Goal: Task Accomplishment & Management: Use online tool/utility

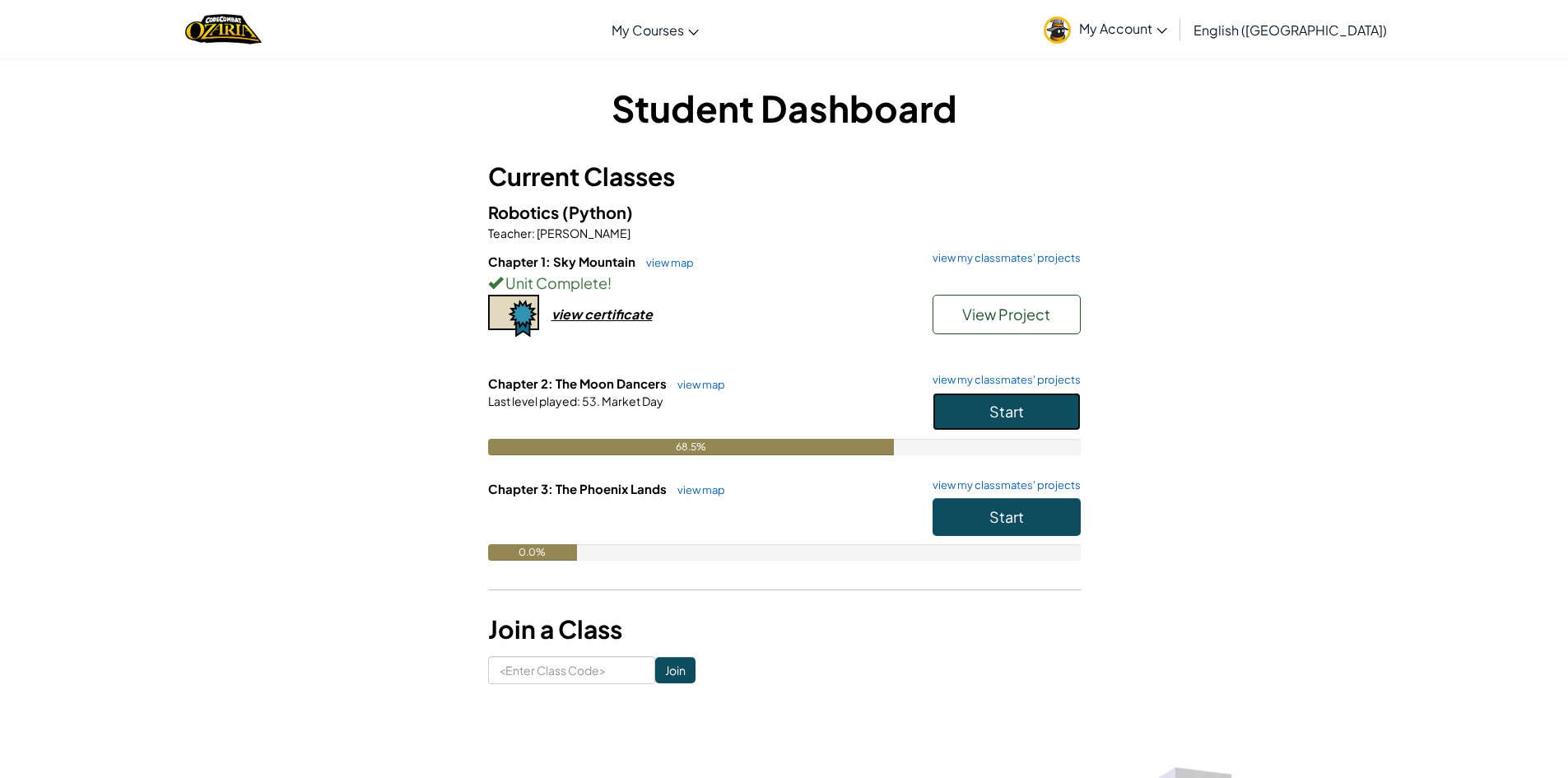
click at [977, 416] on button "Start" at bounding box center [1007, 411] width 148 height 38
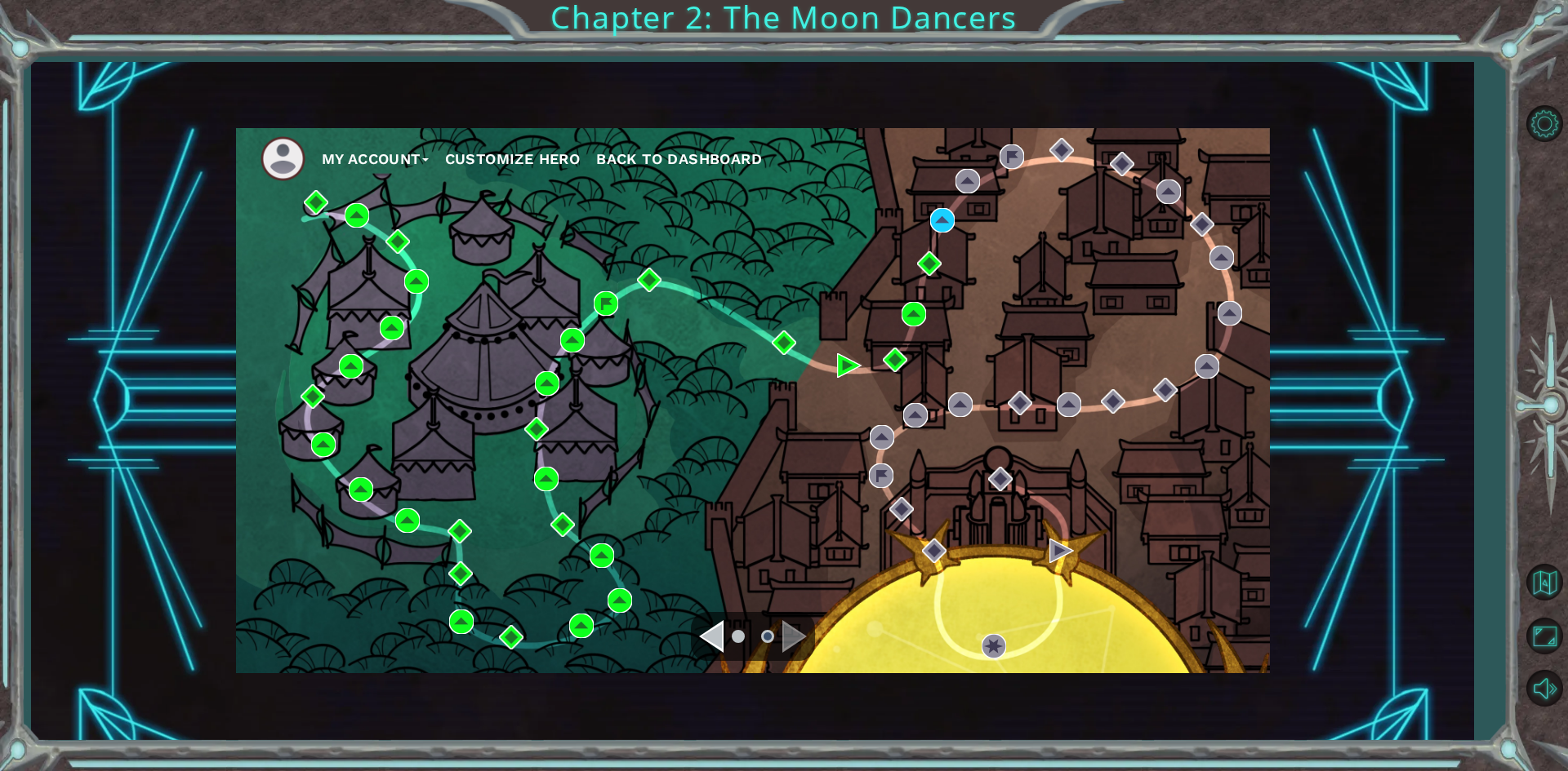
click at [1242, 637] on div "My Account Customize Hero Back to Dashboard" at bounding box center [752, 400] width 1034 height 545
click at [939, 223] on img at bounding box center [942, 220] width 24 height 24
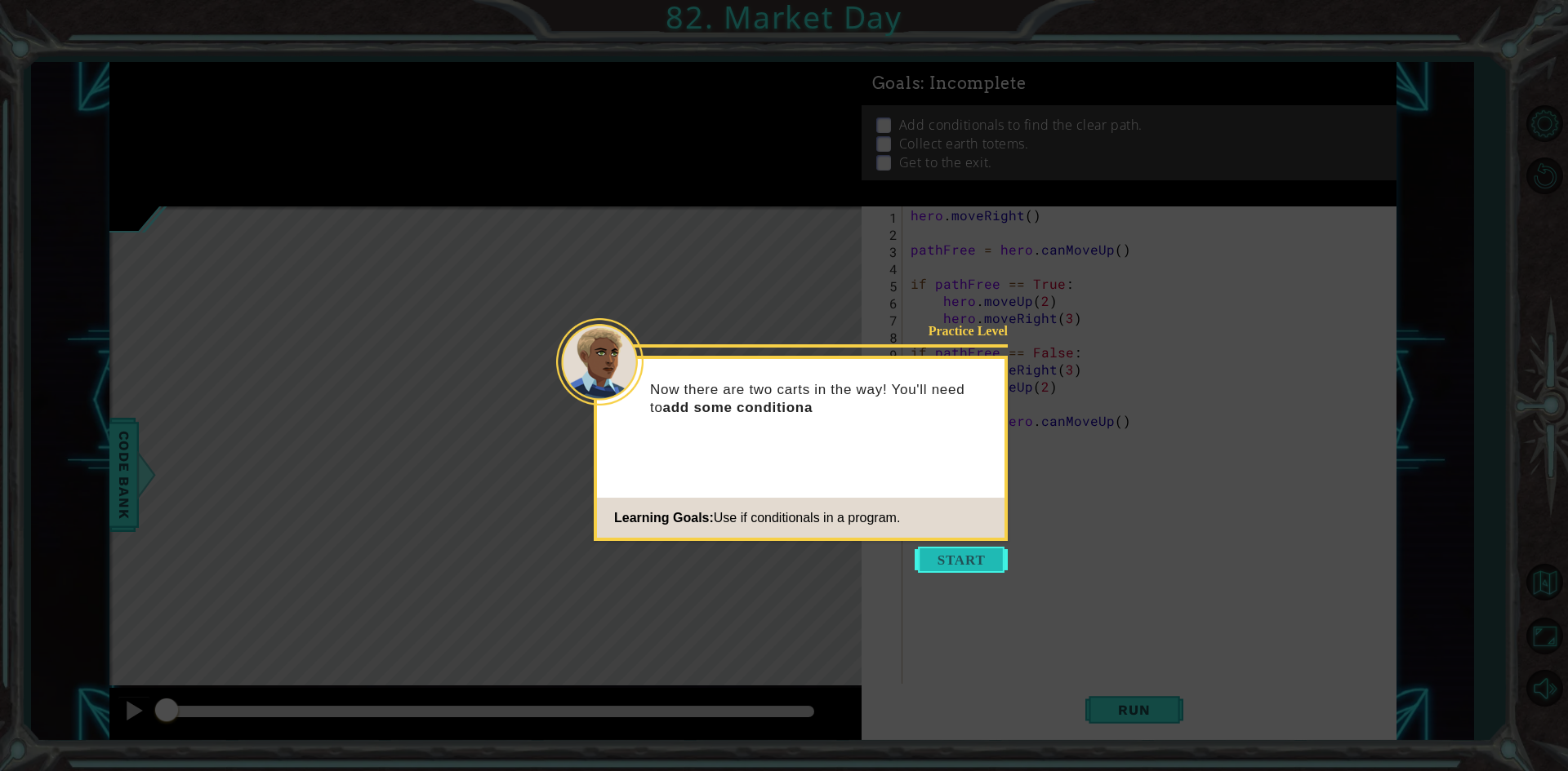
click at [960, 560] on button "Start" at bounding box center [960, 559] width 93 height 26
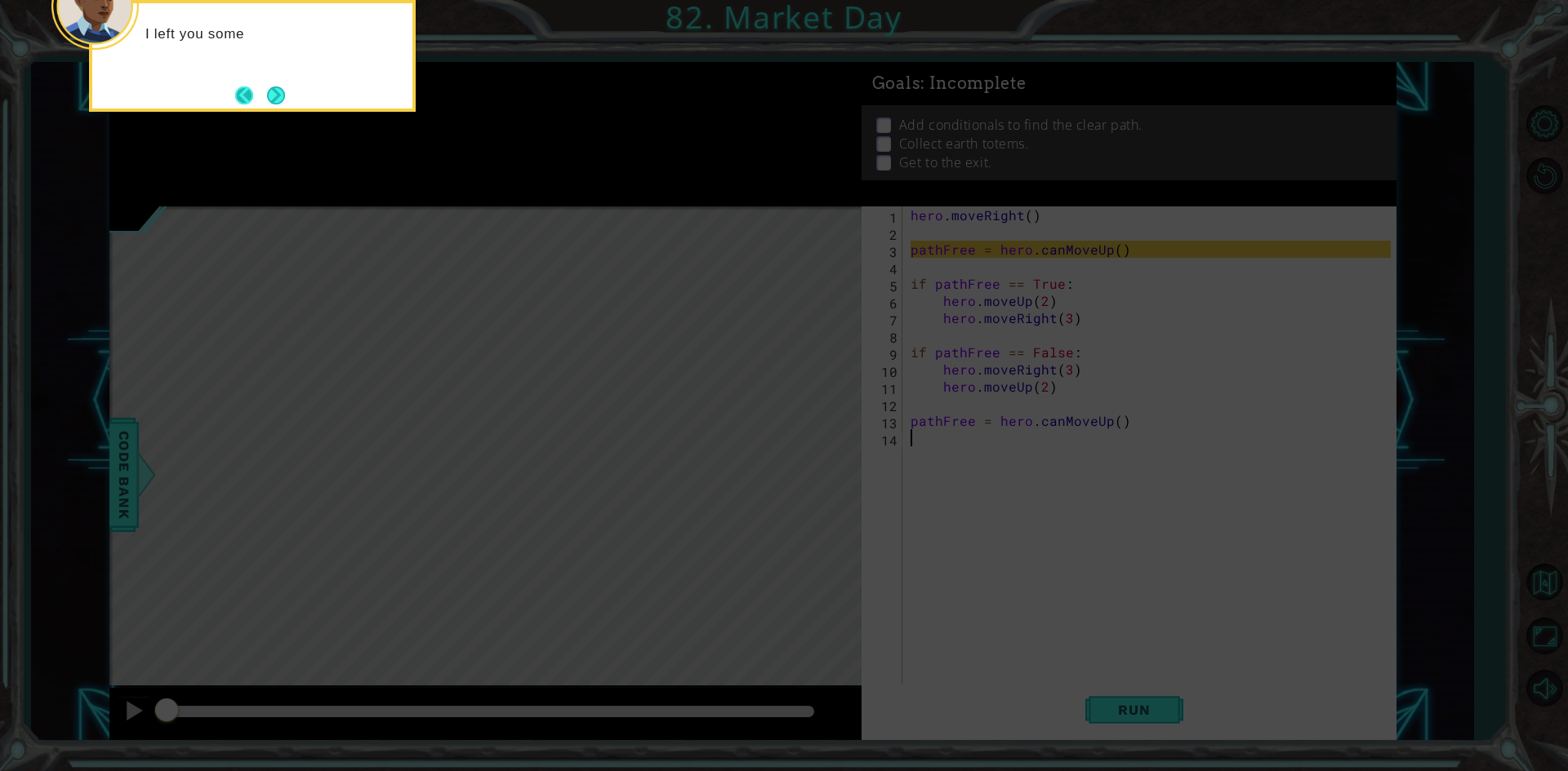
click at [244, 89] on button "Back" at bounding box center [251, 95] width 32 height 18
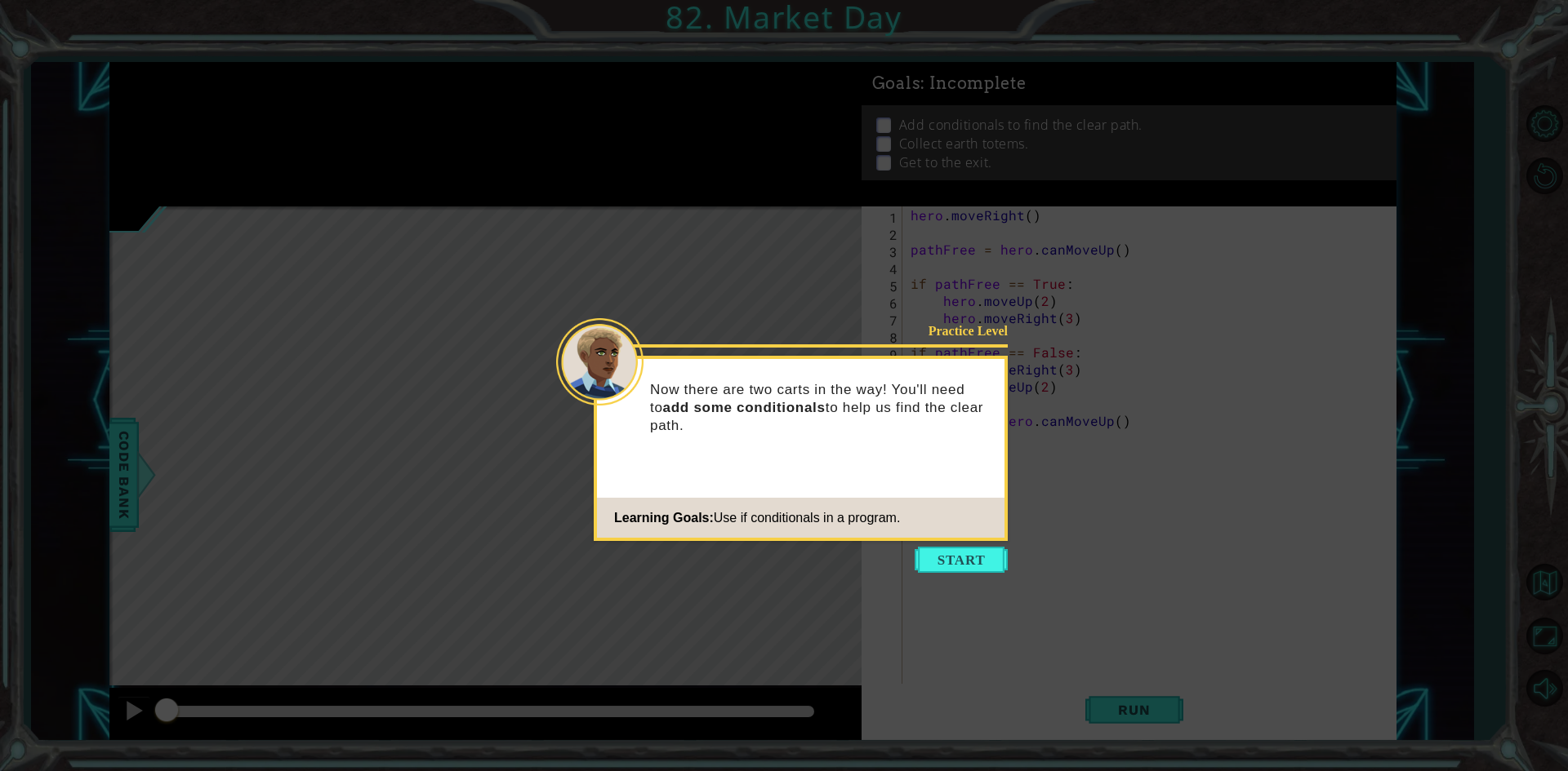
click at [297, 87] on icon at bounding box center [784, 385] width 1568 height 771
click at [978, 566] on button "Start" at bounding box center [960, 559] width 93 height 26
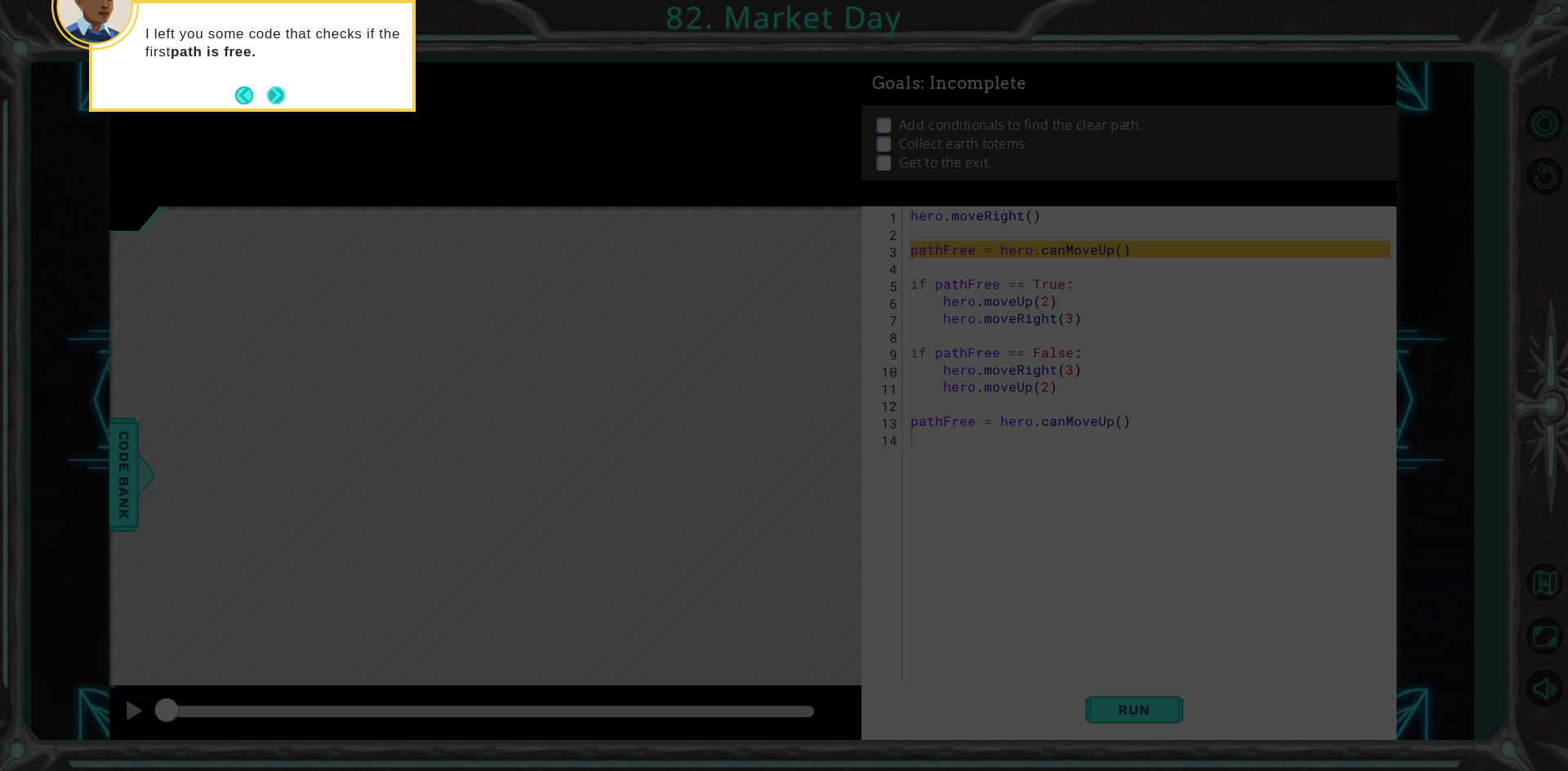
click at [267, 87] on button "Next" at bounding box center [275, 95] width 18 height 18
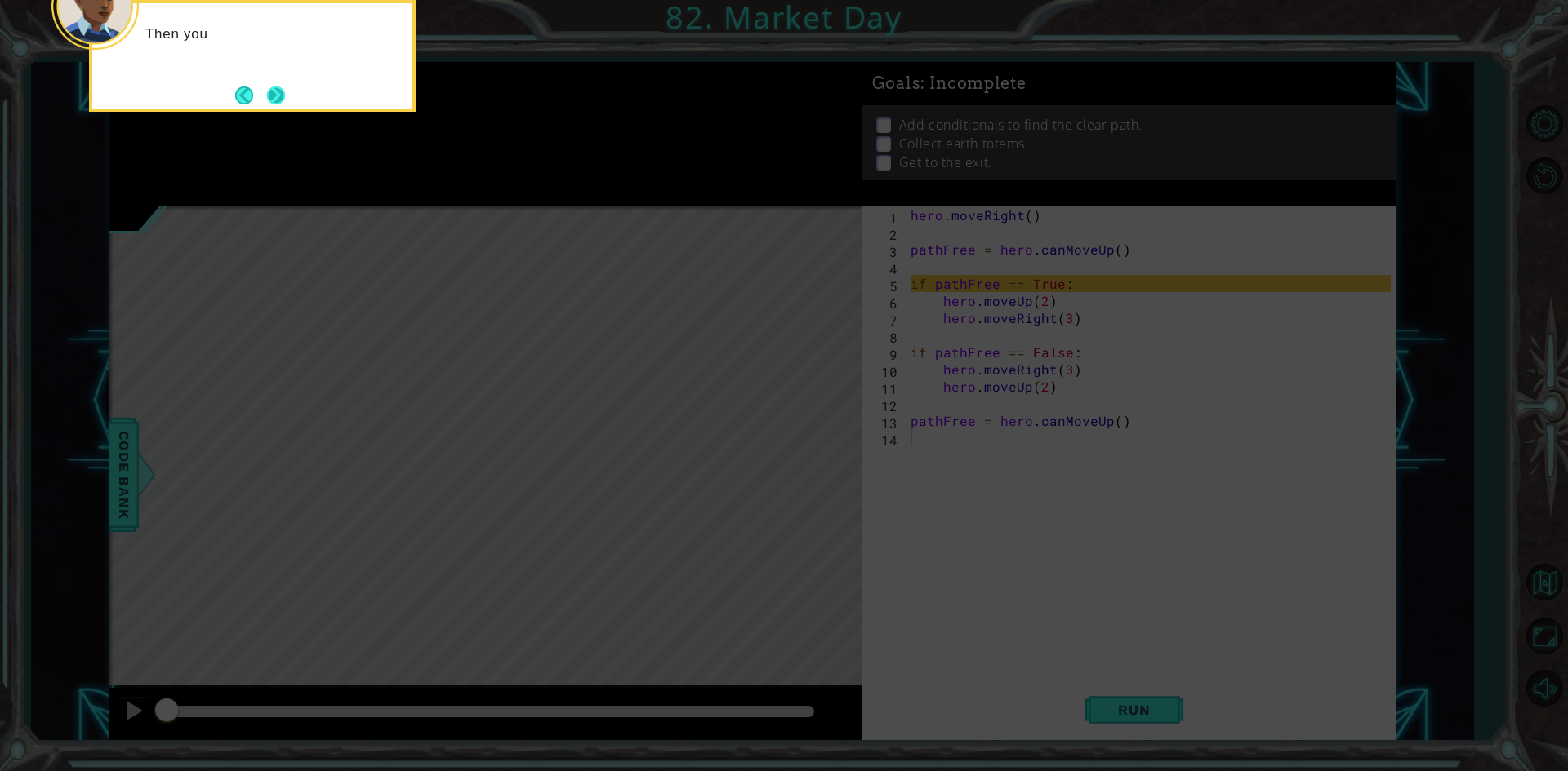
click at [272, 91] on button "Next" at bounding box center [275, 95] width 18 height 18
click at [284, 99] on button "Next" at bounding box center [275, 95] width 18 height 18
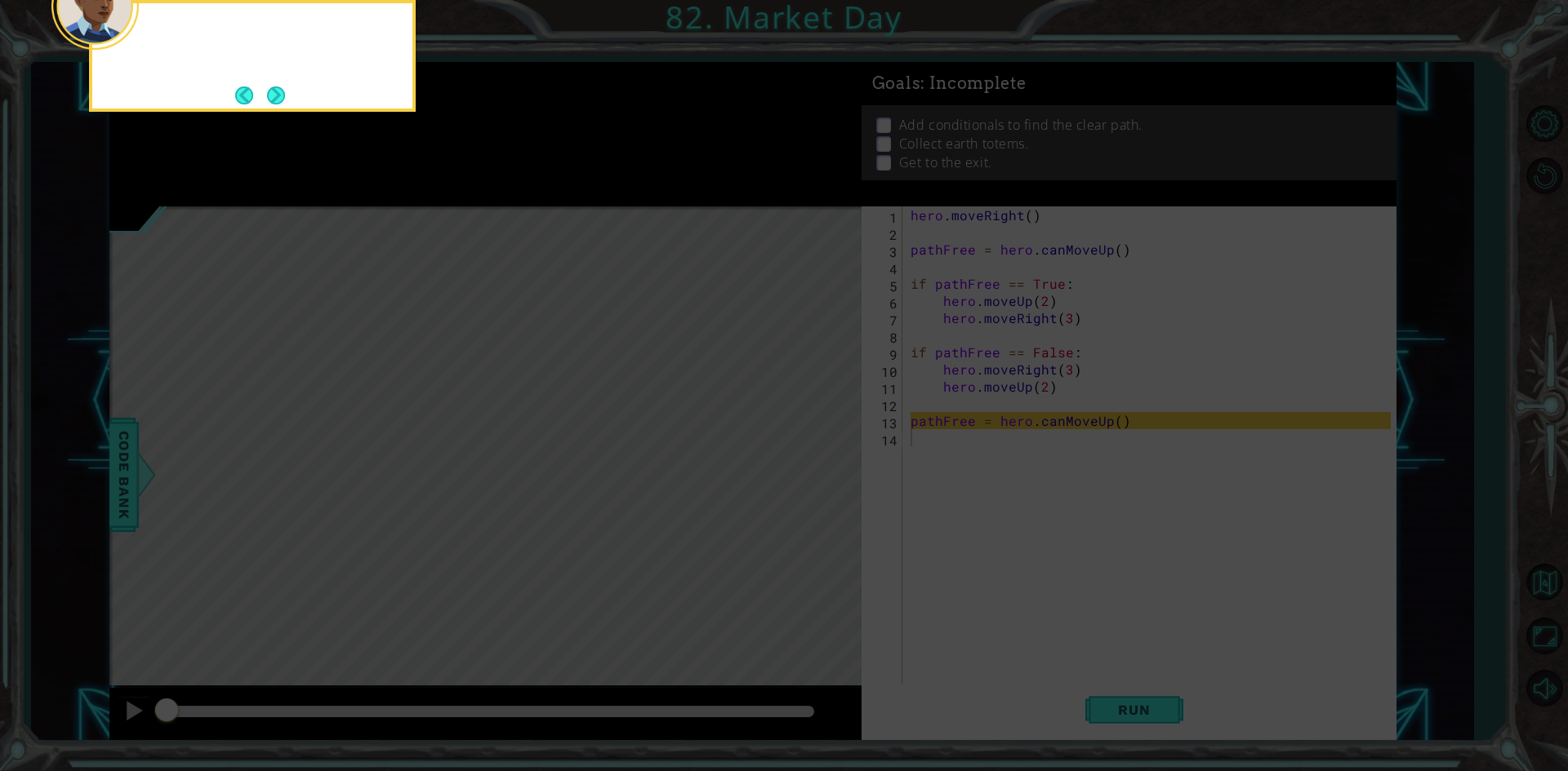
click at [284, 99] on button "Next" at bounding box center [275, 95] width 18 height 18
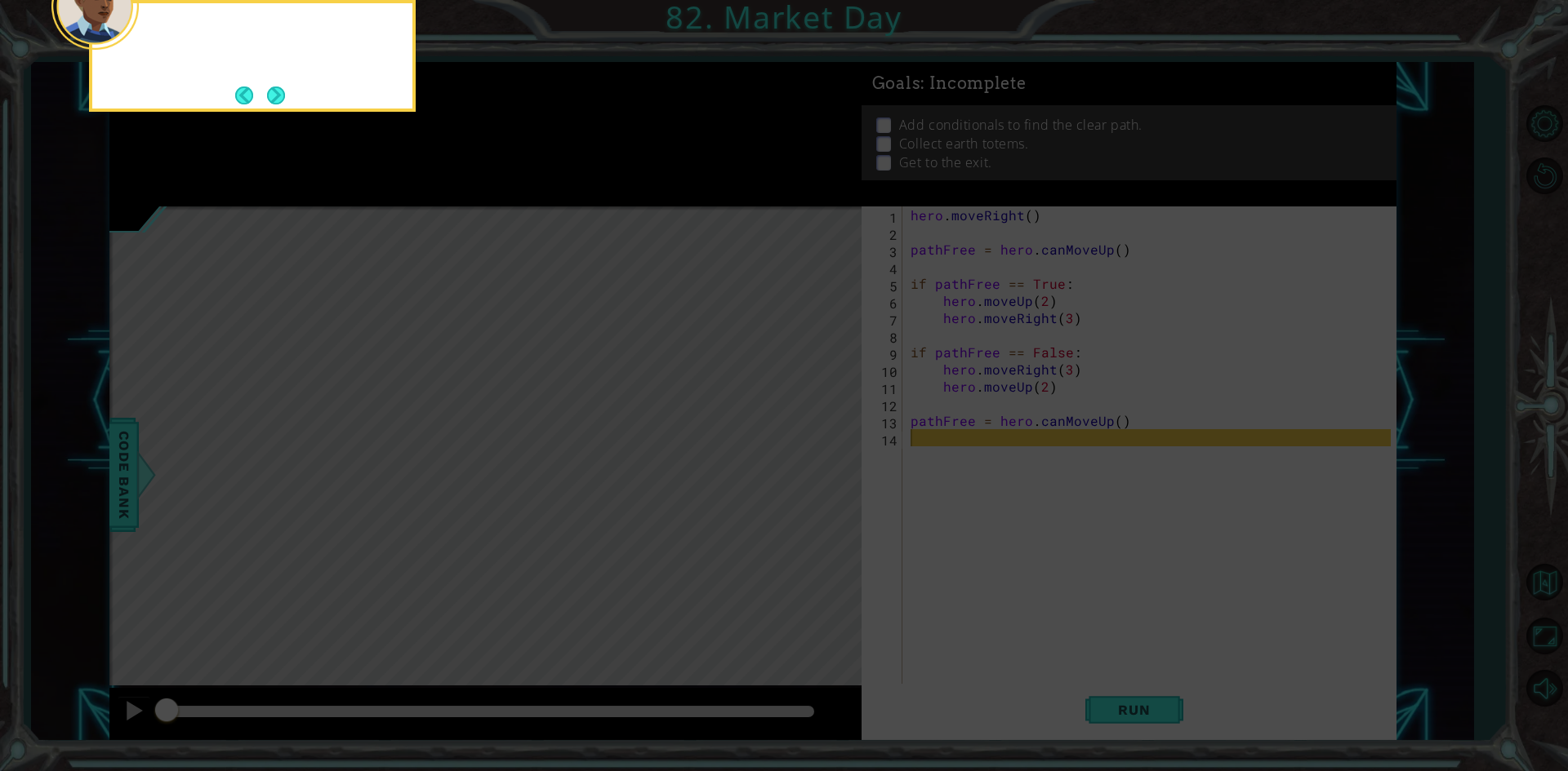
click at [284, 99] on button "Next" at bounding box center [275, 95] width 18 height 18
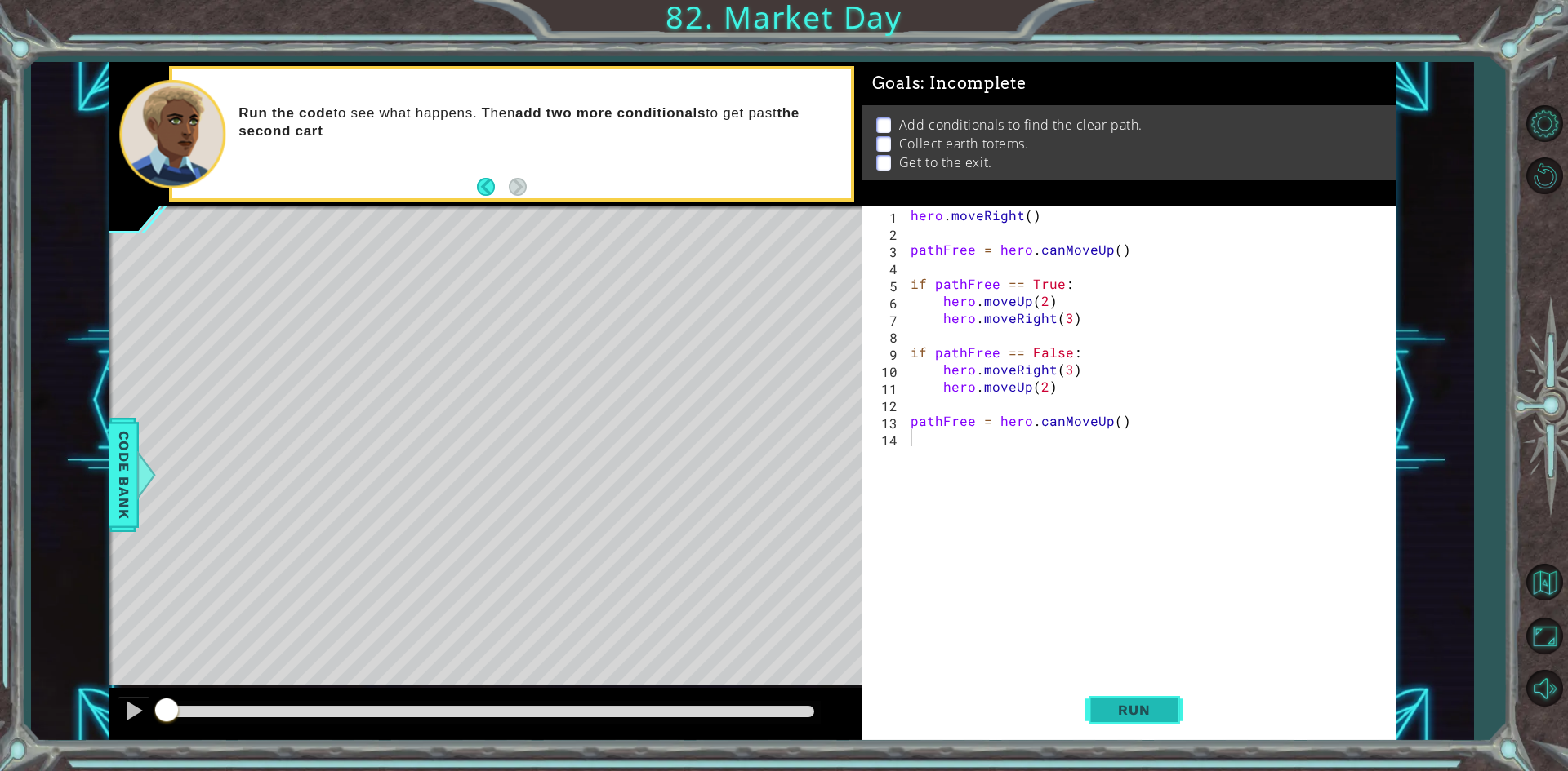
click at [1173, 705] on button "Run" at bounding box center [1133, 710] width 98 height 53
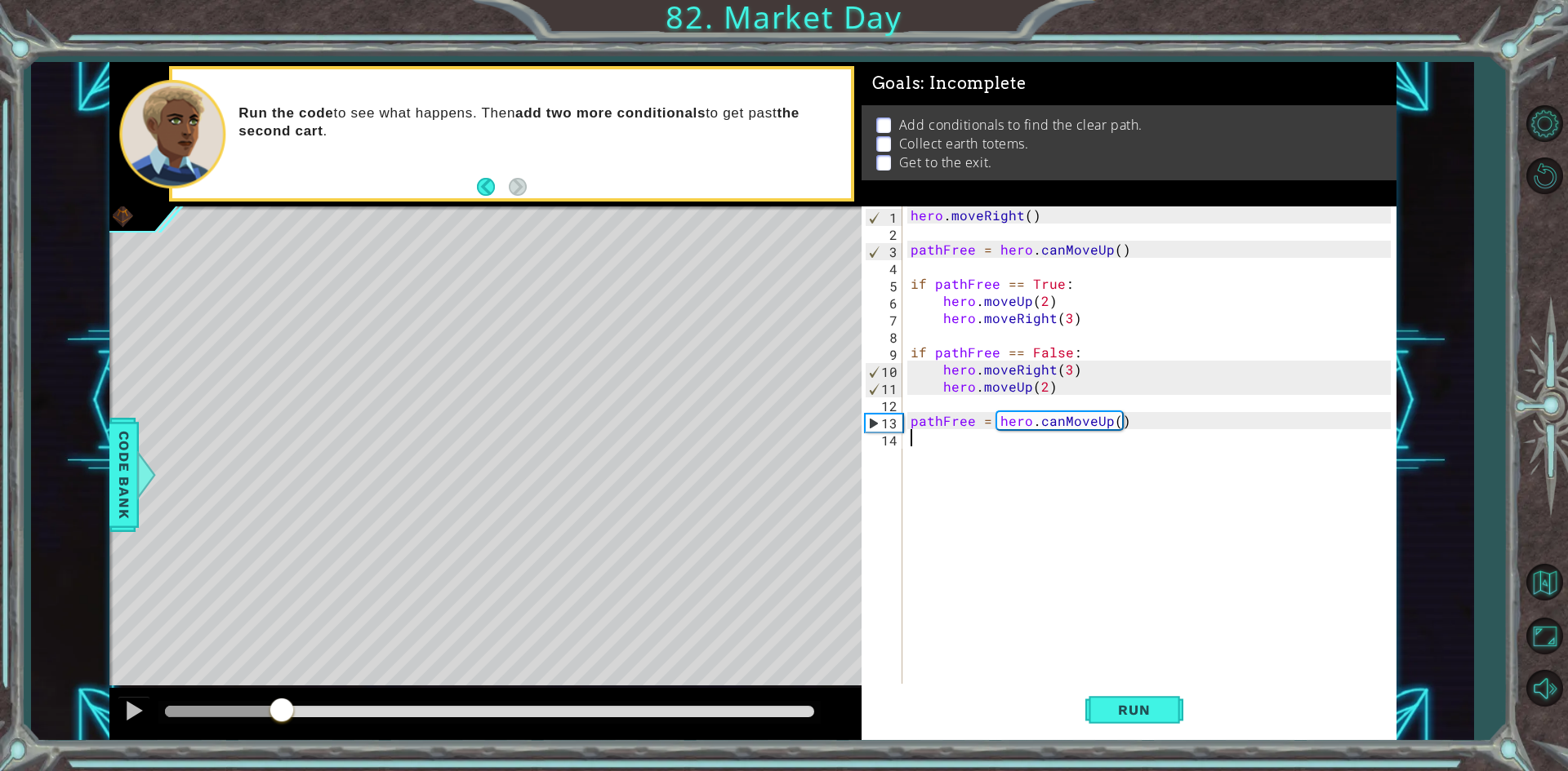
click at [281, 657] on div "methods hero use(thing) moveUp(steps) moveDown(steps) moveLeft(steps) moveRight…" at bounding box center [753, 401] width 1287 height 679
type textarea "hero.moveUp(2)"
click at [1104, 700] on button "Run" at bounding box center [1133, 710] width 98 height 53
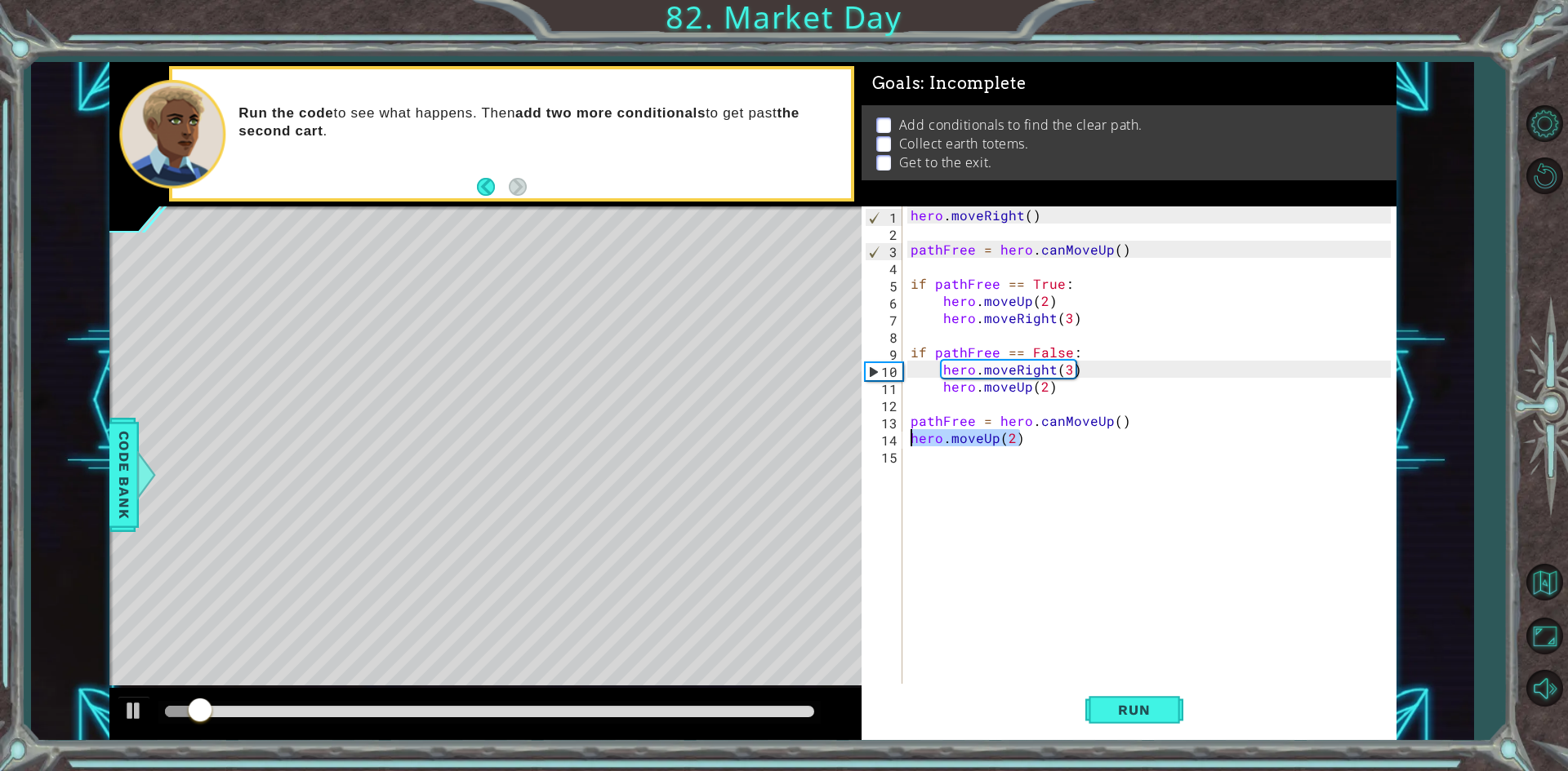
drag, startPoint x: 1038, startPoint y: 440, endPoint x: 906, endPoint y: 434, distance: 132.1
click at [907, 434] on div "hero . moveRight ( ) pathFree = hero . canMoveUp ( ) if pathFree == True : hero…" at bounding box center [1148, 446] width 483 height 479
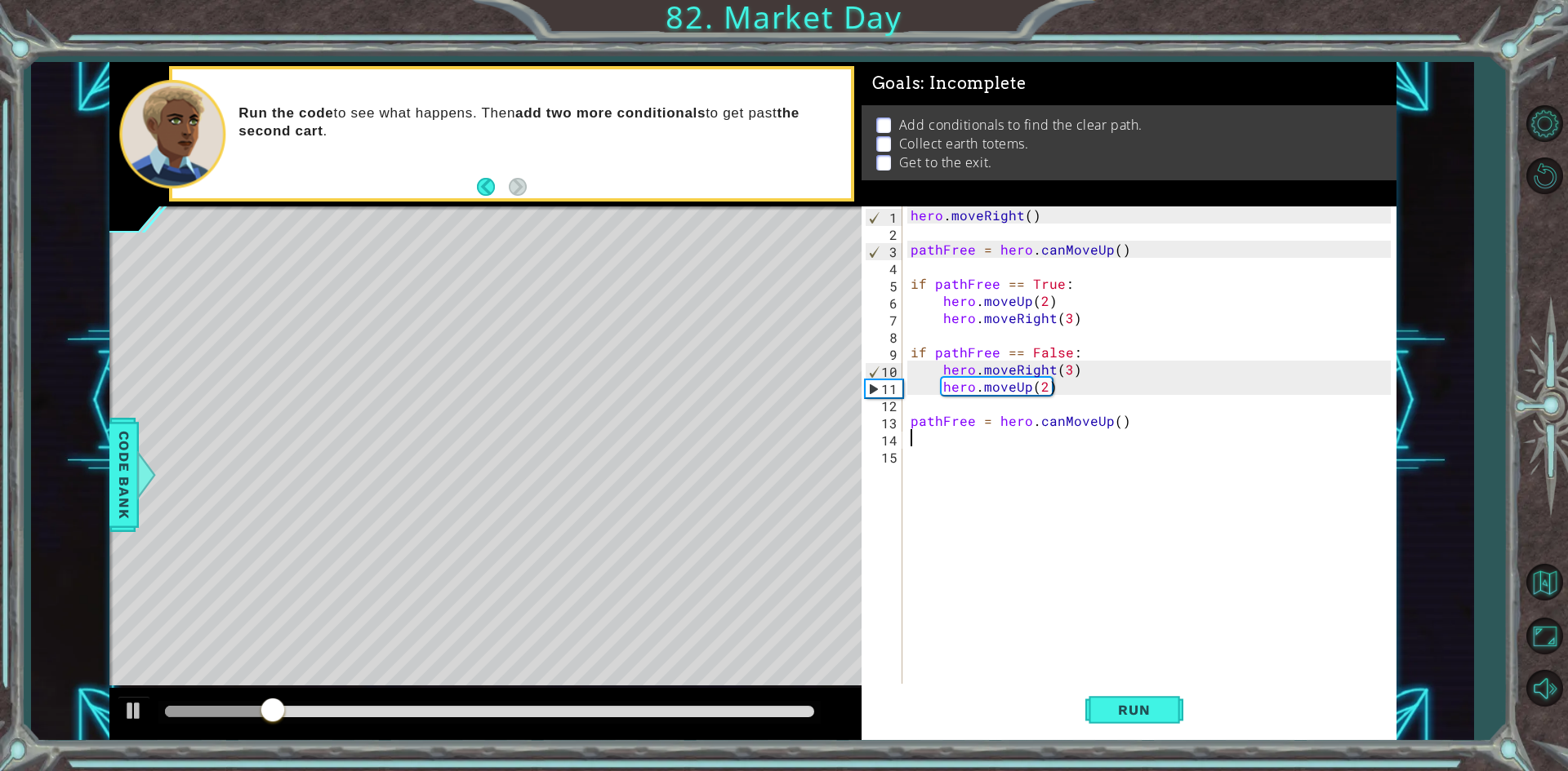
scroll to position [0, 0]
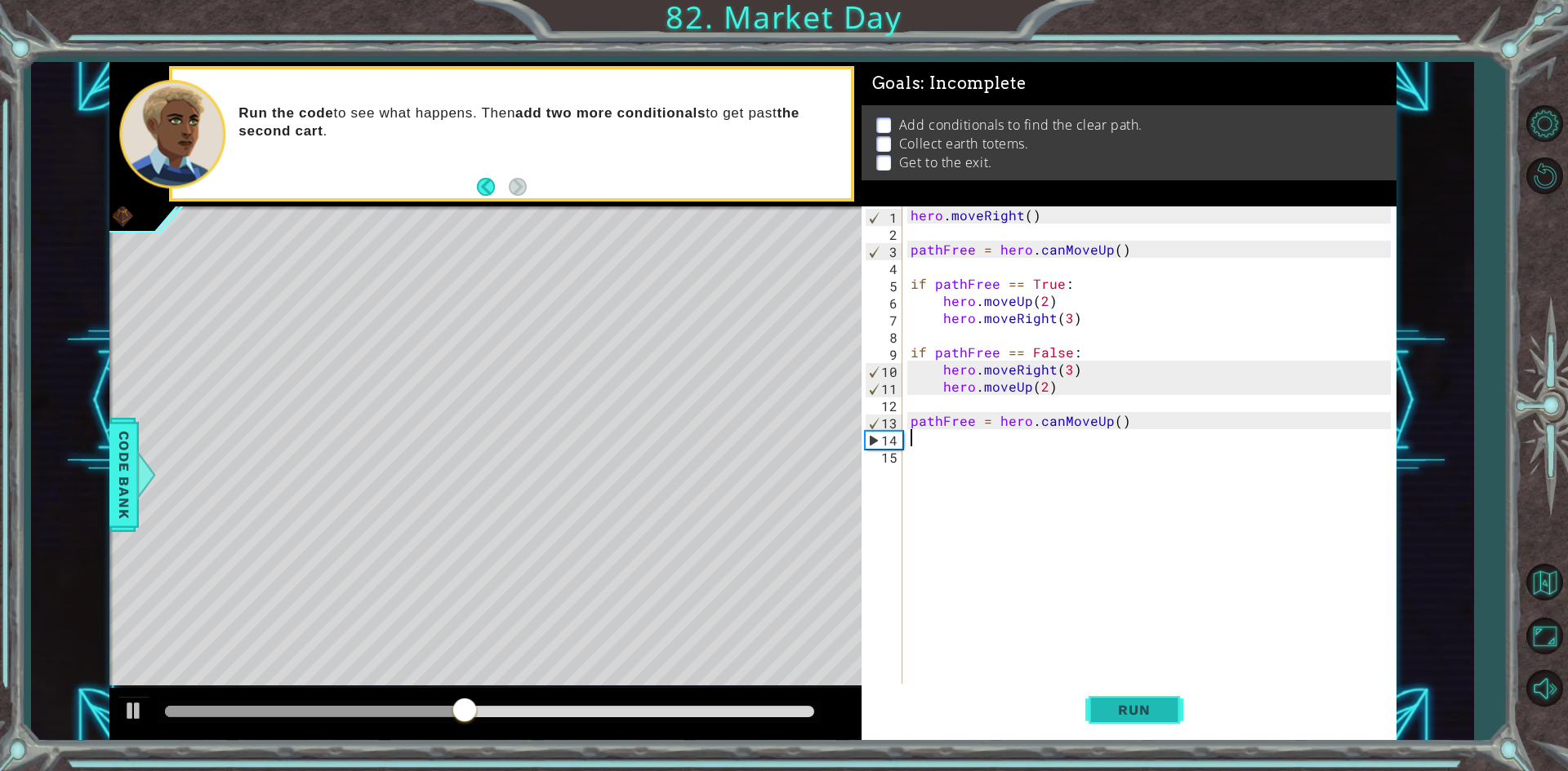
click at [1127, 706] on span "Run" at bounding box center [1133, 710] width 64 height 17
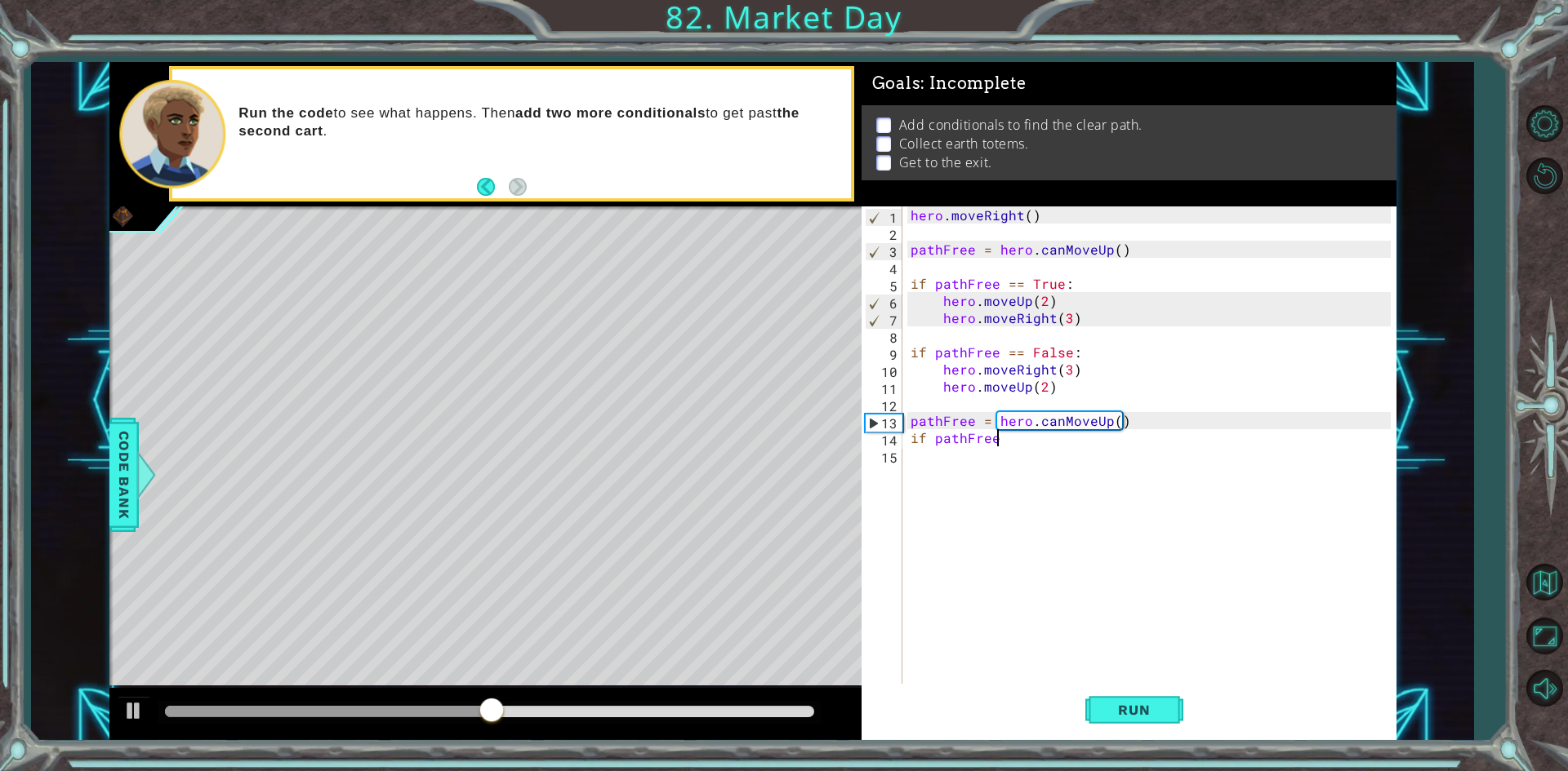
scroll to position [0, 5]
type textarea "if pathFree == False"
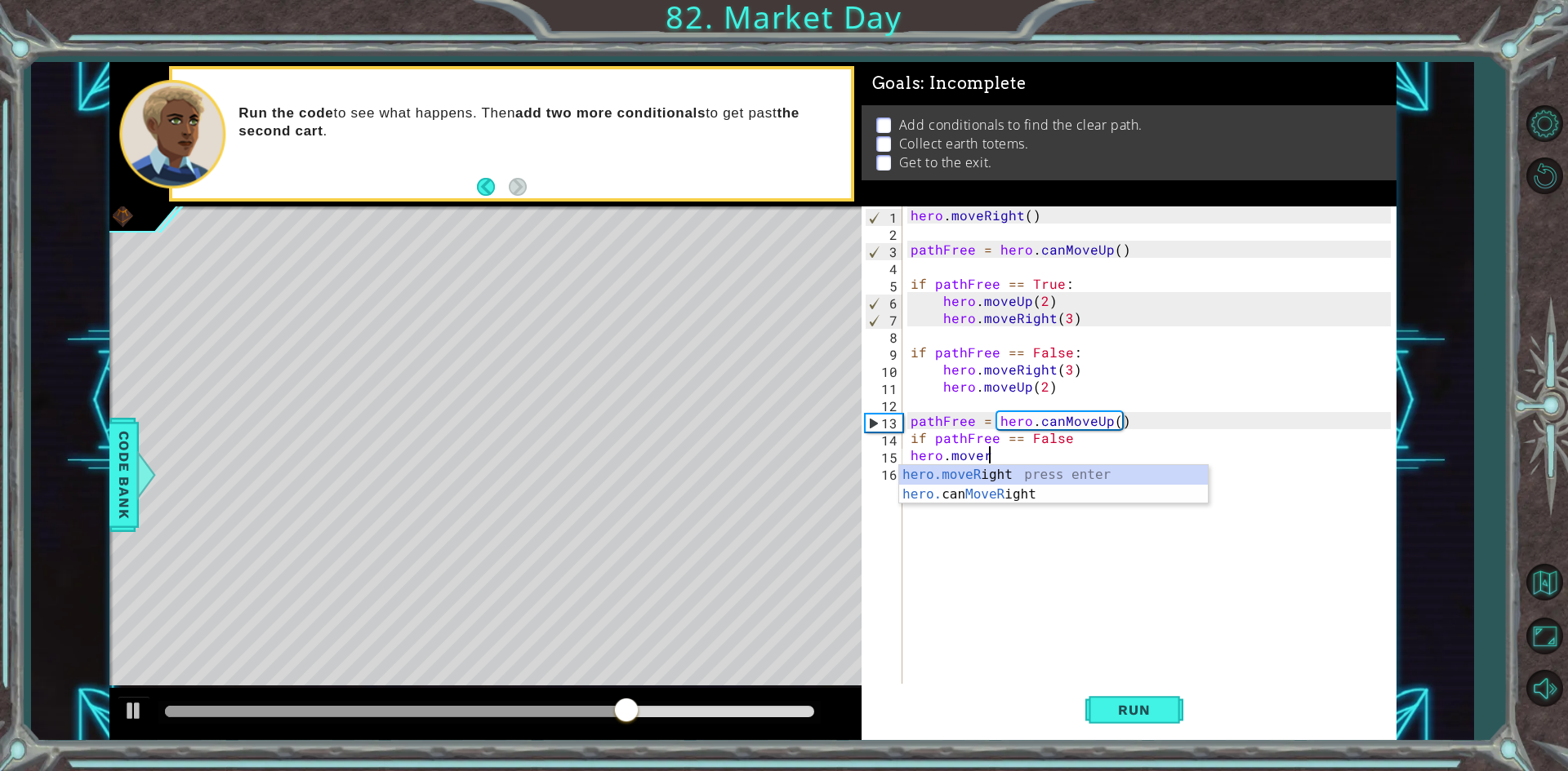
scroll to position [0, 4]
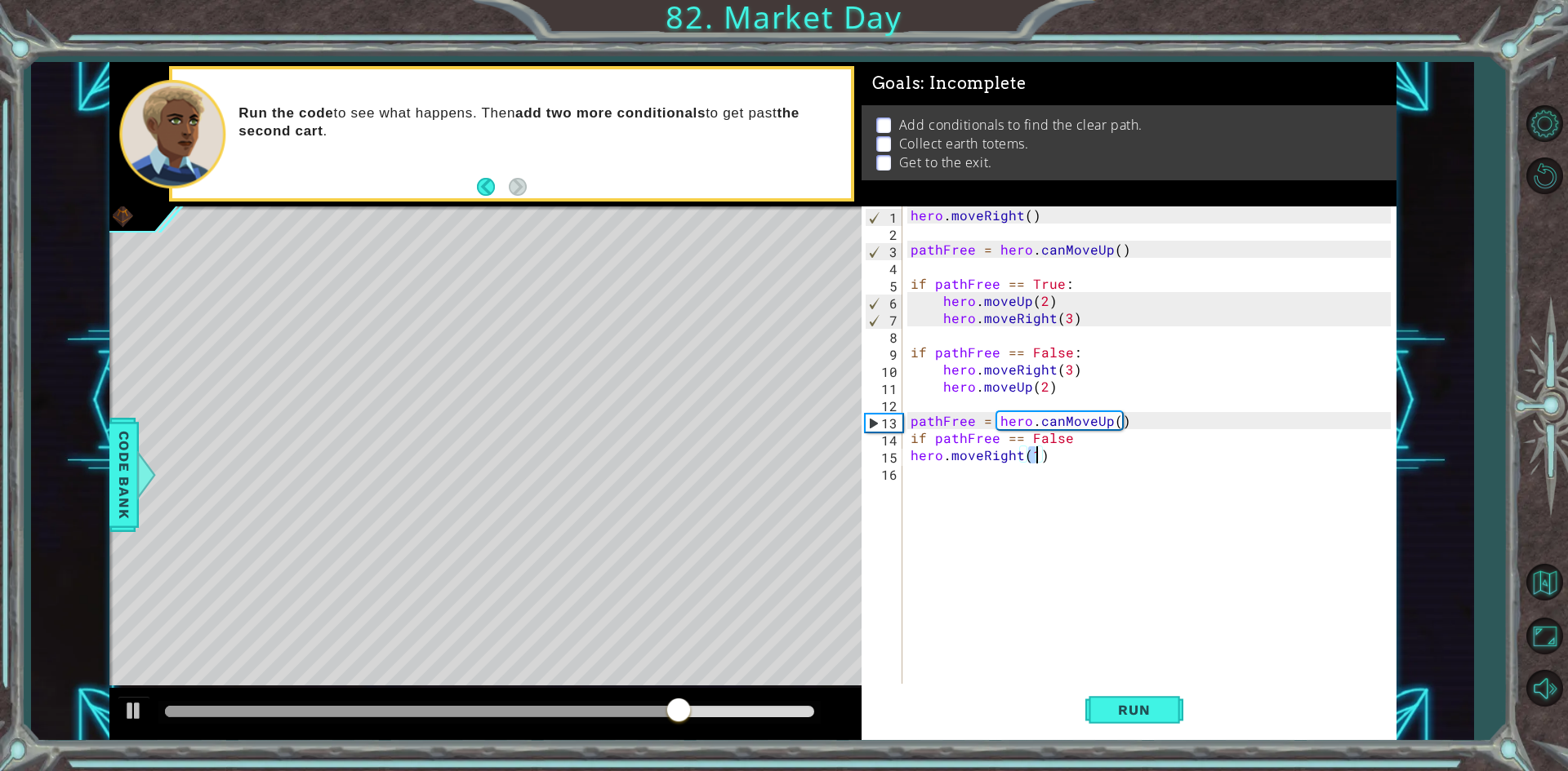
type textarea "hero.moveRight(2)"
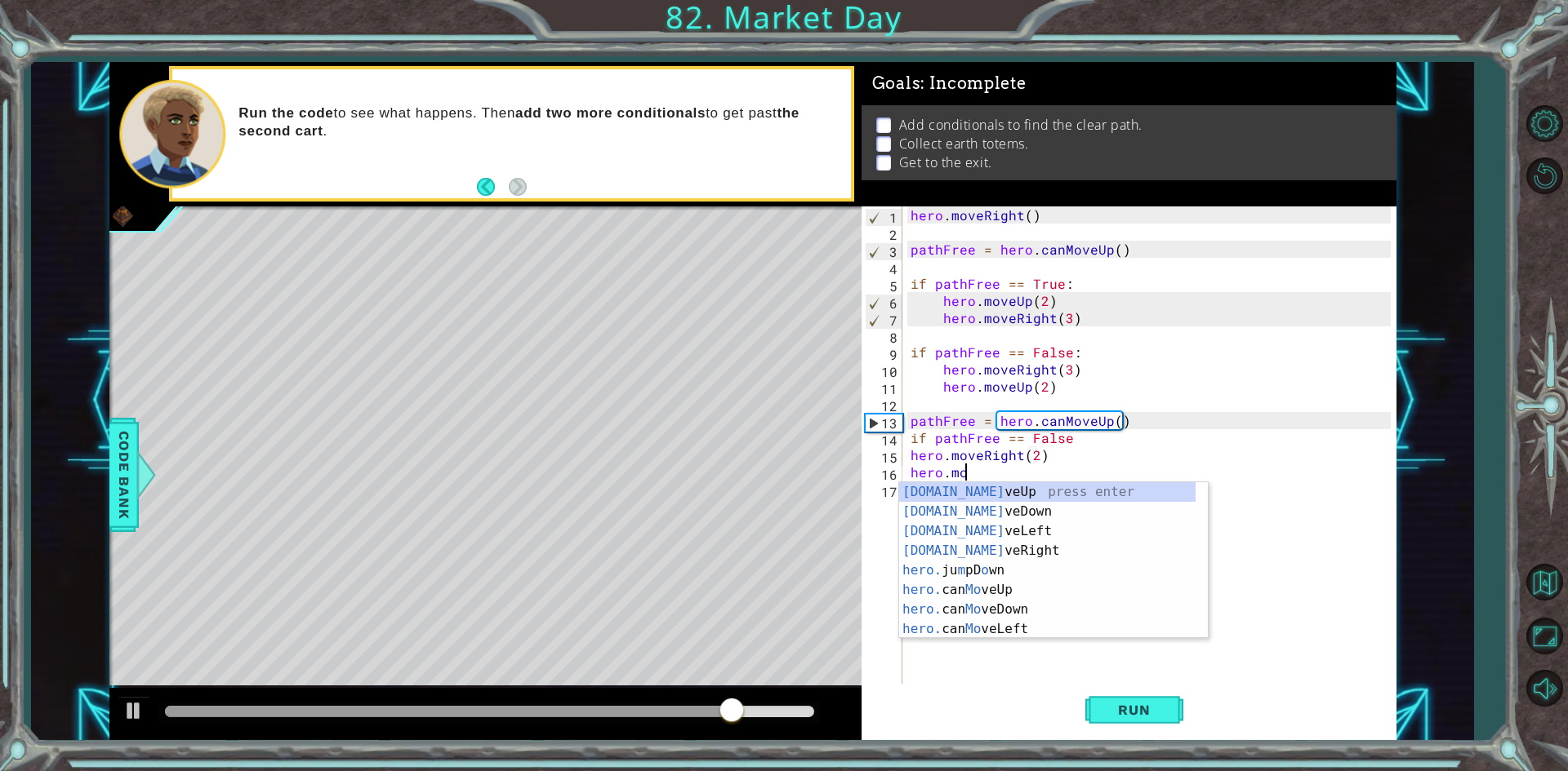
scroll to position [0, 3]
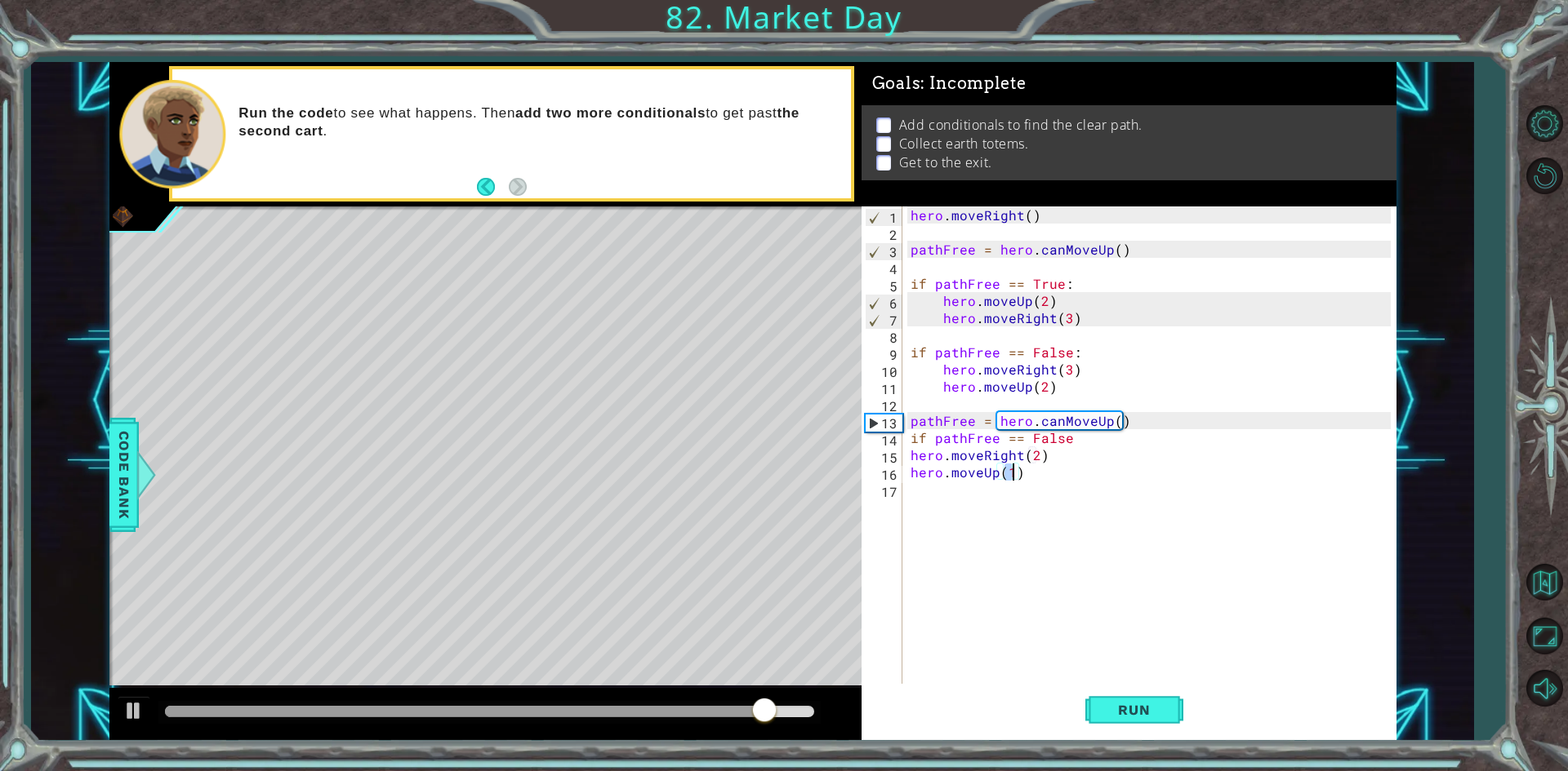
type textarea "hero.moveUp(2)"
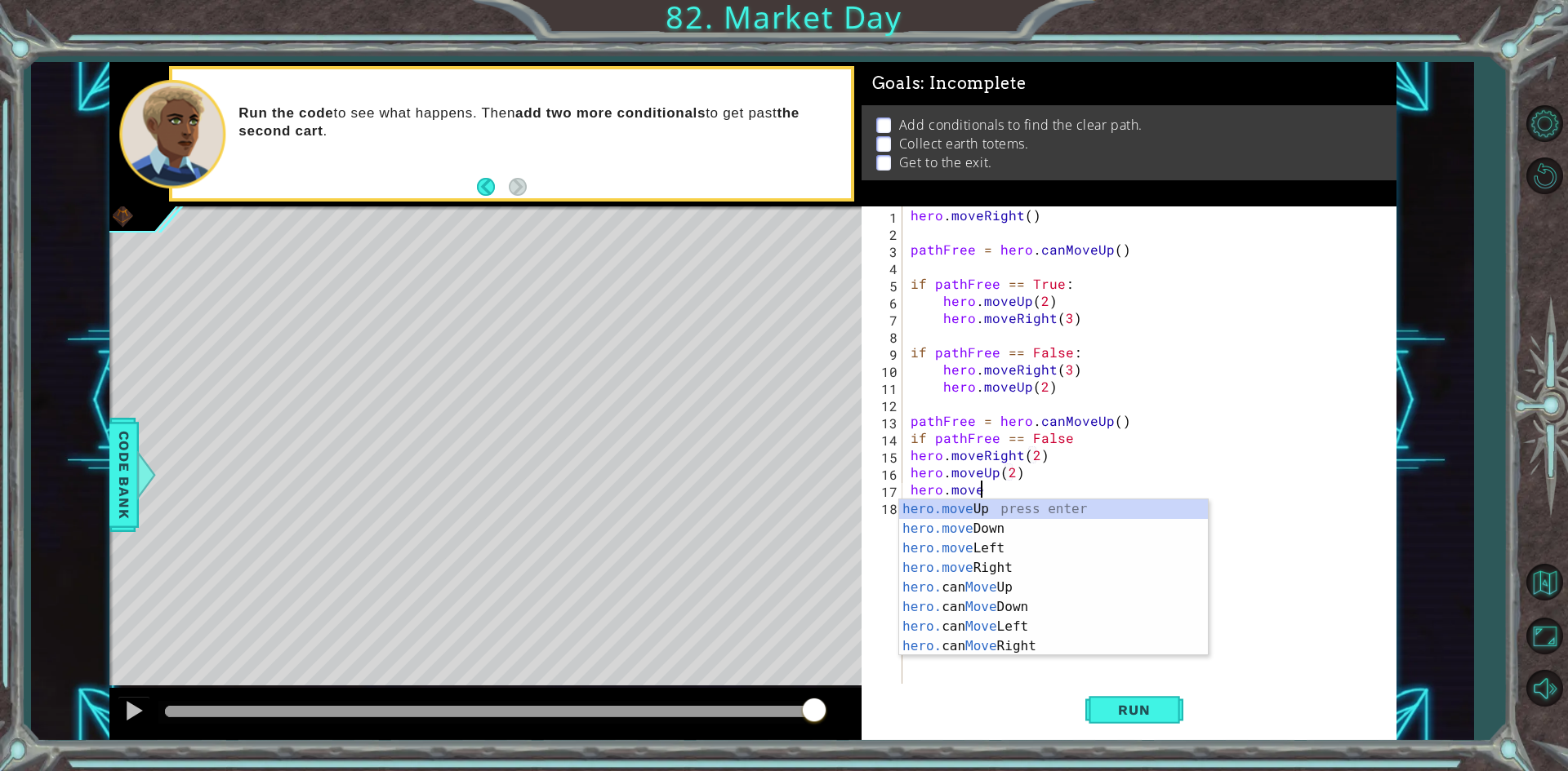
scroll to position [0, 4]
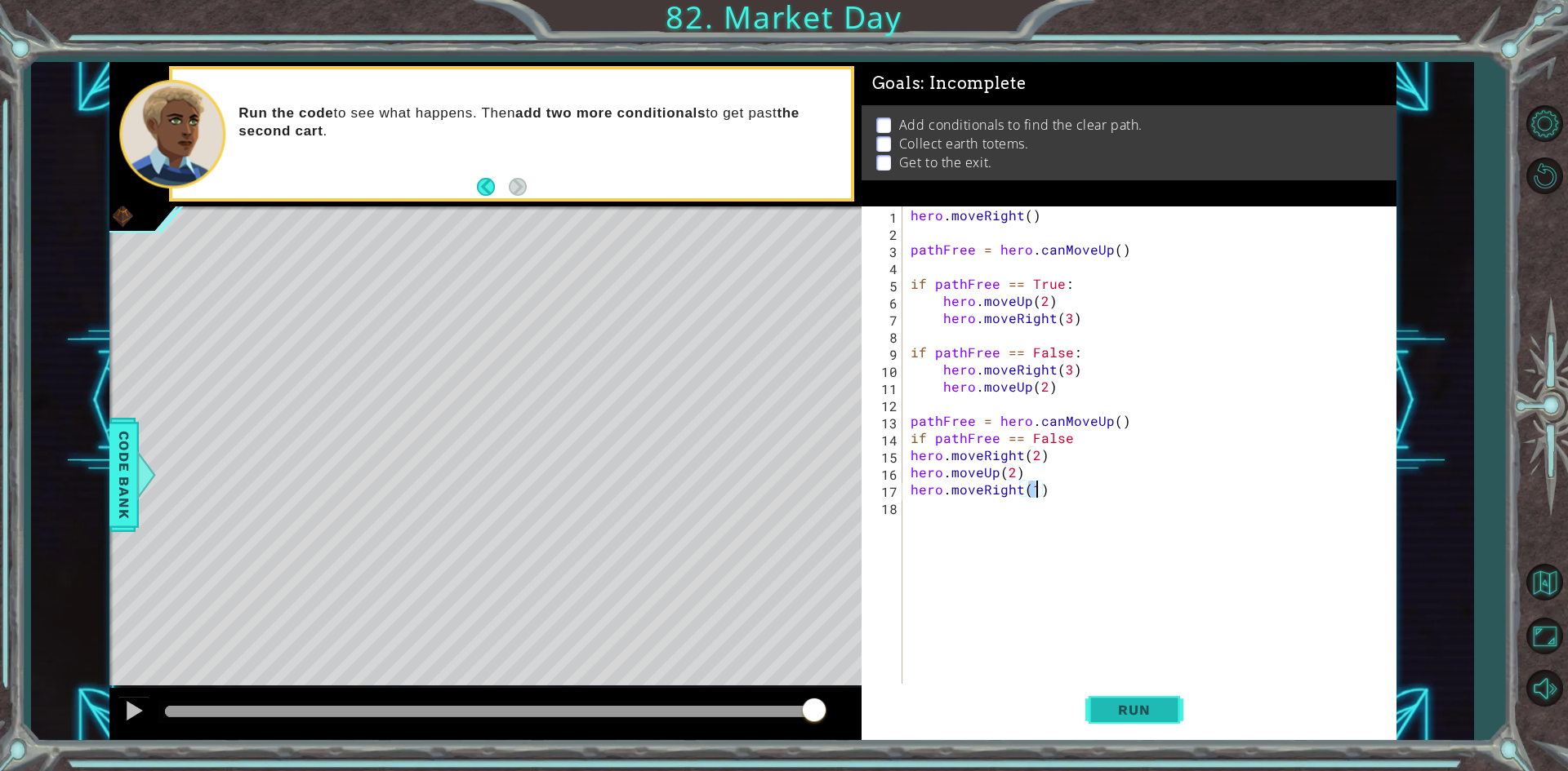
click at [1158, 706] on span "Run" at bounding box center [1133, 710] width 64 height 17
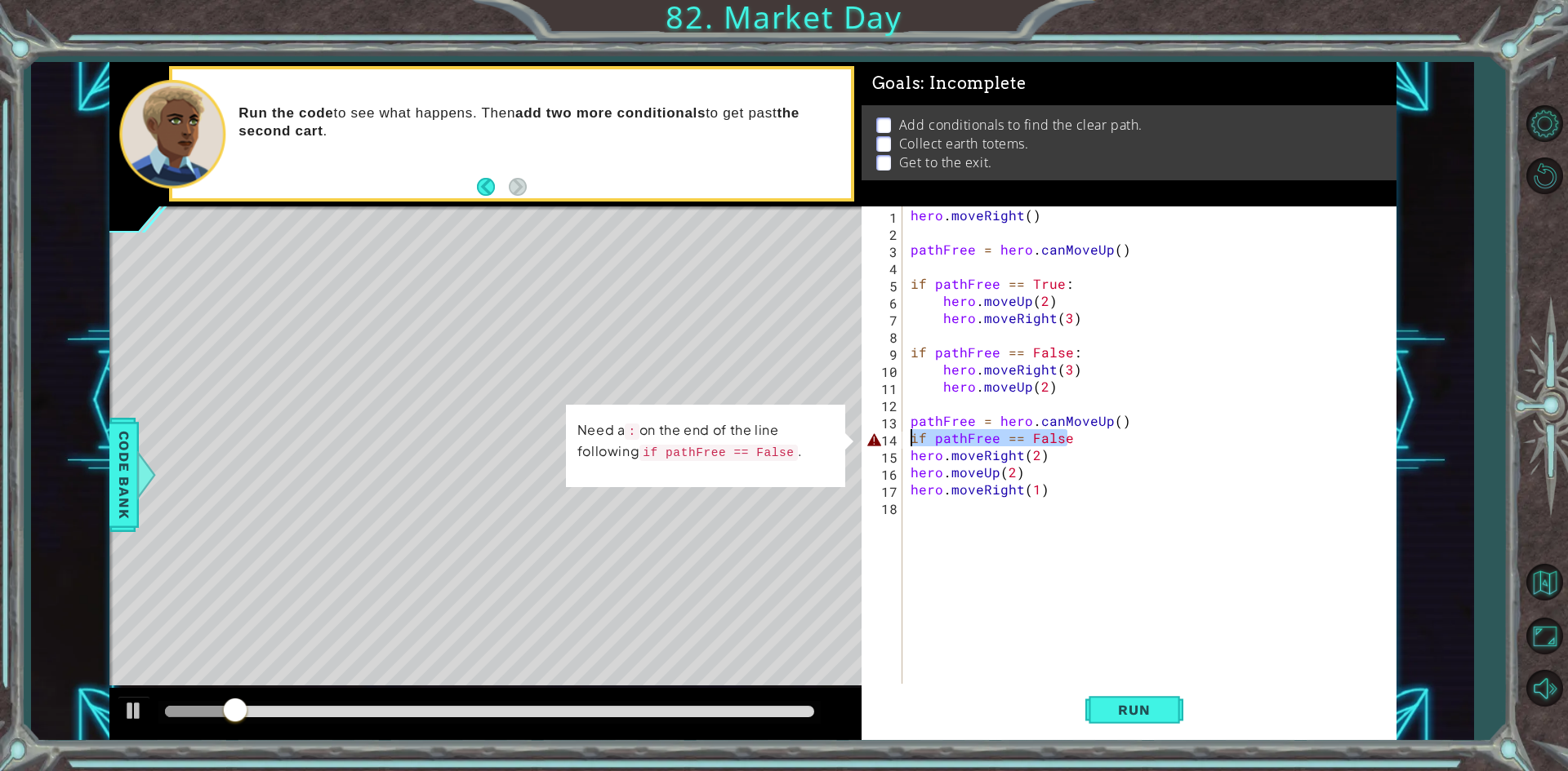
drag, startPoint x: 1089, startPoint y: 438, endPoint x: 903, endPoint y: 438, distance: 186.0
click at [903, 438] on div "hero.moveRight(1) 1 2 3 4 5 6 7 8 9 10 11 12 13 14 15 16 17 18 hero . moveRight…" at bounding box center [1126, 446] width 529 height 479
click at [1096, 431] on div "hero . moveRight ( ) pathFree = hero . canMoveUp ( ) if pathFree == True : hero…" at bounding box center [1148, 446] width 483 height 479
click at [1094, 439] on div "hero . moveRight ( ) pathFree = hero . canMoveUp ( ) if pathFree == True : hero…" at bounding box center [1153, 463] width 491 height 514
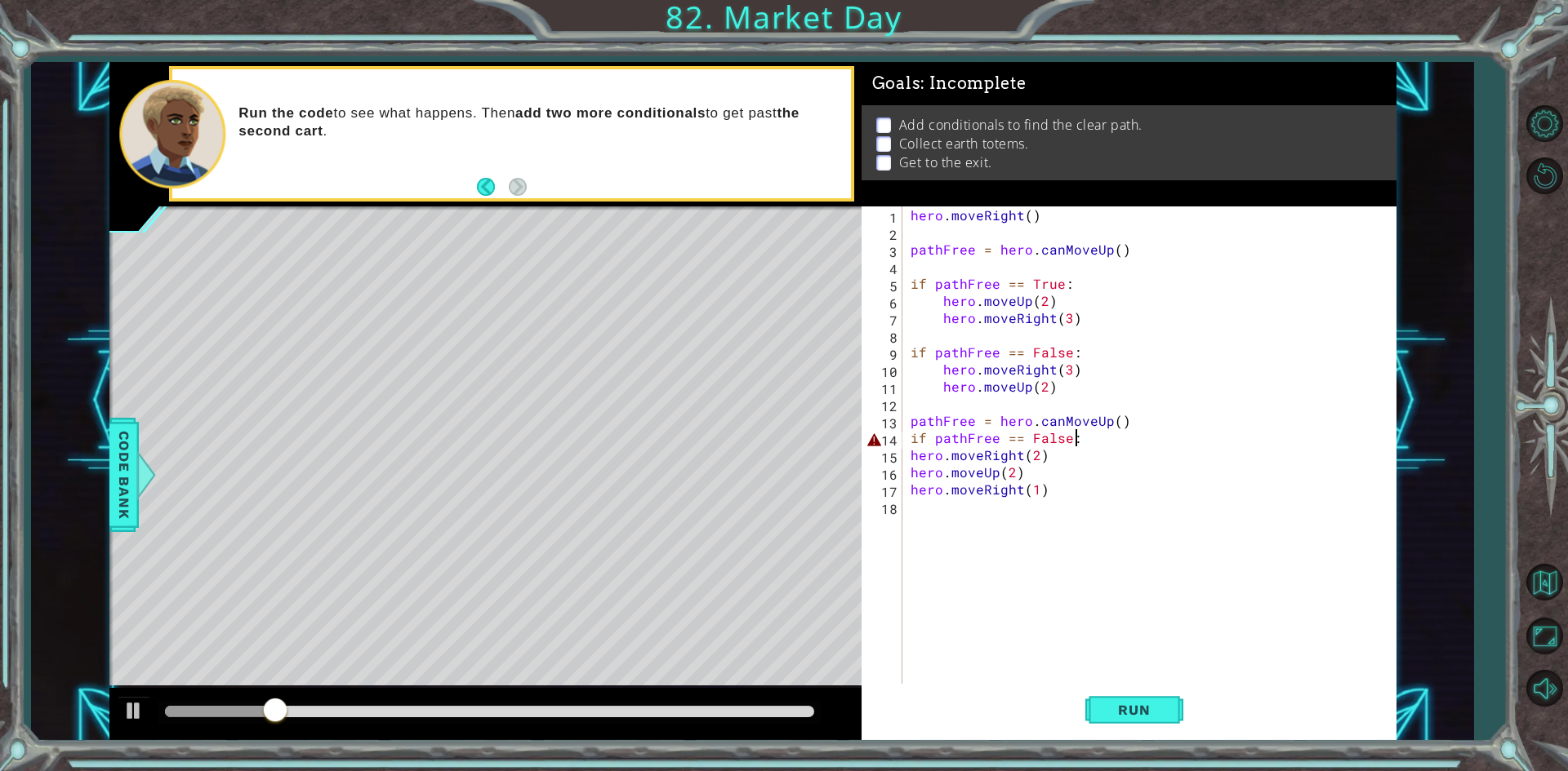
scroll to position [0, 9]
click at [1076, 706] on div "Run" at bounding box center [1133, 710] width 535 height 53
click at [1133, 713] on span "Run" at bounding box center [1133, 710] width 64 height 17
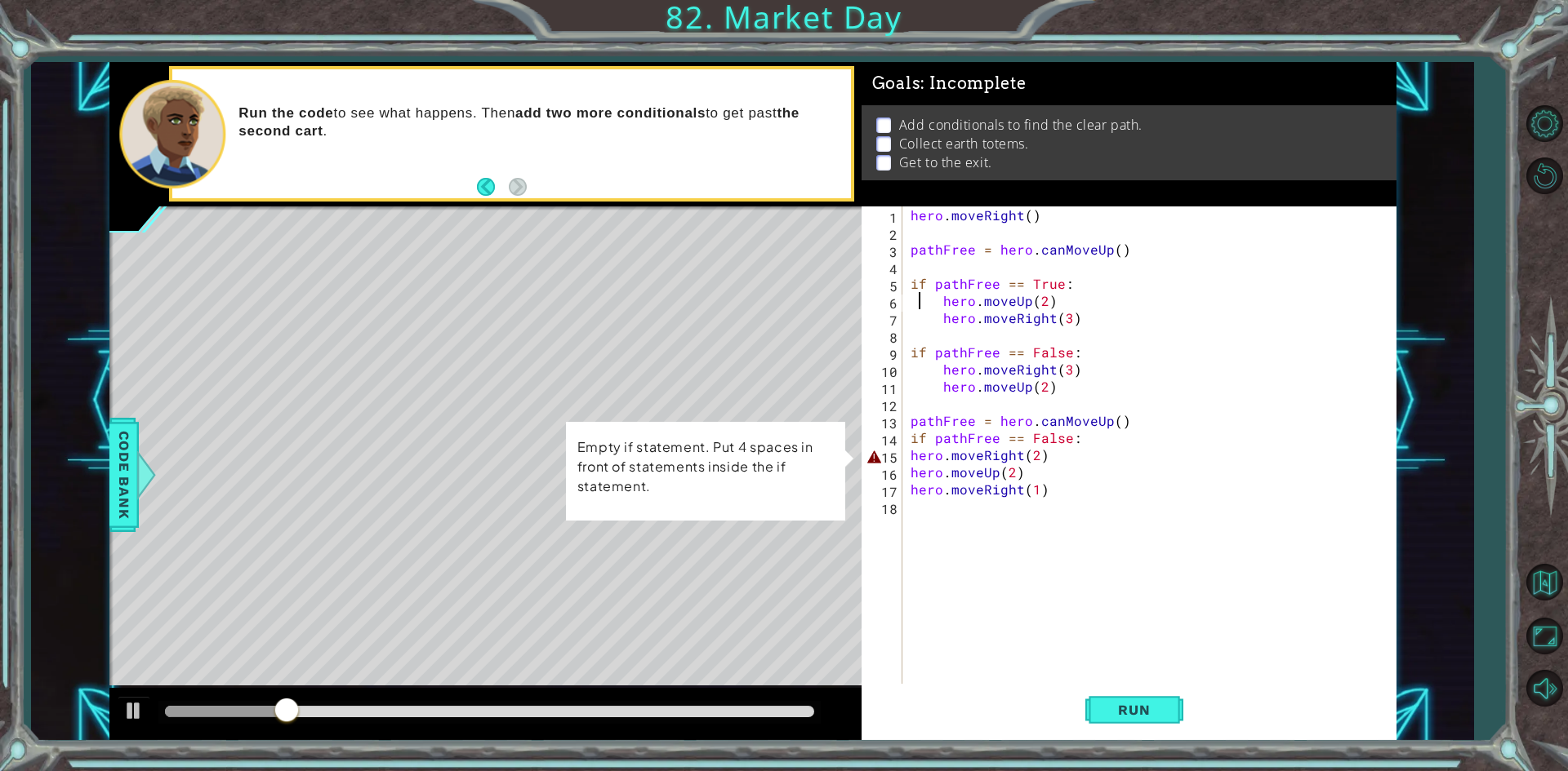
click at [914, 298] on div "hero . moveRight ( ) pathFree = hero . canMoveUp ( ) if pathFree == True : hero…" at bounding box center [1153, 463] width 491 height 514
click at [908, 452] on div "hero . moveRight ( ) pathFree = hero . canMoveUp ( ) if pathFree == True : hero…" at bounding box center [1153, 463] width 491 height 514
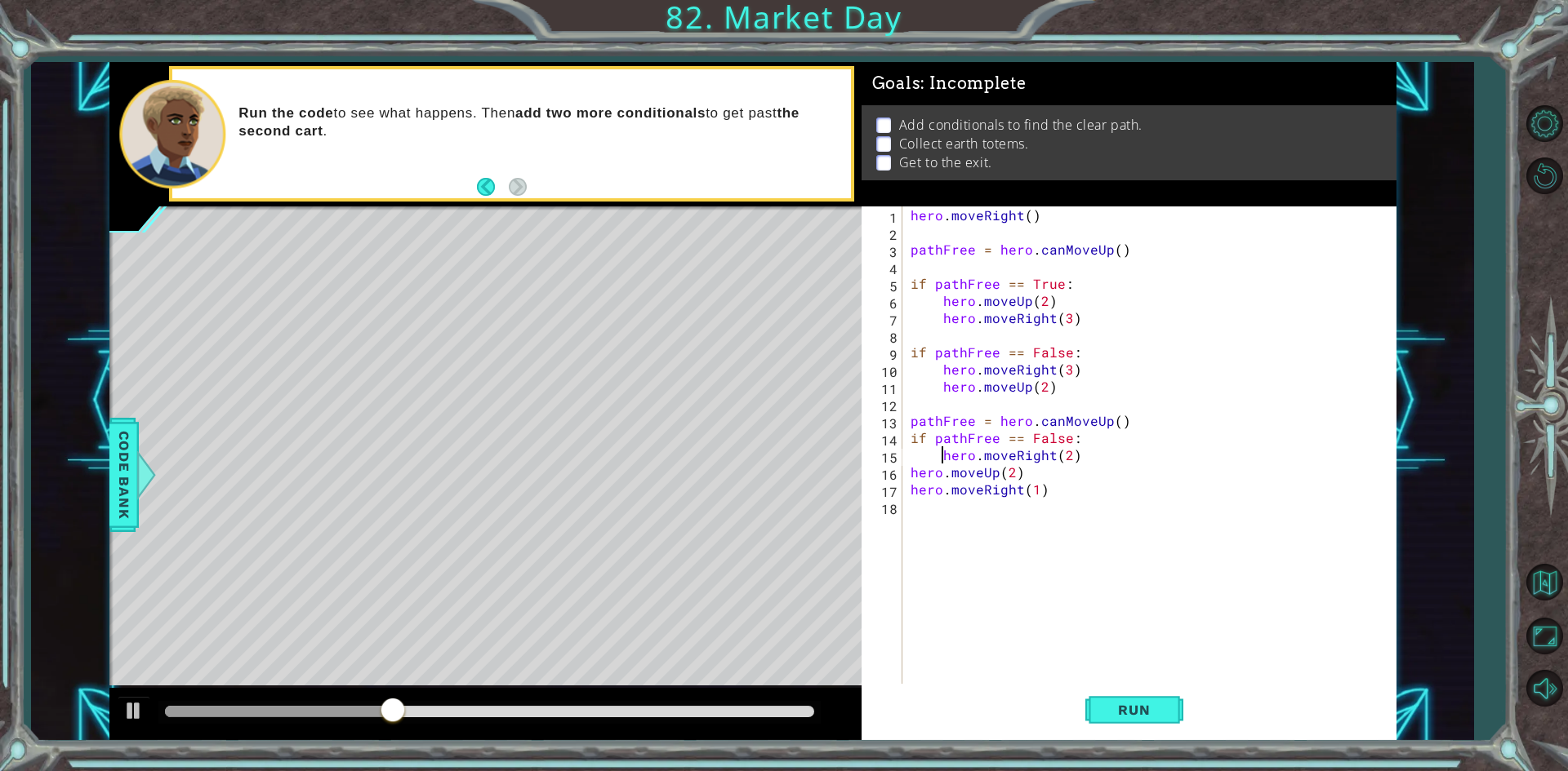
click at [907, 469] on div "hero . moveRight ( ) pathFree = hero . canMoveUp ( ) if pathFree == True : hero…" at bounding box center [1153, 463] width 491 height 514
click at [907, 491] on div "hero . moveRight ( ) pathFree = hero . canMoveUp ( ) if pathFree == True : hero…" at bounding box center [1153, 463] width 491 height 514
click at [1131, 699] on button "Run" at bounding box center [1133, 710] width 98 height 53
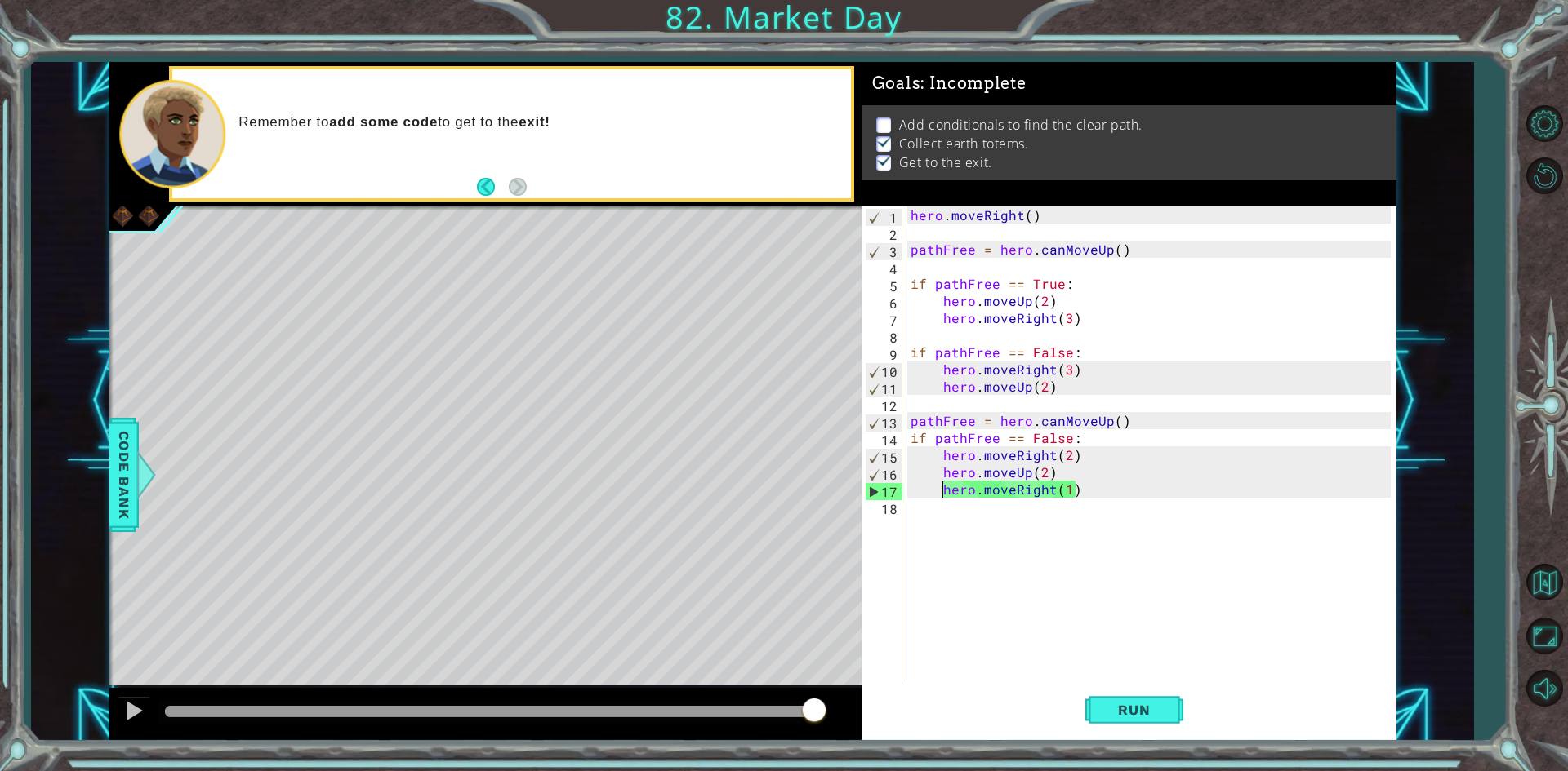
drag, startPoint x: 208, startPoint y: 713, endPoint x: 908, endPoint y: 631, distance: 704.8
click at [905, 633] on div "1 ההההההההההההההההההההההההההההההההההההההההההההההההההההההההההההההההההההההההההההה…" at bounding box center [753, 401] width 1287 height 679
click at [124, 472] on span "Code Bank" at bounding box center [124, 474] width 26 height 99
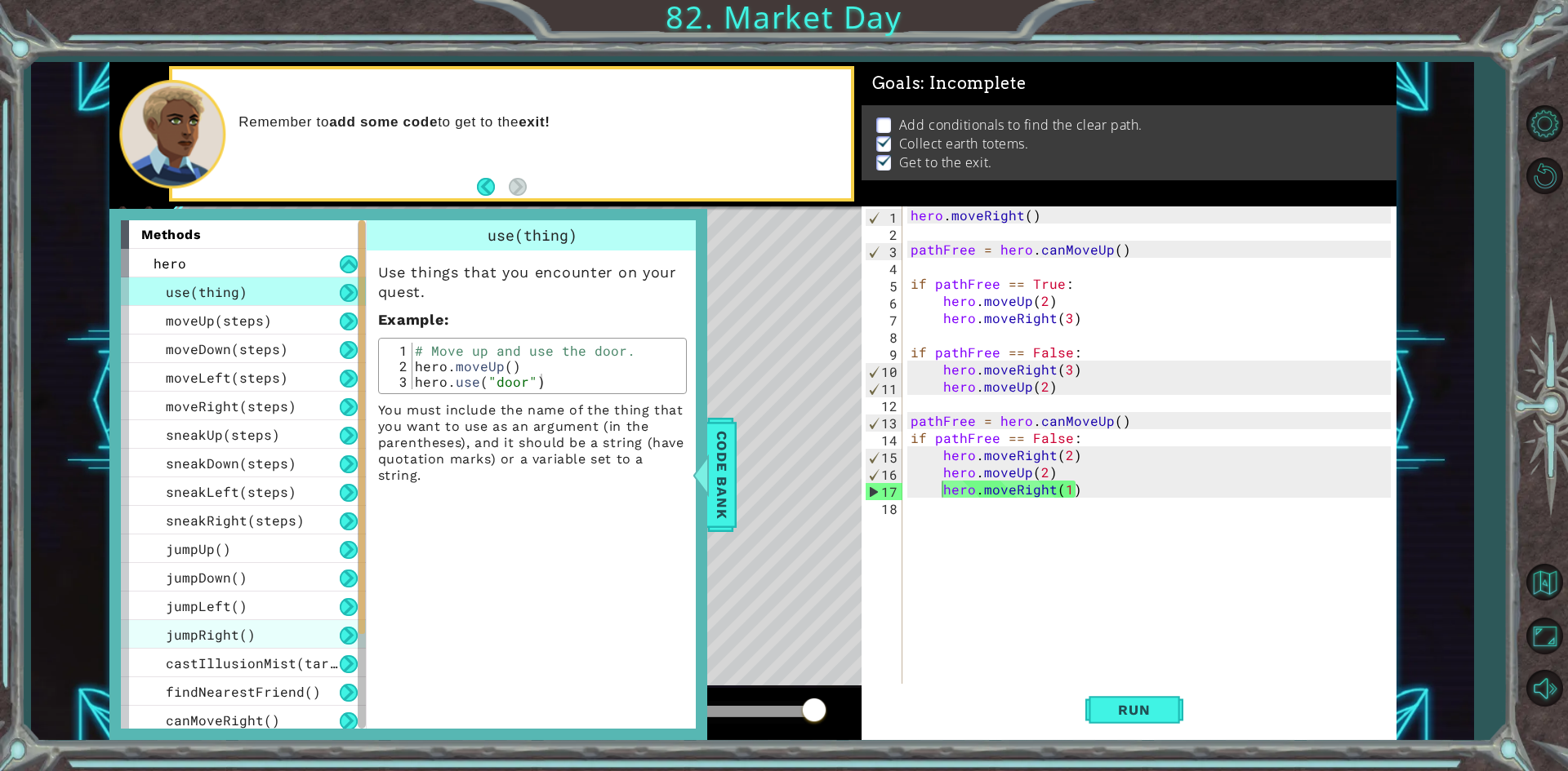
scroll to position [177, 0]
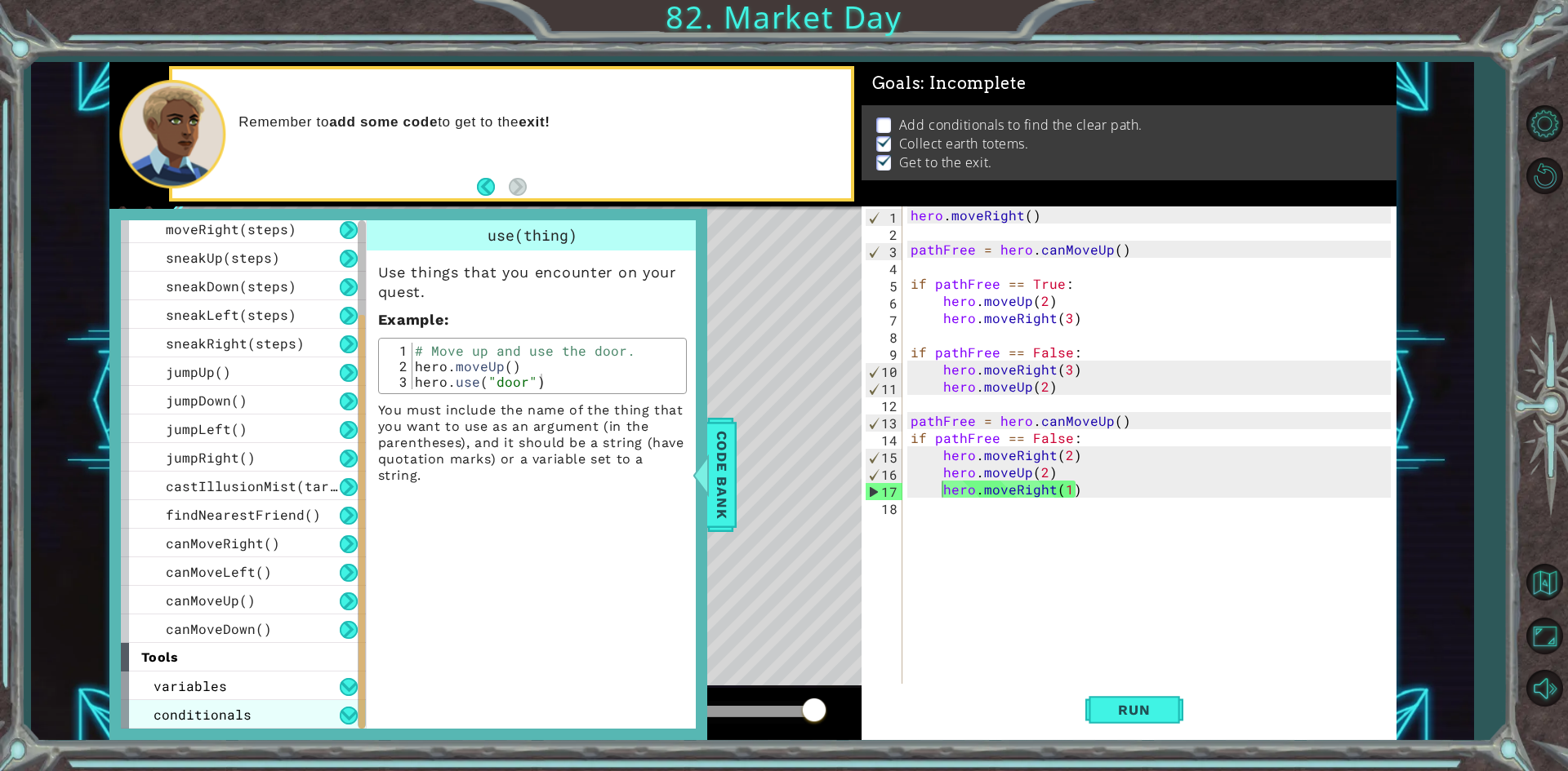
click at [257, 704] on div "conditionals" at bounding box center [243, 714] width 245 height 28
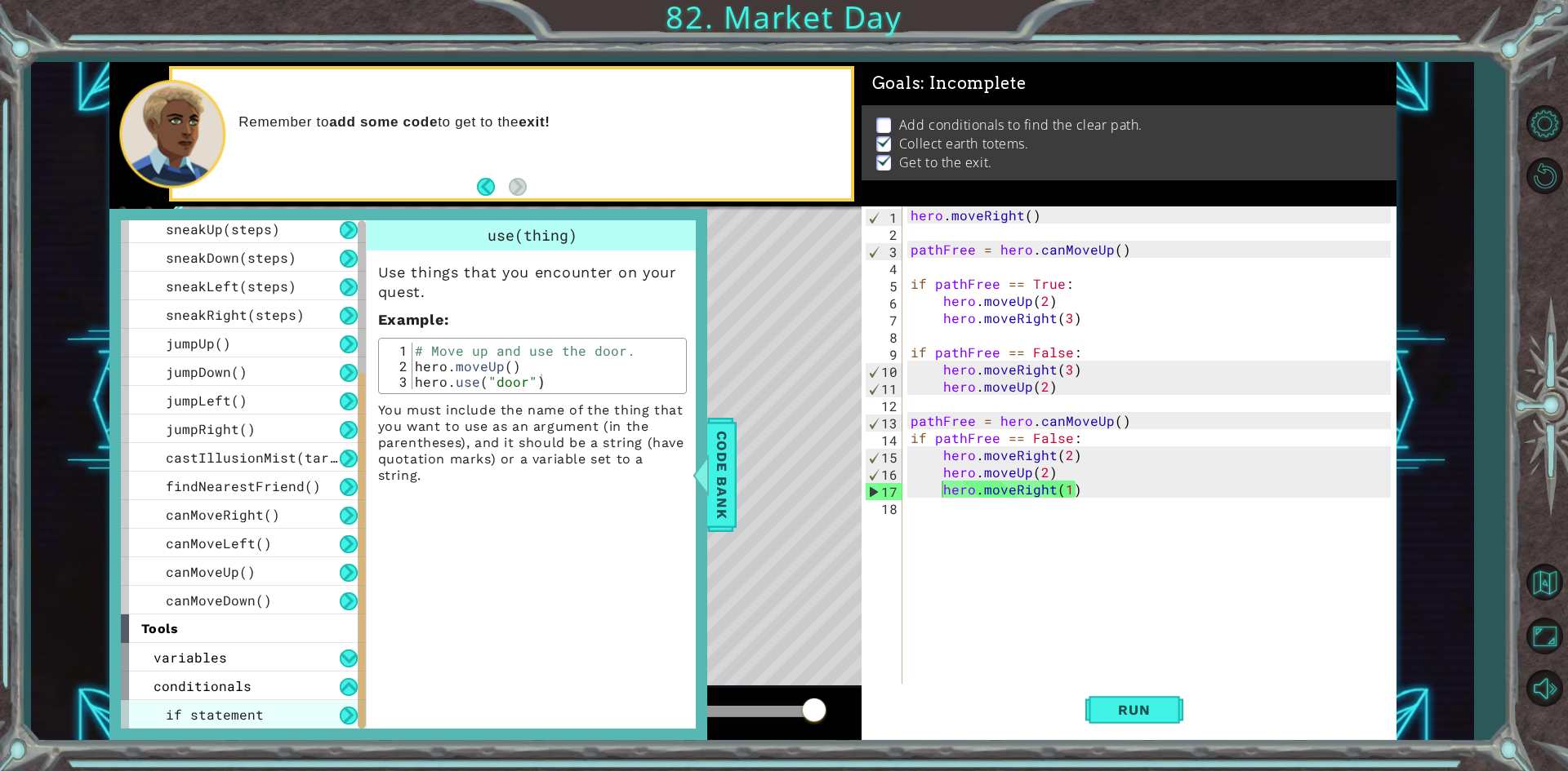
click at [237, 710] on span "if statement" at bounding box center [214, 714] width 98 height 18
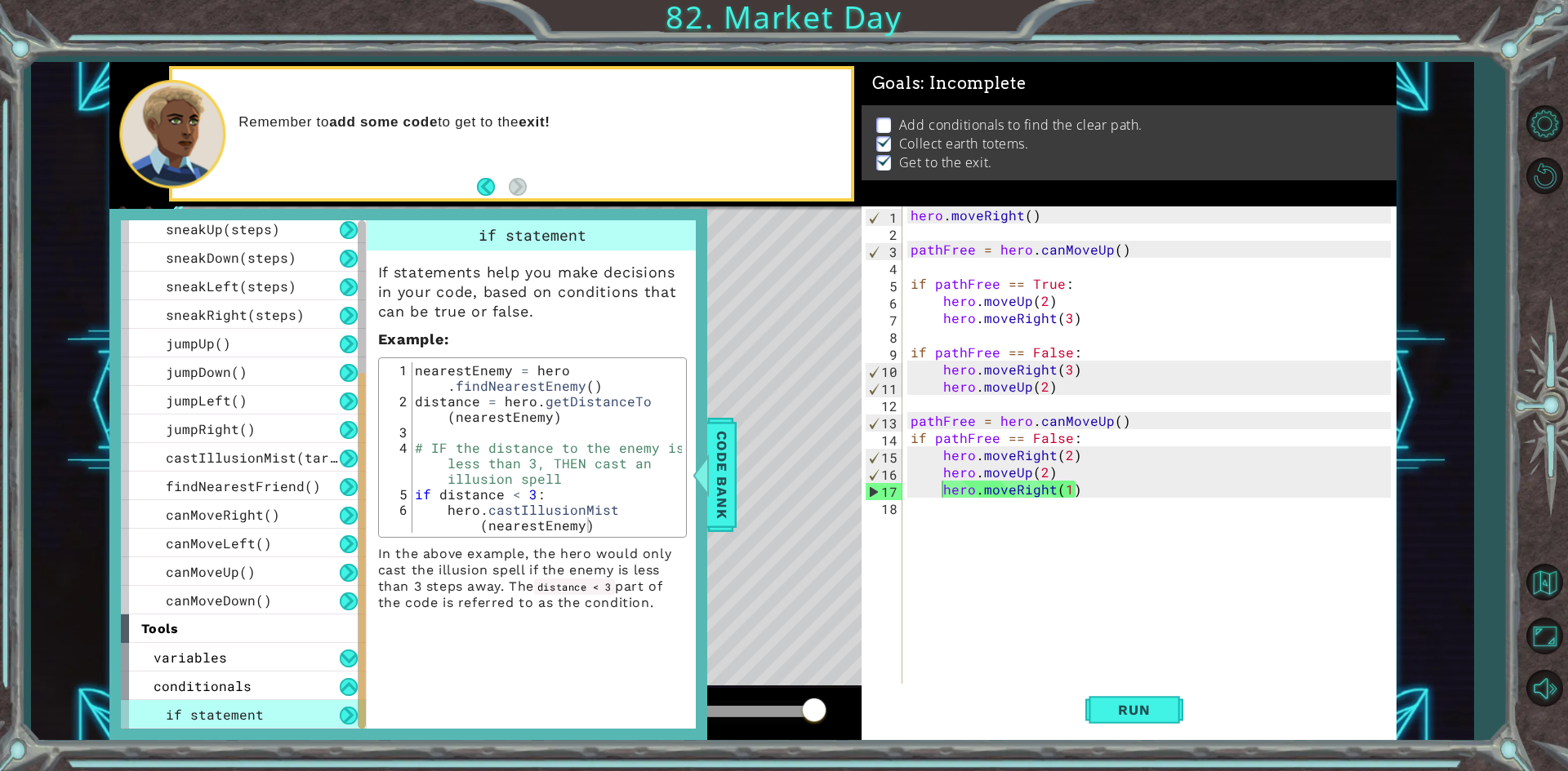
click at [1134, 430] on div "hero . moveRight ( ) pathFree = hero . canMoveUp ( ) if pathFree == True : hero…" at bounding box center [1153, 463] width 491 height 514
click at [1152, 418] on div "hero . moveRight ( ) pathFree = hero . canMoveUp ( ) if pathFree == True : hero…" at bounding box center [1153, 463] width 491 height 514
type textarea "pathFree = hero.canMoveUp()"
click at [715, 471] on span "Code Bank" at bounding box center [721, 474] width 26 height 99
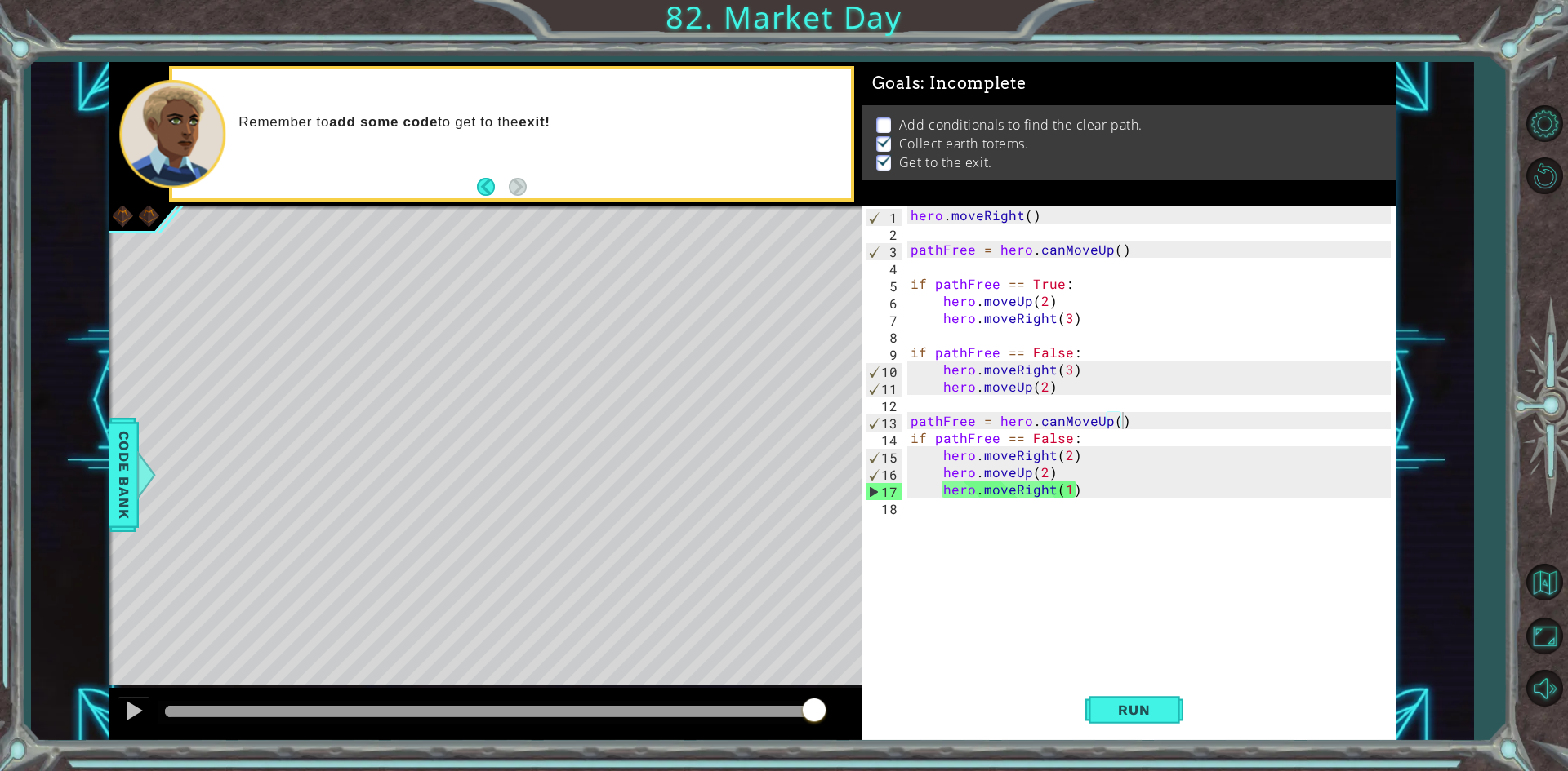
click at [1128, 418] on div "hero . moveRight ( ) pathFree = hero . canMoveUp ( ) if pathFree == True : hero…" at bounding box center [1153, 463] width 491 height 514
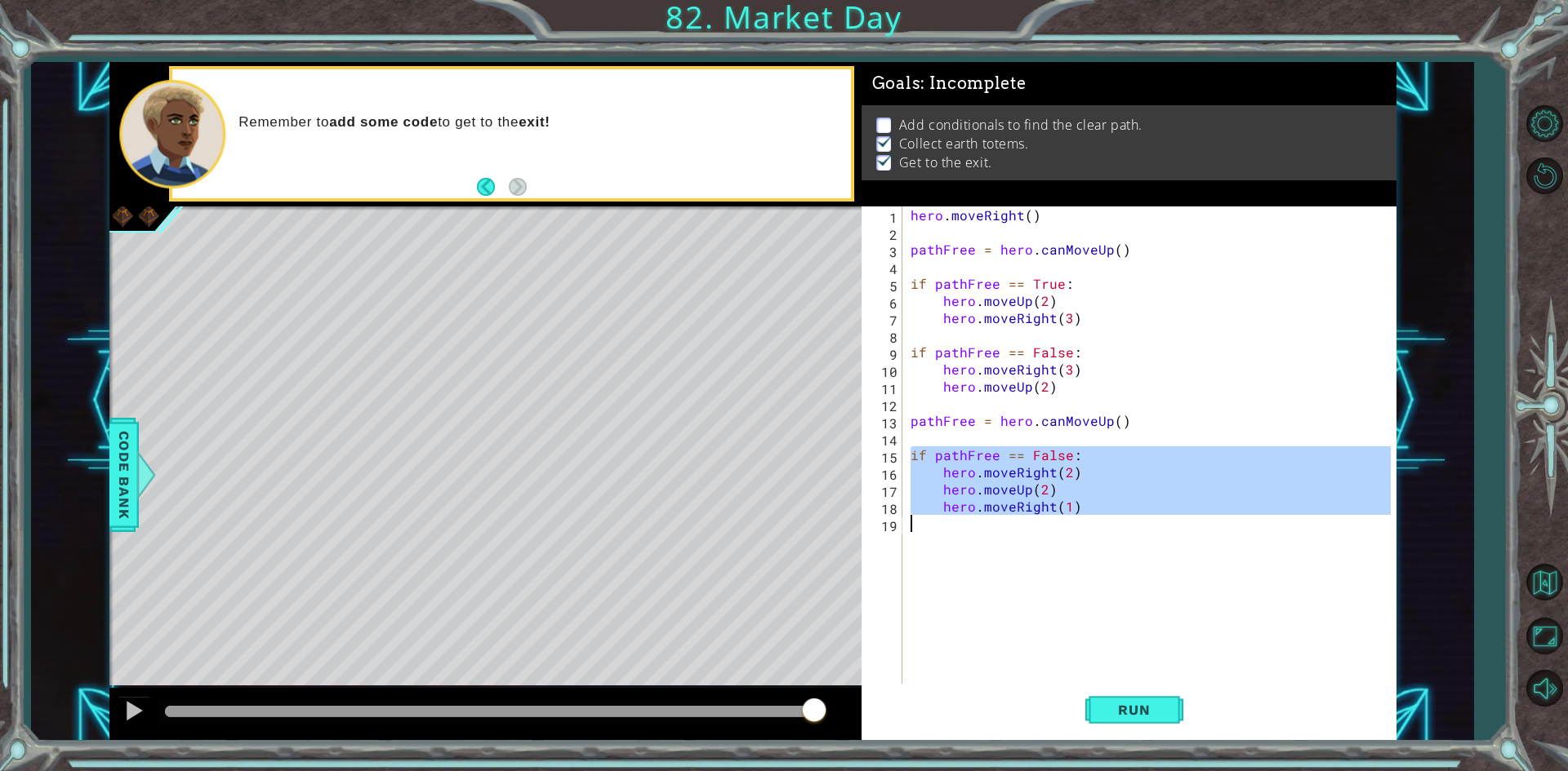
drag, startPoint x: 911, startPoint y: 456, endPoint x: 1142, endPoint y: 534, distance: 243.8
click at [1142, 534] on div "hero . moveRight ( ) pathFree = hero . canMoveUp ( ) if pathFree == True : hero…" at bounding box center [1153, 463] width 491 height 514
type textarea "hero.moveRight(1)"
click at [1056, 537] on div "hero . moveRight ( ) pathFree = hero . canMoveUp ( ) if pathFree == True : hero…" at bounding box center [1148, 446] width 483 height 479
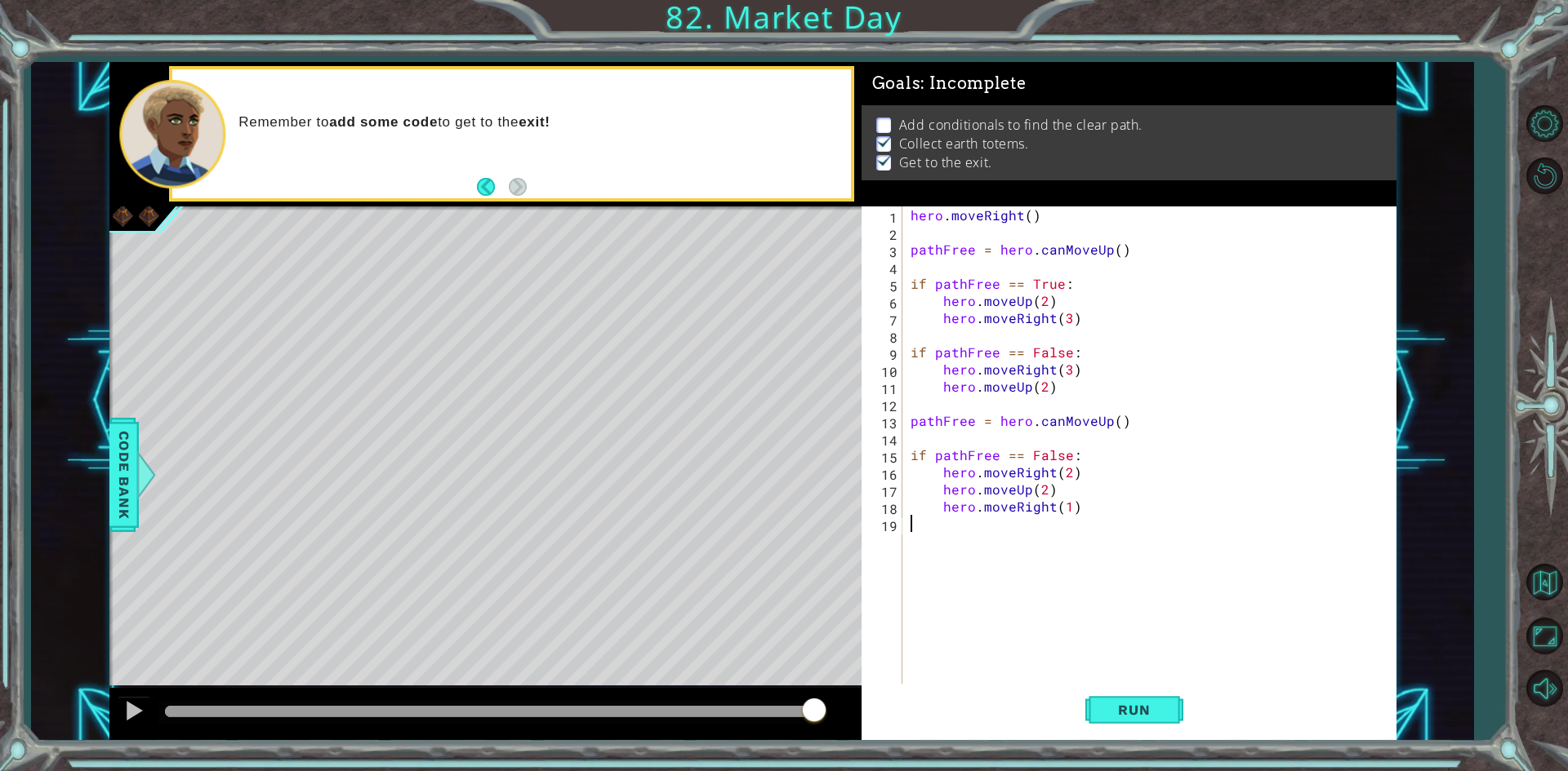
paste textarea "hero.moveRight(1)"
click at [1095, 511] on div "hero . moveRight ( ) pathFree = hero . canMoveUp ( ) if pathFree == True : hero…" at bounding box center [1153, 463] width 491 height 514
type textarea "hero.moveRight(1)"
click at [1063, 557] on div "hero . moveRight ( ) pathFree = hero . canMoveUp ( ) if pathFree == True : hero…" at bounding box center [1153, 463] width 491 height 514
click at [1061, 546] on div "hero . moveRight ( ) pathFree = hero . canMoveUp ( ) if pathFree == True : hero…" at bounding box center [1153, 463] width 491 height 514
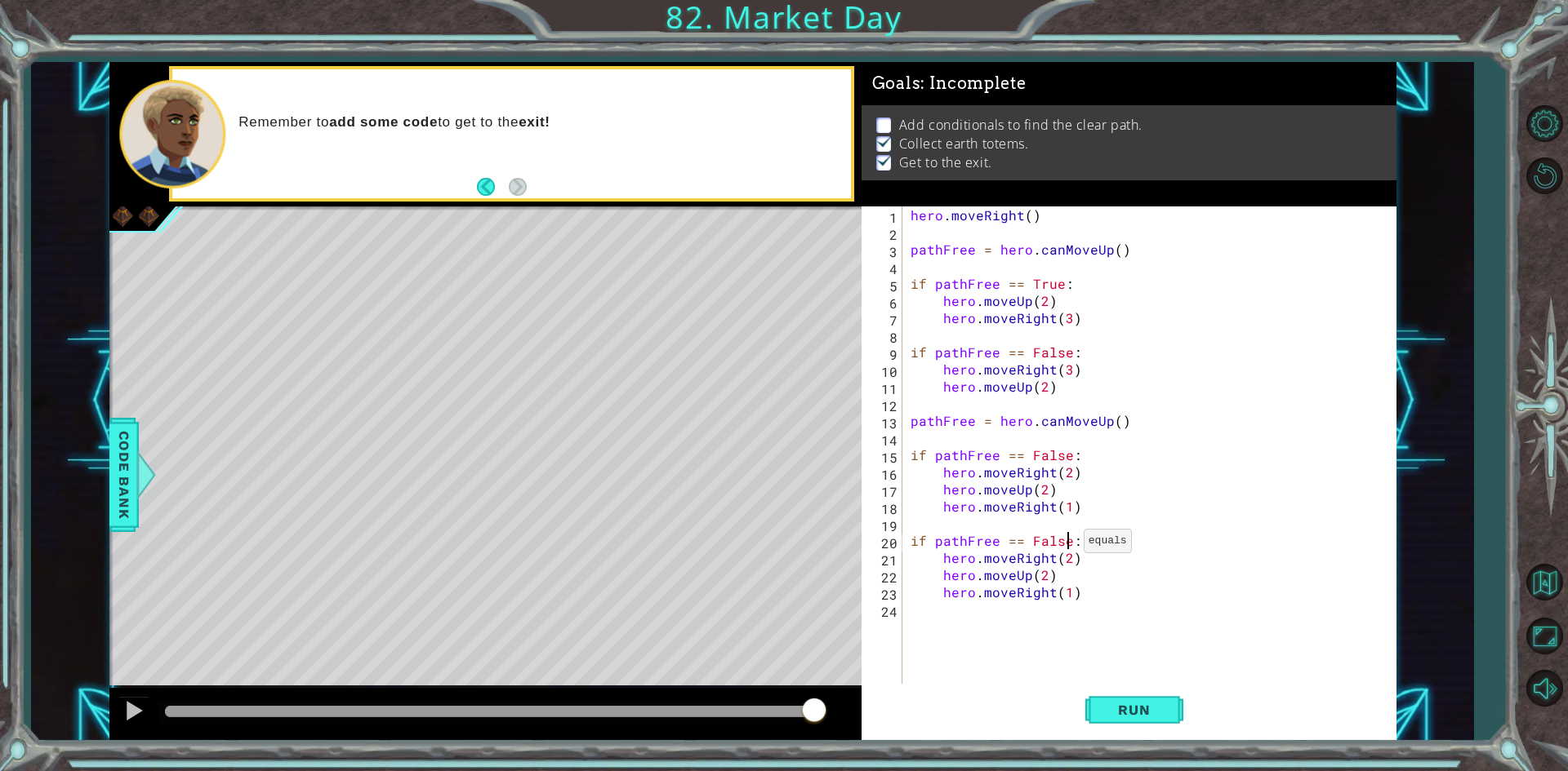
click at [1064, 545] on div "hero . moveRight ( ) pathFree = hero . canMoveUp ( ) if pathFree == True : hero…" at bounding box center [1153, 463] width 491 height 514
drag, startPoint x: 1082, startPoint y: 563, endPoint x: 929, endPoint y: 555, distance: 153.2
click at [929, 555] on div "hero . moveRight ( ) pathFree = hero . canMoveUp ( ) if pathFree == True : hero…" at bounding box center [1153, 463] width 491 height 514
type textarea "hero.moveRight(2)"
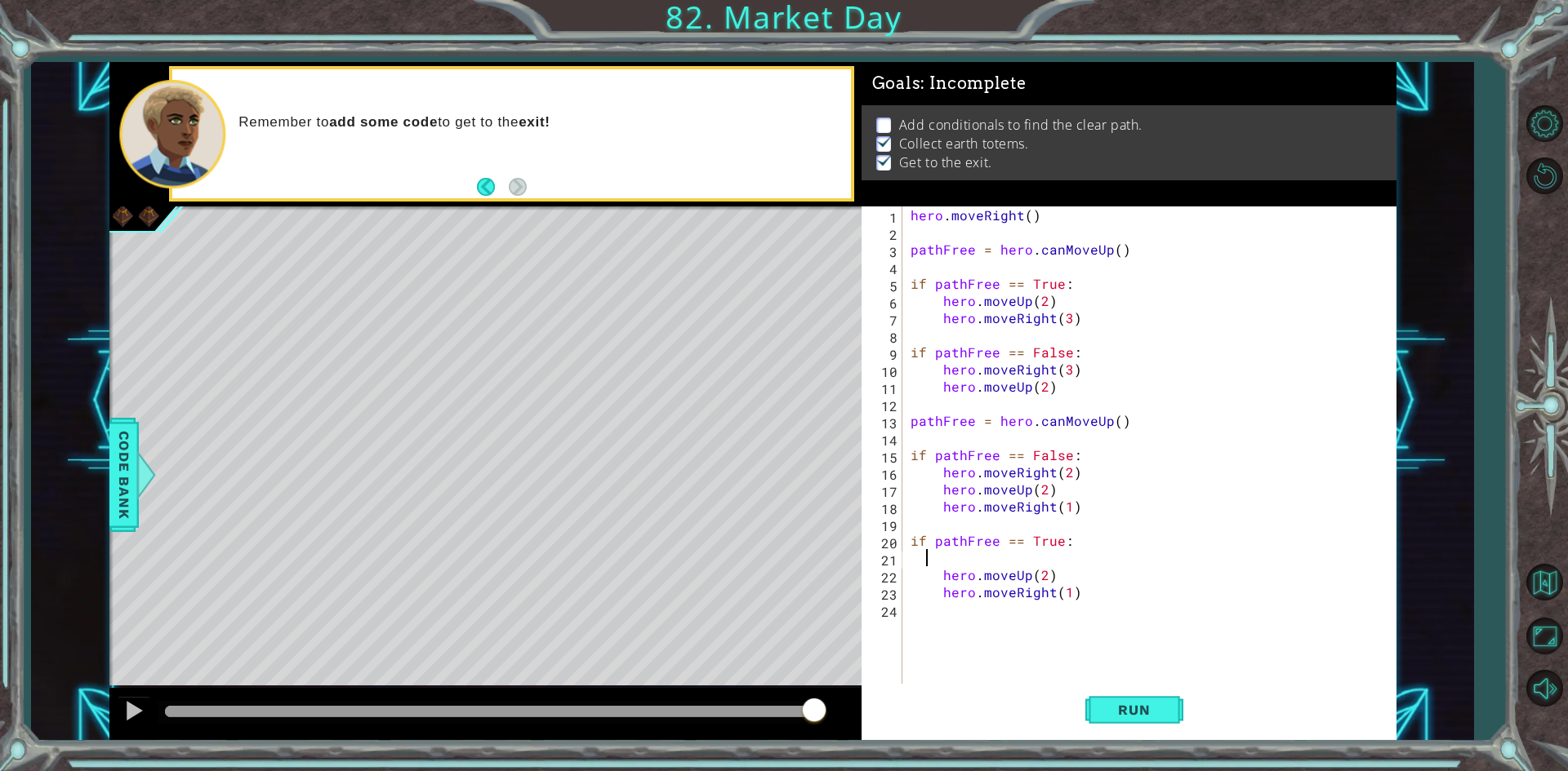
scroll to position [0, 0]
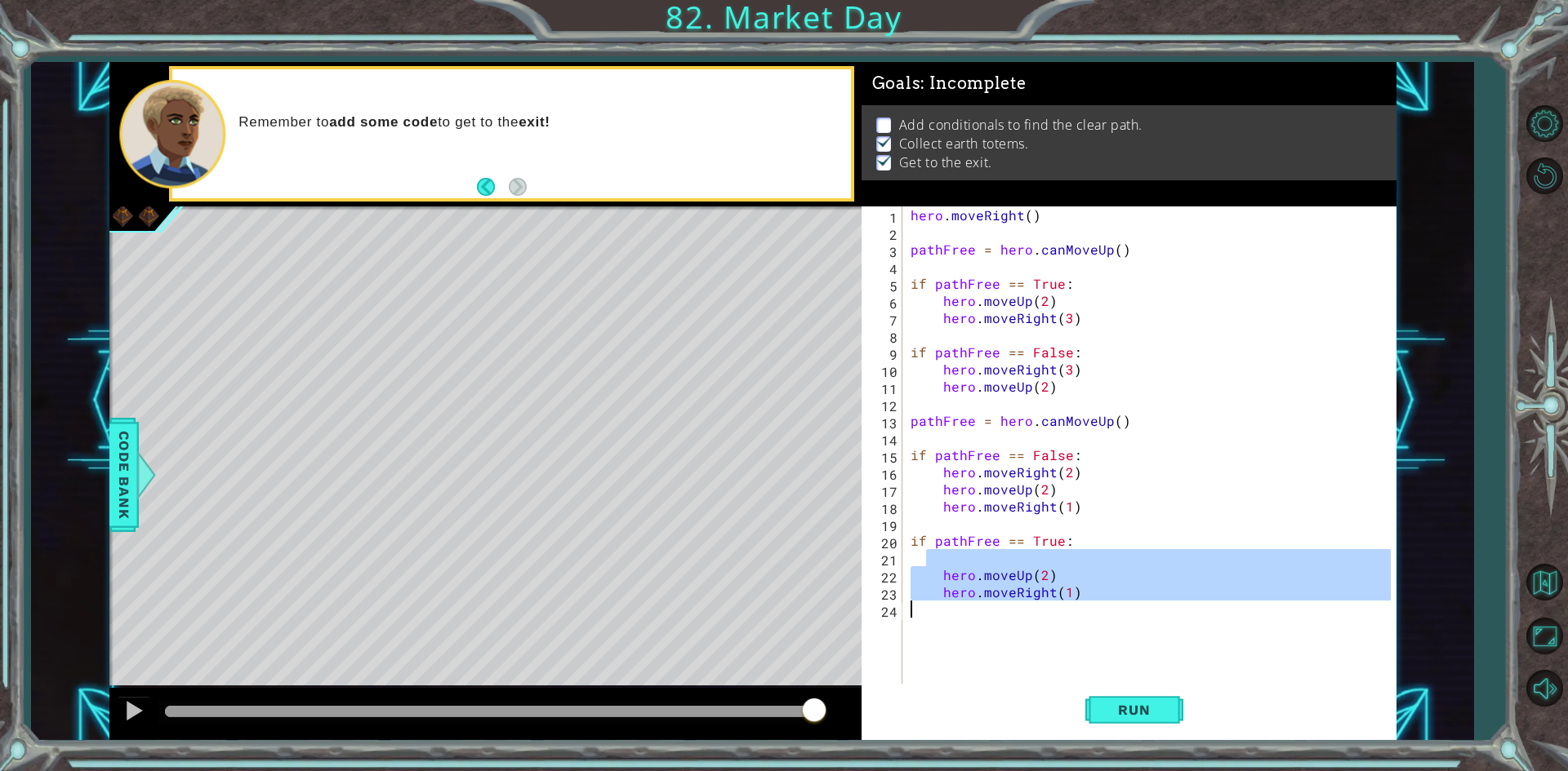
drag, startPoint x: 929, startPoint y: 560, endPoint x: 1151, endPoint y: 630, distance: 232.8
click at [1151, 630] on div "hero . moveRight ( ) pathFree = hero . canMoveUp ( ) if pathFree == True : hero…" at bounding box center [1153, 463] width 491 height 514
type textarea "hero.moveRight(1)"
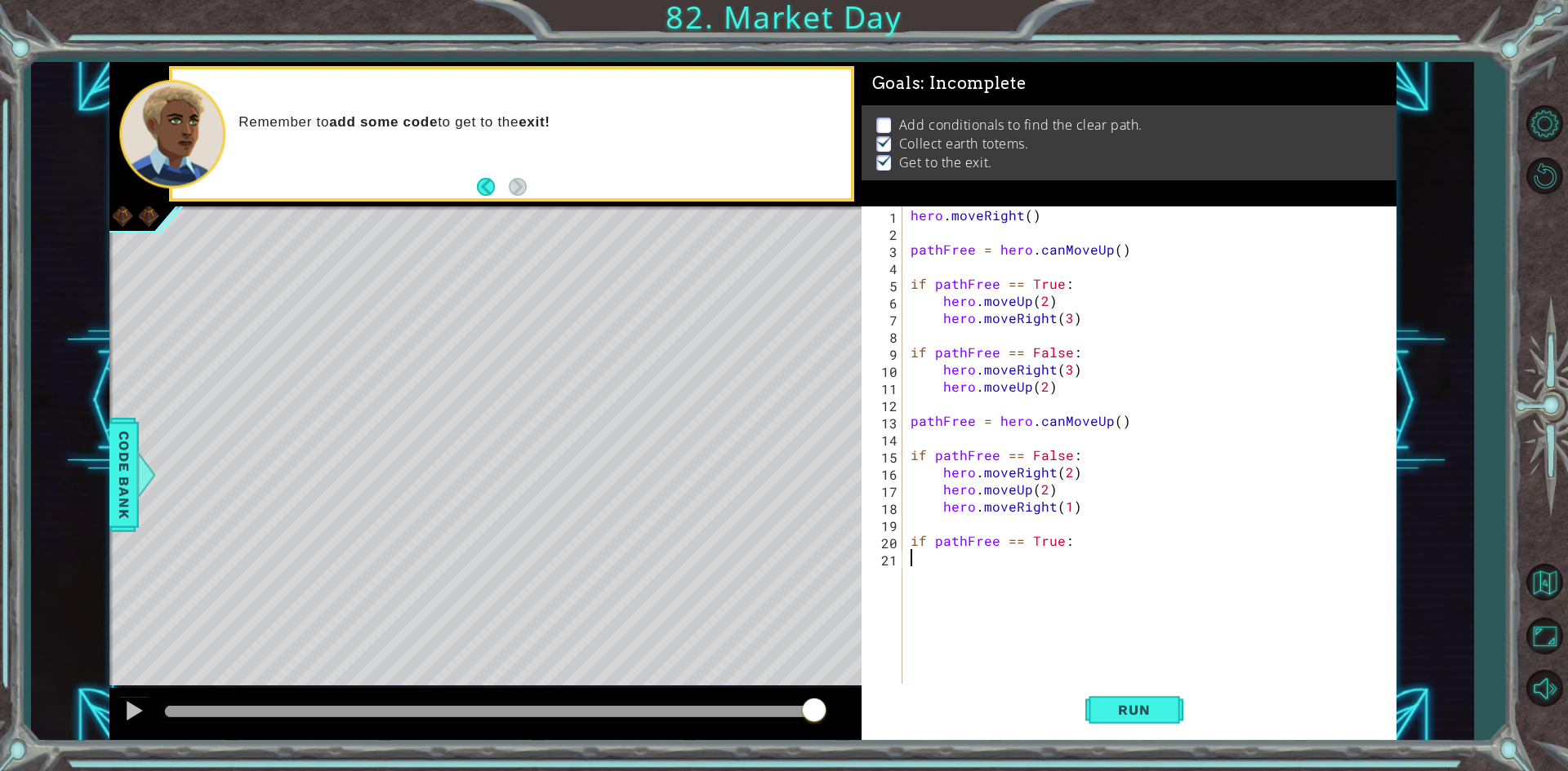
type textarea "if pathFree == True:"
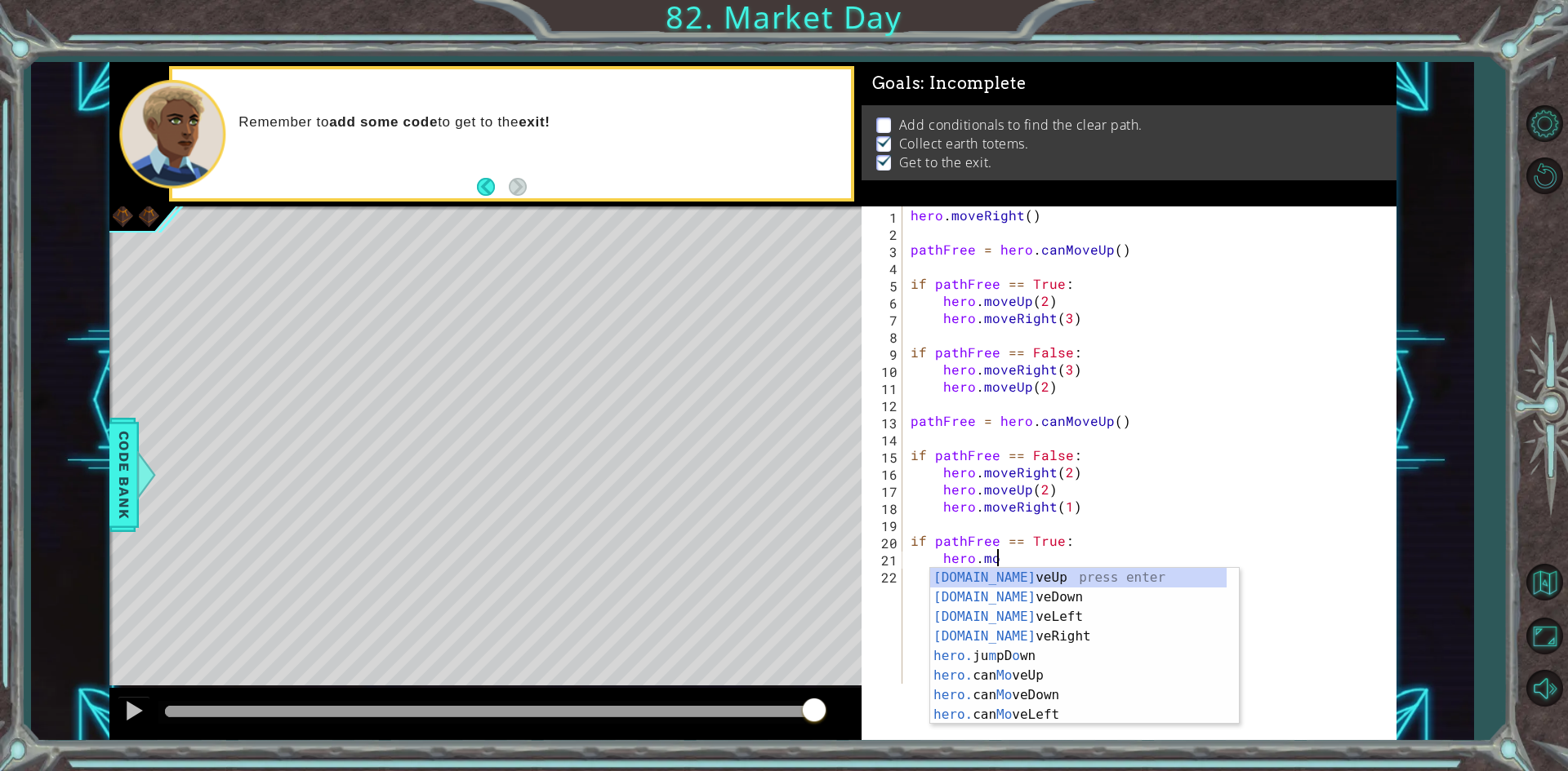
scroll to position [0, 5]
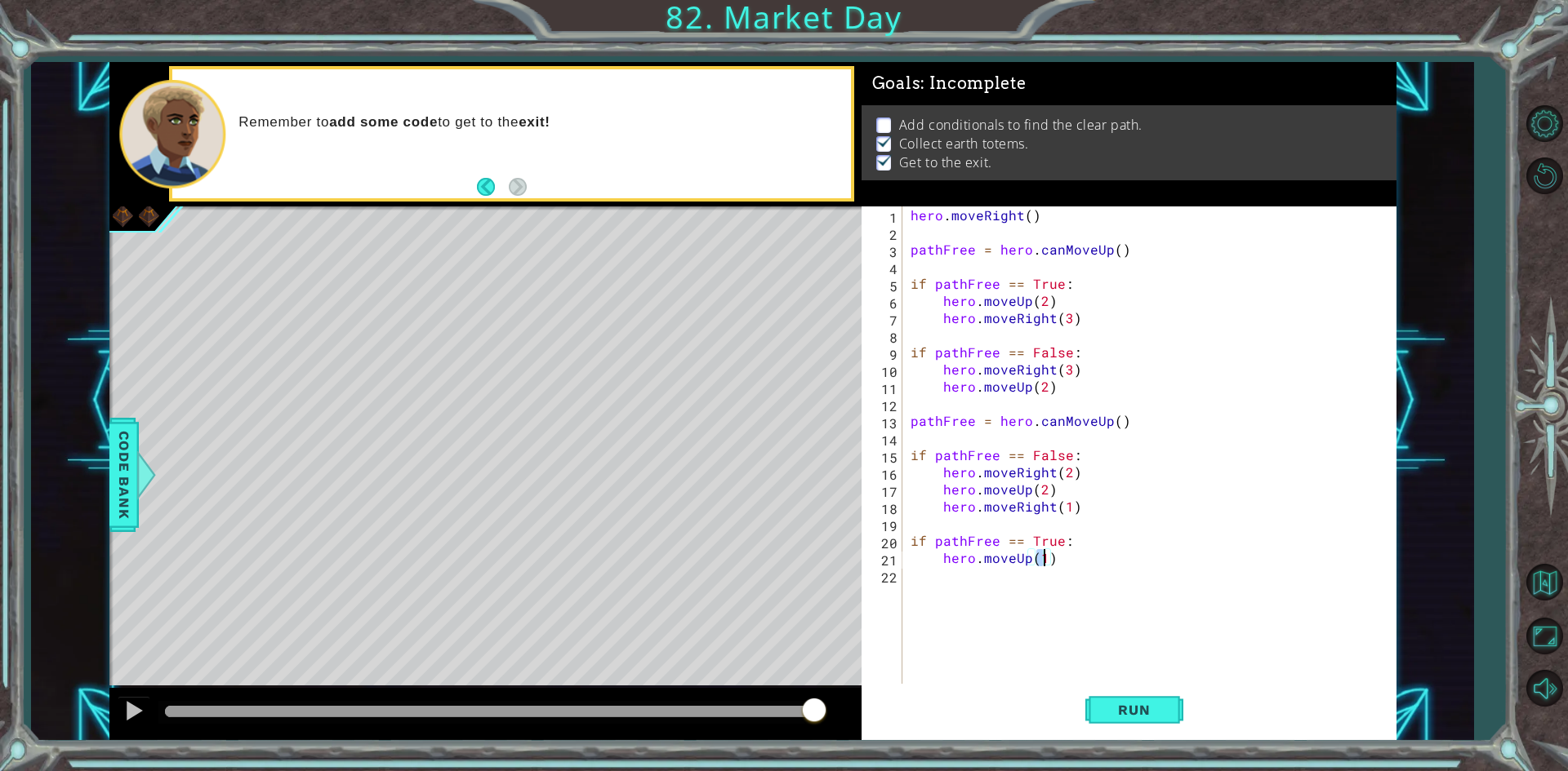
type textarea "hero.moveUp(2)"
type textarea "hero.moveRight(3)"
click at [1129, 696] on button "Run" at bounding box center [1133, 710] width 98 height 53
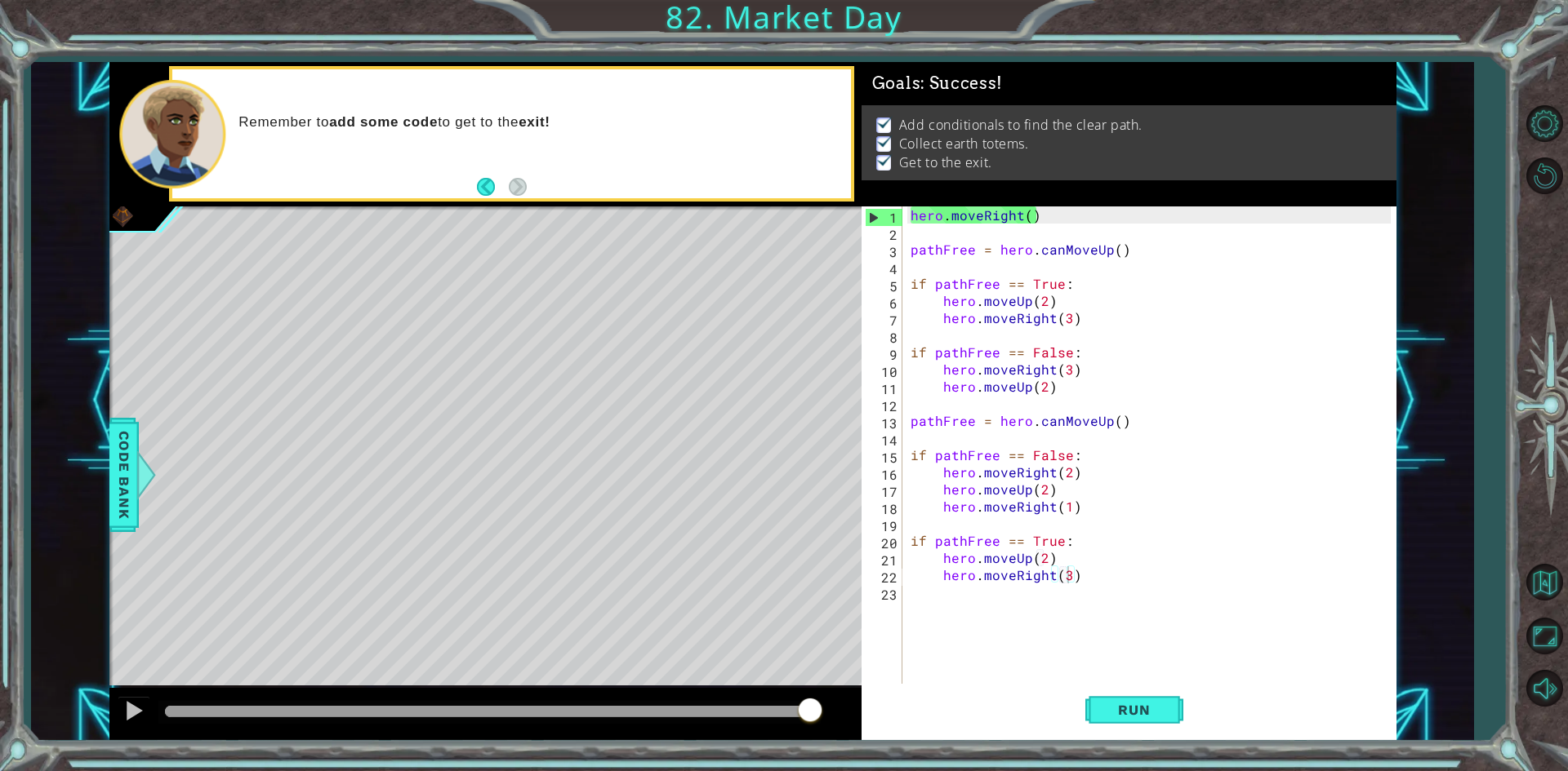
drag, startPoint x: 242, startPoint y: 706, endPoint x: 886, endPoint y: 687, distance: 644.3
click at [886, 687] on body "1 ההההההההההההההההההההההההההההההההההההההההההההההההההההההההההההההההההההההההההההה…" at bounding box center [784, 385] width 1568 height 771
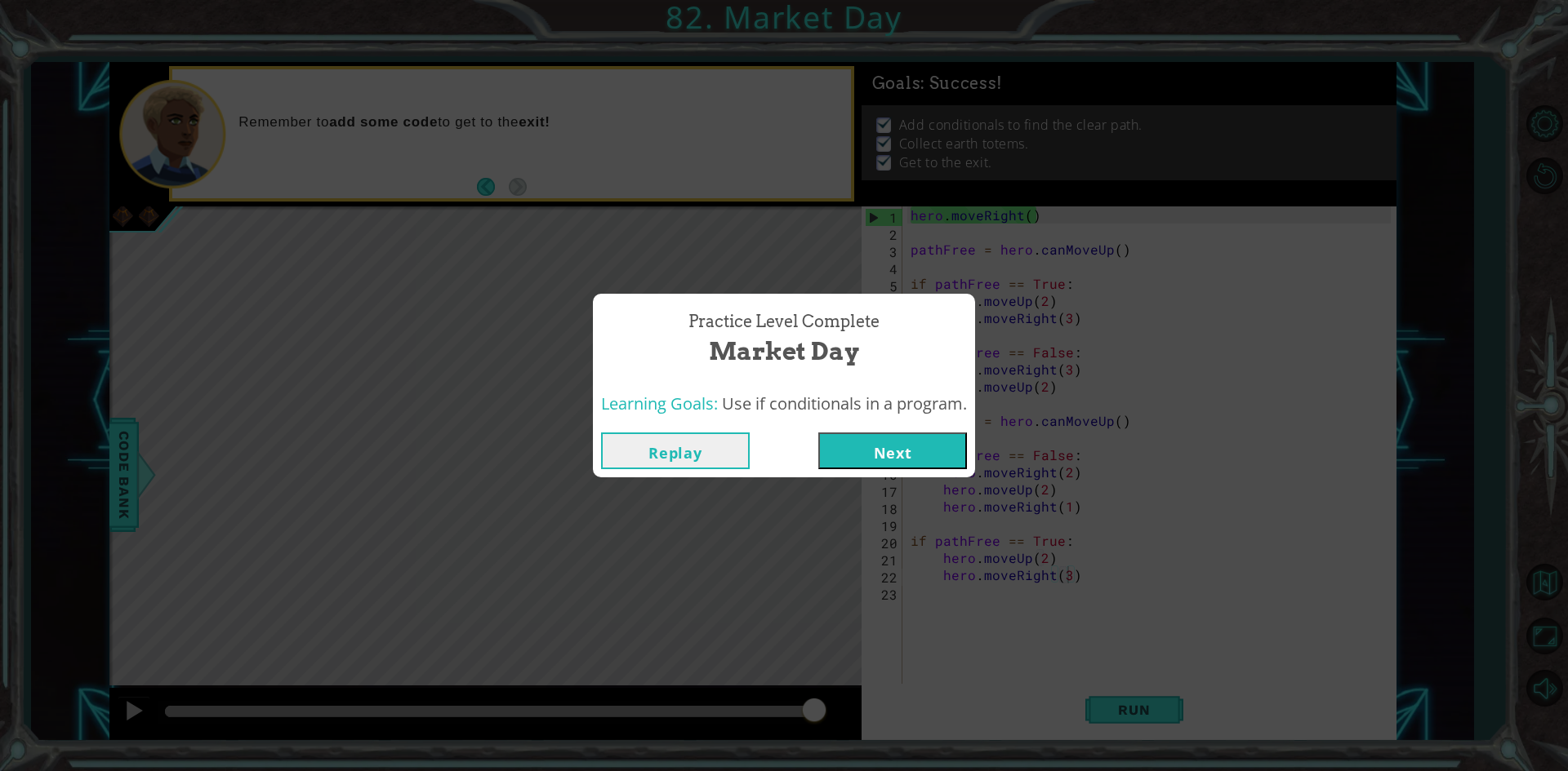
click at [900, 431] on div "Replay Next" at bounding box center [783, 450] width 382 height 53
click at [903, 449] on button "Next" at bounding box center [893, 451] width 149 height 37
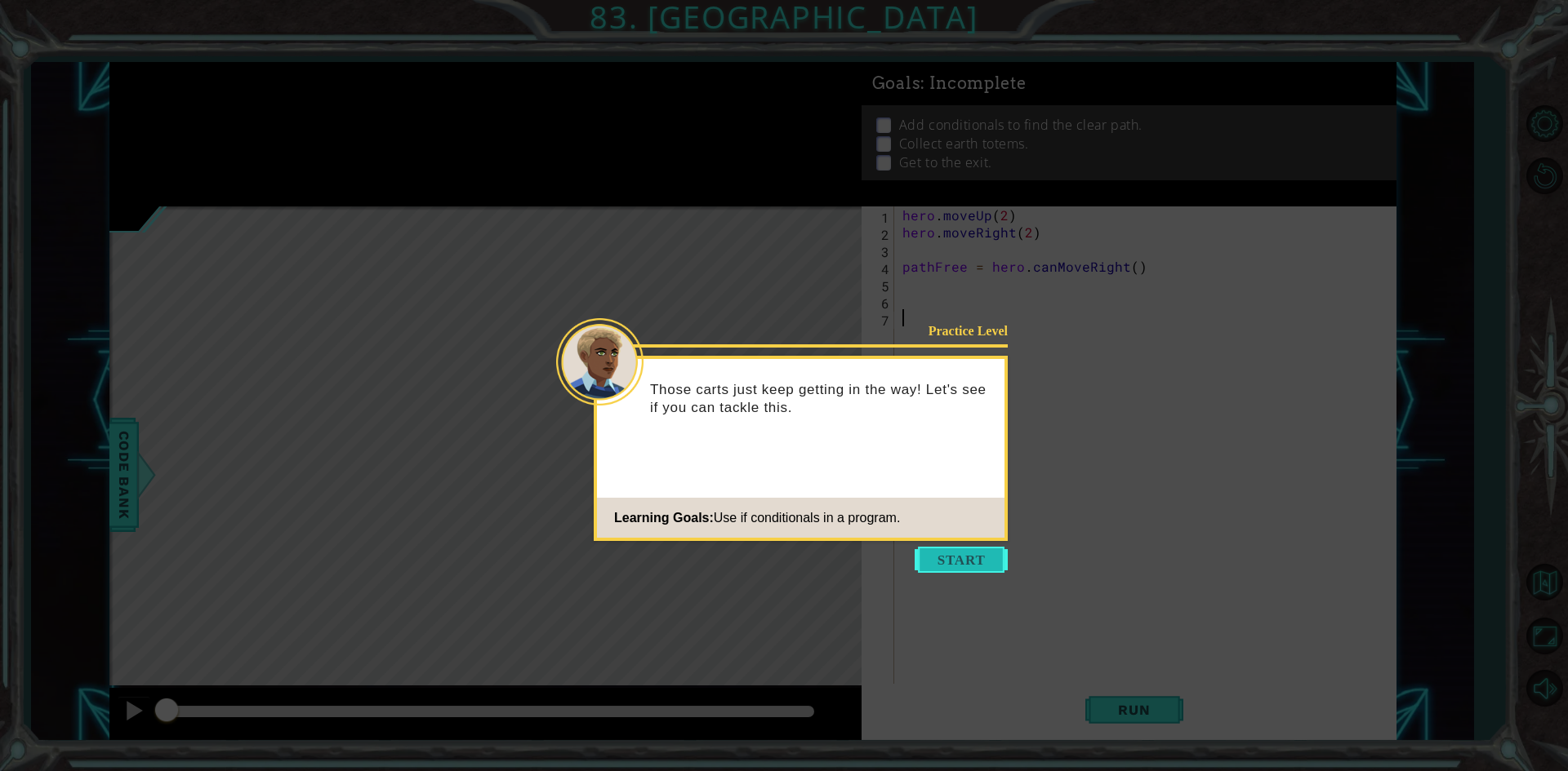
click at [969, 555] on button "Start" at bounding box center [960, 559] width 93 height 26
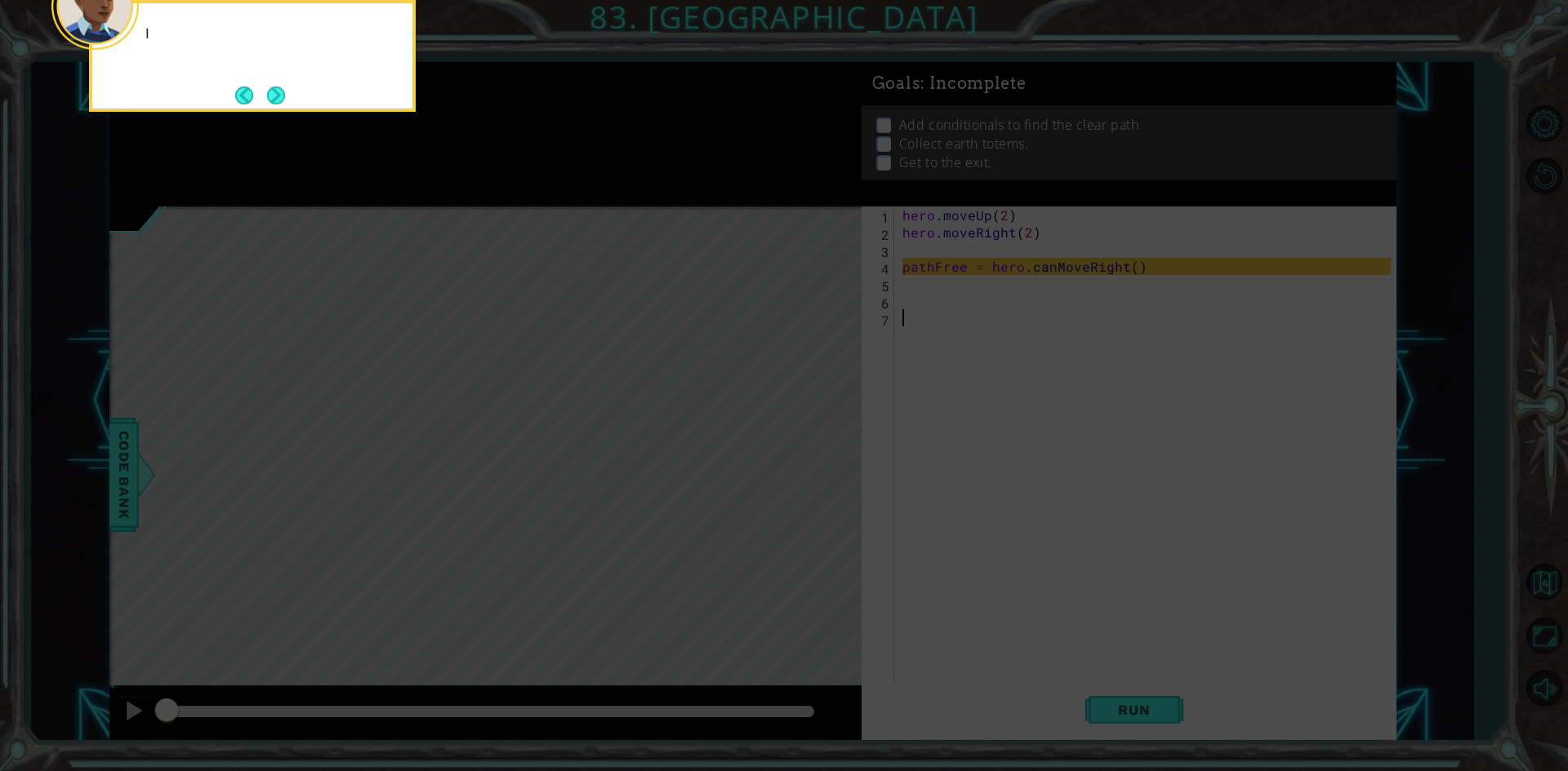
click at [991, 358] on icon at bounding box center [784, 115] width 1568 height 1311
click at [1009, 347] on icon at bounding box center [784, 115] width 1568 height 1311
click at [278, 95] on button "Next" at bounding box center [275, 95] width 18 height 18
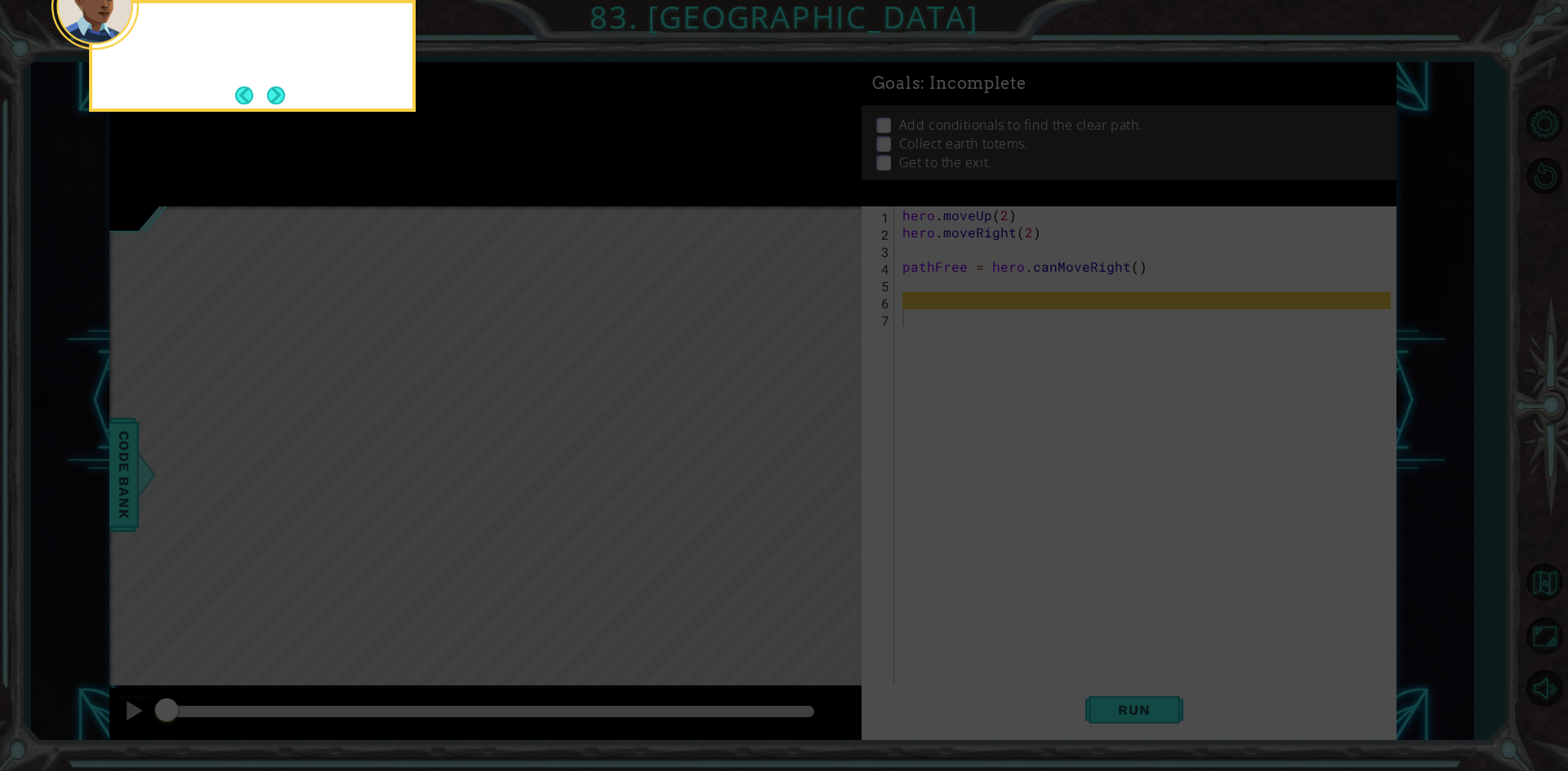
click at [278, 95] on button "Next" at bounding box center [275, 95] width 18 height 18
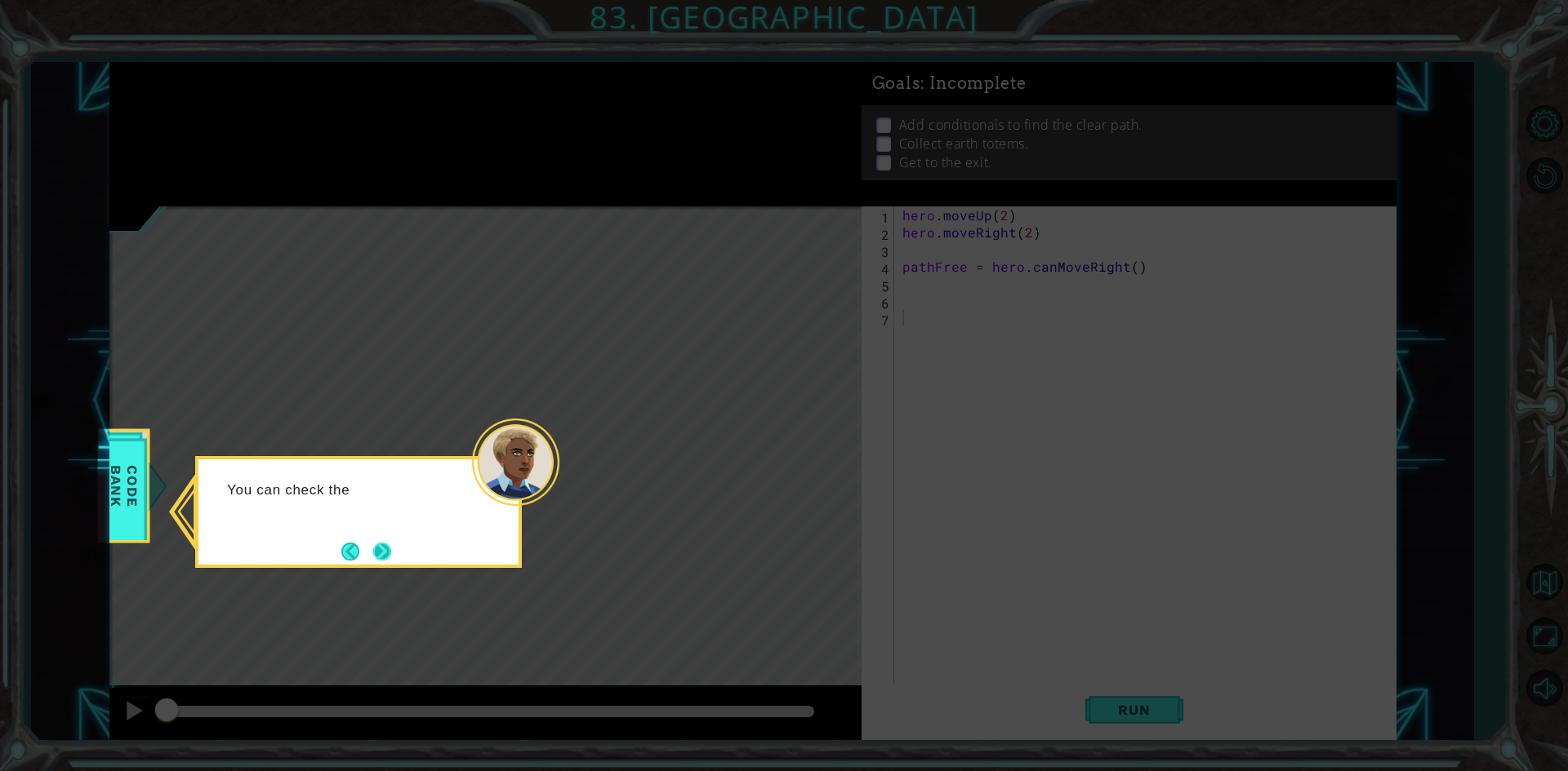
click at [373, 546] on button "Next" at bounding box center [381, 551] width 18 height 18
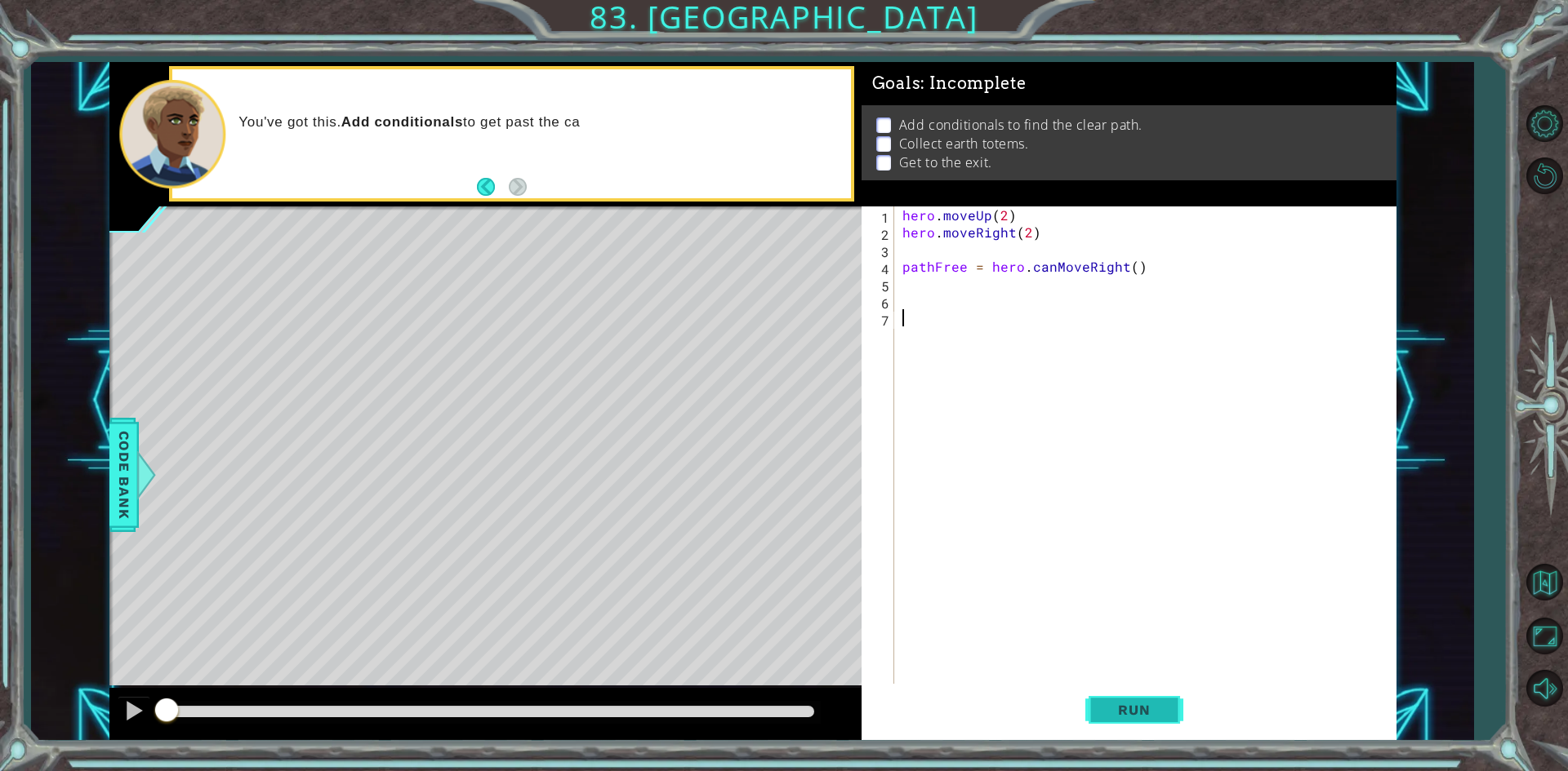
click at [1155, 726] on button "Run" at bounding box center [1133, 710] width 98 height 53
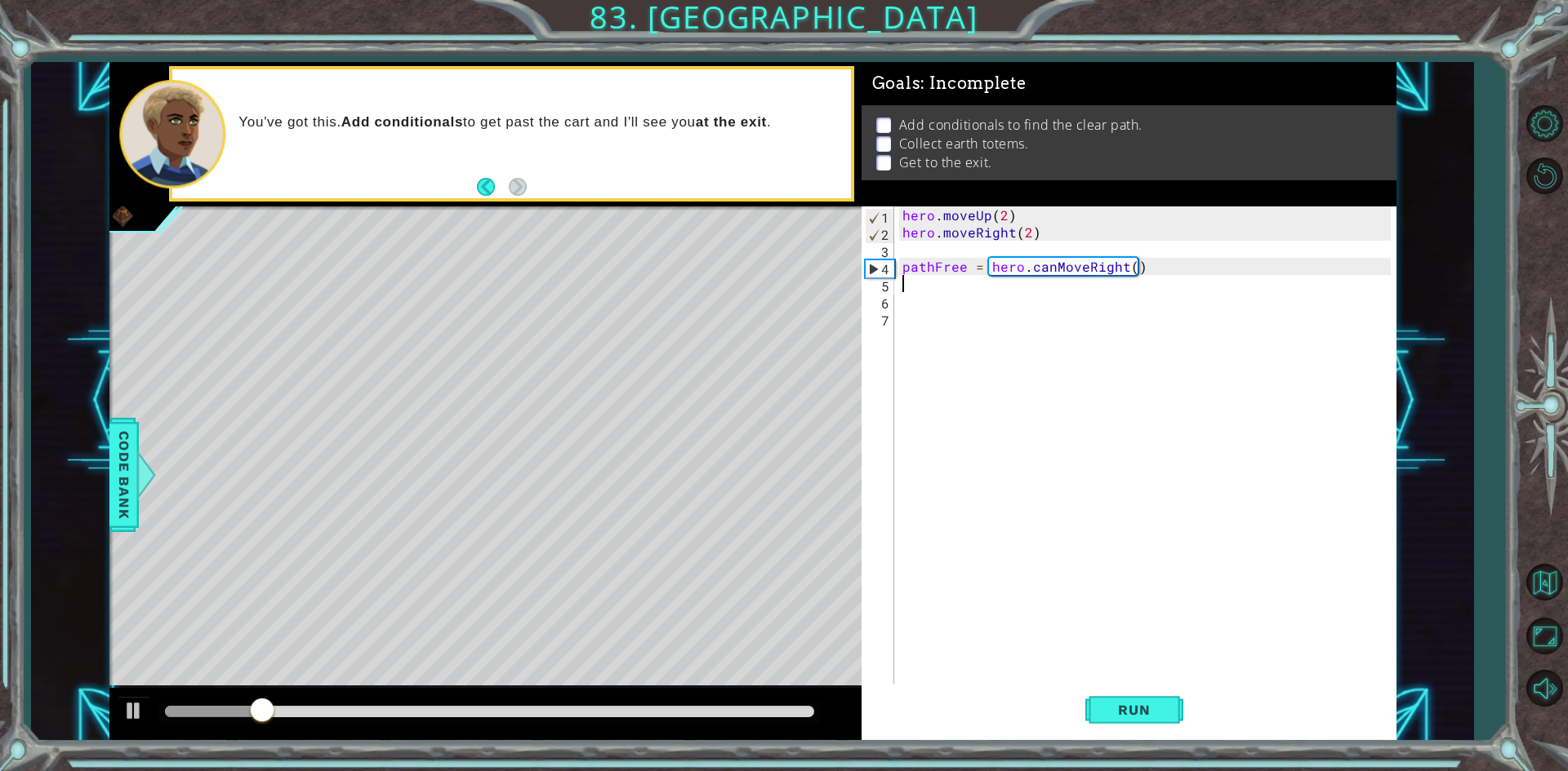
click at [999, 290] on div "hero . moveUp ( 2 ) hero . moveRight ( 2 ) pathFree = hero . canMoveRight ( )" at bounding box center [1149, 463] width 500 height 514
click at [988, 308] on div "hero . moveUp ( 2 ) hero . moveRight ( 2 ) pathFree = hero . canMoveRight ( )" at bounding box center [1149, 463] width 500 height 514
type textarea "if pathFree == True"
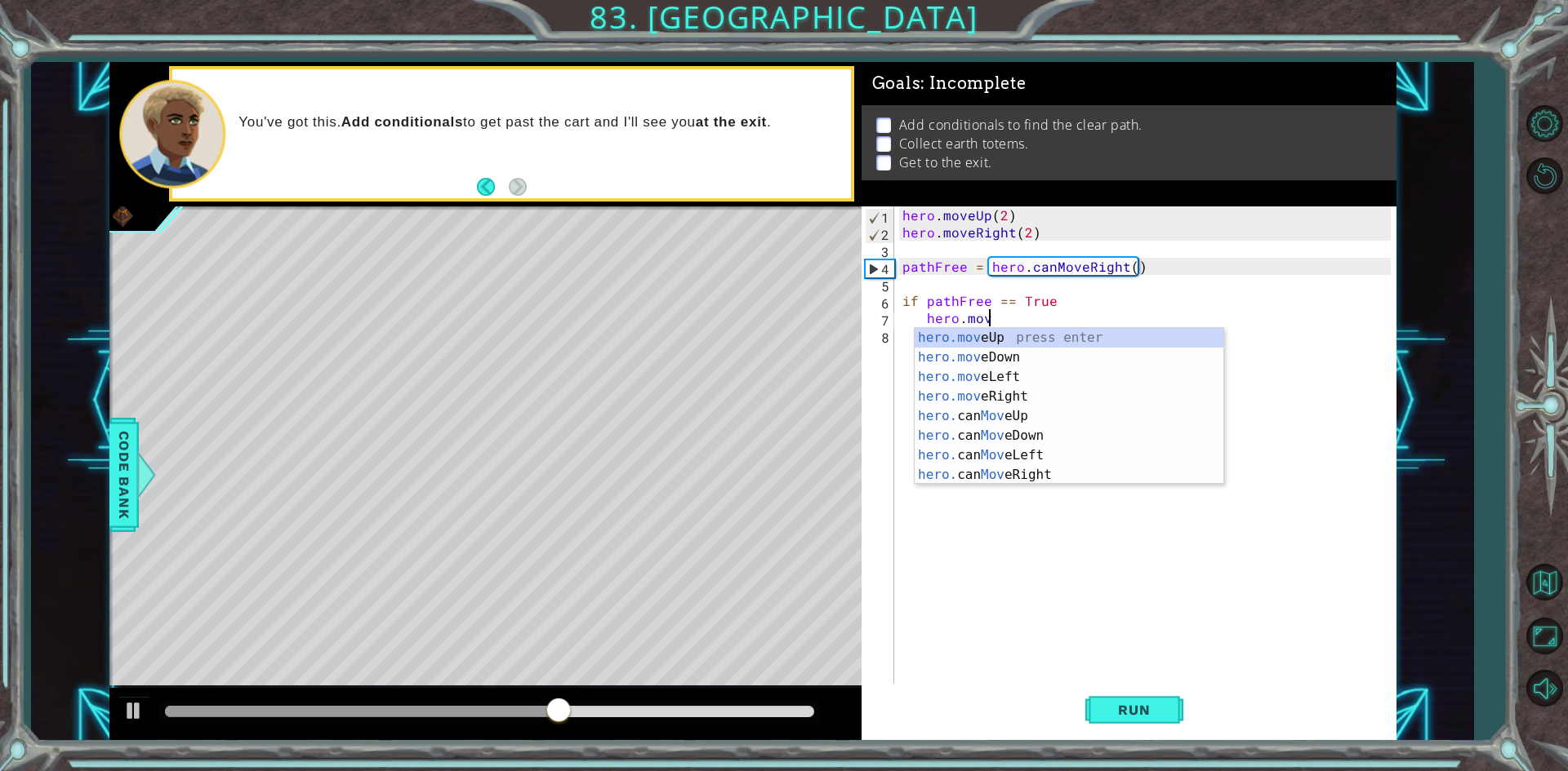
scroll to position [0, 5]
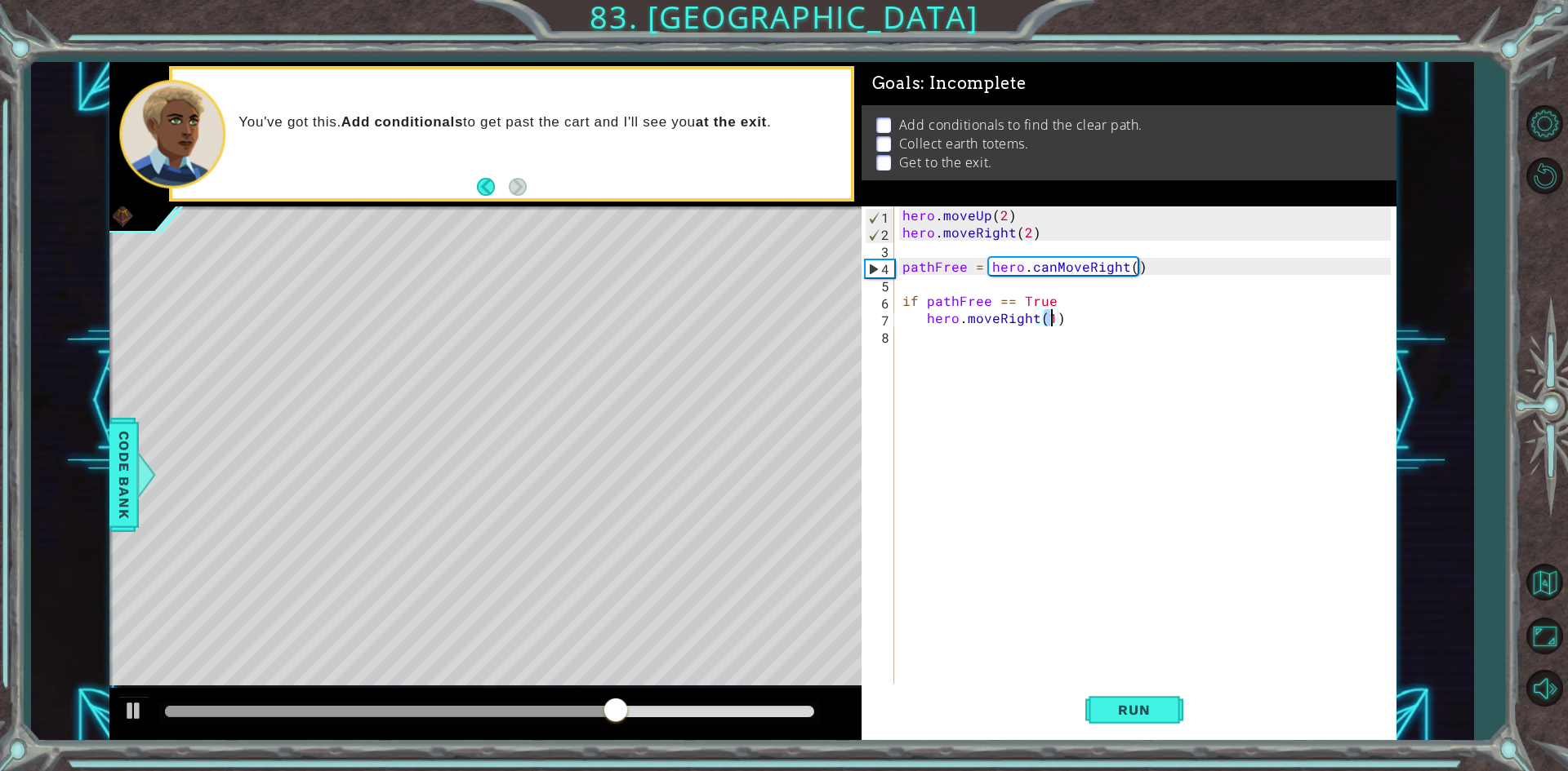
type textarea "hero.moveRight(2)"
type textarea "hero.moveUp(3)"
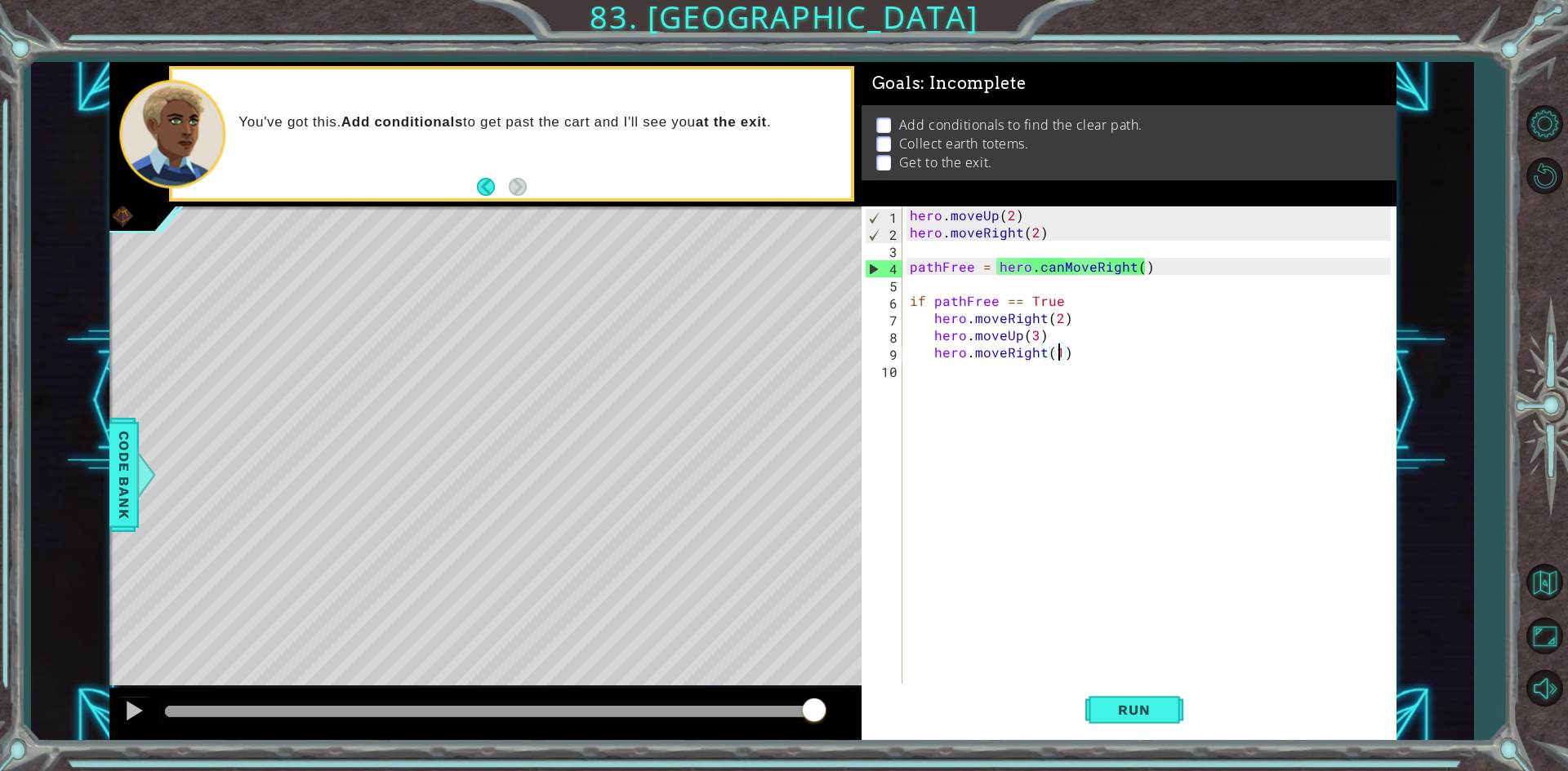
scroll to position [0, 9]
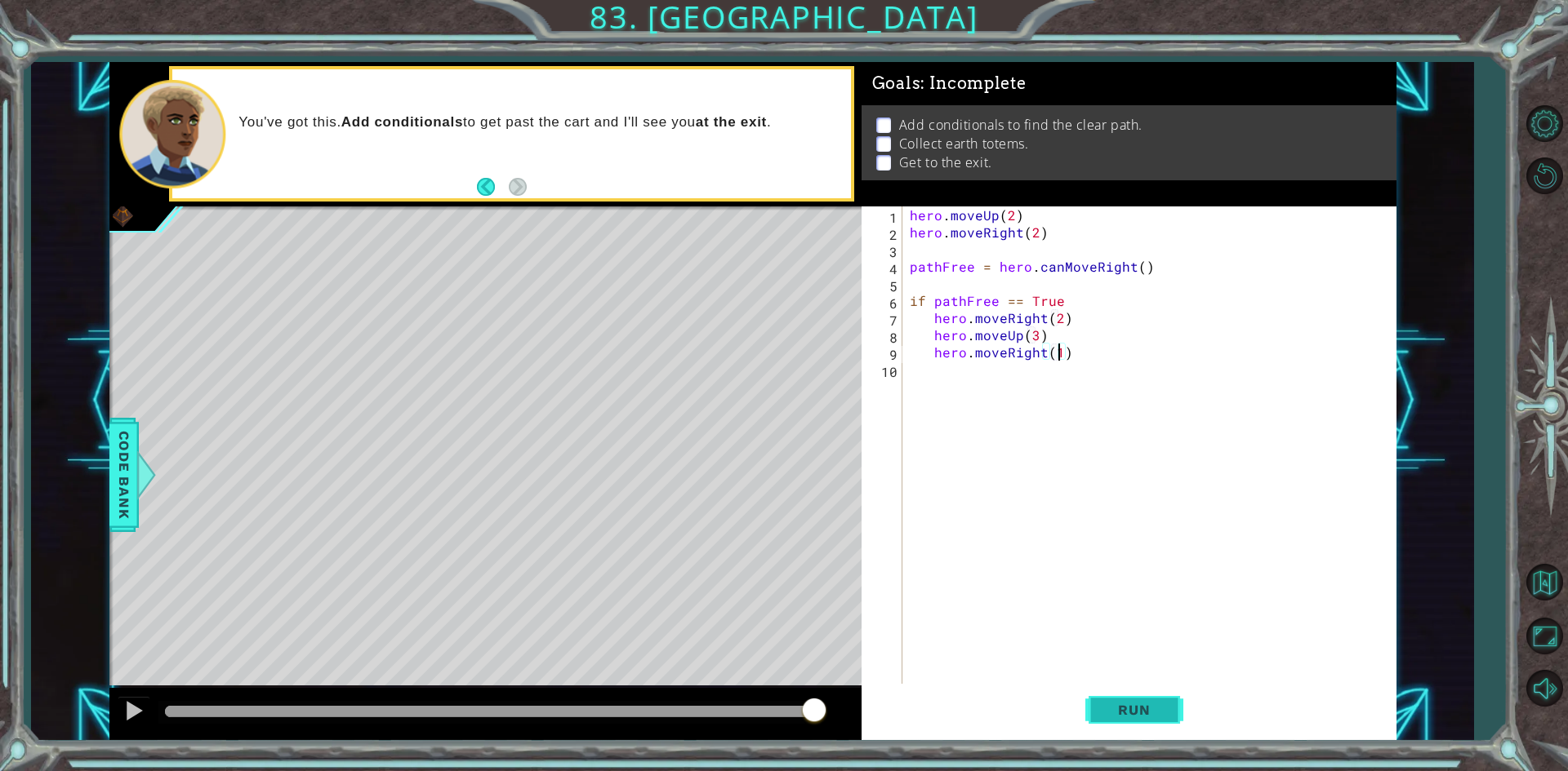
click at [1145, 718] on span "Run" at bounding box center [1133, 710] width 64 height 17
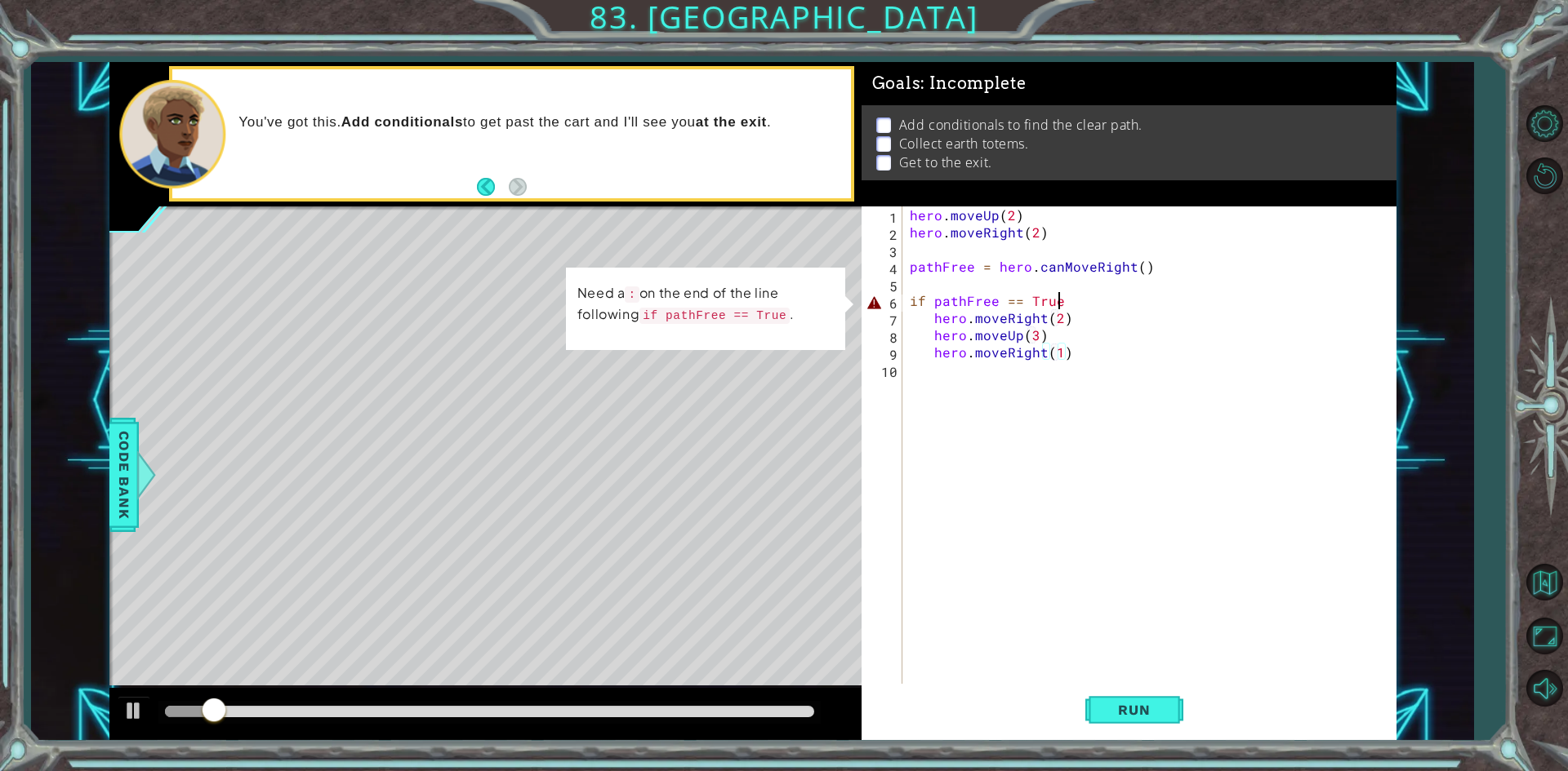
click at [1076, 304] on div "hero . moveUp ( 2 ) hero . moveRight ( 2 ) pathFree = hero . canMoveRight ( ) i…" at bounding box center [1152, 463] width 492 height 514
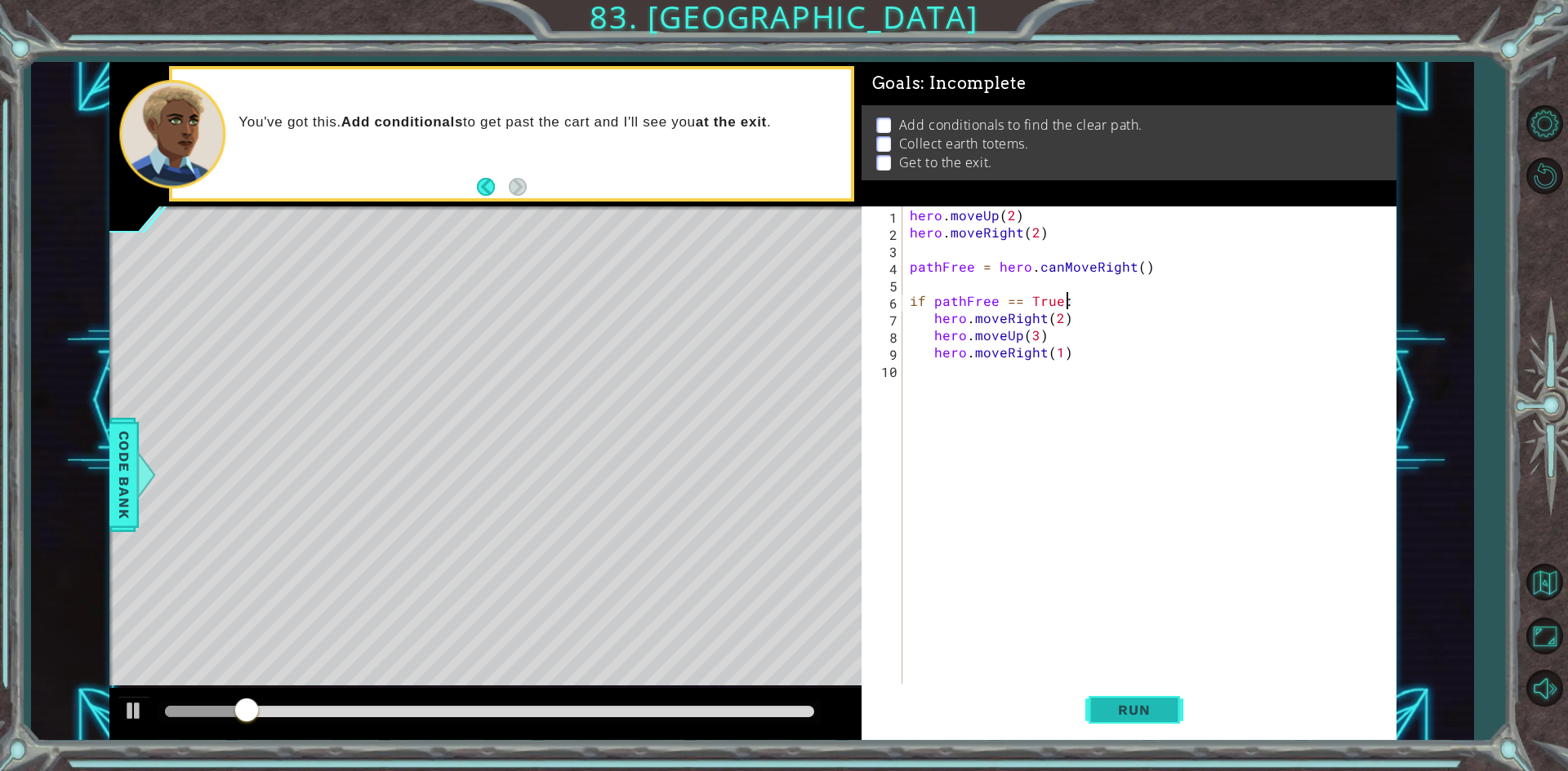
type textarea "if pathFree == True:"
click at [1154, 697] on button "Run" at bounding box center [1133, 710] width 98 height 53
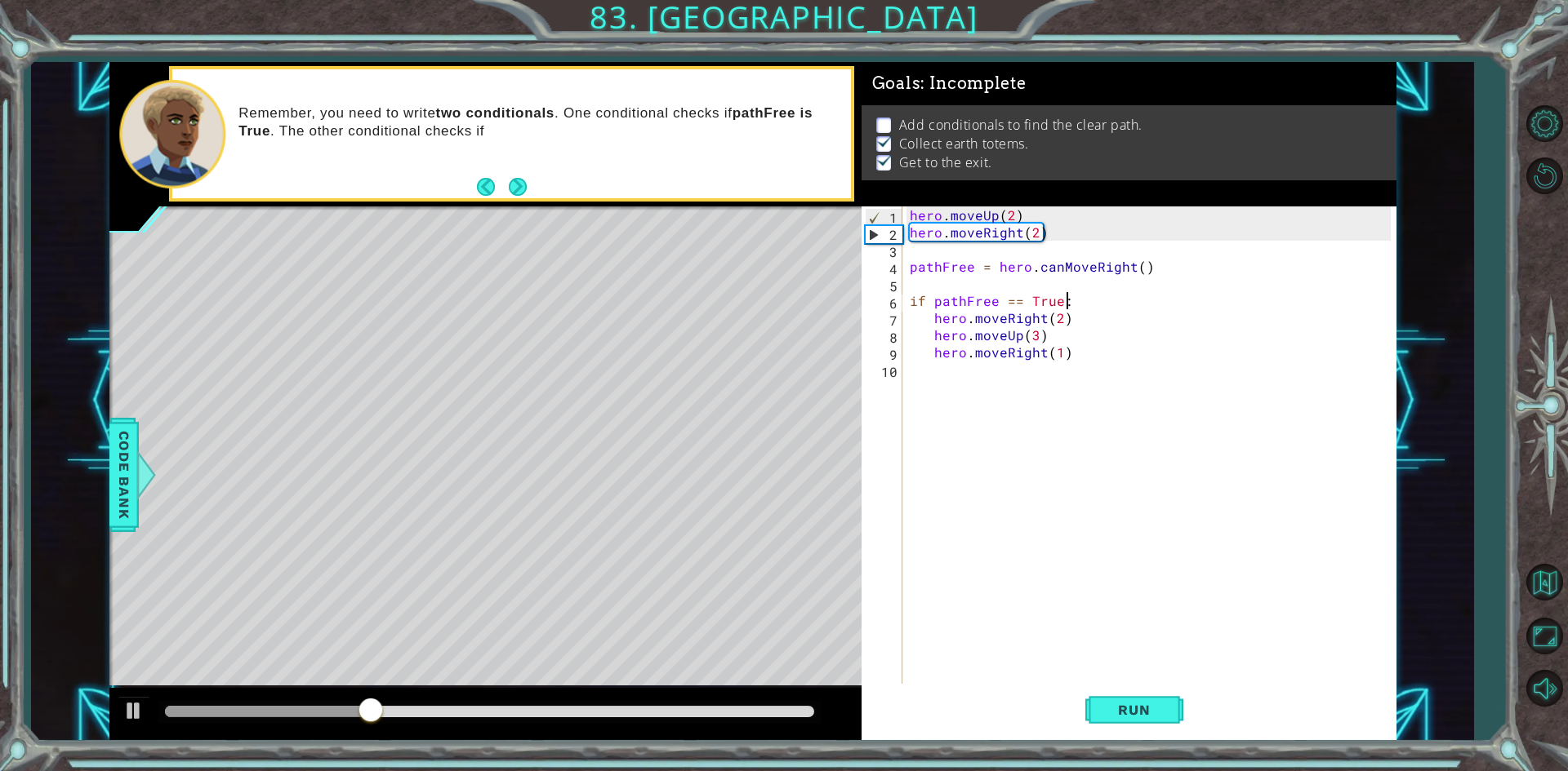
click at [1067, 363] on div "hero . moveUp ( 2 ) hero . moveRight ( 2 ) pathFree = hero . canMoveRight ( ) i…" at bounding box center [1152, 463] width 492 height 514
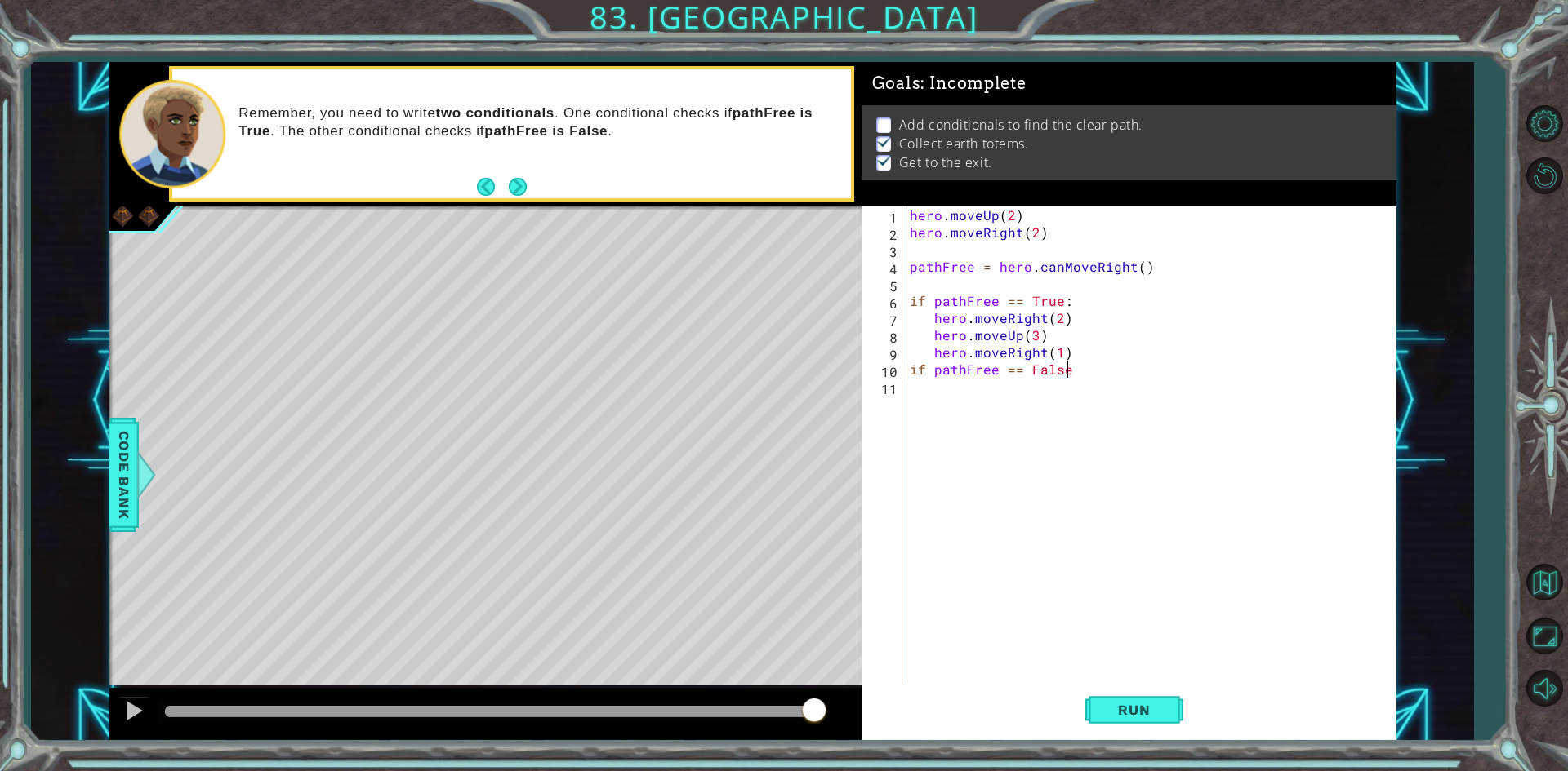
type textarea "if pathFree == False:"
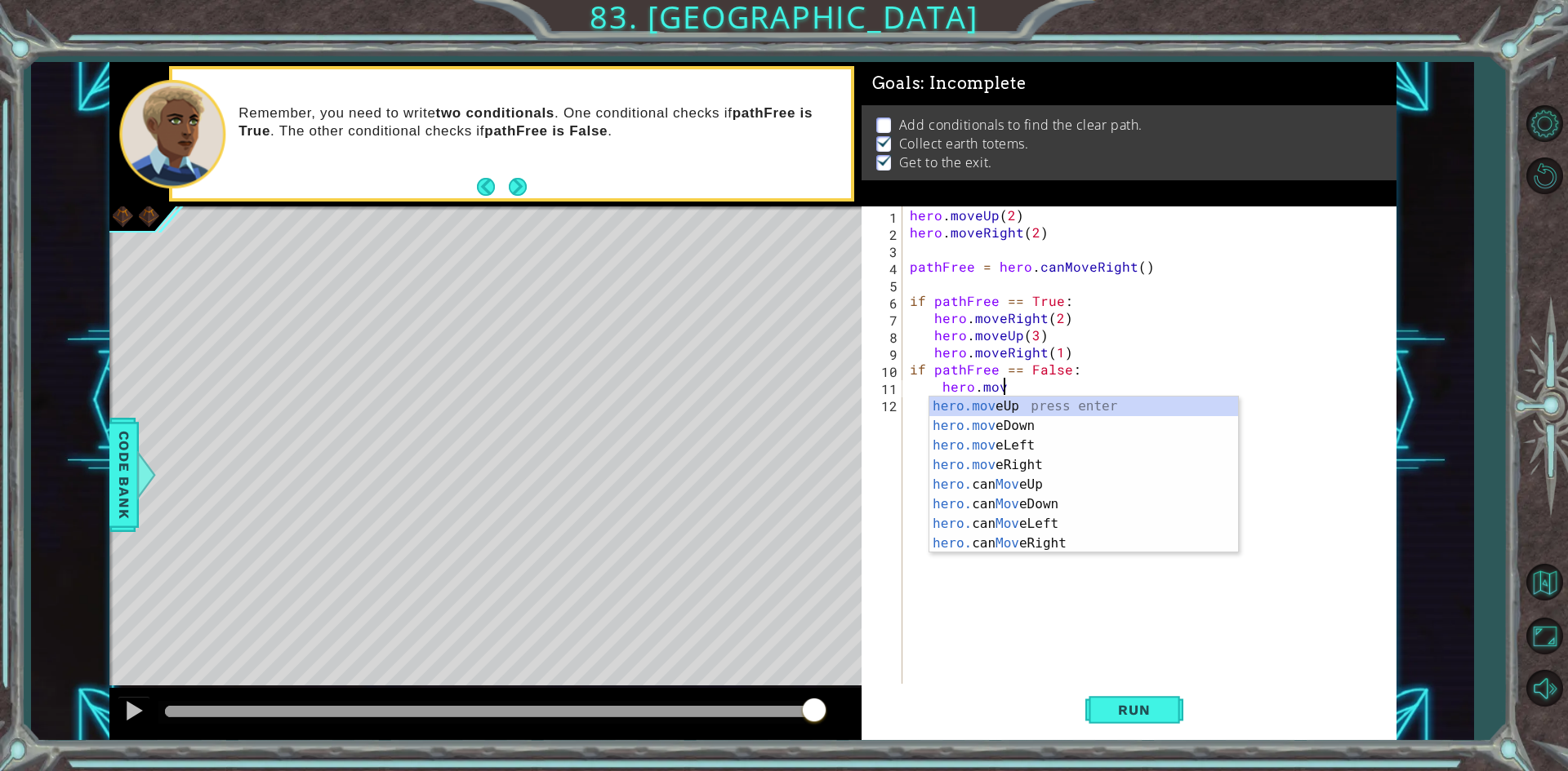
scroll to position [0, 5]
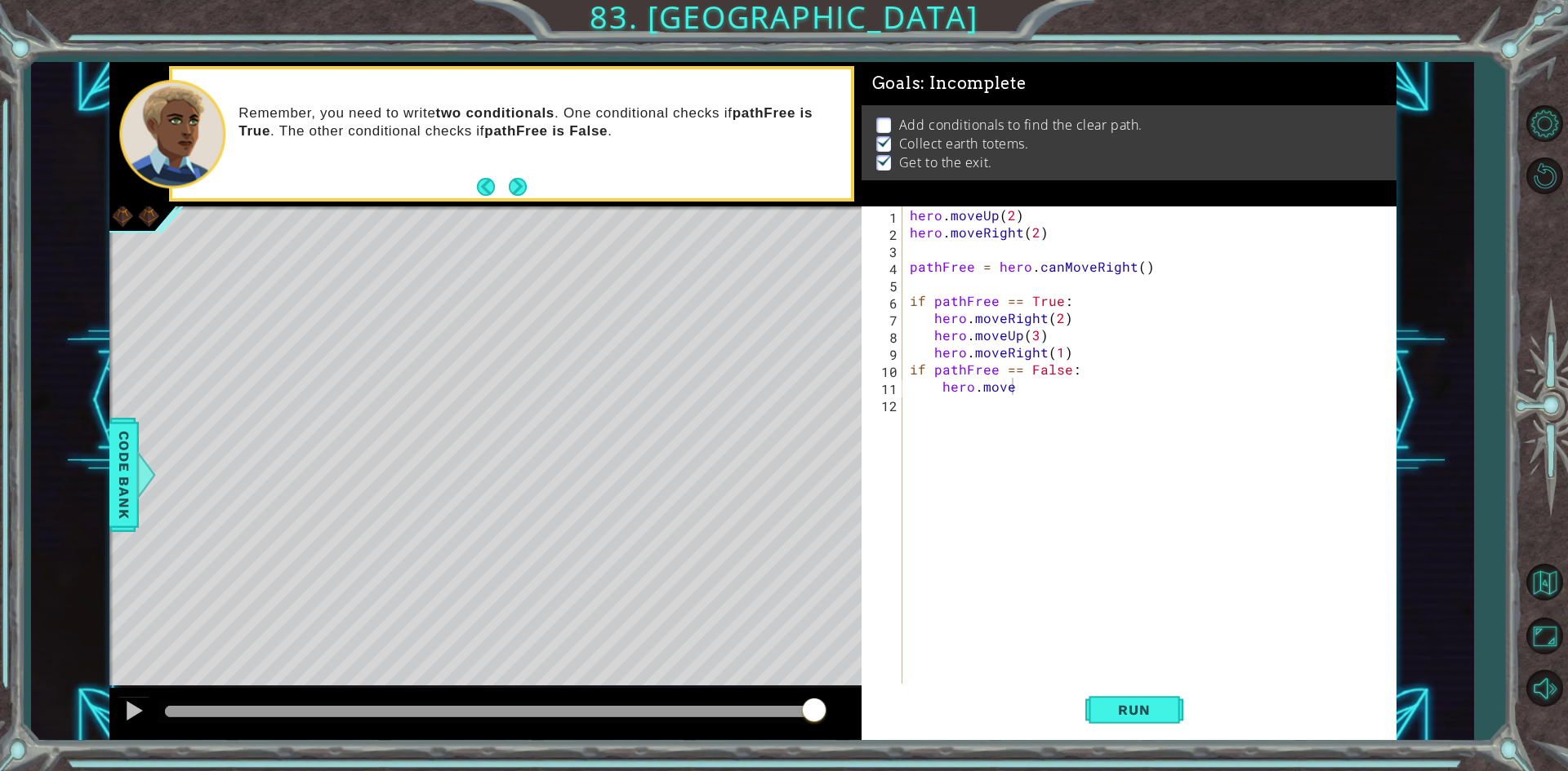
click at [347, 683] on div "methods hero use(thing) moveUp(steps) moveDown(steps) moveLeft(steps) moveRight…" at bounding box center [753, 401] width 1287 height 679
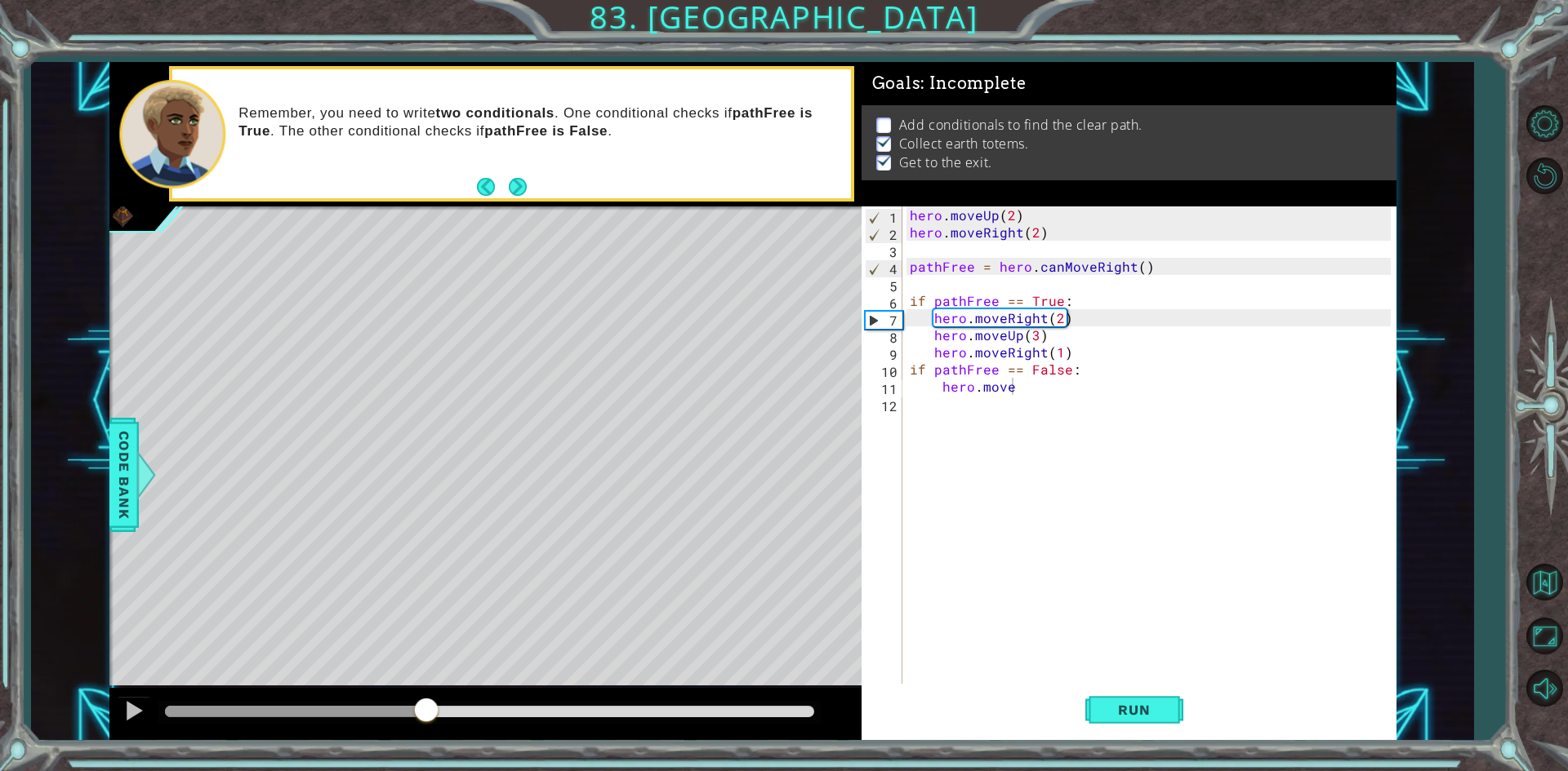
drag, startPoint x: 807, startPoint y: 715, endPoint x: 424, endPoint y: 699, distance: 383.3
click at [424, 699] on div at bounding box center [425, 711] width 29 height 29
click at [1067, 382] on div "hero . moveUp ( 2 ) hero . moveRight ( 2 ) pathFree = hero . canMoveRight ( ) i…" at bounding box center [1152, 463] width 492 height 514
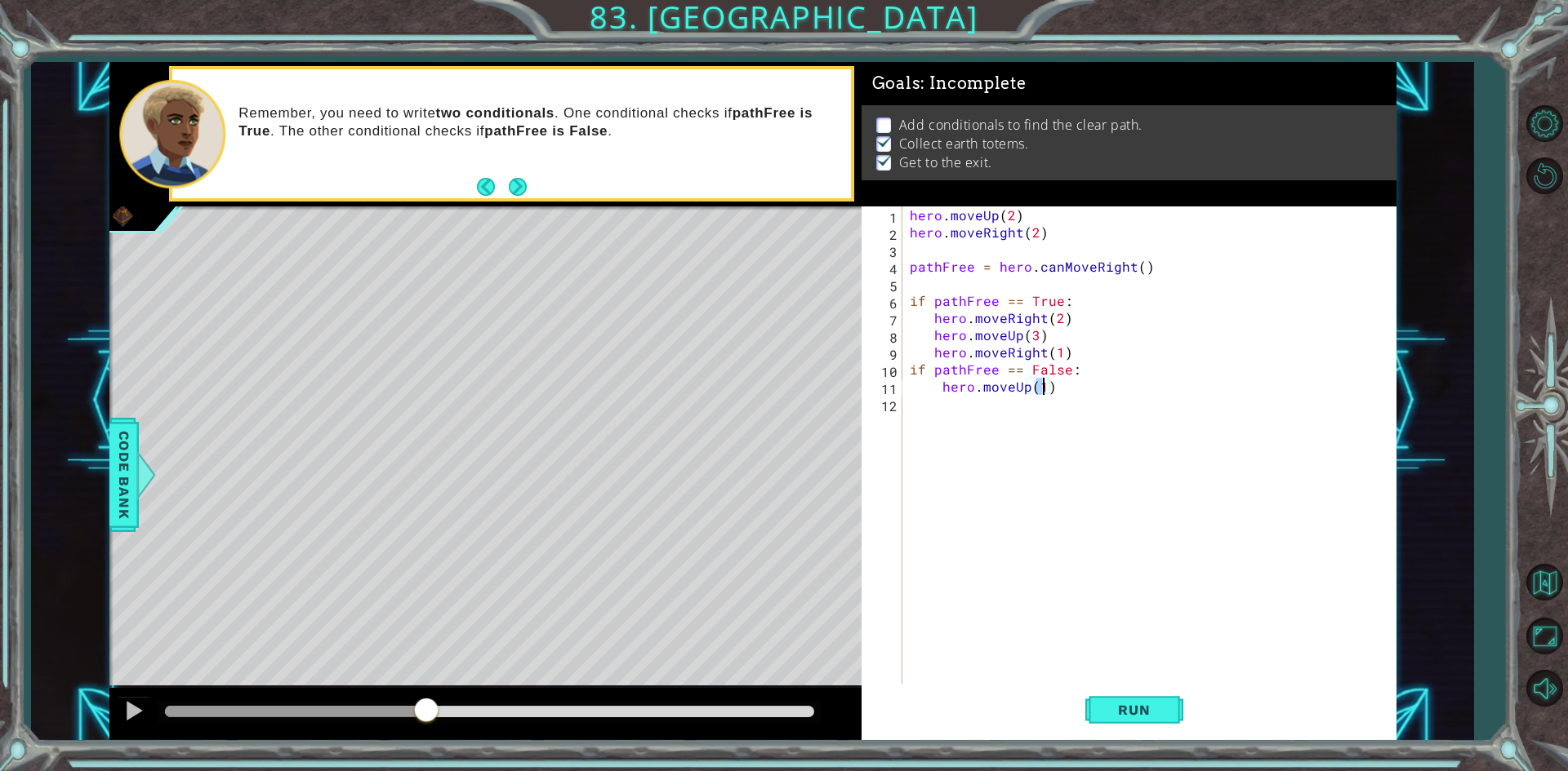
scroll to position [0, 8]
click at [1139, 698] on button "Run" at bounding box center [1133, 710] width 98 height 53
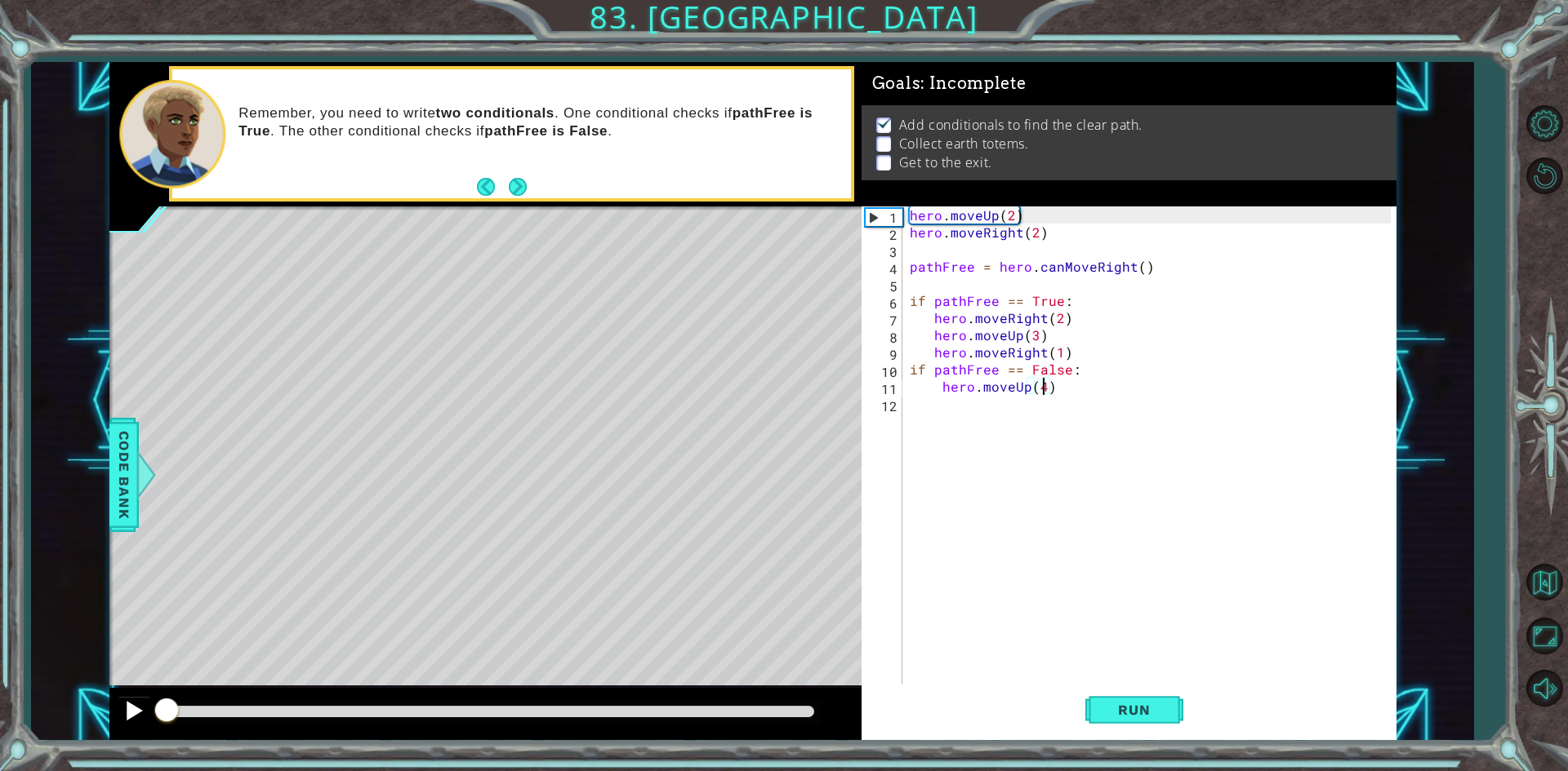
drag, startPoint x: 211, startPoint y: 708, endPoint x: 150, endPoint y: 708, distance: 61.0
click at [150, 708] on div at bounding box center [486, 713] width 752 height 53
type textarea "hero.moveUp(2)"
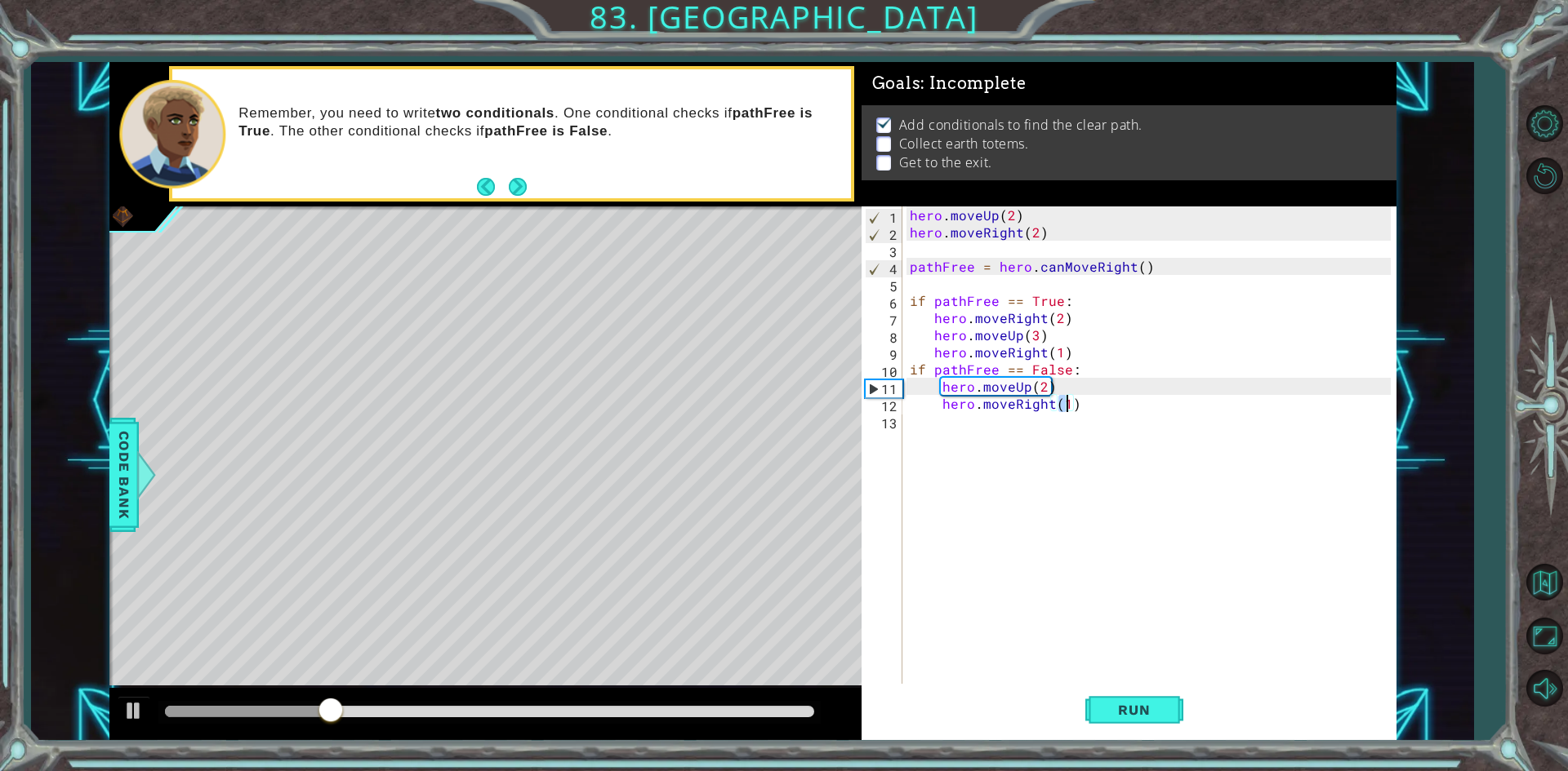
type textarea "hero.moveRight(2)"
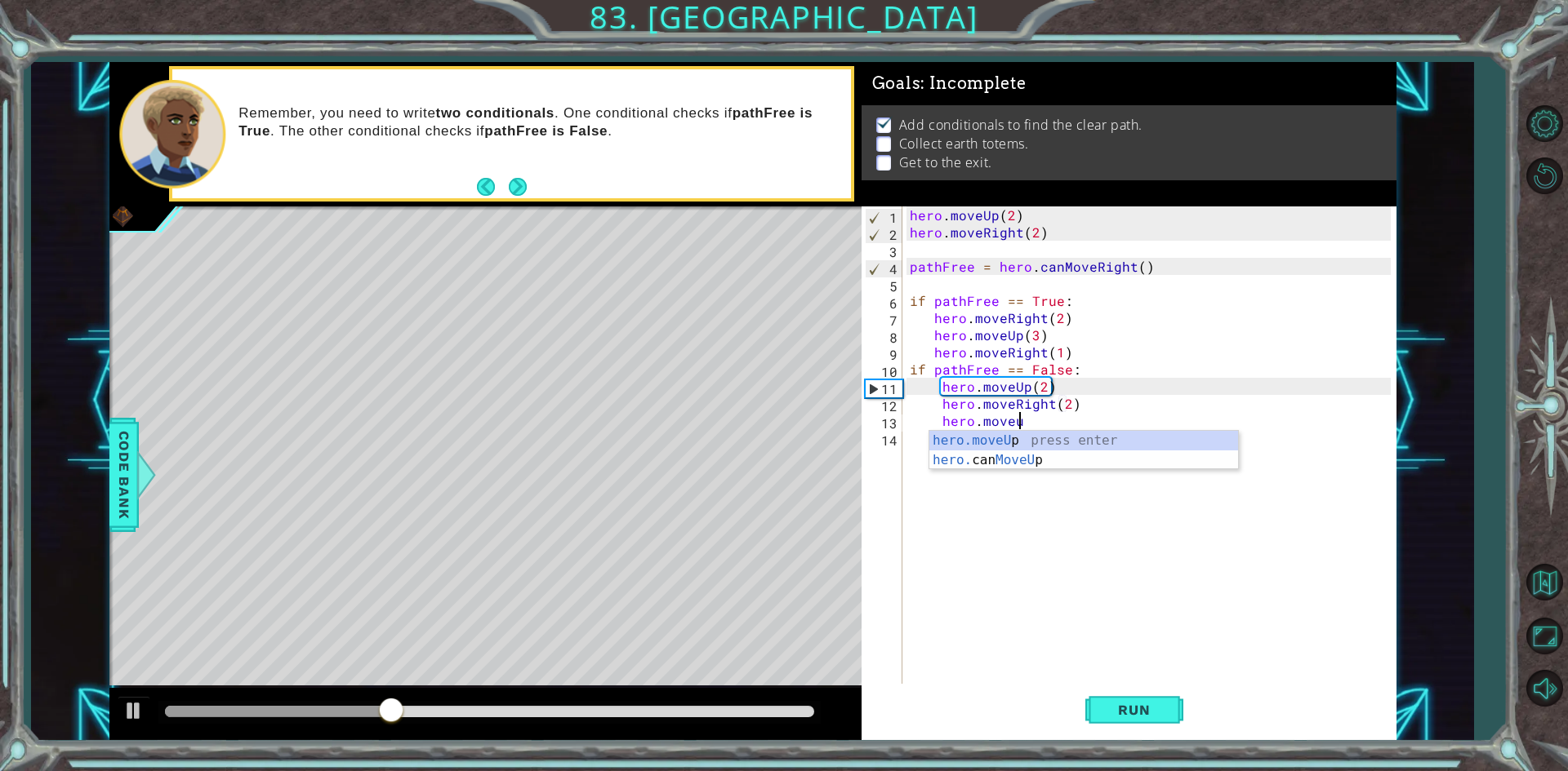
scroll to position [0, 7]
type textarea "hero.moveUp(1)"
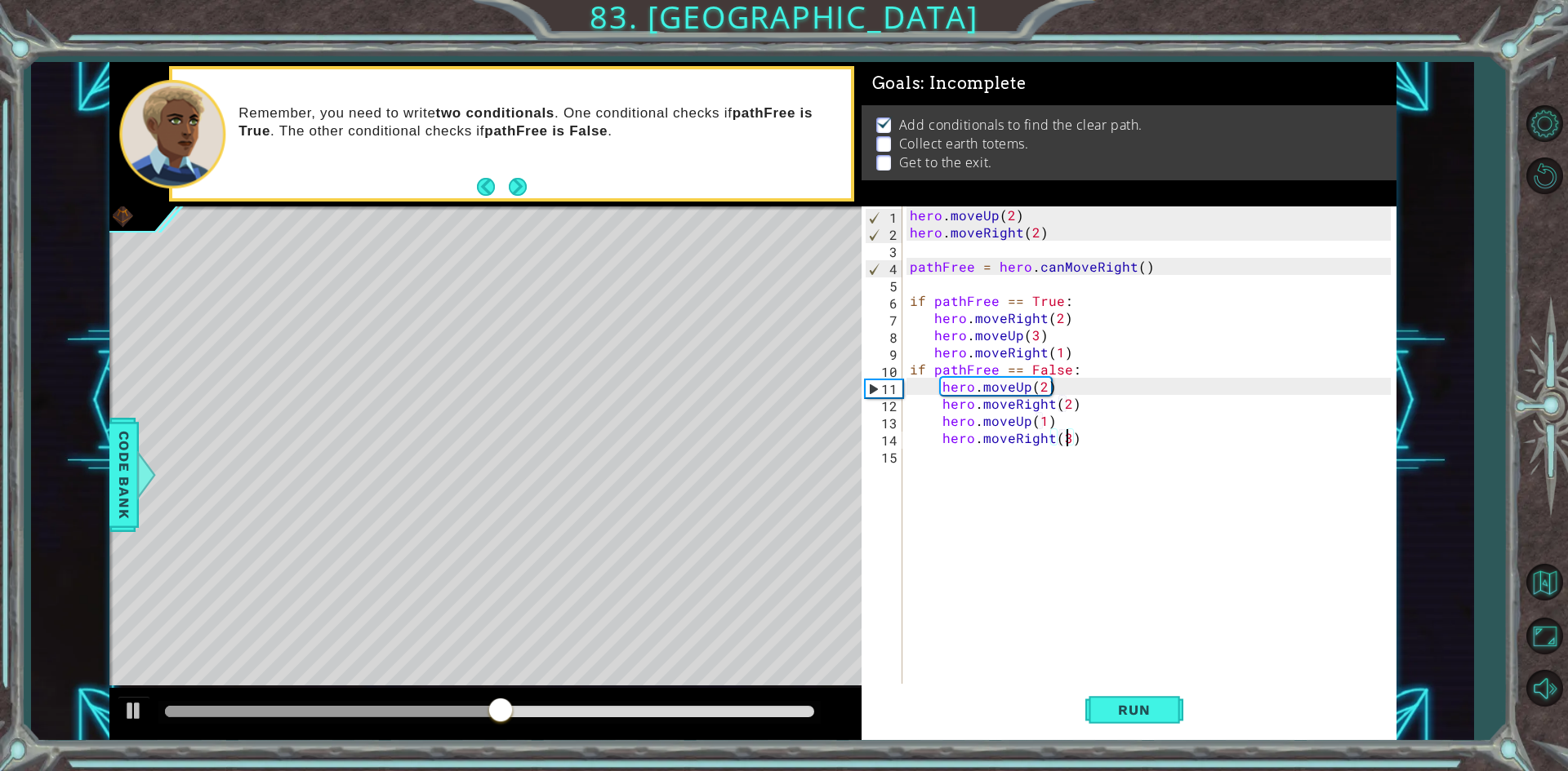
scroll to position [0, 9]
type textarea "hero.moveRight(3)"
click at [1135, 720] on button "Run" at bounding box center [1133, 710] width 98 height 53
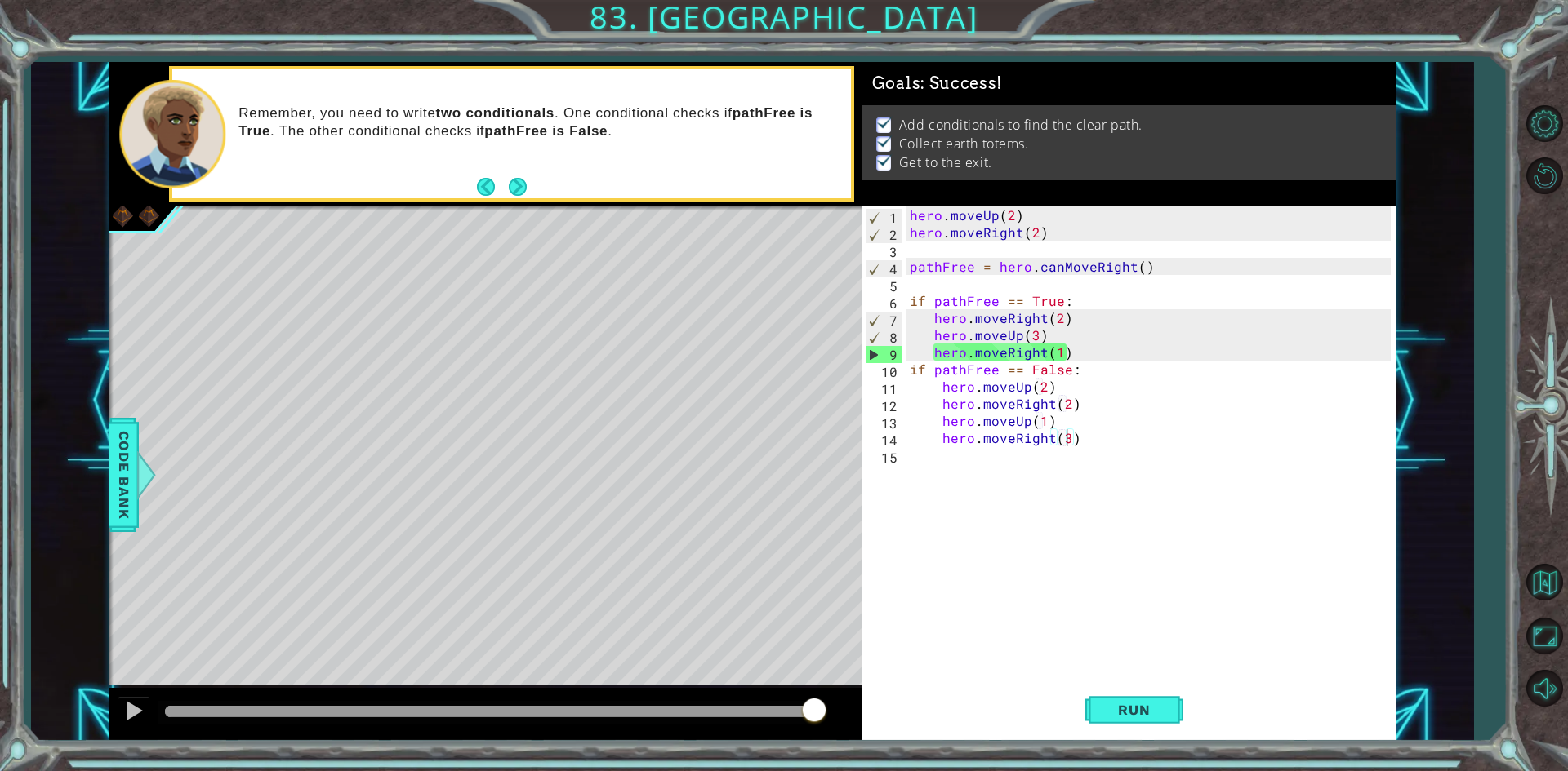
drag, startPoint x: 279, startPoint y: 708, endPoint x: 1021, endPoint y: 625, distance: 746.6
click at [1021, 625] on div "1 ההההההההההההההההההההההההההההההההההההההההההההההההההההההההההההההההההההההההההההה…" at bounding box center [753, 401] width 1287 height 679
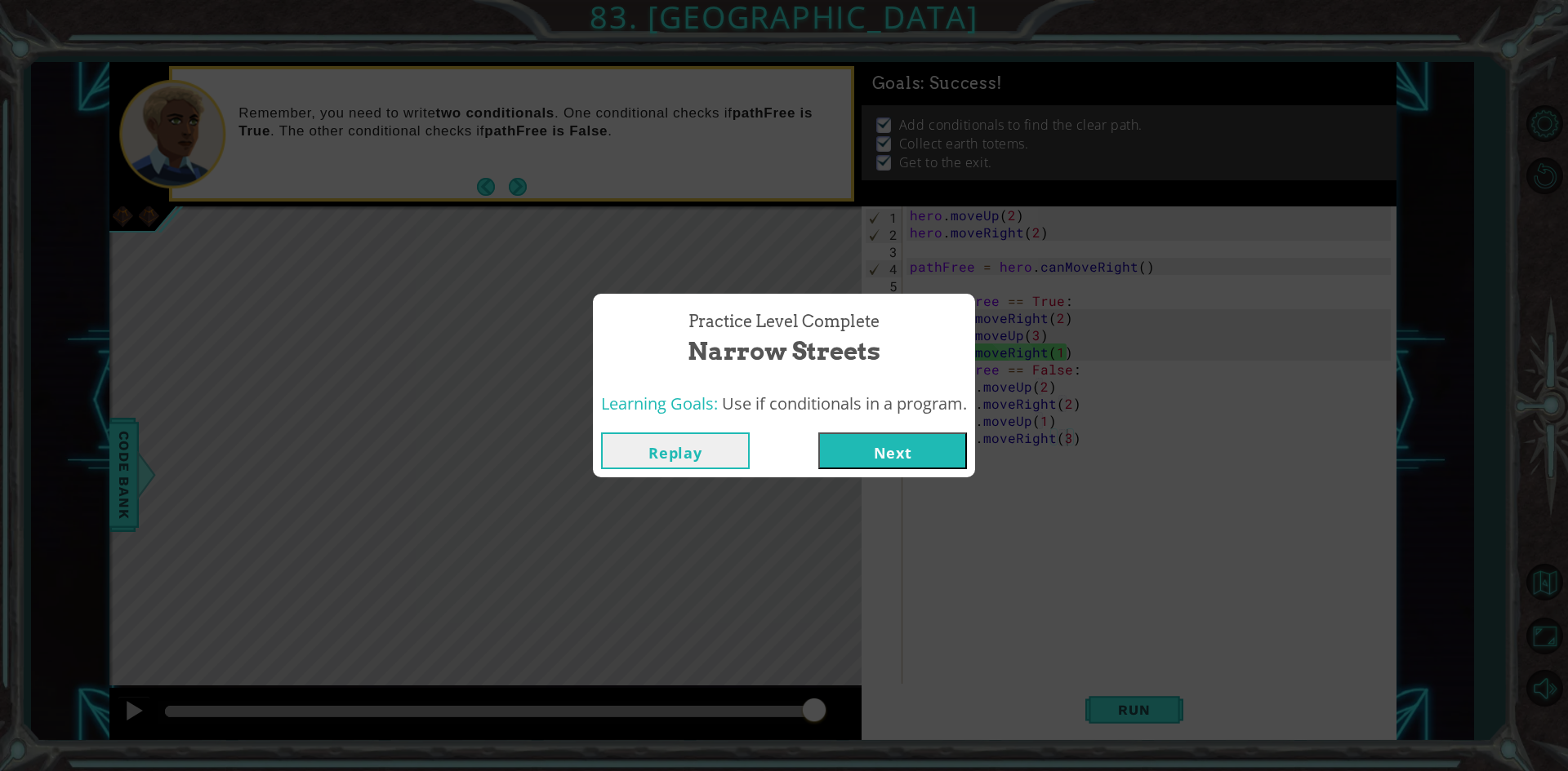
click at [869, 454] on button "Next" at bounding box center [893, 451] width 149 height 37
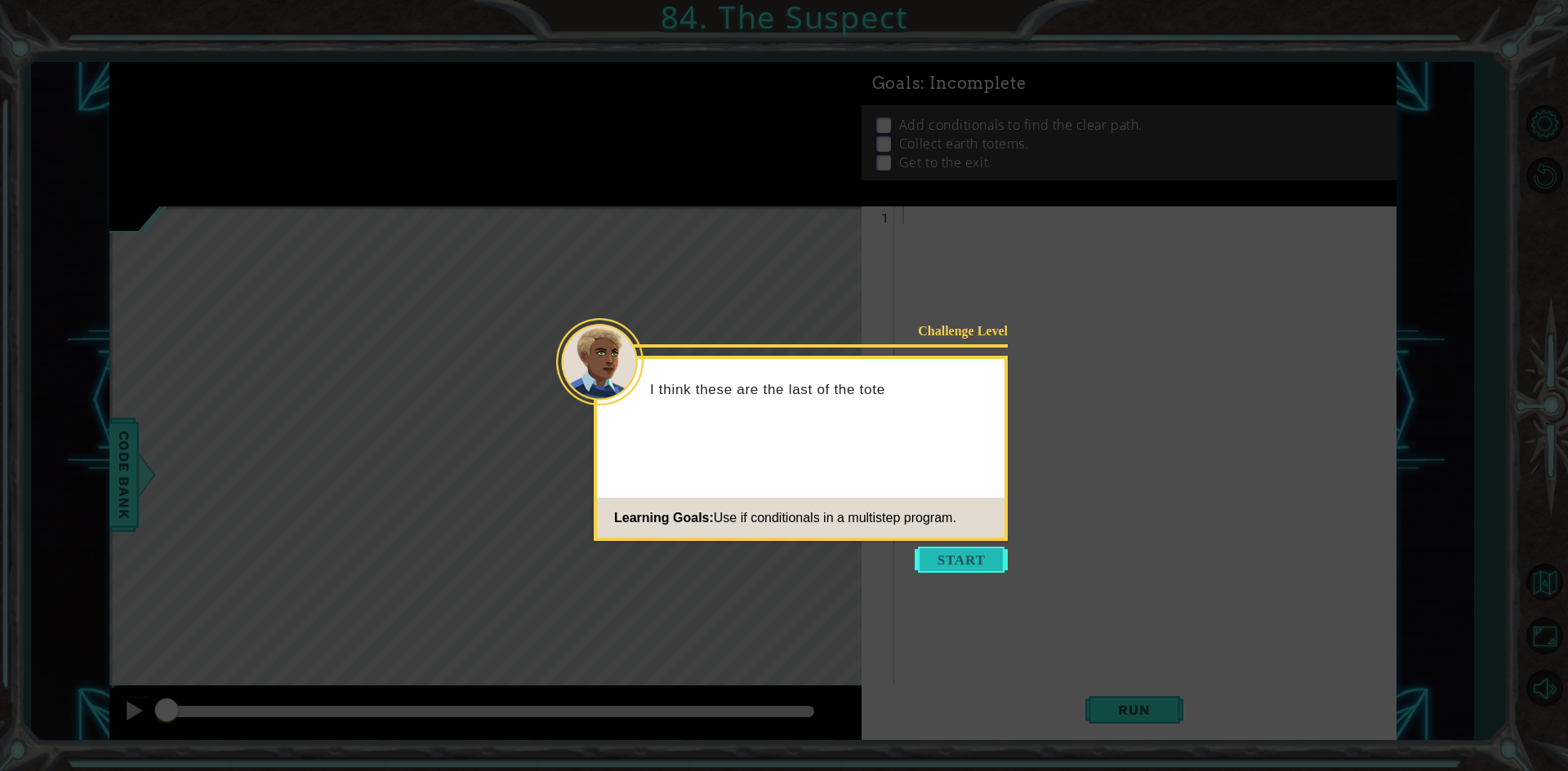
click at [980, 565] on button "Start" at bounding box center [960, 559] width 93 height 26
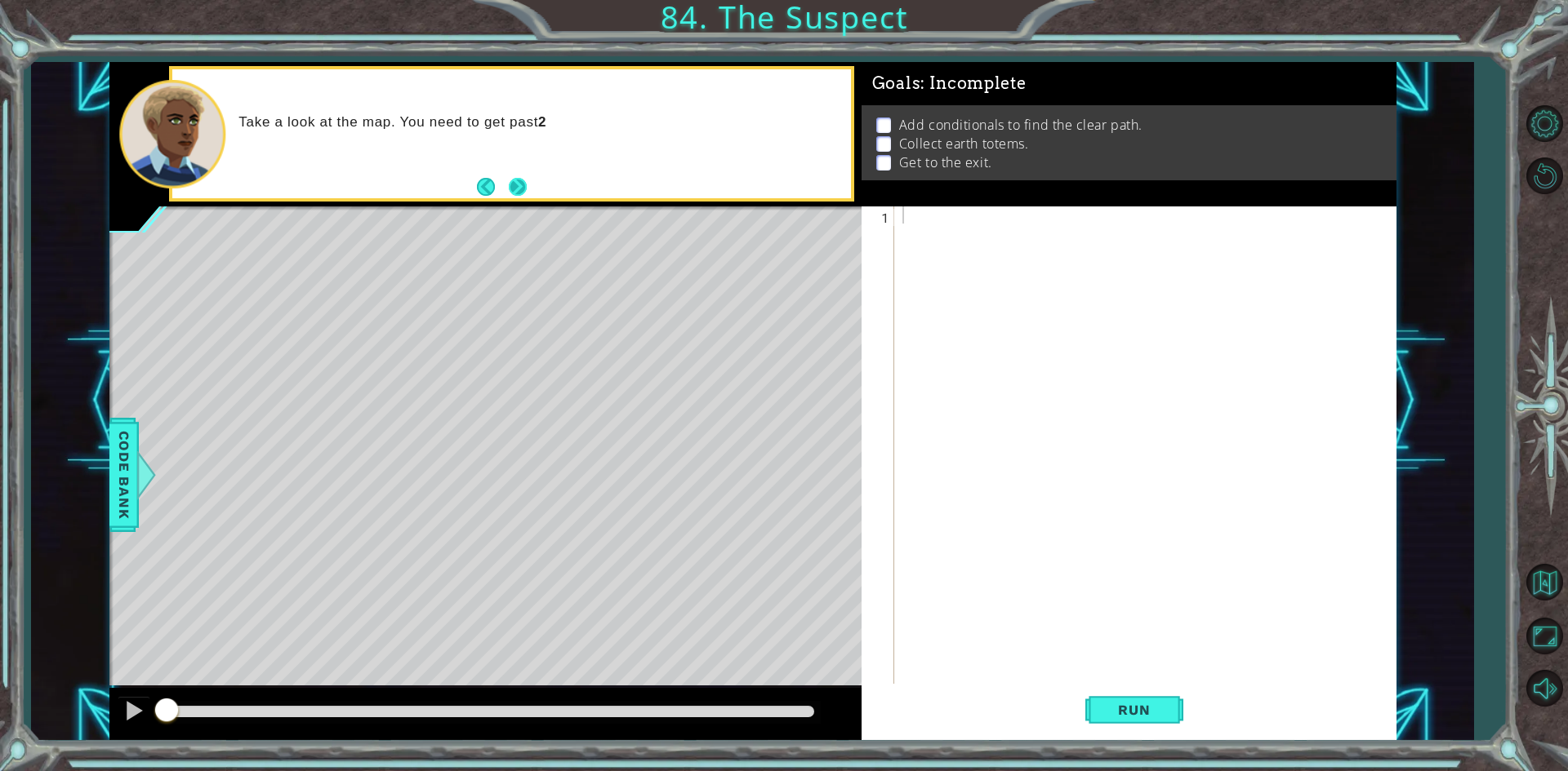
click at [524, 195] on button "Next" at bounding box center [517, 186] width 18 height 18
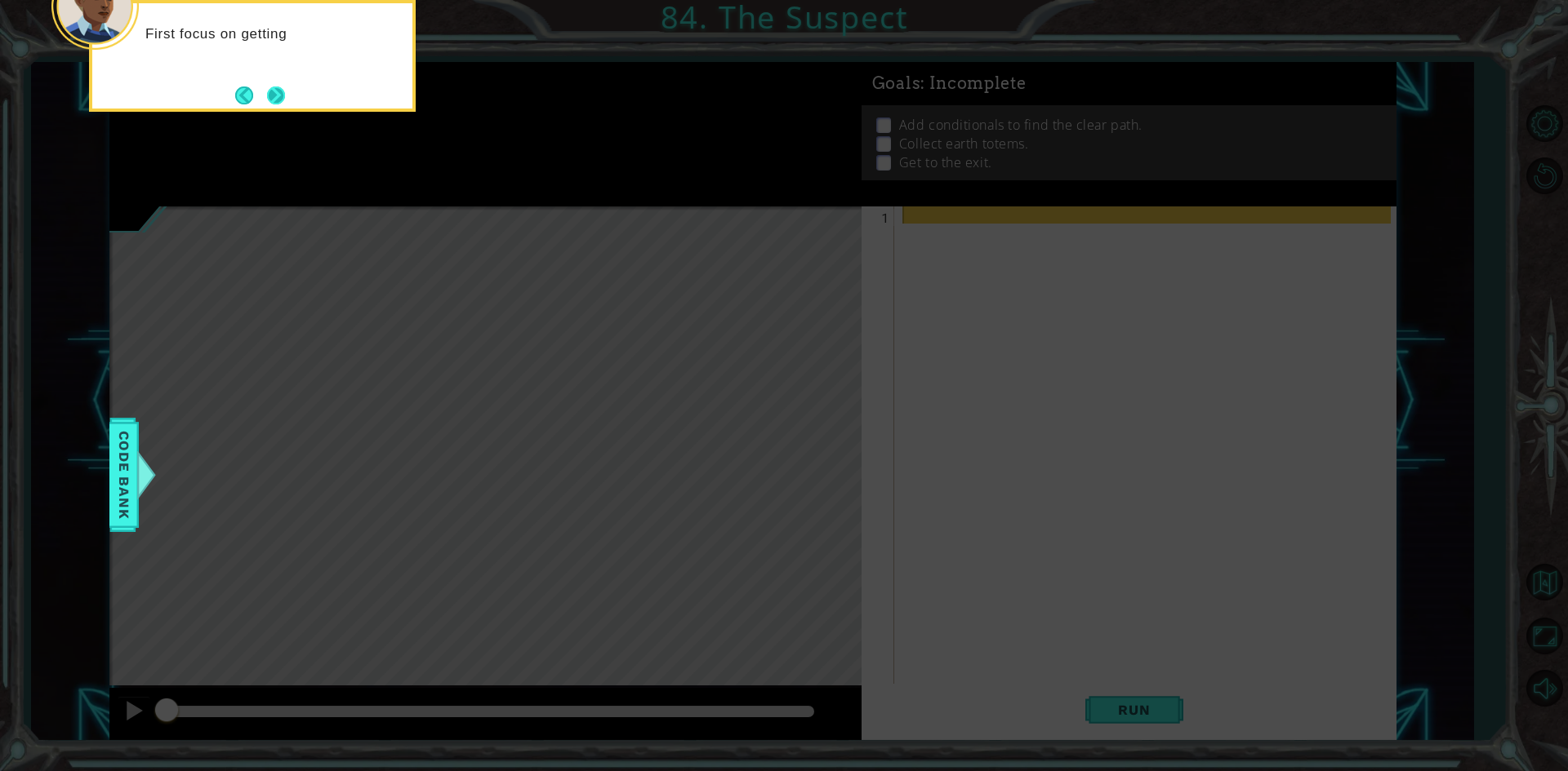
click at [271, 94] on button "Next" at bounding box center [275, 95] width 18 height 18
click at [272, 94] on button "Next" at bounding box center [275, 95] width 18 height 18
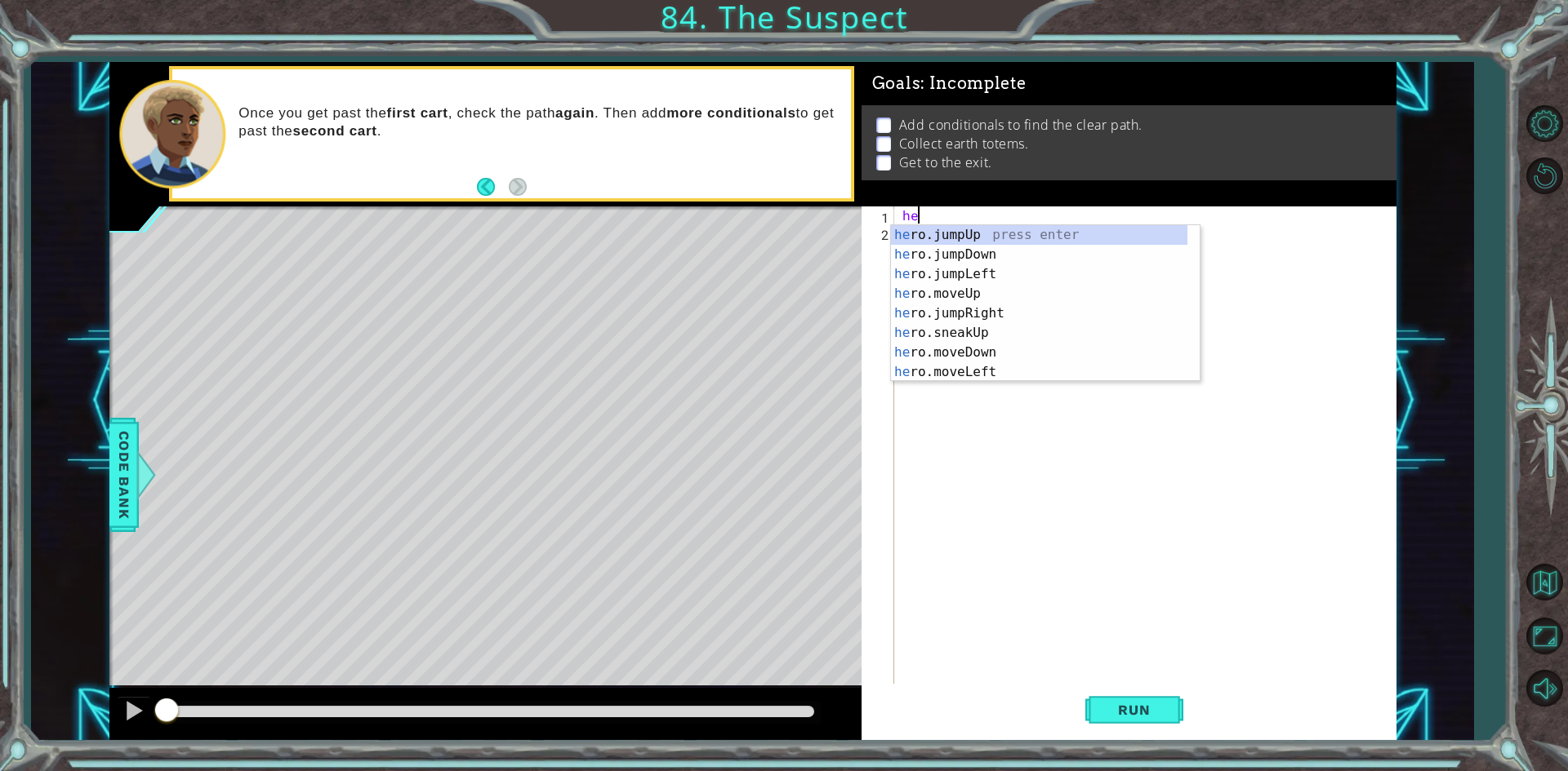
type textarea "h"
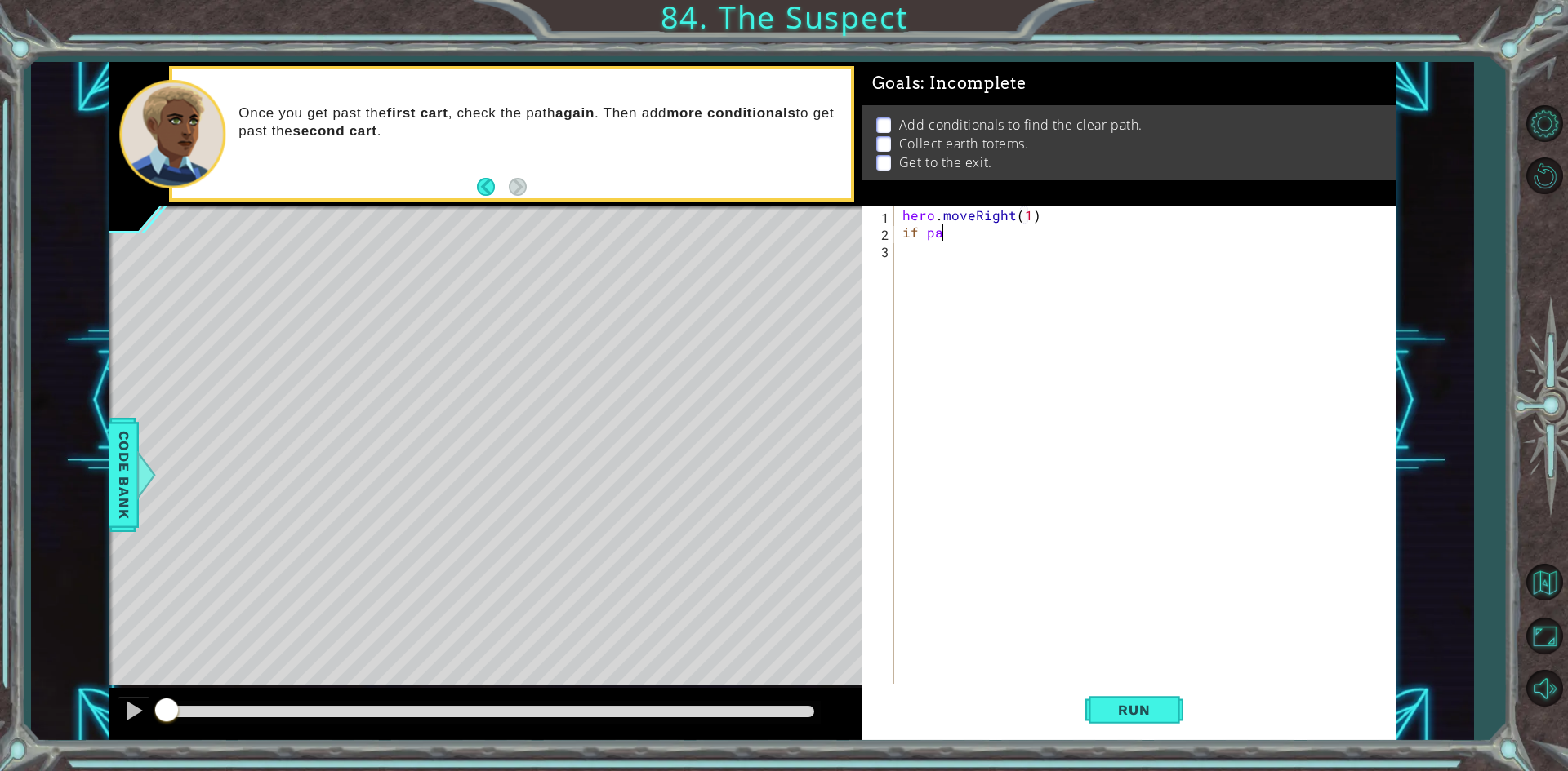
scroll to position [0, 1]
click at [121, 439] on span "Code Bank" at bounding box center [124, 474] width 26 height 99
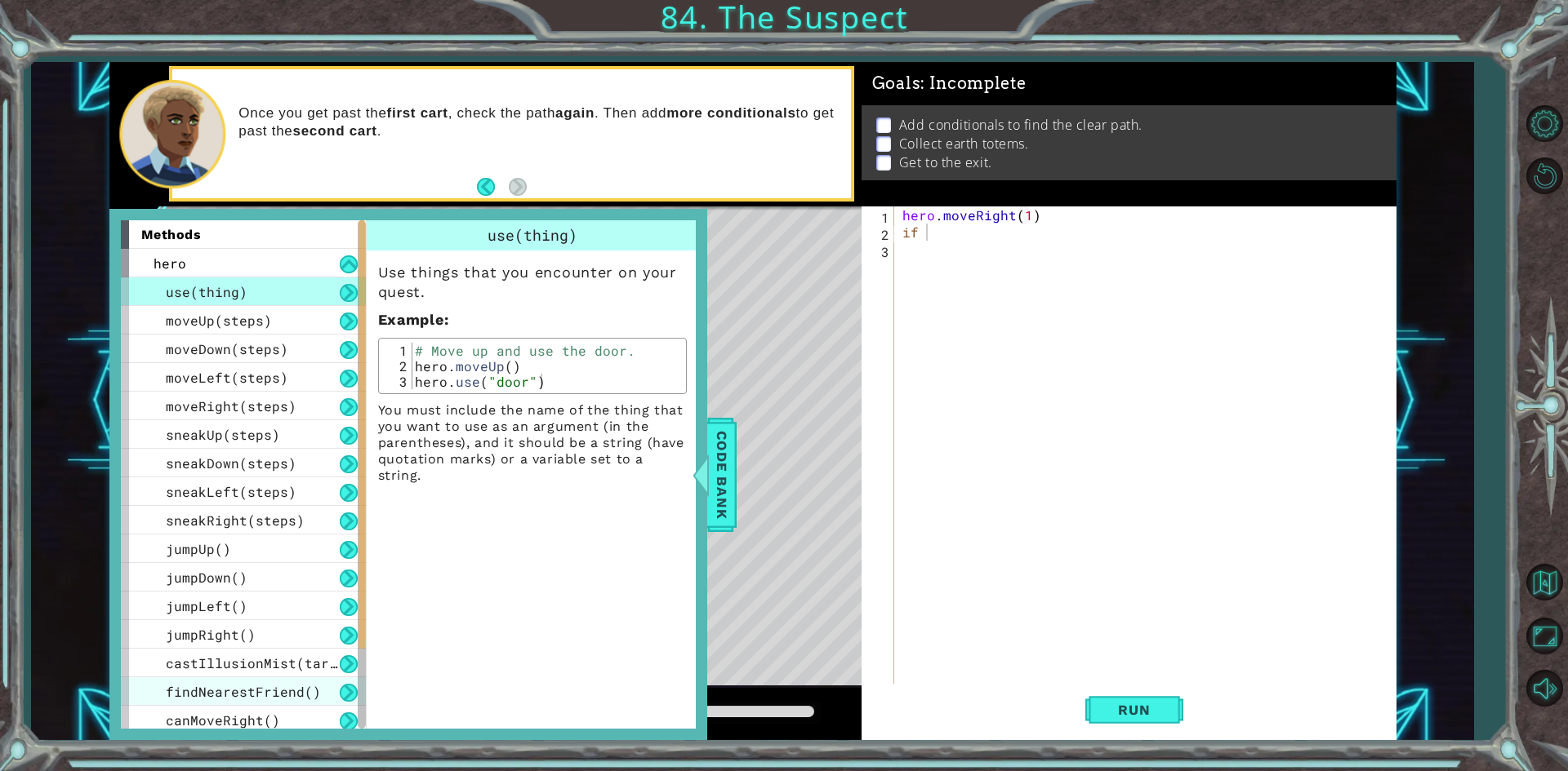
scroll to position [177, 0]
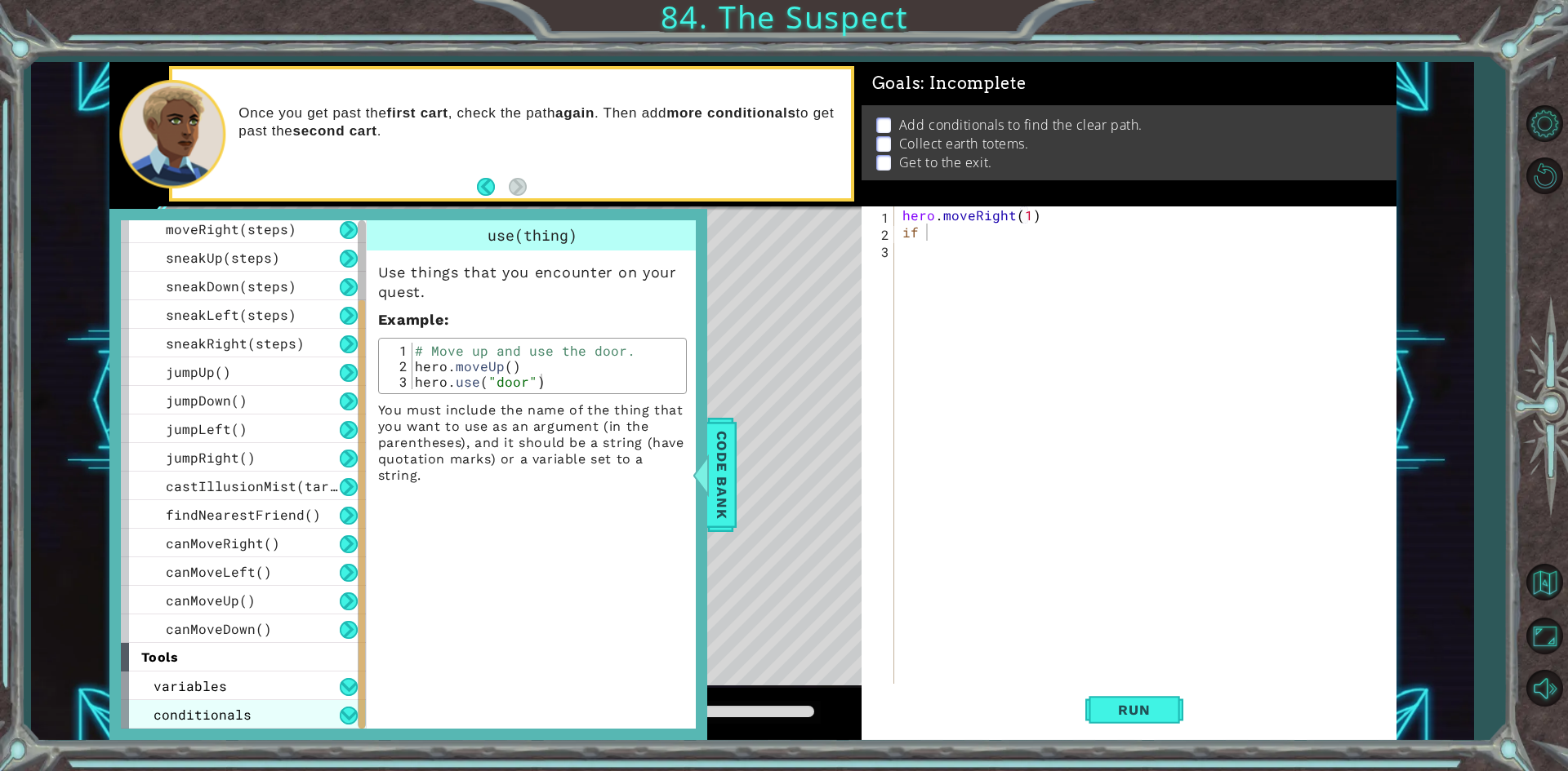
click at [245, 719] on span "conditionals" at bounding box center [202, 714] width 98 height 18
click at [347, 717] on button at bounding box center [348, 715] width 18 height 18
click at [338, 708] on div "conditionals" at bounding box center [243, 714] width 245 height 28
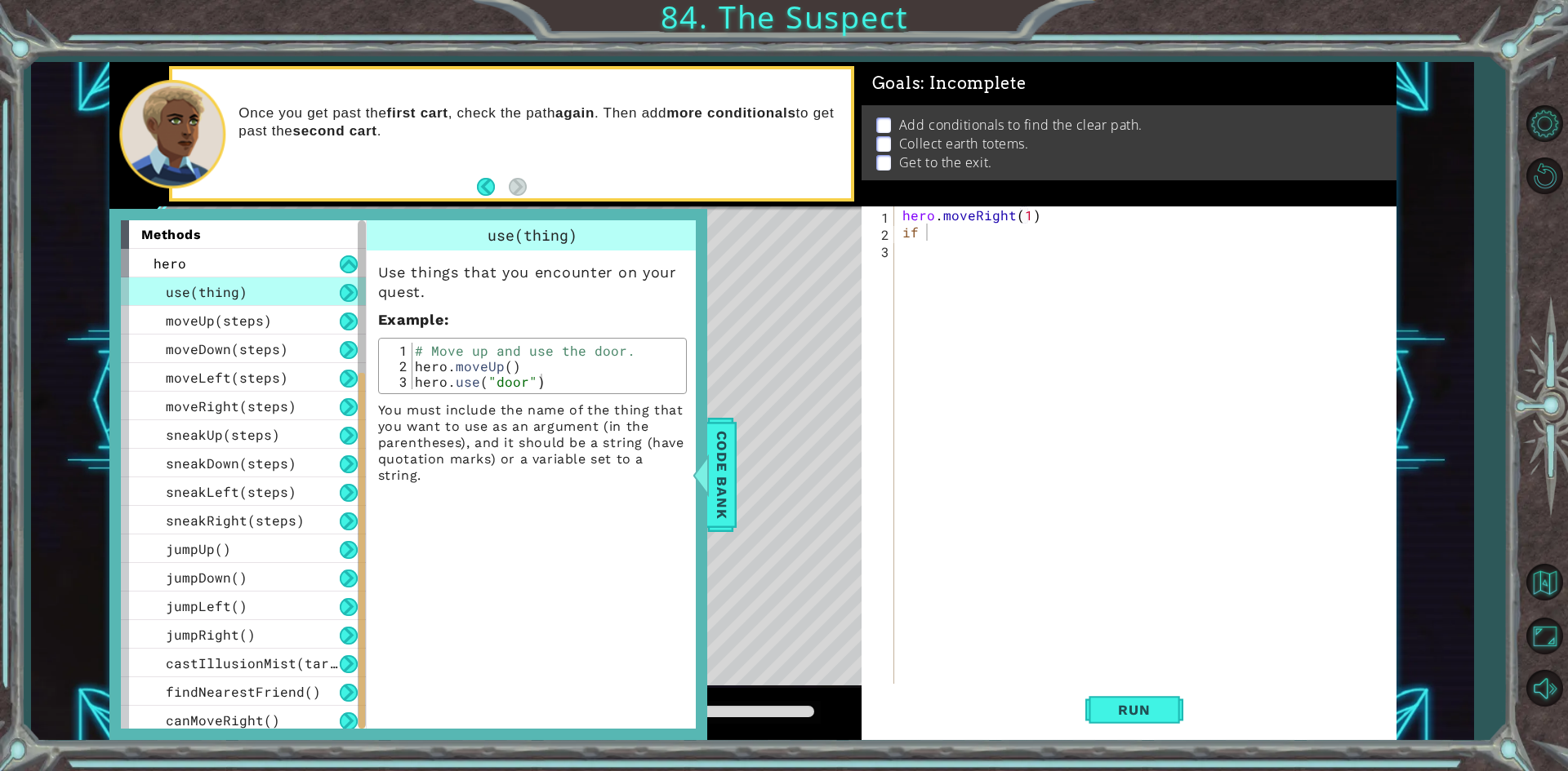
scroll to position [205, 0]
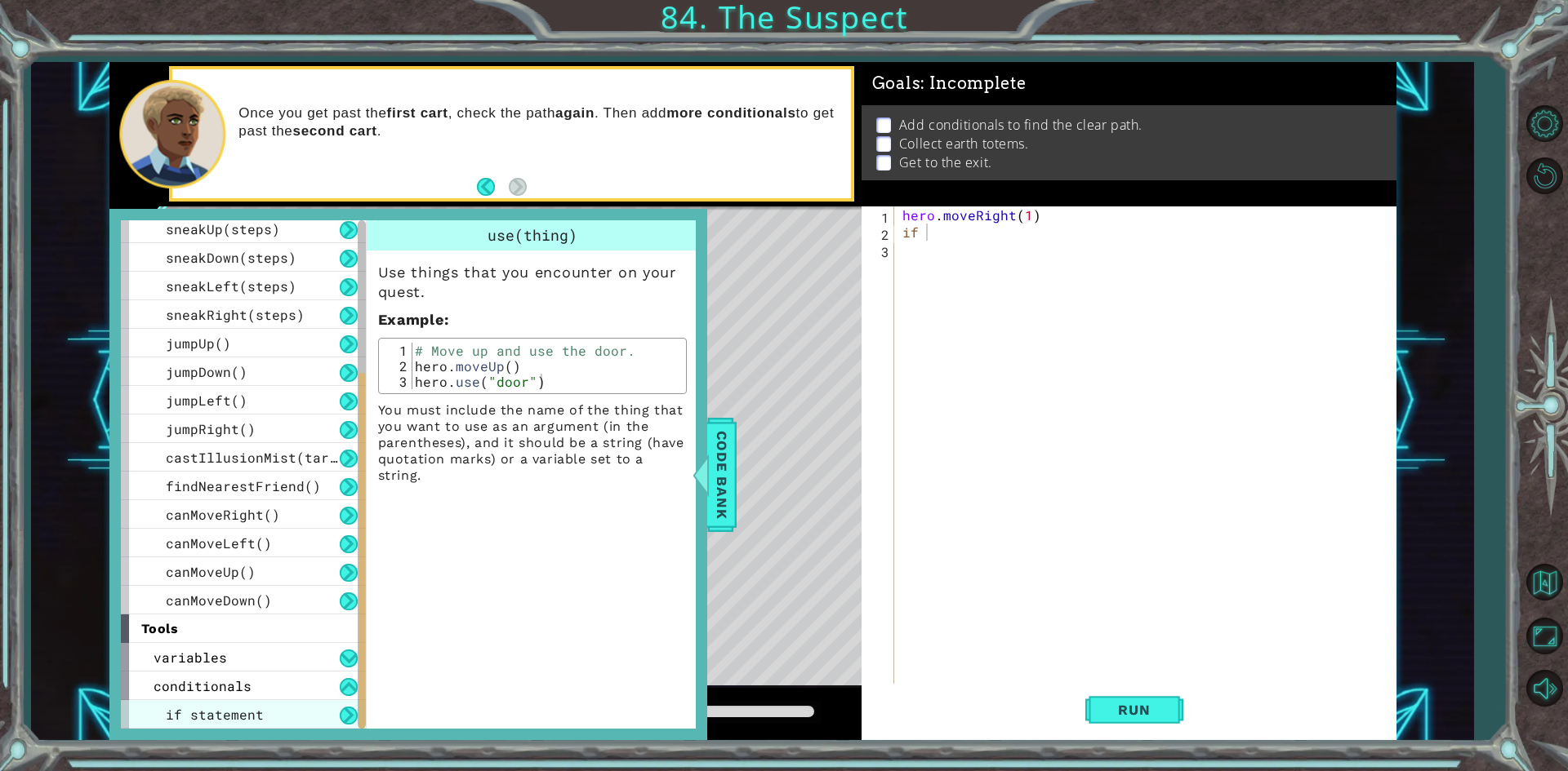
click at [255, 721] on span "if statement" at bounding box center [214, 714] width 98 height 18
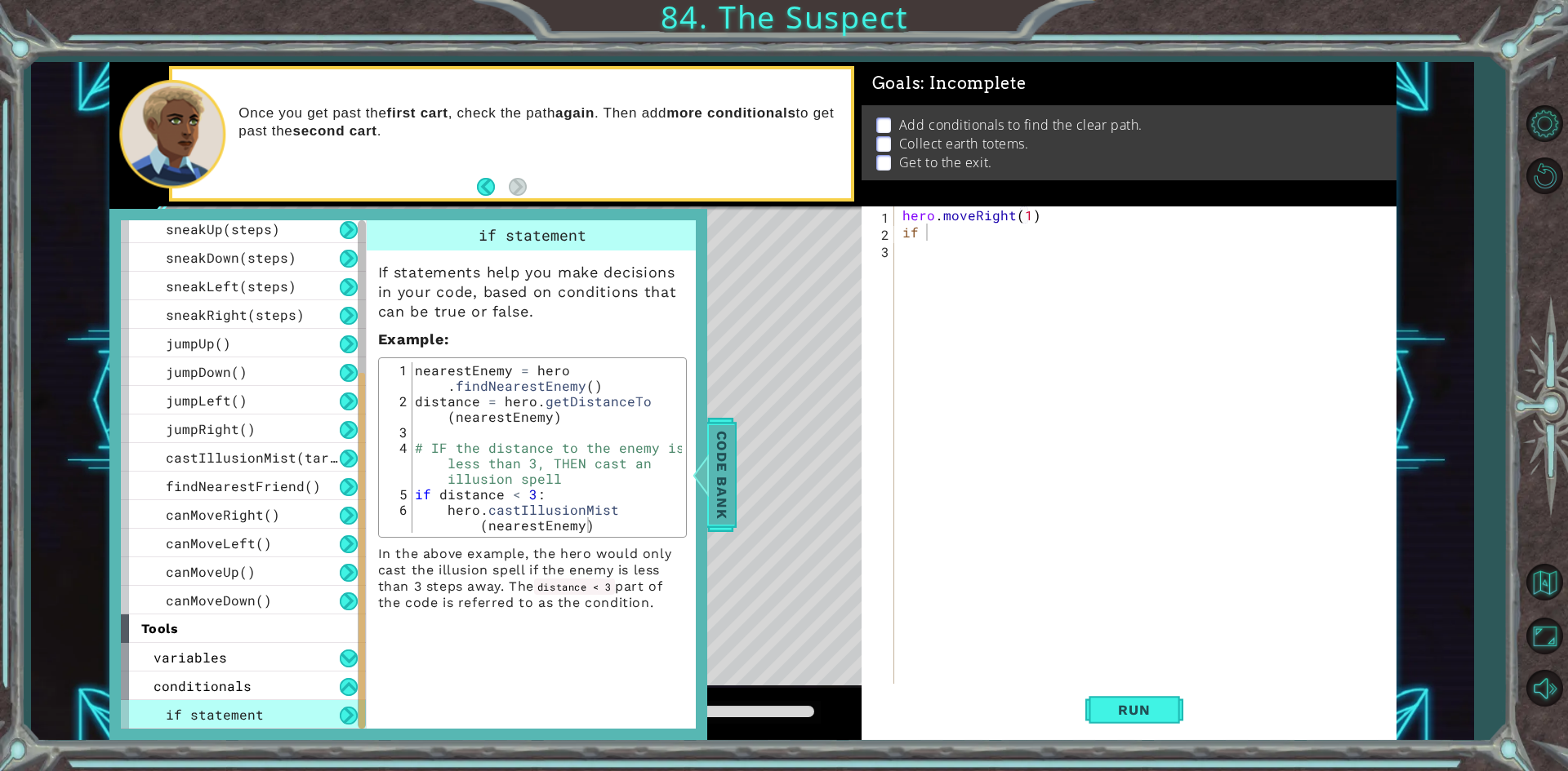
click at [723, 469] on span "Code Bank" at bounding box center [721, 474] width 26 height 99
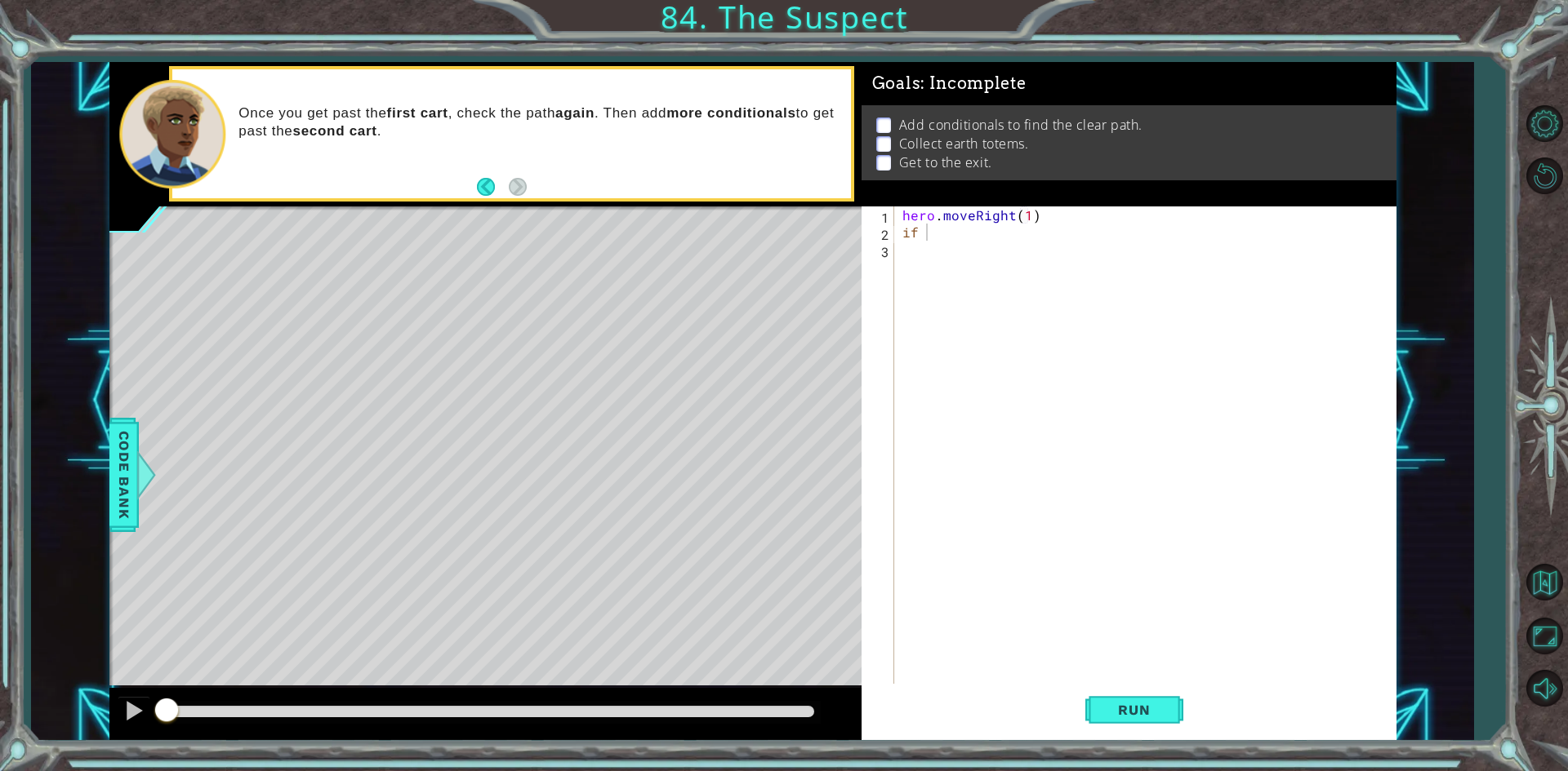
click at [994, 233] on div "hero . moveRight ( 1 ) if" at bounding box center [1149, 463] width 500 height 514
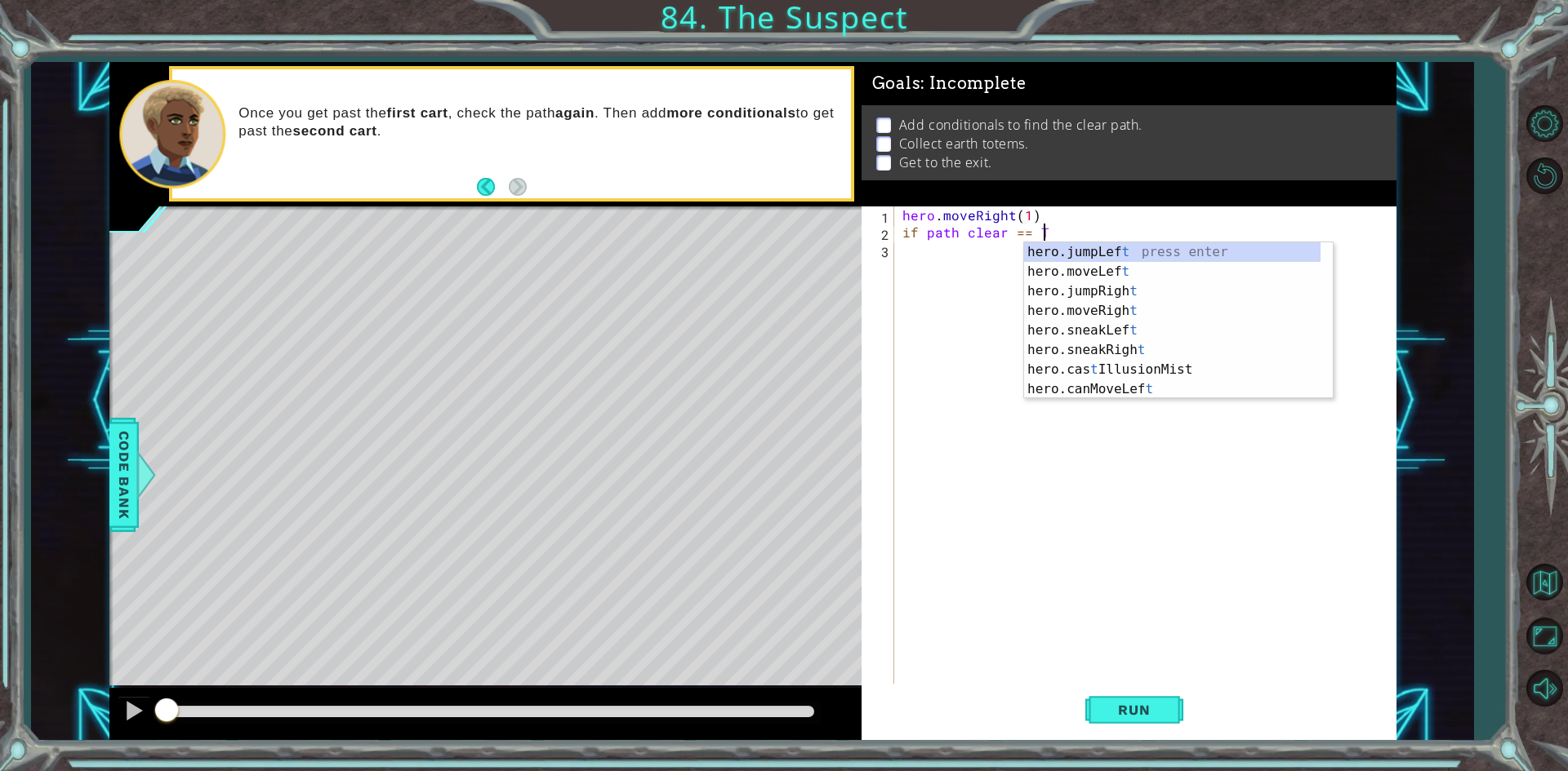
scroll to position [0, 9]
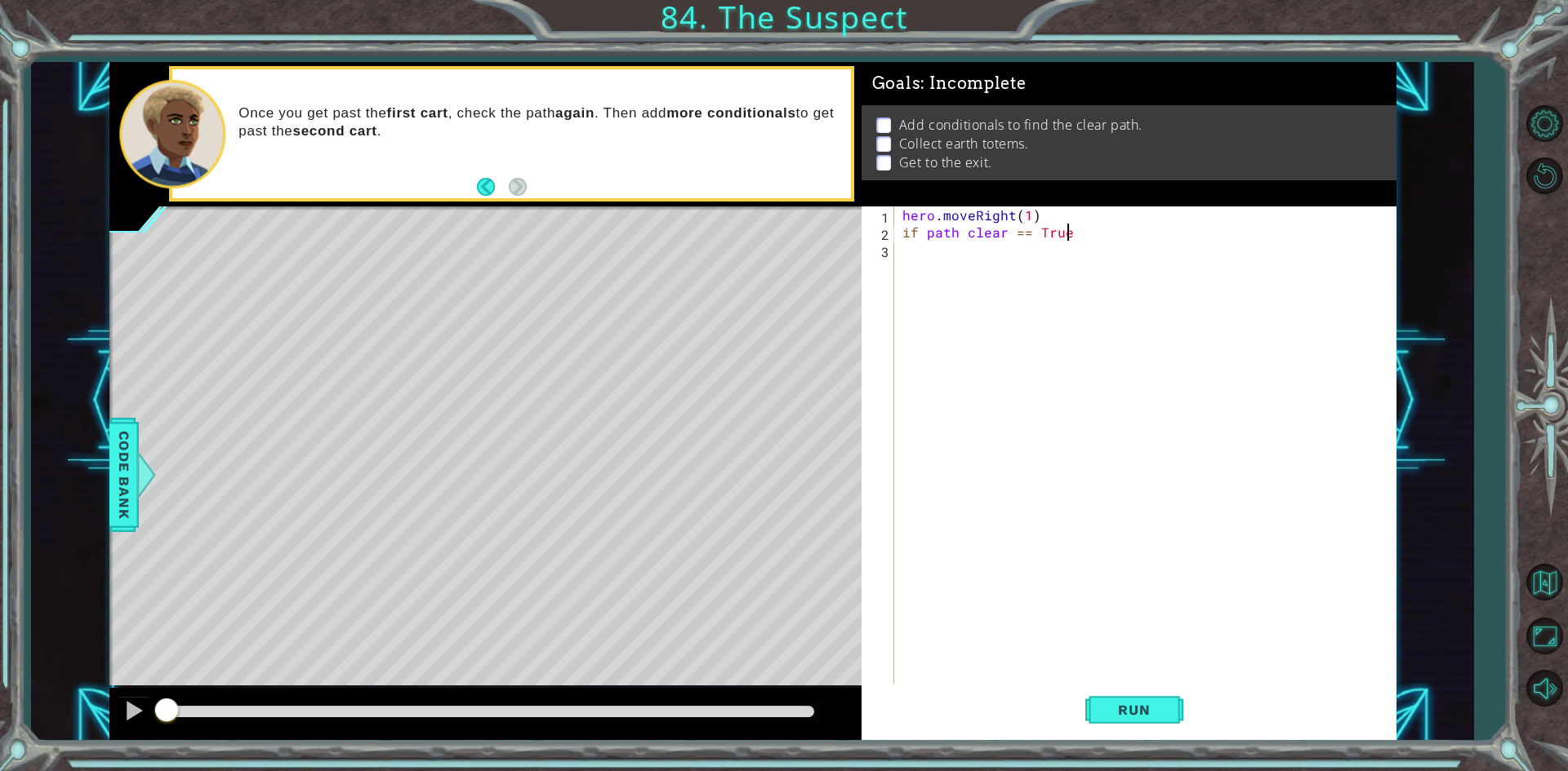
type textarea "if path clear == True:"
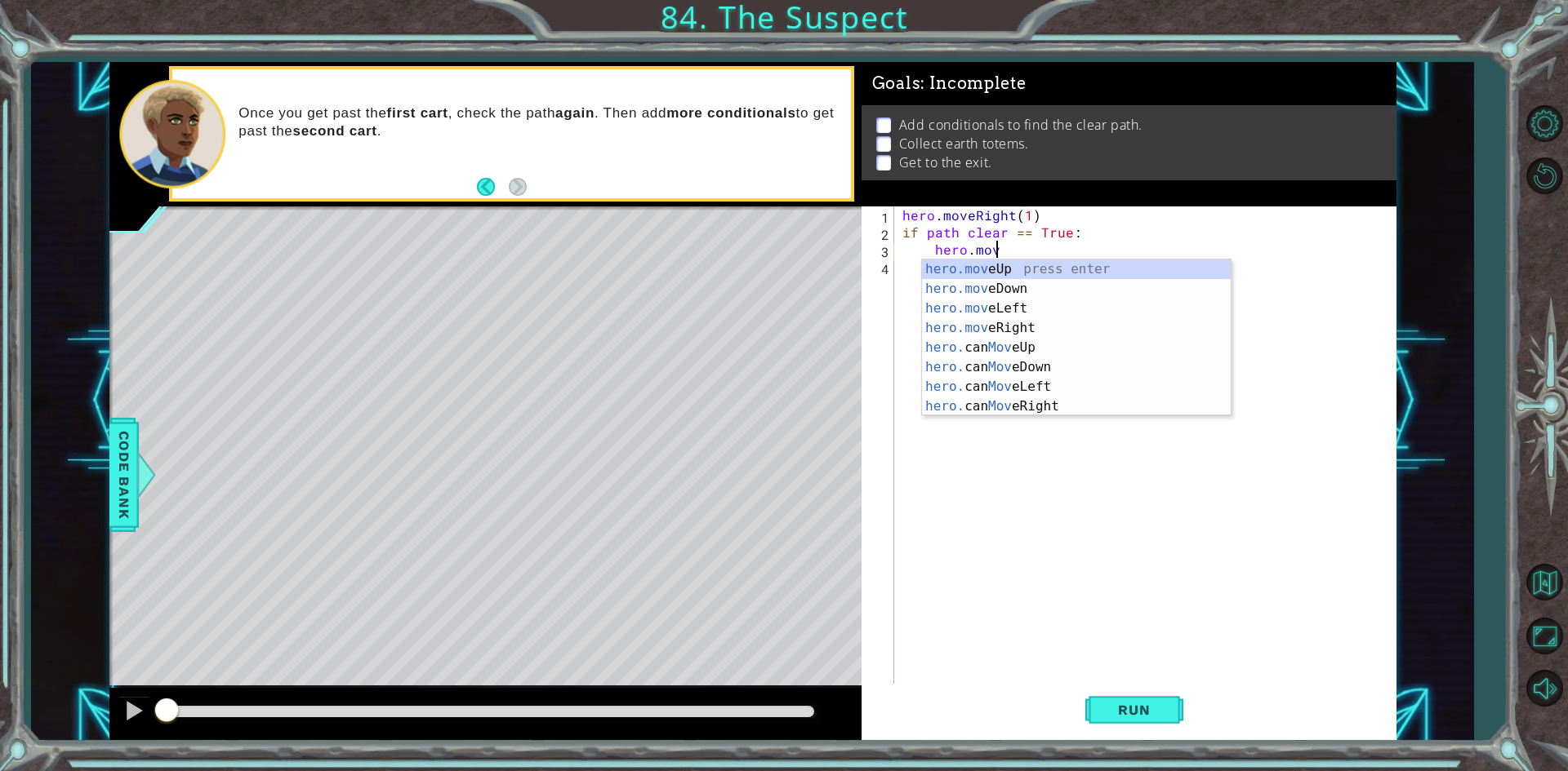
scroll to position [0, 5]
type textarea "hero.move4"
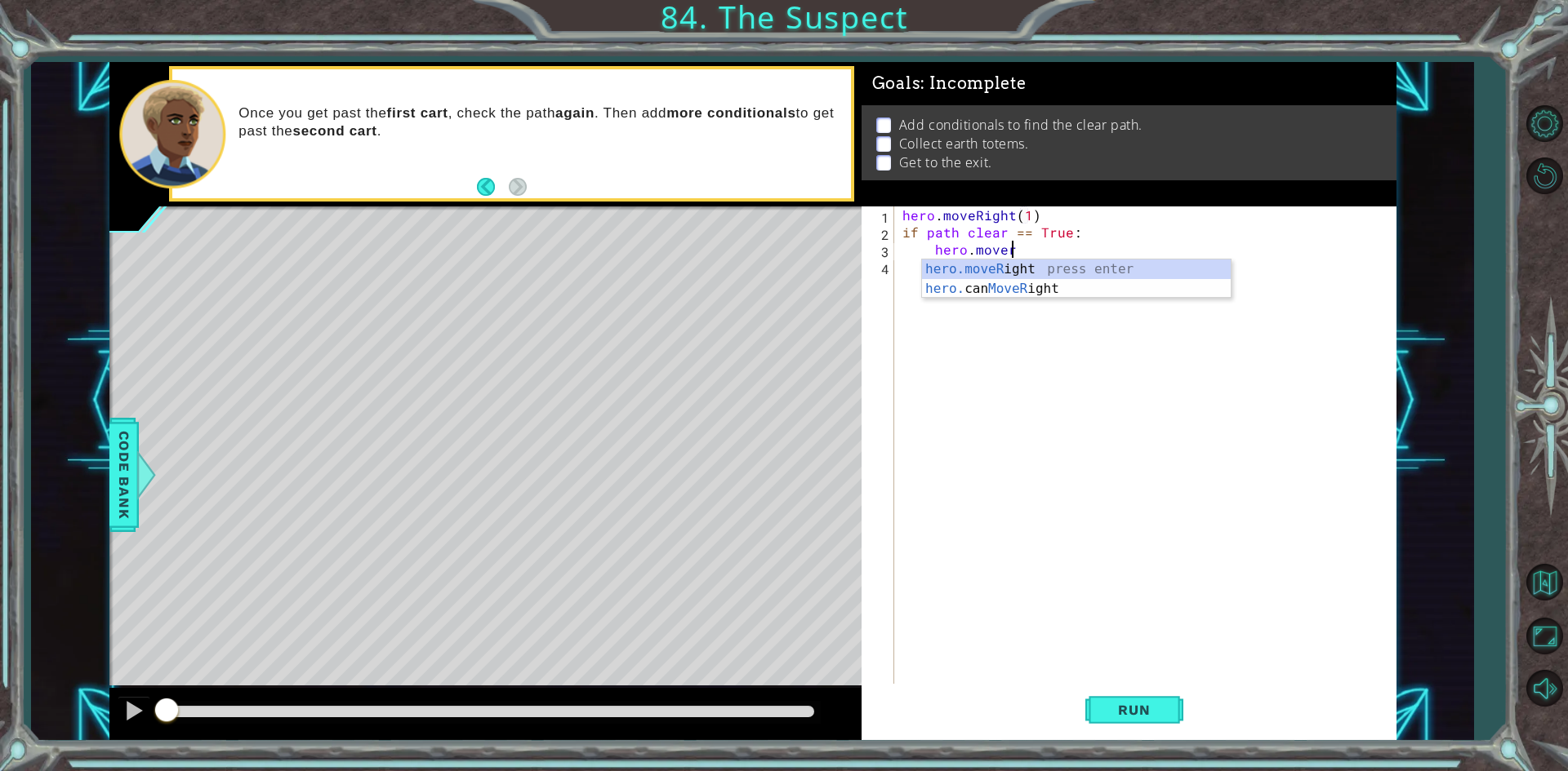
scroll to position [0, 6]
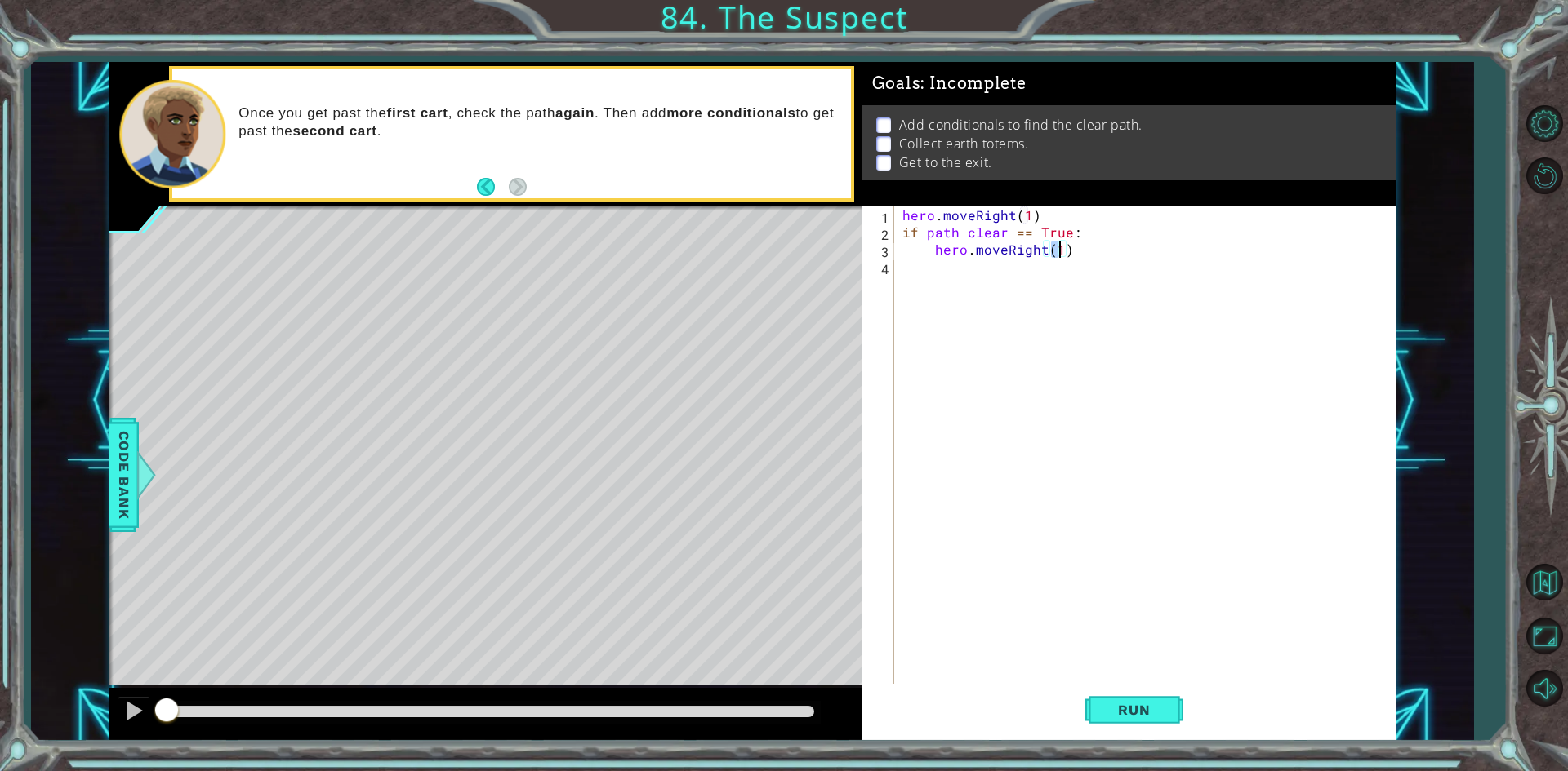
type textarea "hero.moveRight(4)"
type textarea "hero.moveUp(2)"
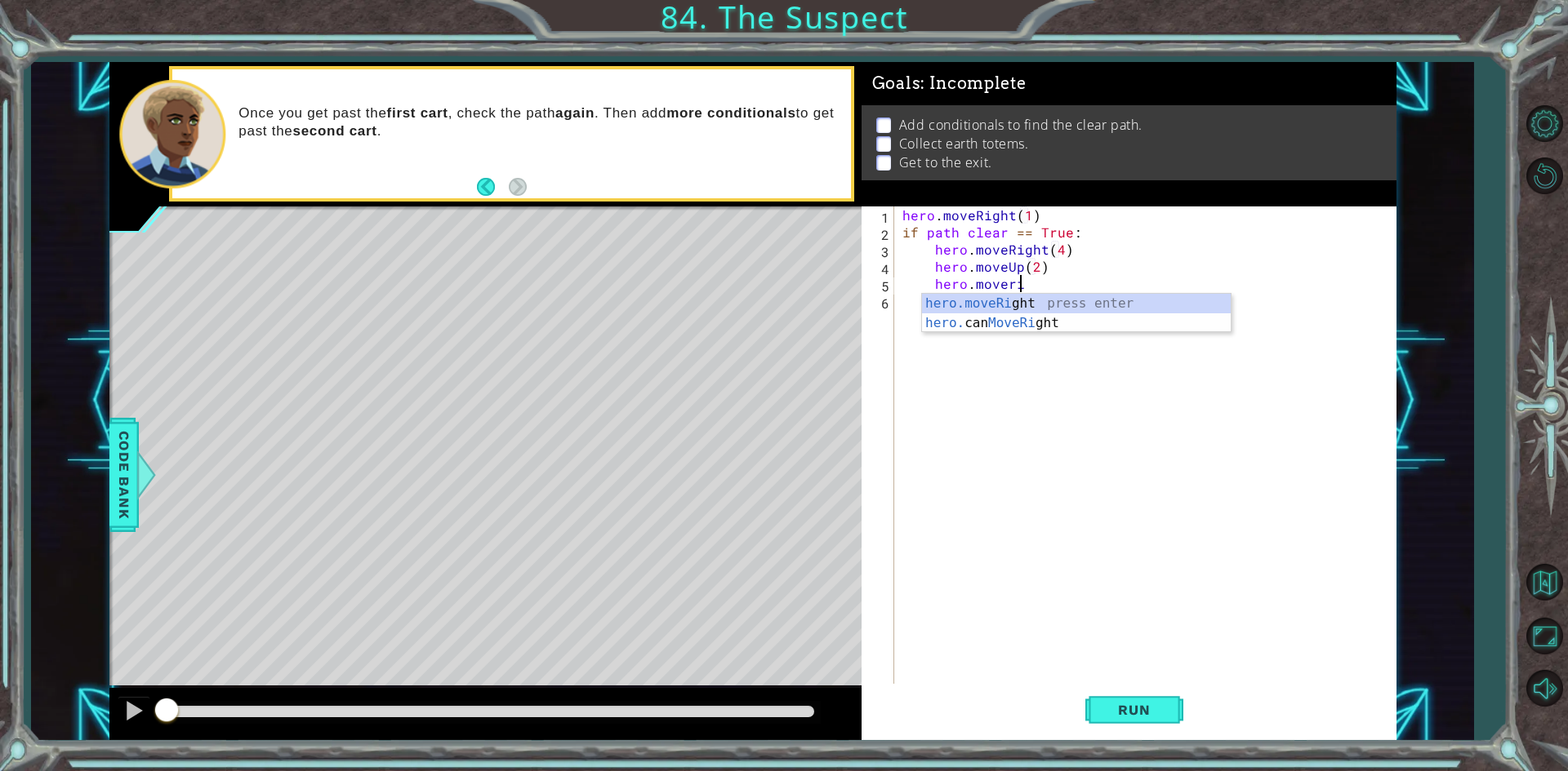
scroll to position [0, 7]
type textarea "hero.moveRight(1)"
type textarea "hero.moveRight(2)"
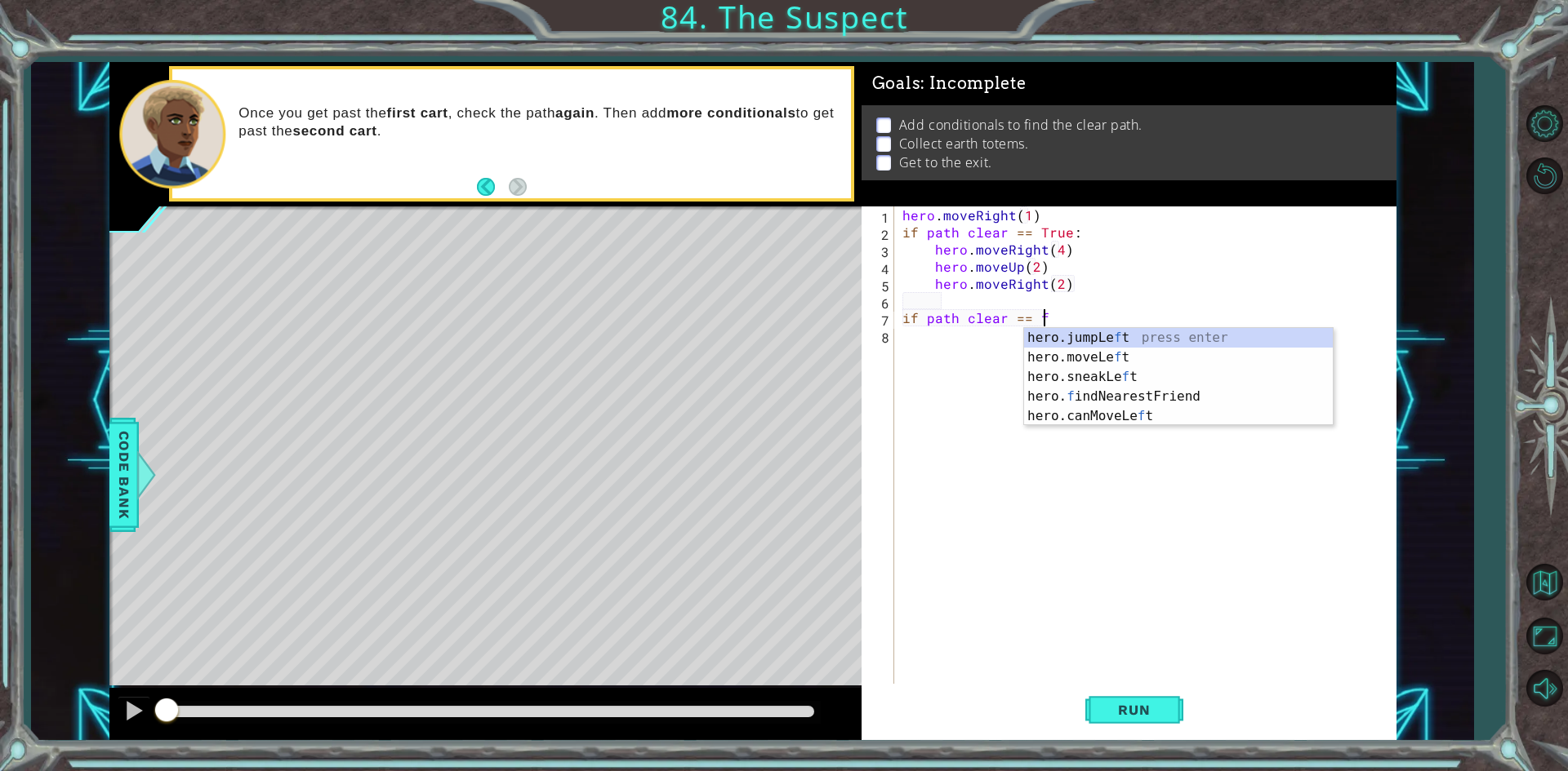
scroll to position [0, 8]
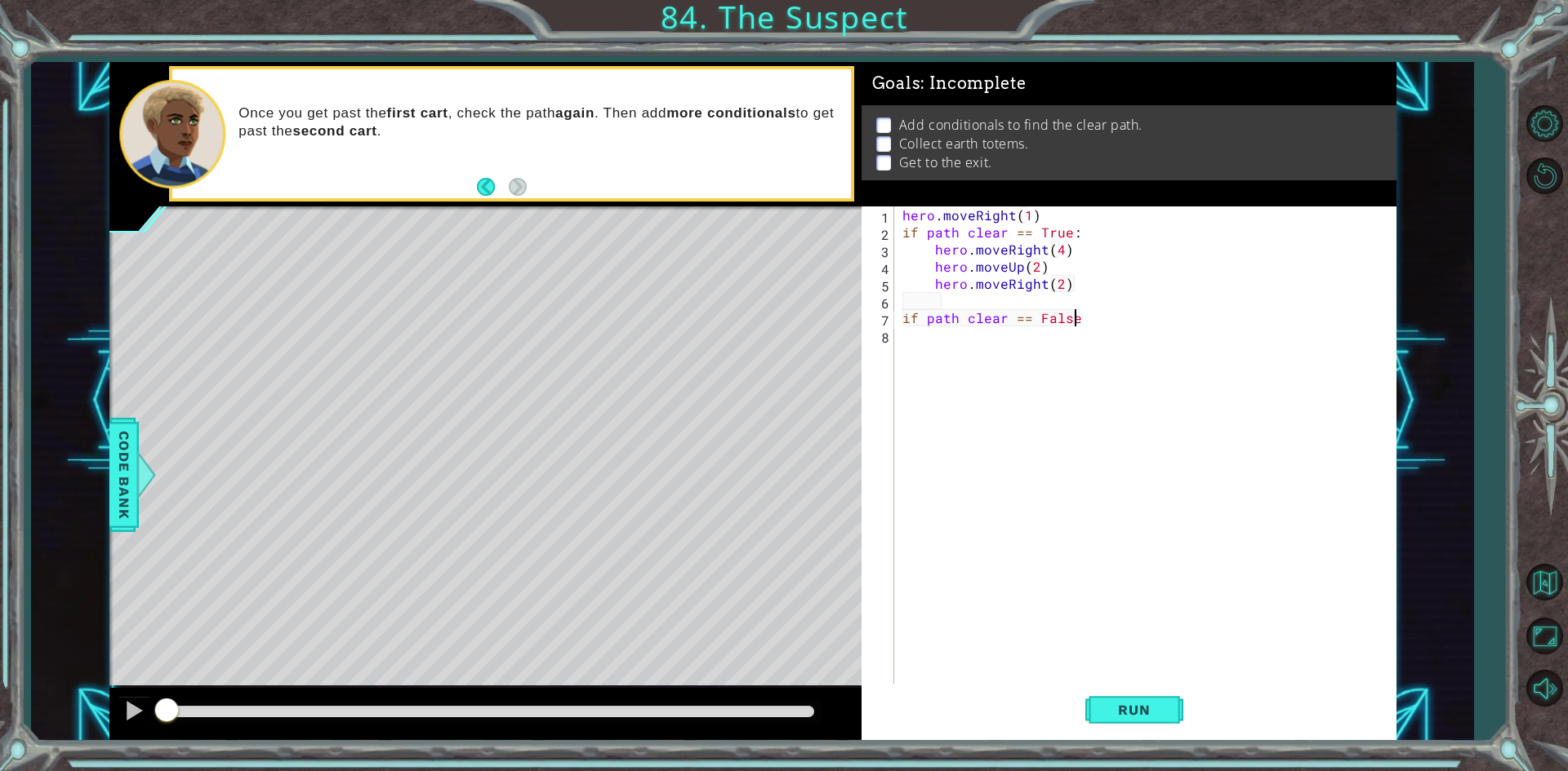
type textarea "if path clear == False:"
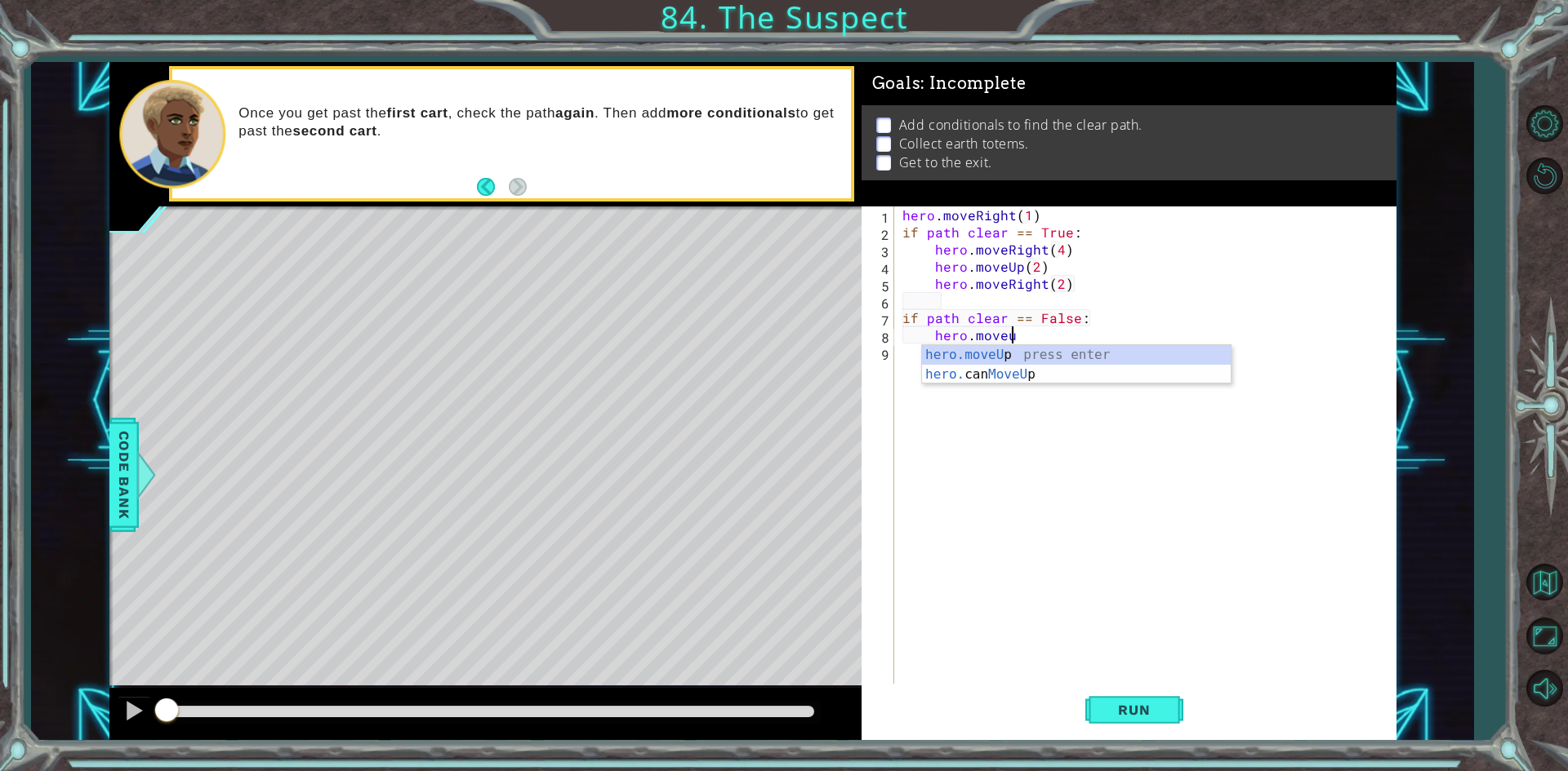
scroll to position [0, 6]
type textarea "hero.moveUp(2)"
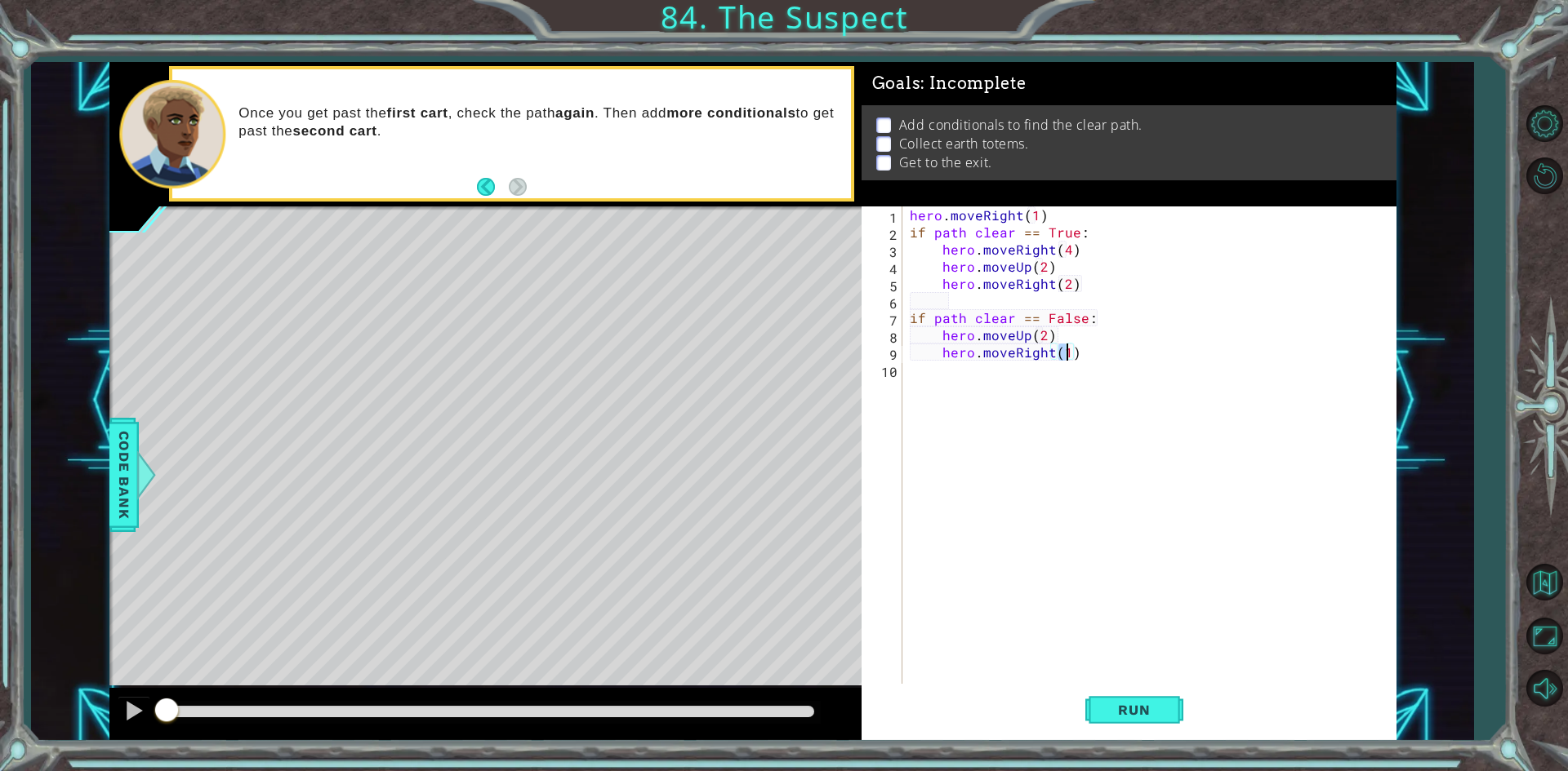
scroll to position [0, 9]
click at [1093, 711] on button "Run" at bounding box center [1133, 710] width 98 height 53
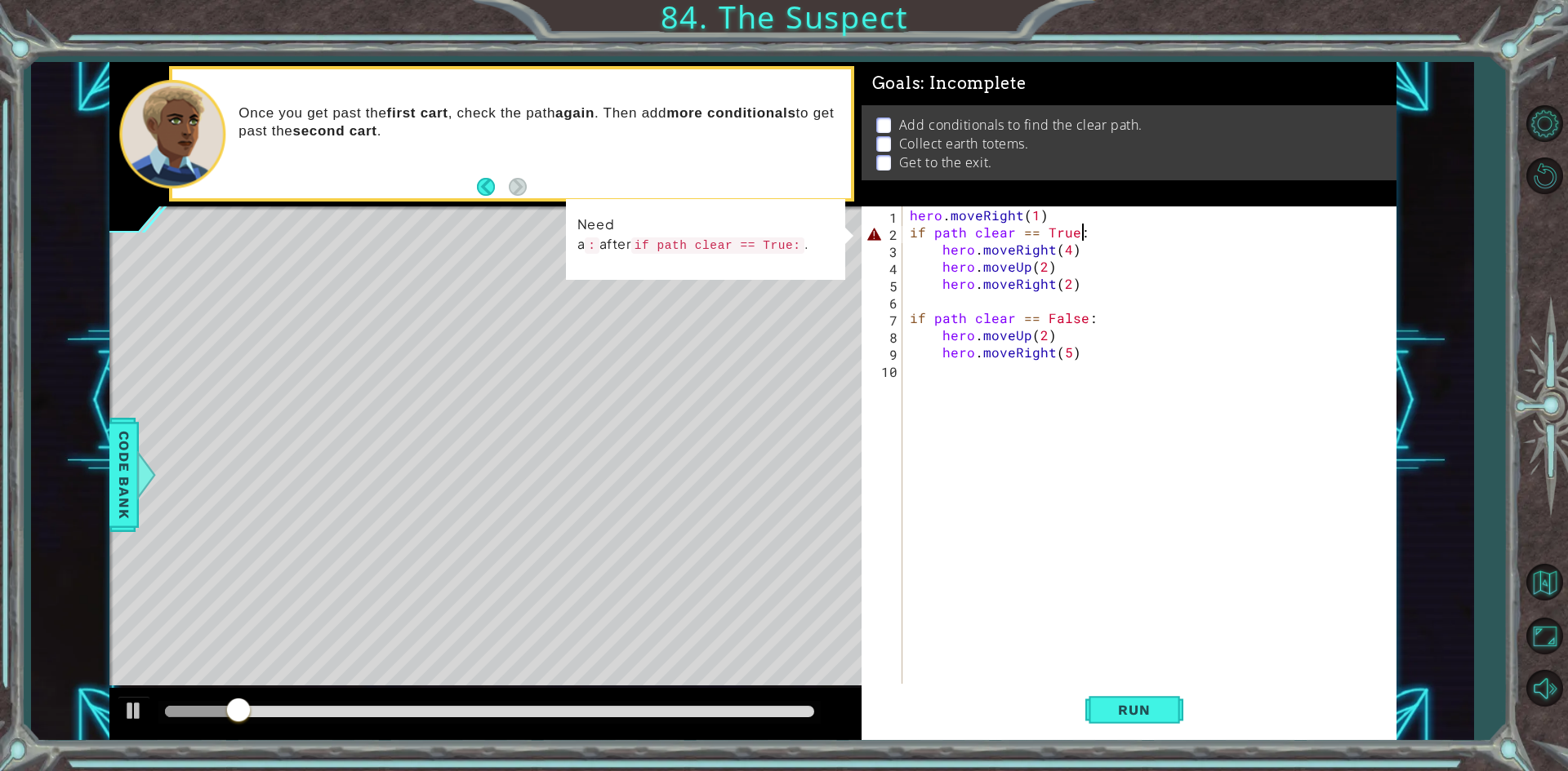
click at [1098, 229] on div "hero . moveRight ( 1 ) if path clear == True : hero . moveRight ( 4 ) hero . mo…" at bounding box center [1152, 463] width 492 height 514
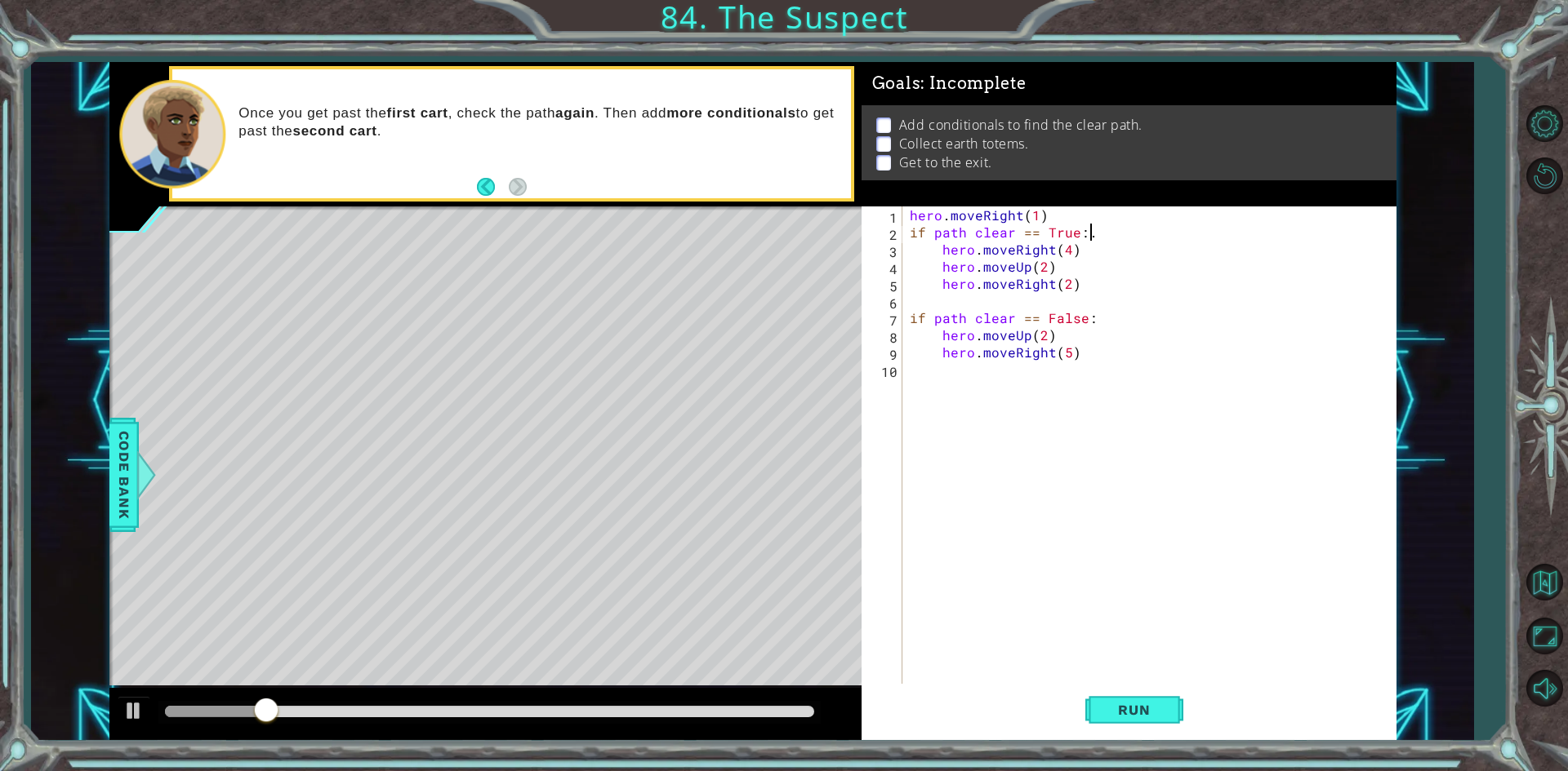
scroll to position [0, 10]
click at [1108, 727] on button "Run" at bounding box center [1133, 710] width 98 height 53
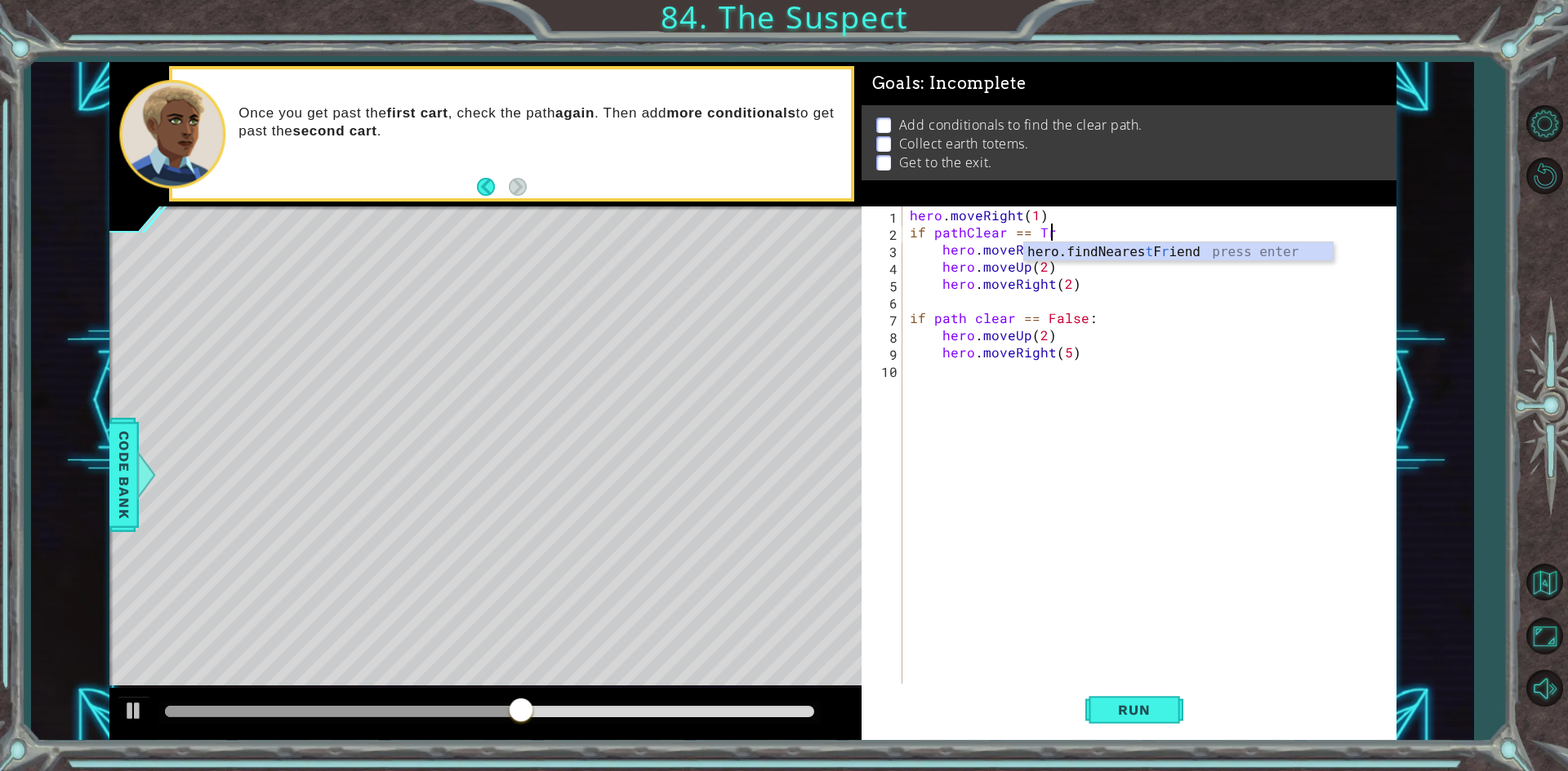
scroll to position [0, 9]
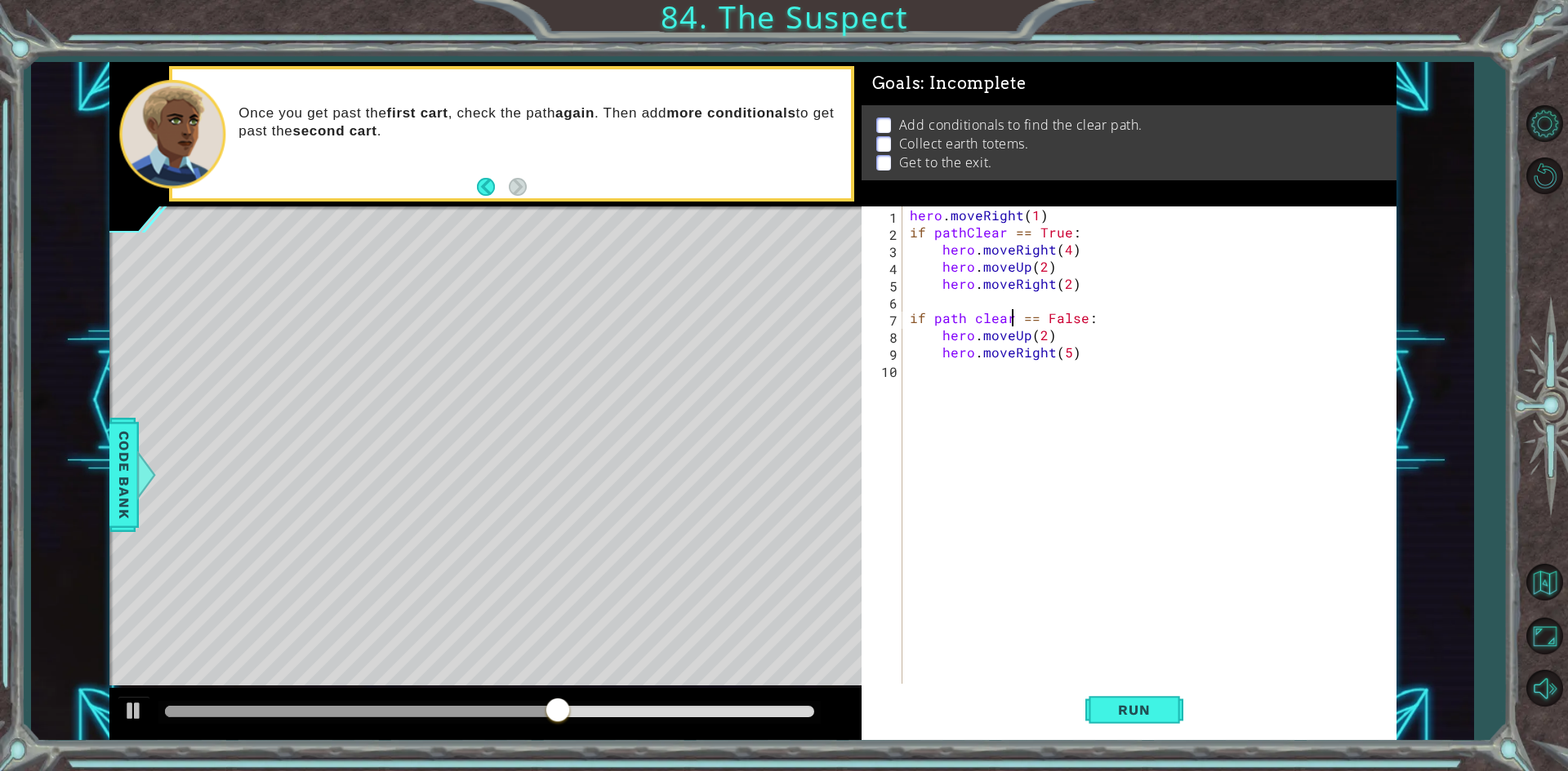
click at [1008, 323] on div "hero . moveRight ( 1 ) if pathClear == True : hero . moveRight ( 4 ) hero . mov…" at bounding box center [1152, 463] width 492 height 514
click at [1130, 715] on span "Run" at bounding box center [1133, 710] width 64 height 17
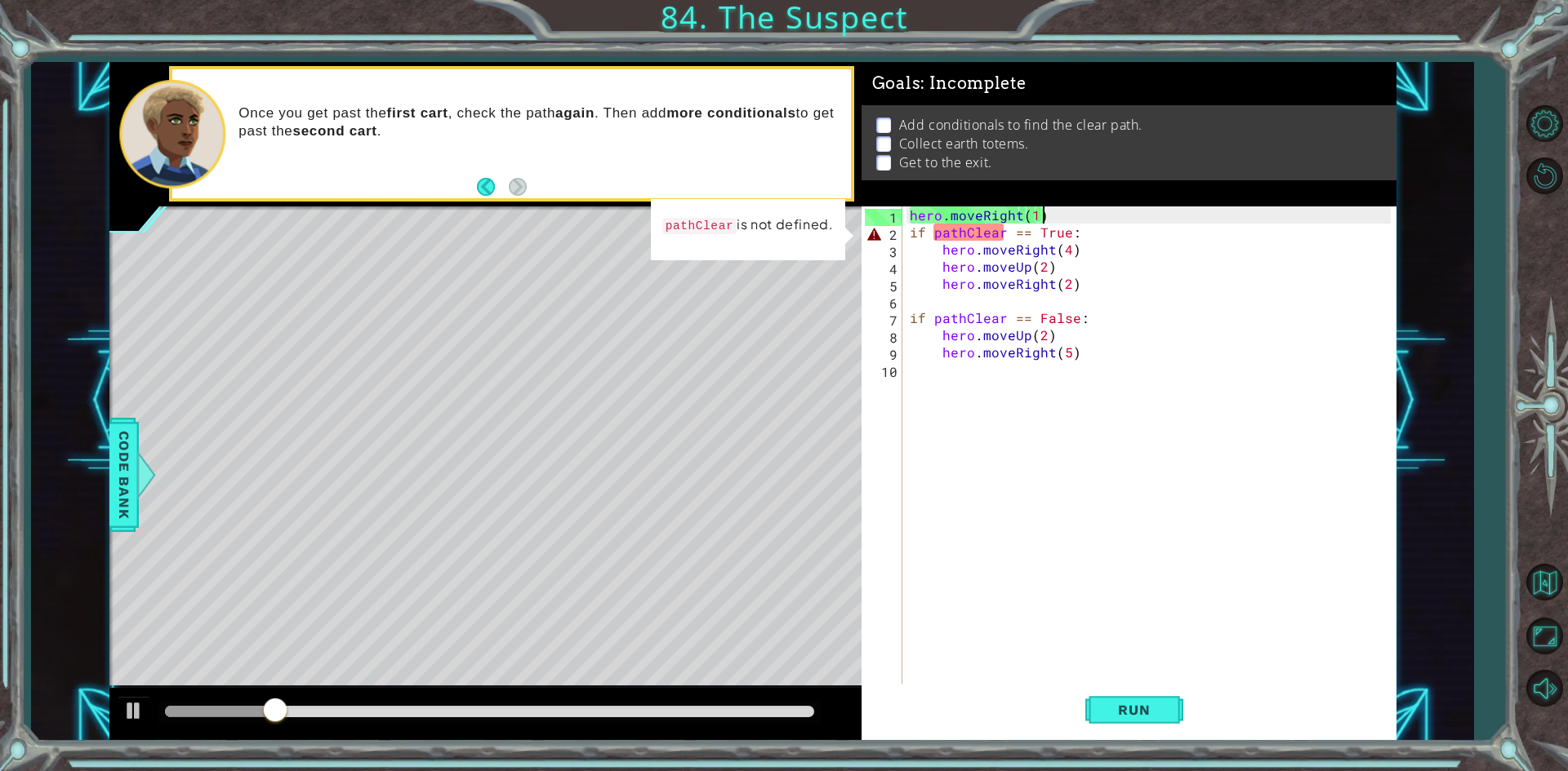
click at [1050, 216] on div "hero . moveRight ( 1 ) if pathClear == True : hero . moveRight ( 4 ) hero . mov…" at bounding box center [1152, 463] width 492 height 514
type textarea "hero.moveRight(1)"
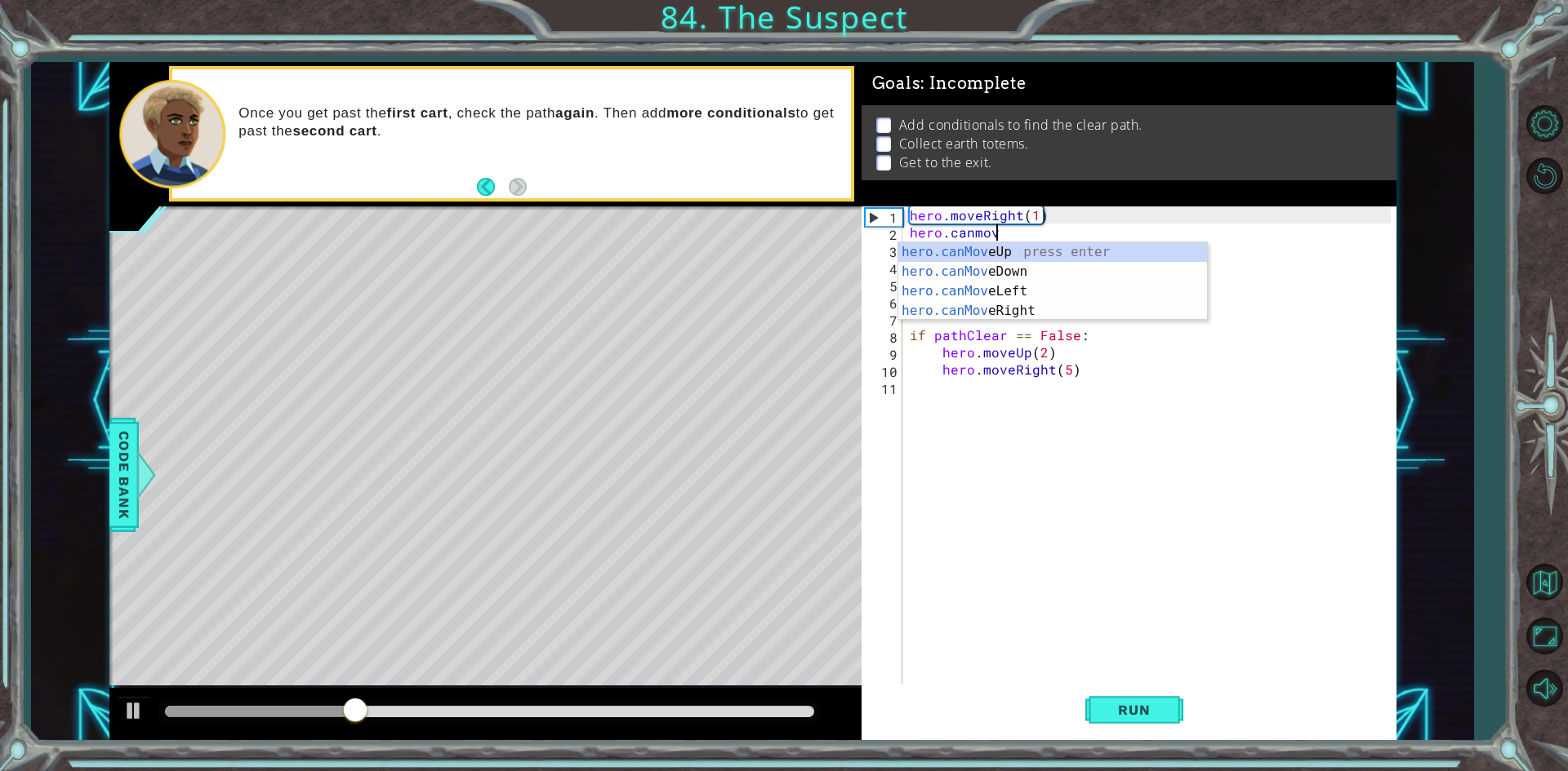
scroll to position [0, 5]
type textarea "hero.canmover"
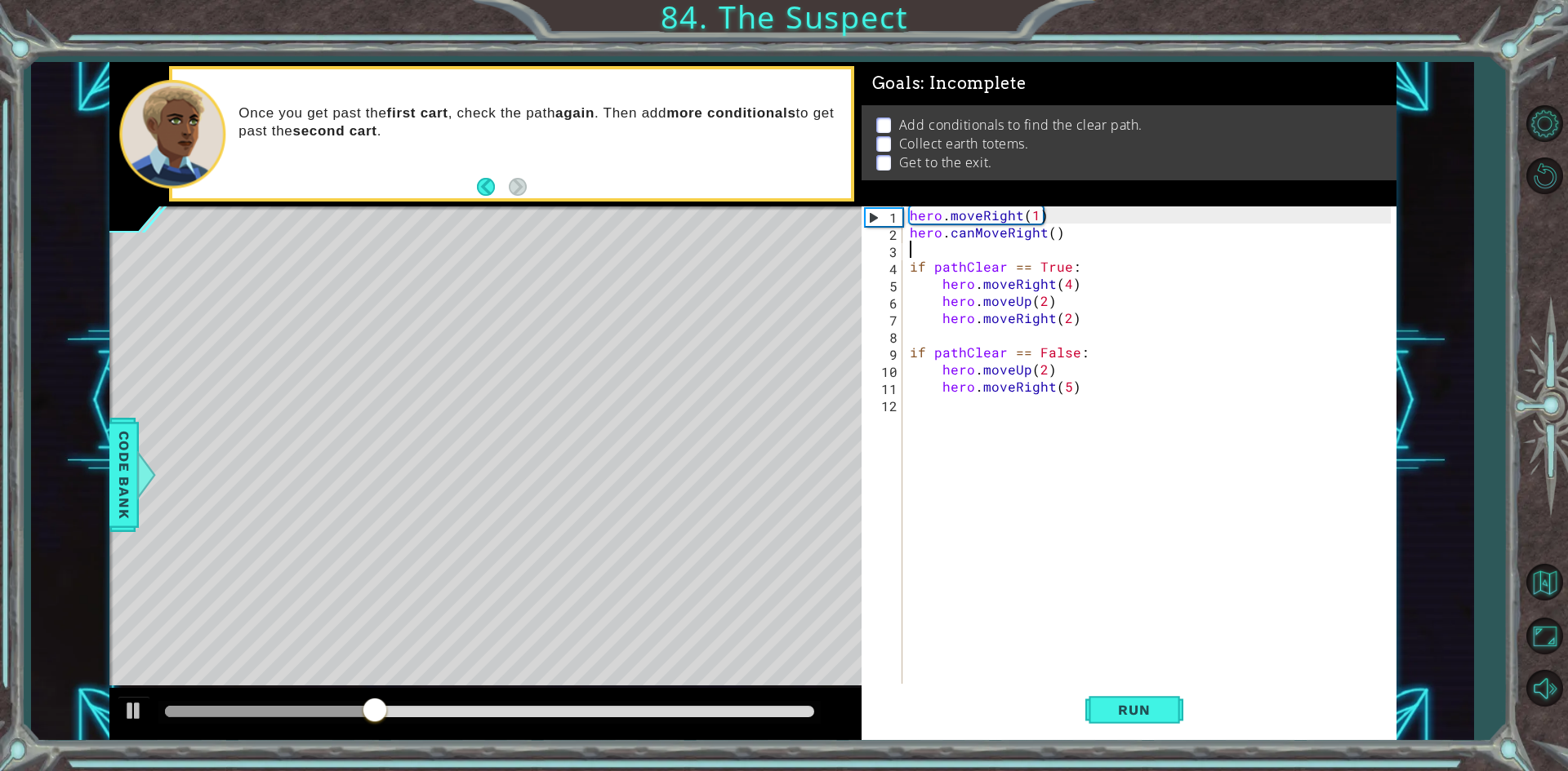
scroll to position [0, 0]
click at [1137, 710] on span "Run" at bounding box center [1133, 710] width 64 height 17
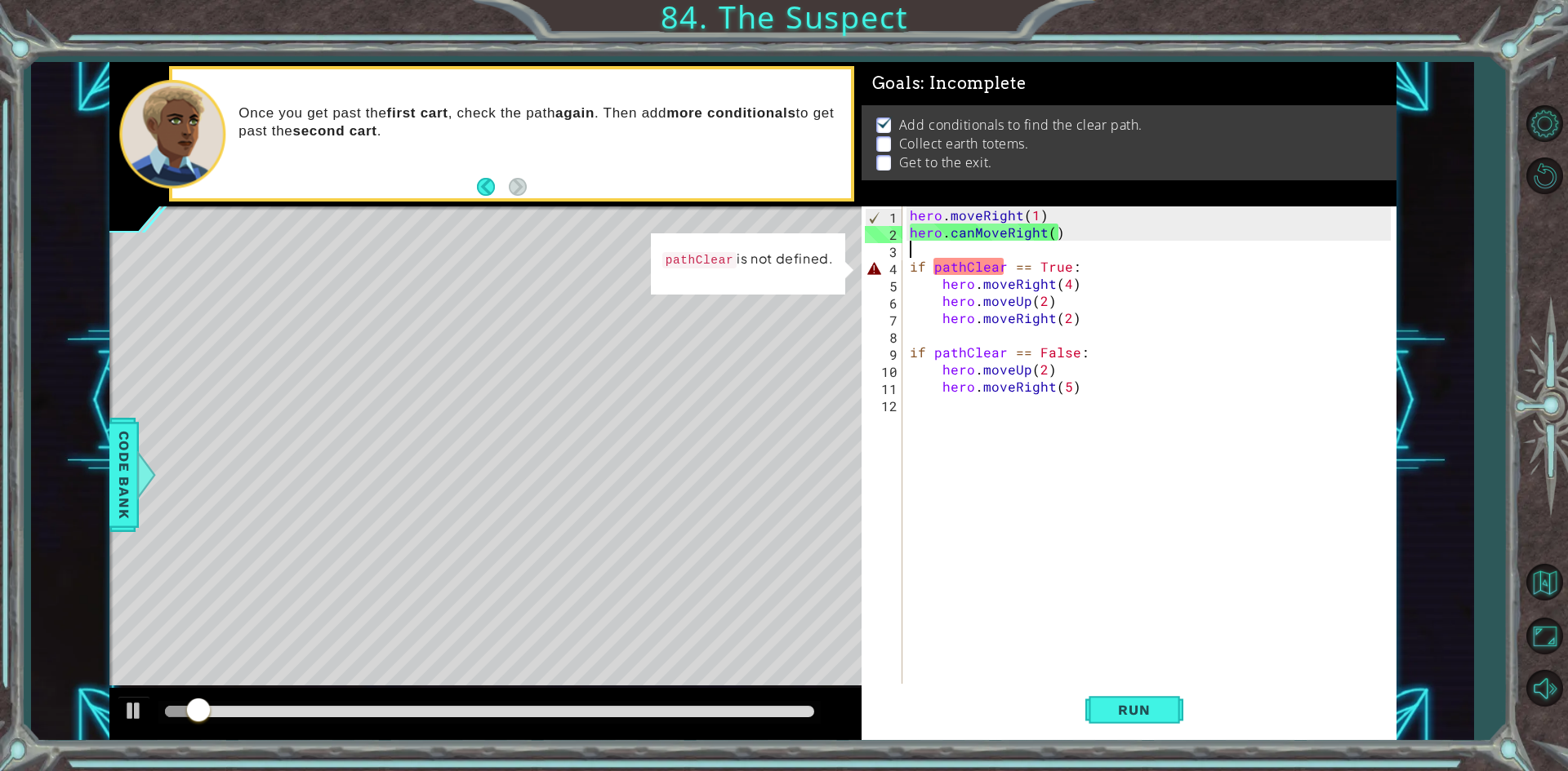
click at [955, 244] on div "hero . moveRight ( 1 ) hero . canMoveRight ( ) if pathClear == True : hero . mo…" at bounding box center [1152, 463] width 492 height 514
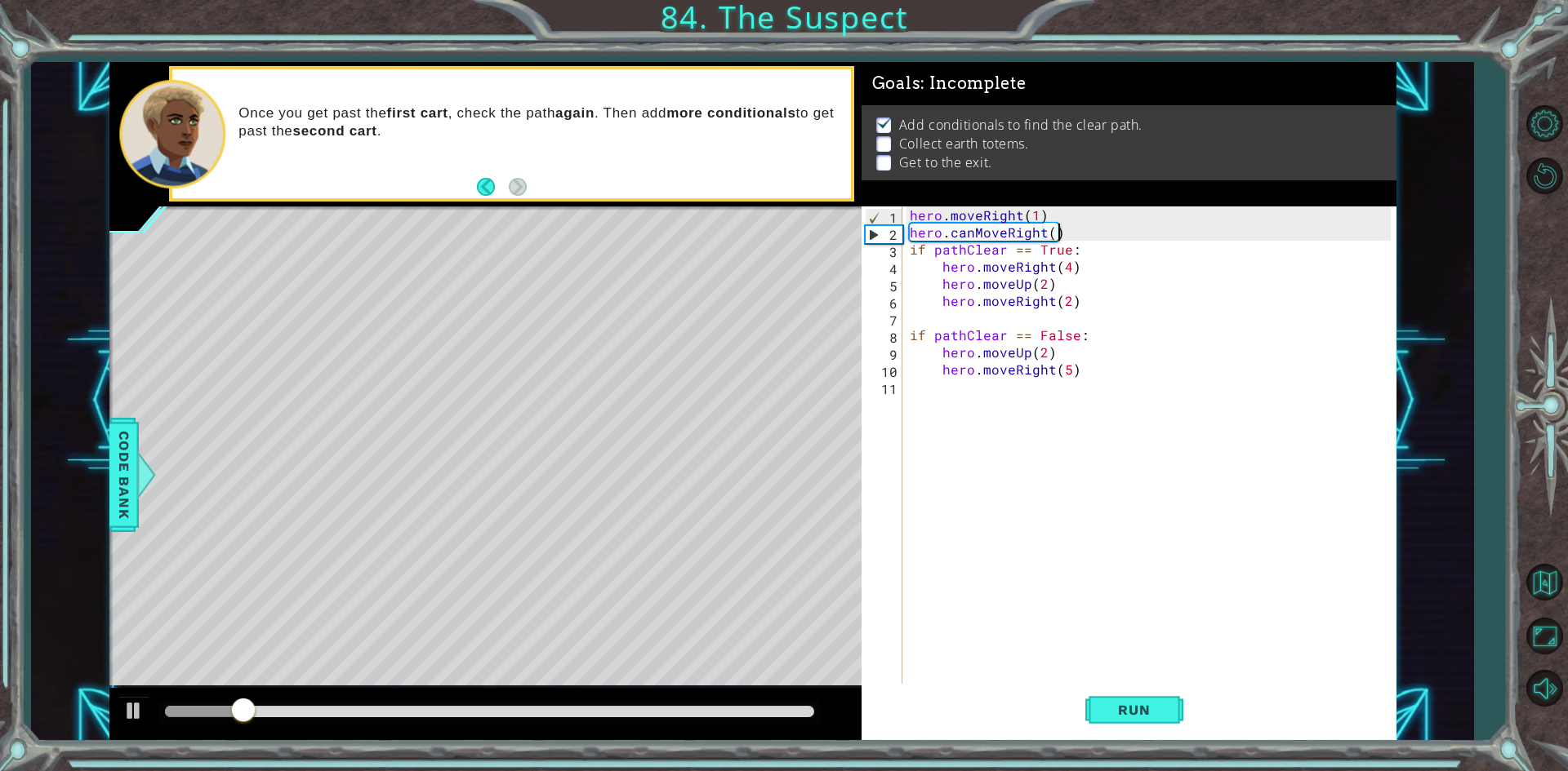
click at [951, 232] on div "hero . moveRight ( 1 ) hero . canMoveRight ( ) if pathClear == True : hero . mo…" at bounding box center [1152, 463] width 492 height 514
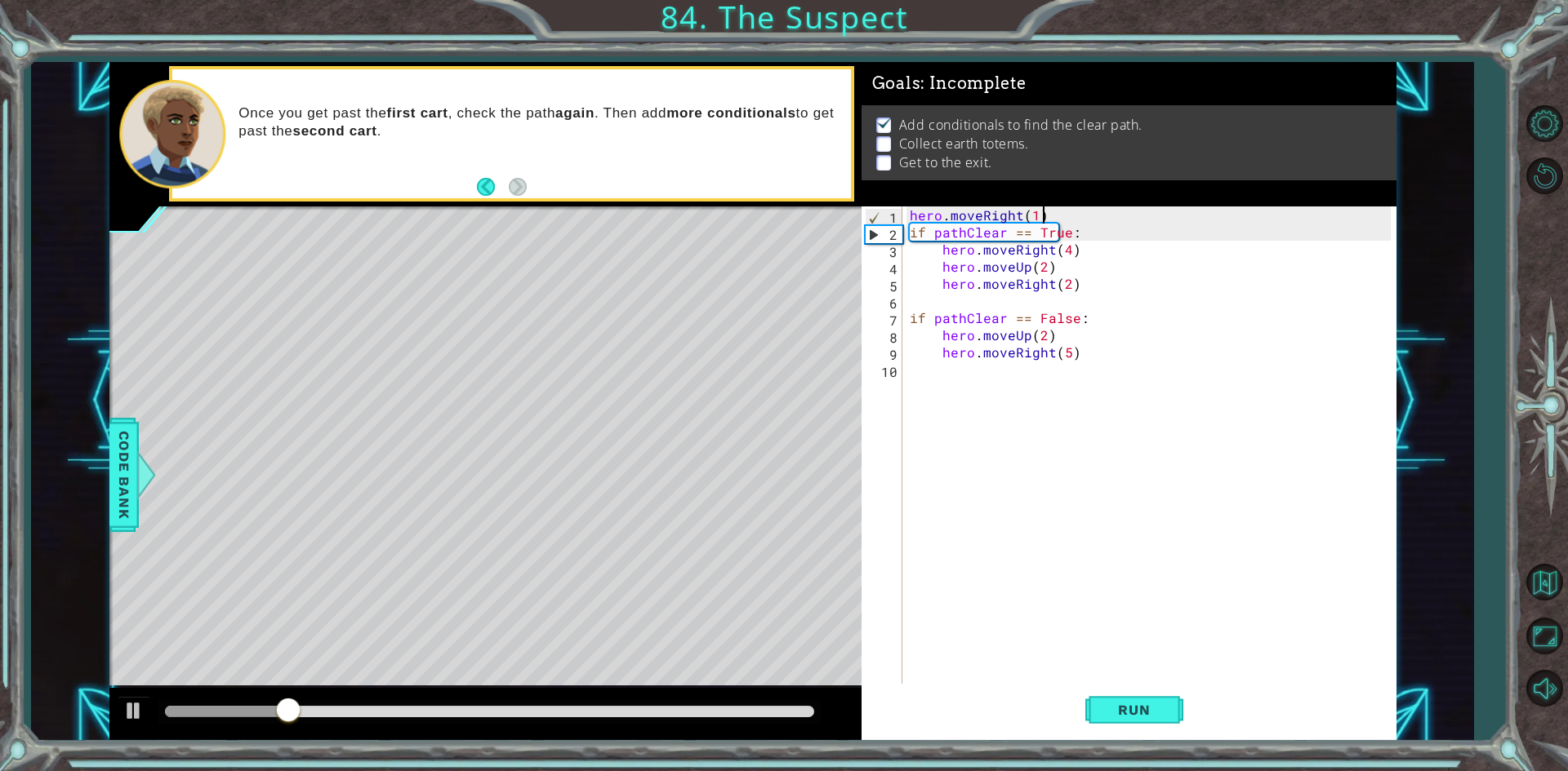
click at [1078, 220] on div "hero . moveRight ( 1 ) if pathClear == True : hero . moveRight ( 4 ) hero . mov…" at bounding box center [1152, 463] width 492 height 514
type textarea "hero.moveRight(1)"
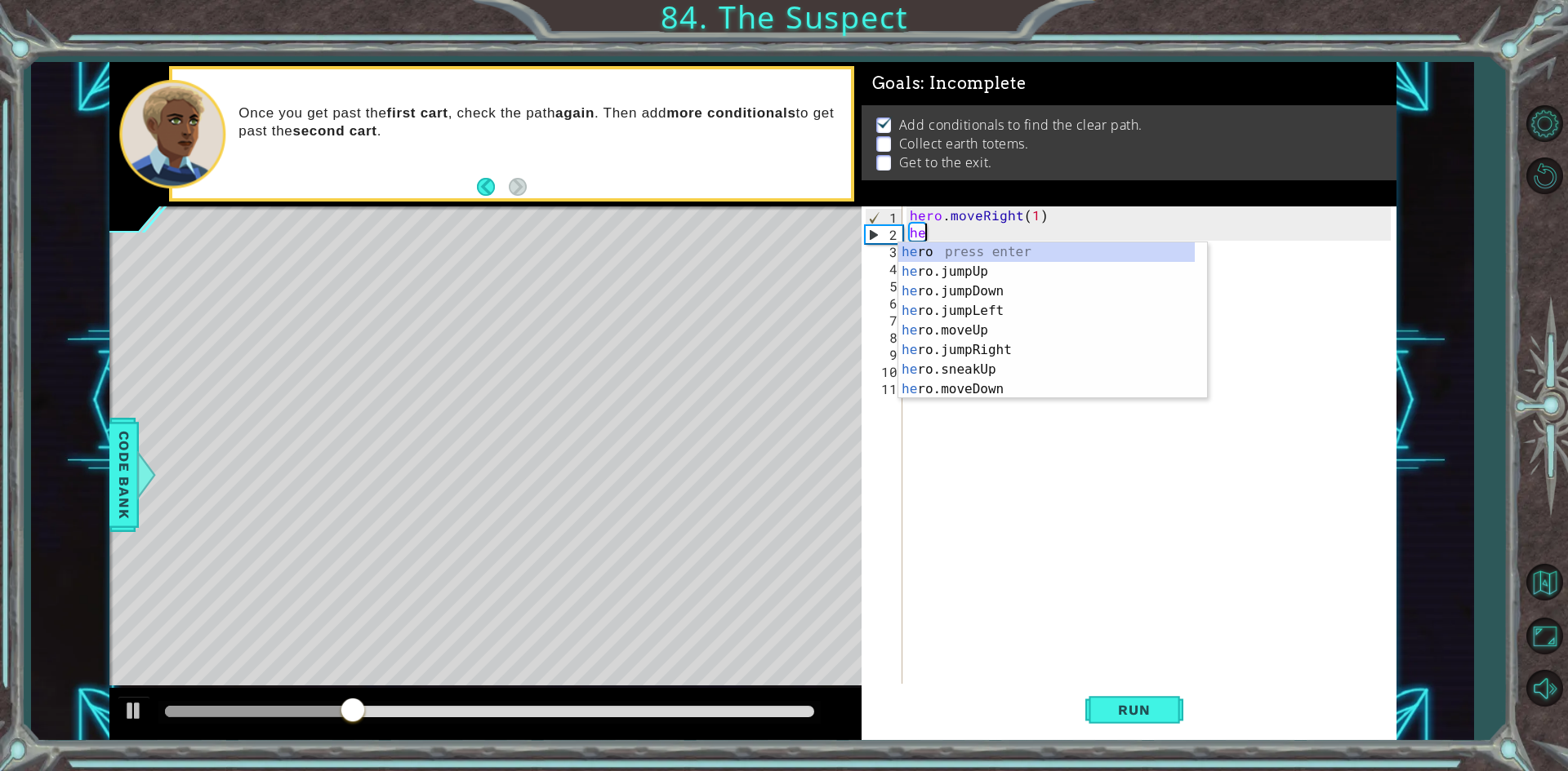
type textarea "h"
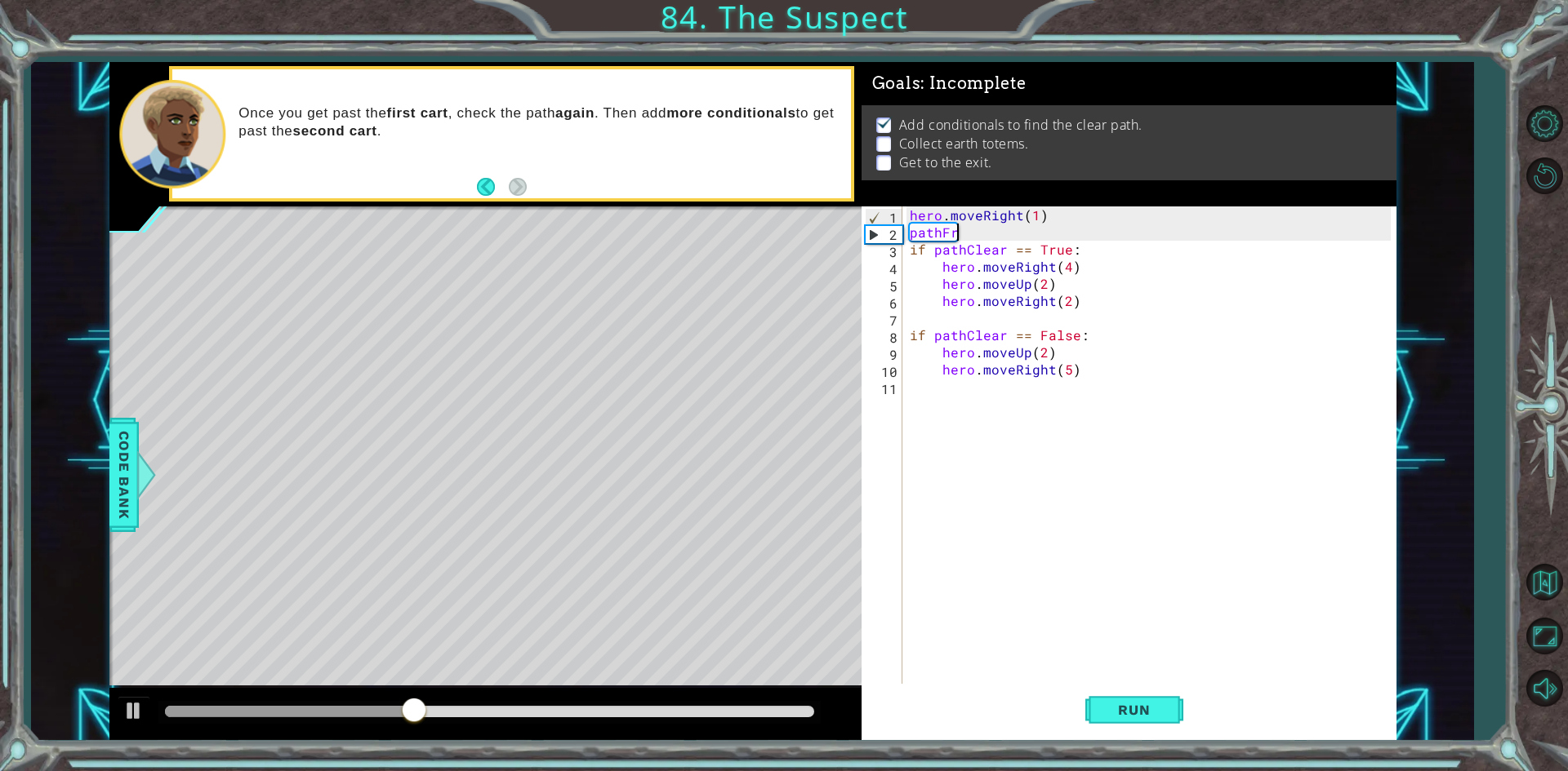
scroll to position [0, 3]
click at [963, 235] on div "hero . moveRight ( 1 ) pathFree if pathClear == True : hero . moveRight ( 4 ) h…" at bounding box center [1152, 463] width 492 height 514
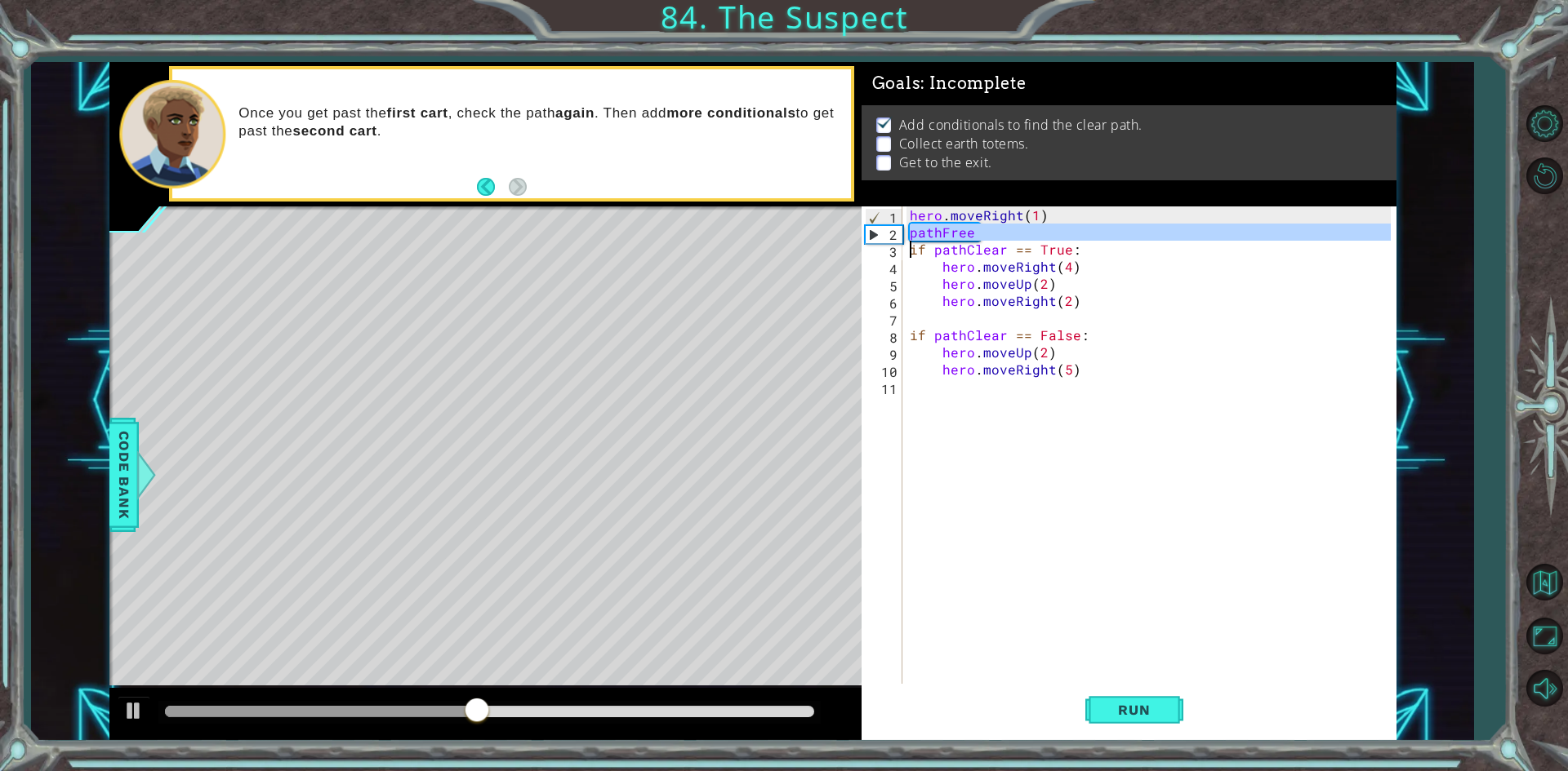
click at [963, 235] on div "hero . moveRight ( 1 ) pathFree if pathClear == True : hero . moveRight ( 4 ) h…" at bounding box center [1152, 463] width 492 height 514
paste textarea "Code Area"
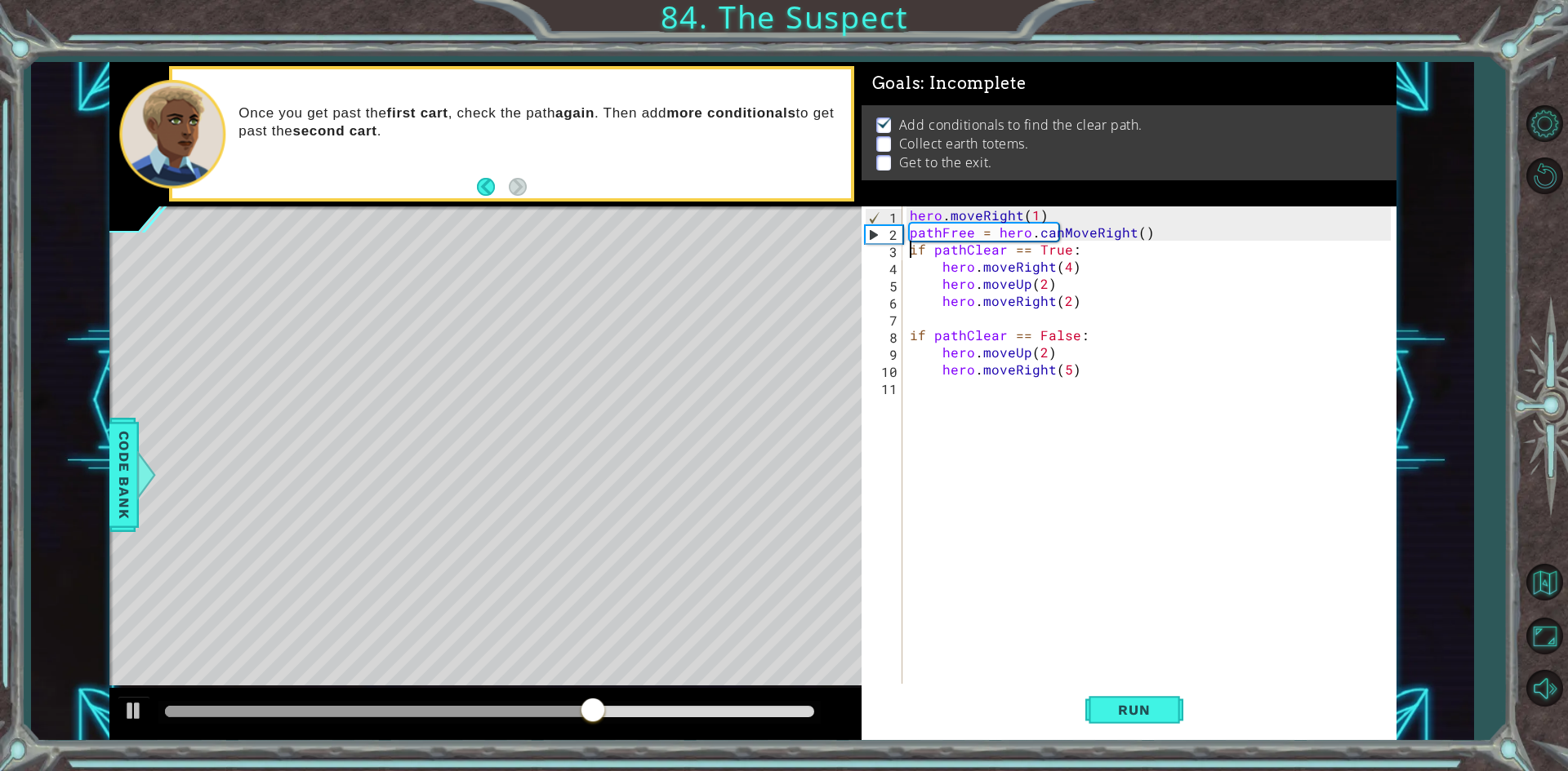
click at [1133, 236] on div "hero . moveRight ( 1 ) pathFree = hero . canMoveRight ( ) if pathClear == True …" at bounding box center [1152, 463] width 492 height 514
drag, startPoint x: 1146, startPoint y: 231, endPoint x: 1064, endPoint y: 232, distance: 82.0
click at [1064, 232] on div "hero . moveRight ( 1 ) pathFree = hero . canMoveRight ( ) if pathClear == True …" at bounding box center [1152, 463] width 492 height 514
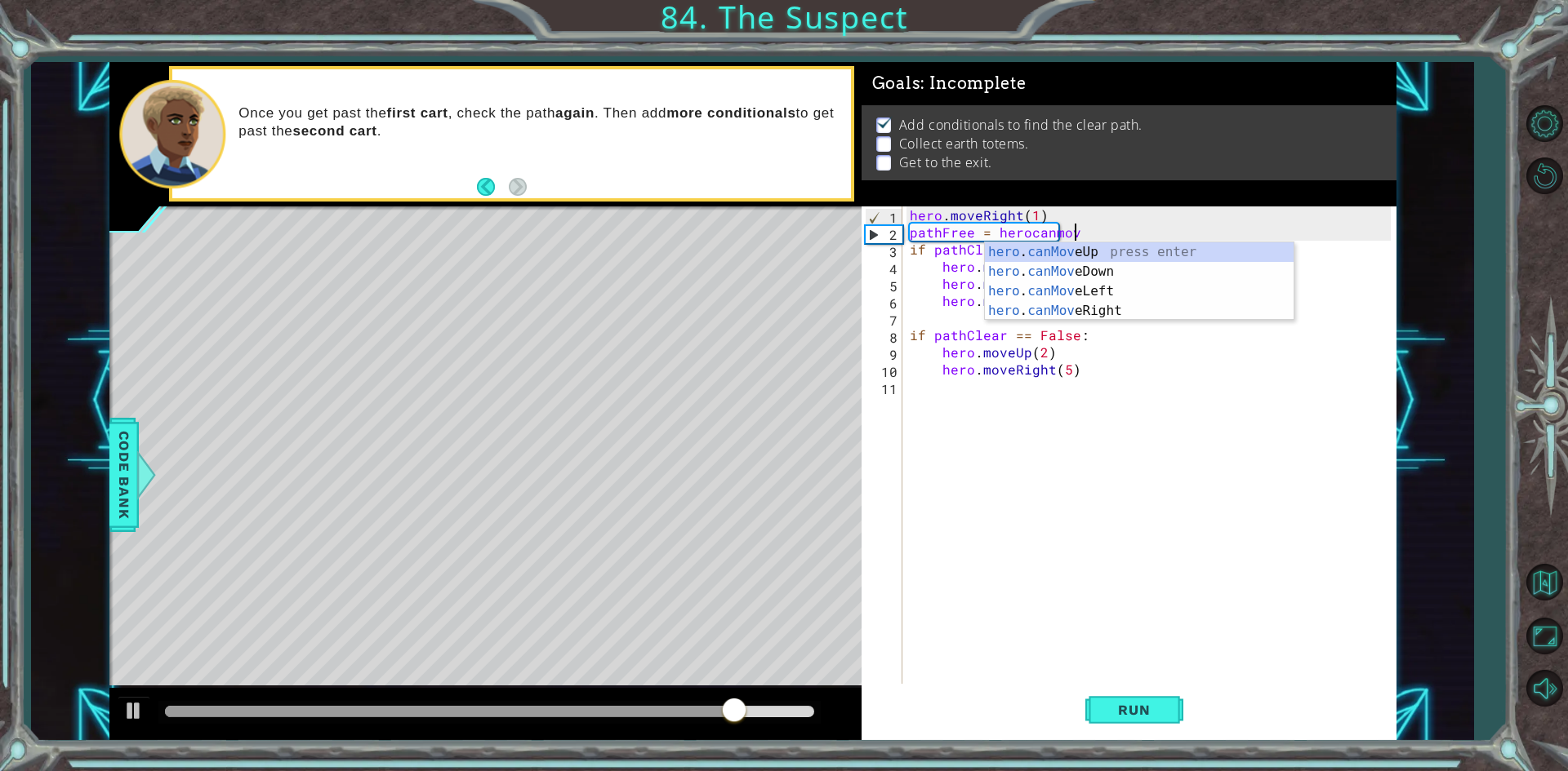
scroll to position [0, 10]
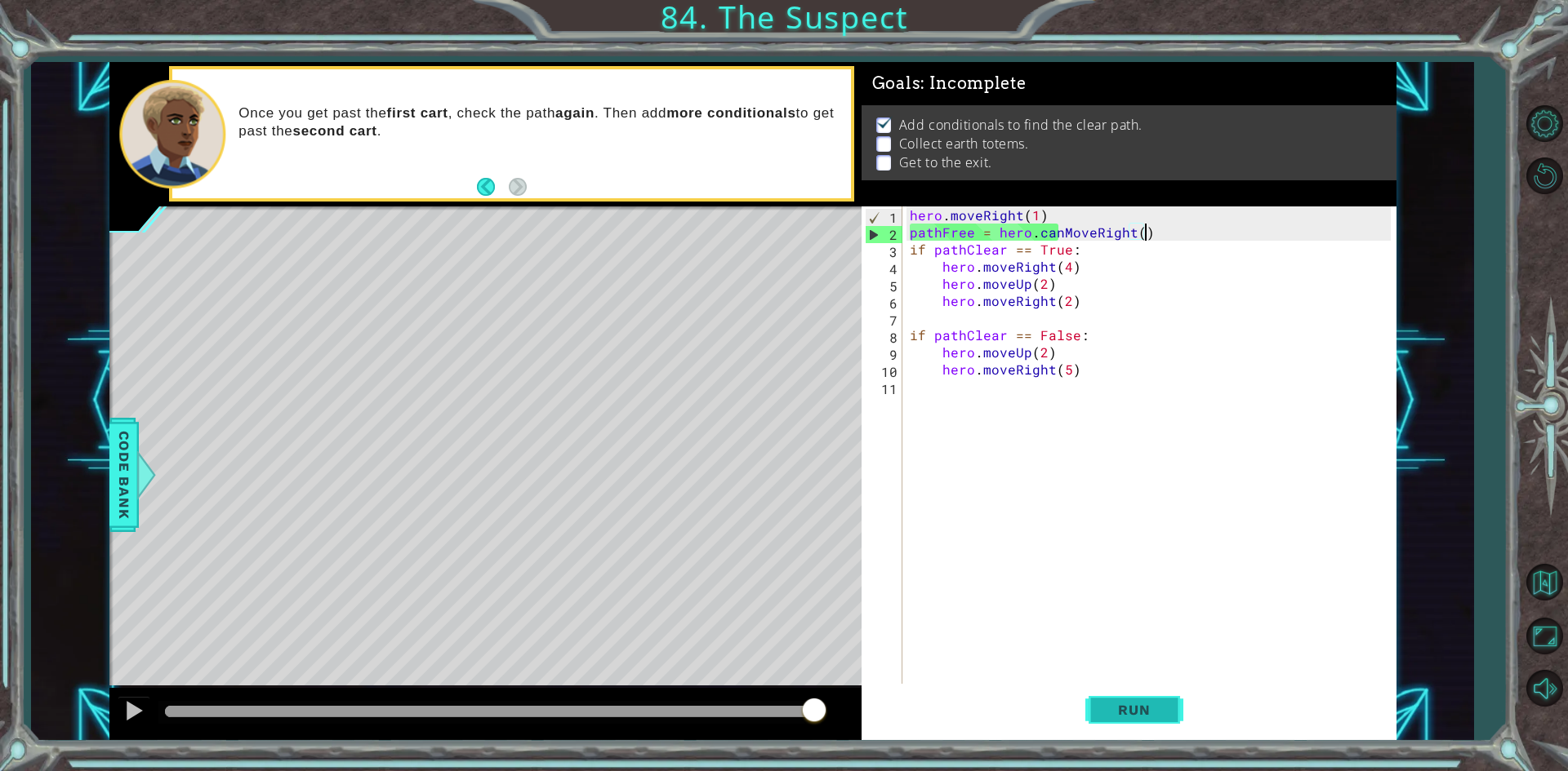
click at [1137, 704] on span "Run" at bounding box center [1133, 710] width 64 height 17
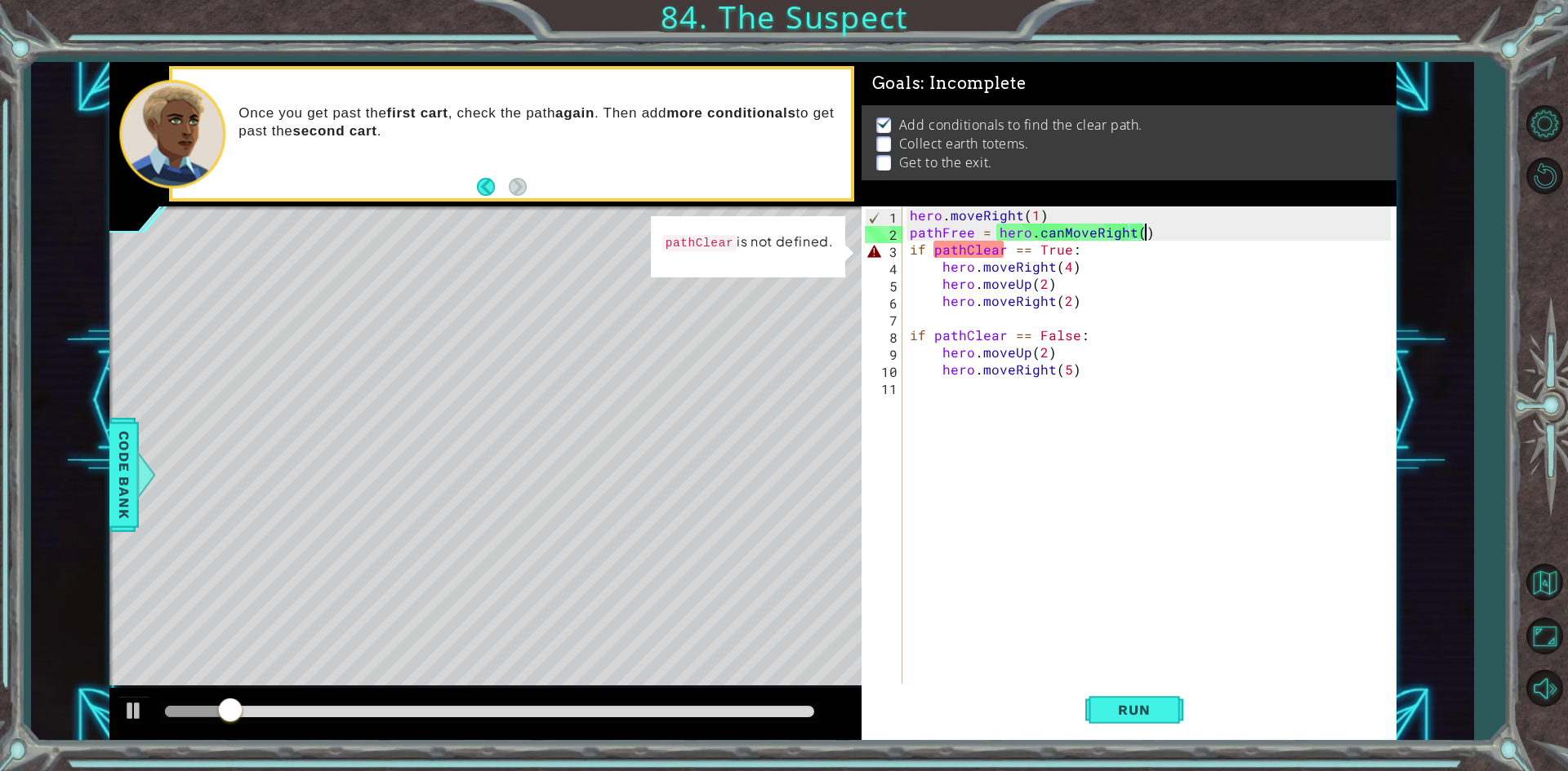
click at [1003, 246] on div "hero . moveRight ( 1 ) pathFree = hero . canMoveRight ( ) if pathClear == True …" at bounding box center [1152, 463] width 492 height 514
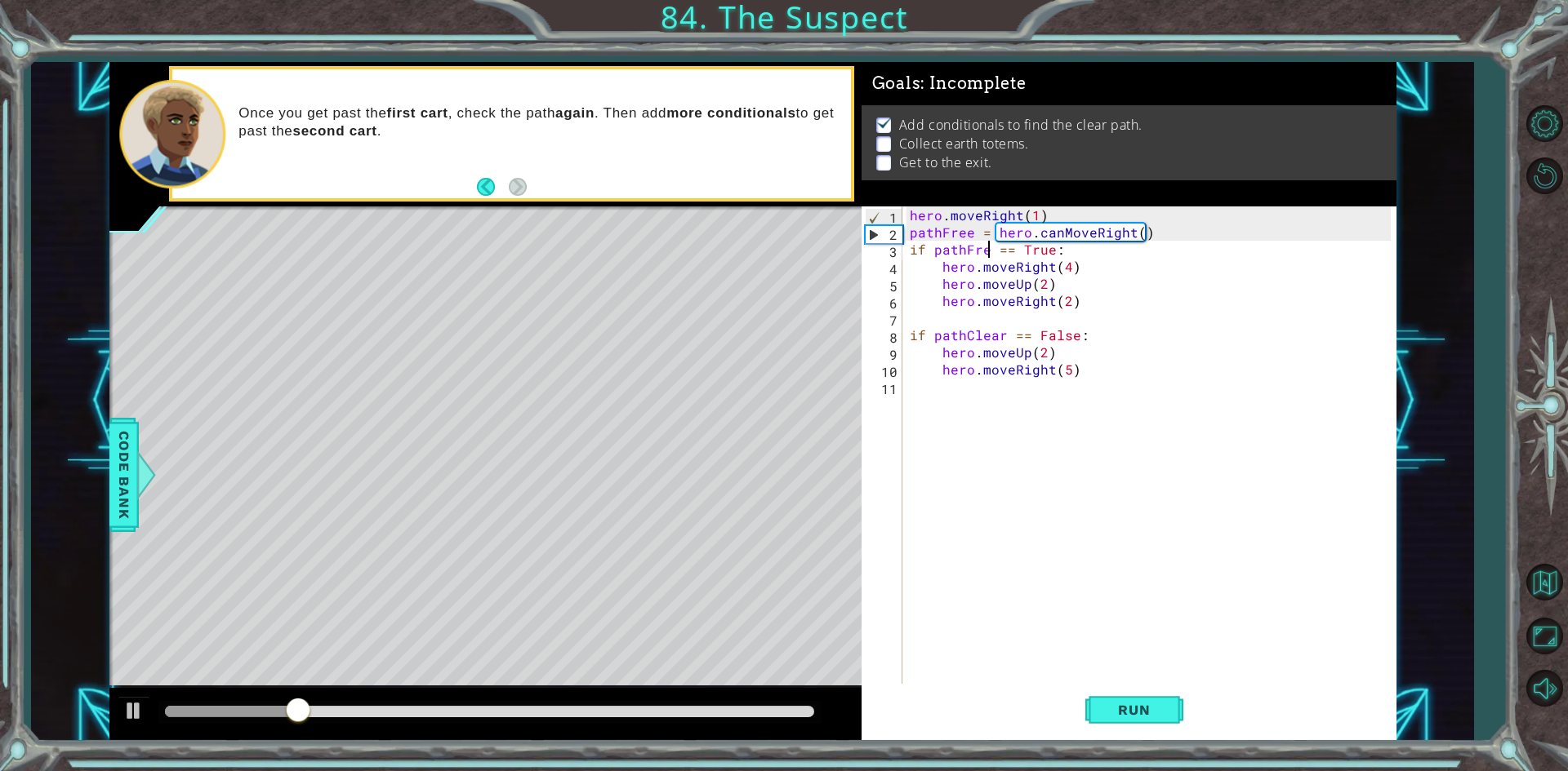
scroll to position [0, 5]
click at [997, 337] on div "hero . moveRight ( 1 ) pathFree = hero . canMoveRight ( ) if pathFree == True :…" at bounding box center [1152, 463] width 492 height 514
click at [1158, 701] on button "Run" at bounding box center [1133, 710] width 98 height 53
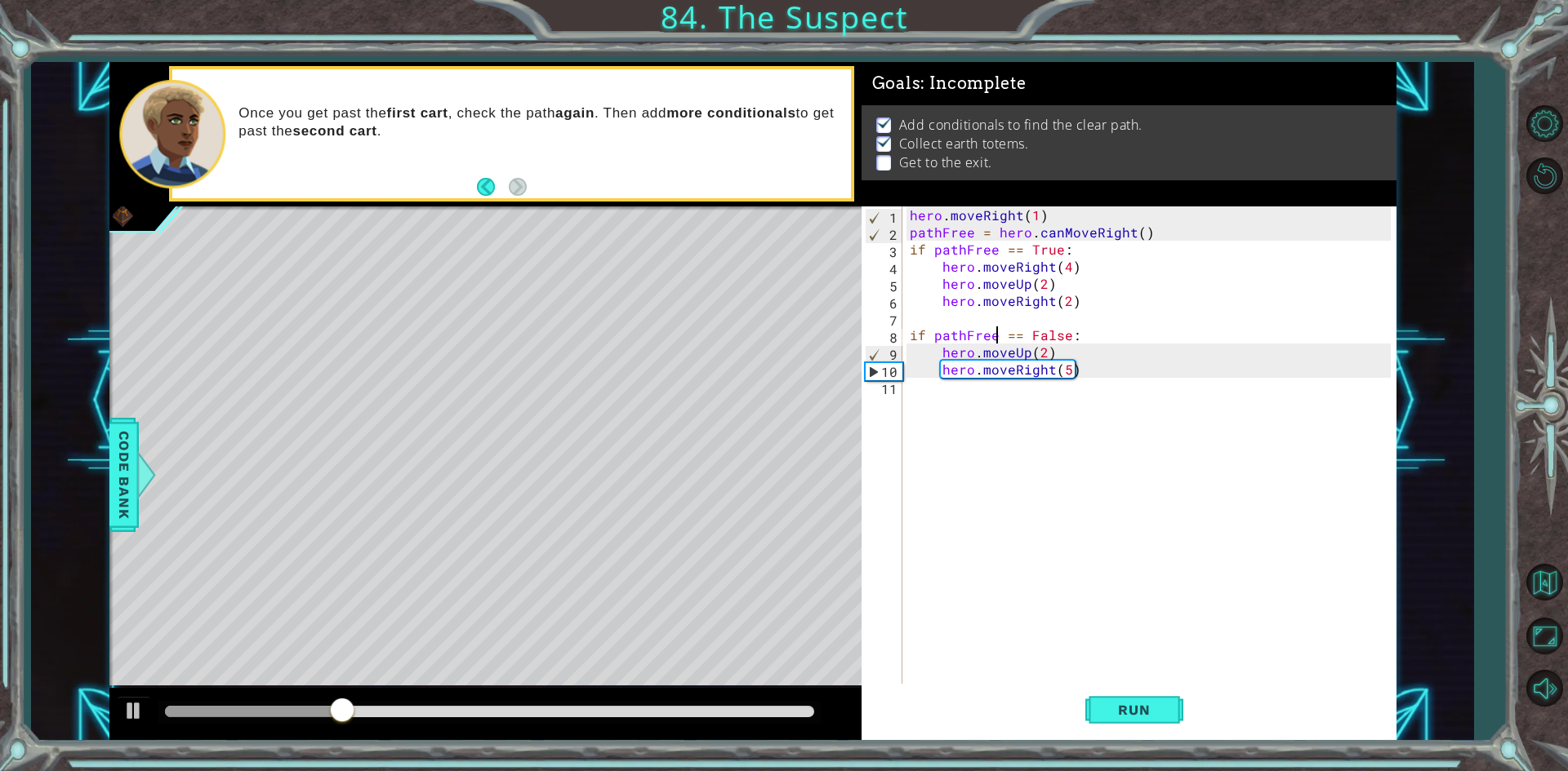
click at [1070, 373] on div "hero . moveRight ( 1 ) pathFree = hero . canMoveRight ( ) if pathFree == True :…" at bounding box center [1152, 463] width 492 height 514
type textarea "hero.moveRight(3)"
click at [1133, 721] on button "Run" at bounding box center [1133, 710] width 98 height 53
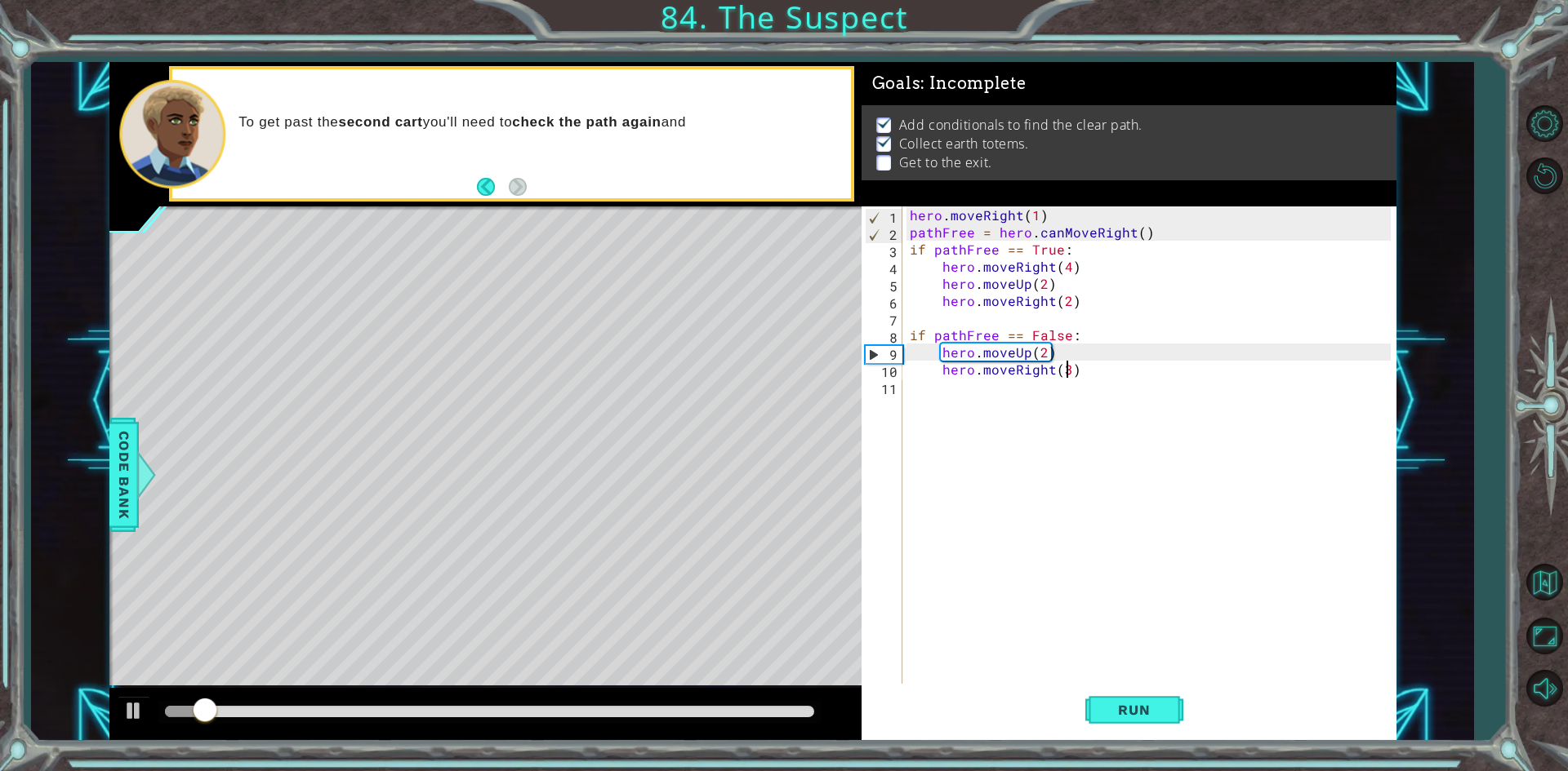
click at [1094, 368] on div "hero . moveRight ( 1 ) pathFree = hero . canMoveRight ( ) if pathFree == True :…" at bounding box center [1152, 463] width 492 height 514
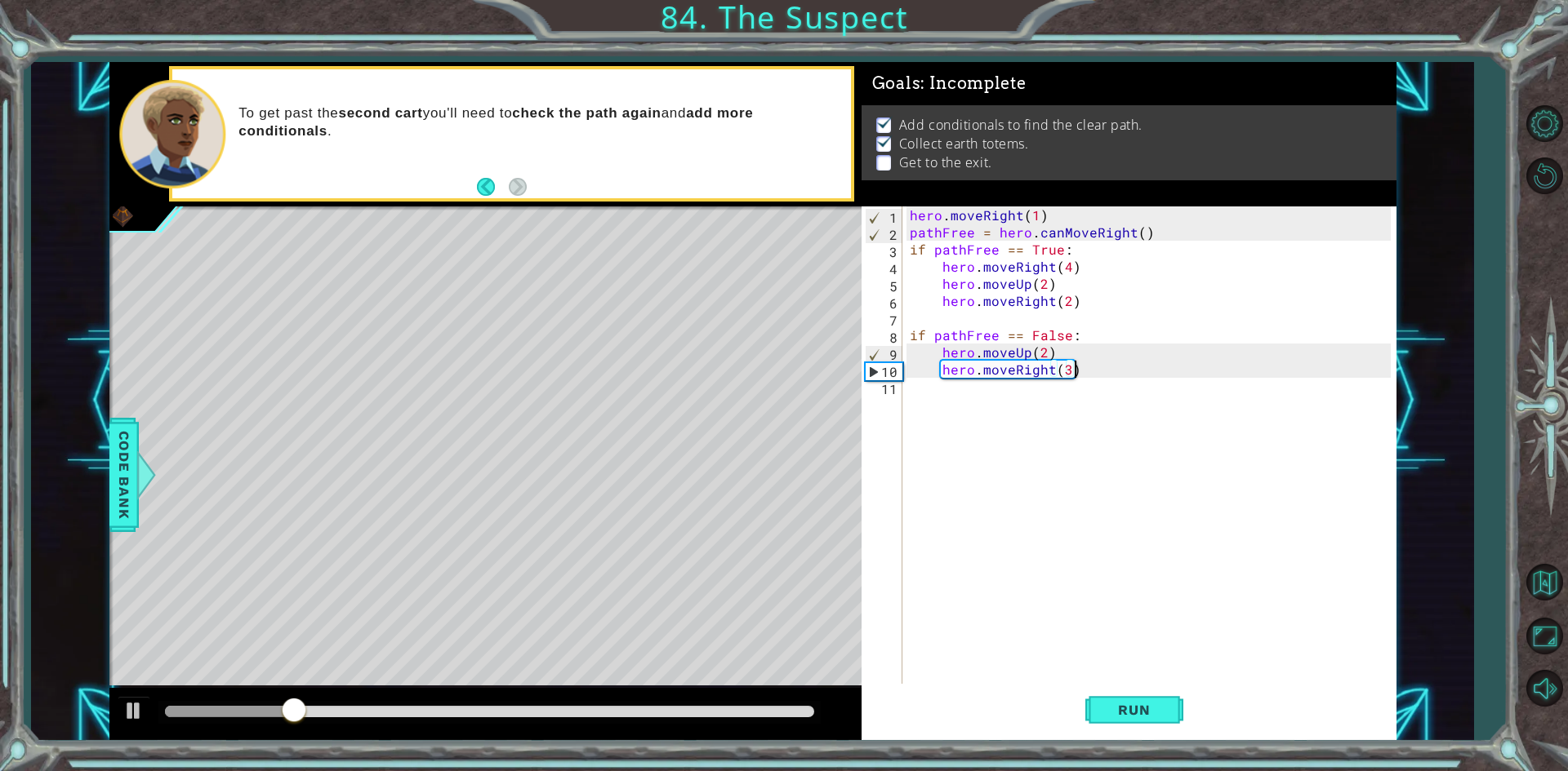
click at [1095, 364] on div "hero . moveRight ( 1 ) pathFree = hero . canMoveRight ( ) if pathFree == True :…" at bounding box center [1152, 463] width 492 height 514
click at [1095, 373] on div "hero . moveRight ( 1 ) pathFree = hero . canMoveRight ( ) if pathFree == True :…" at bounding box center [1152, 463] width 492 height 514
type textarea "if pathFree == True:"
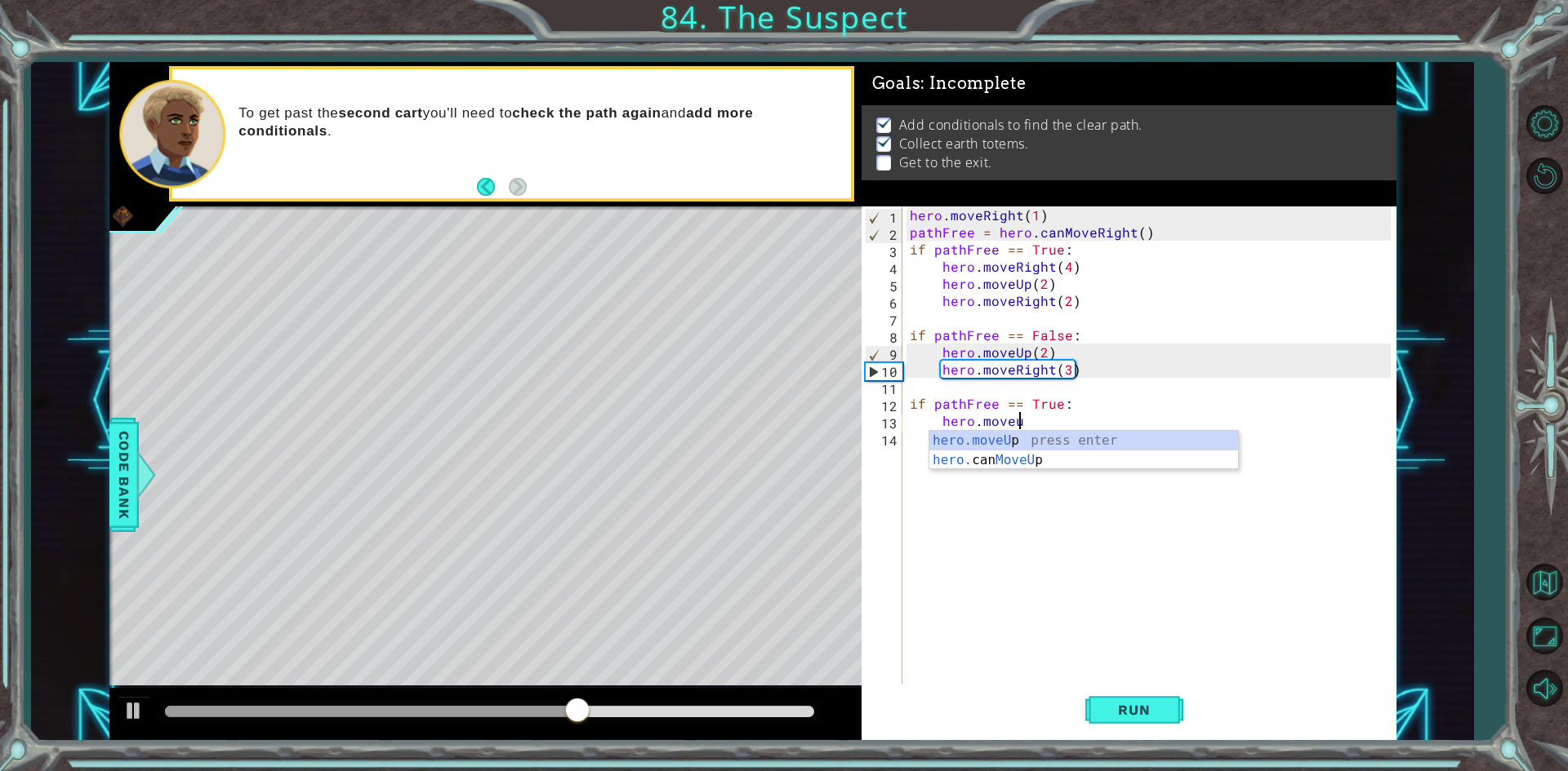
scroll to position [0, 6]
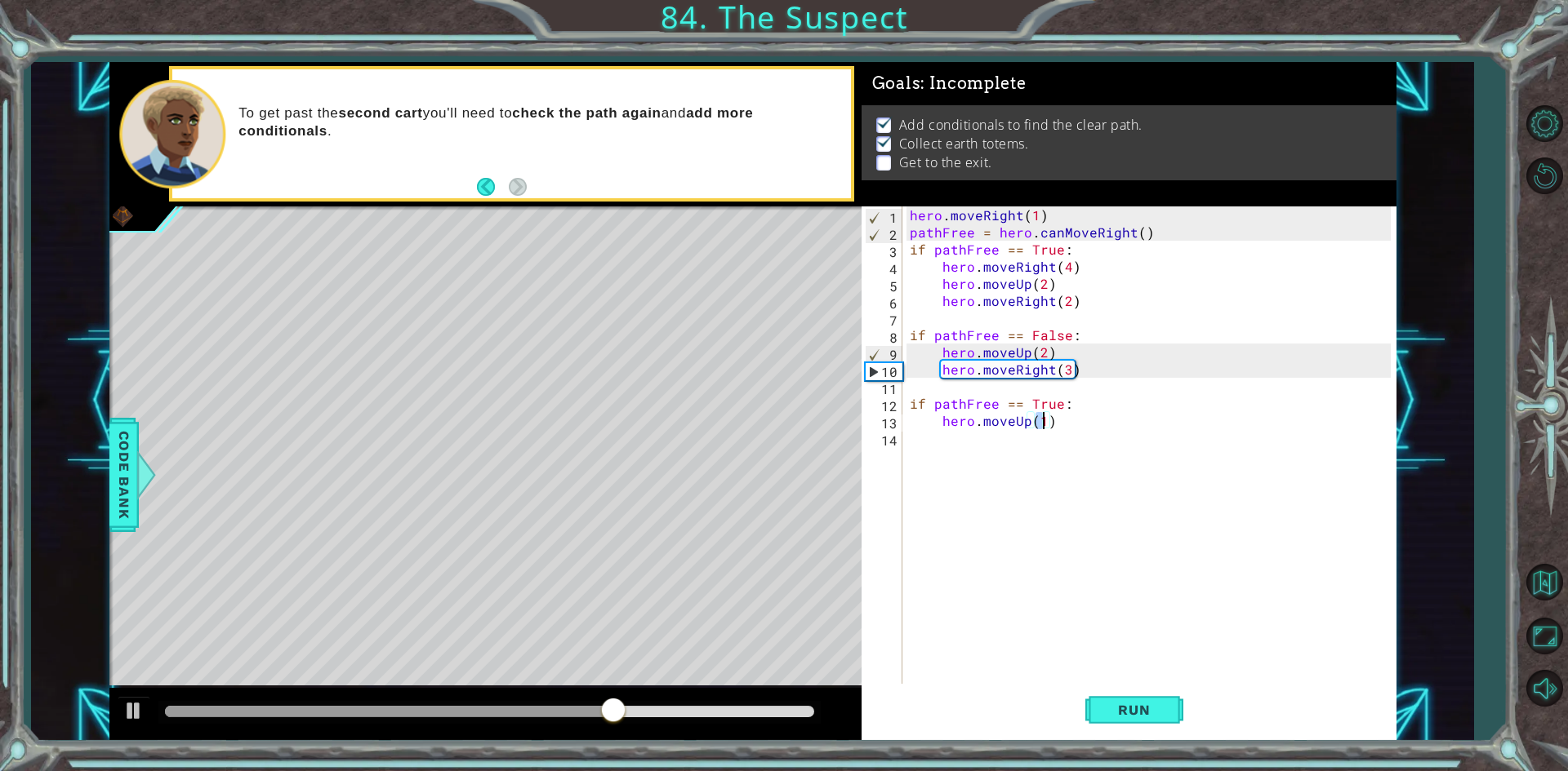
type textarea "hero.moveUp(2)"
type textarea "hero.moveRight(3)"
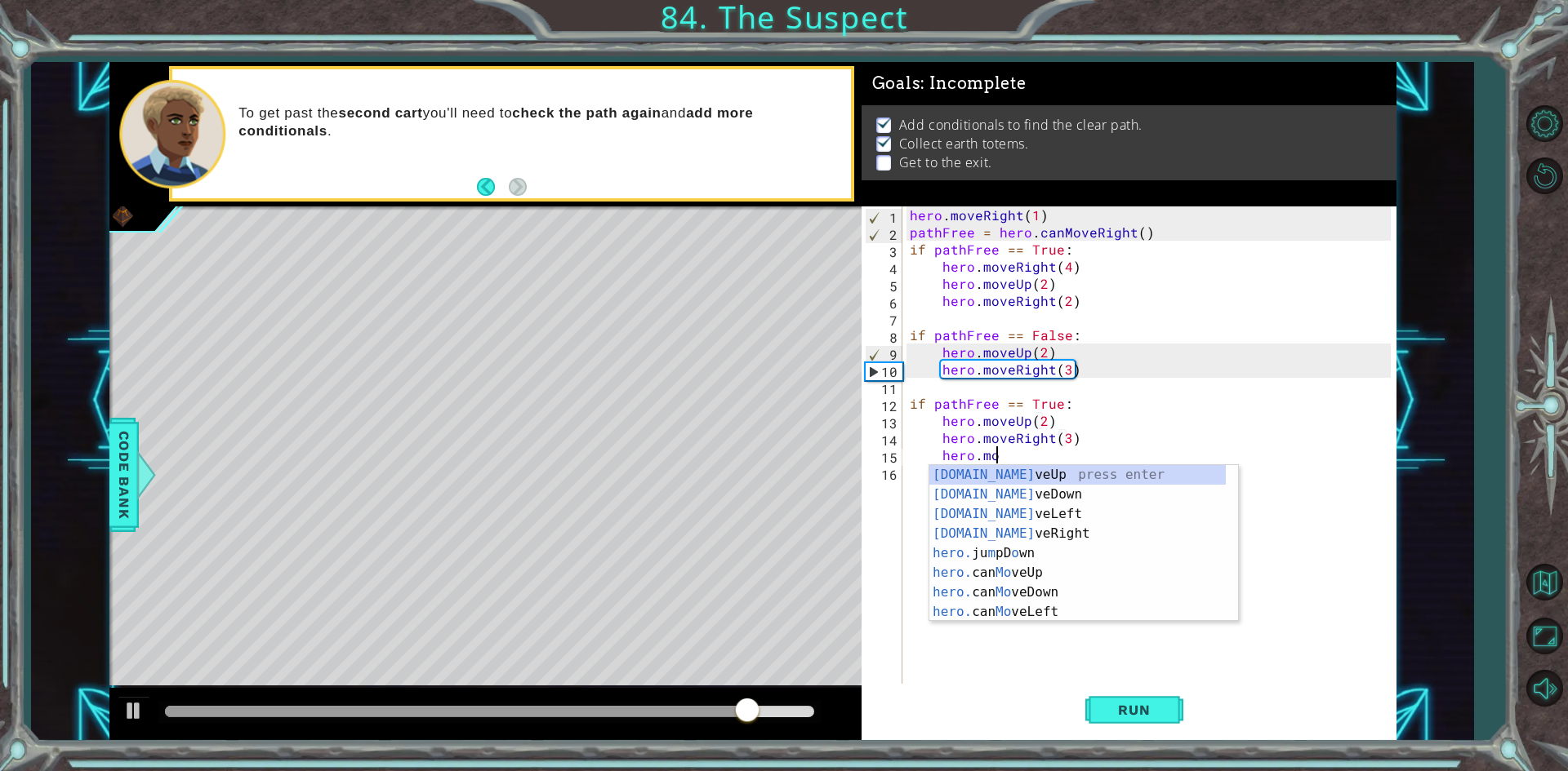
scroll to position [0, 5]
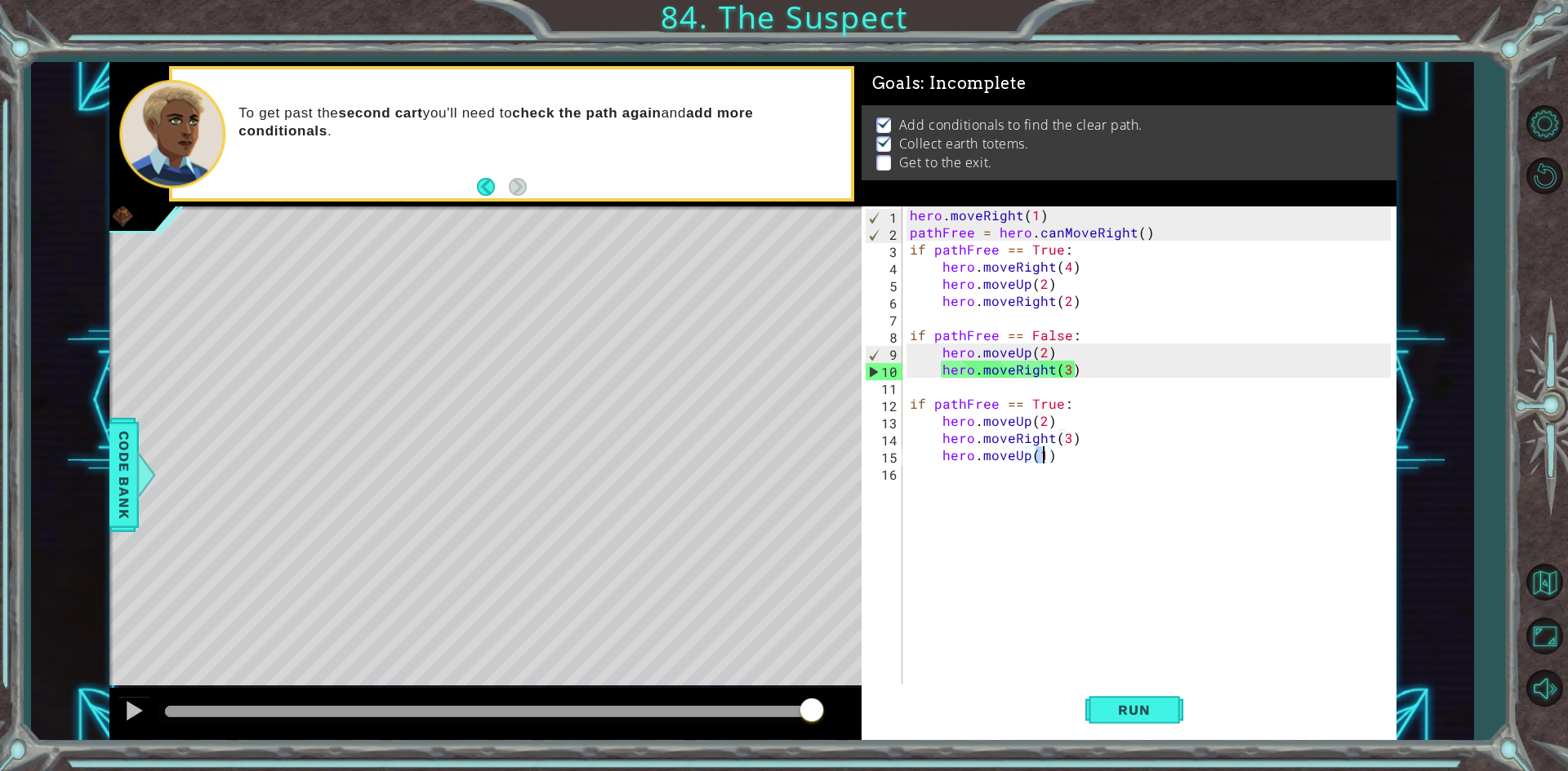
type textarea "hero.moveUp(3)"
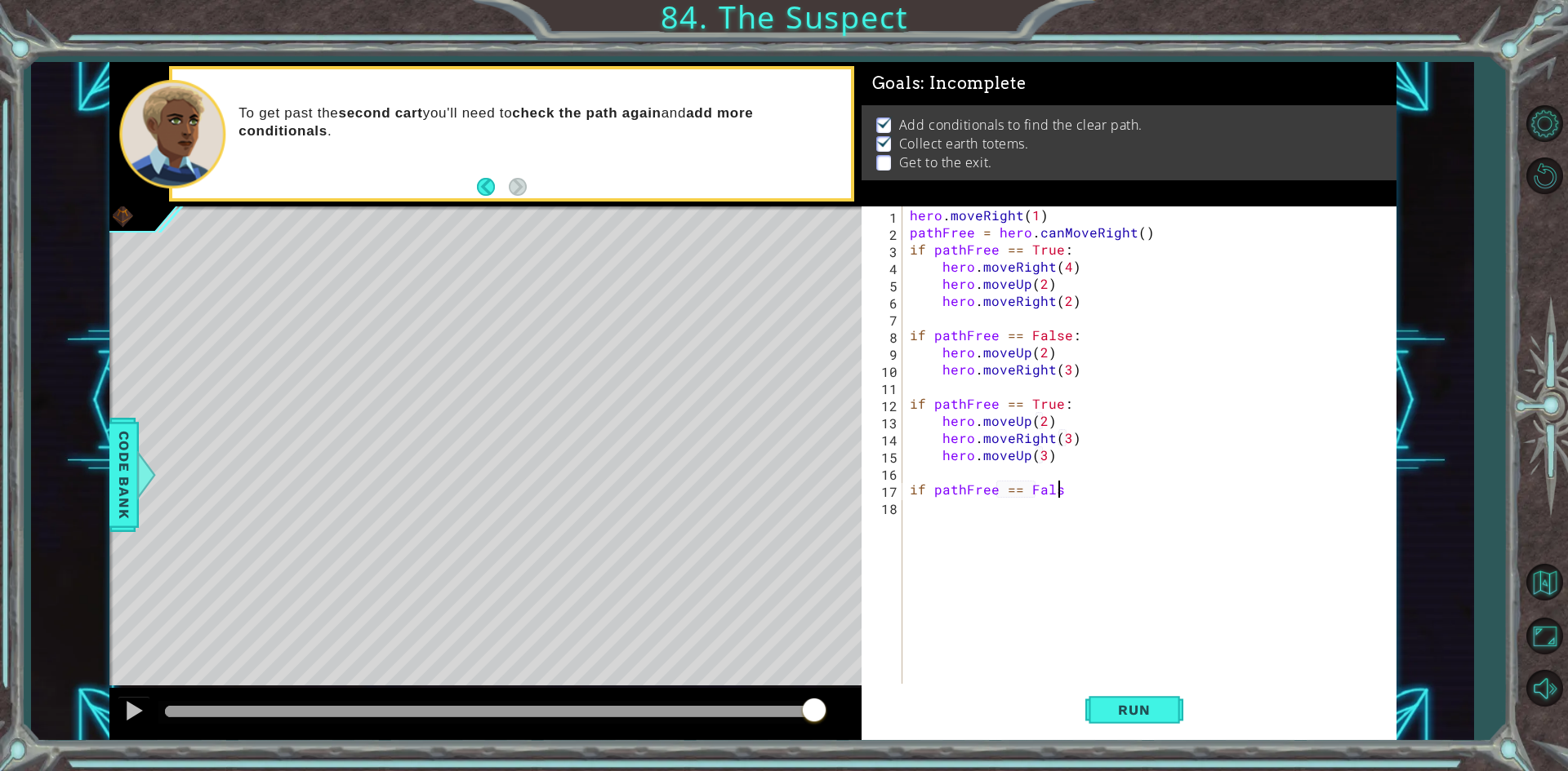
scroll to position [0, 9]
type textarea "if pathFree == False:"
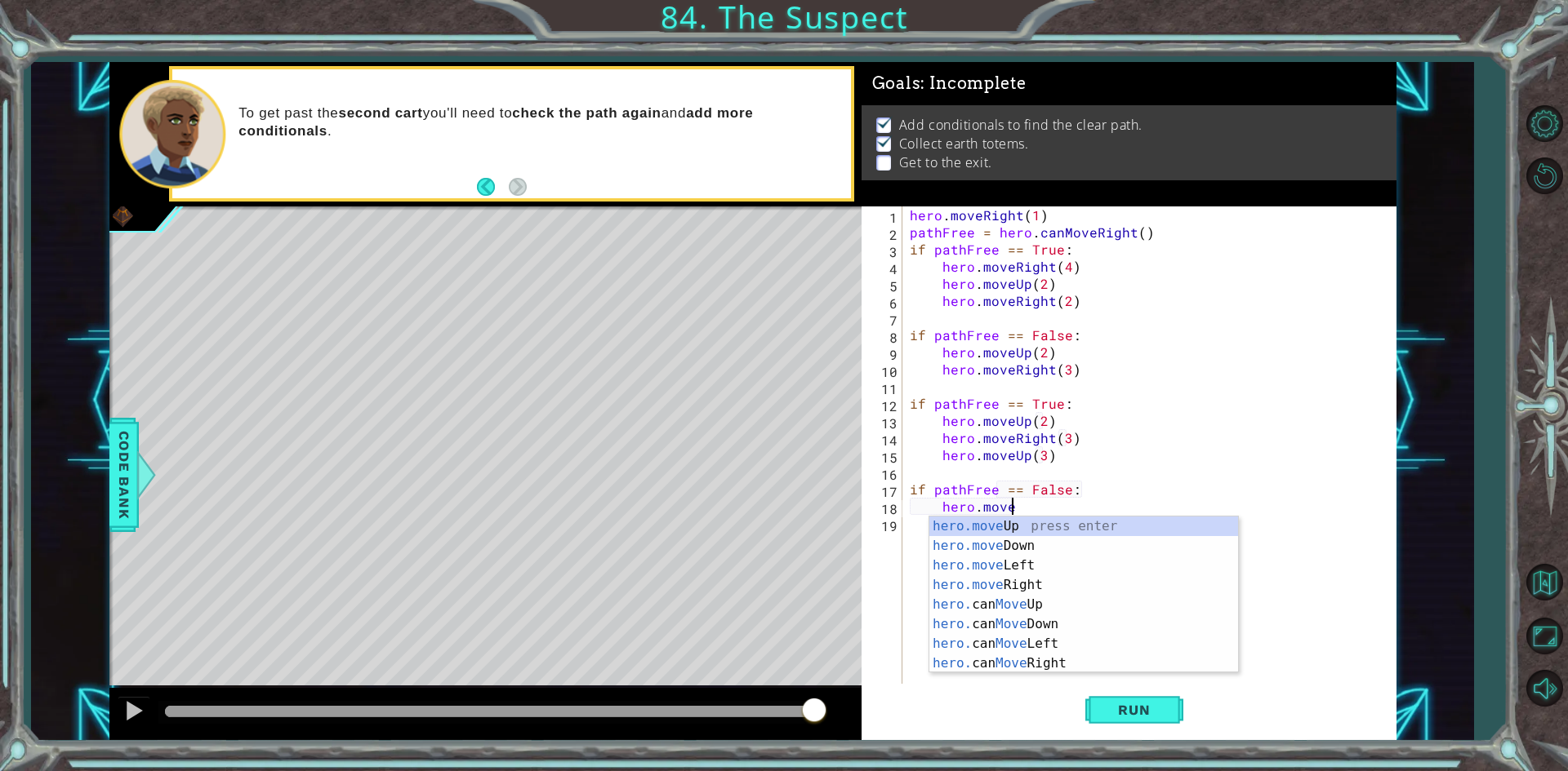
scroll to position [0, 6]
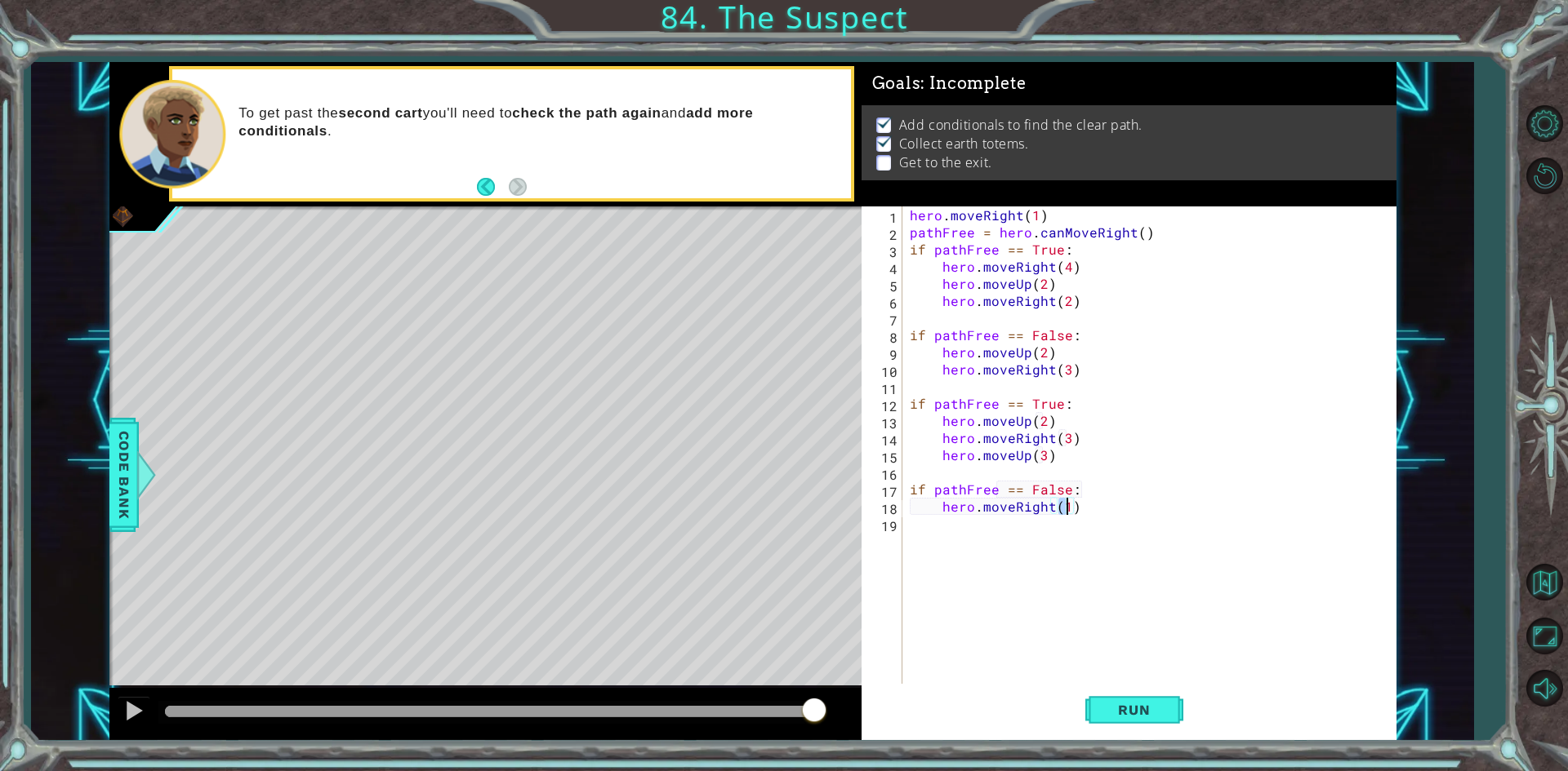
type textarea "hero.moveRight(2)"
type textarea "hero.moveUp(2)"
type textarea "hero.moveUp(1)"
click at [1115, 708] on span "Run" at bounding box center [1133, 710] width 64 height 17
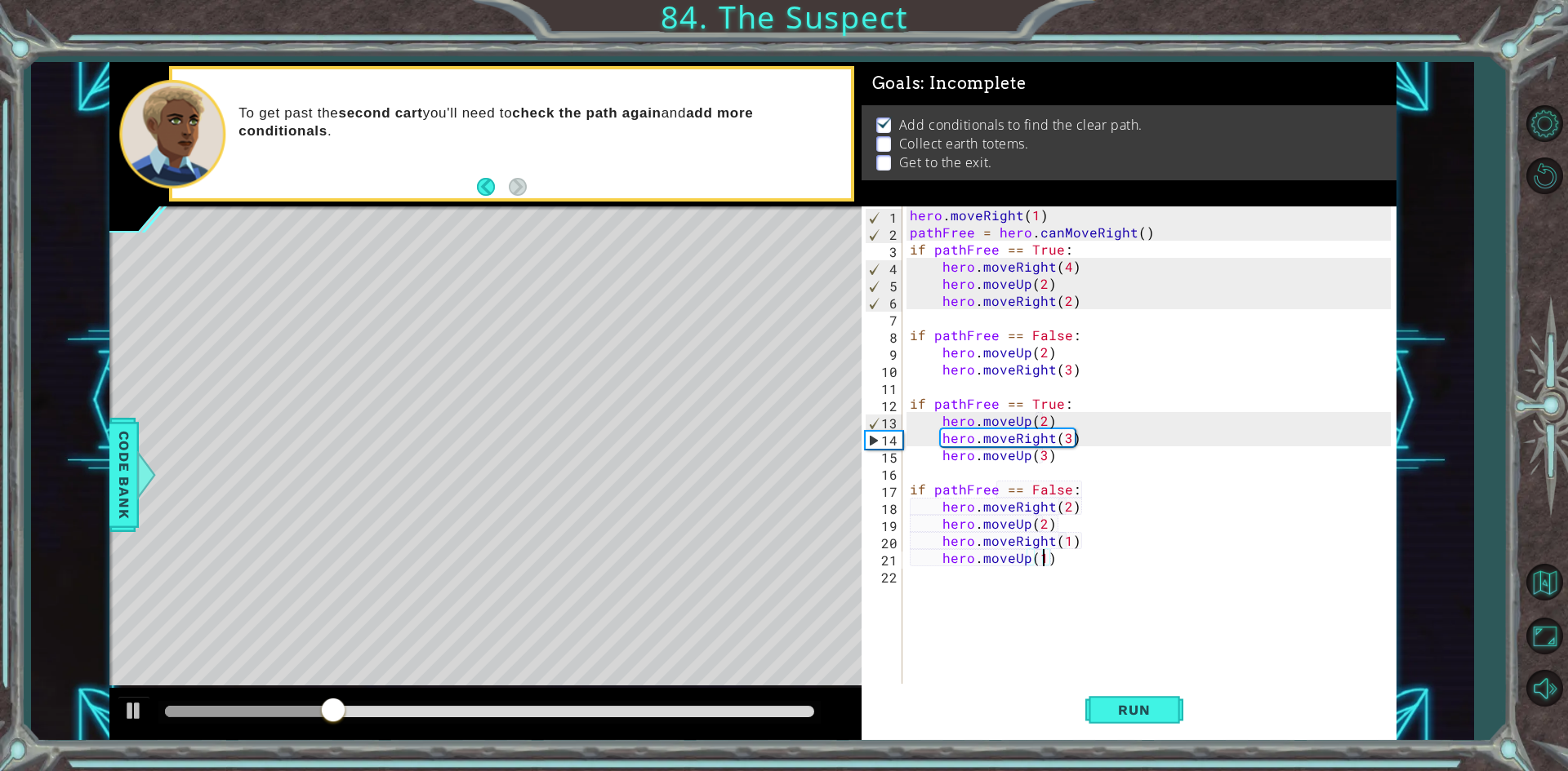
click at [967, 392] on div "hero . moveRight ( 1 ) pathFree = hero . canMoveRight ( ) if pathFree == True :…" at bounding box center [1152, 463] width 492 height 514
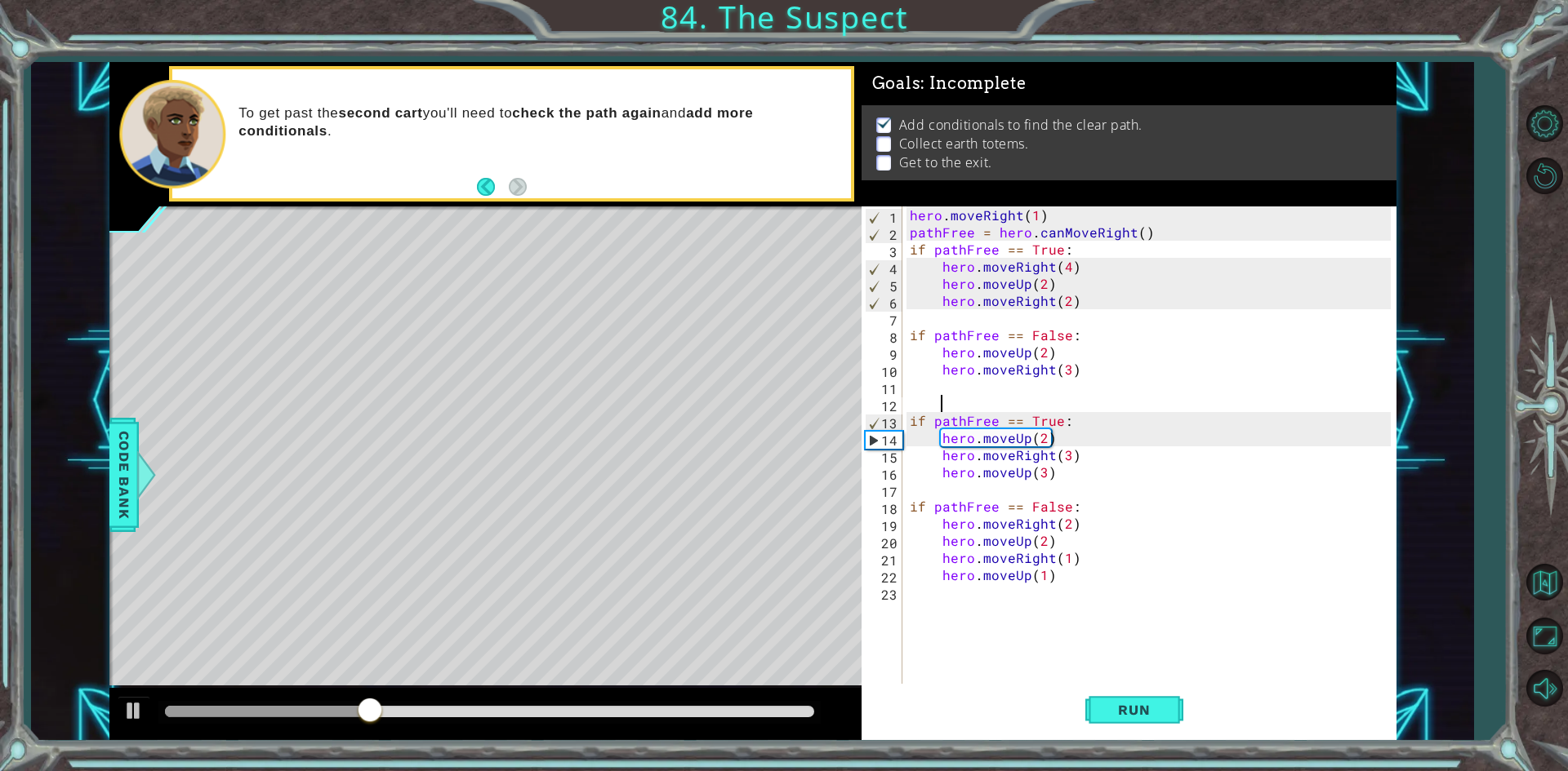
scroll to position [0, 0]
type textarea "i"
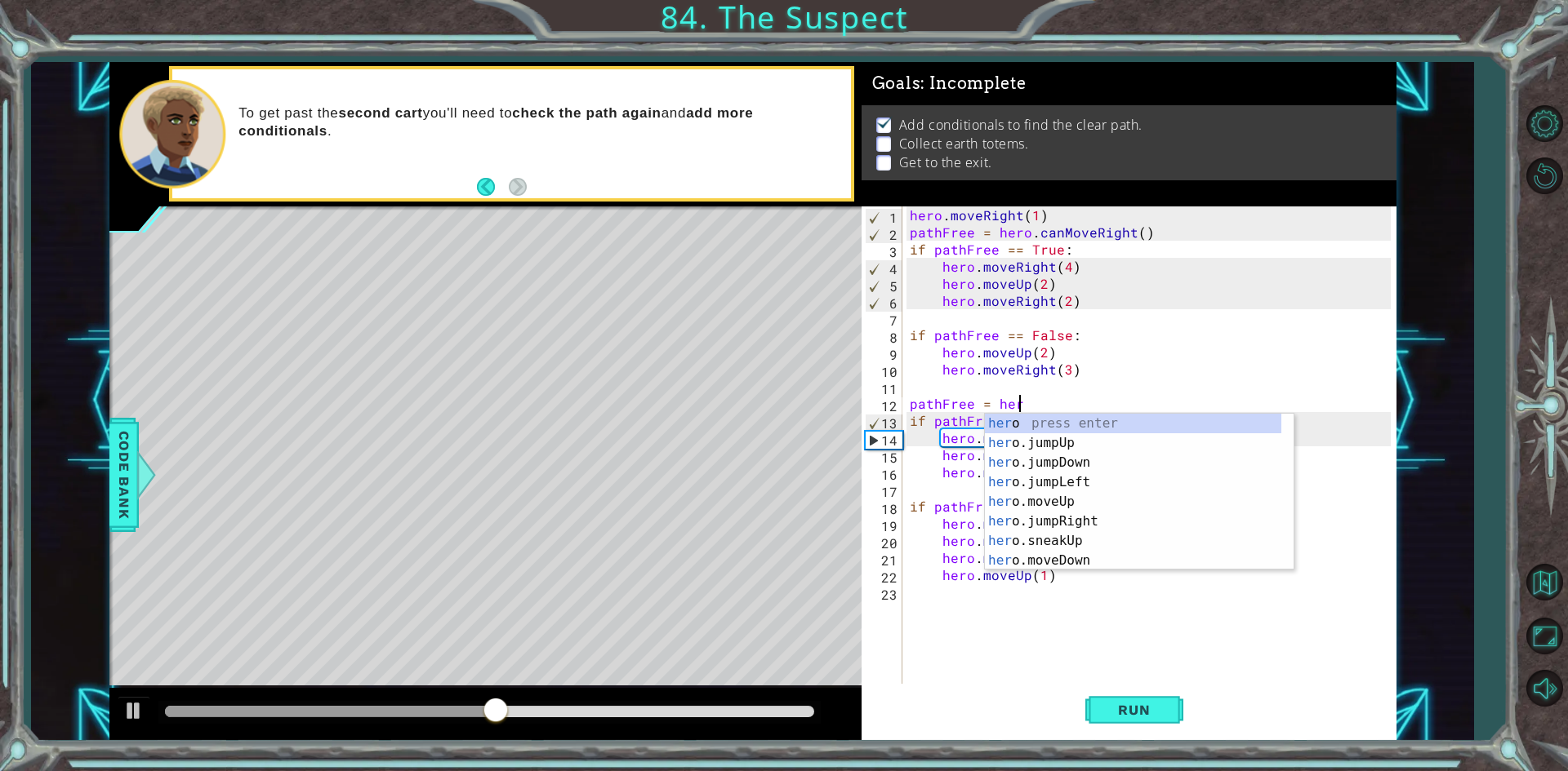
scroll to position [0, 7]
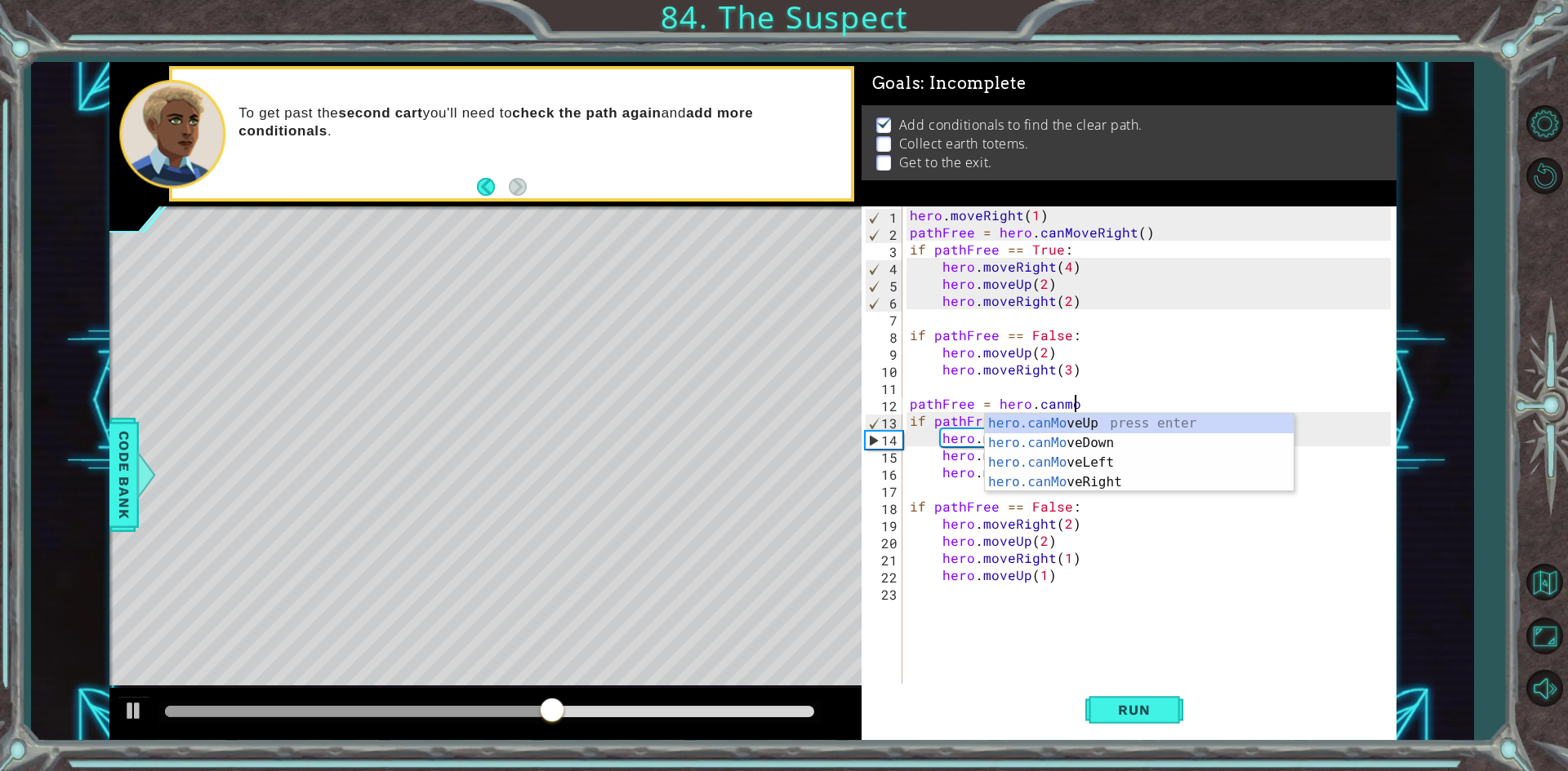
type textarea "pathFree = hero.canmov"
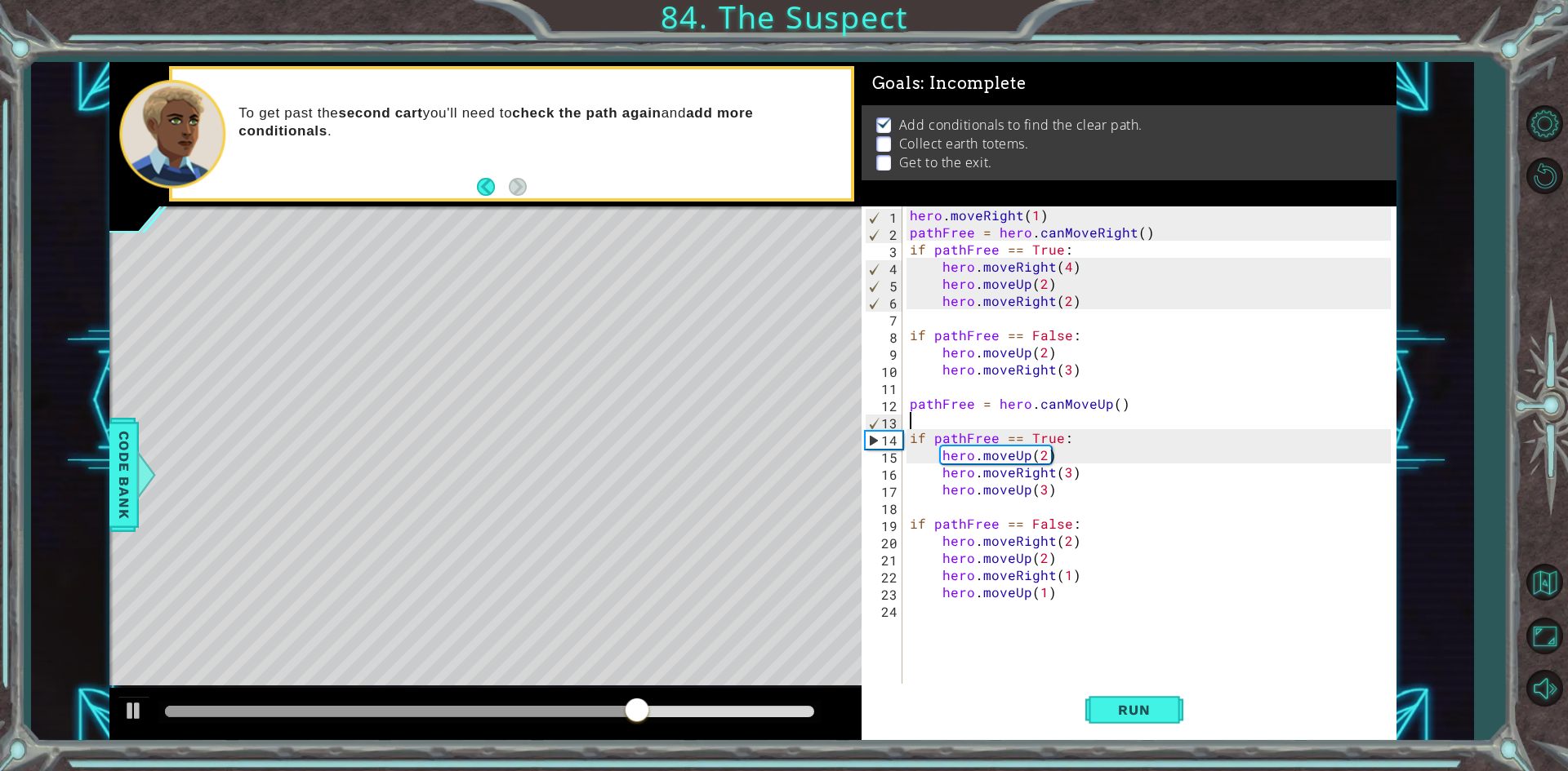
scroll to position [0, 0]
click at [1133, 722] on button "Run" at bounding box center [1133, 710] width 98 height 53
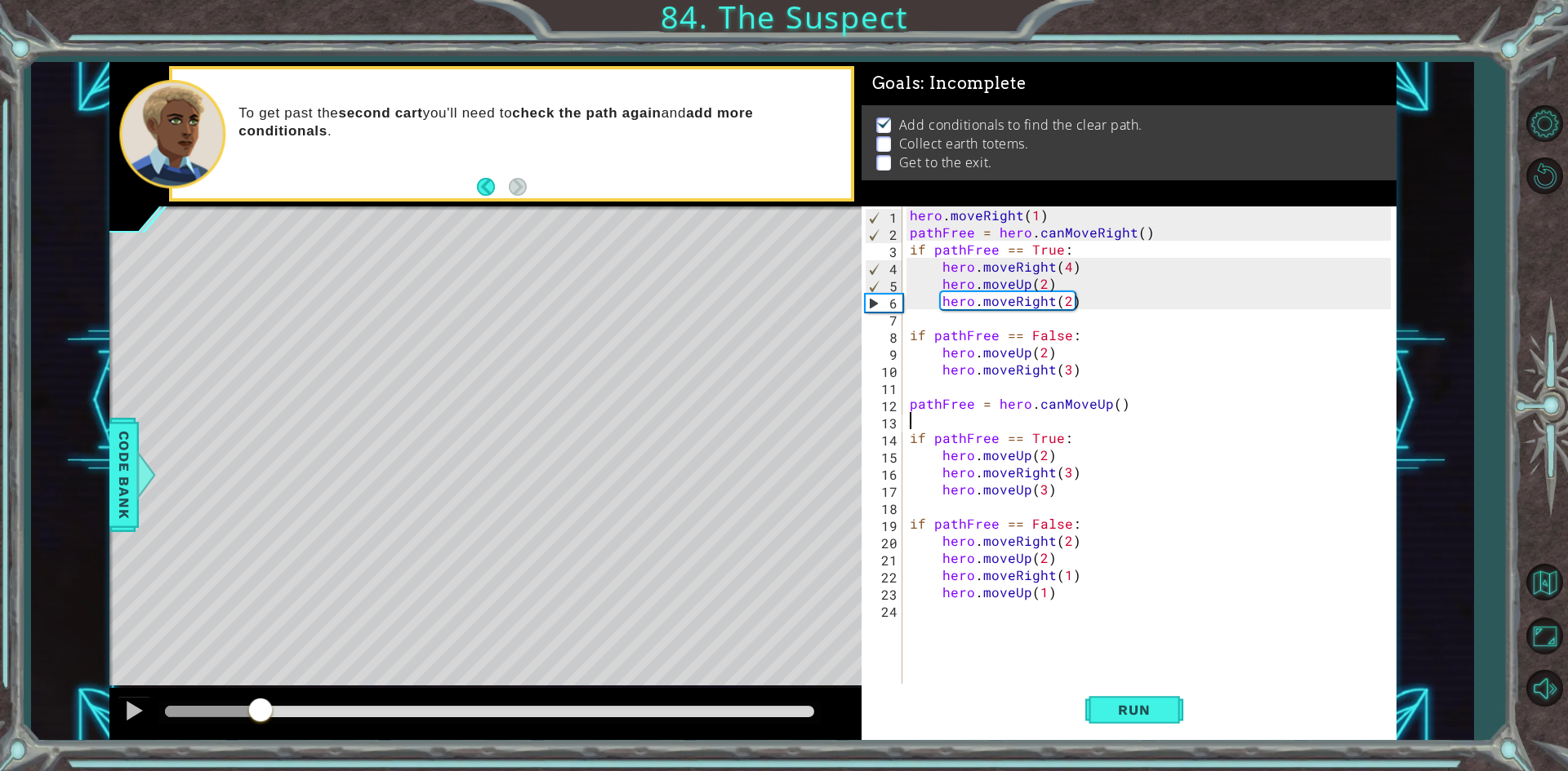
click at [261, 674] on div "methods hero use(thing) moveUp(steps) moveDown(steps) moveLeft(steps) moveRight…" at bounding box center [753, 401] width 1287 height 679
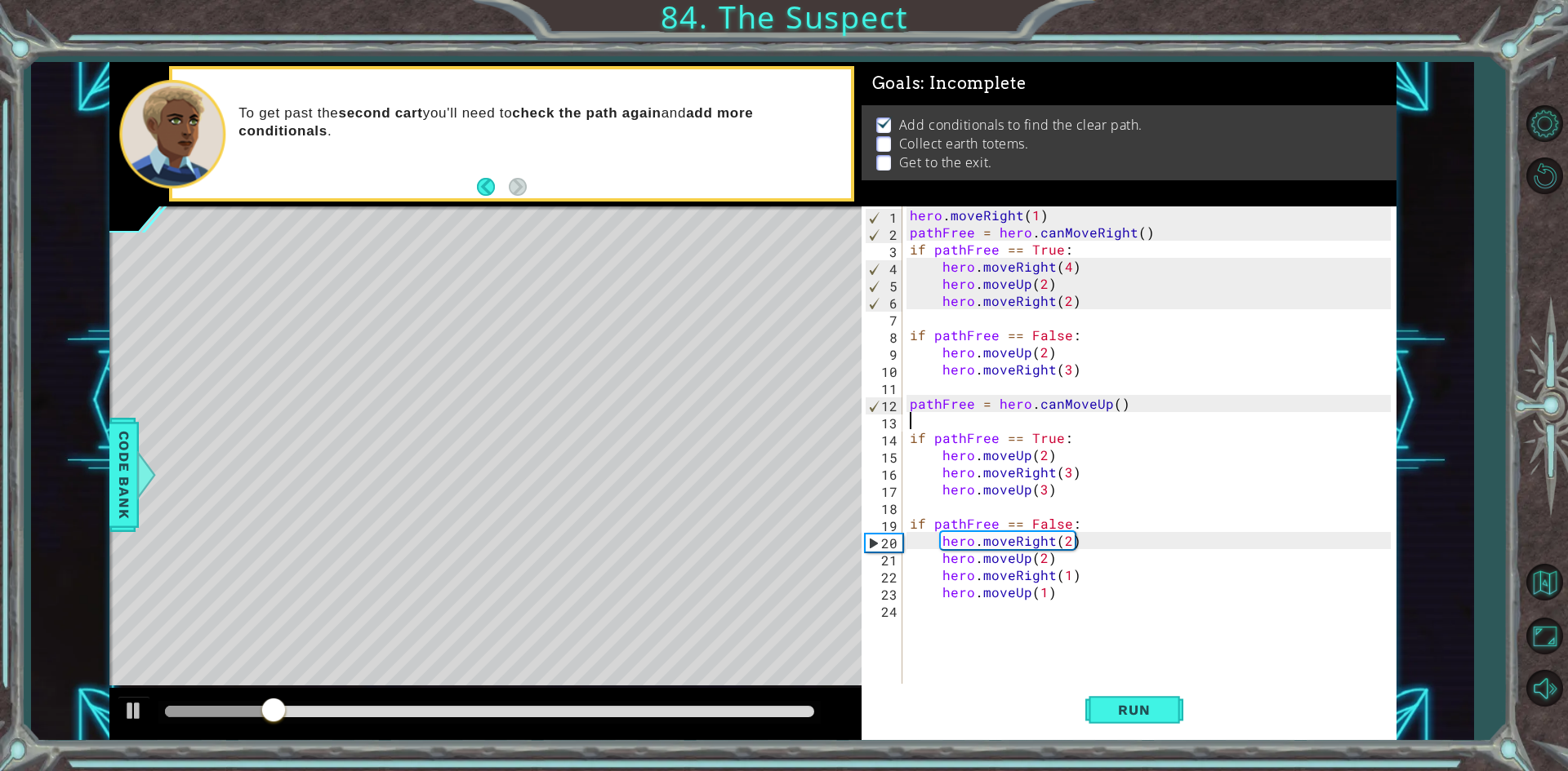
click at [993, 311] on div "hero . moveRight ( 1 ) pathFree = hero . canMoveRight ( ) if pathFree == True :…" at bounding box center [1152, 463] width 492 height 514
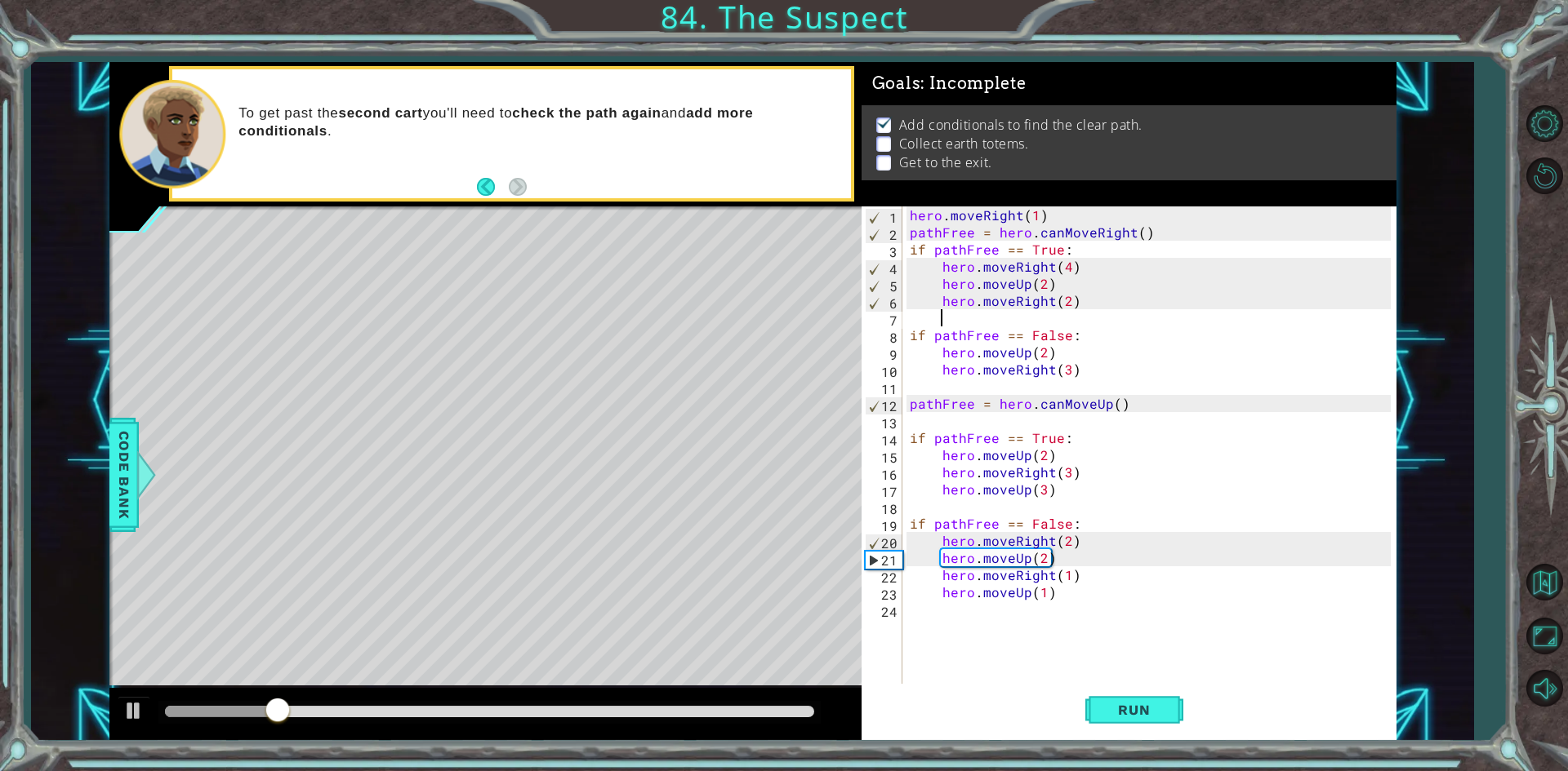
click at [997, 304] on div "hero . moveRight ( 1 ) pathFree = hero . canMoveRight ( ) if pathFree == True :…" at bounding box center [1152, 463] width 492 height 514
type textarea "hero.moveRight(2)"
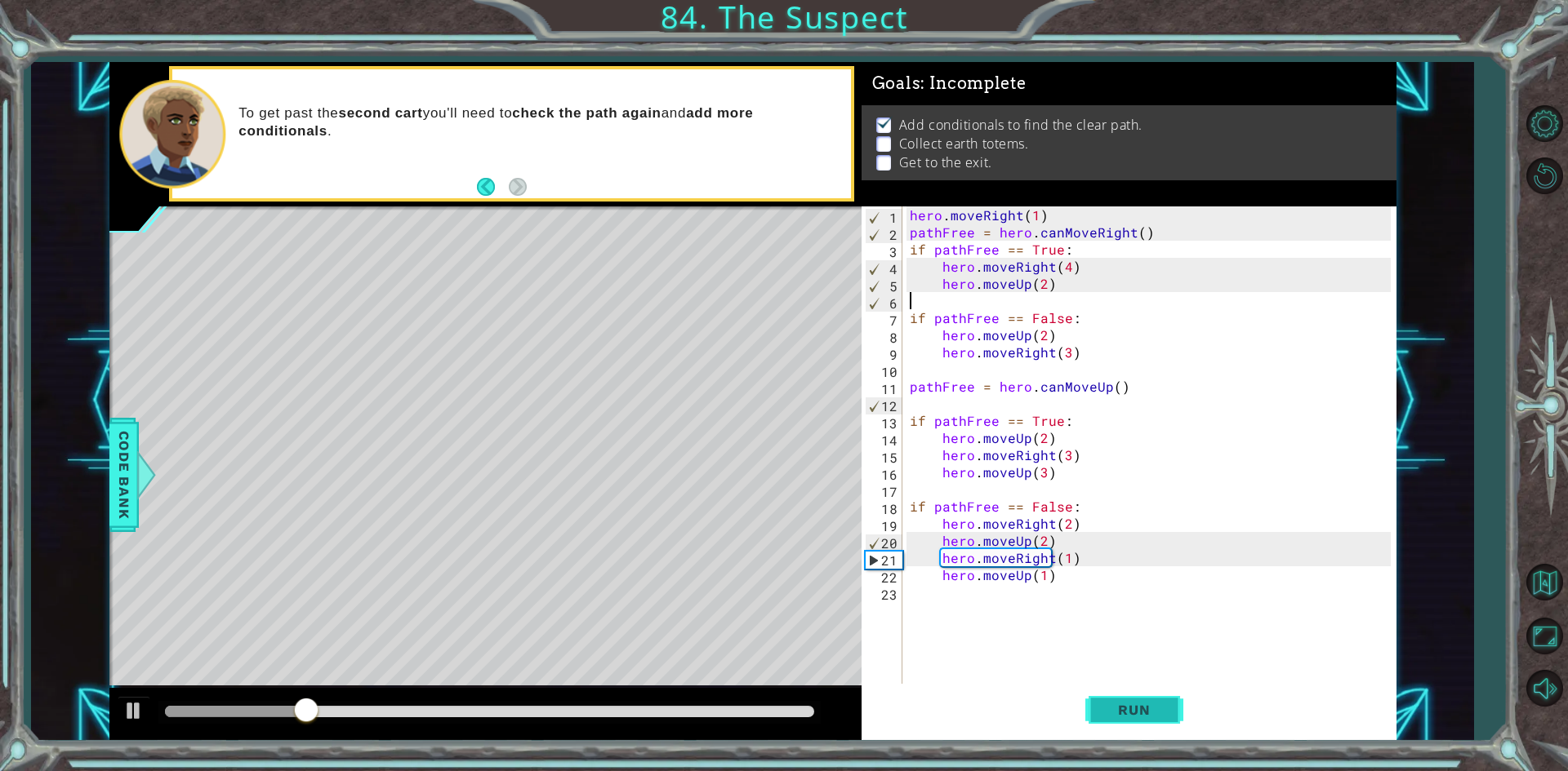
click at [1131, 704] on span "Run" at bounding box center [1133, 710] width 64 height 17
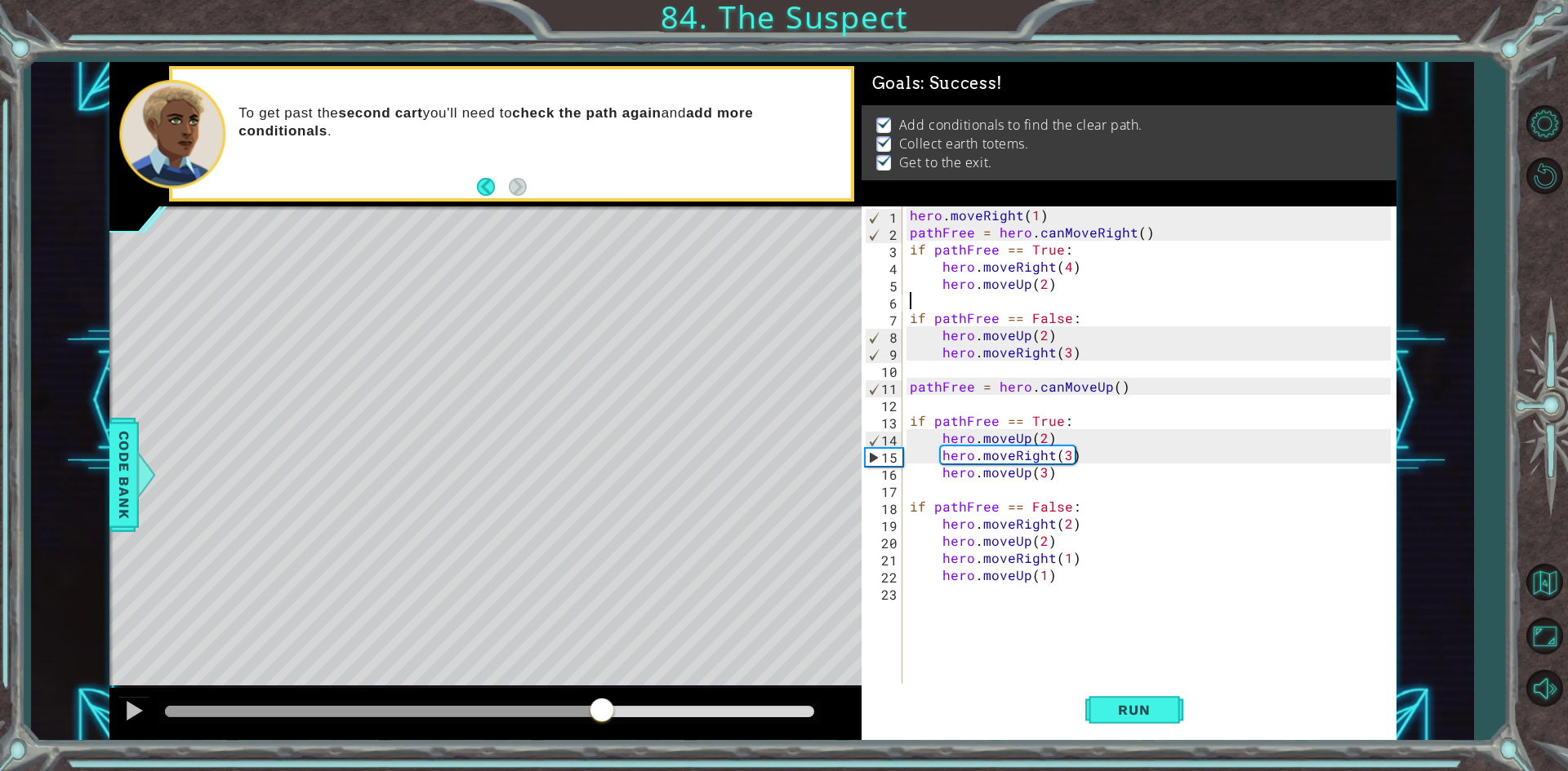
click at [850, 684] on div "methods hero use(thing) moveUp(steps) moveDown(steps) moveLeft(steps) moveRight…" at bounding box center [753, 401] width 1287 height 679
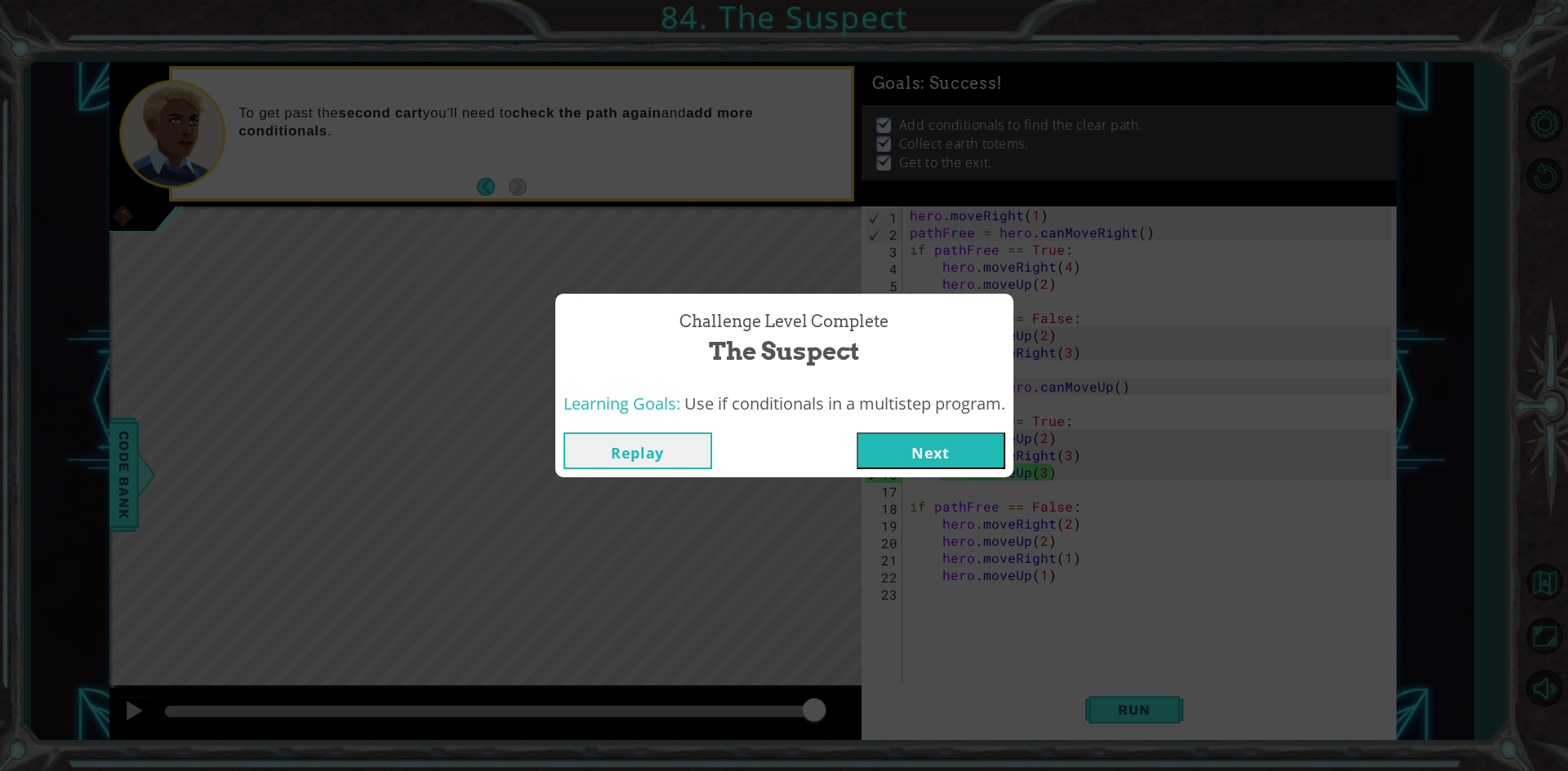
click at [880, 448] on button "Next" at bounding box center [931, 451] width 149 height 37
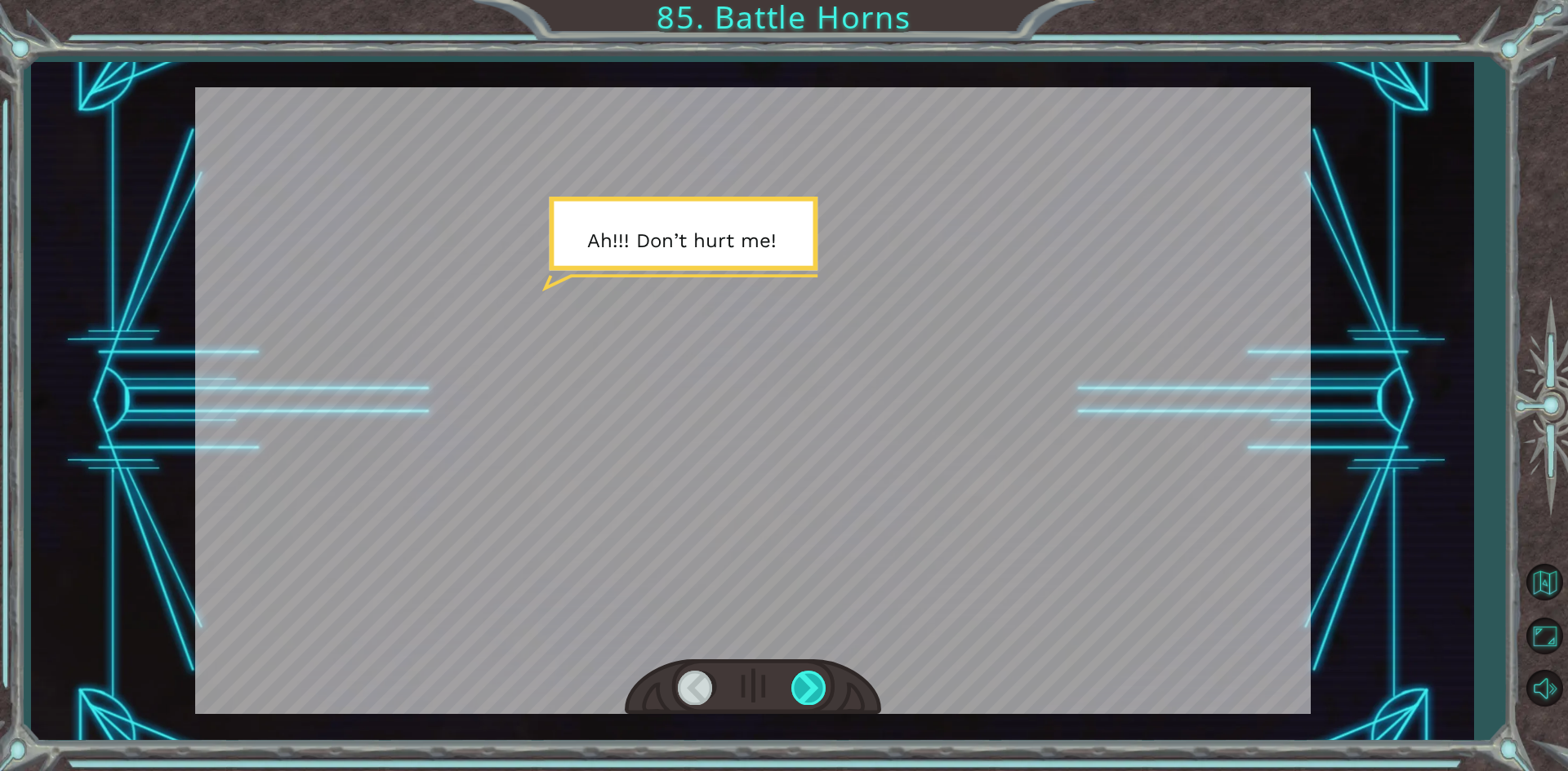
click at [816, 681] on div at bounding box center [810, 687] width 37 height 33
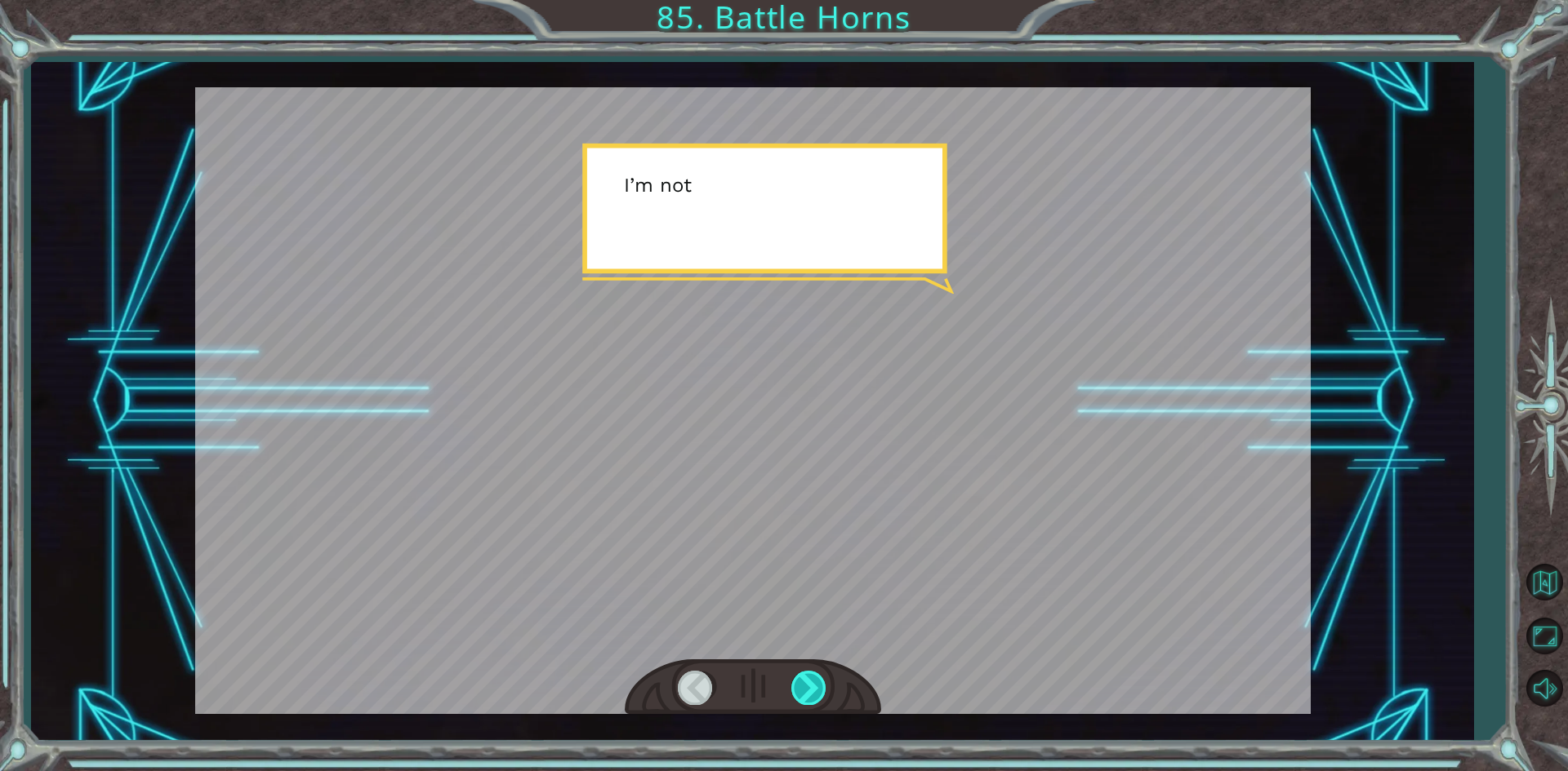
click at [816, 681] on div at bounding box center [810, 687] width 37 height 33
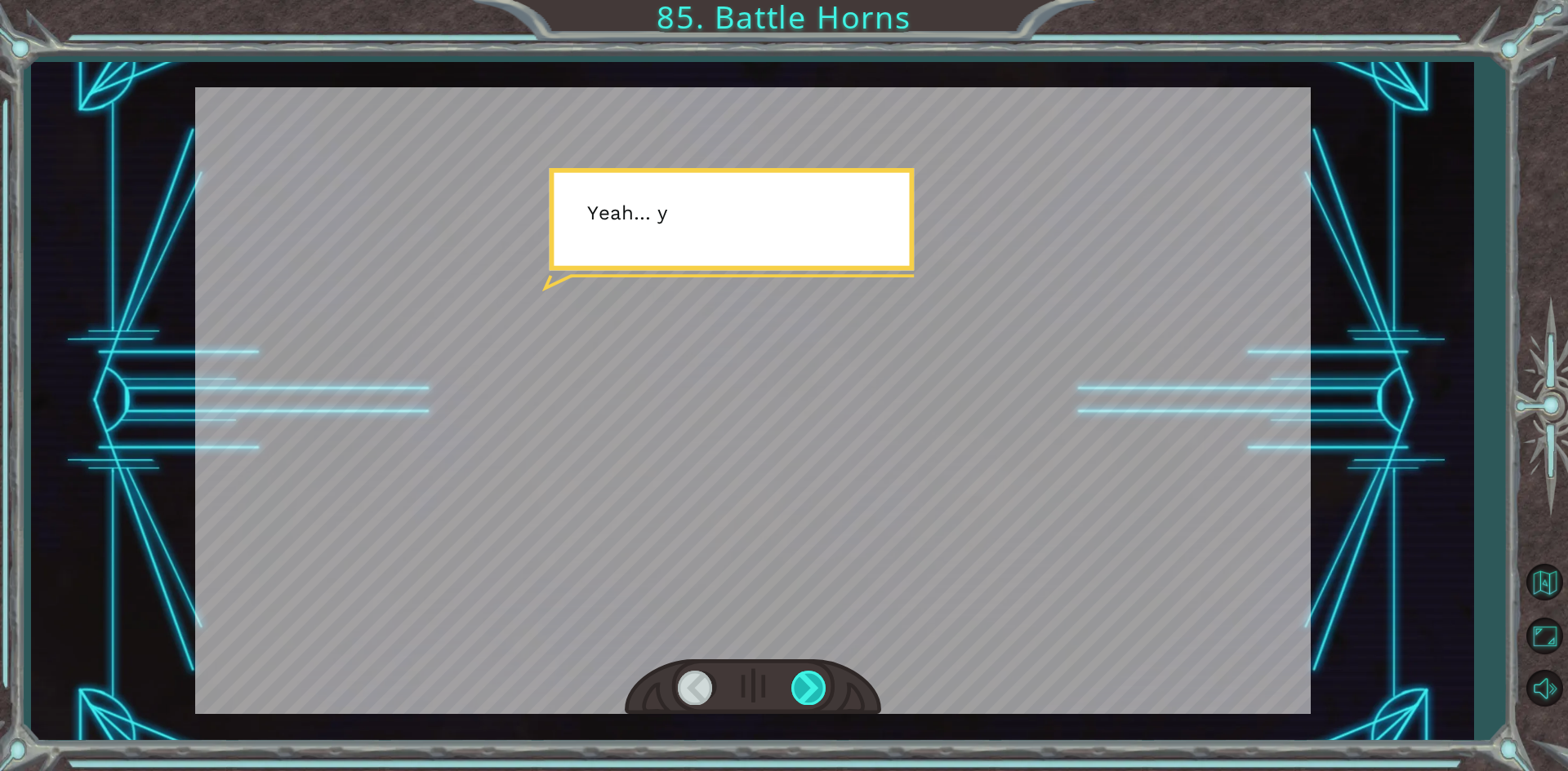
click at [816, 681] on div at bounding box center [810, 687] width 37 height 33
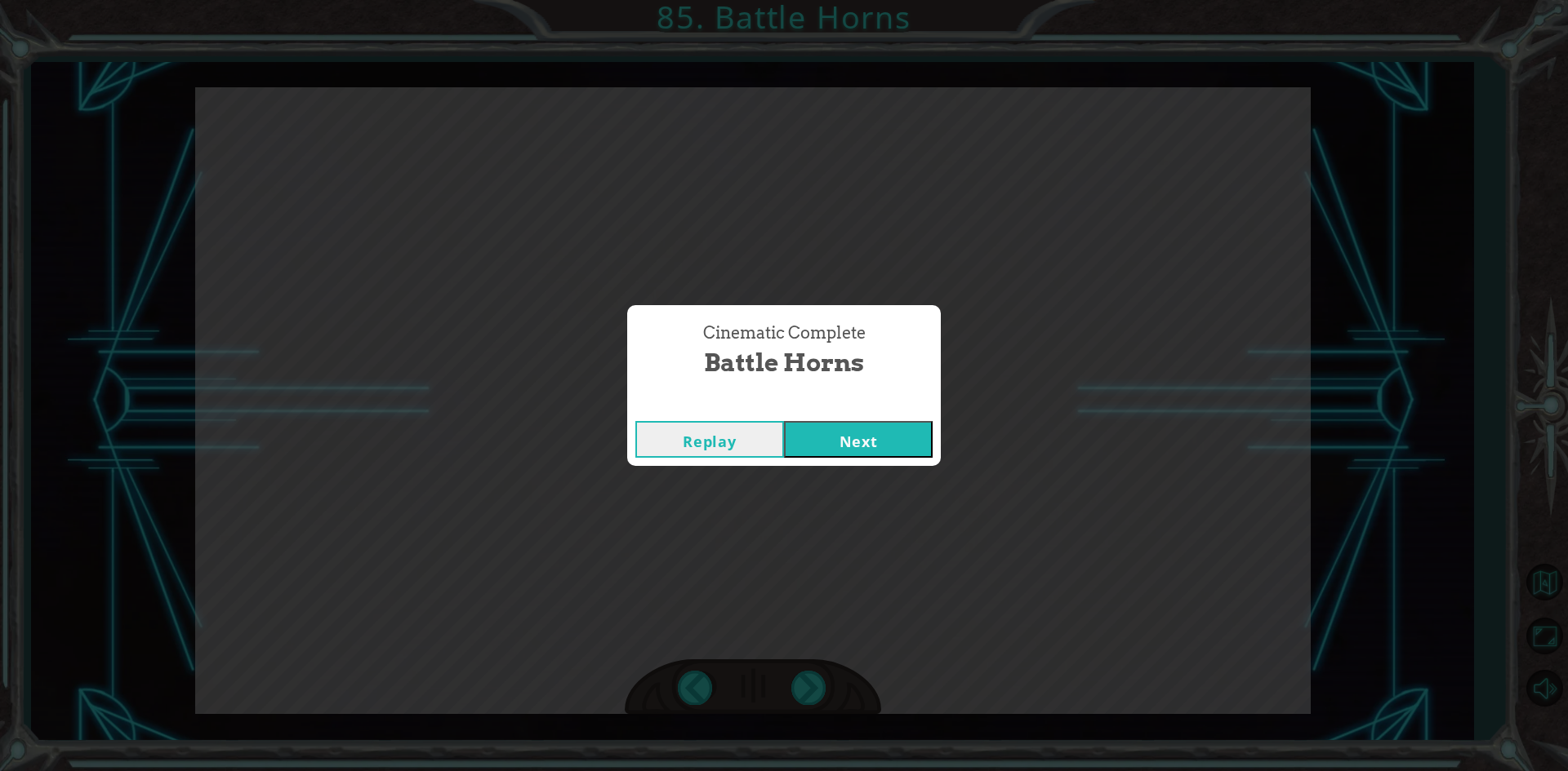
click at [843, 430] on button "Next" at bounding box center [858, 439] width 149 height 37
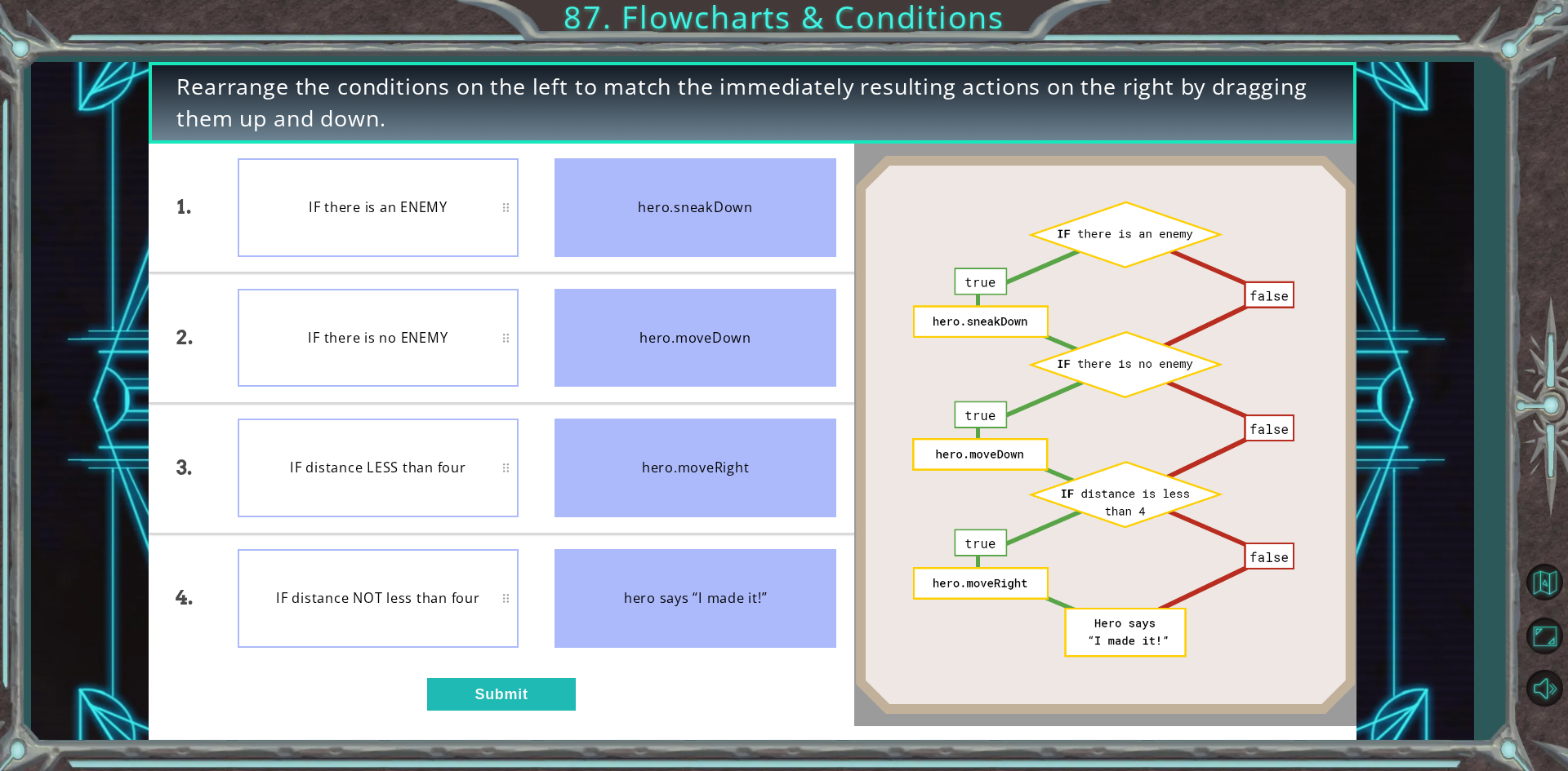
click at [499, 747] on div "Rearrange the conditions on the left to match the immediately resulting actions…" at bounding box center [784, 385] width 1568 height 771
click at [517, 718] on div "1. 2. 3. 4. IF there is an ENEMY IF there is no ENEMY IF distance LESS than fou…" at bounding box center [501, 434] width 705 height 582
drag, startPoint x: 537, startPoint y: 710, endPoint x: 552, endPoint y: 705, distance: 15.8
click at [552, 705] on button "Submit" at bounding box center [501, 694] width 149 height 33
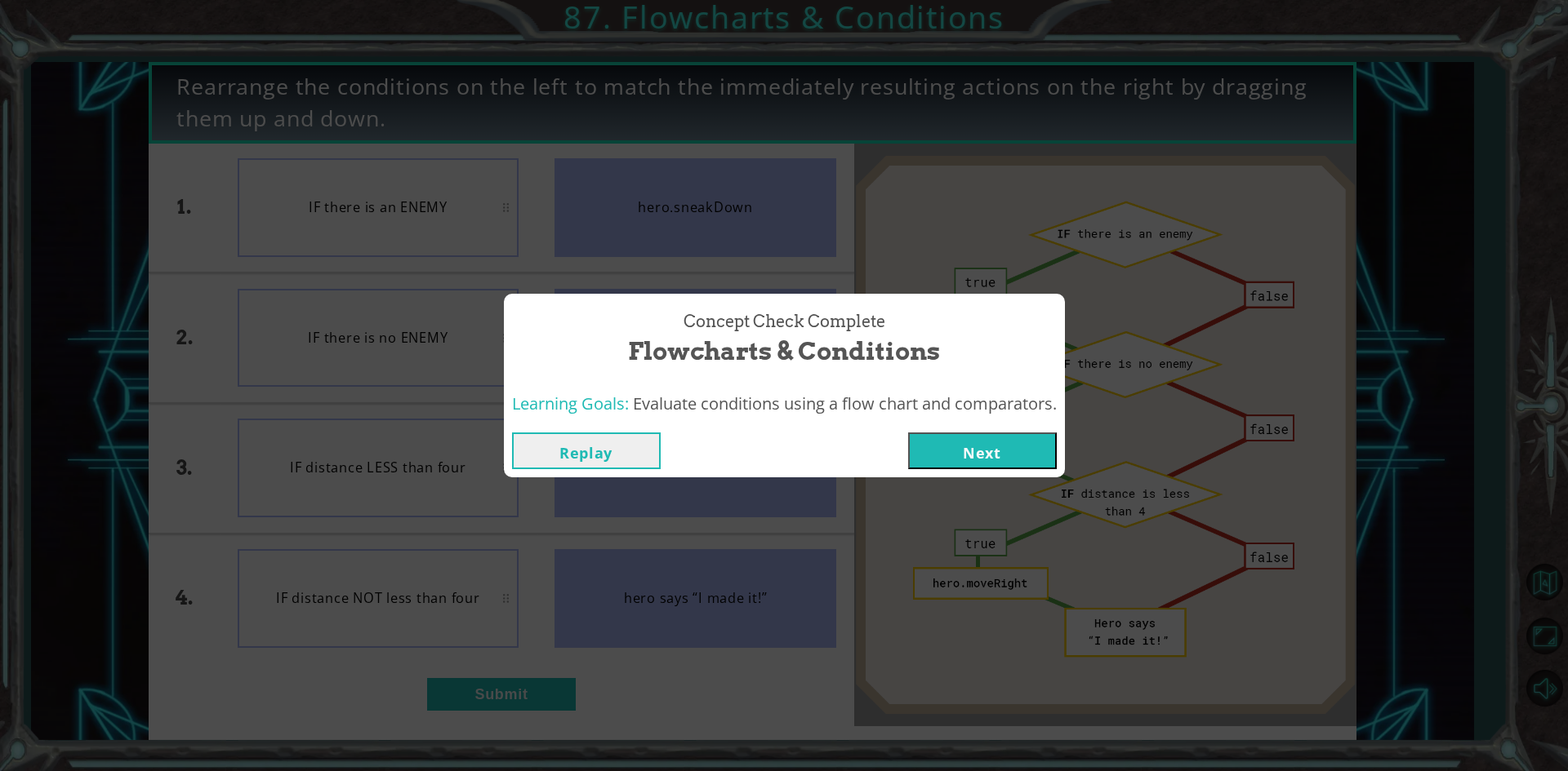
click at [1026, 459] on button "Next" at bounding box center [982, 451] width 149 height 37
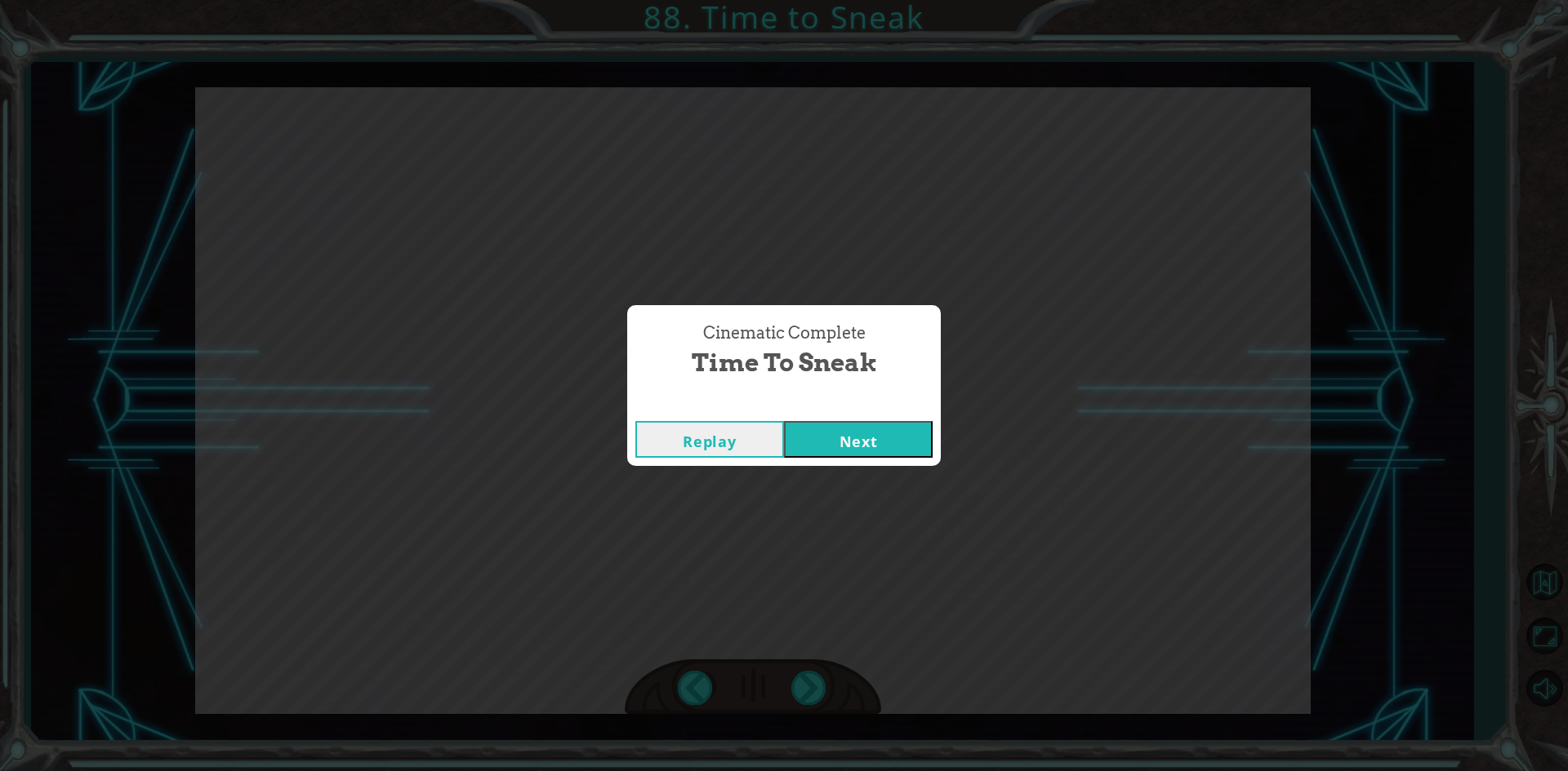
click button "Next" at bounding box center [858, 439] width 149 height 37
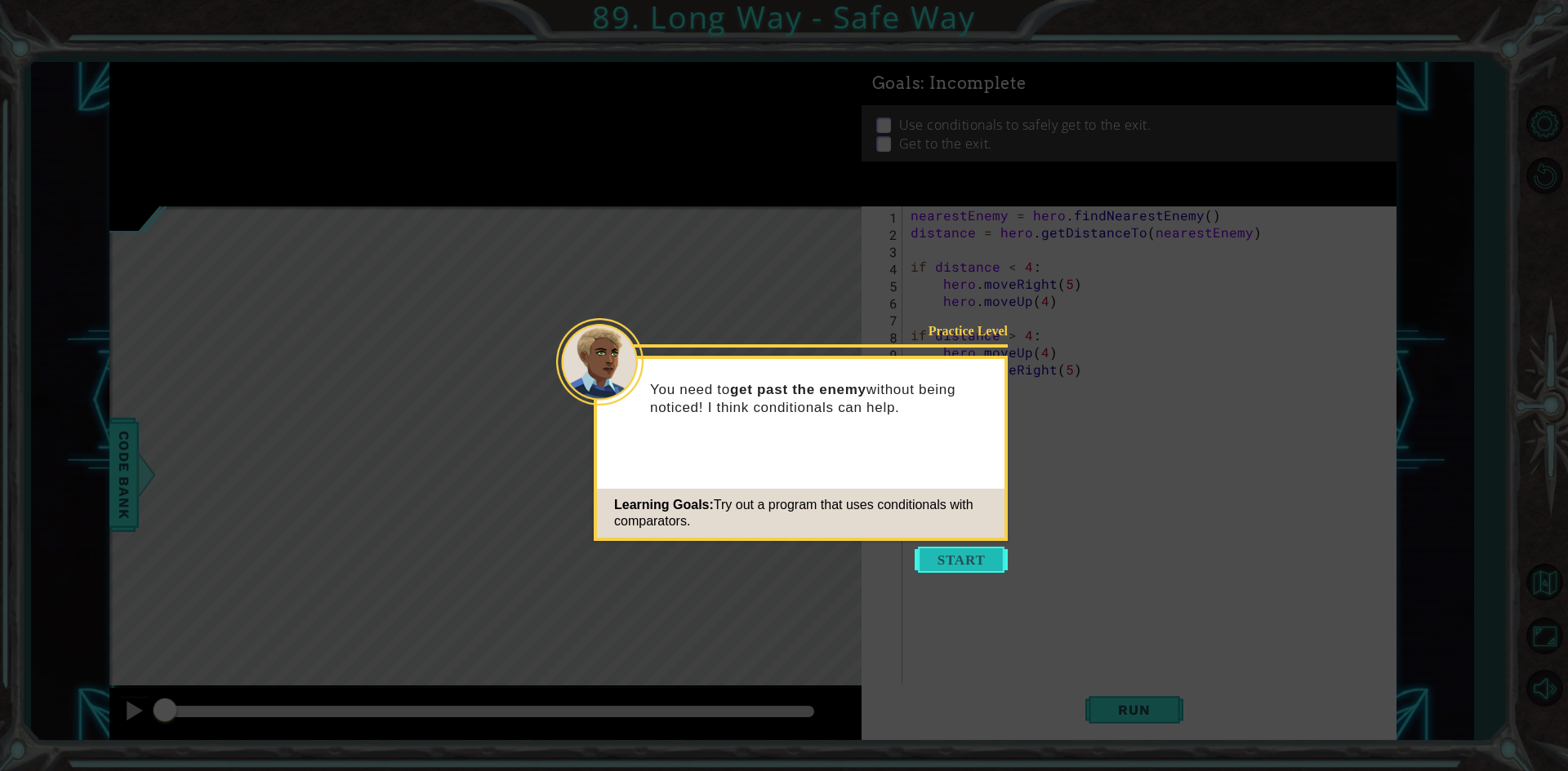
click at [949, 553] on button "Start" at bounding box center [960, 559] width 93 height 26
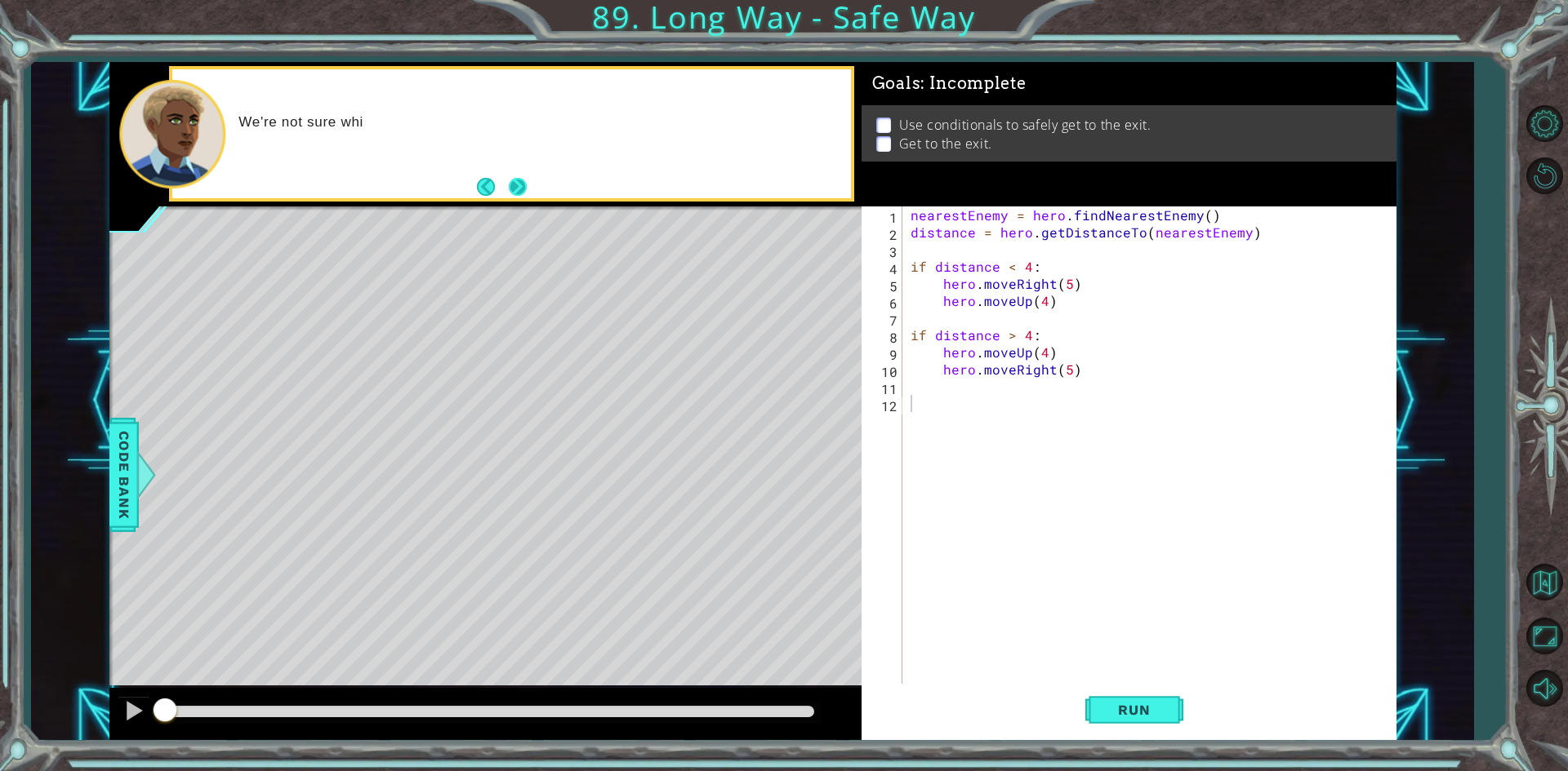
click at [525, 195] on button "Next" at bounding box center [517, 186] width 18 height 18
click at [0, 0] on icon at bounding box center [0, 0] width 0 height 0
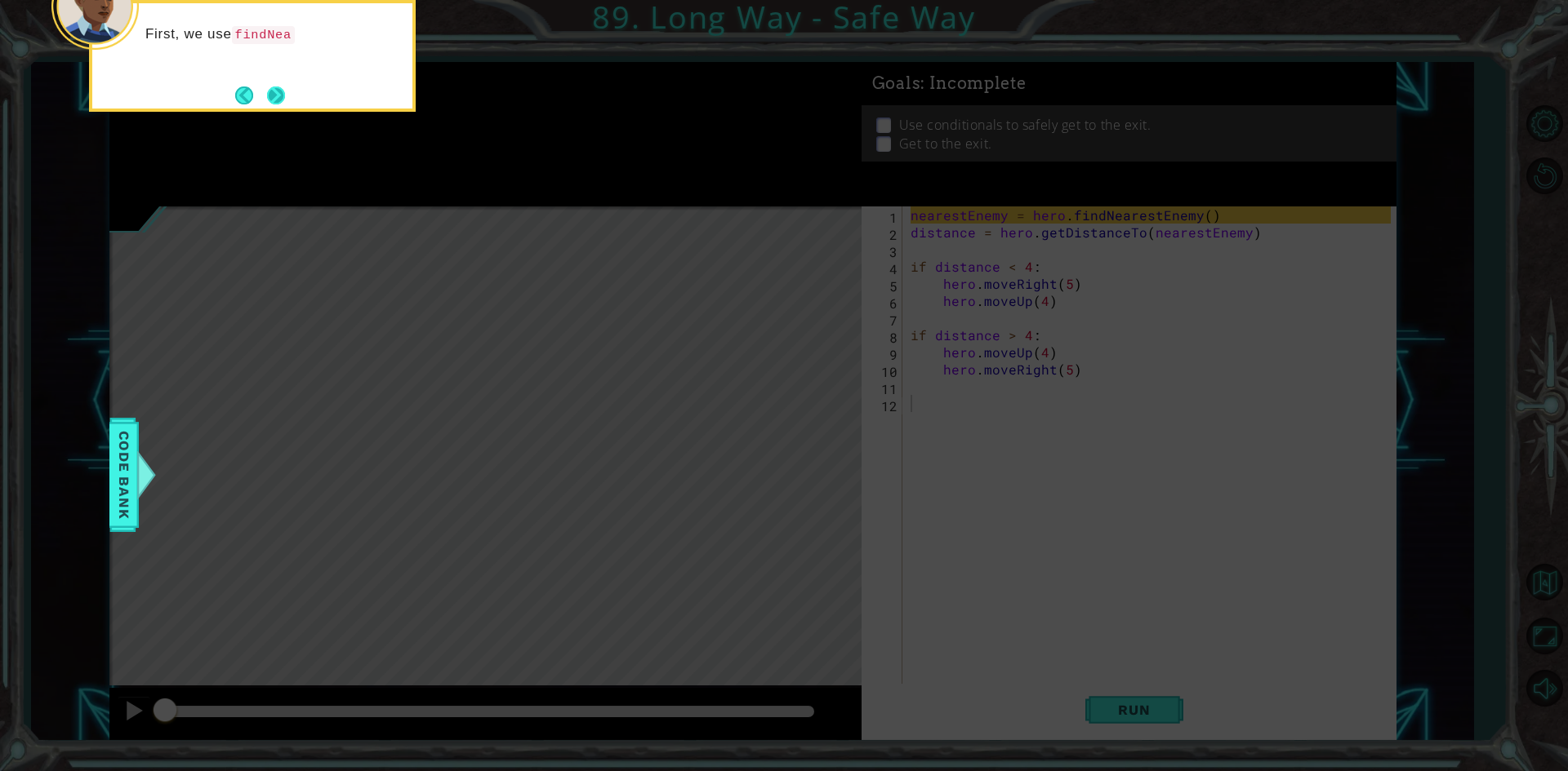
click at [282, 99] on button "Next" at bounding box center [275, 95] width 18 height 18
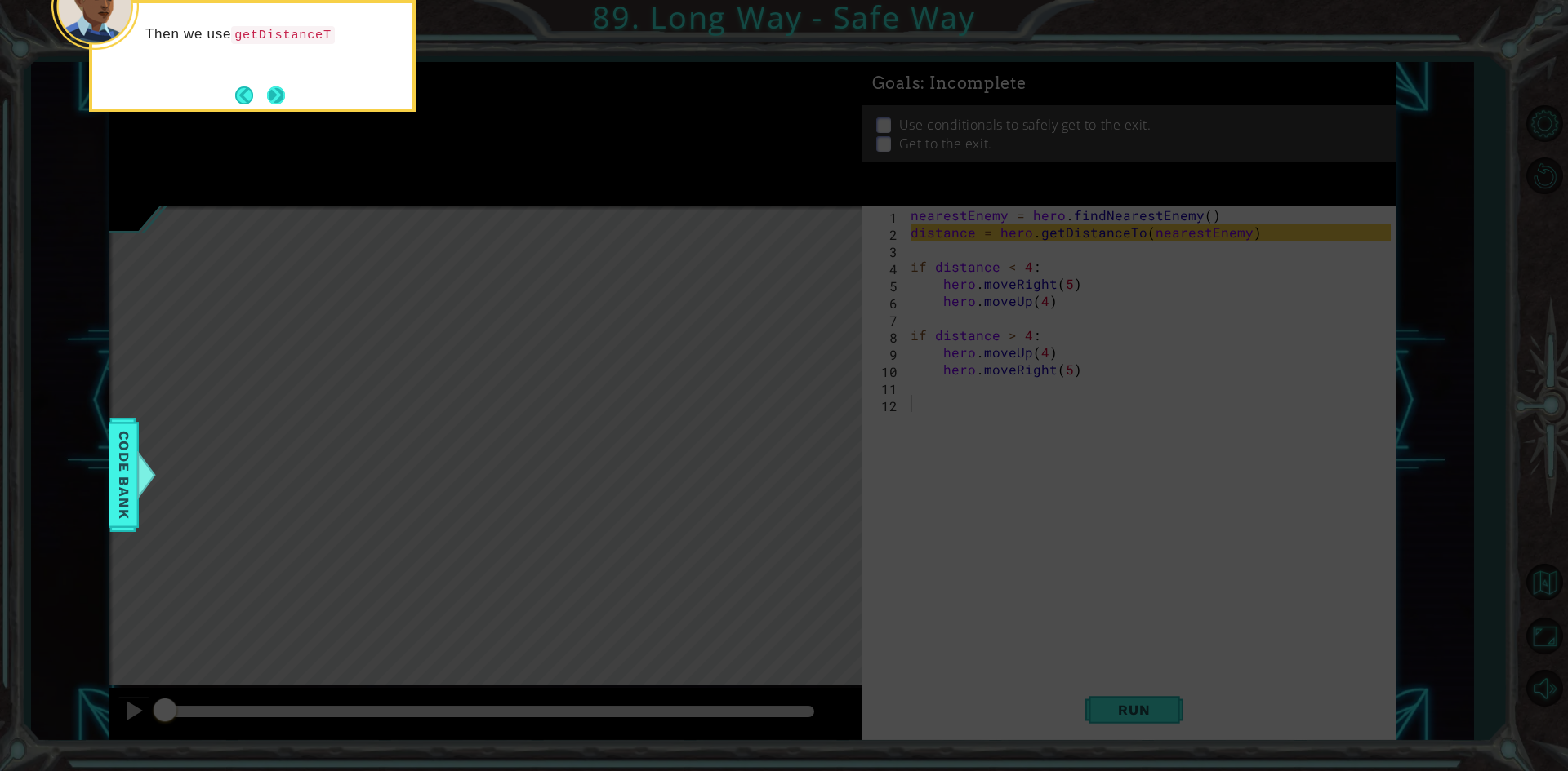
click at [267, 91] on button "Next" at bounding box center [275, 95] width 18 height 18
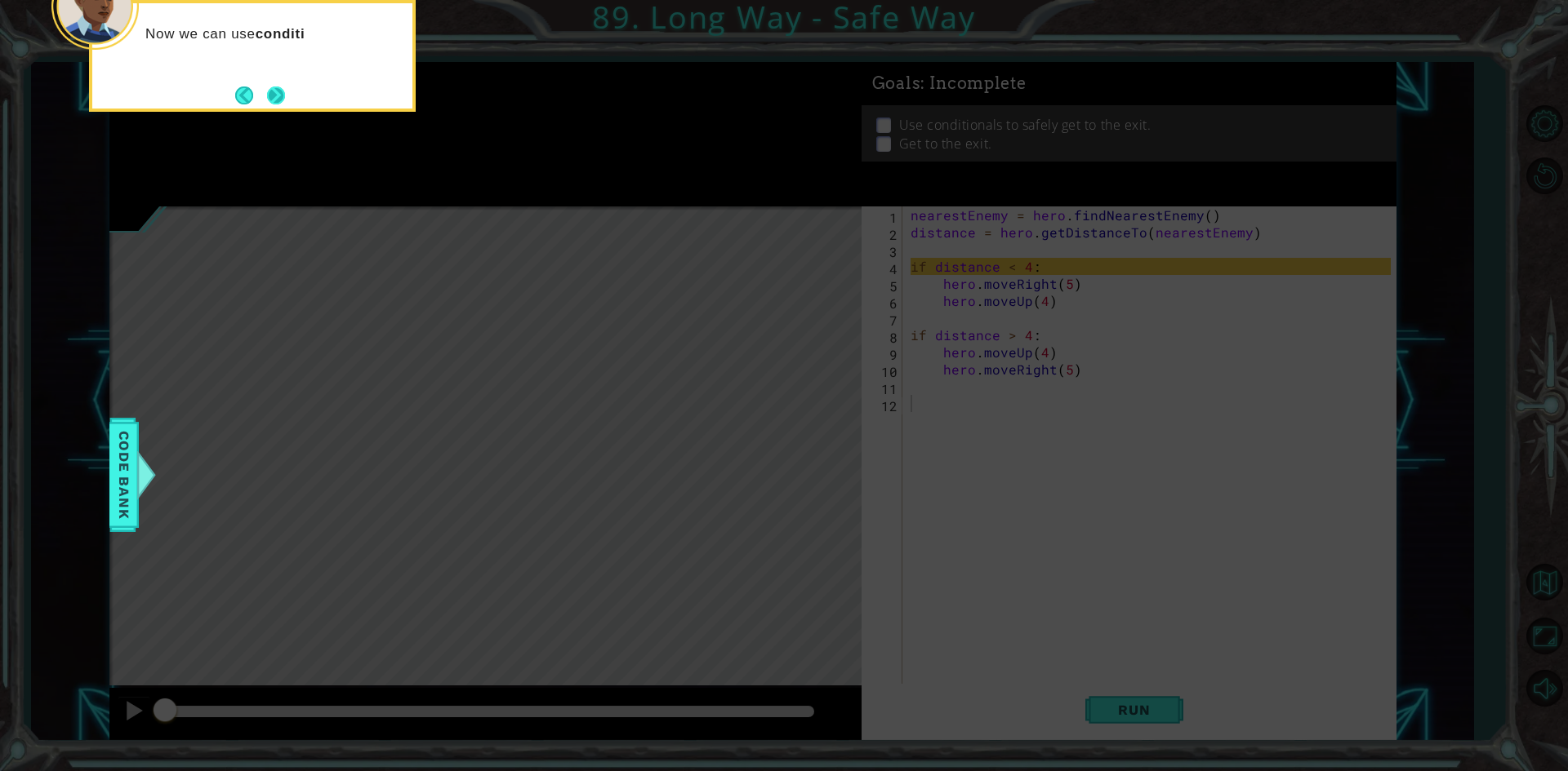
click at [280, 97] on button "Next" at bounding box center [276, 95] width 18 height 18
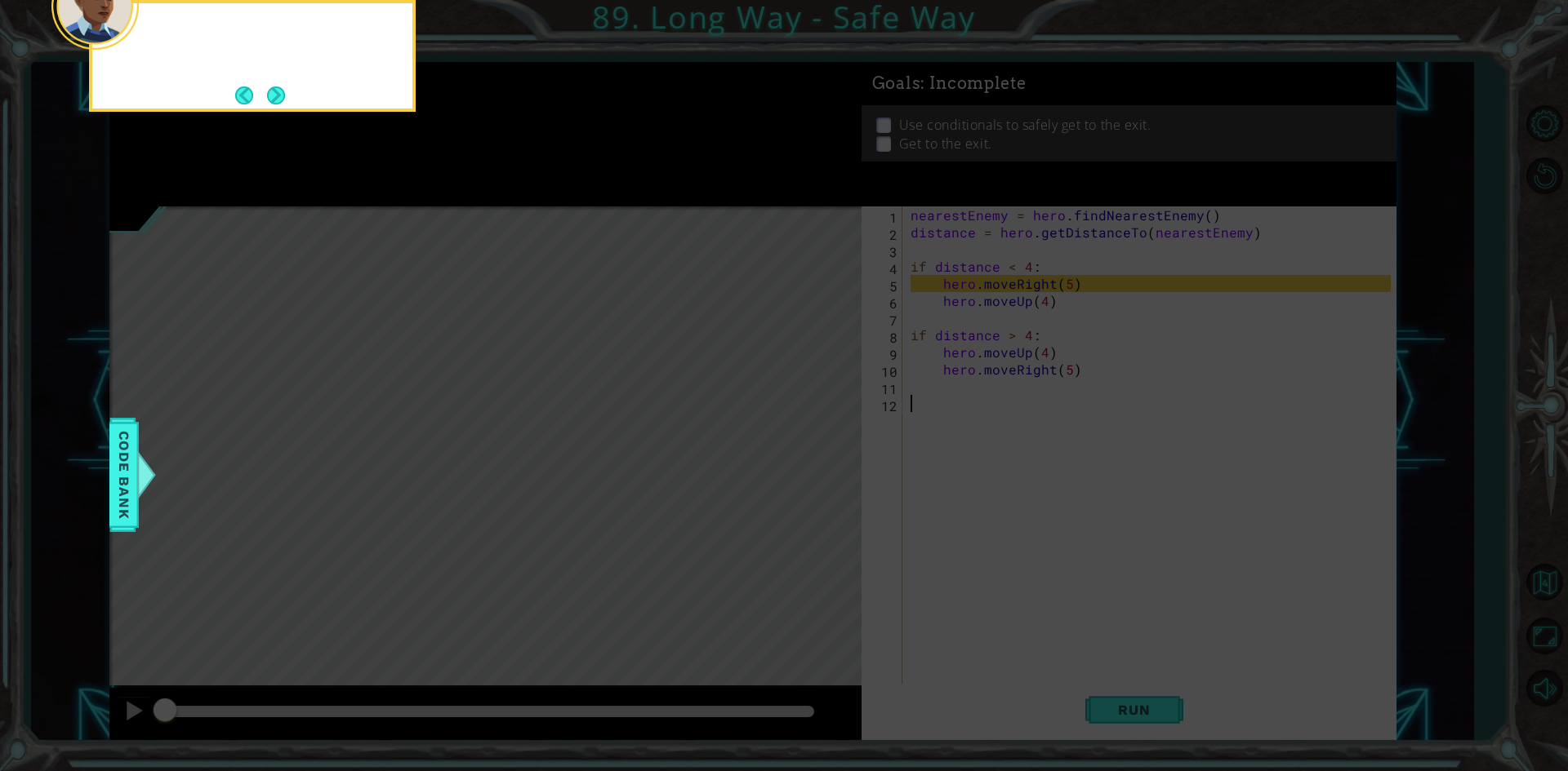
click at [280, 97] on button "Next" at bounding box center [275, 95] width 18 height 18
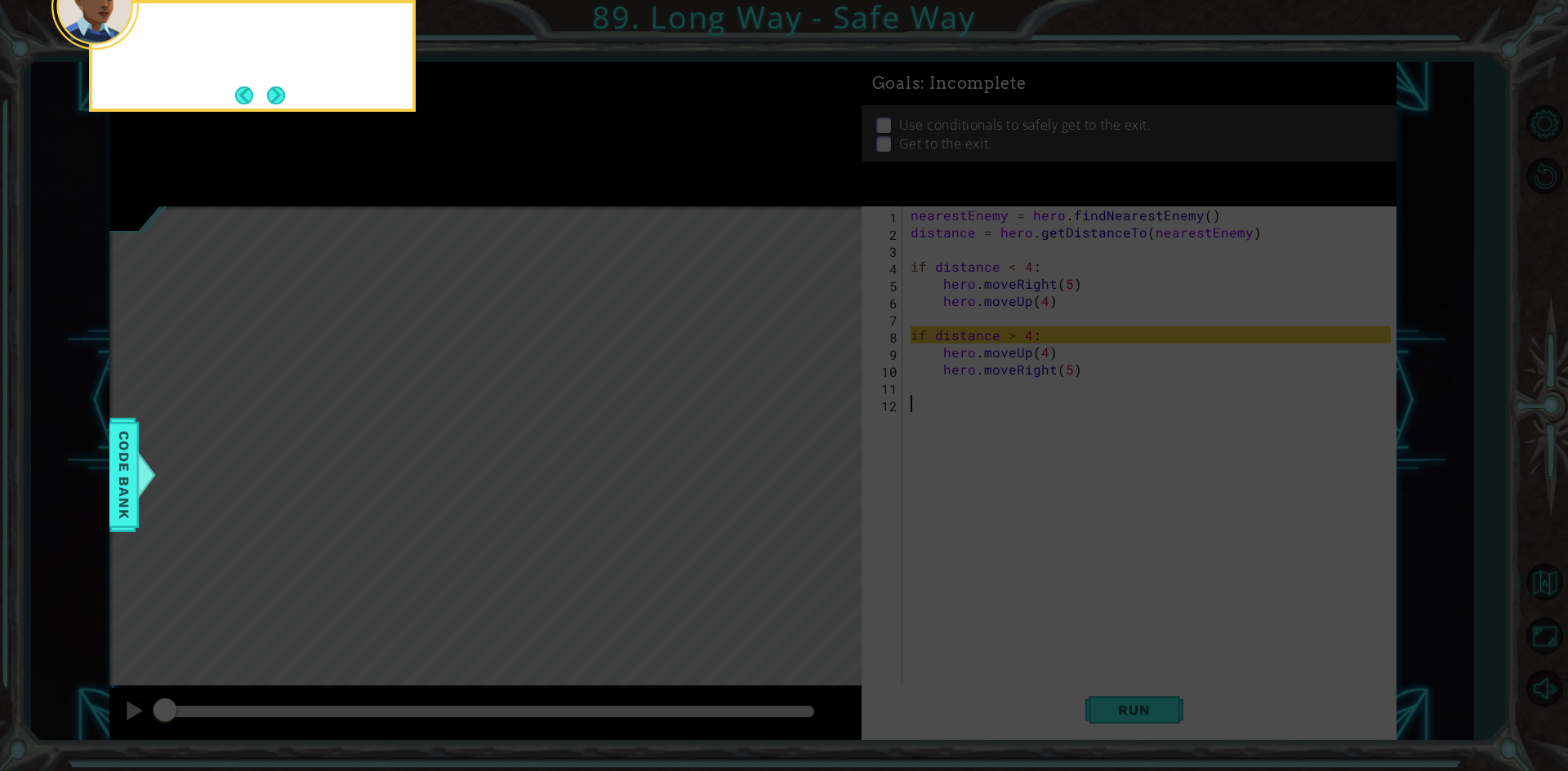
click at [280, 97] on button "Next" at bounding box center [275, 95] width 18 height 18
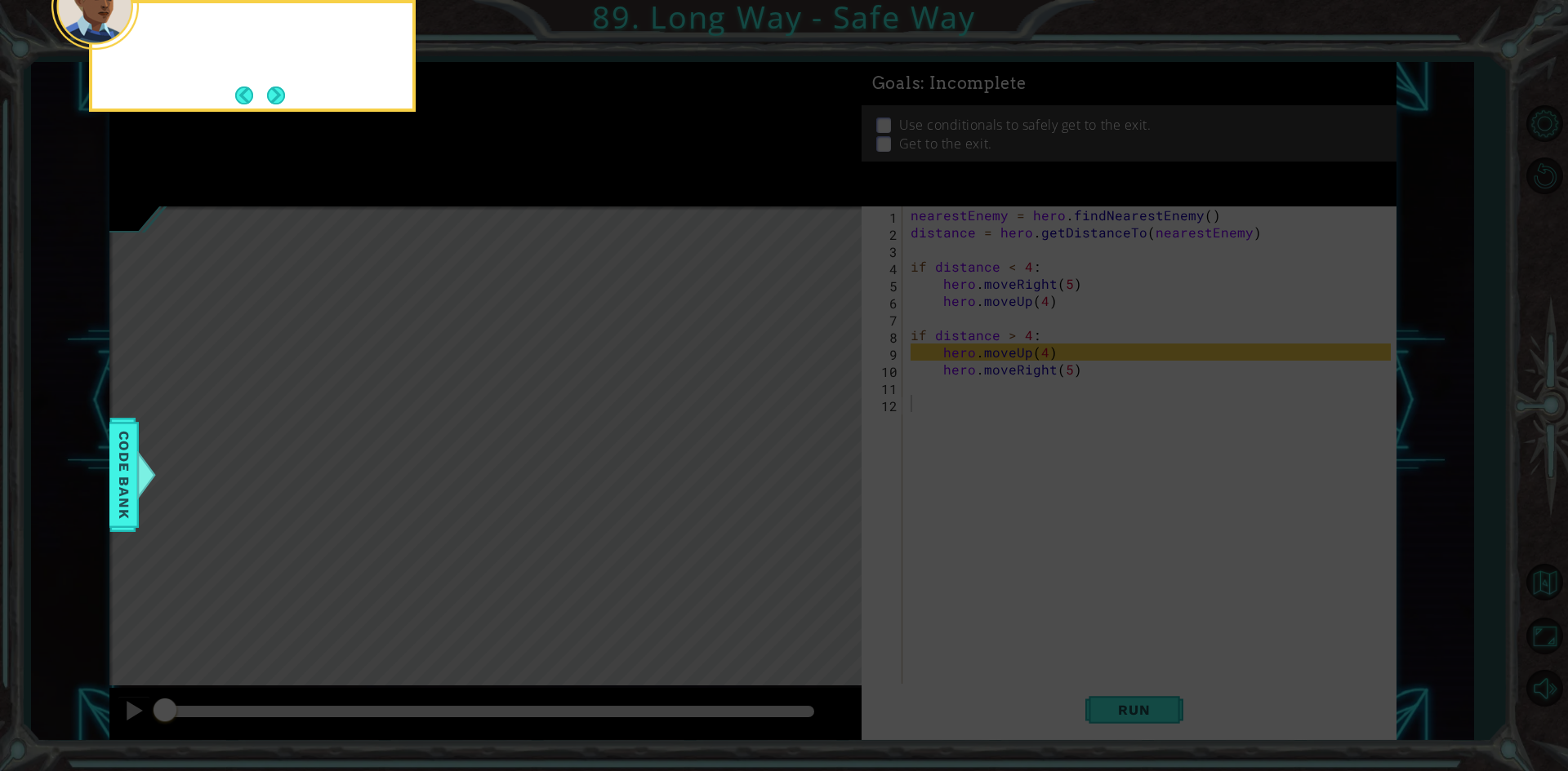
click at [280, 97] on button "Next" at bounding box center [275, 95] width 18 height 18
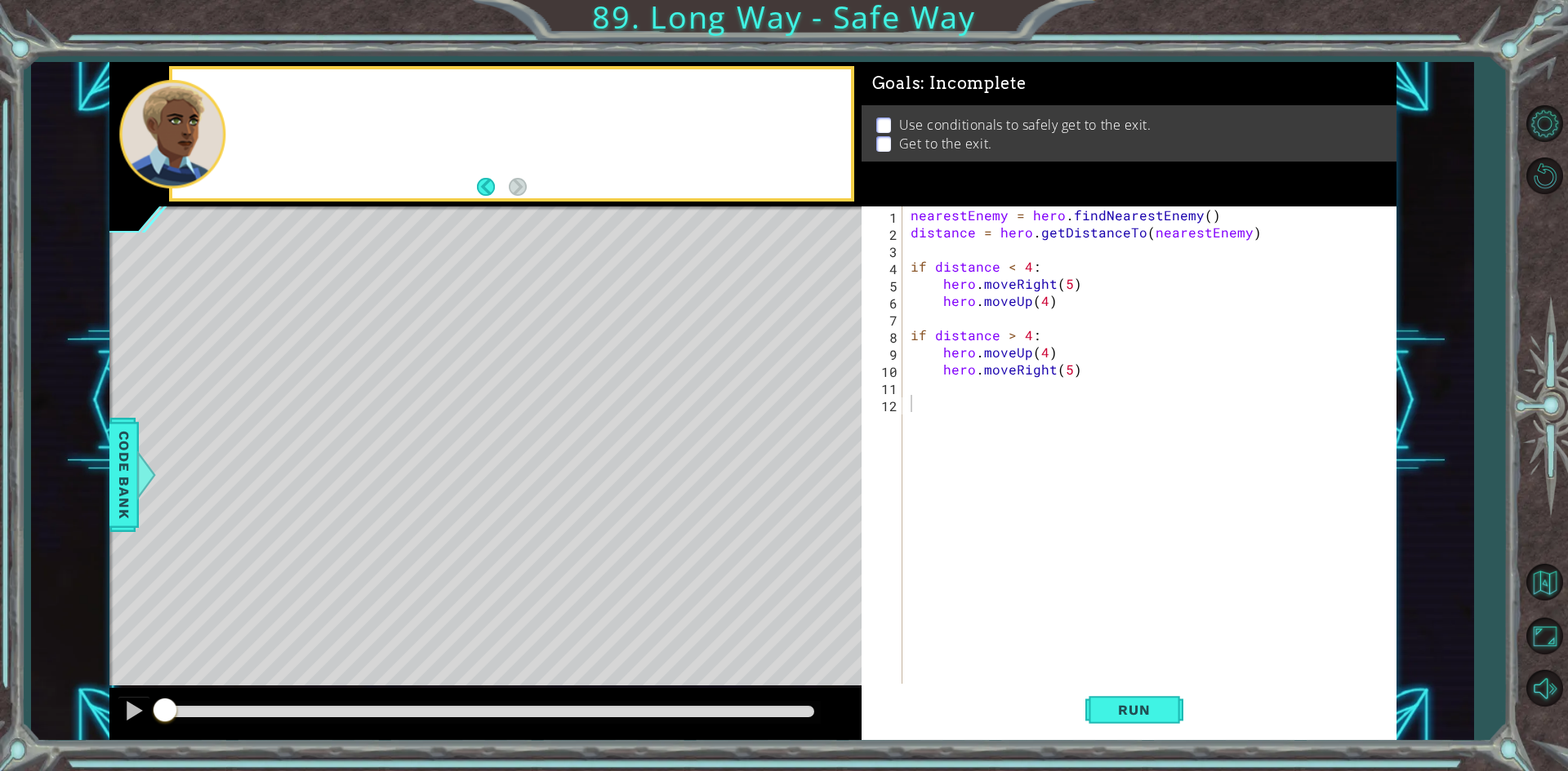
click at [280, 97] on div at bounding box center [511, 134] width 678 height 129
click at [1112, 703] on span "Run" at bounding box center [1133, 710] width 64 height 17
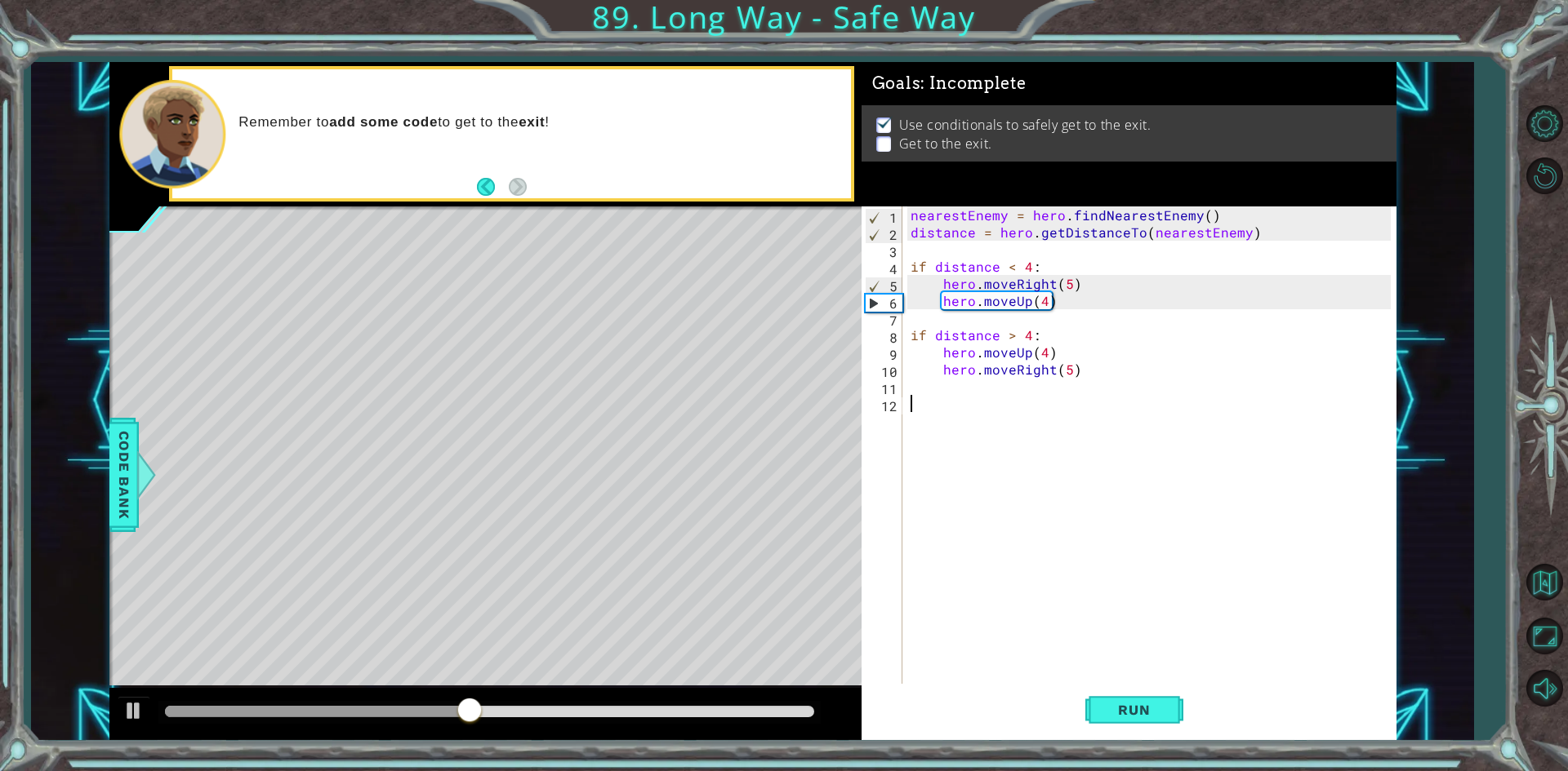
click at [1042, 301] on div "nearestEnemy = hero . findNearestEnemy ( ) distance = hero . getDistanceTo ( ne…" at bounding box center [1153, 463] width 491 height 514
click at [1088, 711] on button "Run" at bounding box center [1133, 710] width 98 height 53
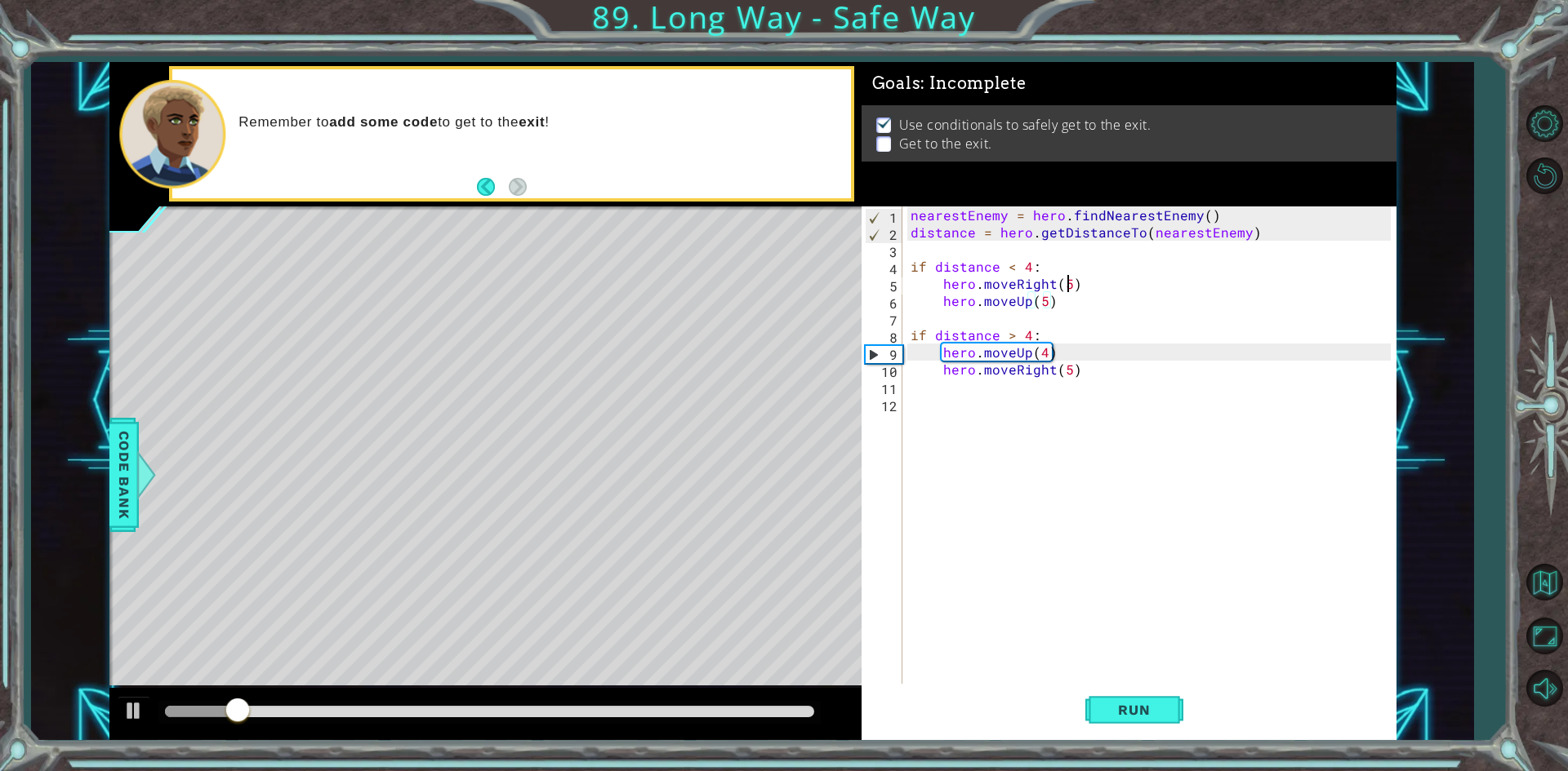
click at [1065, 290] on div "nearestEnemy = hero . findNearestEnemy ( ) distance = hero . getDistanceTo ( ne…" at bounding box center [1153, 463] width 491 height 514
type textarea "hero.moveRight(5)"
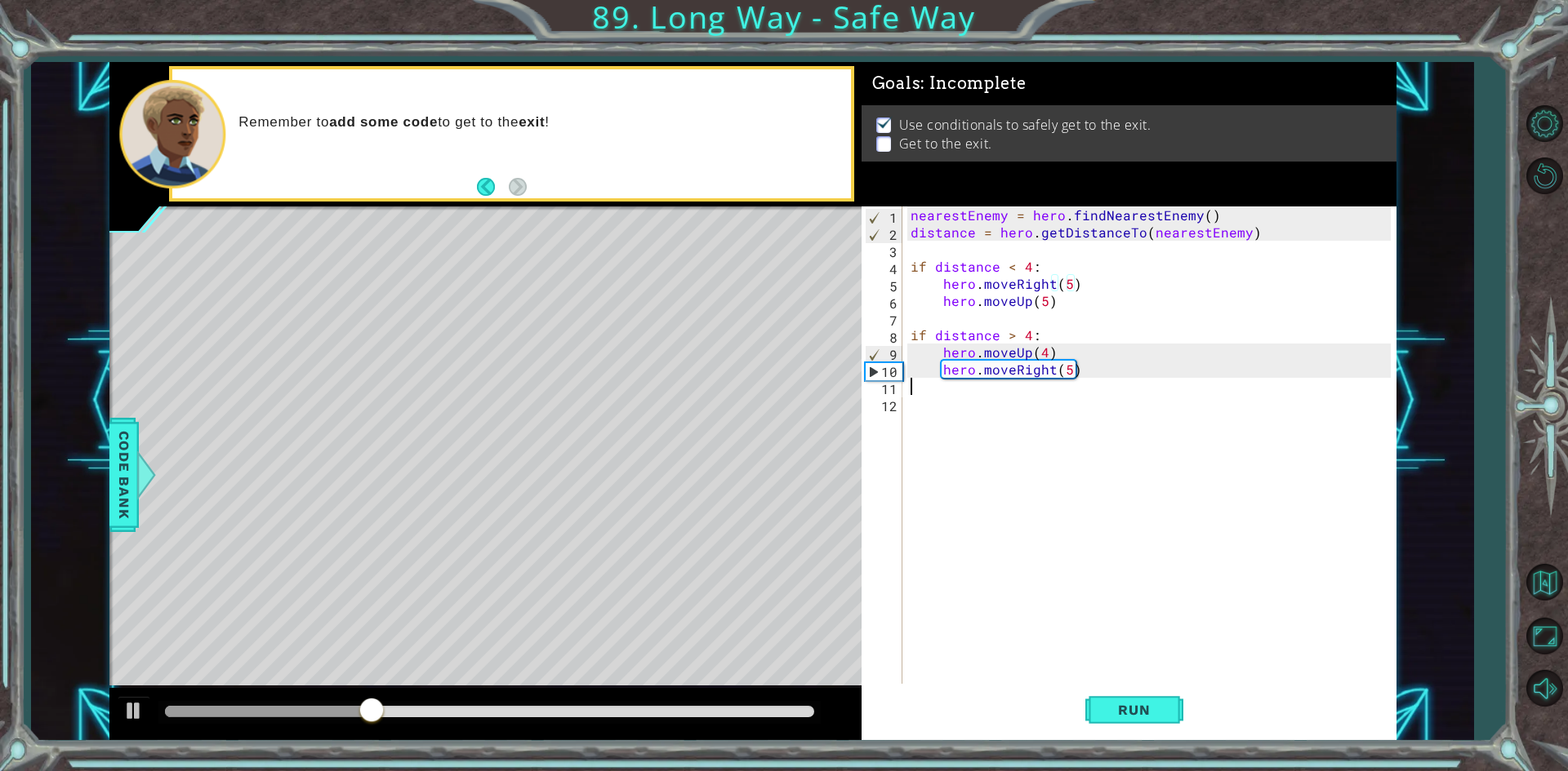
click at [1132, 385] on div "nearestEnemy = hero . findNearestEnemy ( ) distance = hero . getDistanceTo ( ne…" at bounding box center [1153, 463] width 491 height 514
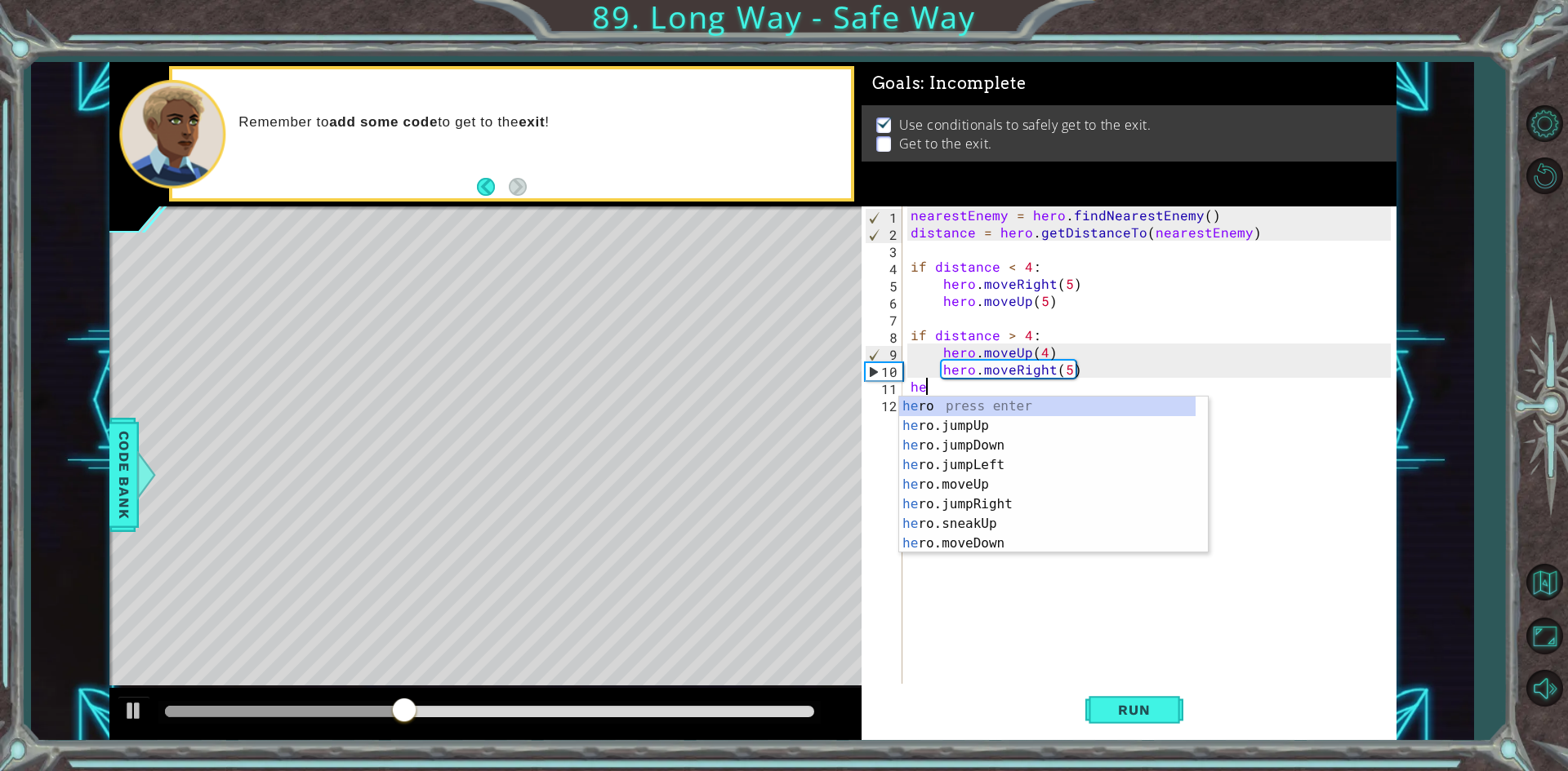
type textarea "h"
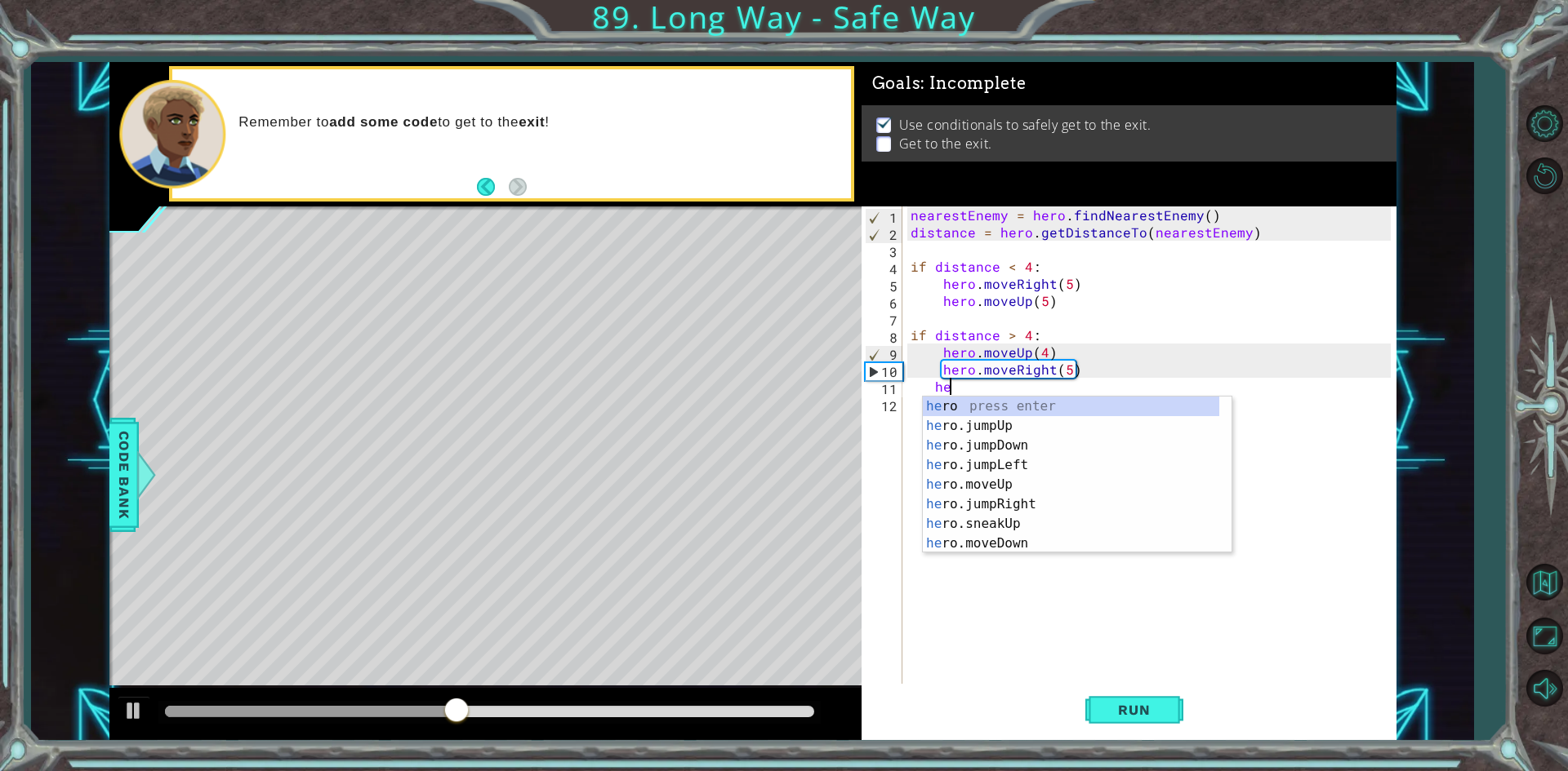
type textarea "h"
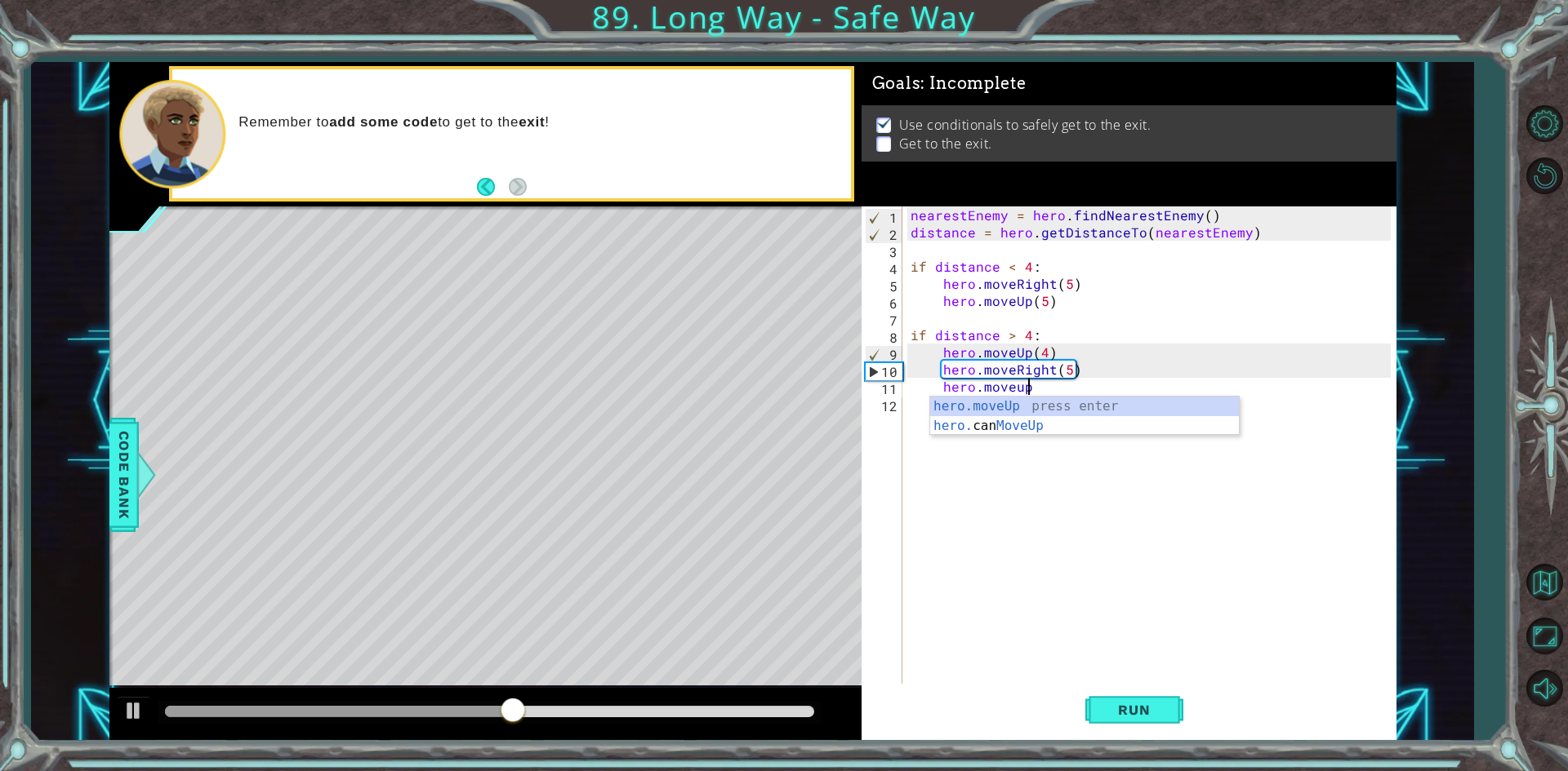
scroll to position [0, 7]
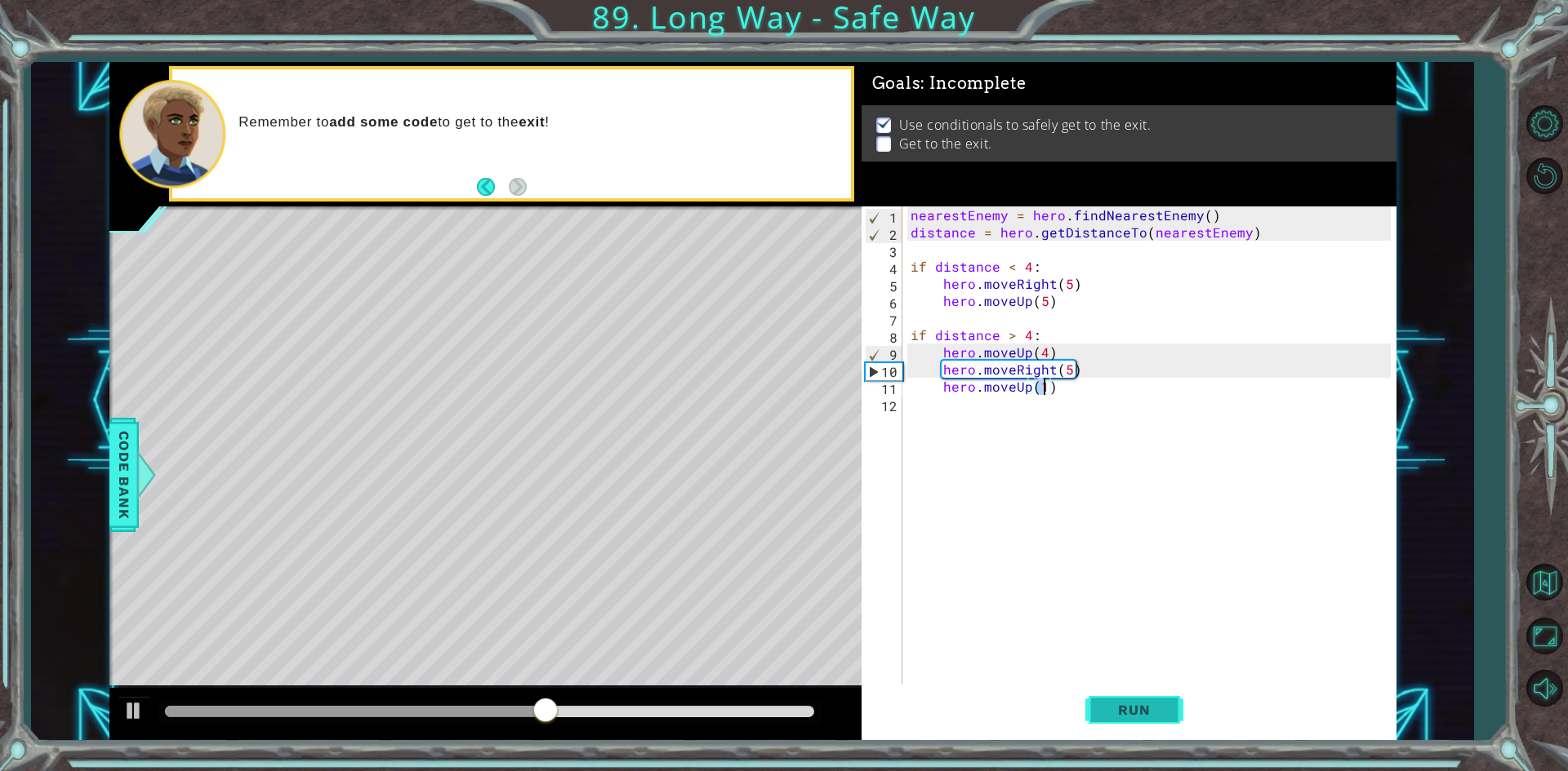
type textarea "hero.moveUp(1)"
click at [1151, 708] on span "Run" at bounding box center [1133, 710] width 64 height 17
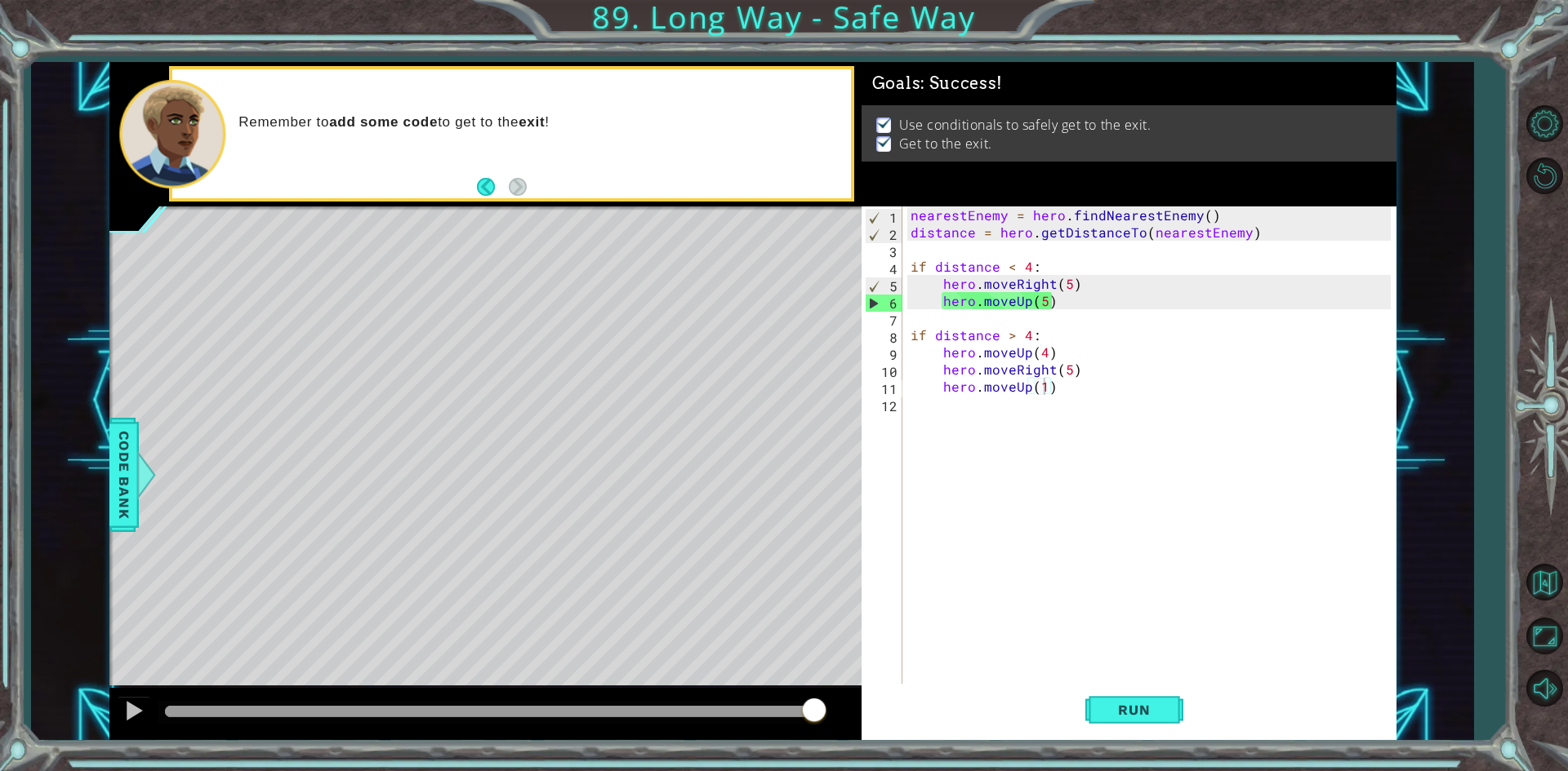
drag, startPoint x: 222, startPoint y: 719, endPoint x: 953, endPoint y: 619, distance: 737.8
click at [950, 619] on body "1 ההההההההההההההההההההההההההההההההההההההההההההההההההההההההההההההההההההההההההההה…" at bounding box center [784, 385] width 1568 height 771
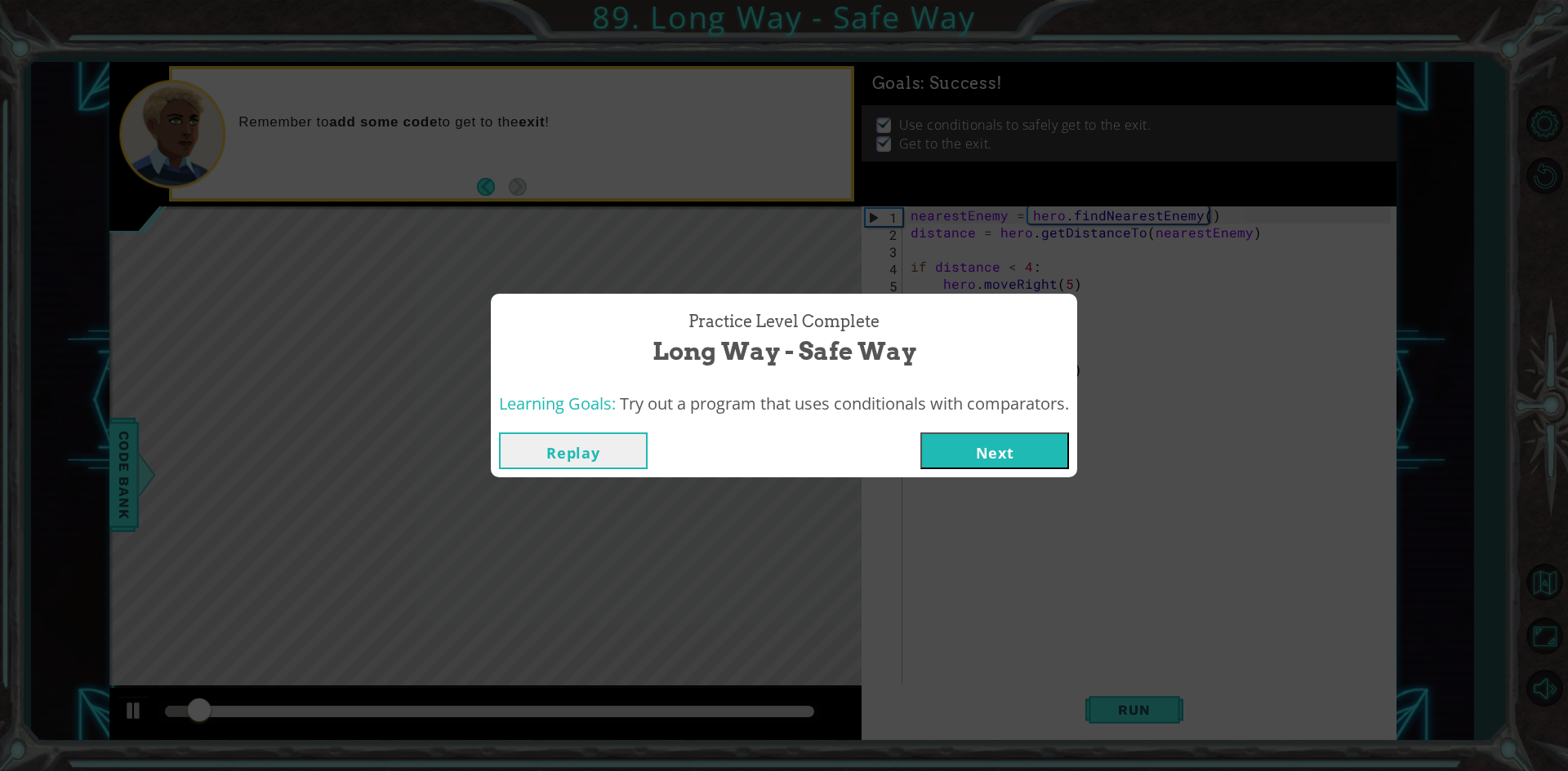
click at [1010, 456] on button "Next" at bounding box center [995, 451] width 149 height 37
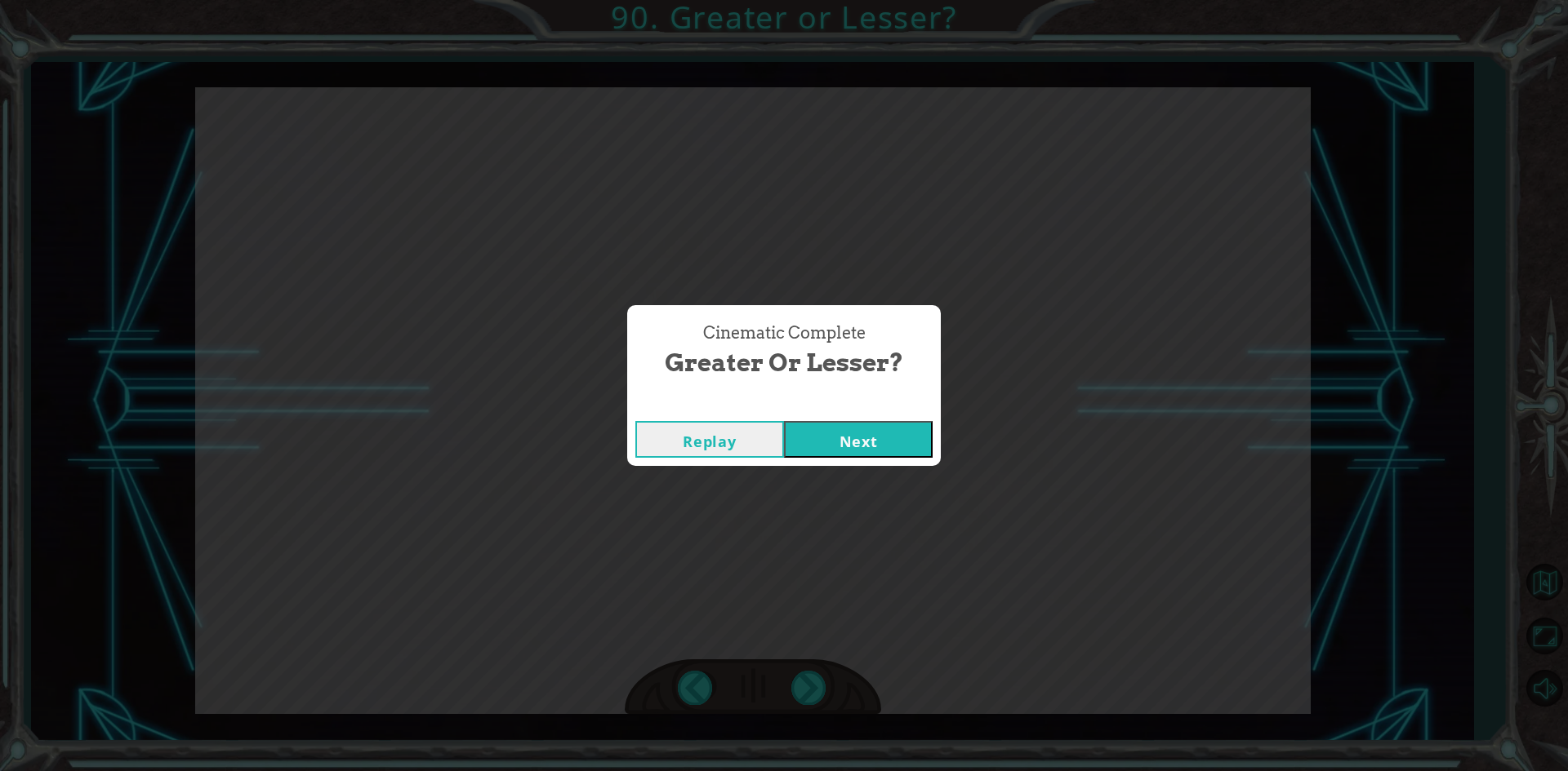
click at [784, 421] on button "Next" at bounding box center [858, 439] width 149 height 37
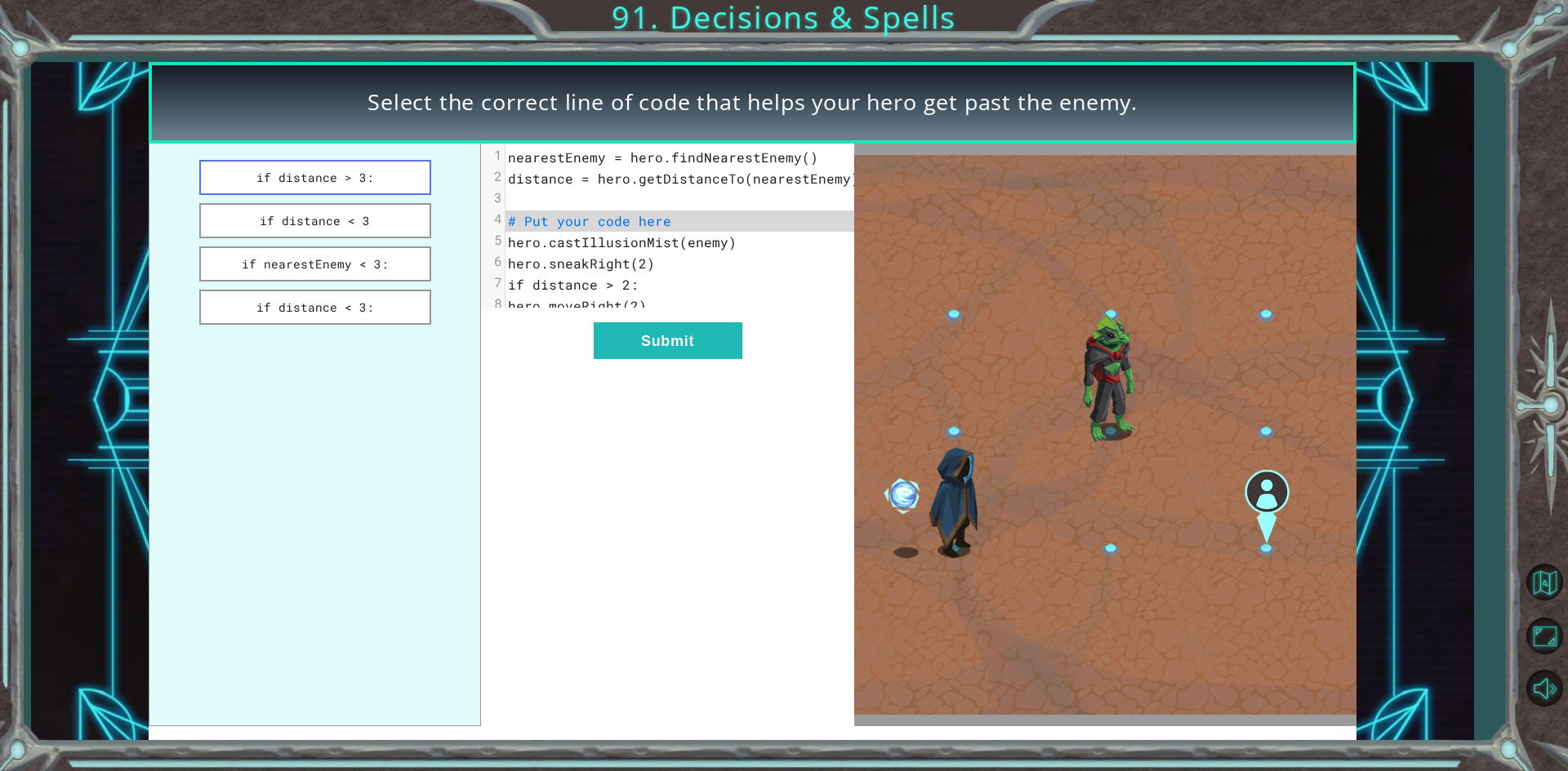
click at [385, 194] on button "if distance > 3:" at bounding box center [314, 177] width 232 height 35
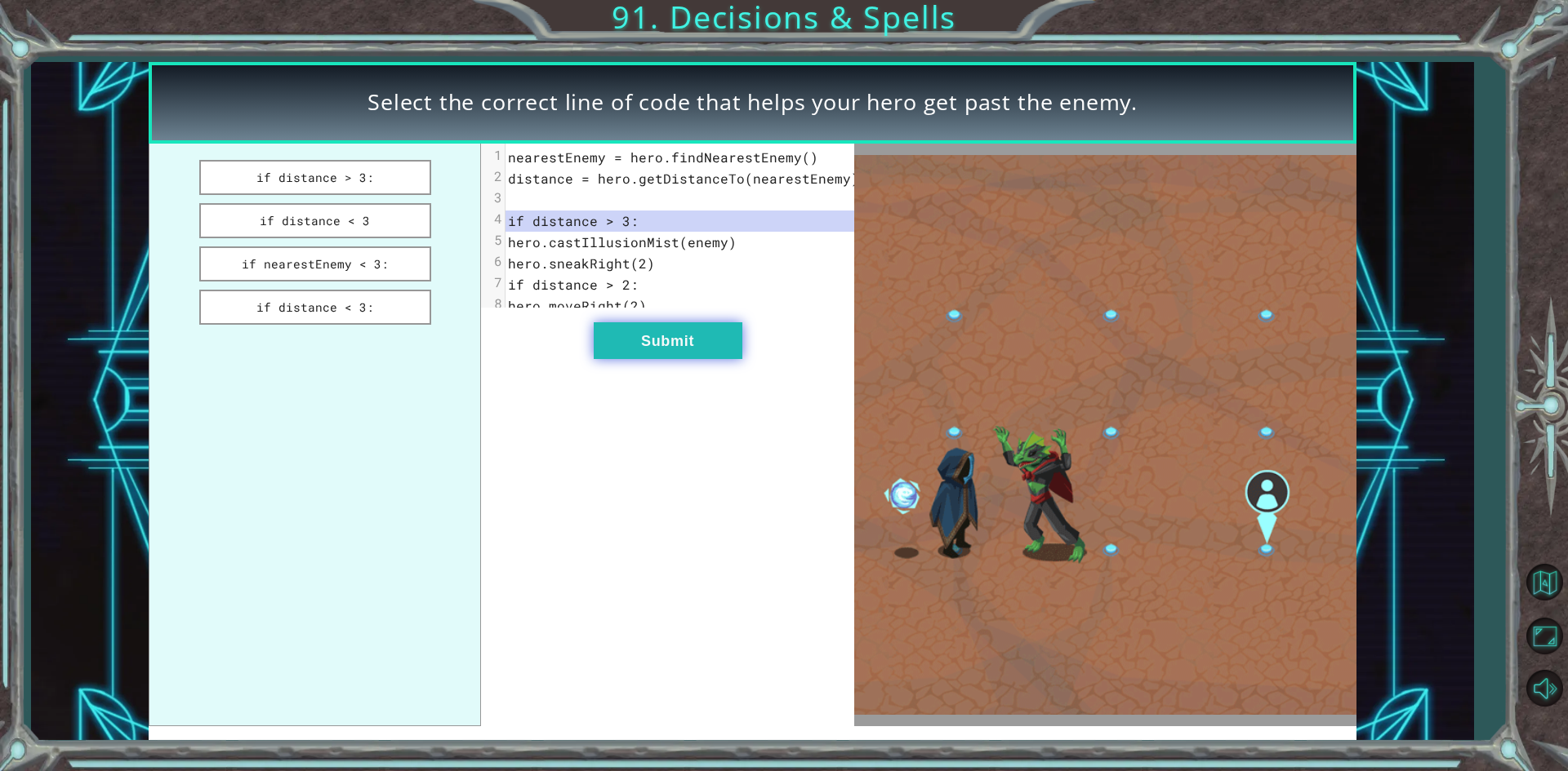
click at [653, 349] on button "Submit" at bounding box center [668, 341] width 149 height 37
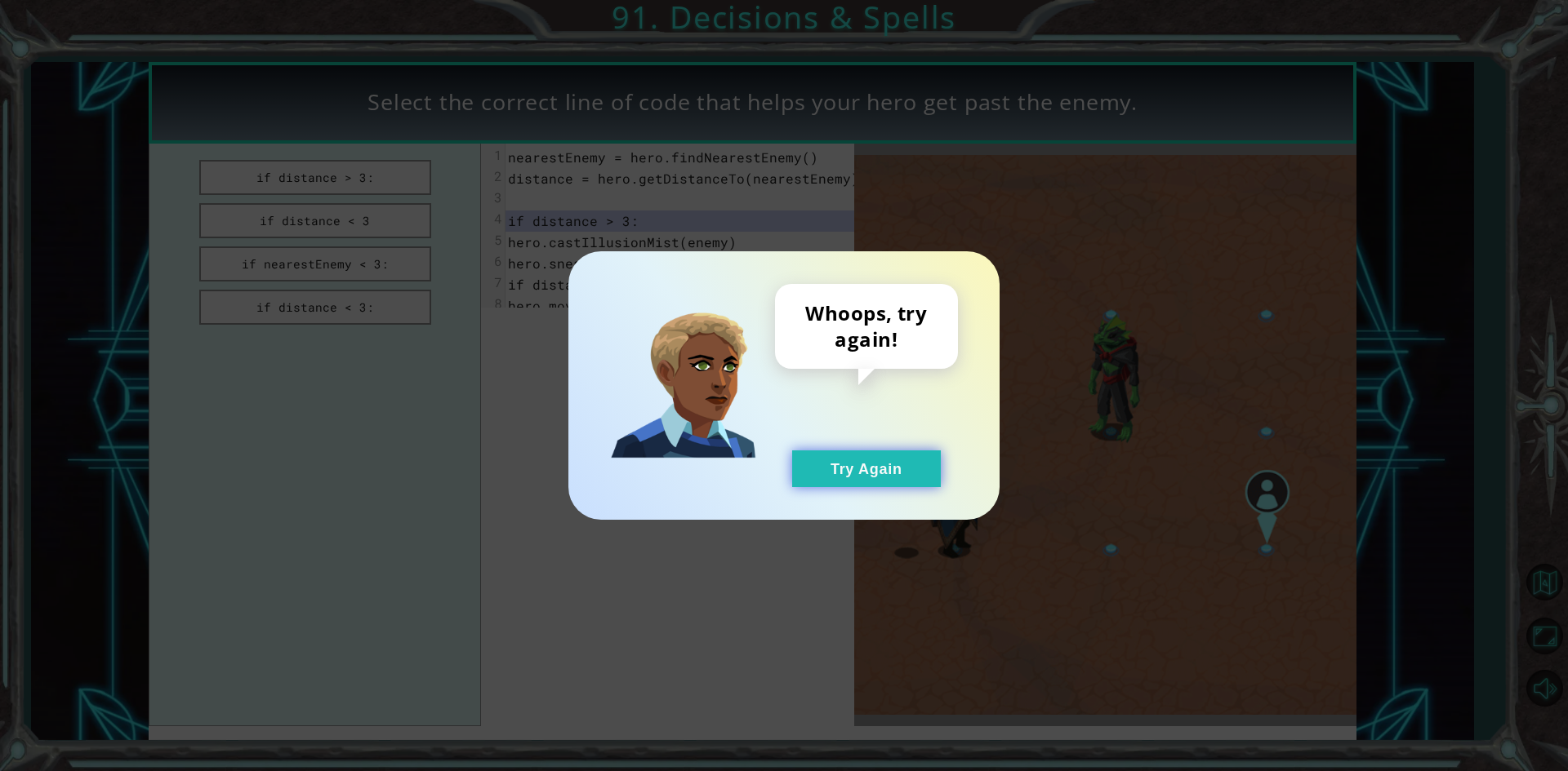
click at [838, 474] on button "Try Again" at bounding box center [867, 469] width 149 height 37
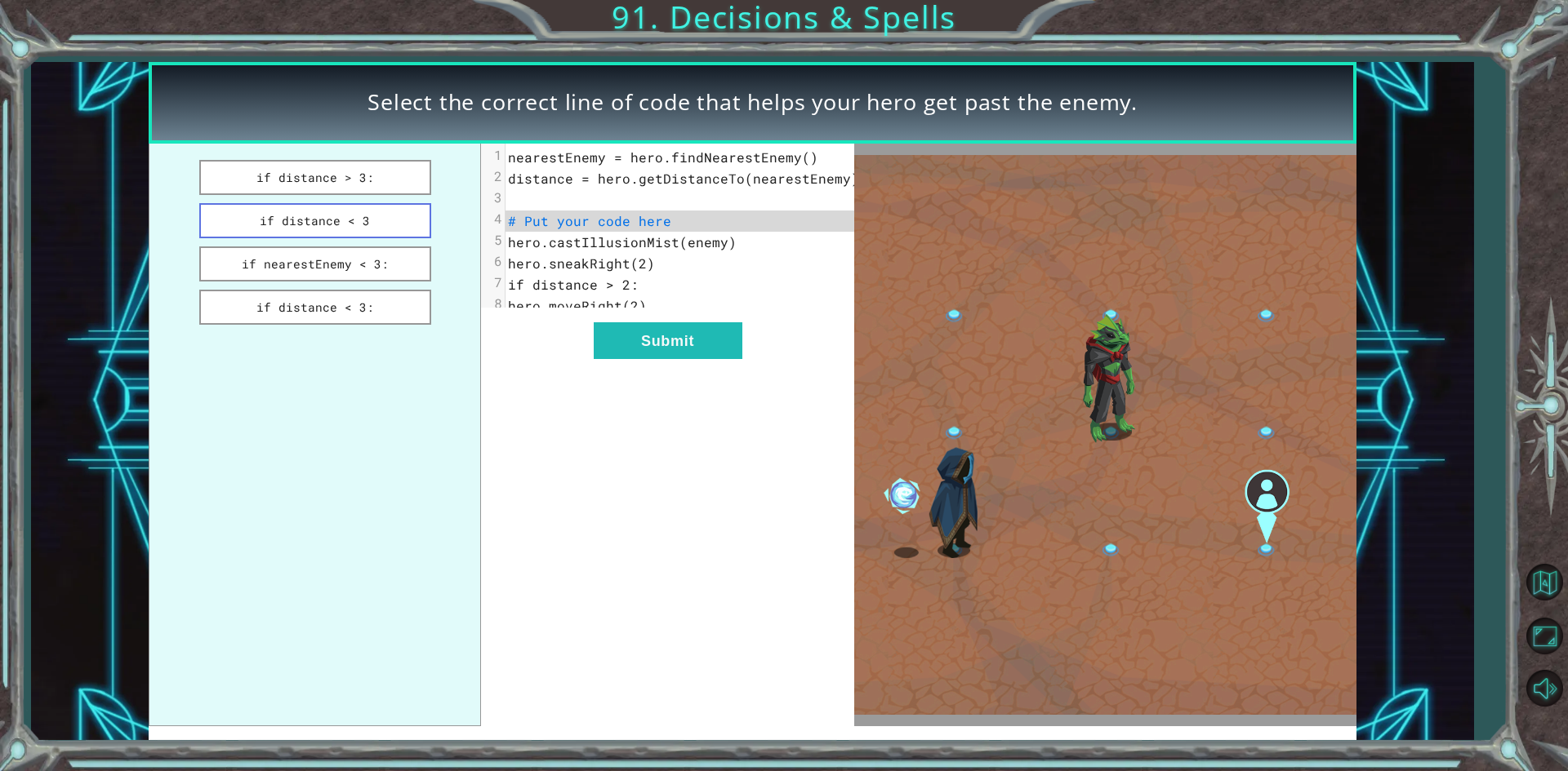
click at [335, 234] on button "if distance < 3" at bounding box center [314, 221] width 232 height 35
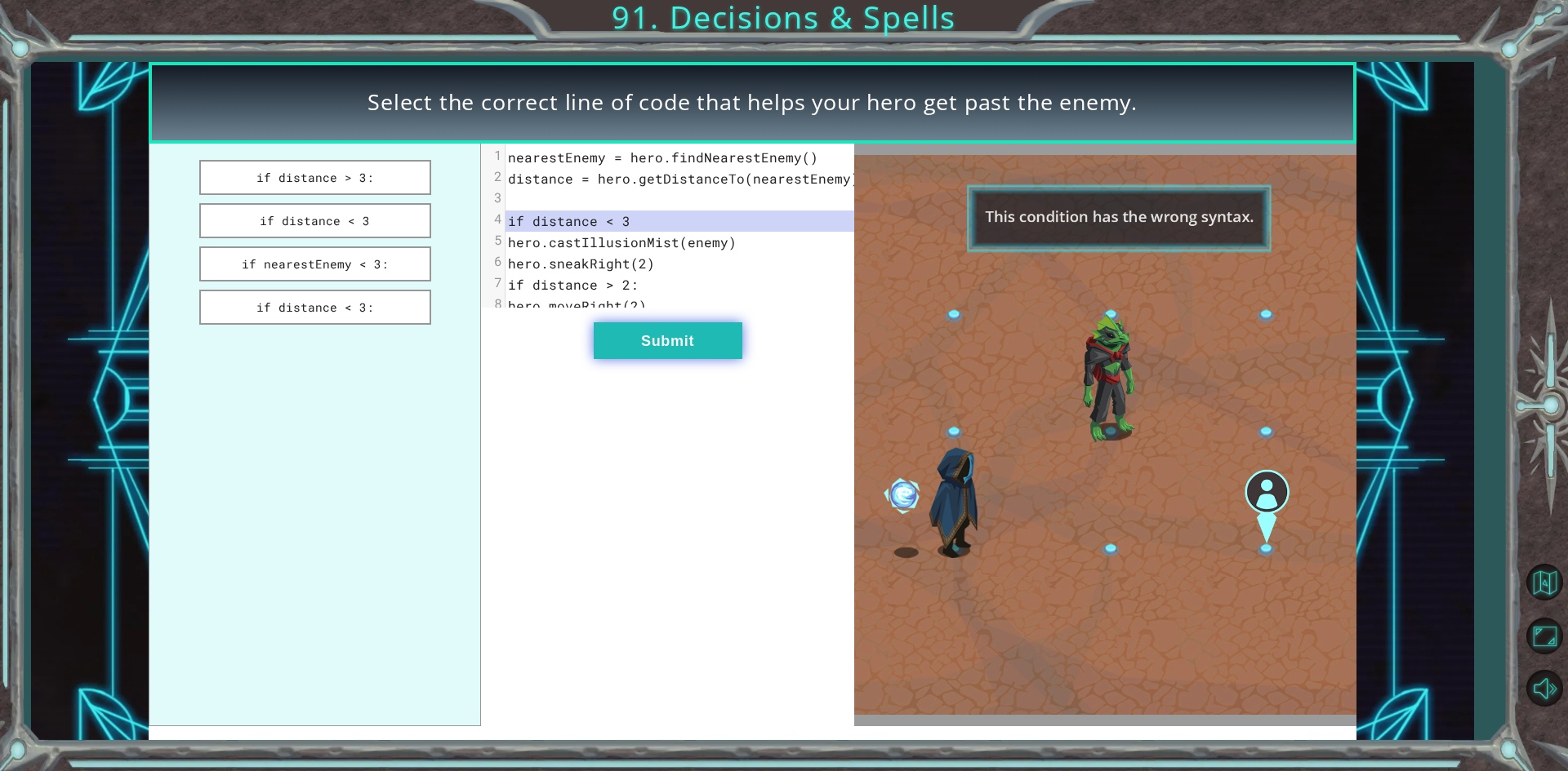
click at [629, 349] on button "Submit" at bounding box center [668, 341] width 149 height 37
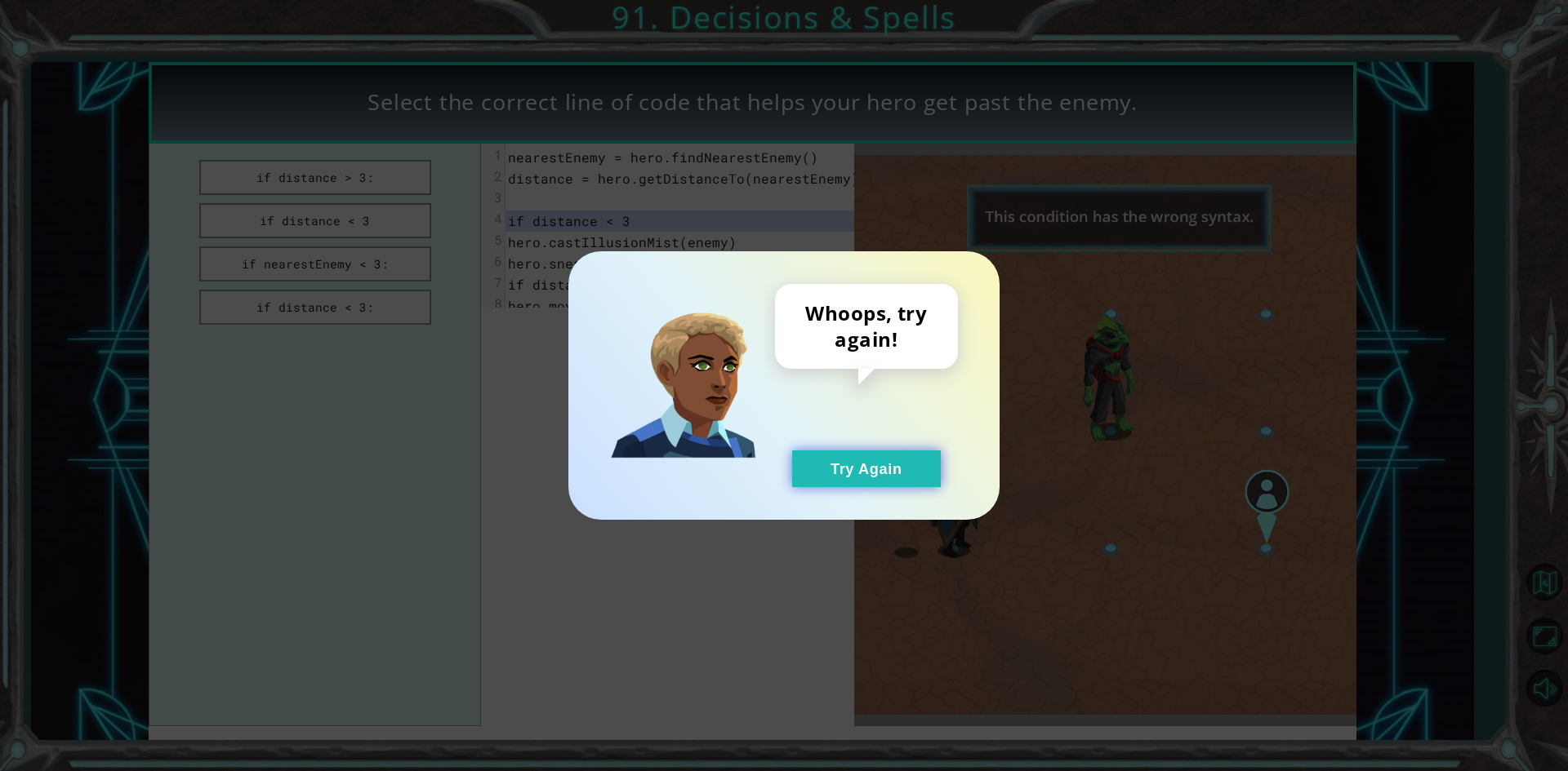
click at [847, 465] on button "Try Again" at bounding box center [867, 469] width 149 height 37
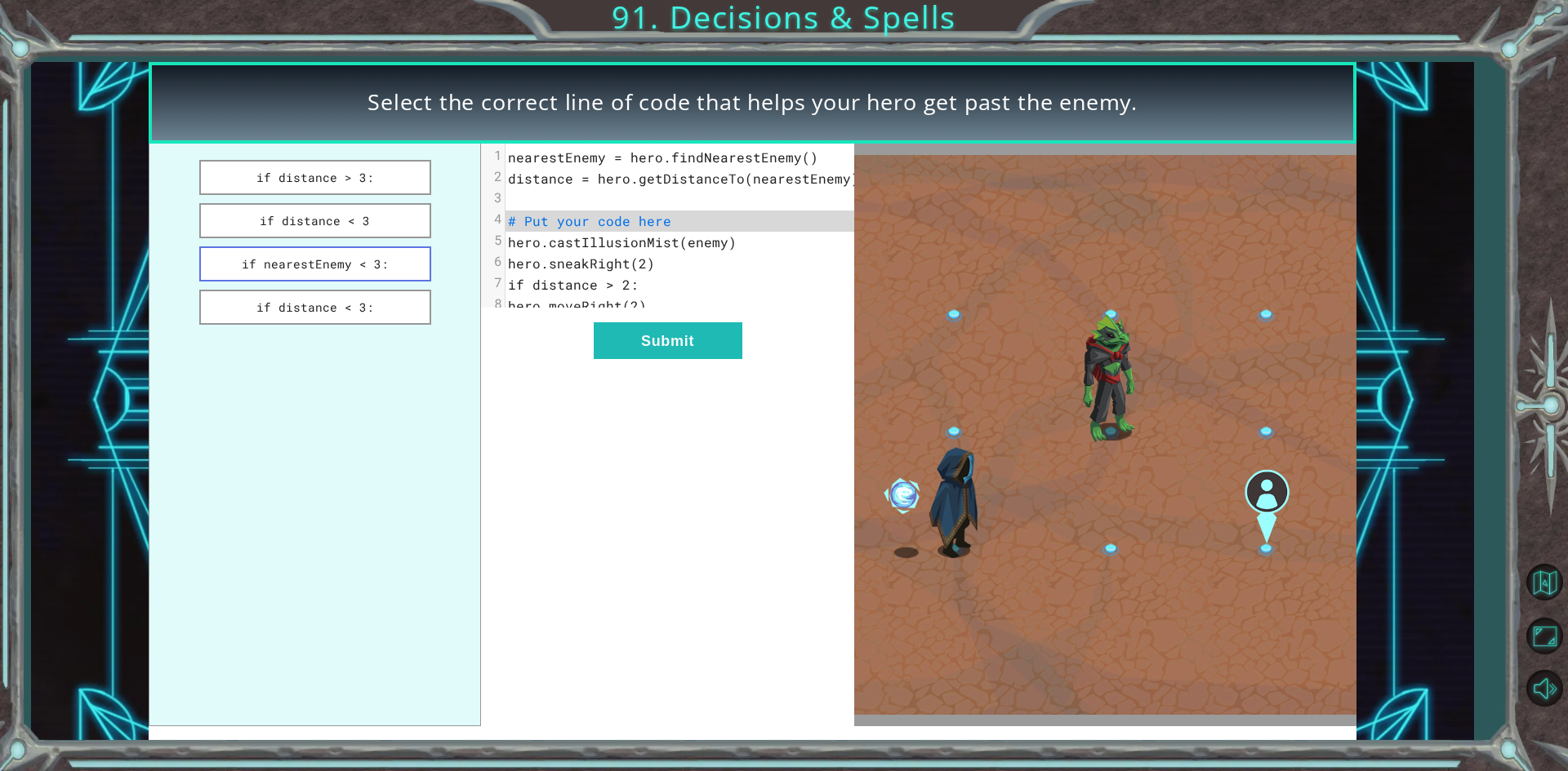
click at [381, 264] on button "if nearestEnemy < 3:" at bounding box center [314, 264] width 232 height 35
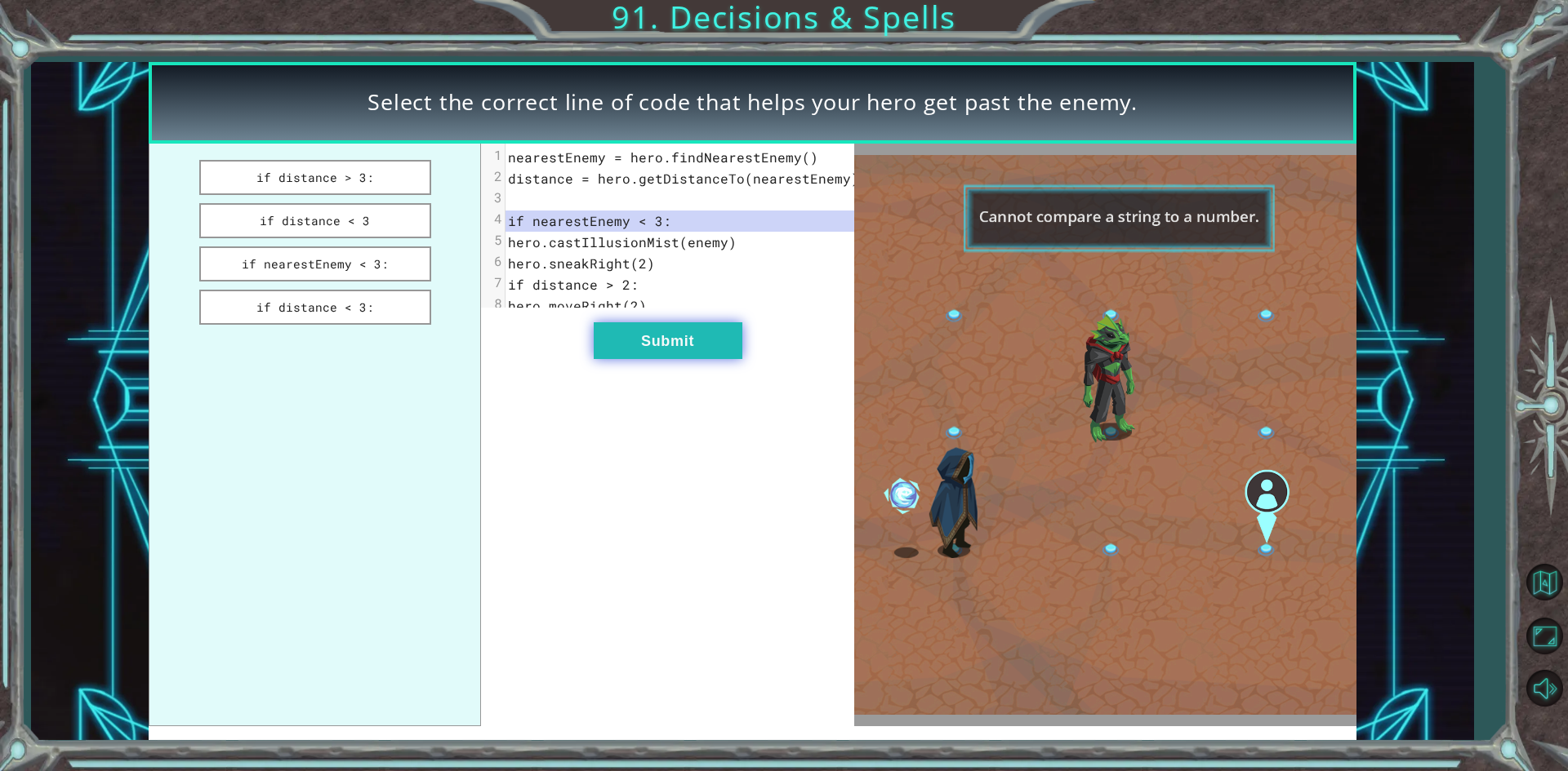
click at [723, 359] on button "Submit" at bounding box center [668, 341] width 149 height 37
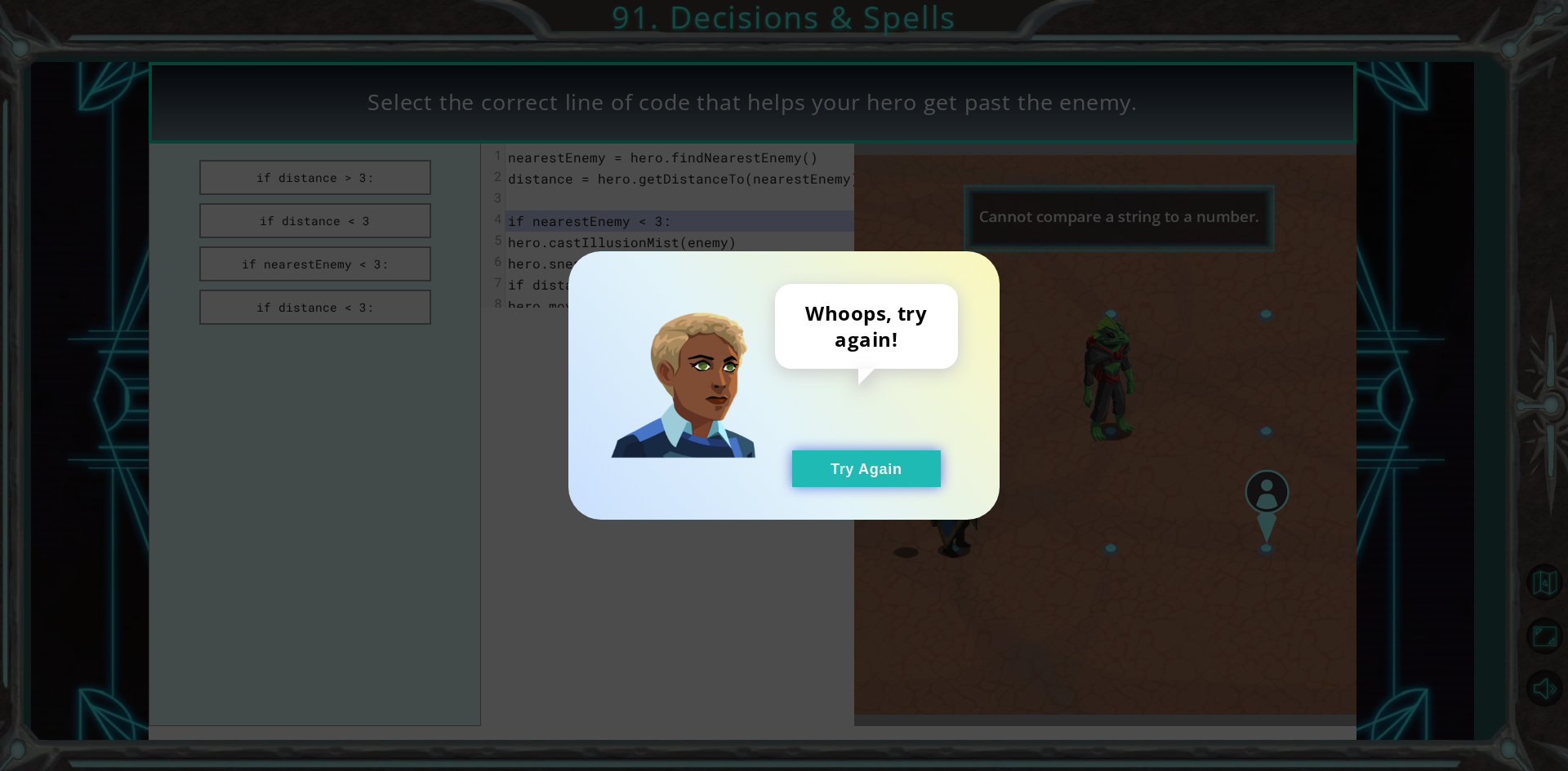
drag, startPoint x: 868, startPoint y: 469, endPoint x: 481, endPoint y: 358, distance: 402.6
click at [869, 469] on button "Try Again" at bounding box center [867, 469] width 149 height 37
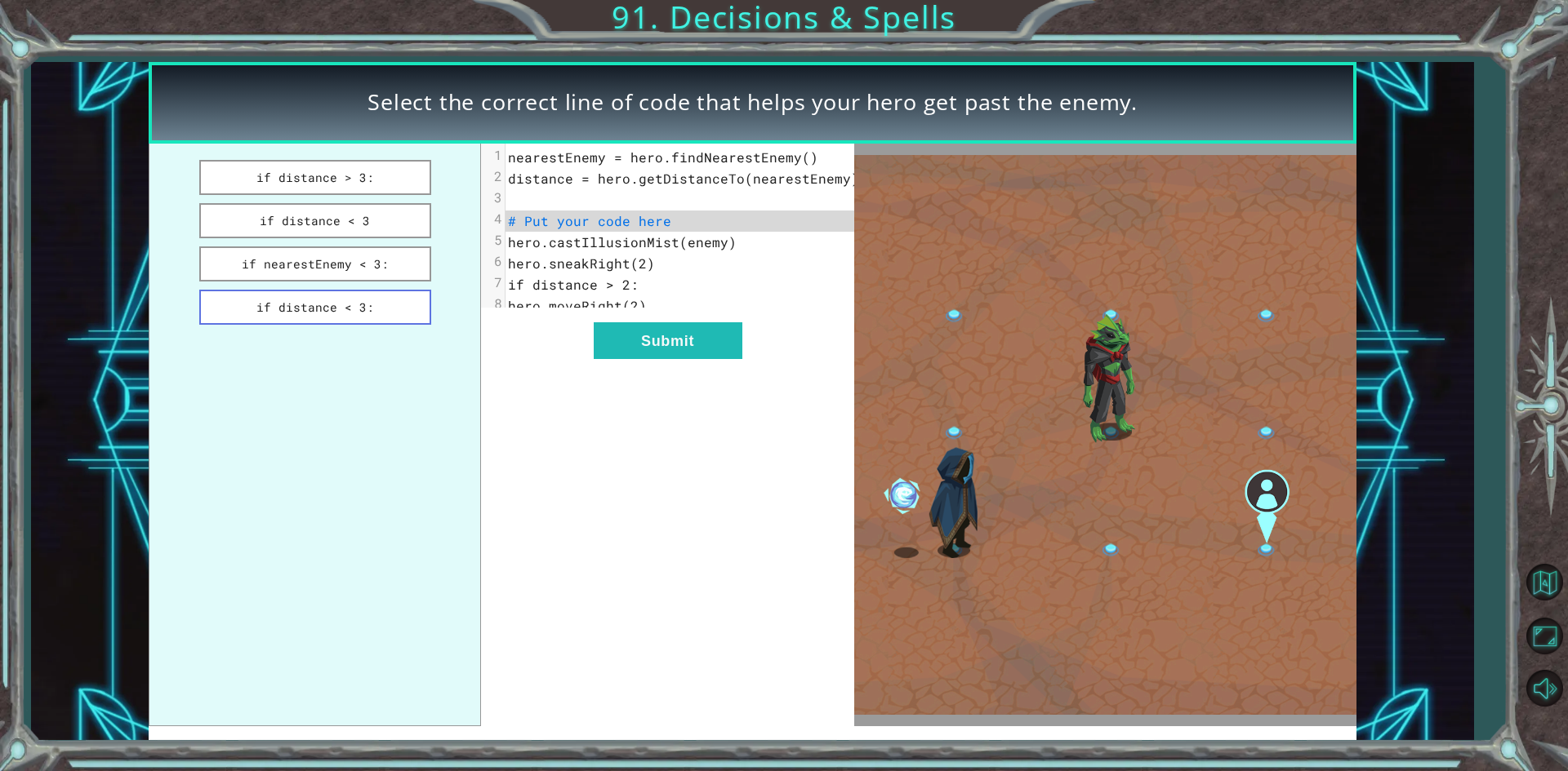
click at [364, 307] on button "if distance < 3:" at bounding box center [314, 307] width 232 height 35
click at [694, 372] on div "xxxxxxxxxx 8 1 nearestEnemy = hero.findNearestEnemy() 2 distance = hero.getDist…" at bounding box center [666, 434] width 372 height 582
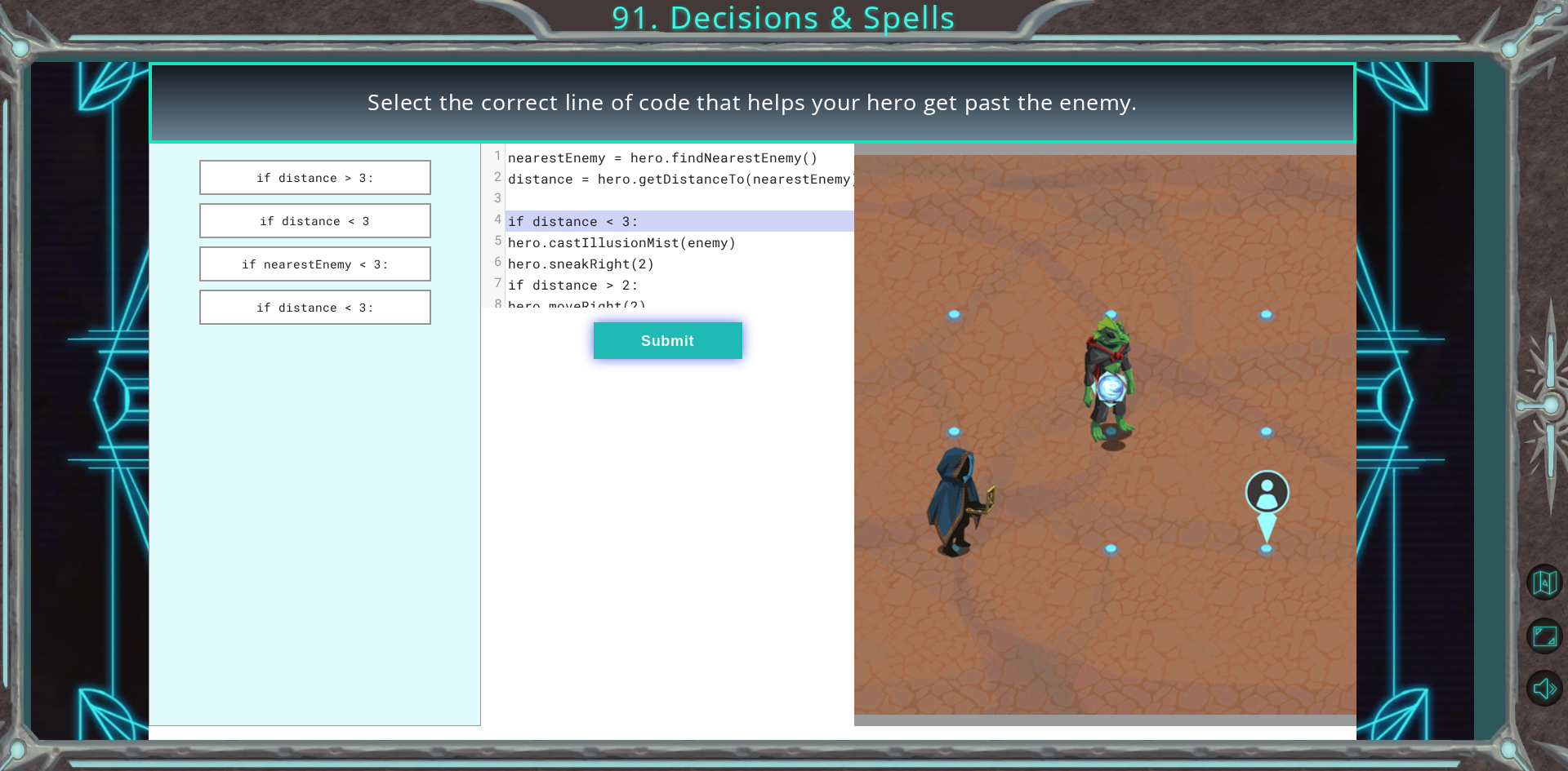
click at [687, 359] on button "Submit" at bounding box center [668, 341] width 149 height 37
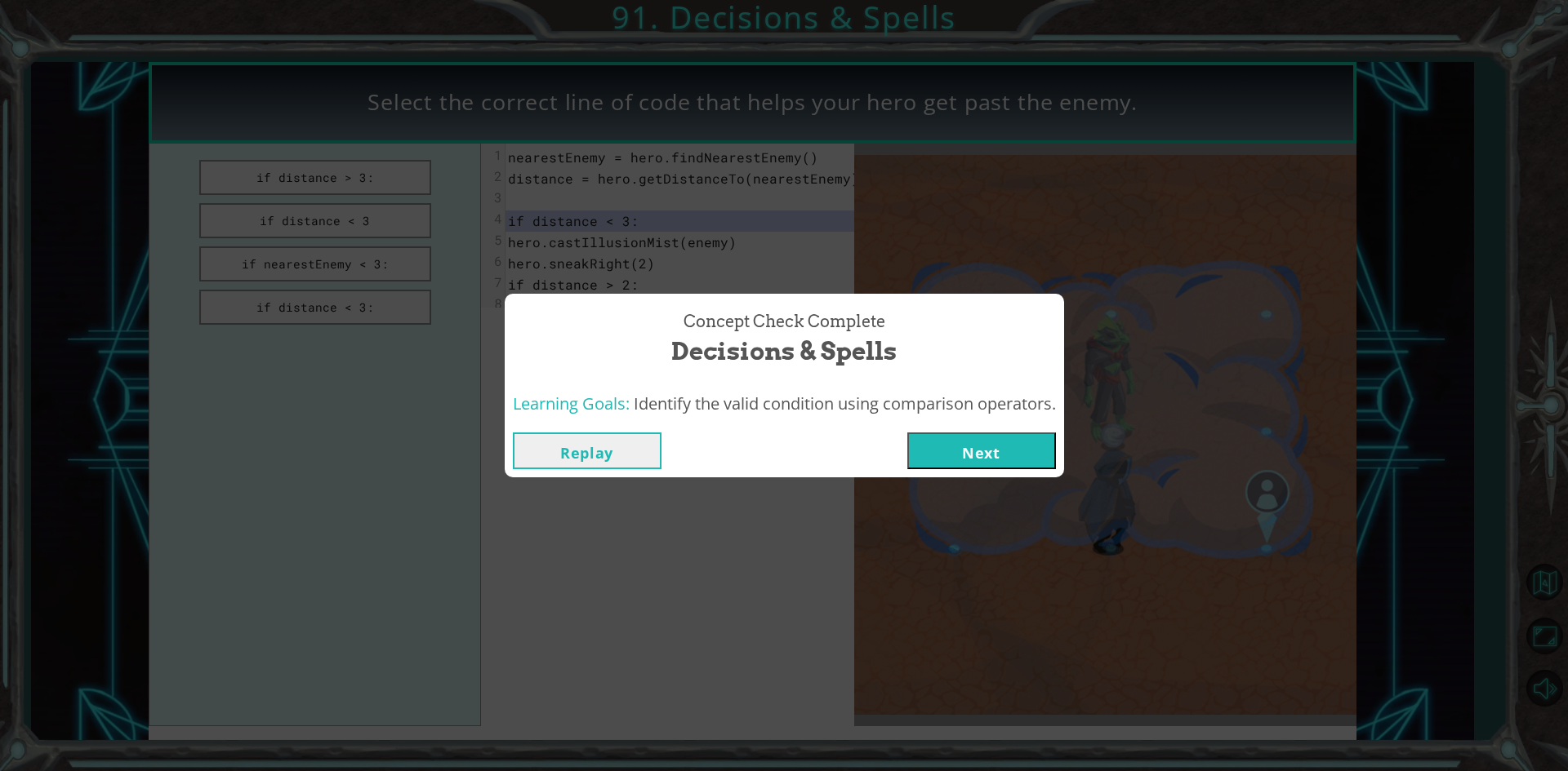
click at [917, 427] on div "Replay Next" at bounding box center [784, 450] width 559 height 53
drag, startPoint x: 928, startPoint y: 426, endPoint x: 935, endPoint y: 424, distance: 7.3
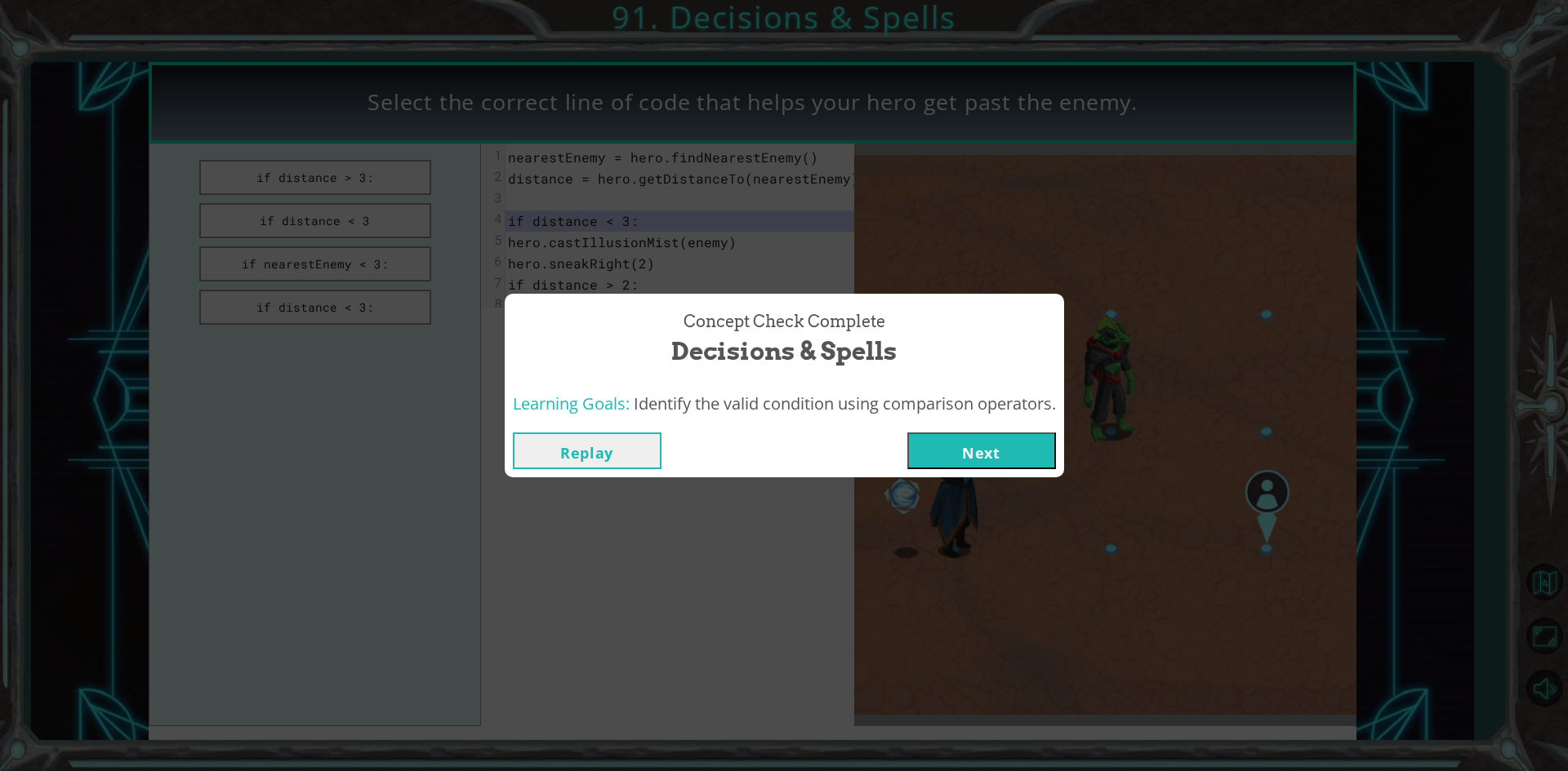
click at [935, 424] on div "Replay Next" at bounding box center [784, 450] width 559 height 53
click at [941, 449] on button "Next" at bounding box center [981, 451] width 149 height 37
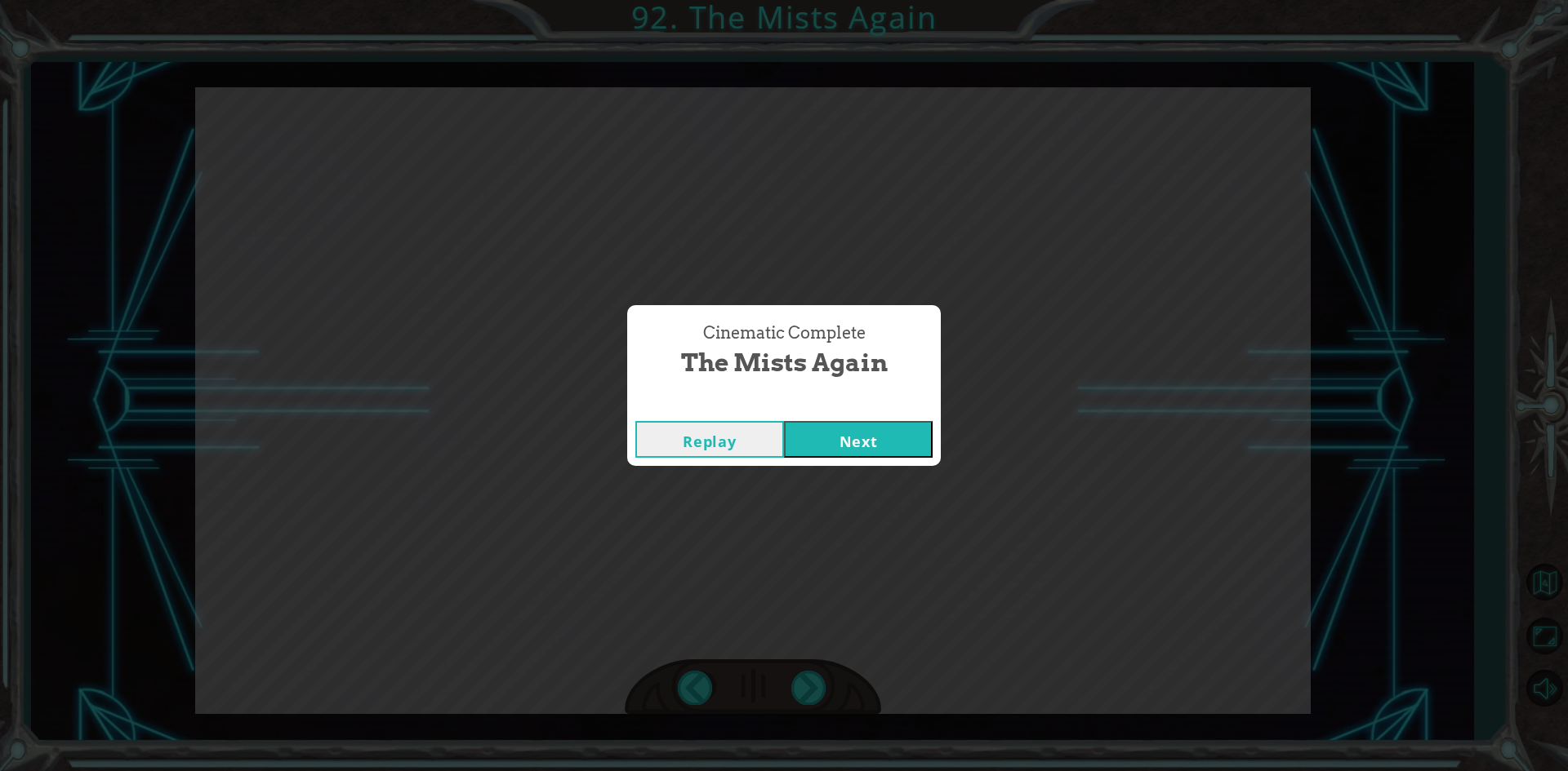
click at [884, 422] on button "Next" at bounding box center [858, 439] width 149 height 37
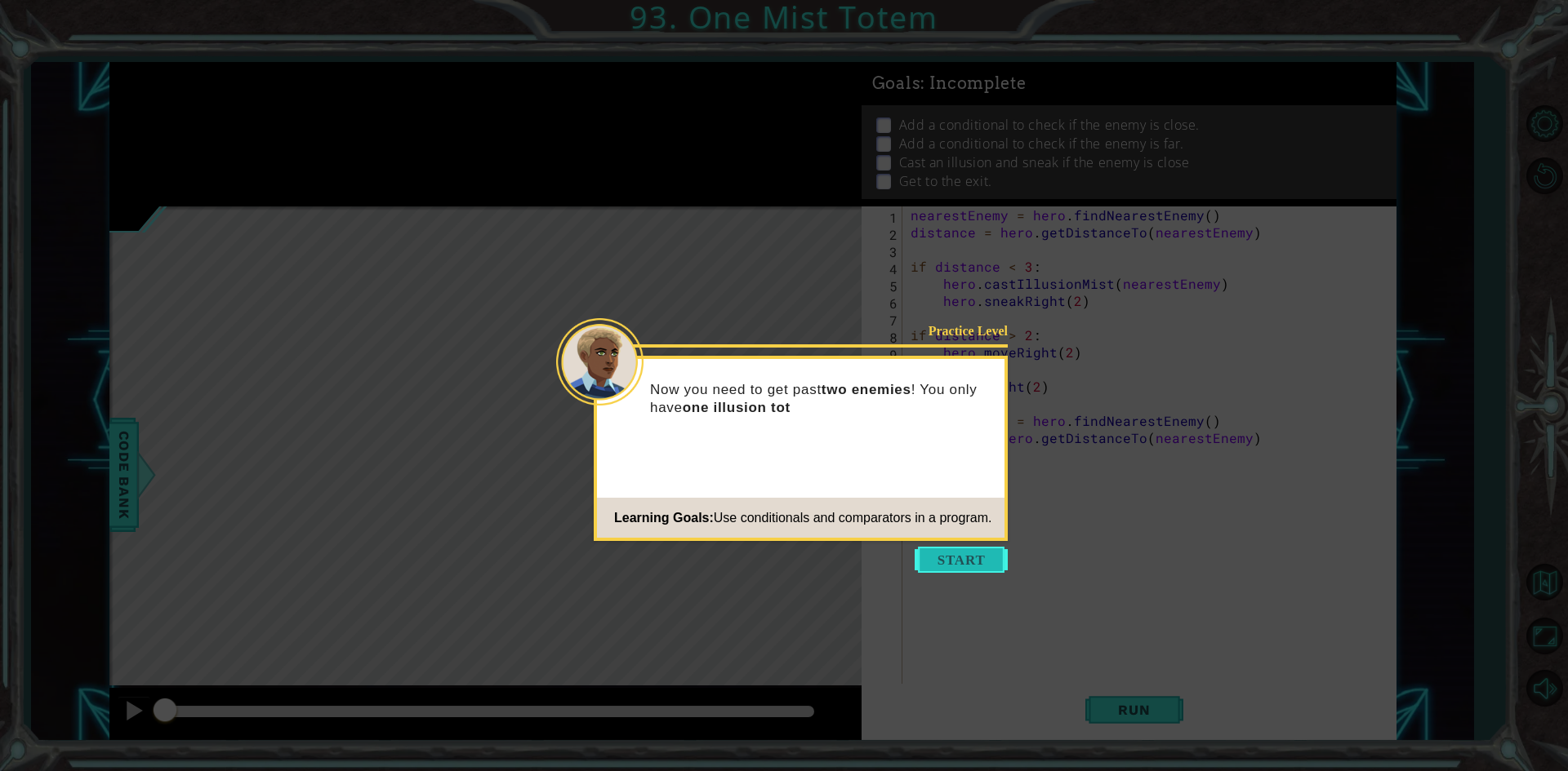
click at [965, 565] on button "Start" at bounding box center [960, 559] width 93 height 26
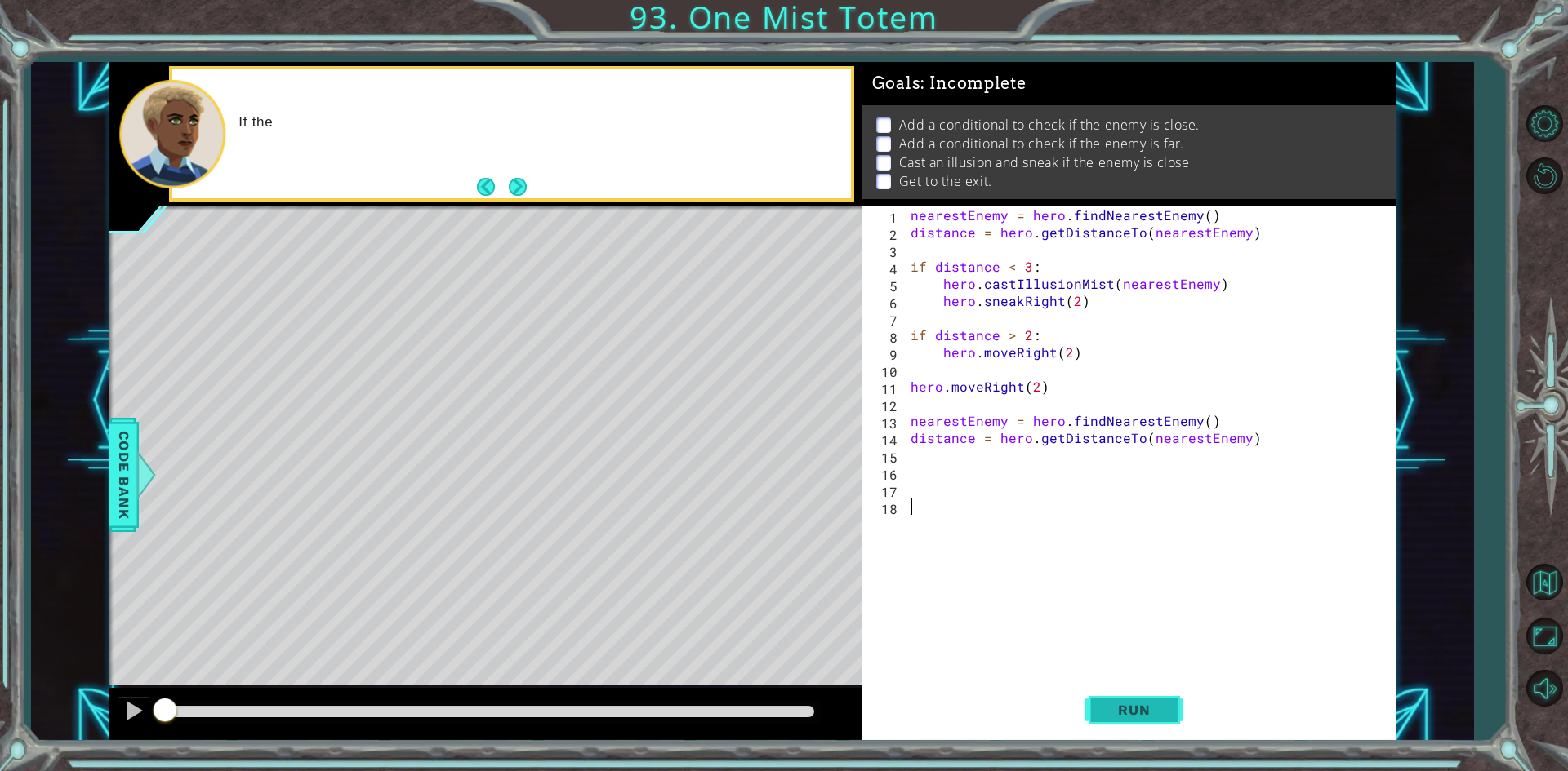
click at [1093, 703] on button "Run" at bounding box center [1133, 710] width 98 height 53
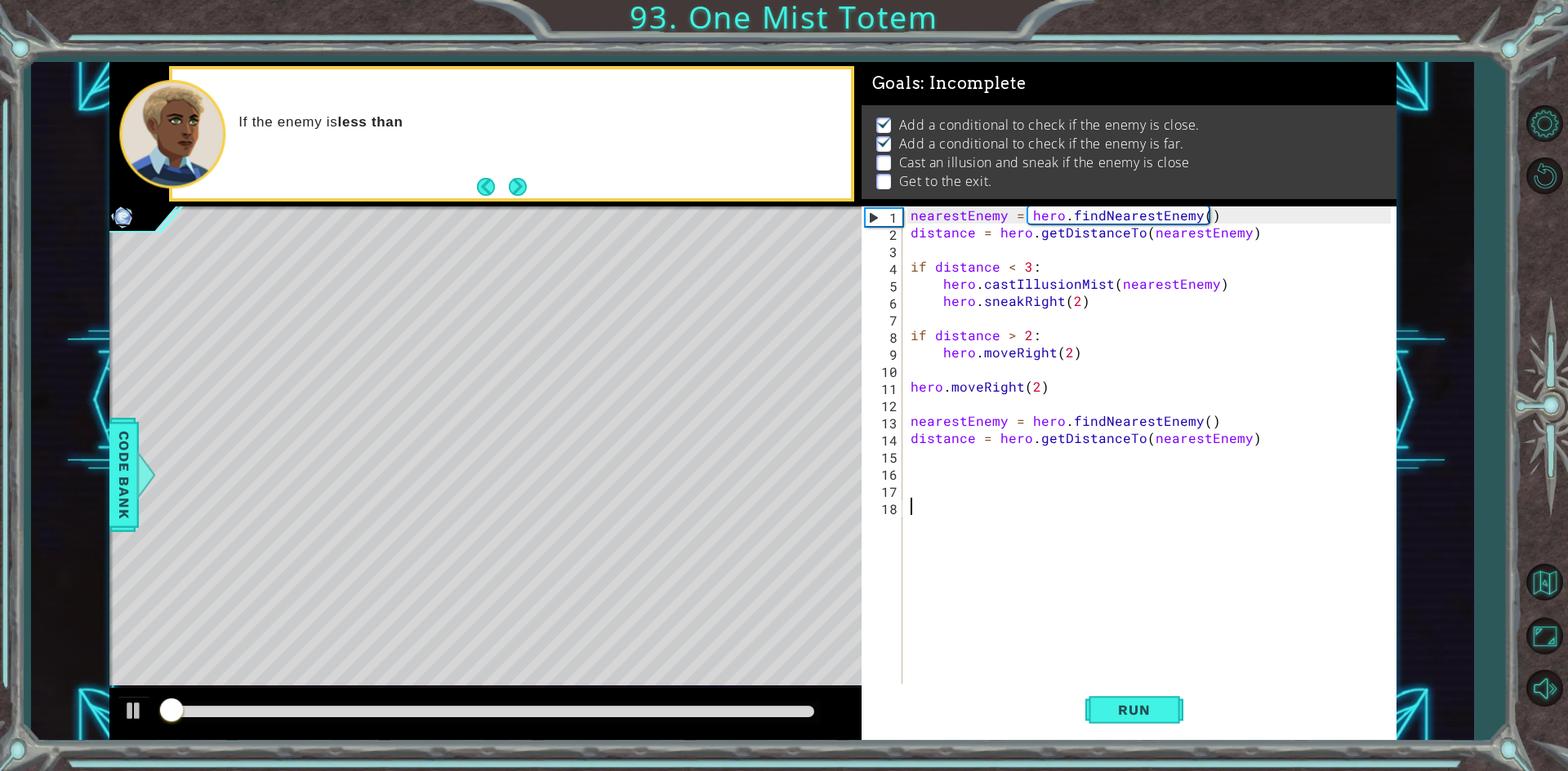
scroll to position [7, 0]
click at [500, 194] on button "Back" at bounding box center [492, 186] width 32 height 18
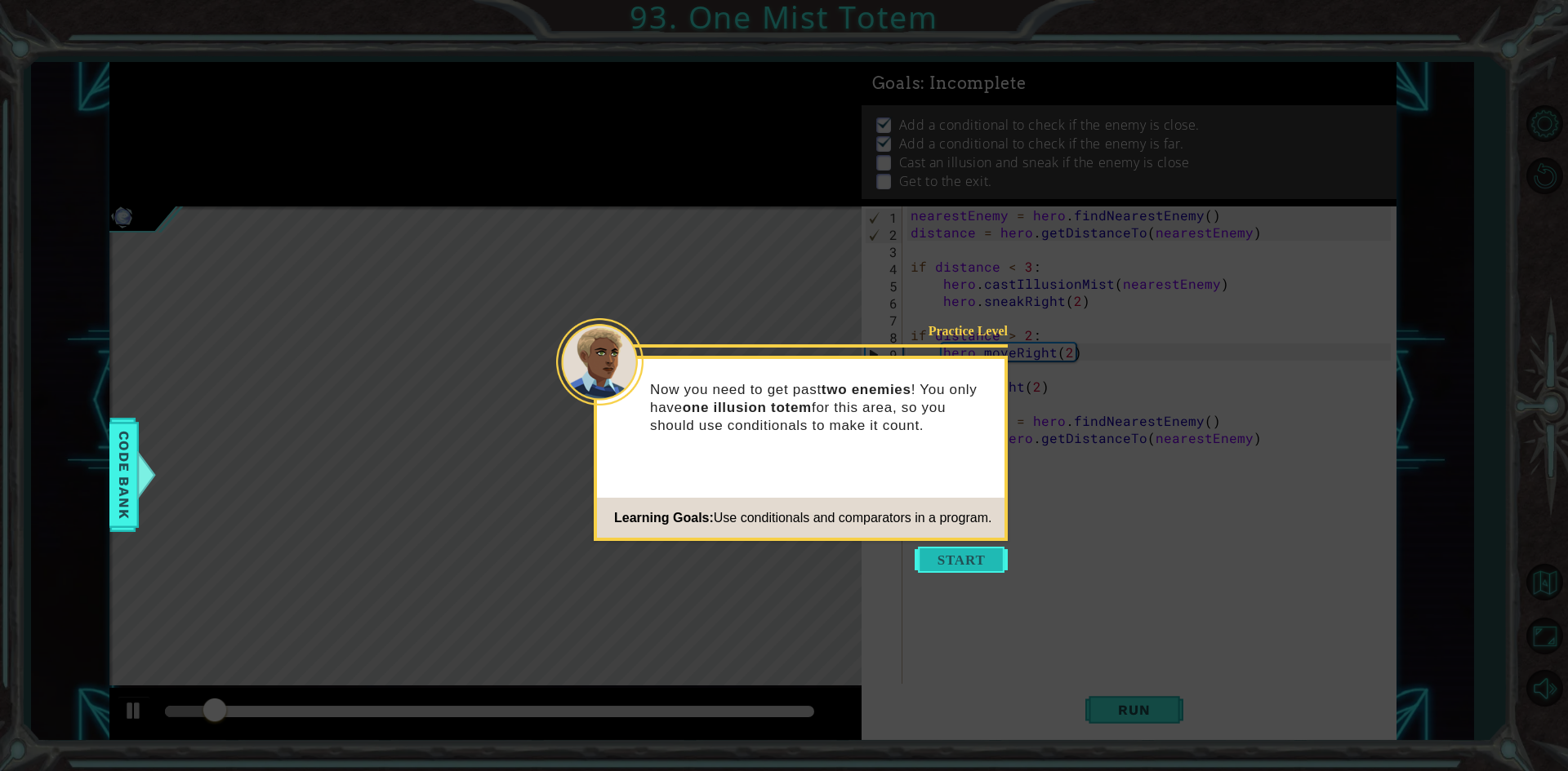
click at [933, 563] on button "Start" at bounding box center [960, 559] width 93 height 26
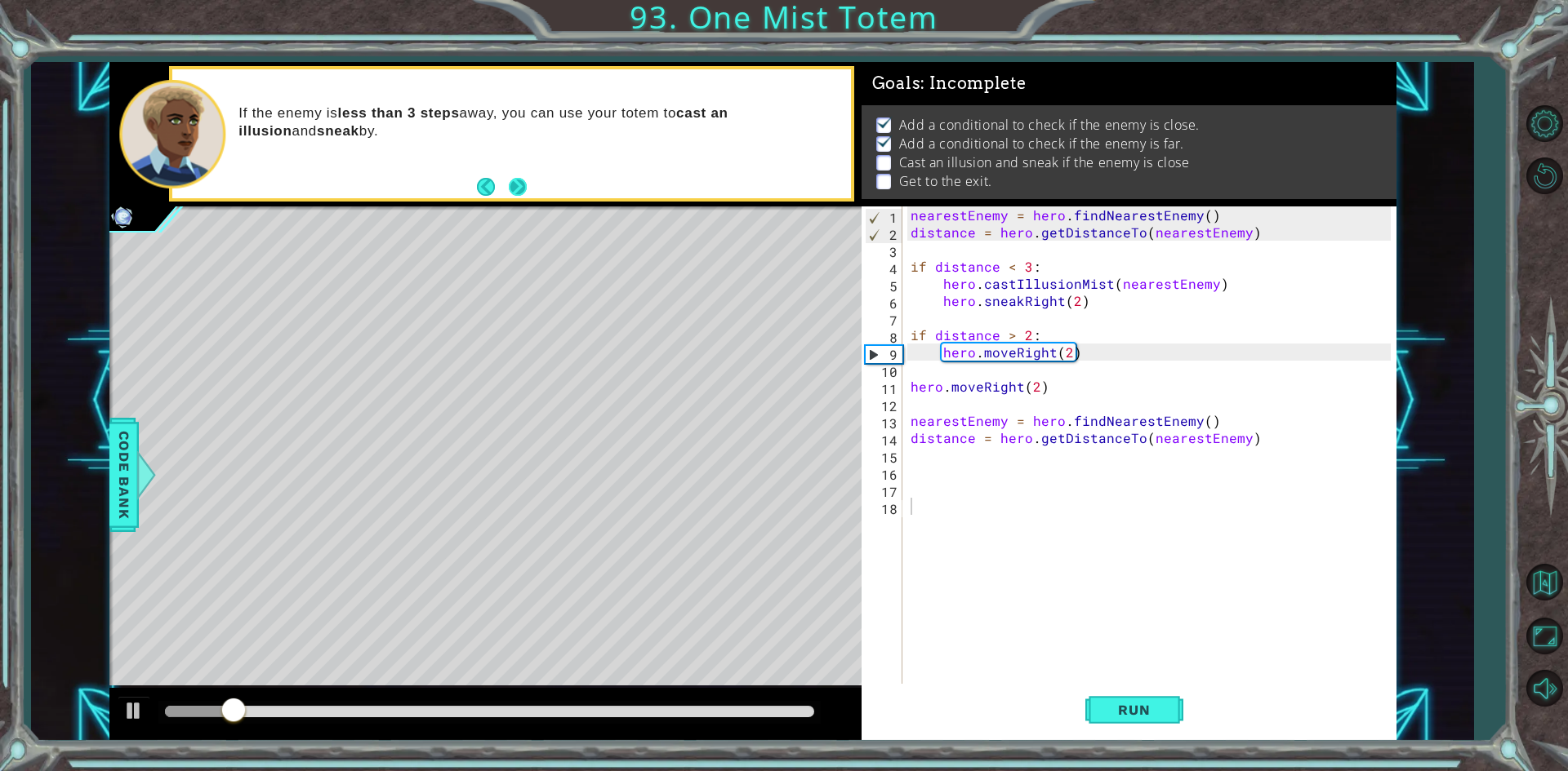
click at [515, 187] on button "Next" at bounding box center [517, 186] width 18 height 18
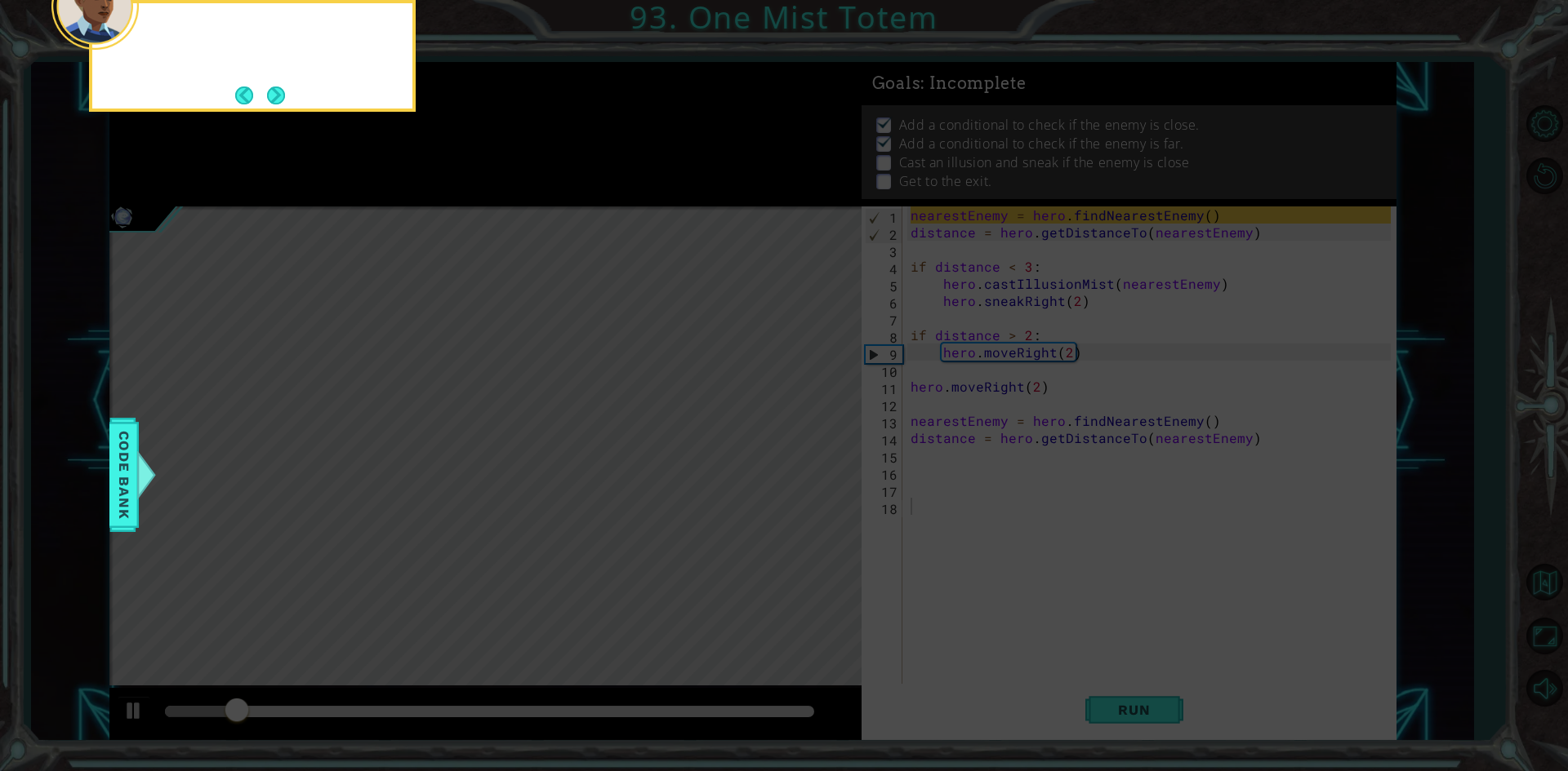
click at [515, 187] on icon at bounding box center [784, 115] width 1568 height 1311
click at [274, 99] on button "Next" at bounding box center [275, 95] width 18 height 18
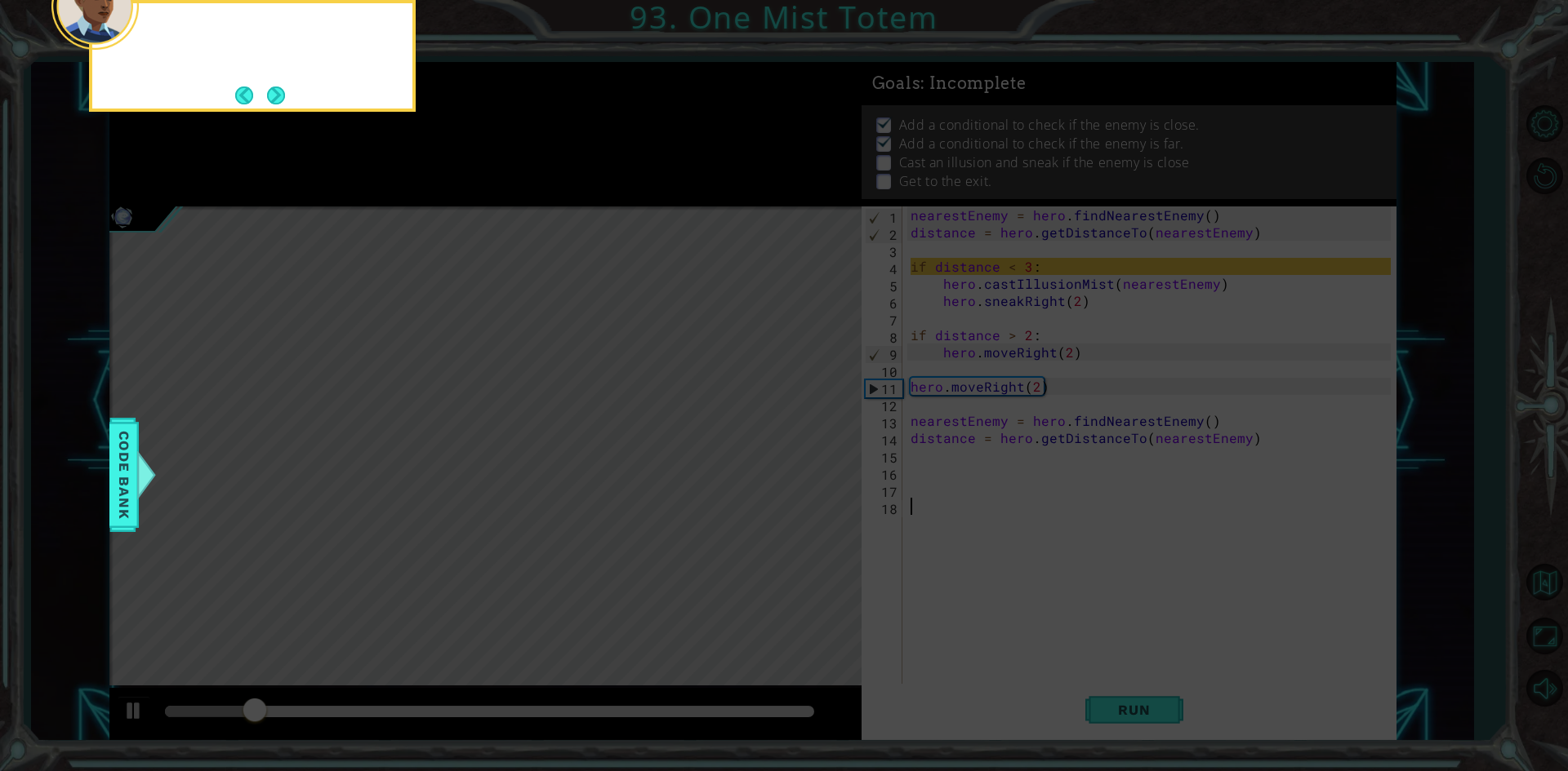
click at [274, 99] on button "Next" at bounding box center [275, 95] width 18 height 18
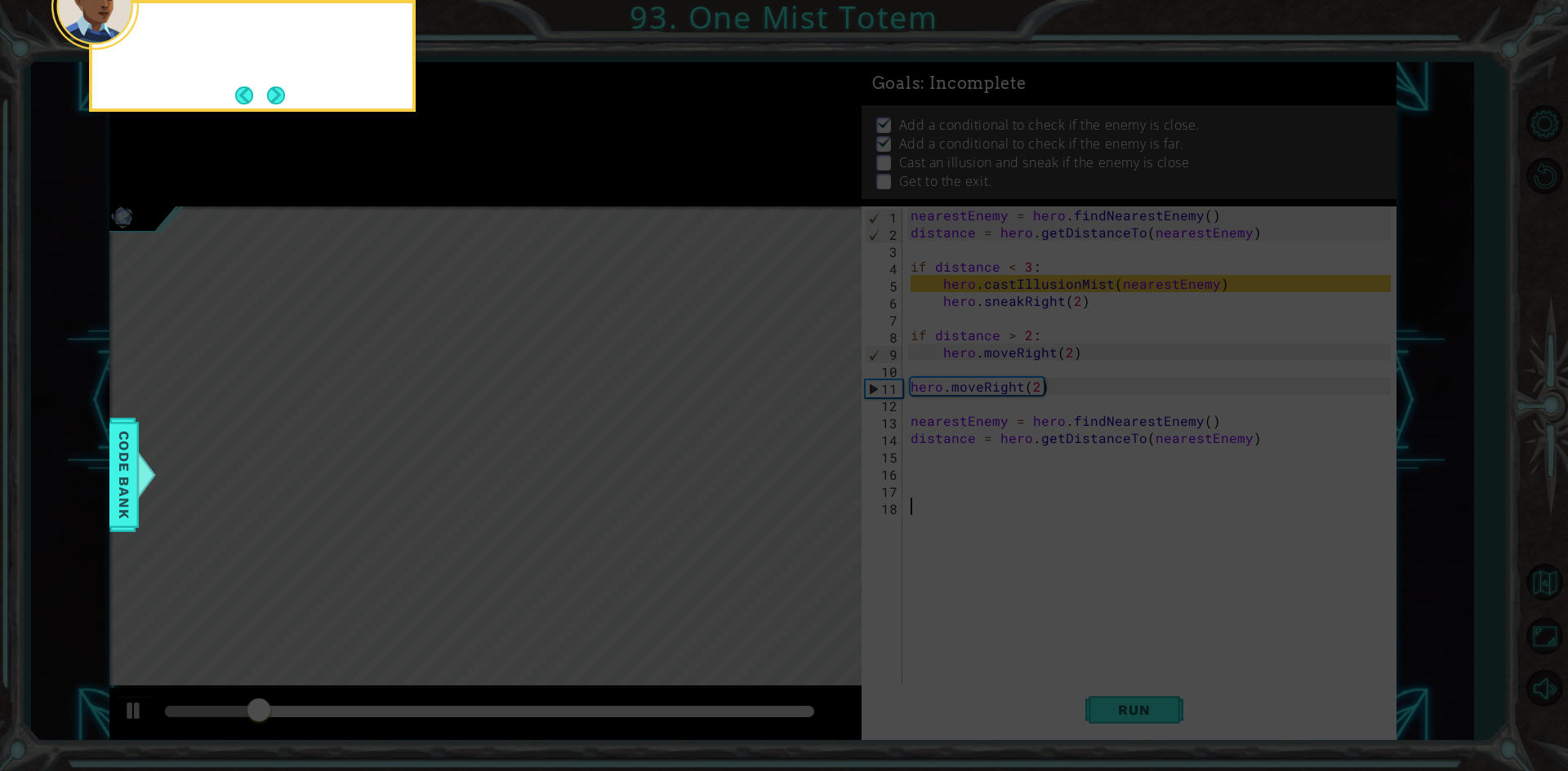
click at [274, 99] on button "Next" at bounding box center [275, 95] width 18 height 18
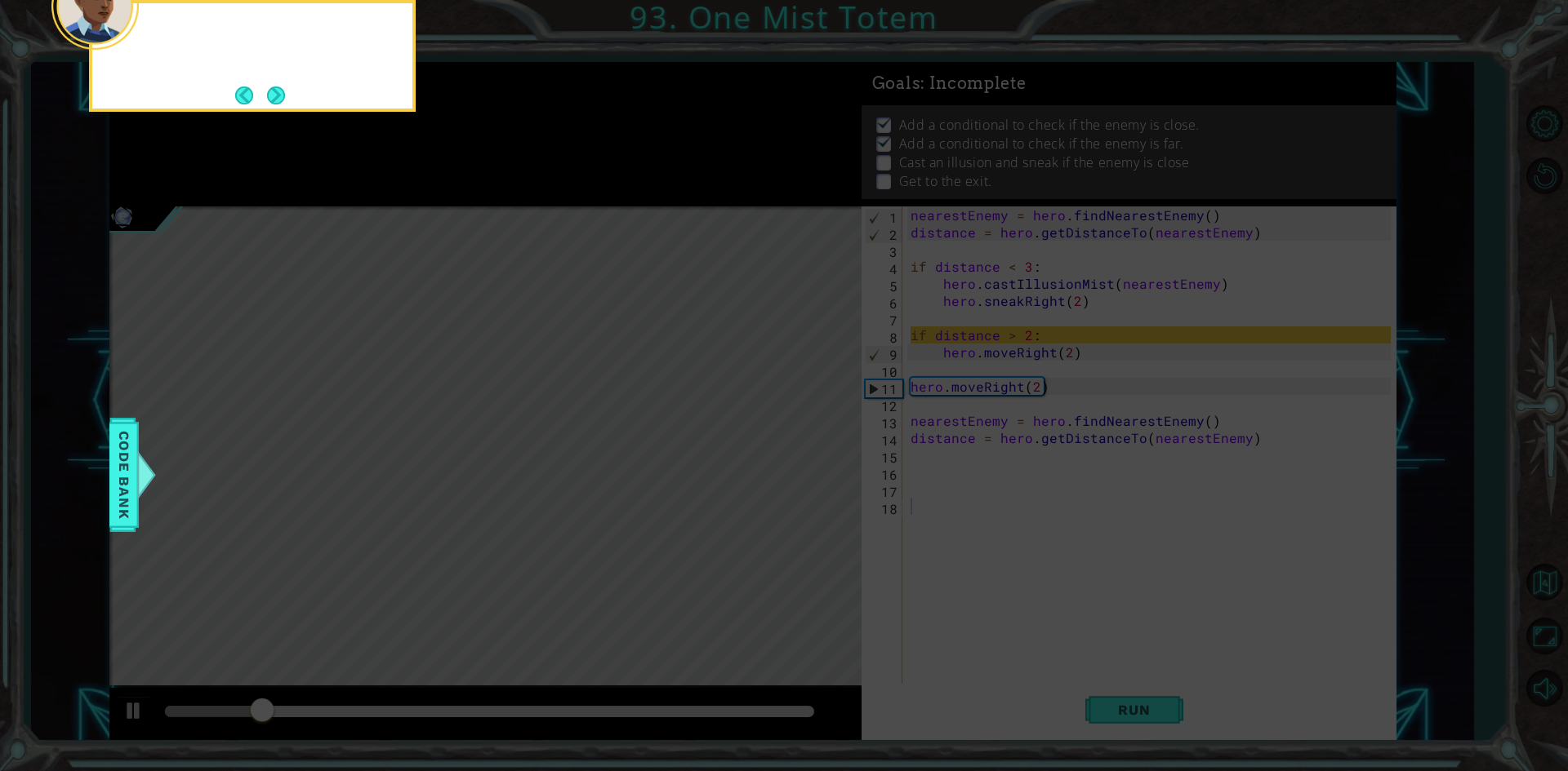
click at [274, 99] on button "Next" at bounding box center [275, 95] width 19 height 19
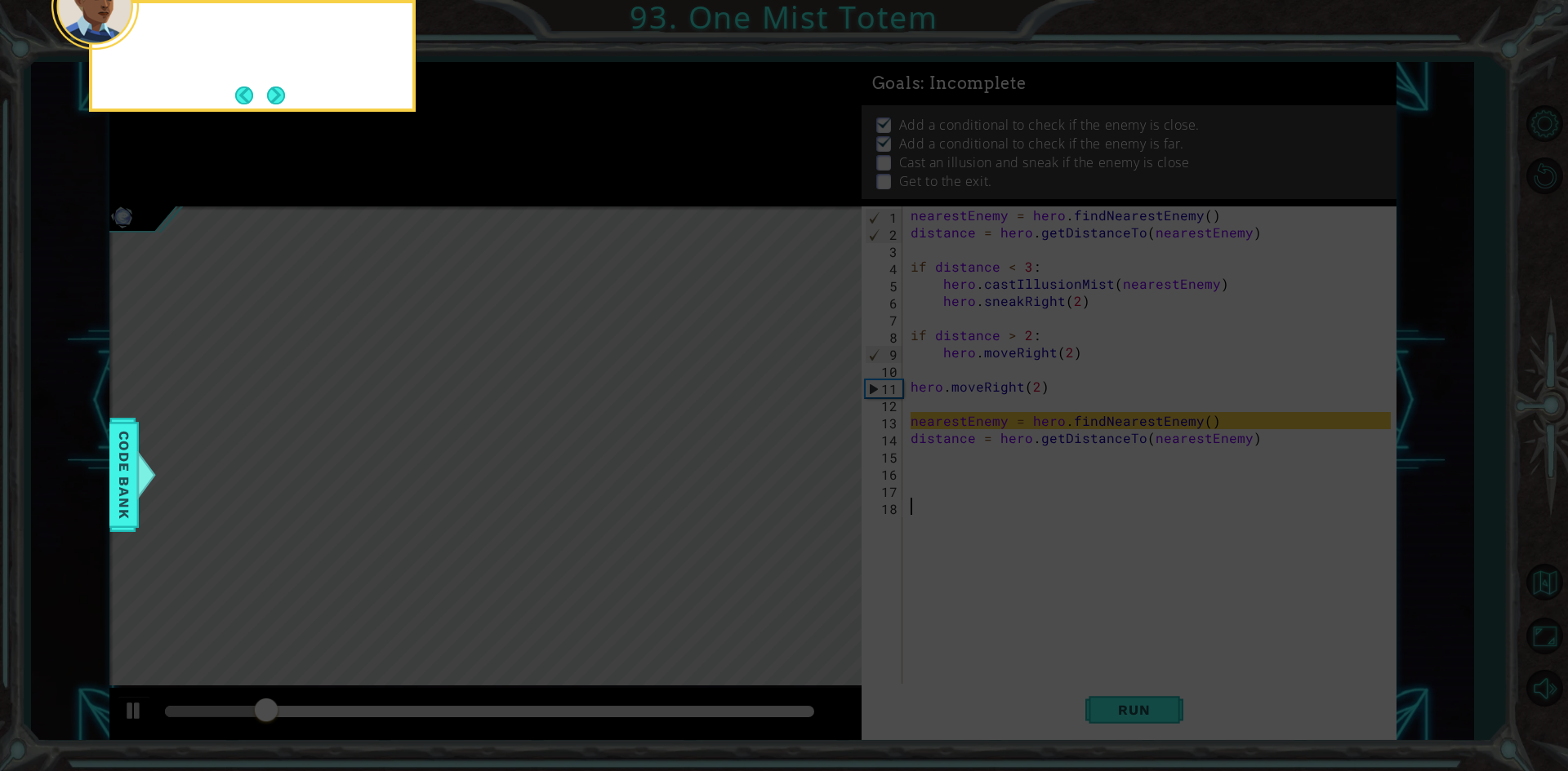
click at [274, 99] on button "Next" at bounding box center [276, 95] width 18 height 18
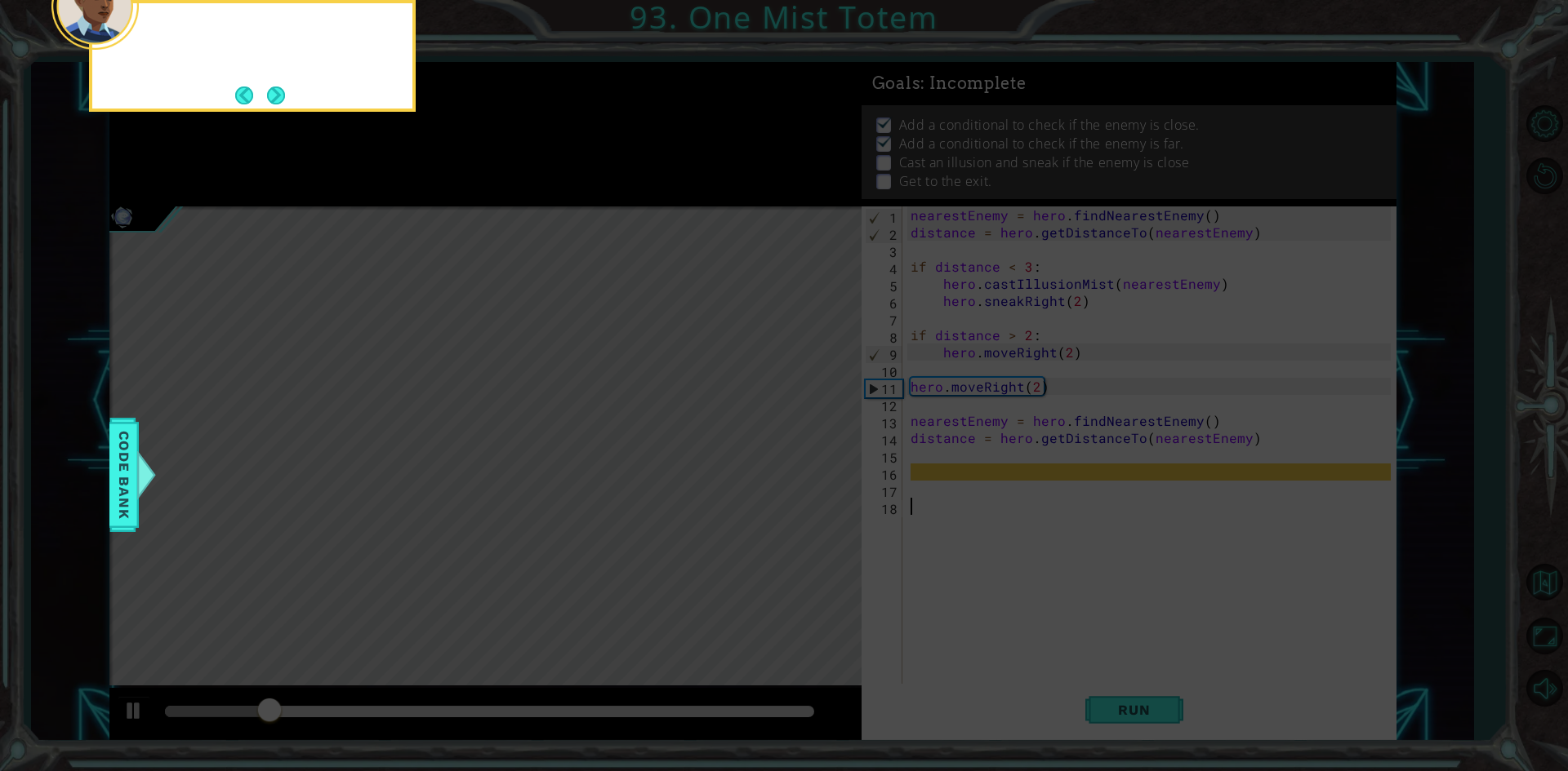
click at [274, 99] on button "Next" at bounding box center [275, 95] width 19 height 19
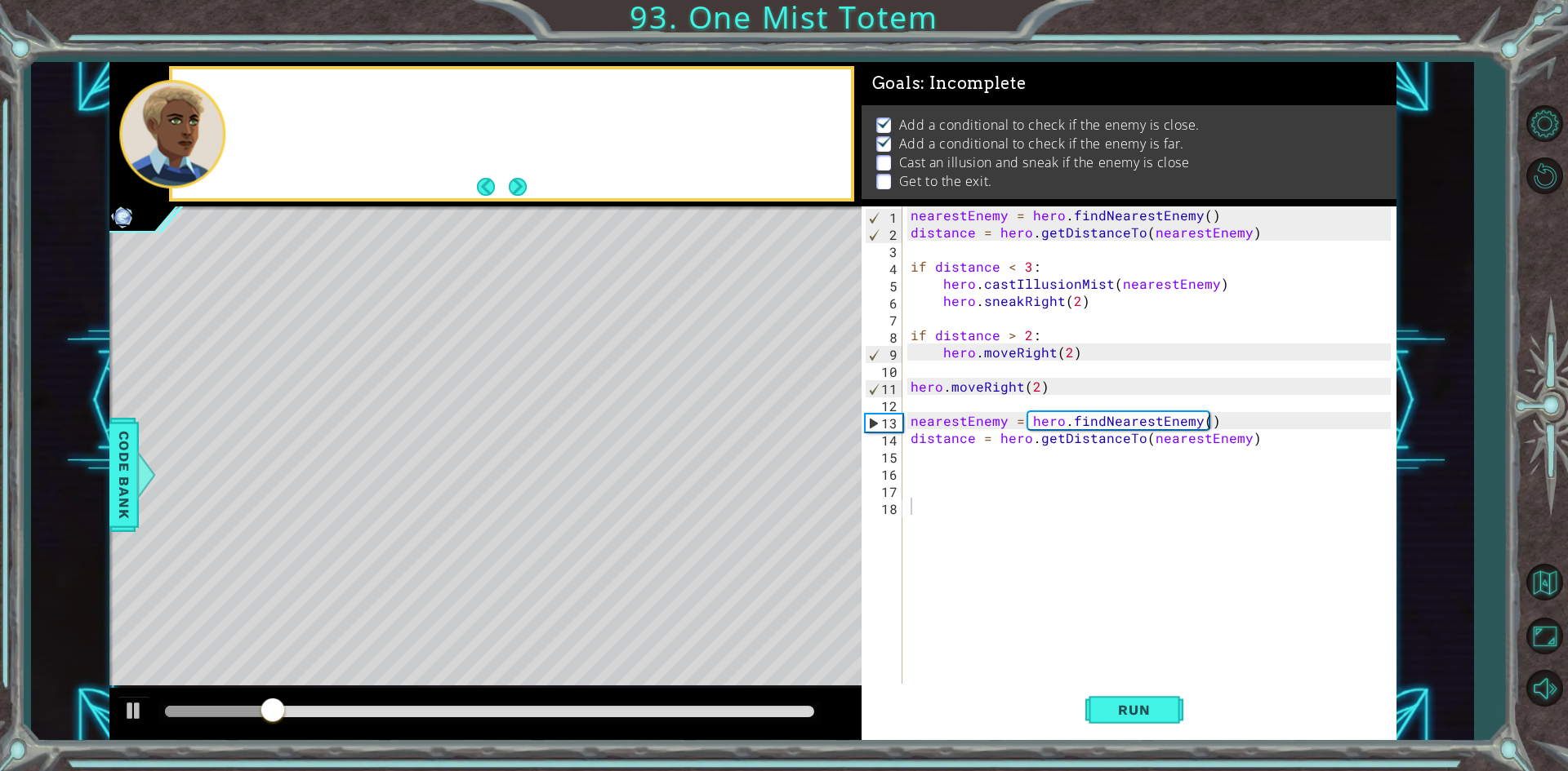
click at [274, 99] on div at bounding box center [511, 134] width 678 height 129
click at [521, 195] on button "Next" at bounding box center [518, 186] width 18 height 18
click at [521, 200] on div at bounding box center [511, 134] width 685 height 135
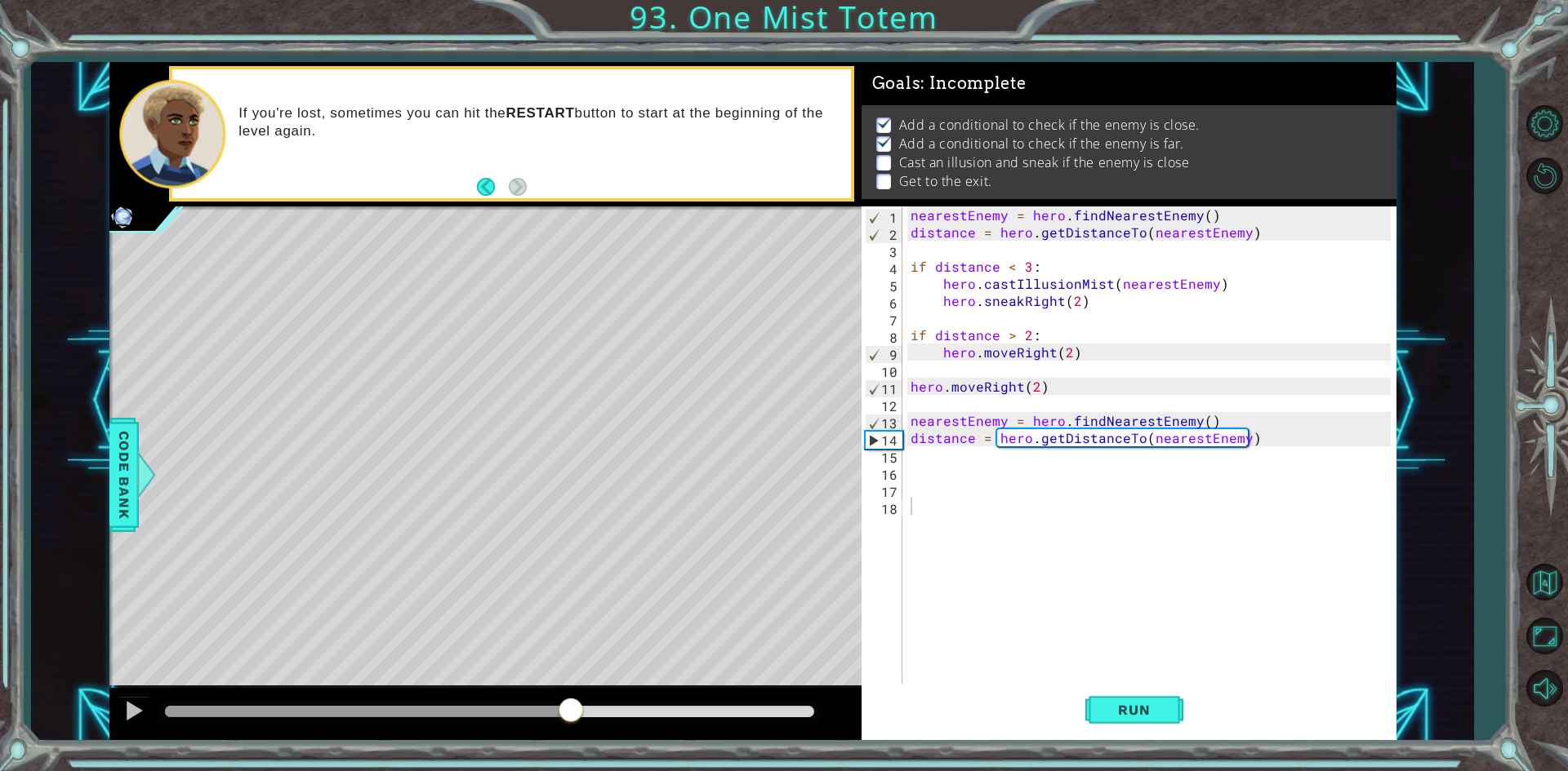
drag, startPoint x: 318, startPoint y: 712, endPoint x: 572, endPoint y: 689, distance: 255.0
click at [572, 689] on div at bounding box center [486, 713] width 752 height 53
click at [993, 476] on div "nearestEnemy = hero . findNearestEnemy ( ) distance = hero . getDistanceTo ( ne…" at bounding box center [1153, 463] width 491 height 514
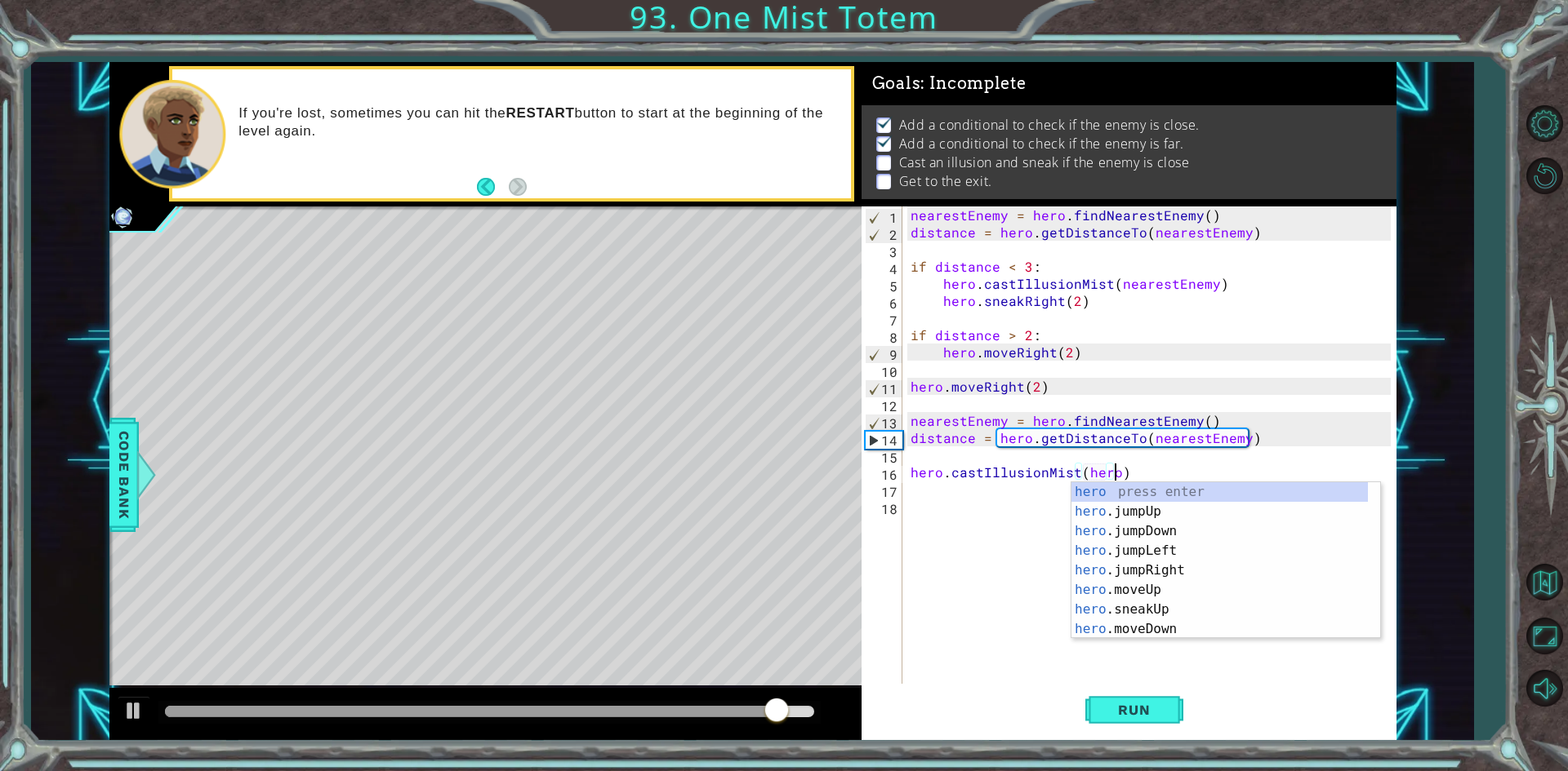
scroll to position [0, 13]
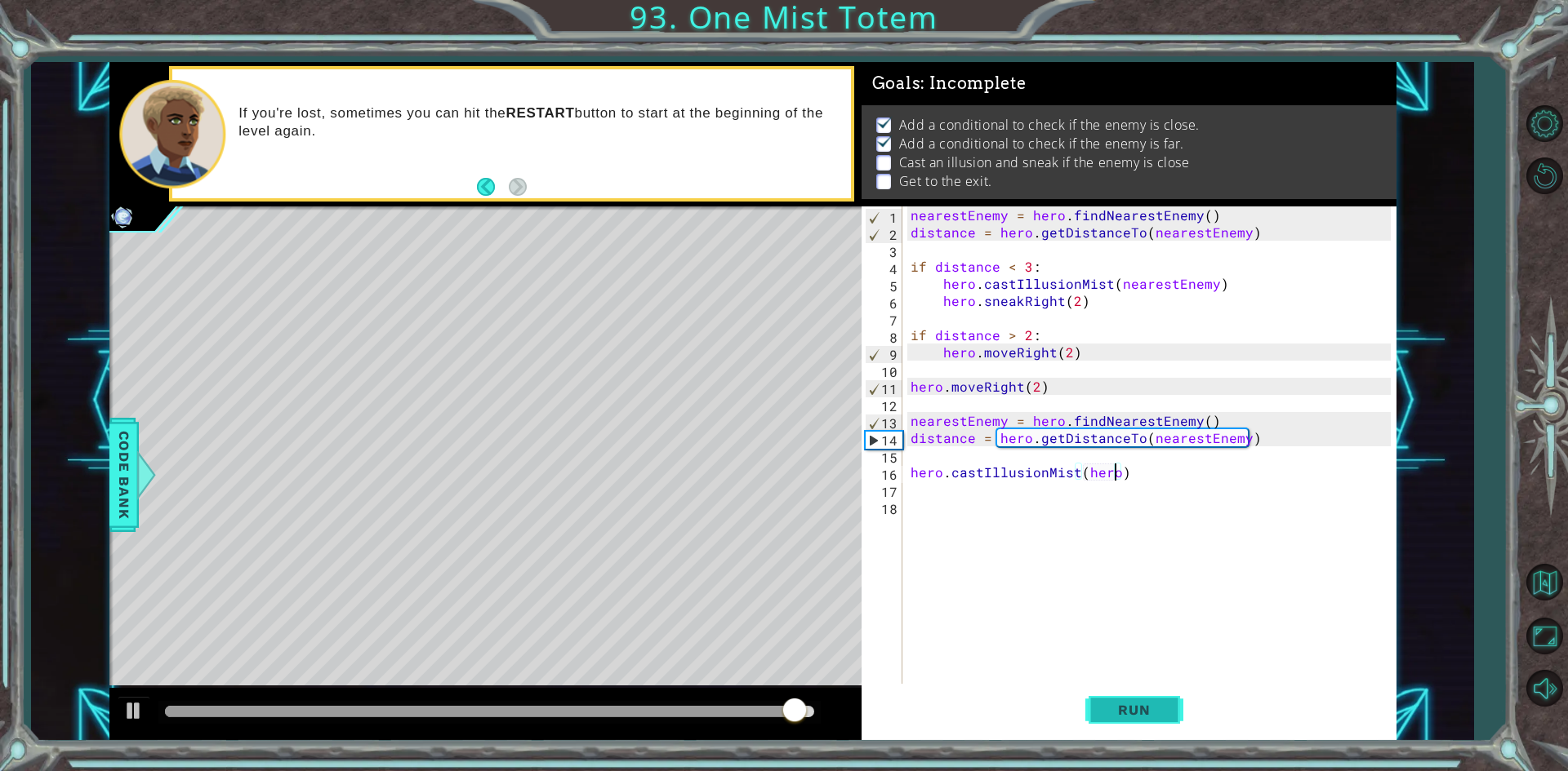
type textarea "hero.castIllusionMist(hero)"
click at [1105, 697] on button "Run" at bounding box center [1133, 710] width 98 height 53
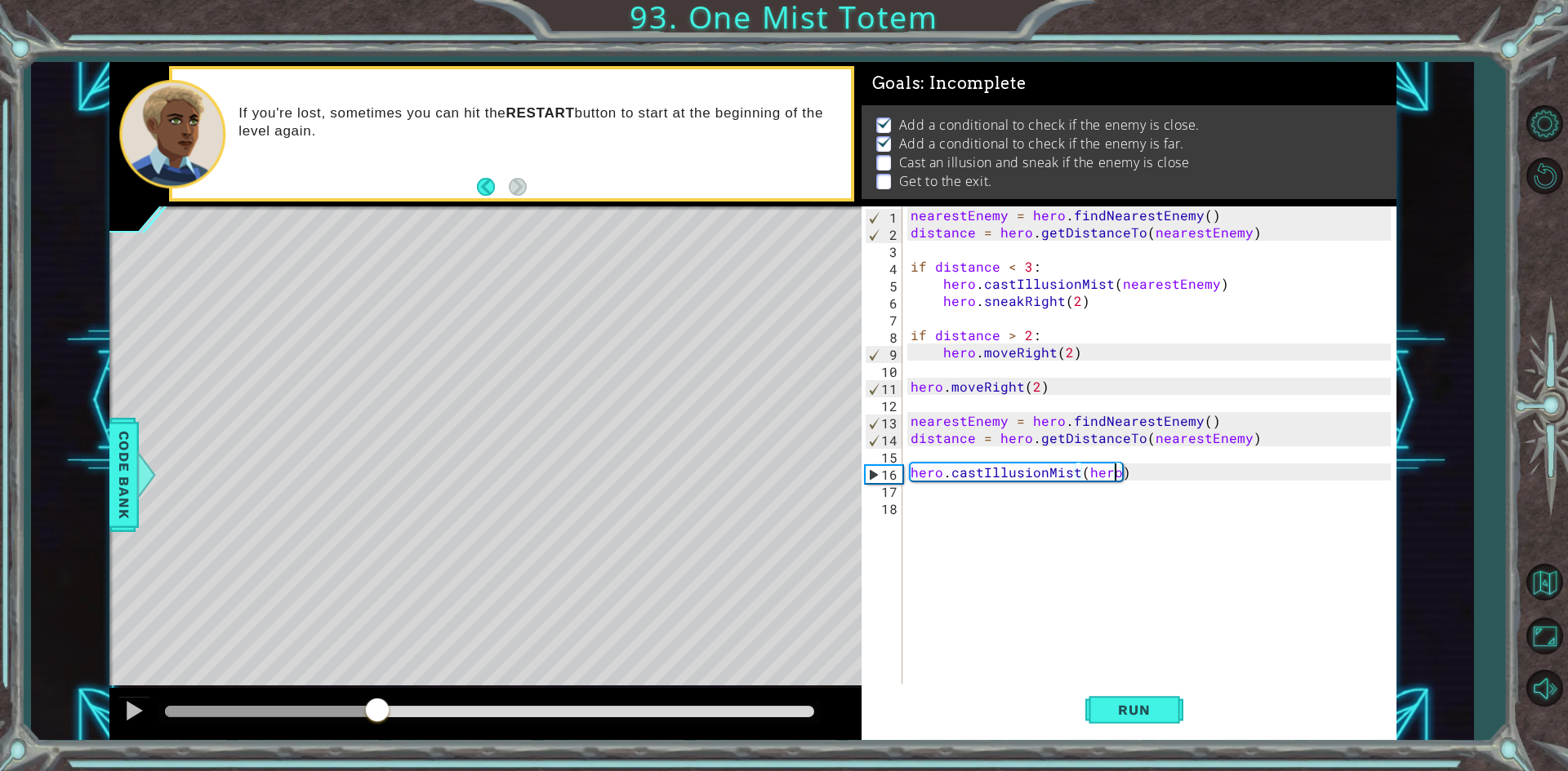
drag, startPoint x: 172, startPoint y: 717, endPoint x: 378, endPoint y: 733, distance: 206.6
click at [378, 733] on div at bounding box center [486, 713] width 752 height 53
click at [1031, 503] on div "nearestEnemy = hero . findNearestEnemy ( ) distance = hero . getDistanceTo ( ne…" at bounding box center [1153, 463] width 491 height 514
click at [1079, 484] on div "nearestEnemy = hero . findNearestEnemy ( ) distance = hero . getDistanceTo ( ne…" at bounding box center [1153, 463] width 491 height 514
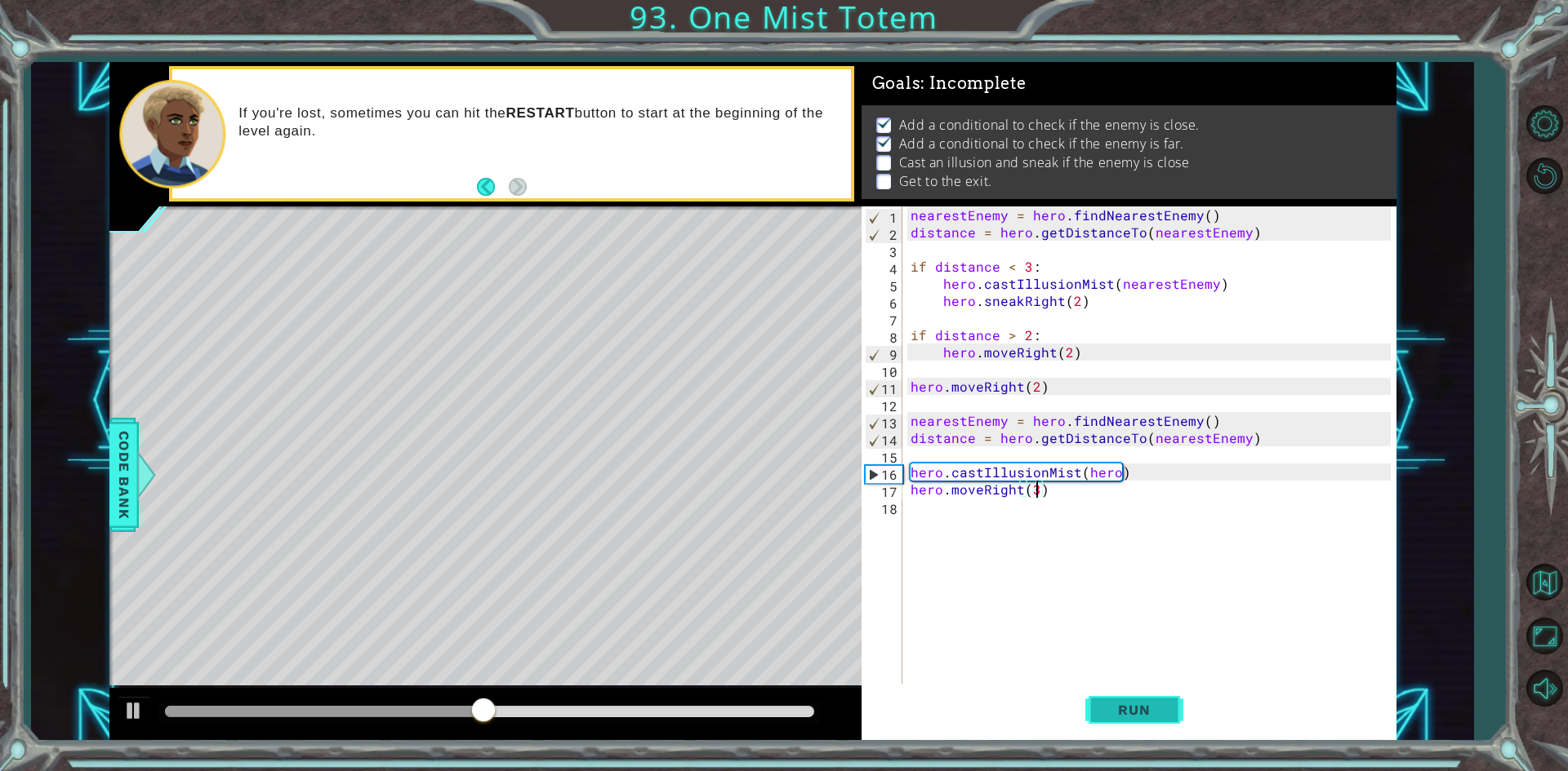
scroll to position [0, 8]
type textarea "hero.moveRight(3)"
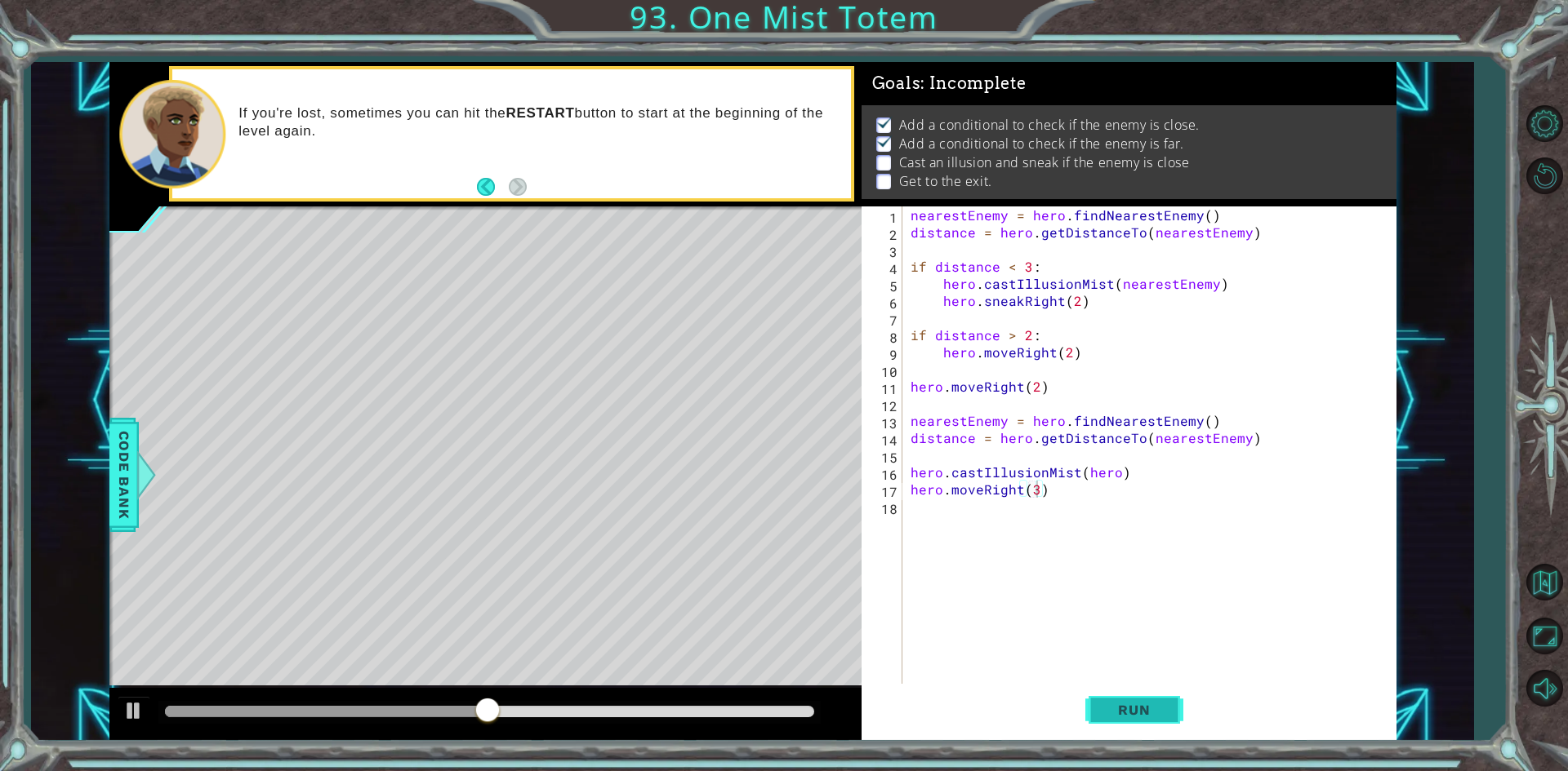
click at [1121, 697] on button "Run" at bounding box center [1133, 710] width 98 height 53
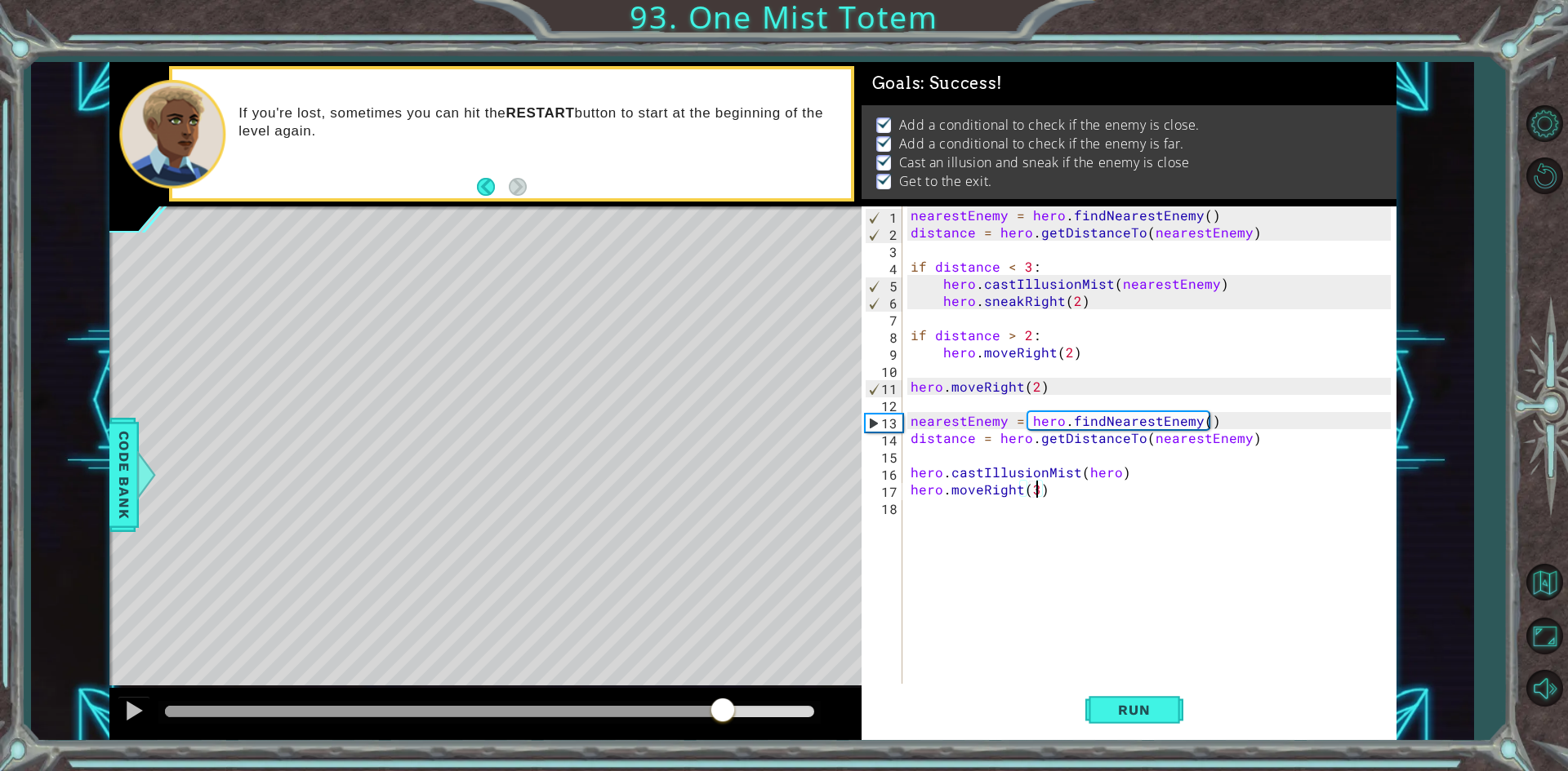
drag, startPoint x: 255, startPoint y: 710, endPoint x: 1382, endPoint y: 694, distance: 1127.1
click at [1359, 696] on div "1 ההההההההההההההההההההההההההההההההההההההההההההההההההההההההההההההההההההההההההההה…" at bounding box center [753, 401] width 1287 height 679
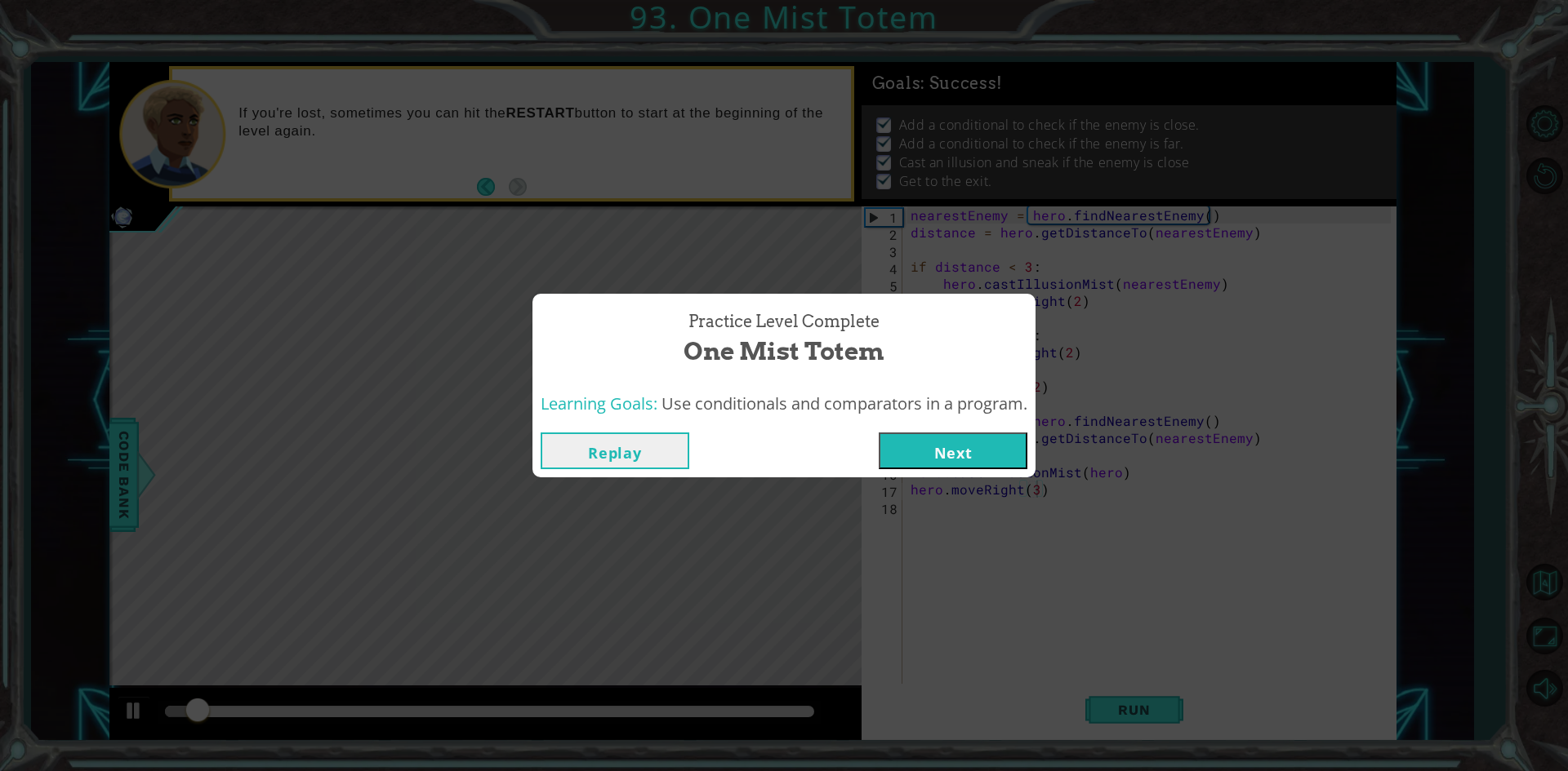
click at [958, 454] on button "Next" at bounding box center [953, 451] width 149 height 37
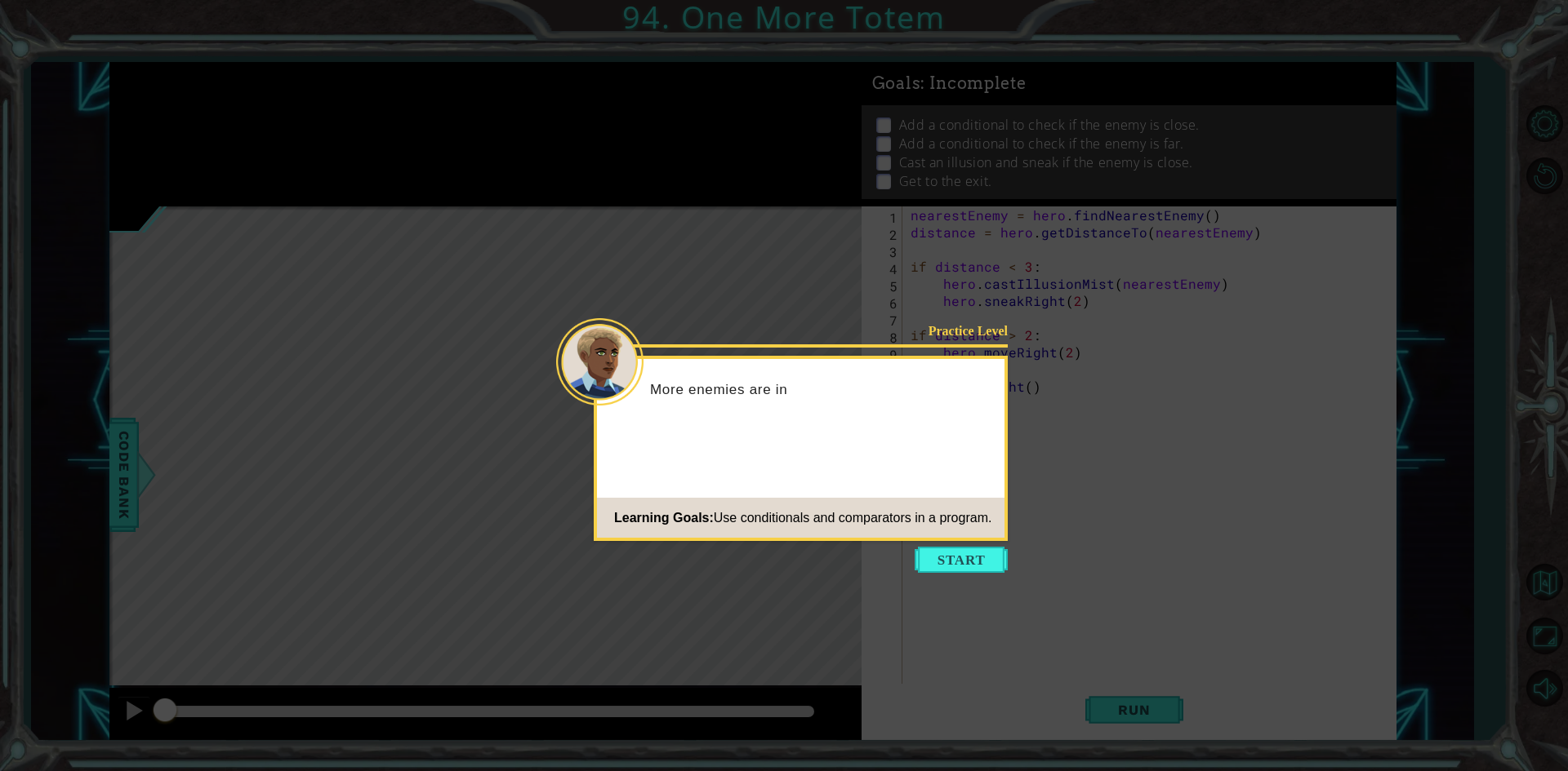
click at [951, 546] on icon at bounding box center [784, 385] width 1568 height 771
click at [958, 560] on button "Start" at bounding box center [960, 559] width 93 height 26
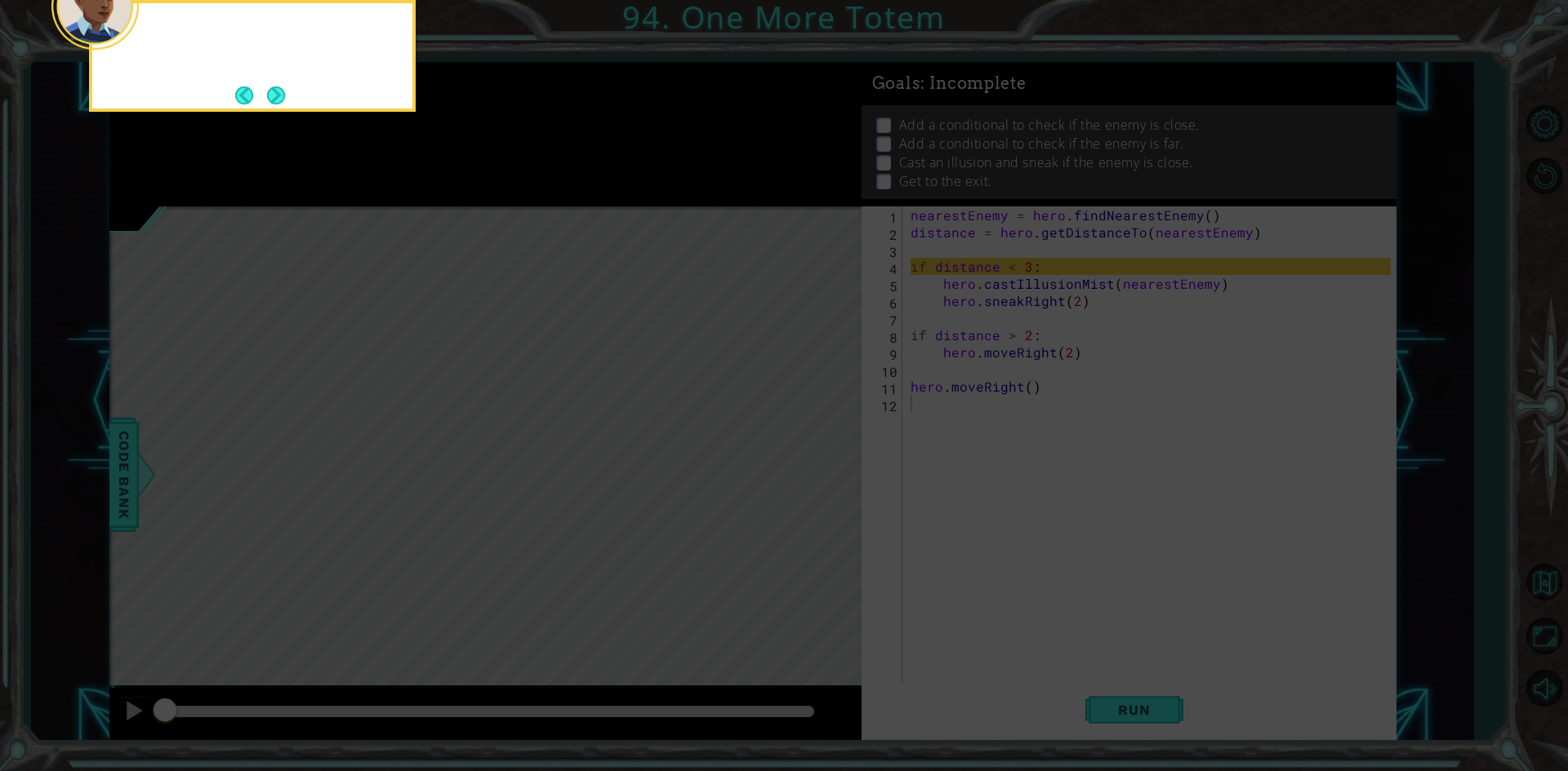
click at [958, 560] on icon at bounding box center [784, 115] width 1568 height 1311
click at [286, 88] on button "Next" at bounding box center [276, 95] width 18 height 18
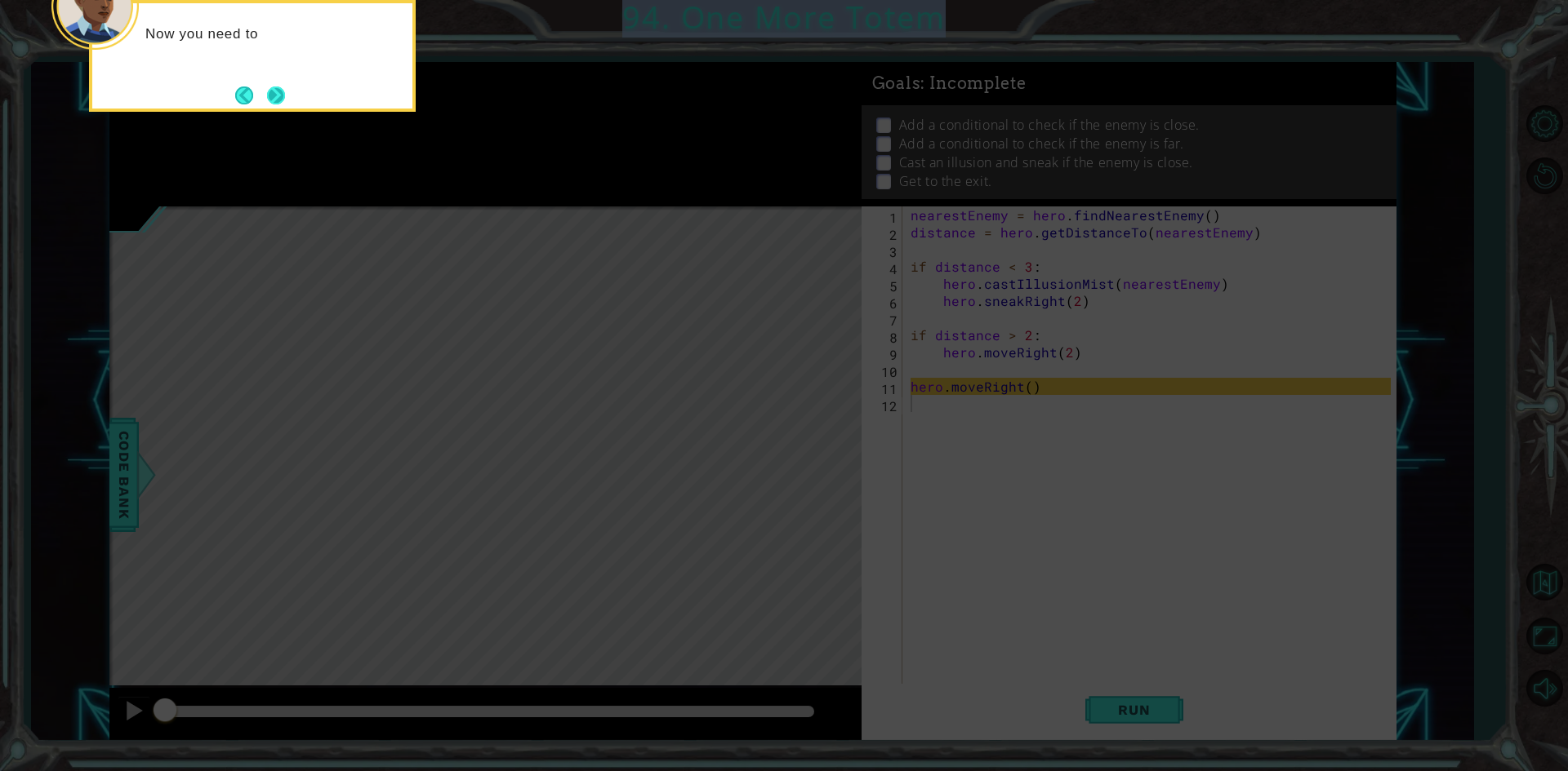
click at [283, 87] on button "Next" at bounding box center [275, 95] width 18 height 18
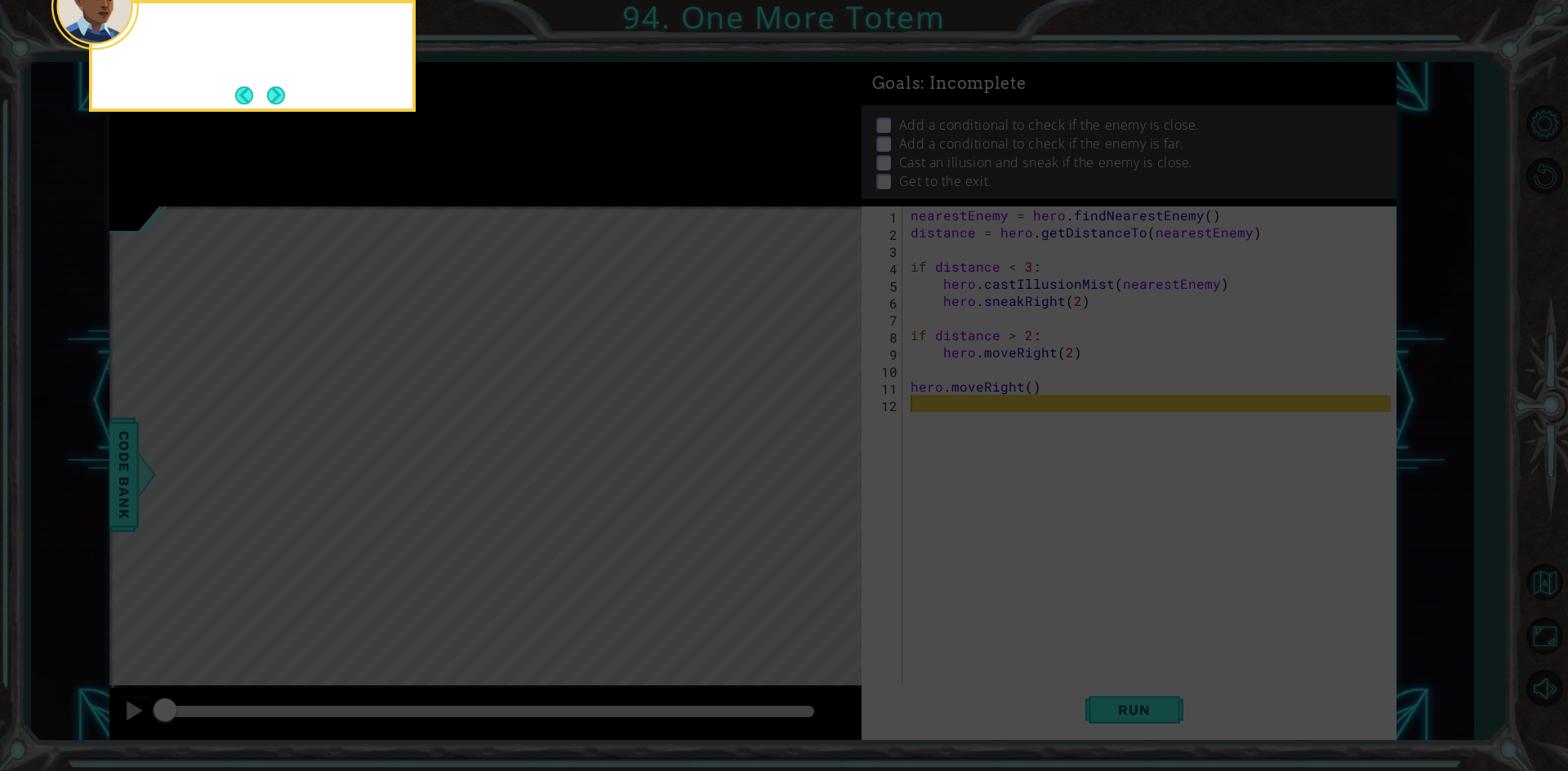
click at [283, 87] on button "Next" at bounding box center [275, 95] width 18 height 18
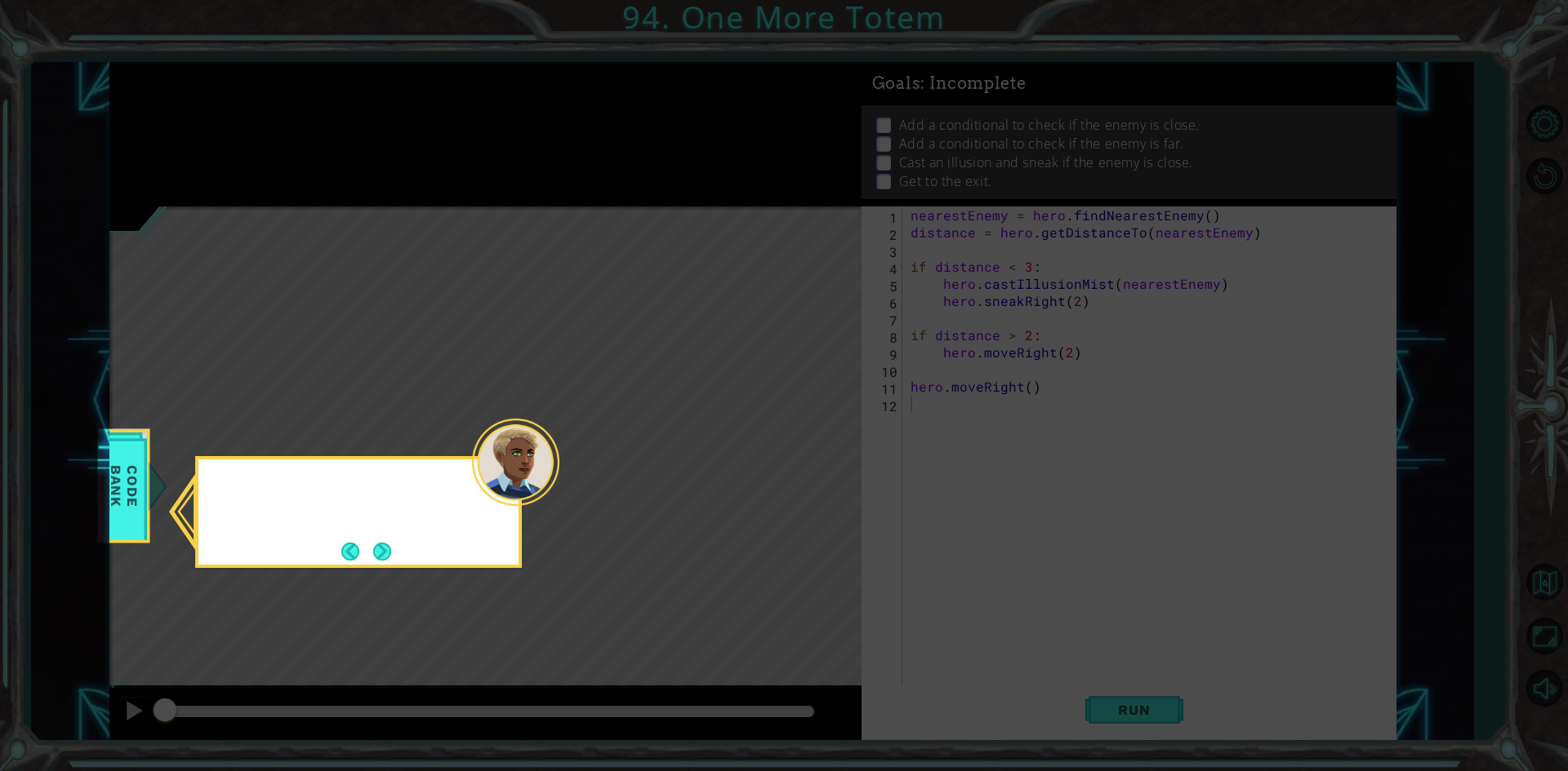
click at [281, 97] on icon at bounding box center [784, 385] width 1568 height 771
click at [391, 551] on button "Next" at bounding box center [381, 551] width 18 height 18
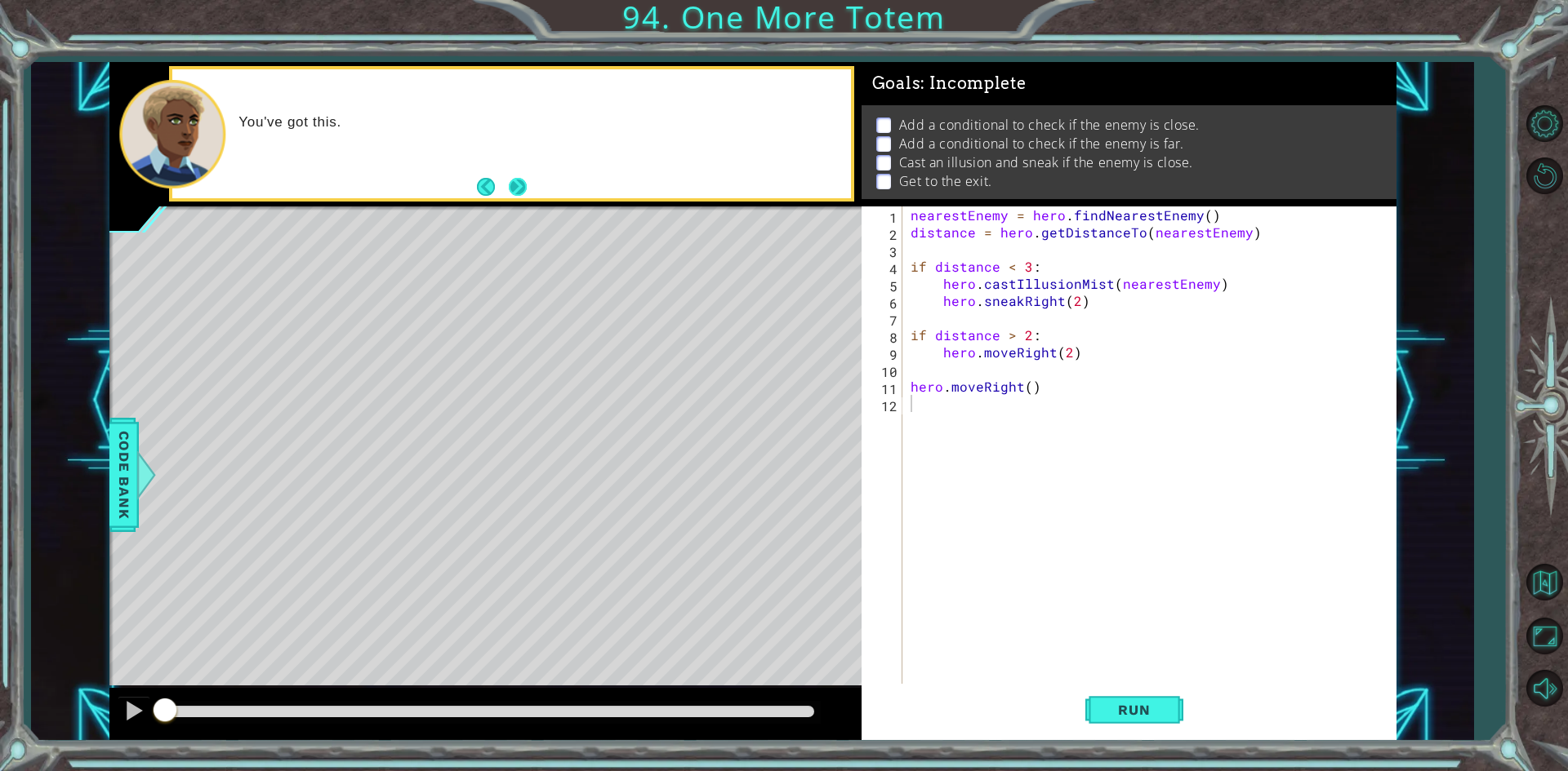
click at [517, 189] on button "Next" at bounding box center [517, 186] width 18 height 18
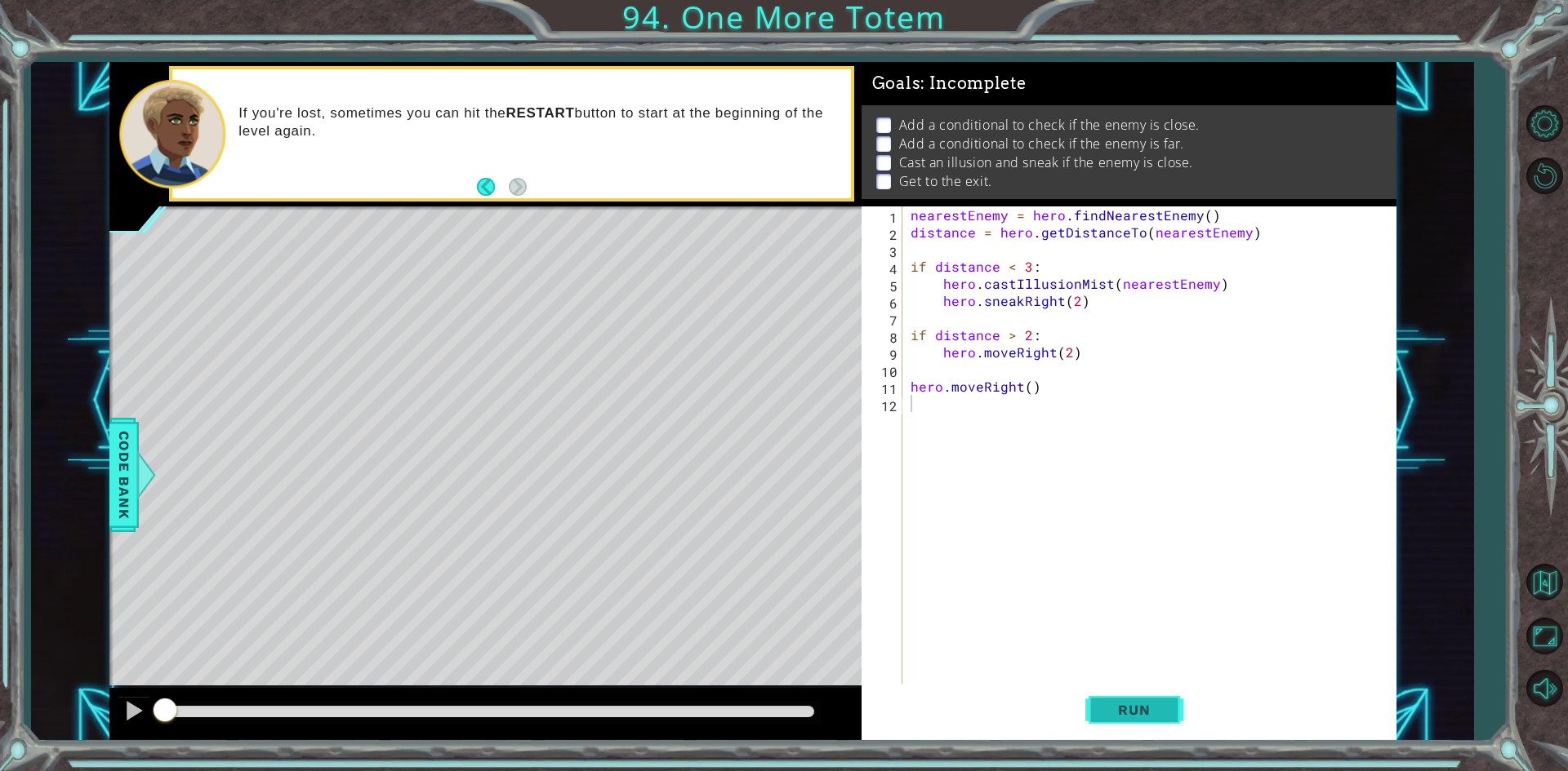
click at [1133, 730] on button "Run" at bounding box center [1133, 710] width 98 height 53
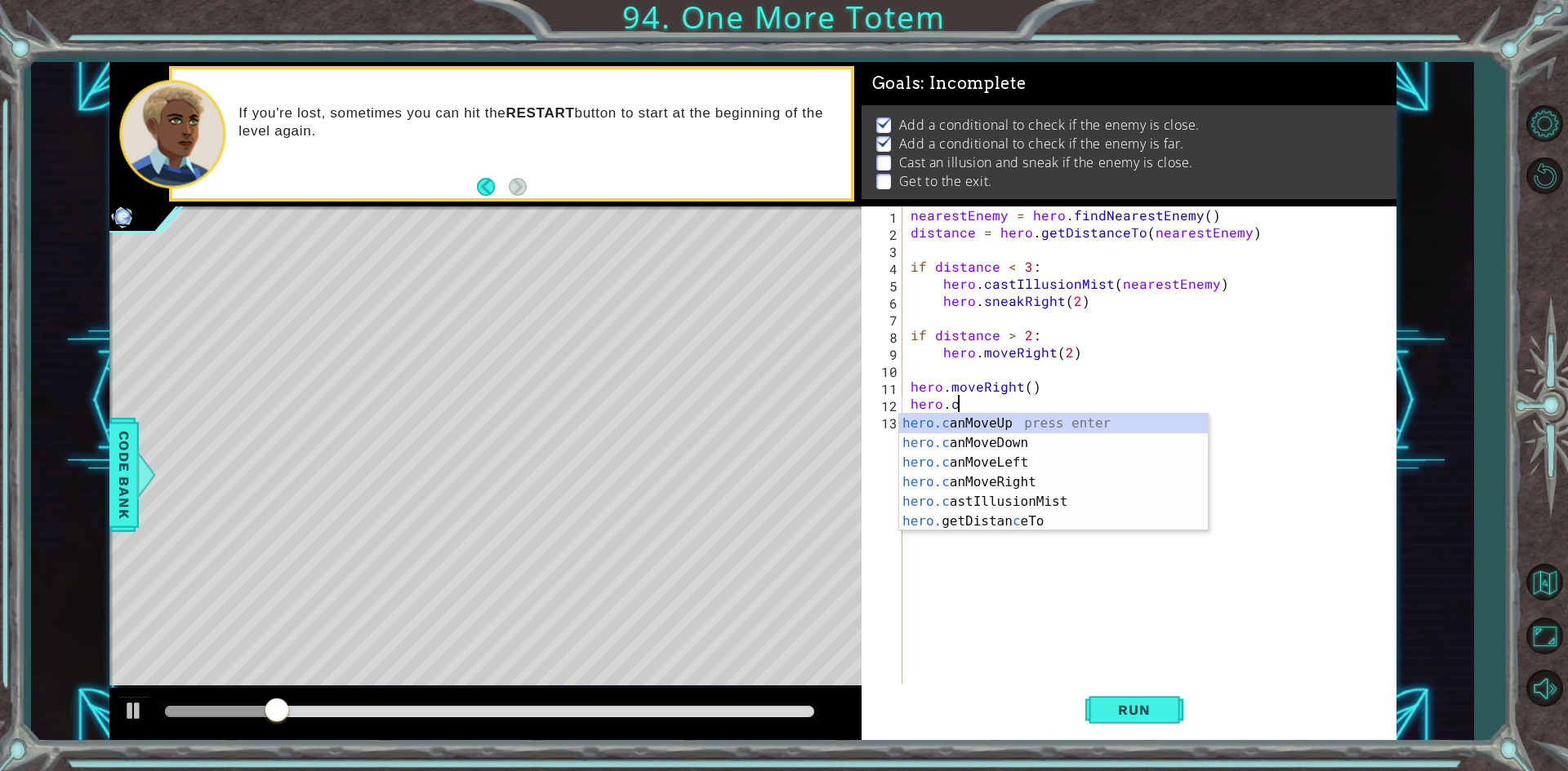
scroll to position [0, 3]
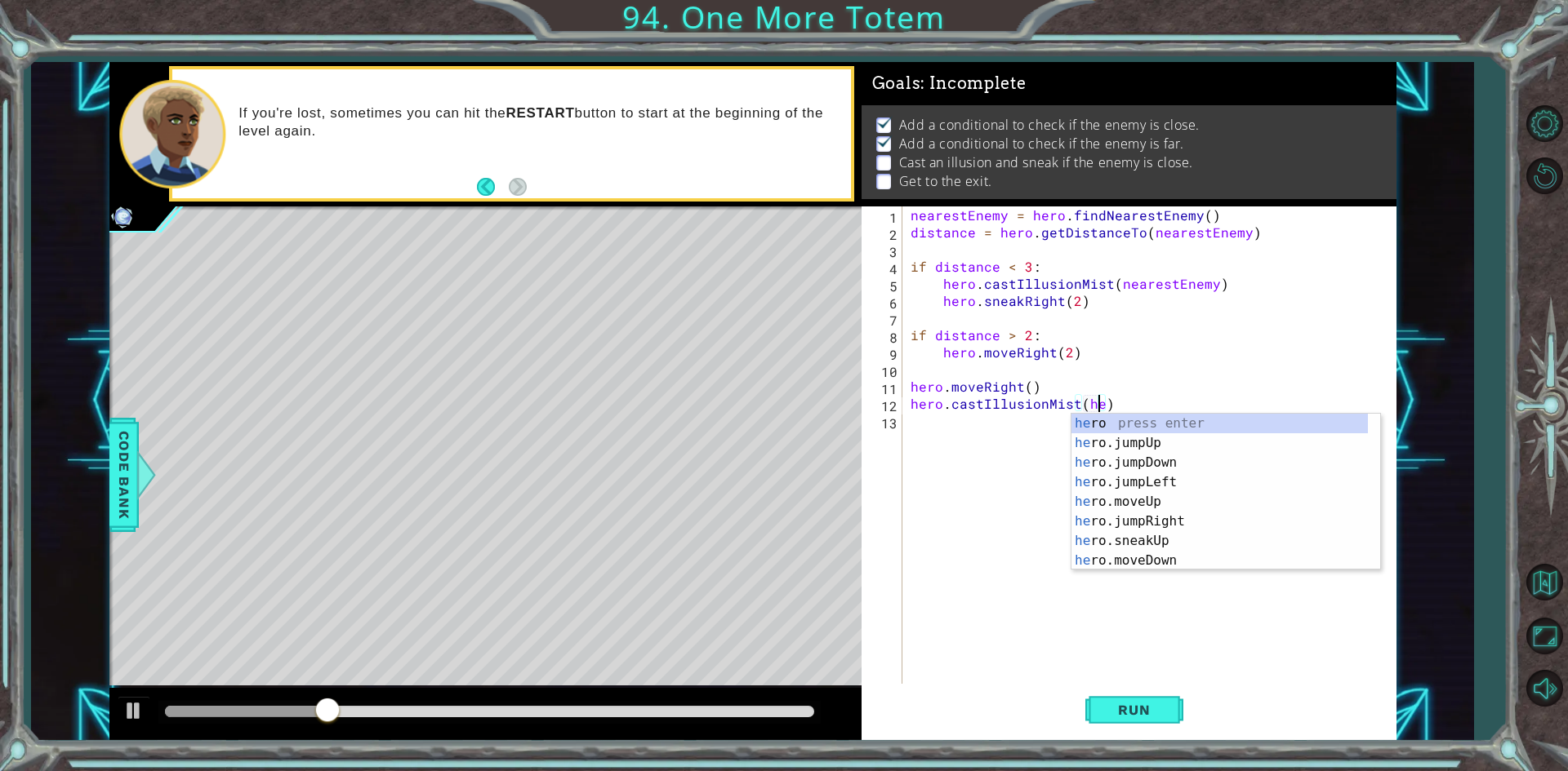
type textarea "hero.castIllusionMist(hero)"
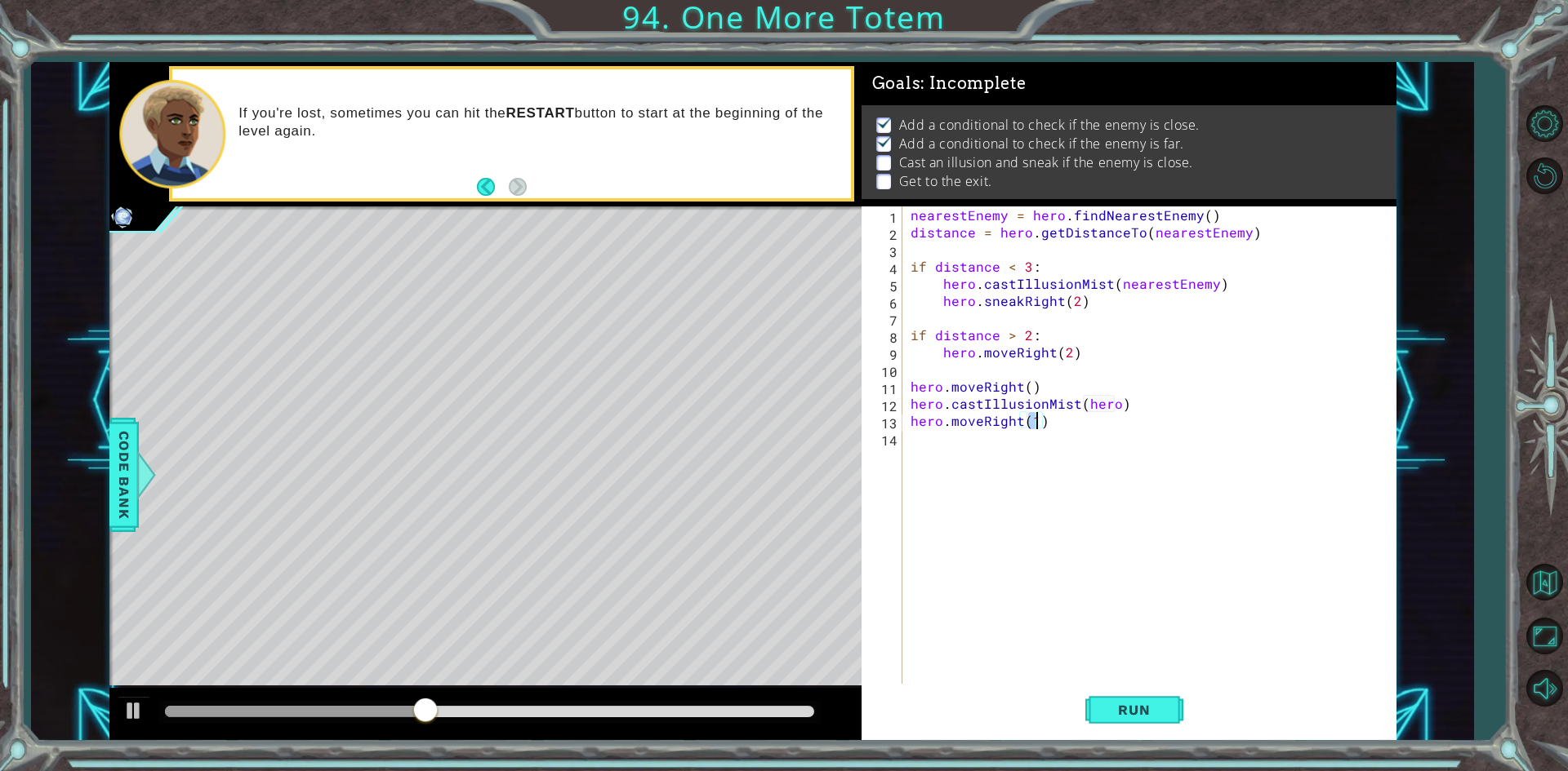
scroll to position [0, 8]
click at [1153, 718] on span "Run" at bounding box center [1133, 710] width 64 height 17
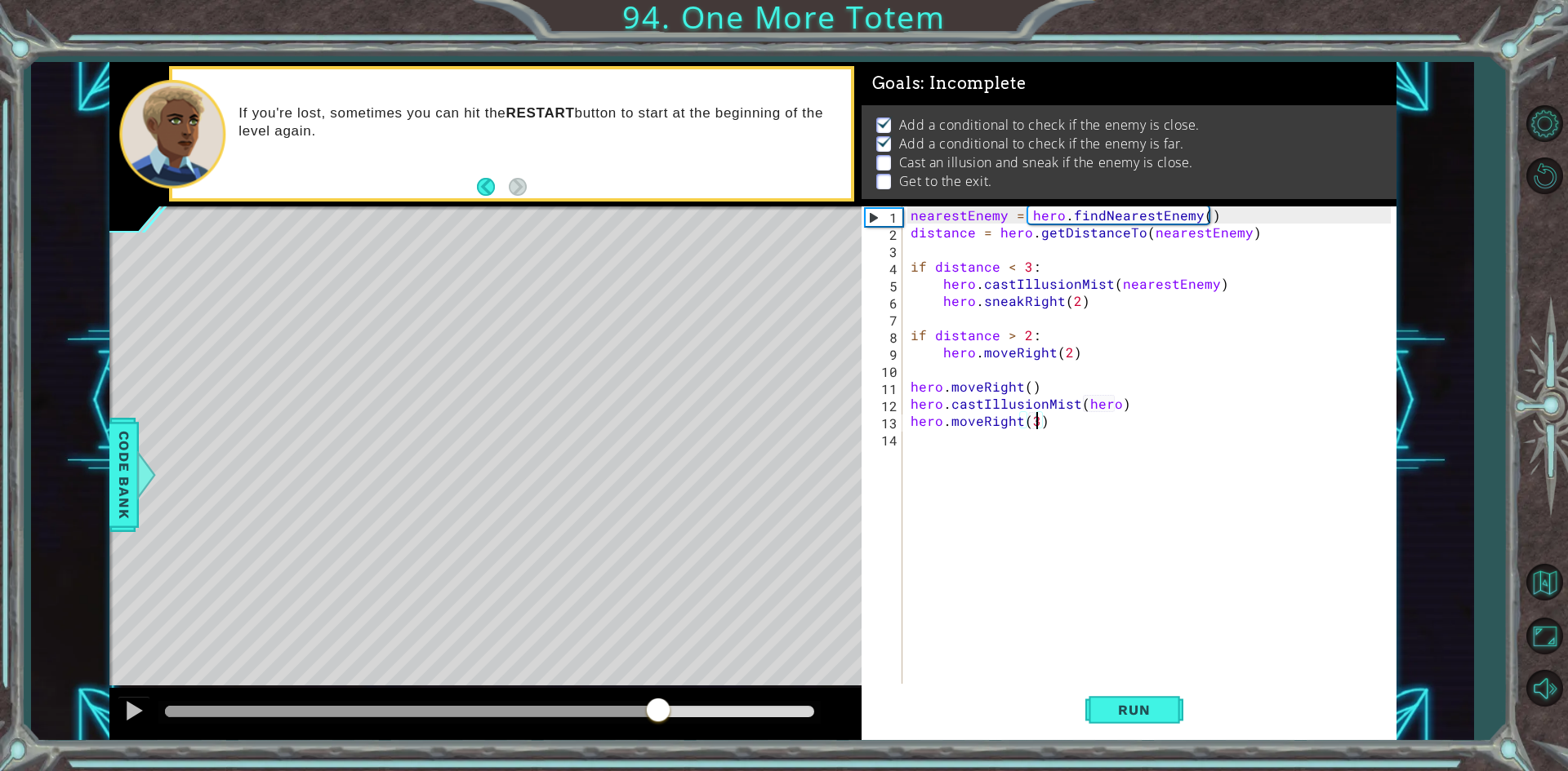
click at [659, 649] on div "methods hero use(thing) moveUp(steps) moveDown(steps) moveLeft(steps) moveRight…" at bounding box center [753, 401] width 1287 height 679
click at [975, 417] on div "nearestEnemy = hero . findNearestEnemy ( ) distance = hero . getDistanceTo ( ne…" at bounding box center [1153, 463] width 491 height 514
click at [978, 423] on div "nearestEnemy = hero . findNearestEnemy ( ) distance = hero . getDistanceTo ( ne…" at bounding box center [1153, 463] width 491 height 514
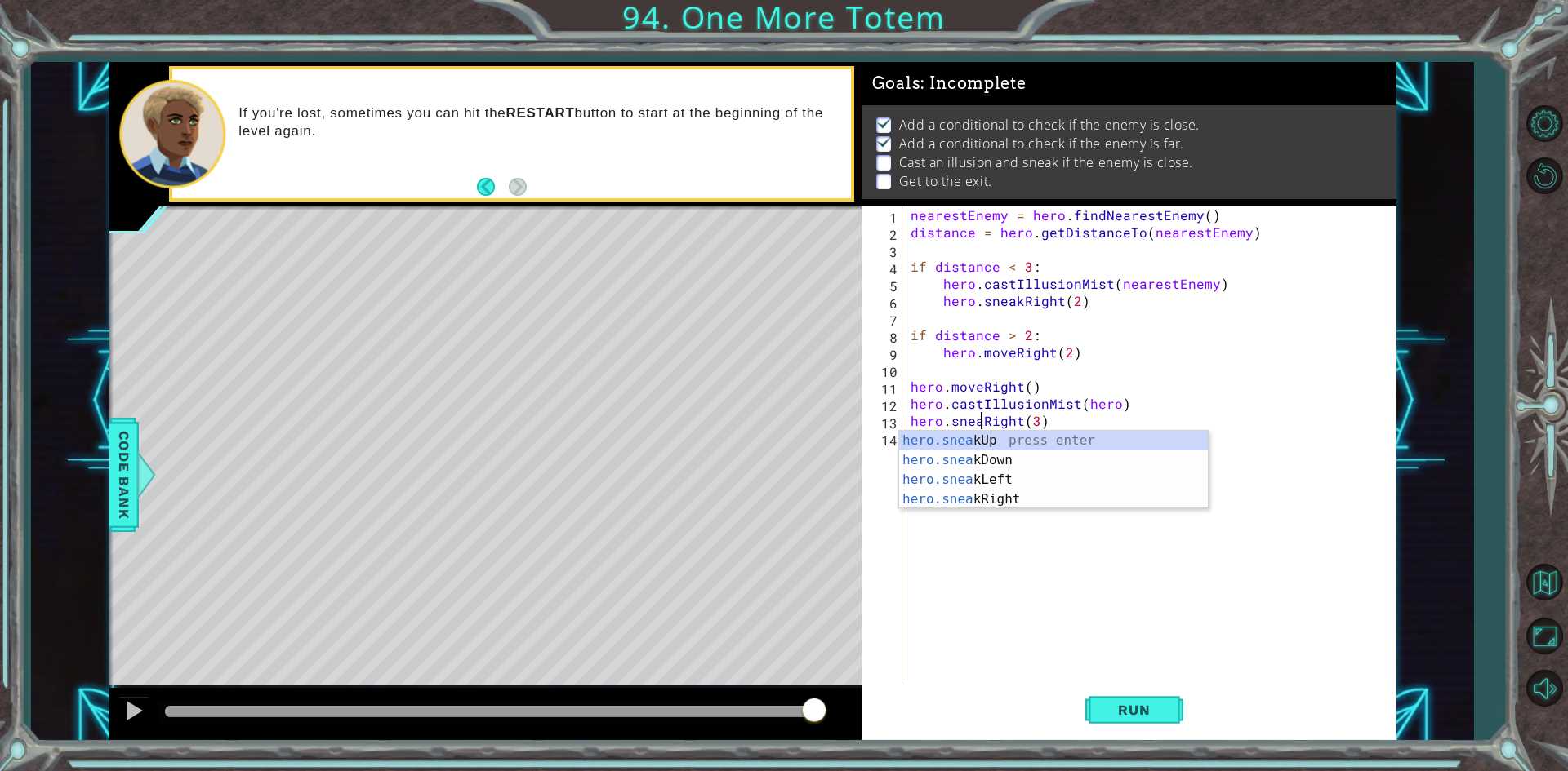
scroll to position [0, 5]
type textarea "hero.sneakRight(3)"
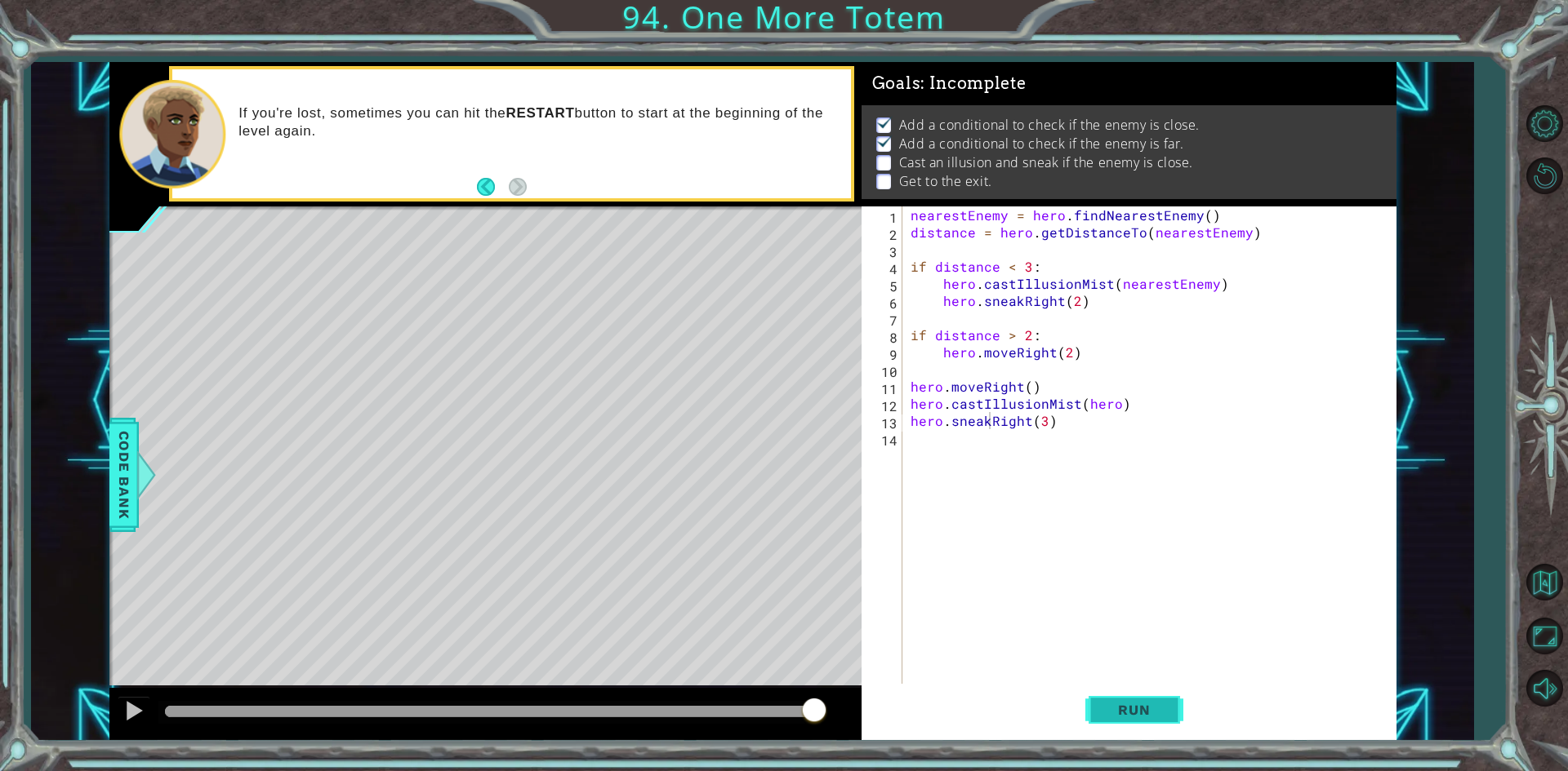
click at [1095, 720] on button "Run" at bounding box center [1133, 710] width 98 height 53
click at [826, 612] on div "methods hero use(thing) moveUp(steps) moveDown(steps) moveLeft(steps) moveRight…" at bounding box center [753, 401] width 1287 height 679
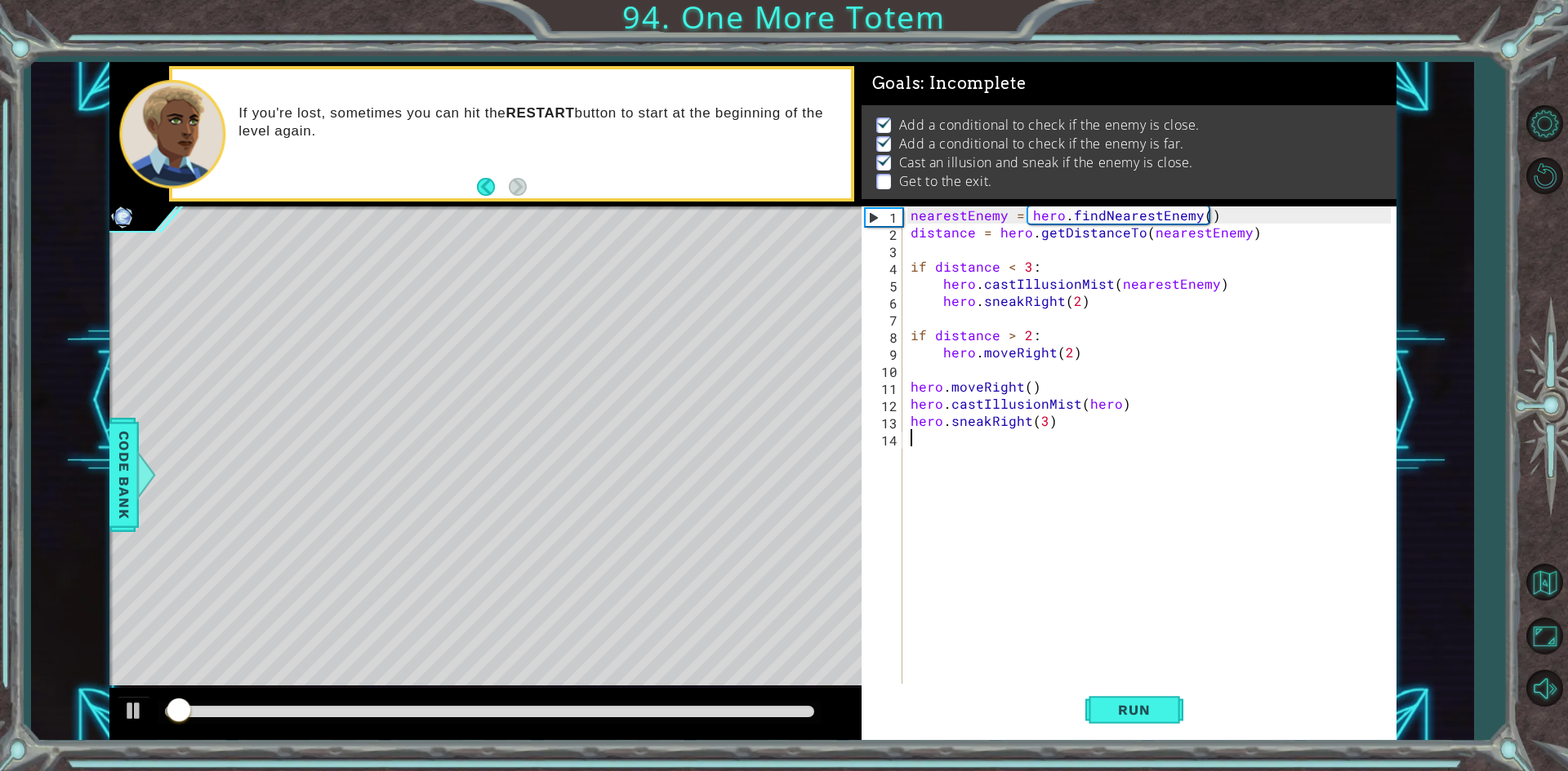
click at [985, 447] on div "nearestEnemy = hero . findNearestEnemy ( ) distance = hero . getDistanceTo ( ne…" at bounding box center [1153, 463] width 491 height 514
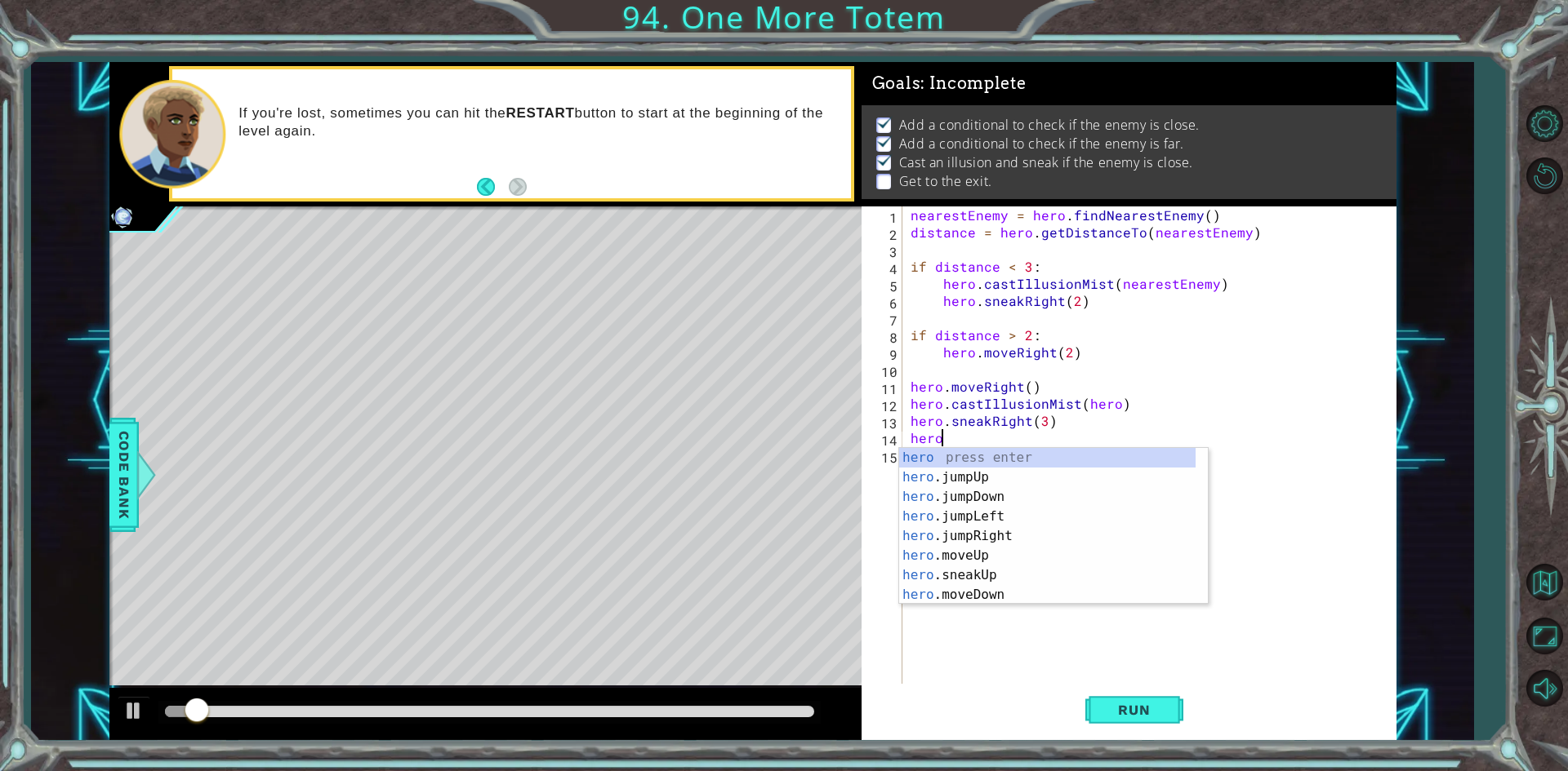
scroll to position [0, 2]
type textarea "hero.moveUp(1)"
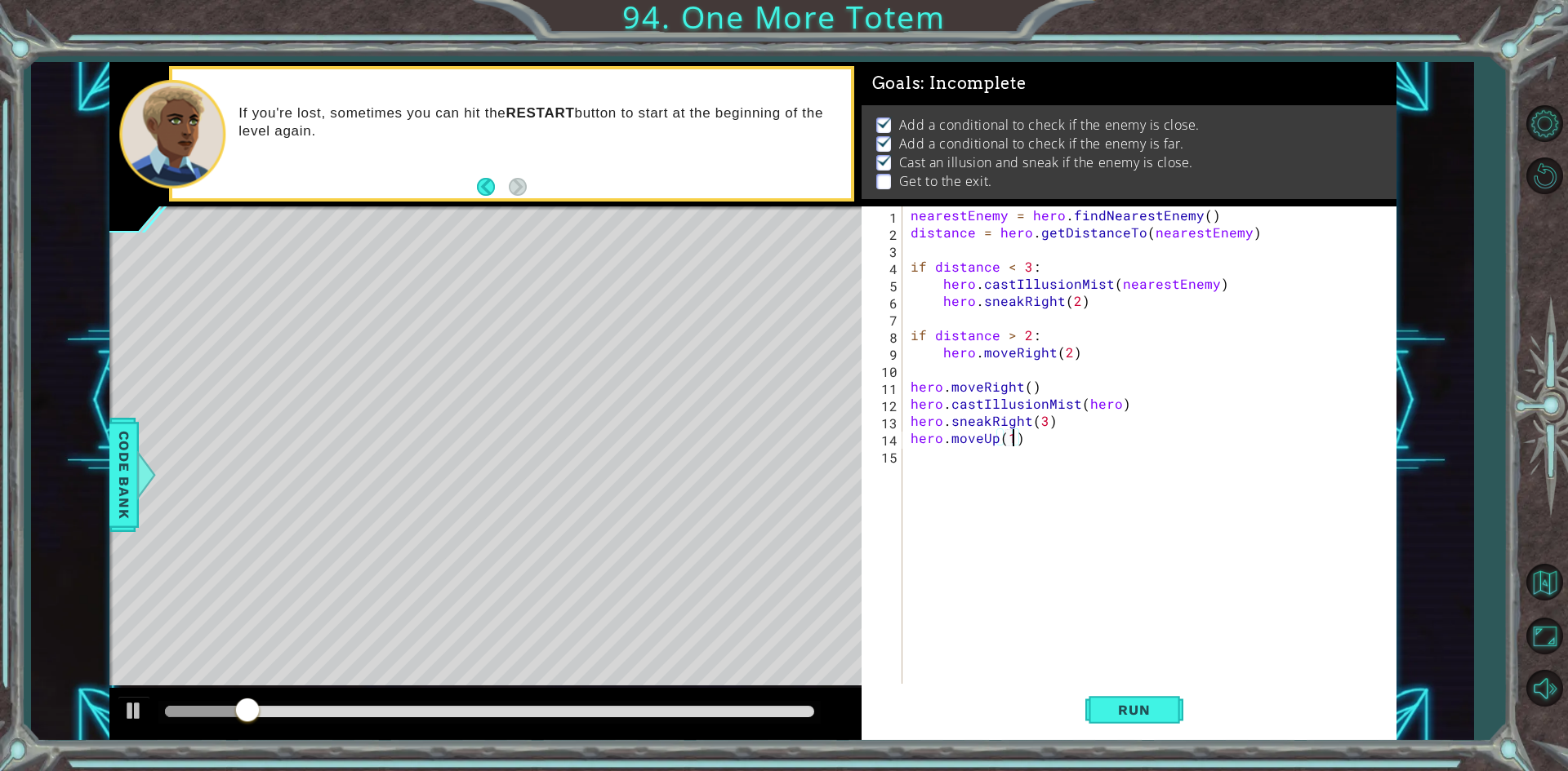
scroll to position [0, 0]
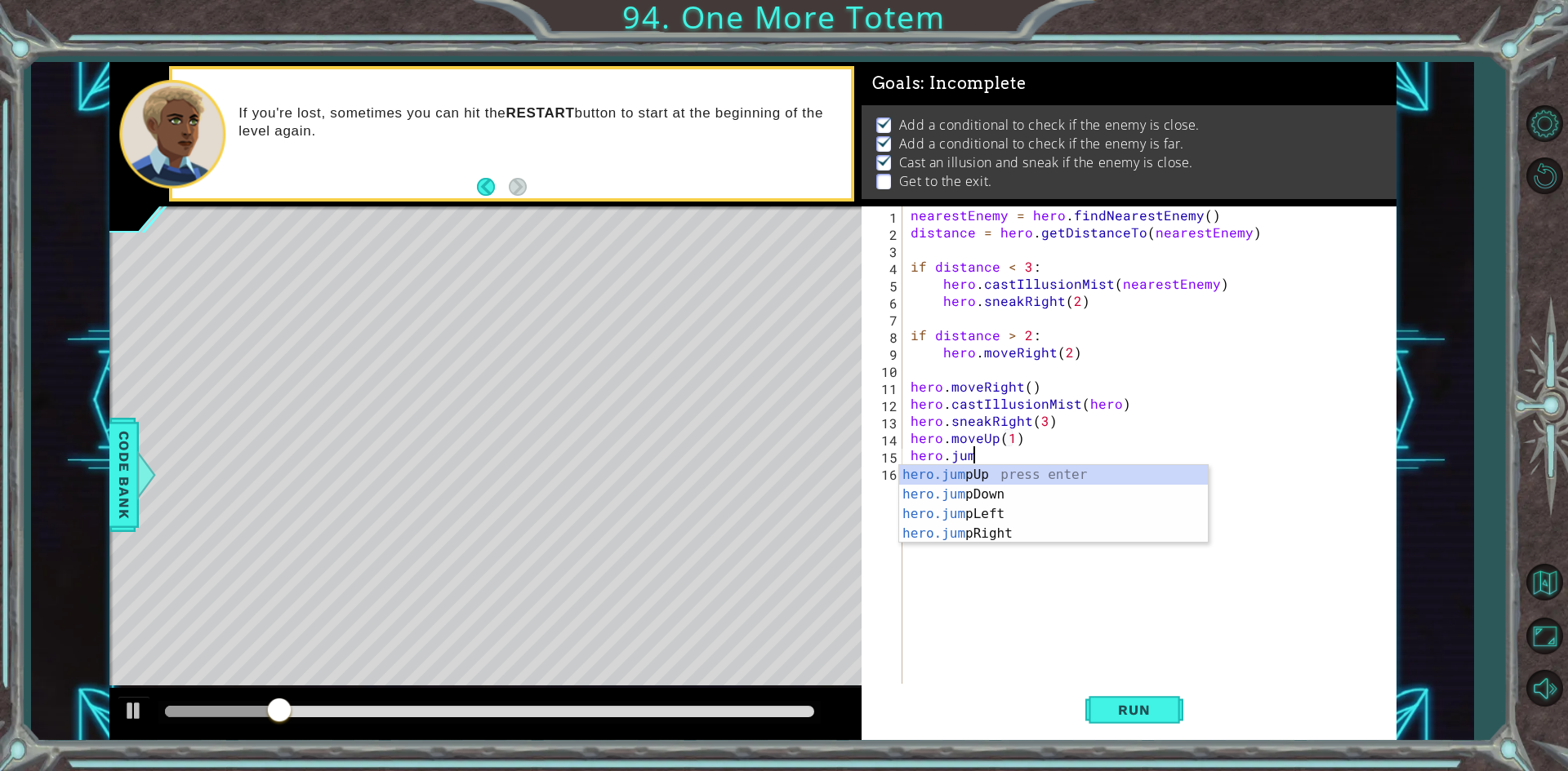
type textarea "hero.jump"
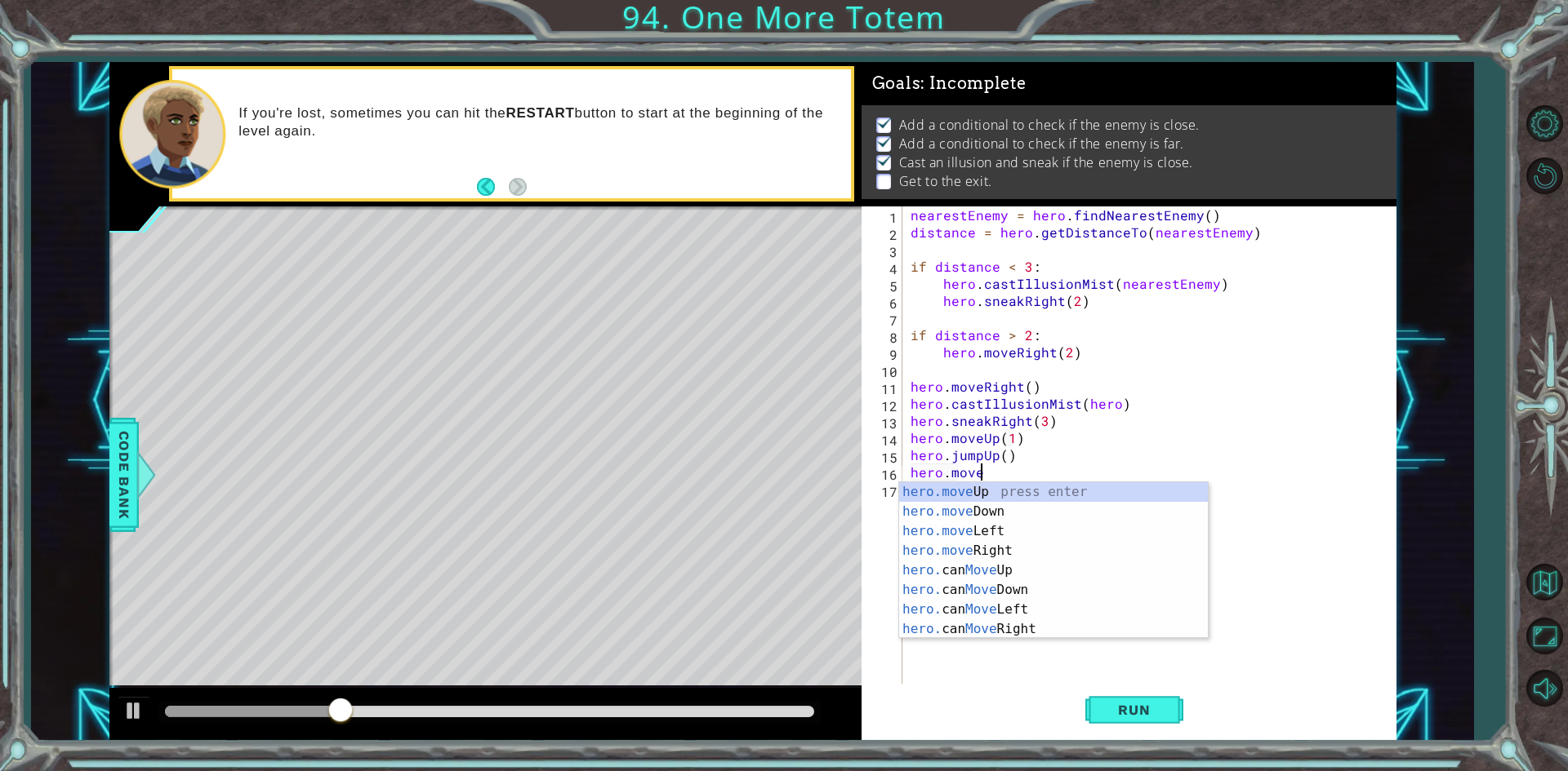
scroll to position [0, 4]
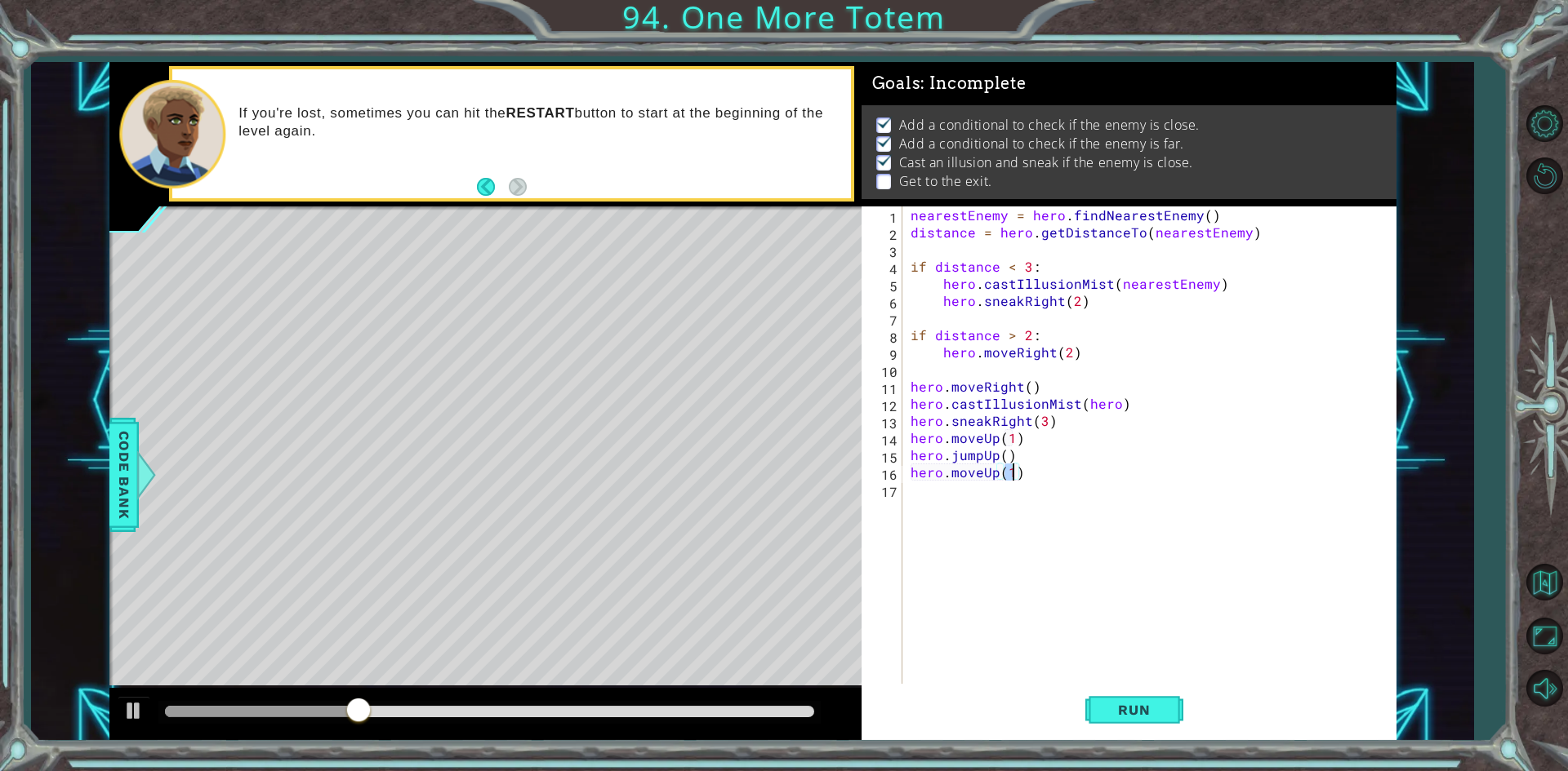
type textarea "hero.moveUp(2)"
type textarea "hero.moveUp(4)"
click at [1098, 708] on button "Run" at bounding box center [1133, 710] width 98 height 53
drag, startPoint x: 201, startPoint y: 717, endPoint x: 1118, endPoint y: 642, distance: 920.1
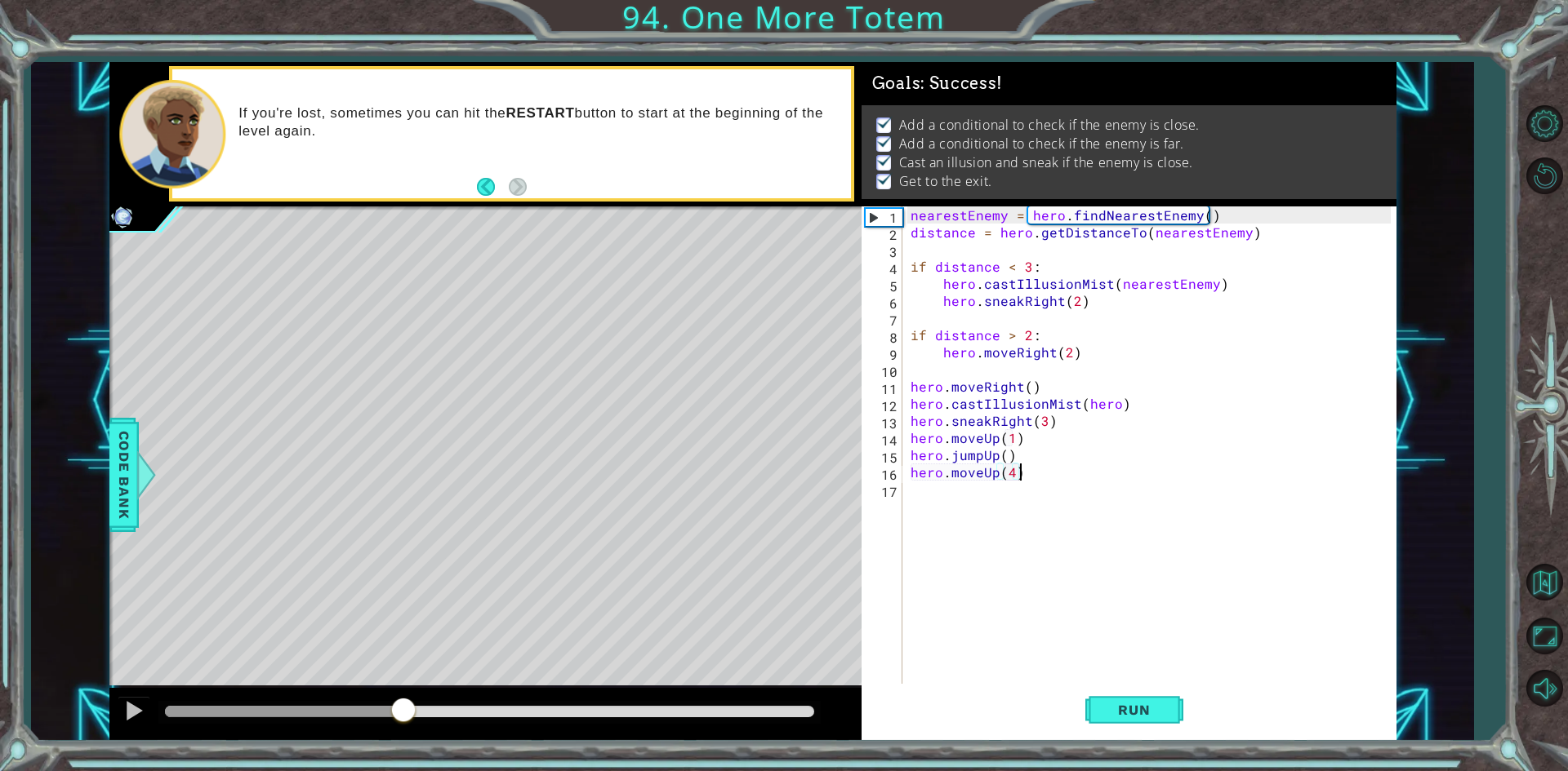
click at [1110, 643] on div "1 ההההההההההההההההההההההההההההההההההההההההההההההההההההההההההההההההההההההההההההה…" at bounding box center [753, 401] width 1287 height 679
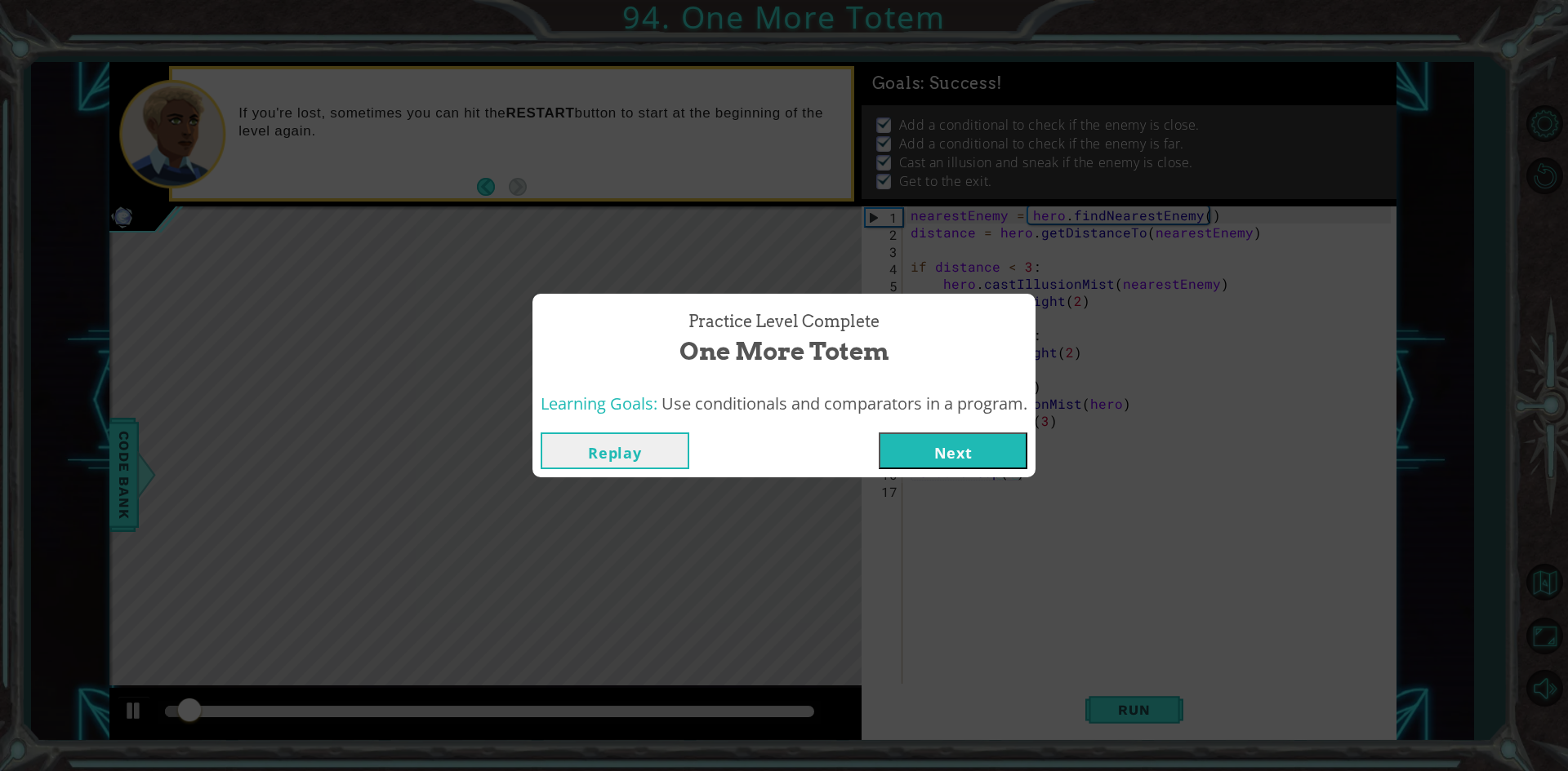
click at [959, 454] on button "Next" at bounding box center [953, 451] width 149 height 37
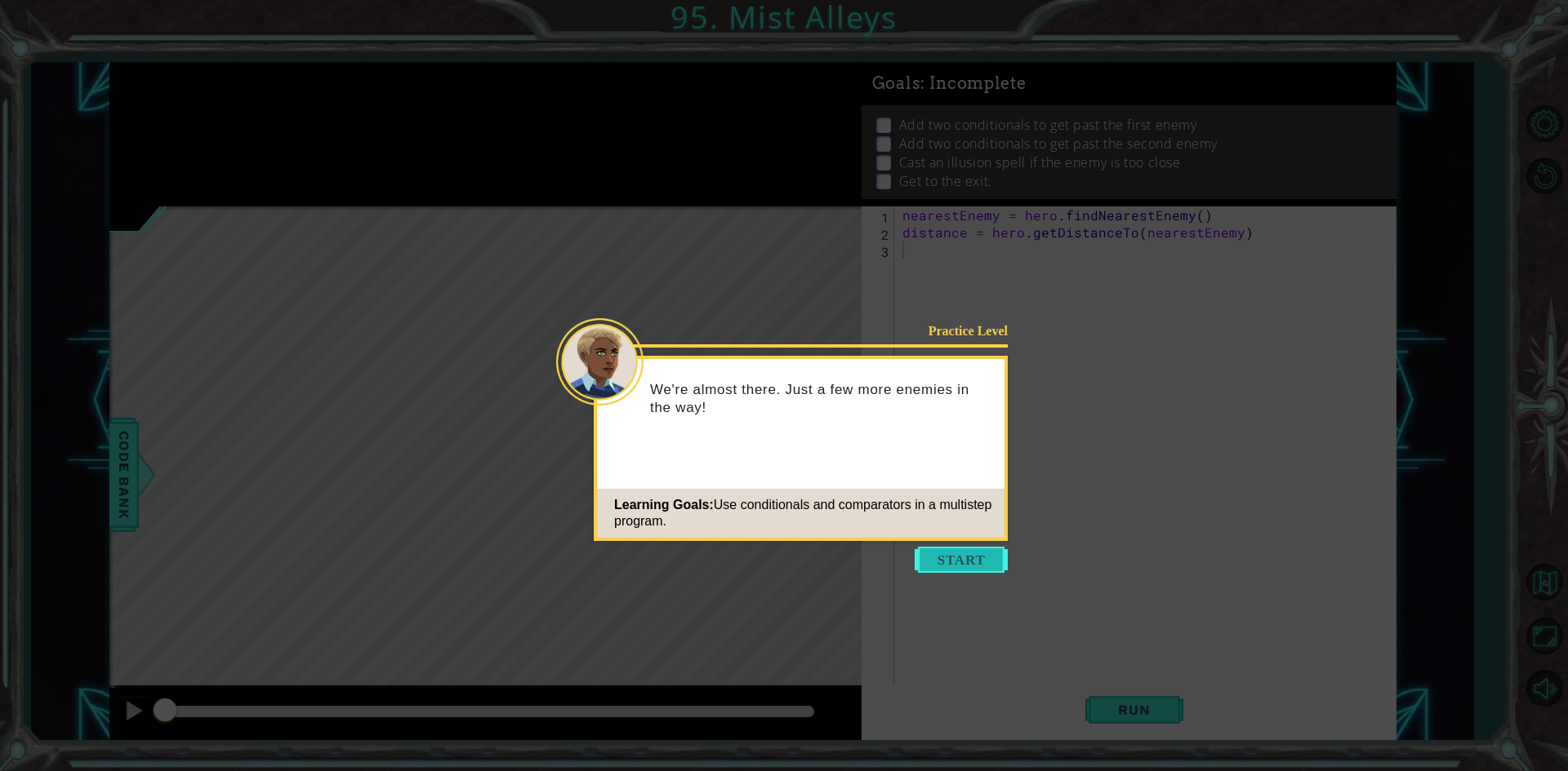
click at [943, 558] on button "Start" at bounding box center [960, 559] width 93 height 26
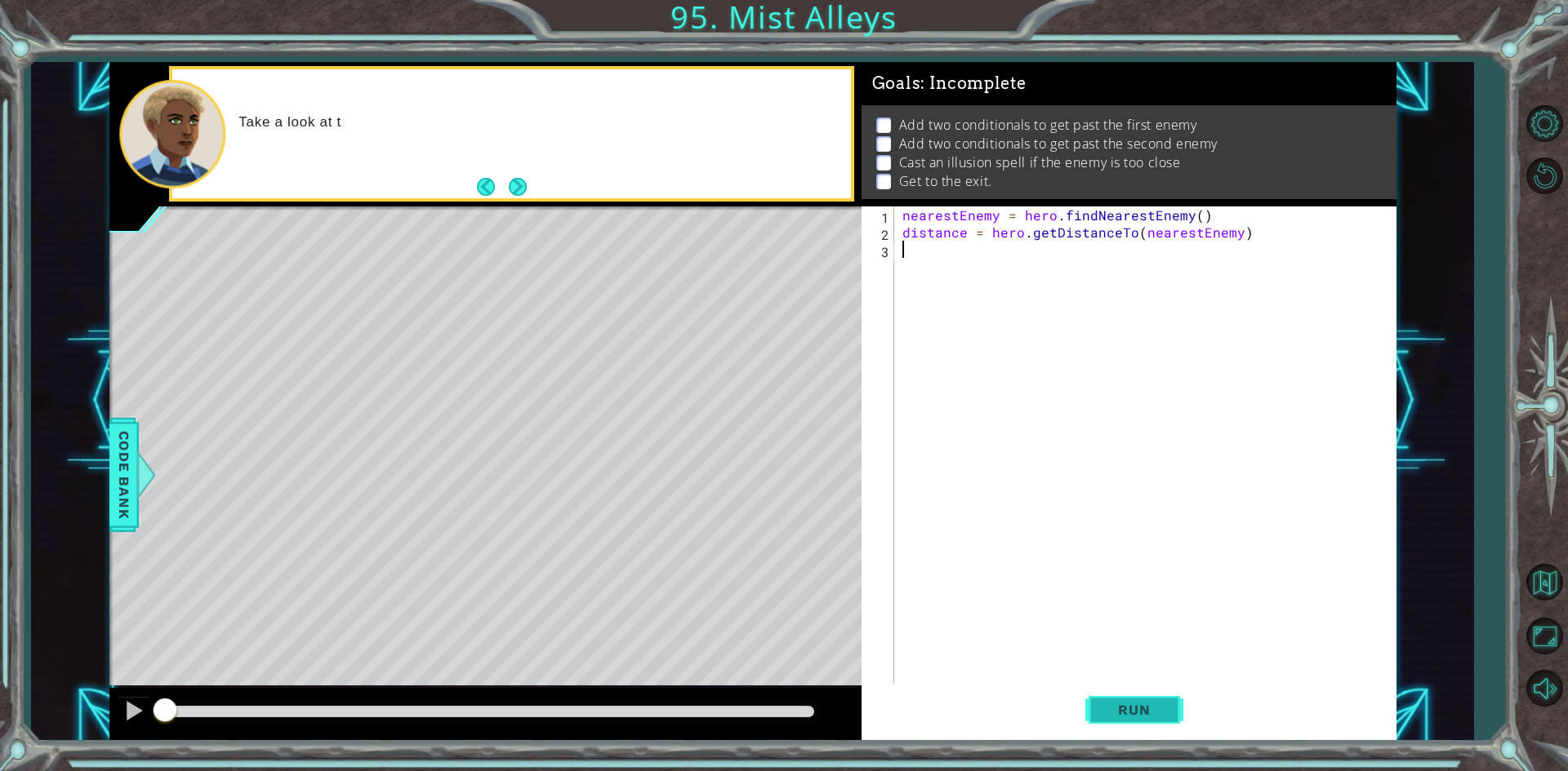
click at [1107, 687] on button "Run" at bounding box center [1133, 710] width 98 height 53
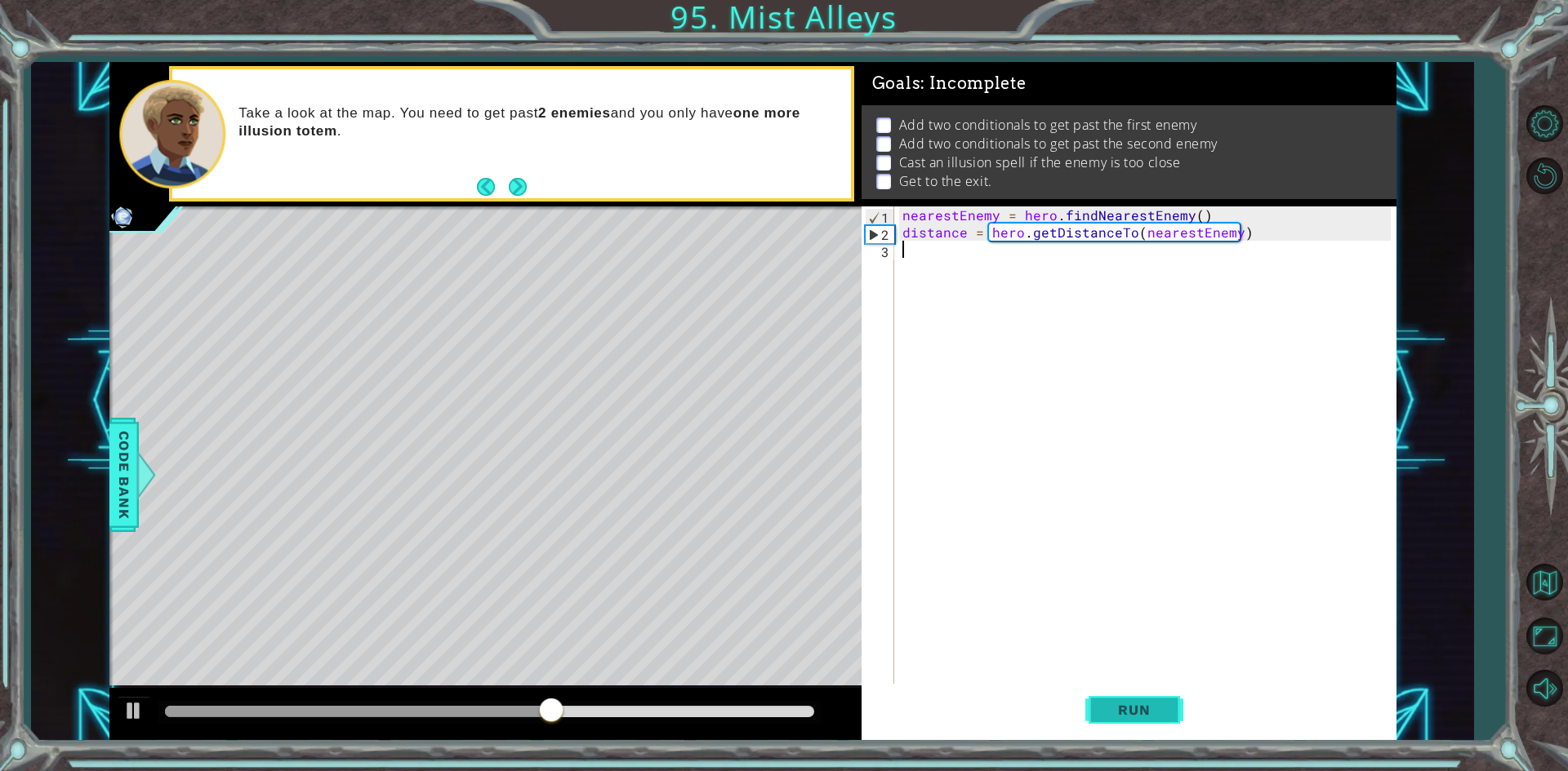
click at [1092, 705] on button "Run" at bounding box center [1133, 710] width 98 height 53
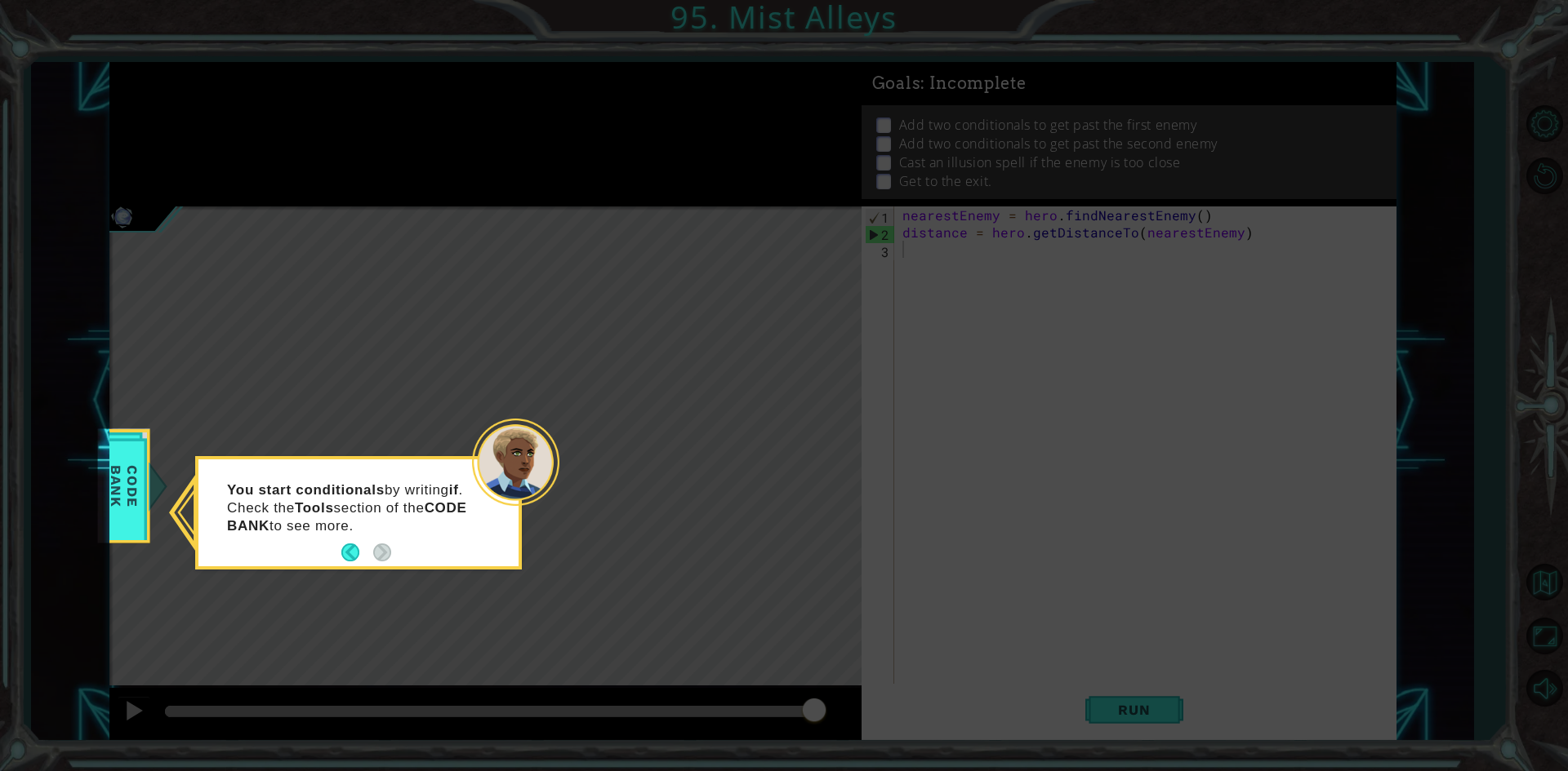
click at [348, 543] on footer at bounding box center [366, 552] width 50 height 24
click at [122, 474] on span "Code Bank" at bounding box center [124, 486] width 43 height 94
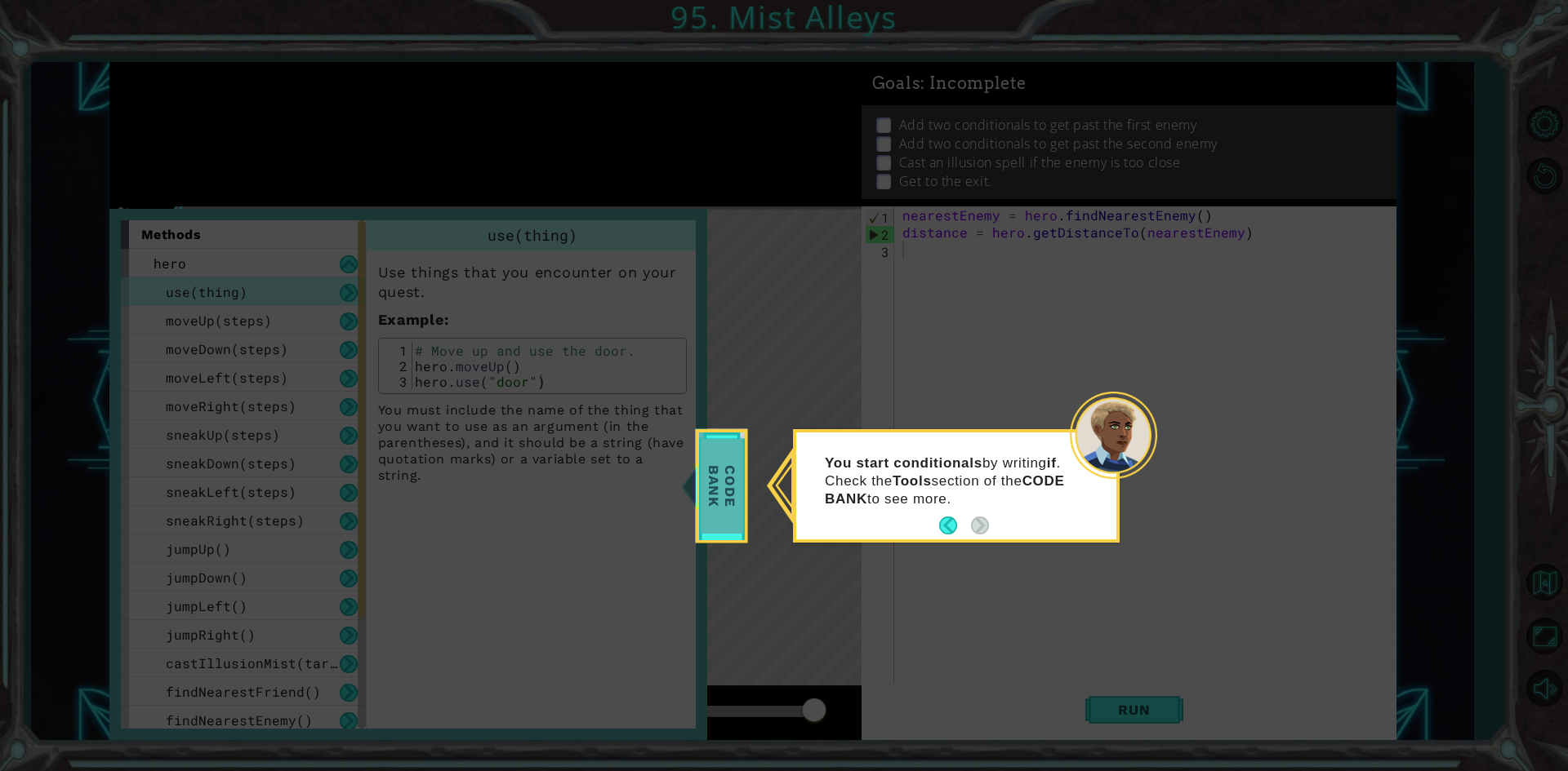
click at [718, 525] on span "Code Bank" at bounding box center [721, 486] width 43 height 94
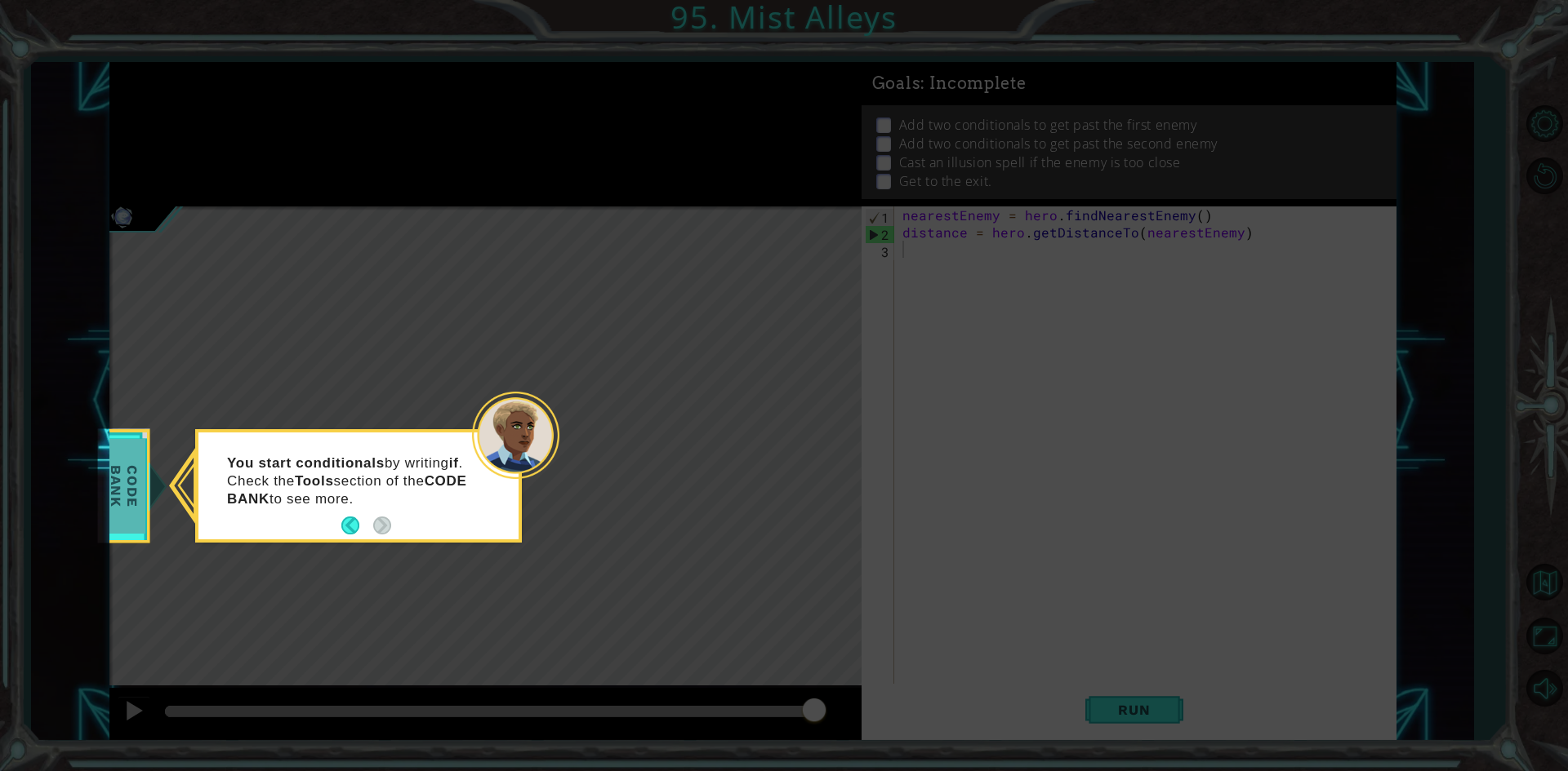
click at [136, 459] on span "Code Bank" at bounding box center [124, 486] width 43 height 94
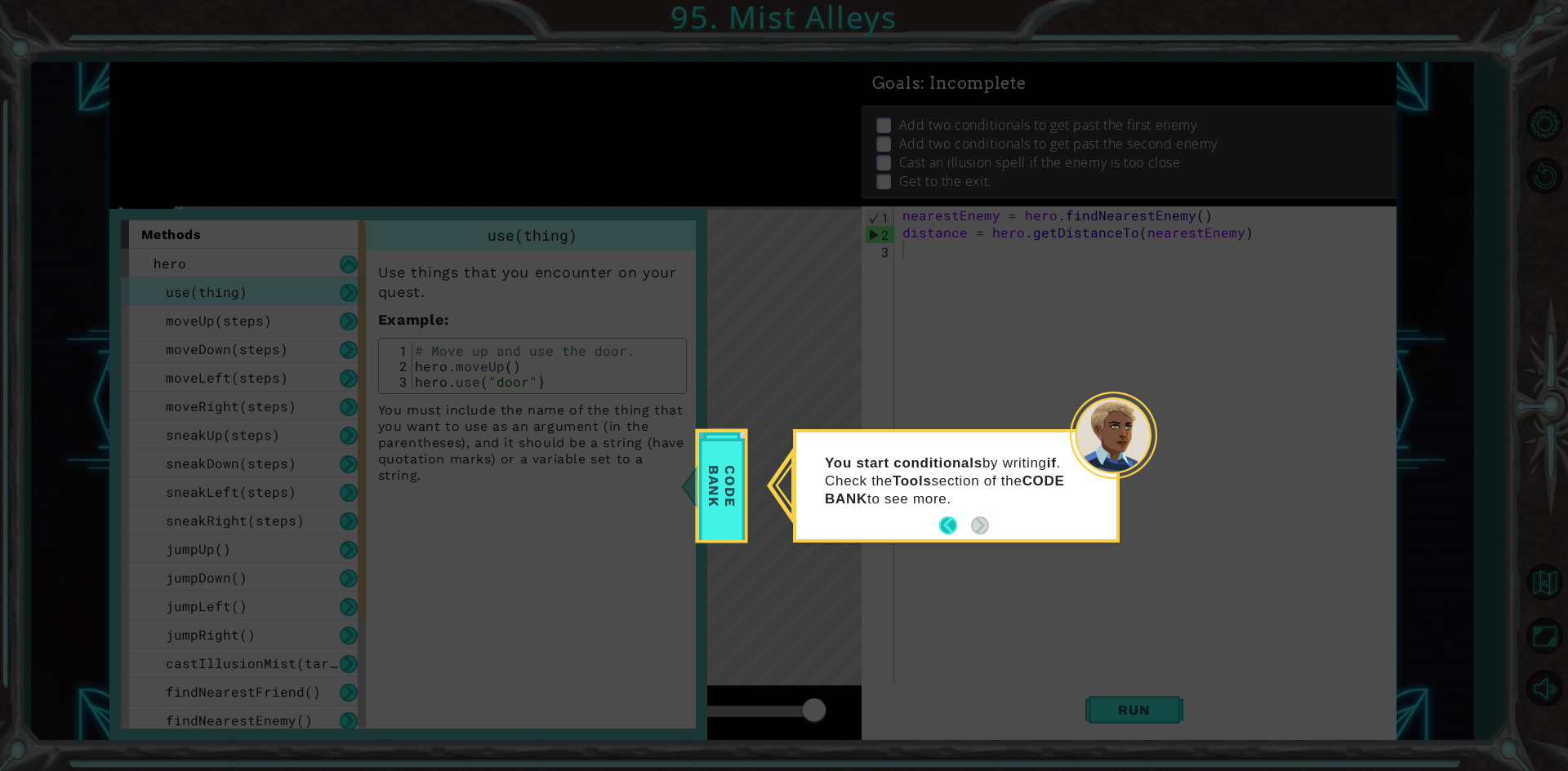
click at [954, 525] on button "Back" at bounding box center [955, 525] width 32 height 18
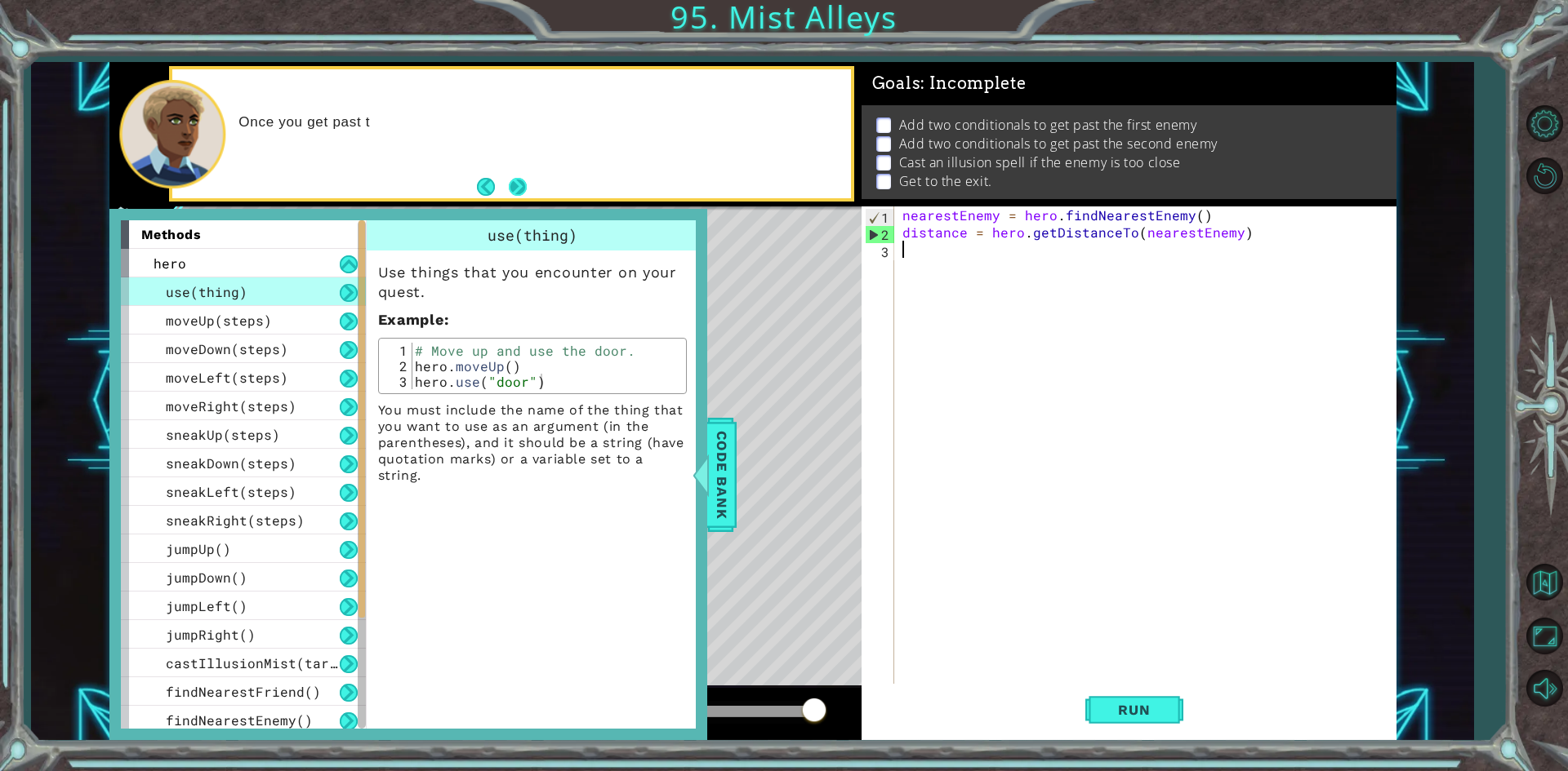
click at [518, 180] on button "Next" at bounding box center [517, 186] width 18 height 18
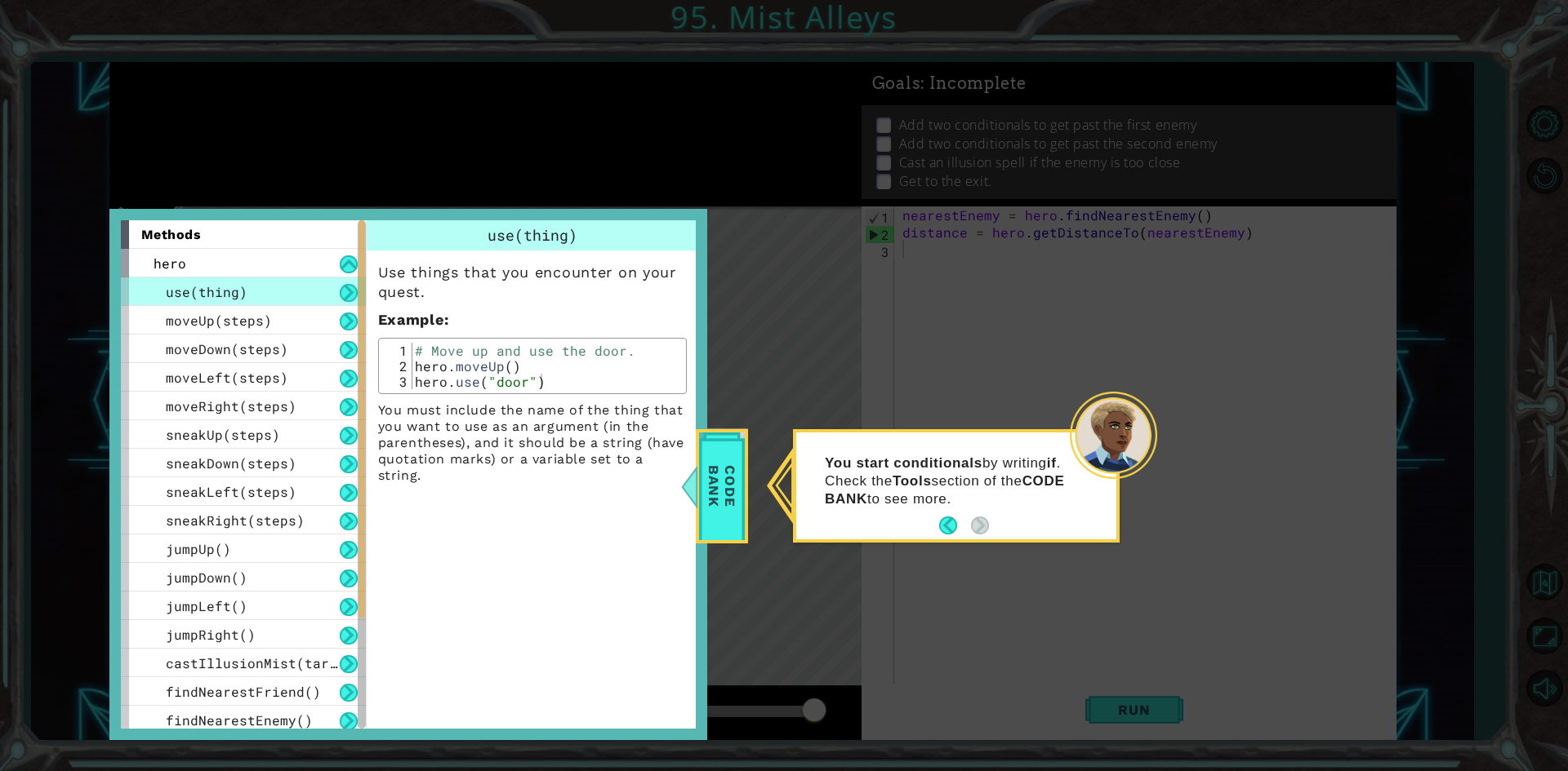
click at [518, 180] on icon at bounding box center [784, 385] width 1568 height 771
click at [466, 400] on div "Use things that you encounter on your quest. Example : 1 2 3 # Move up and use …" at bounding box center [532, 367] width 332 height 233
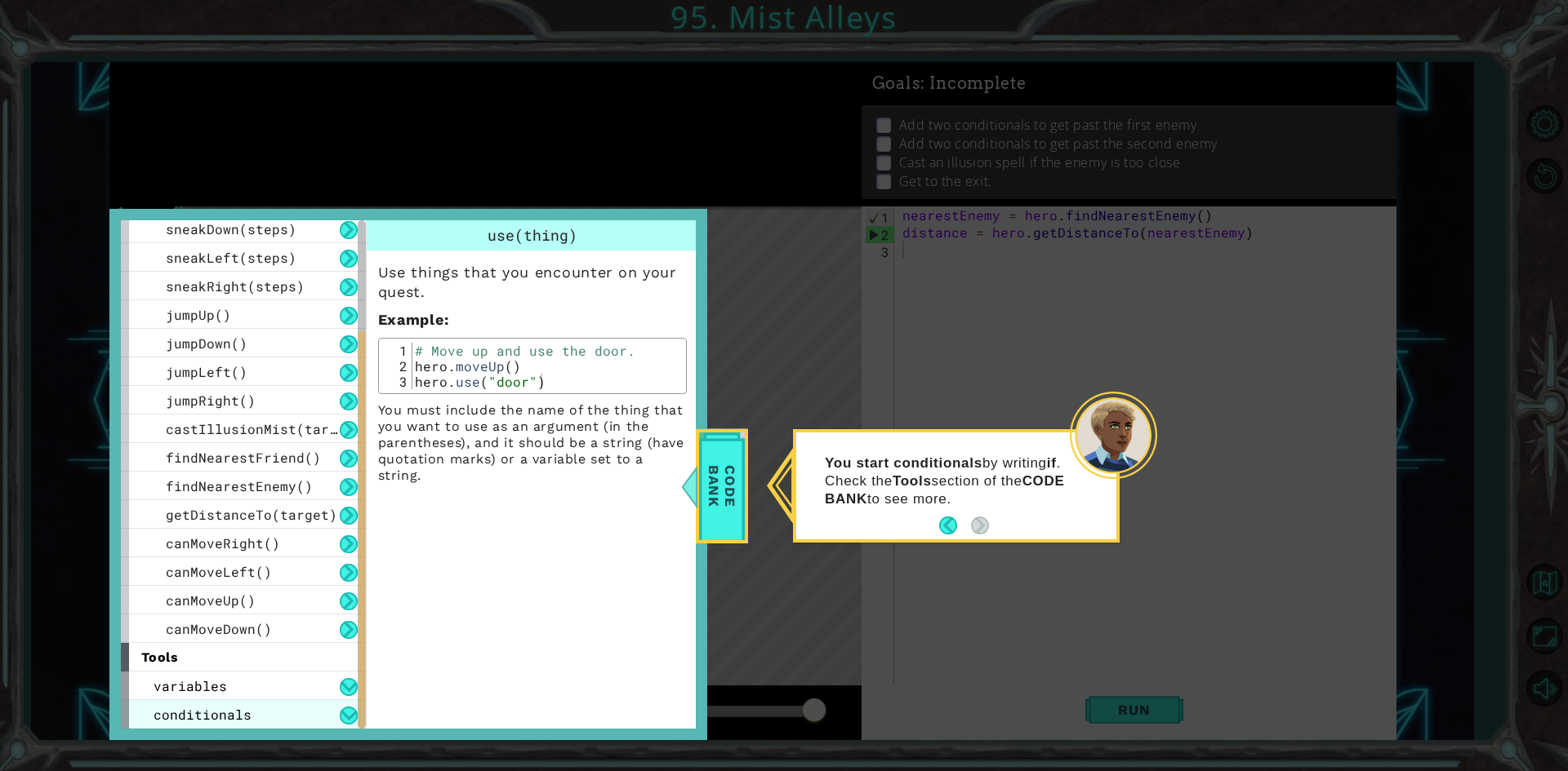
click at [250, 715] on div "conditionals" at bounding box center [243, 714] width 245 height 28
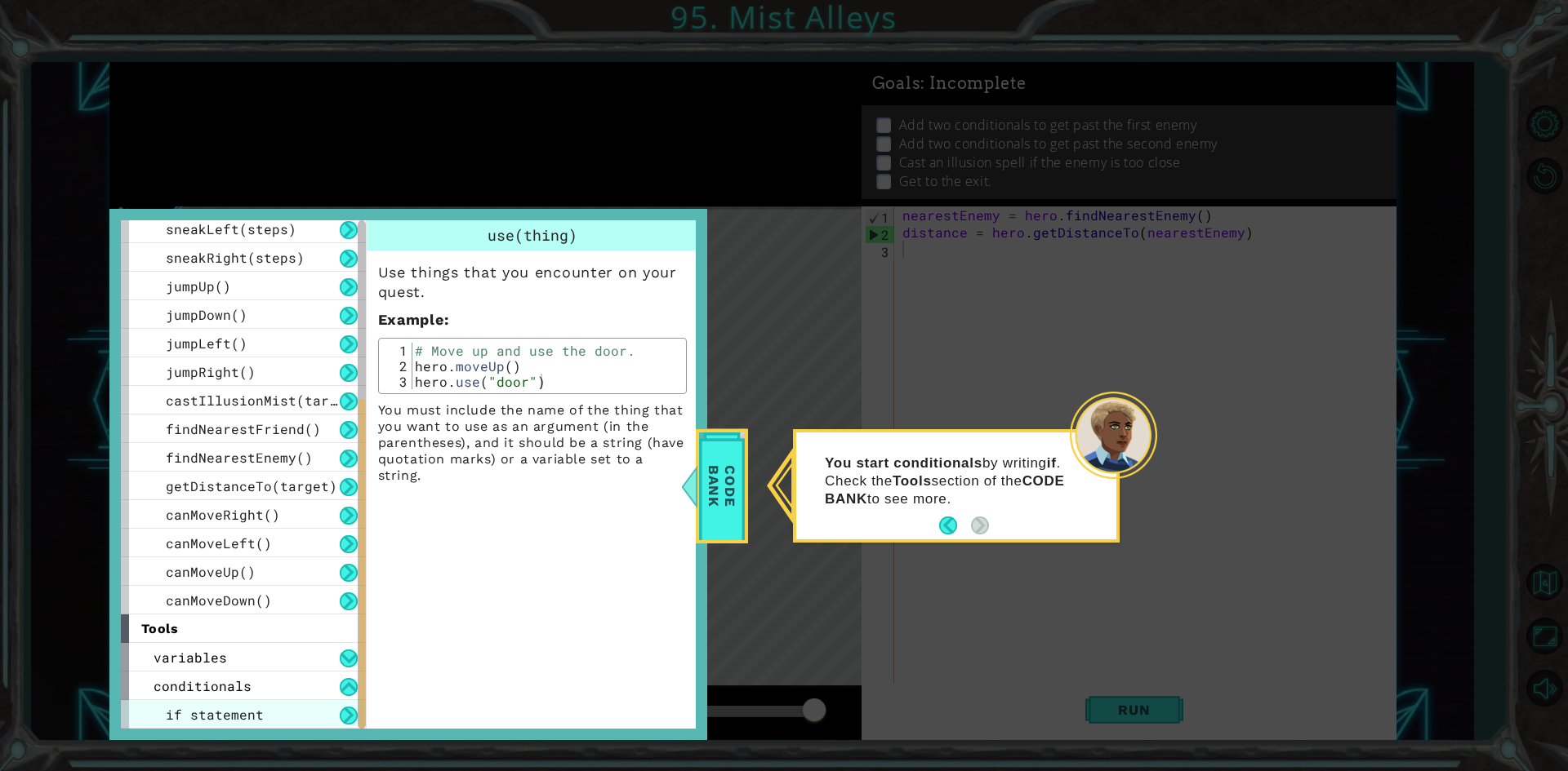
click at [285, 712] on div "if statement" at bounding box center [243, 714] width 245 height 28
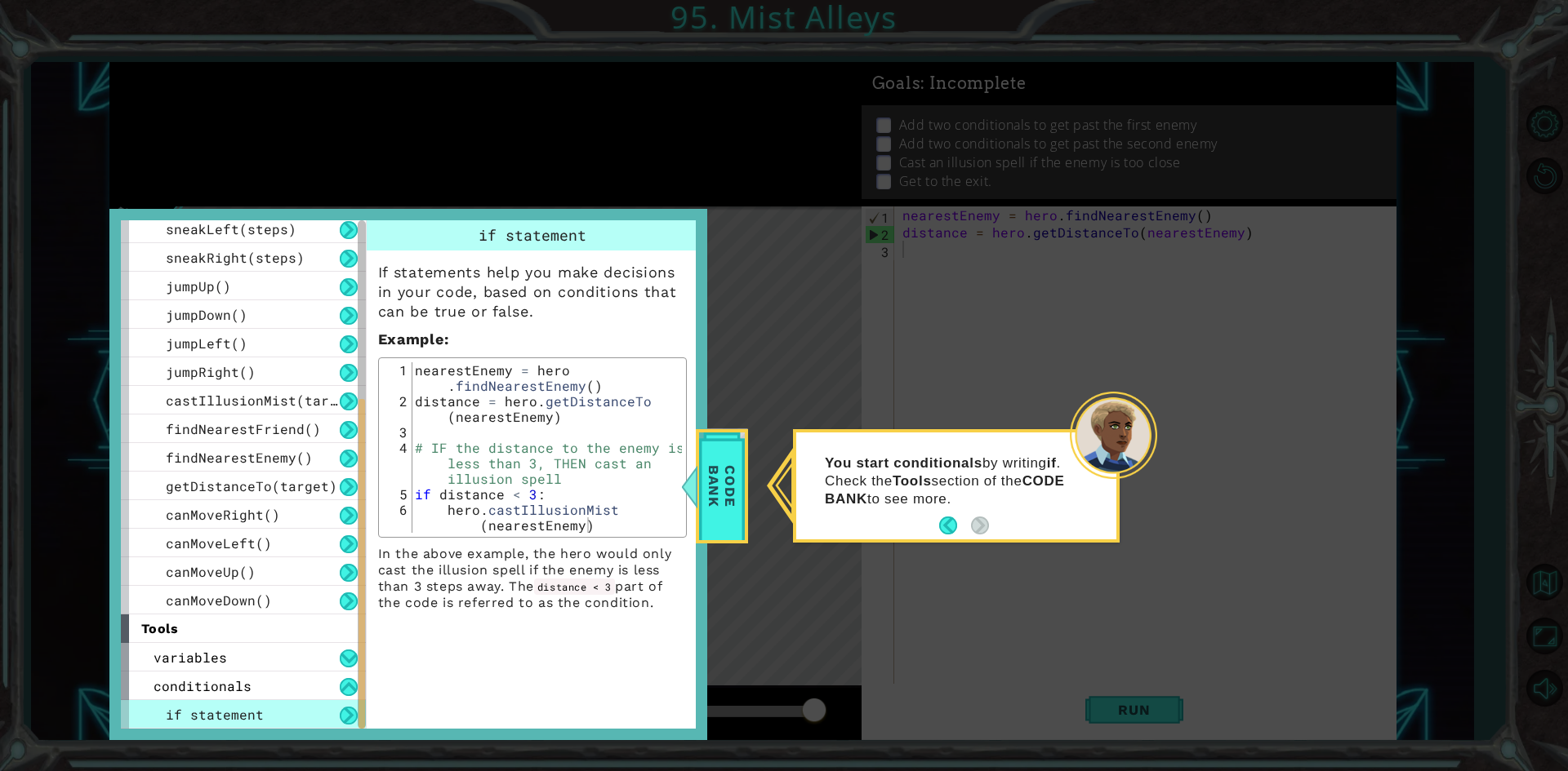
click at [484, 535] on div "1 2 3 4 5 6 nearestEnemy = hero . findNearestEnemy ( ) distance = hero . getDis…" at bounding box center [532, 448] width 308 height 180
click at [688, 484] on div at bounding box center [689, 486] width 20 height 49
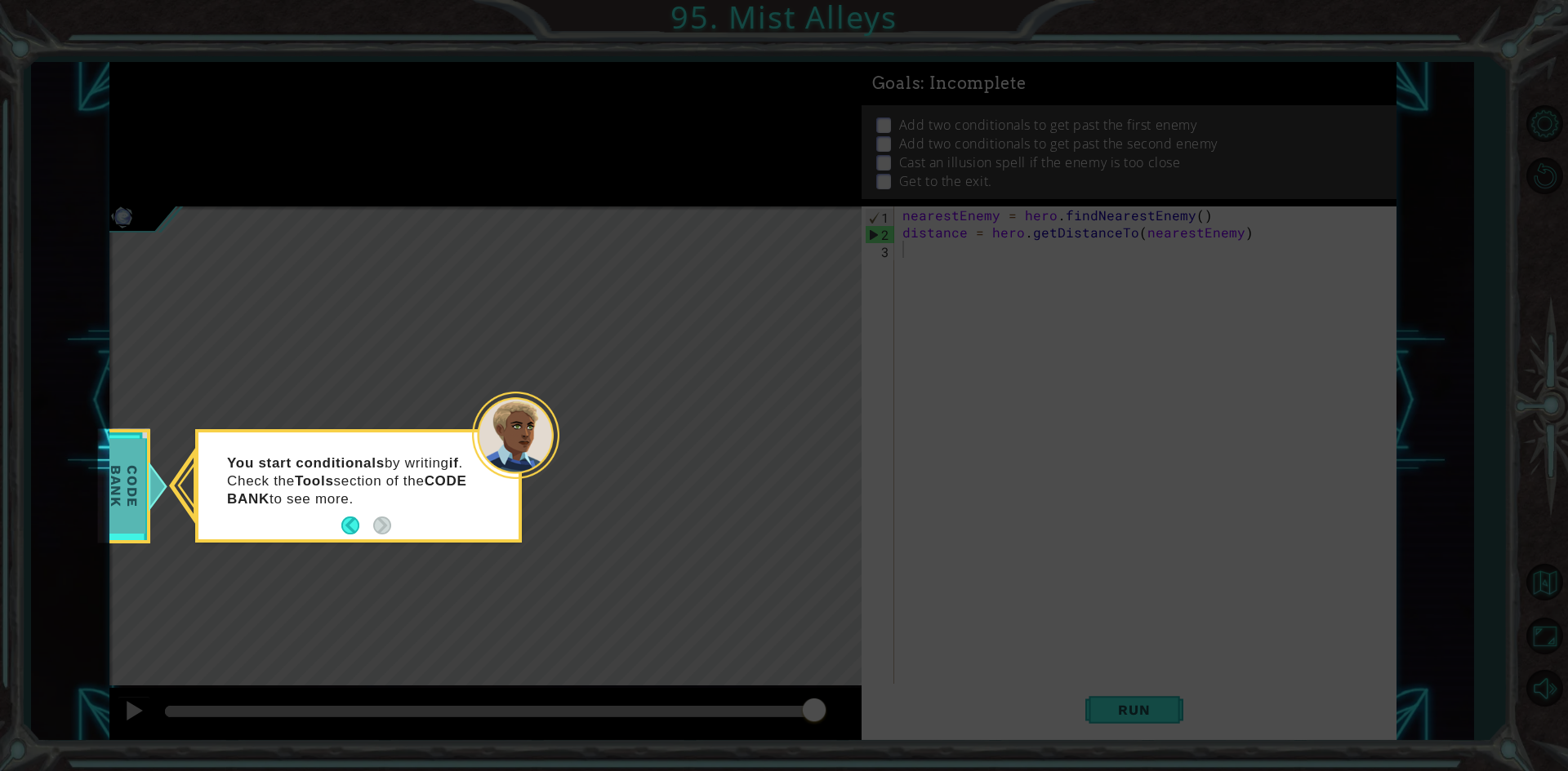
click at [126, 451] on span "Code Bank" at bounding box center [124, 486] width 43 height 94
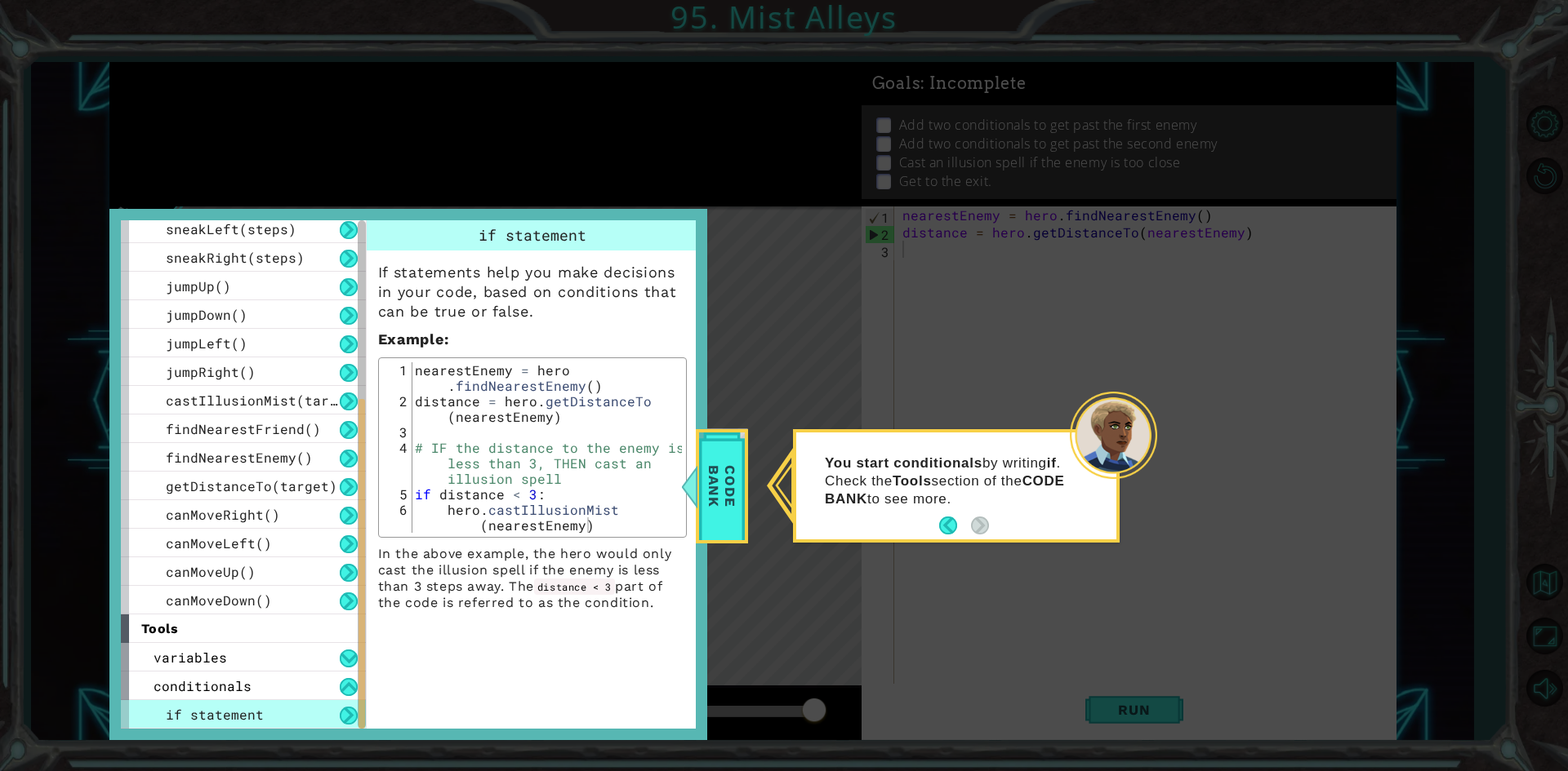
click at [290, 708] on div "if statement" at bounding box center [243, 714] width 245 height 28
click at [730, 518] on span "Code Bank" at bounding box center [721, 486] width 43 height 94
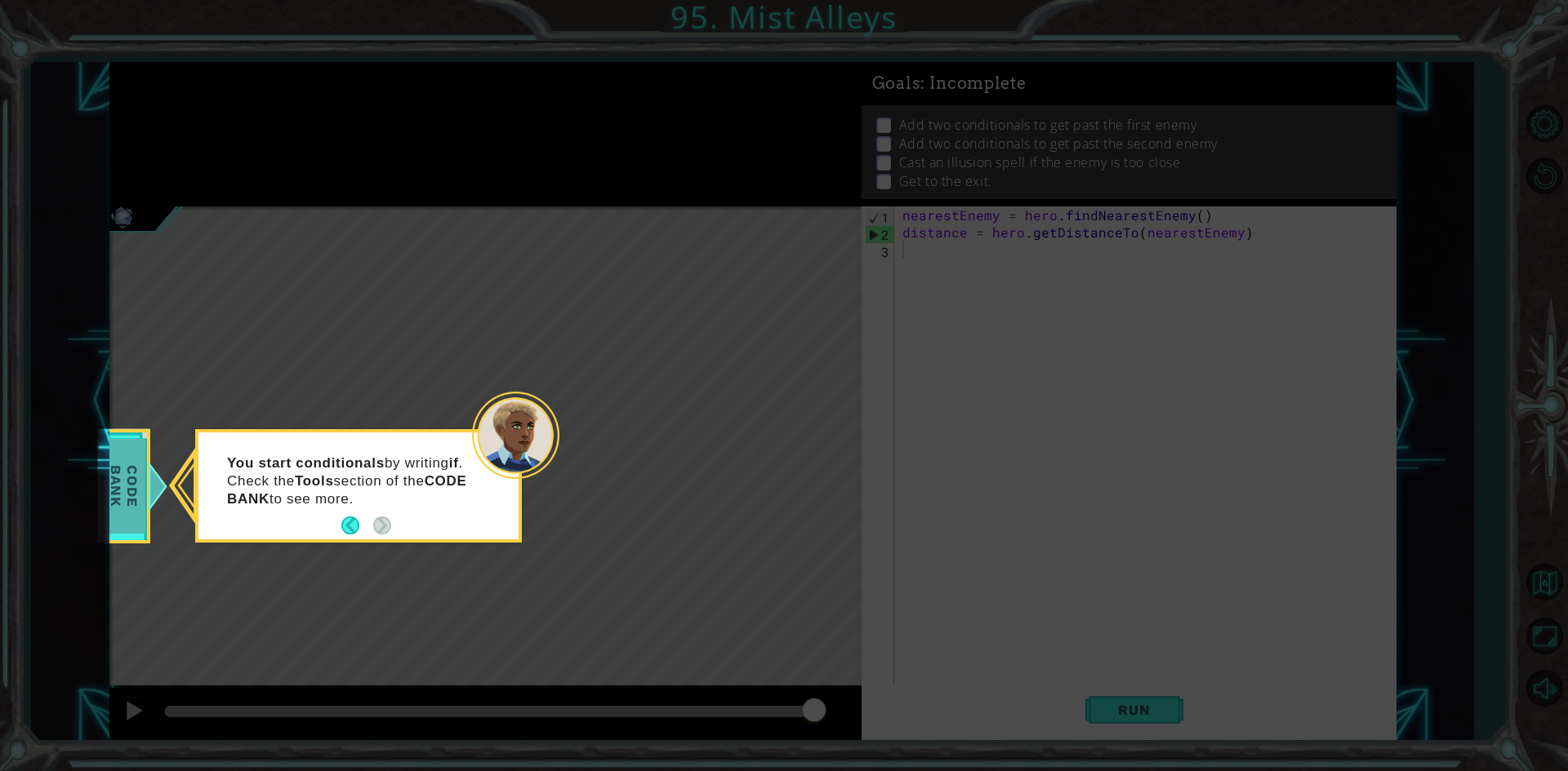
click at [130, 506] on span "Code Bank" at bounding box center [124, 486] width 43 height 94
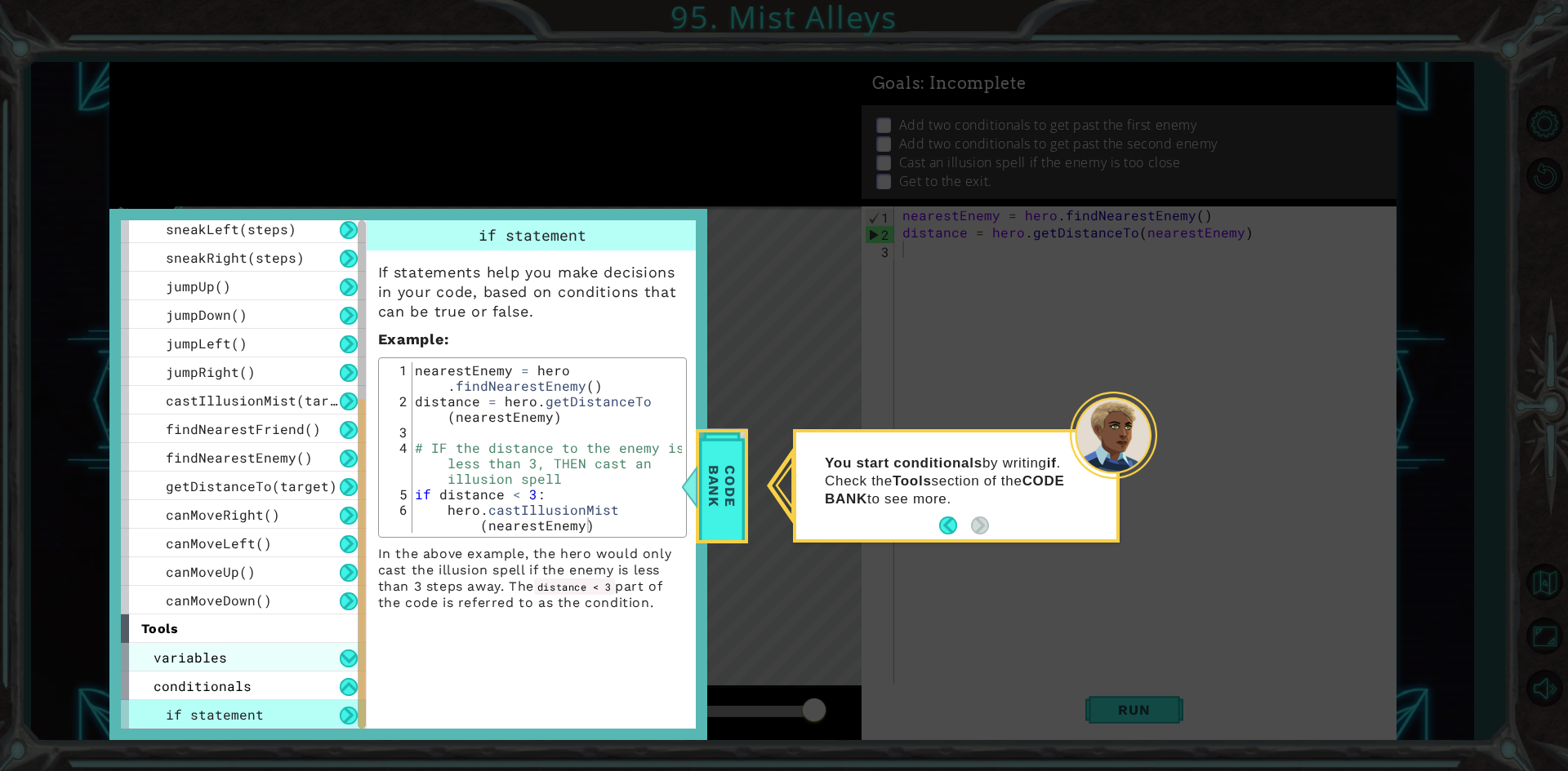
click at [285, 653] on div "variables" at bounding box center [243, 657] width 245 height 28
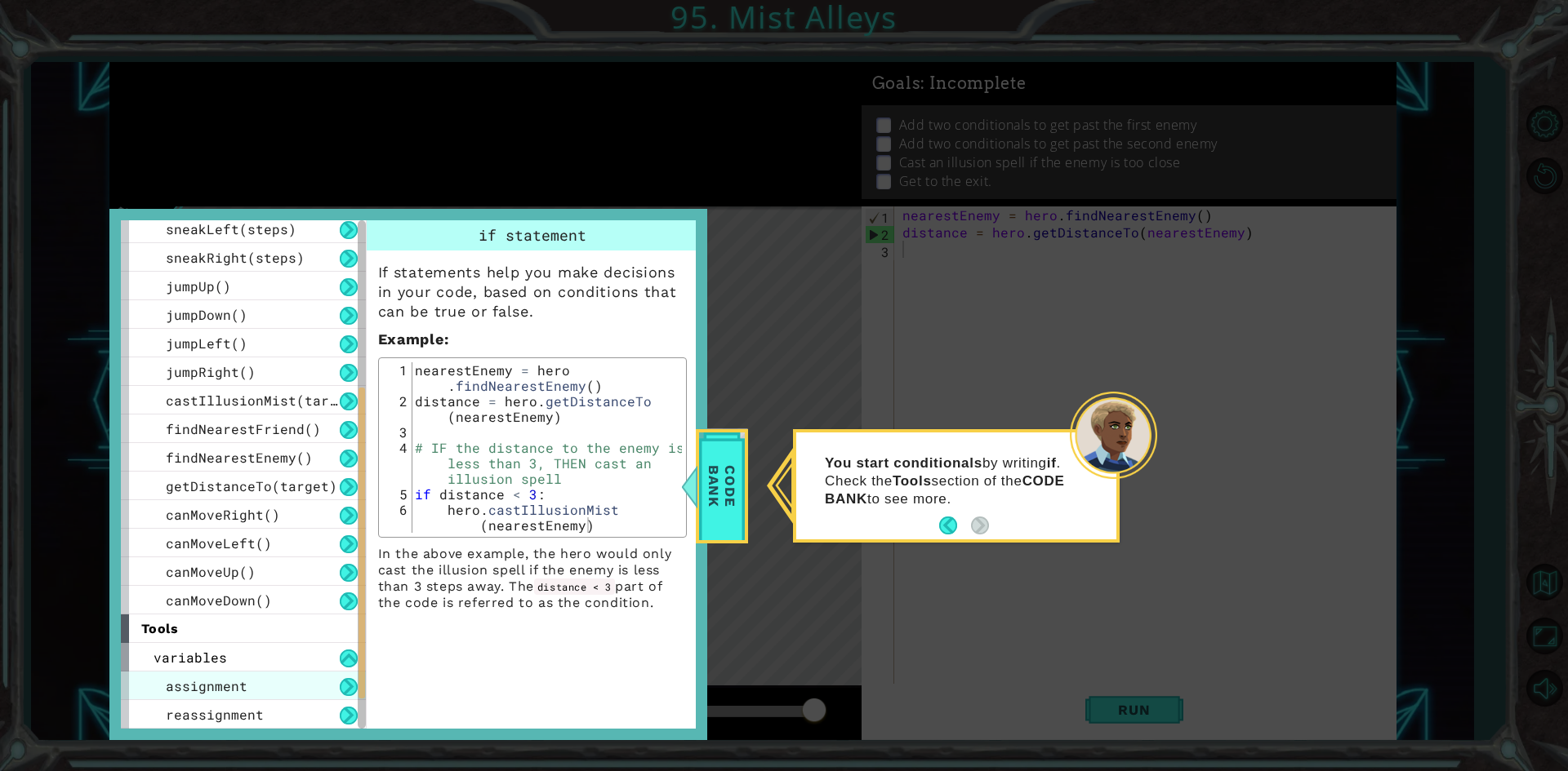
click at [285, 687] on div "assignment" at bounding box center [243, 686] width 245 height 28
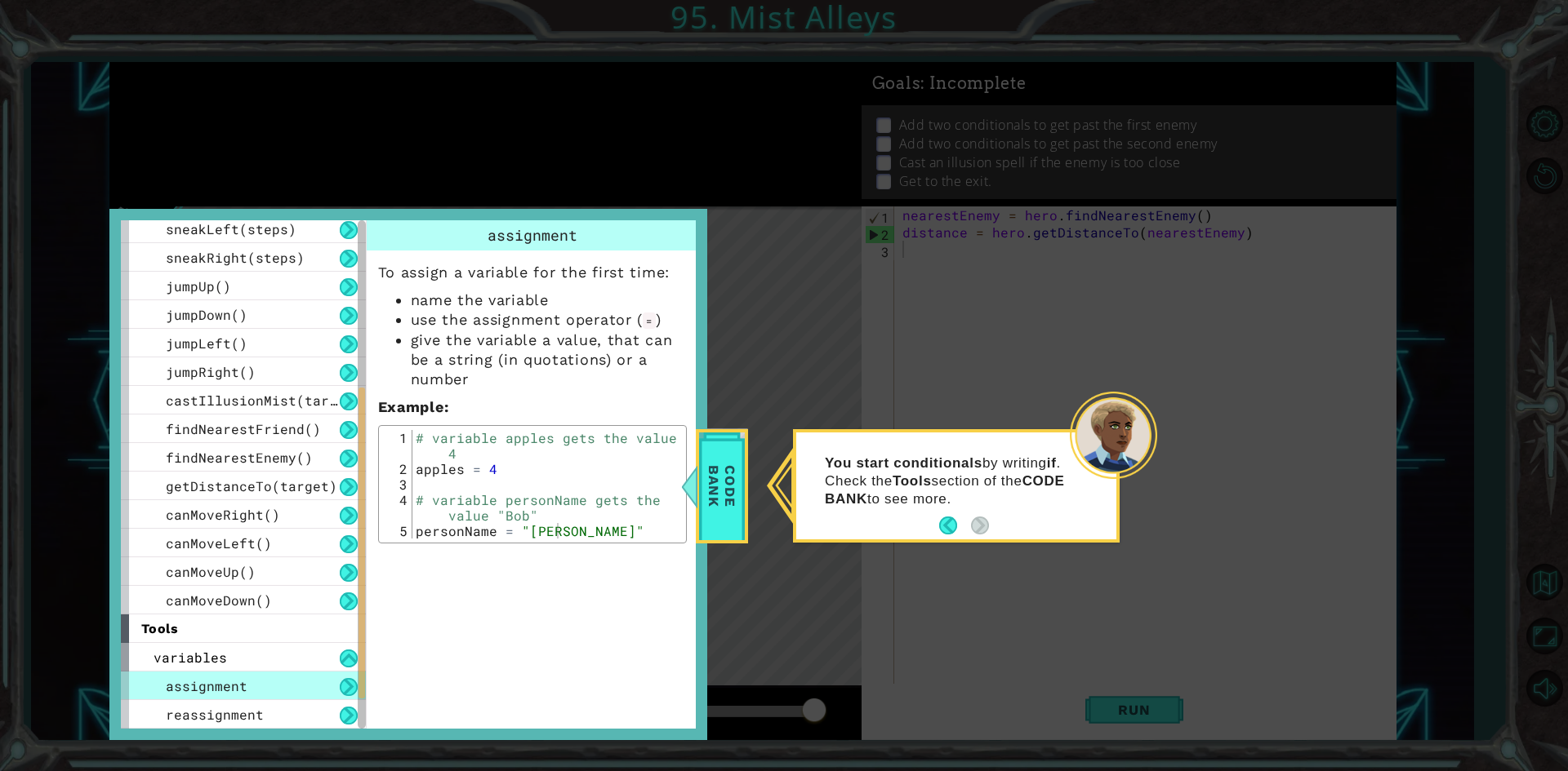
scroll to position [320, 0]
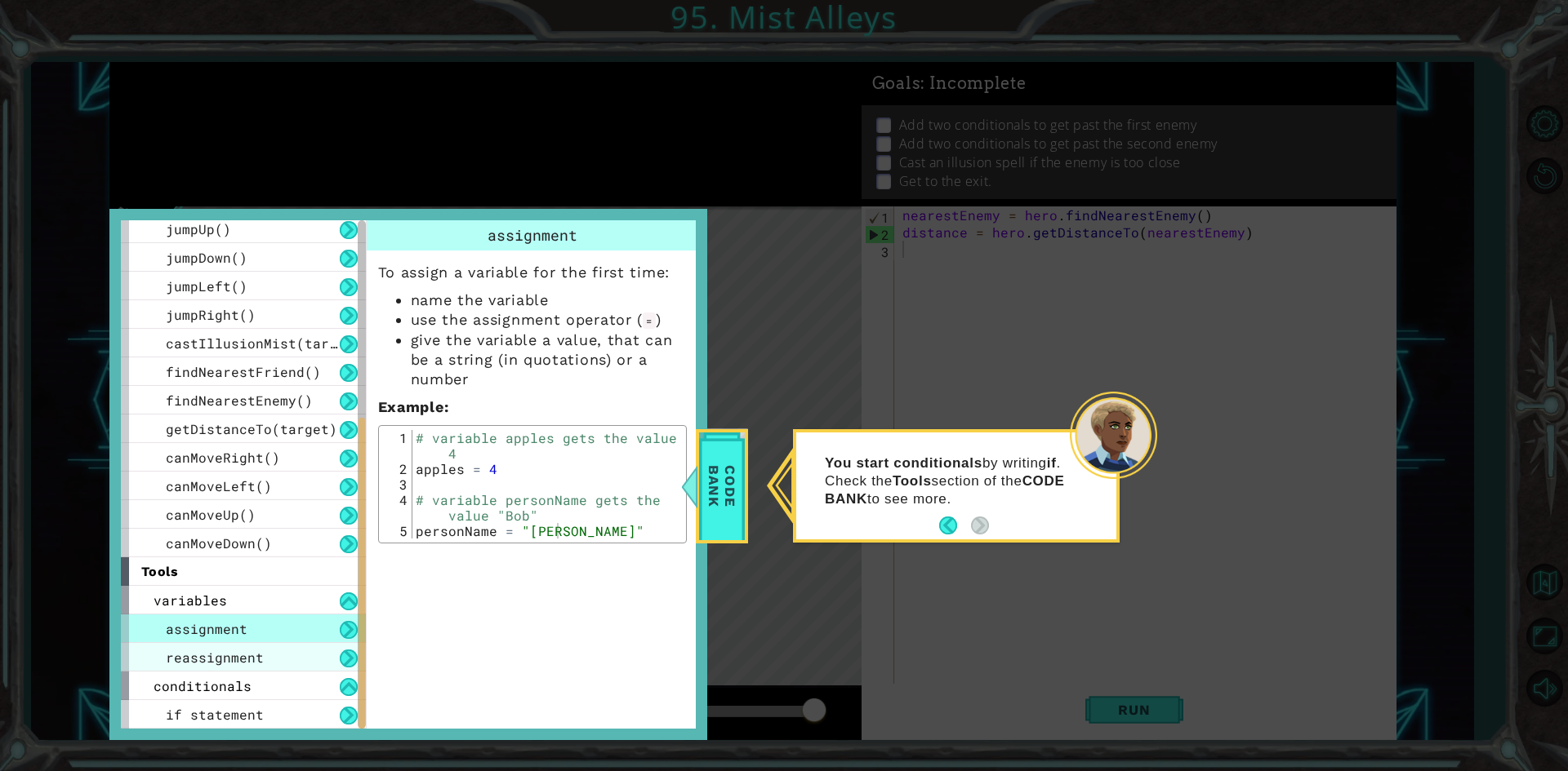
click at [284, 656] on div "reassignment" at bounding box center [243, 657] width 245 height 28
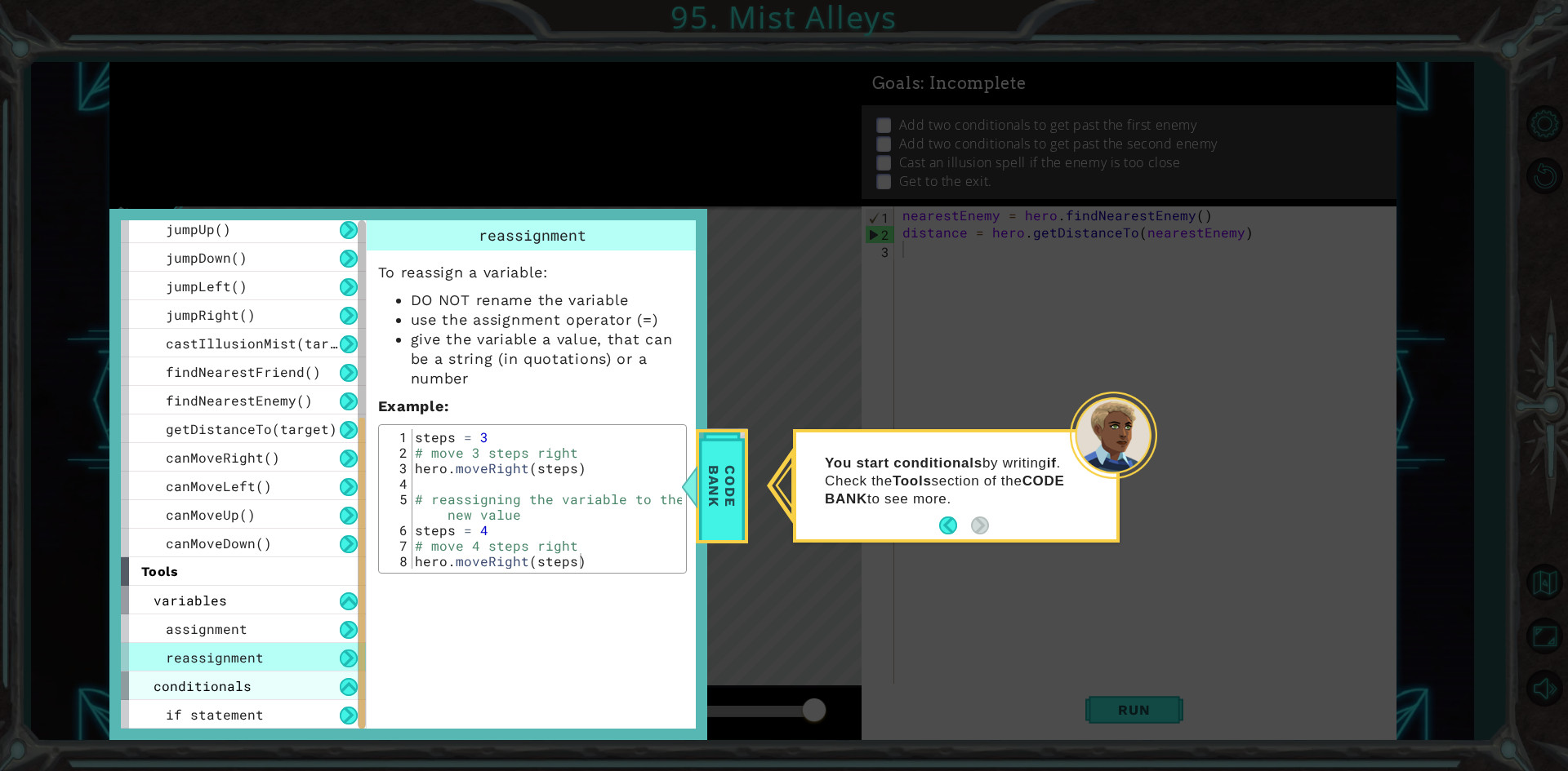
click at [299, 691] on div "conditionals" at bounding box center [243, 686] width 245 height 28
click at [300, 712] on div "variables assignment reassignment conditionals if statement" at bounding box center [243, 657] width 245 height 143
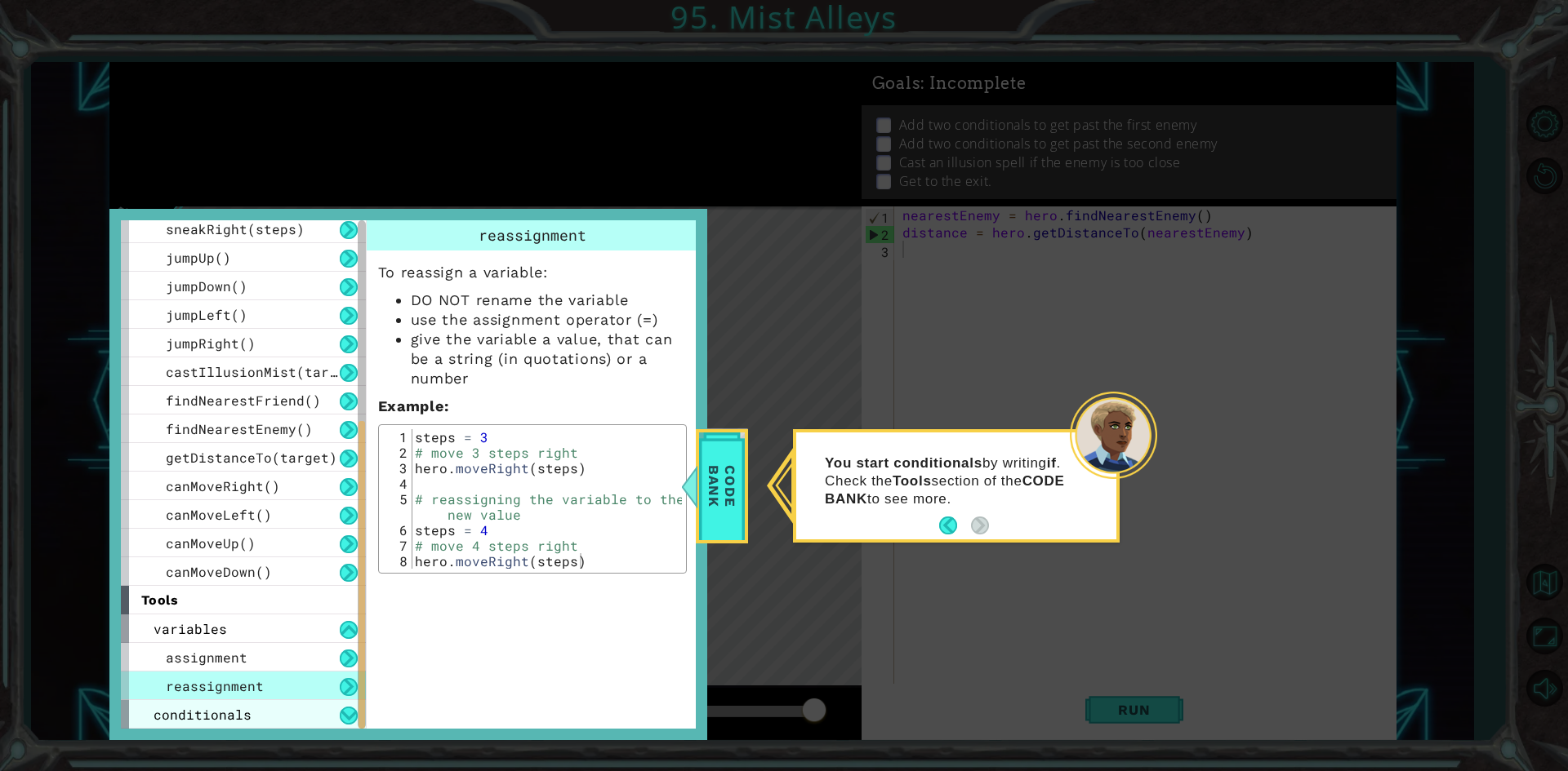
click at [298, 708] on div "conditionals" at bounding box center [243, 714] width 245 height 28
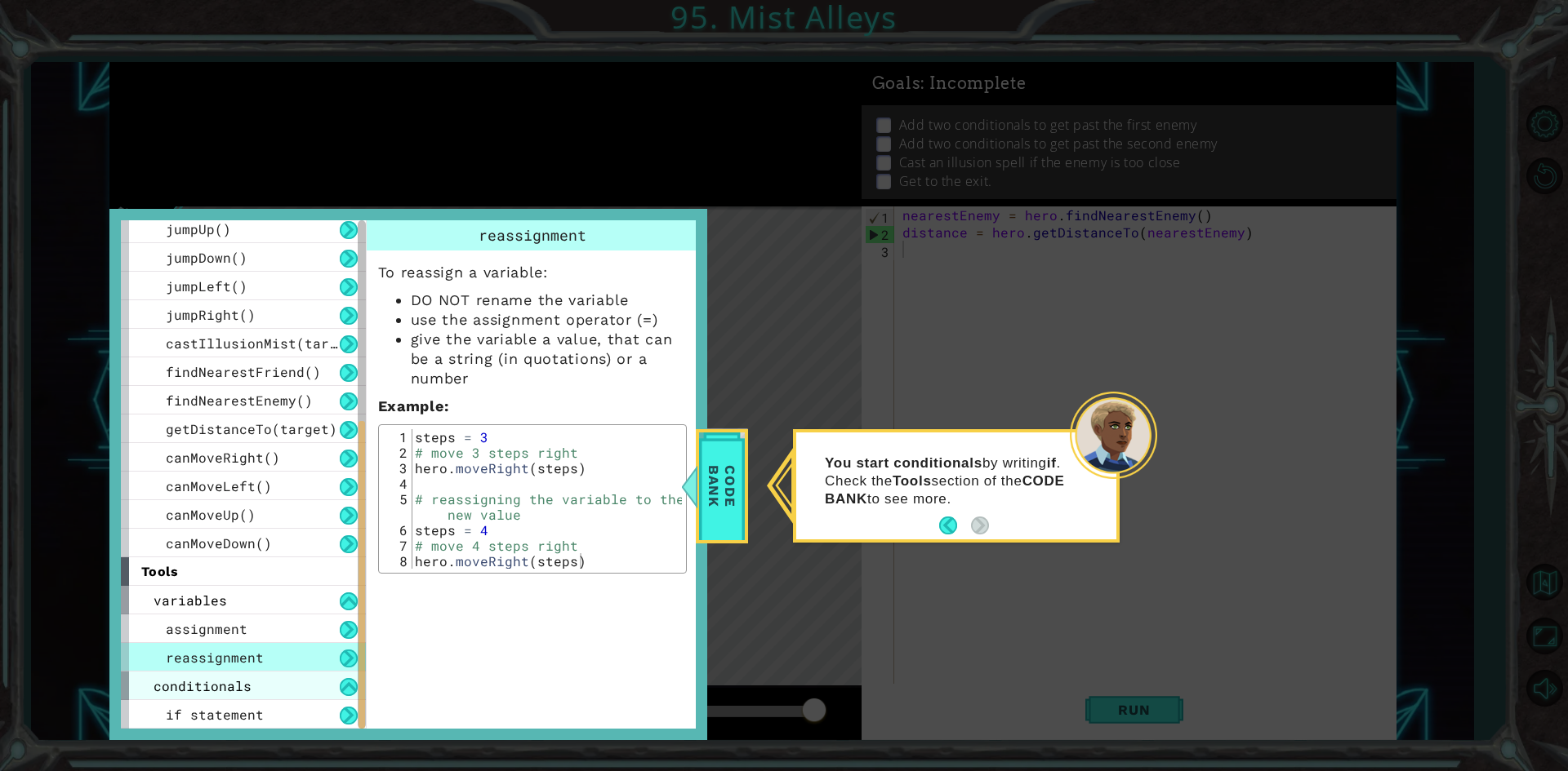
click at [298, 708] on div "if statement" at bounding box center [243, 714] width 245 height 28
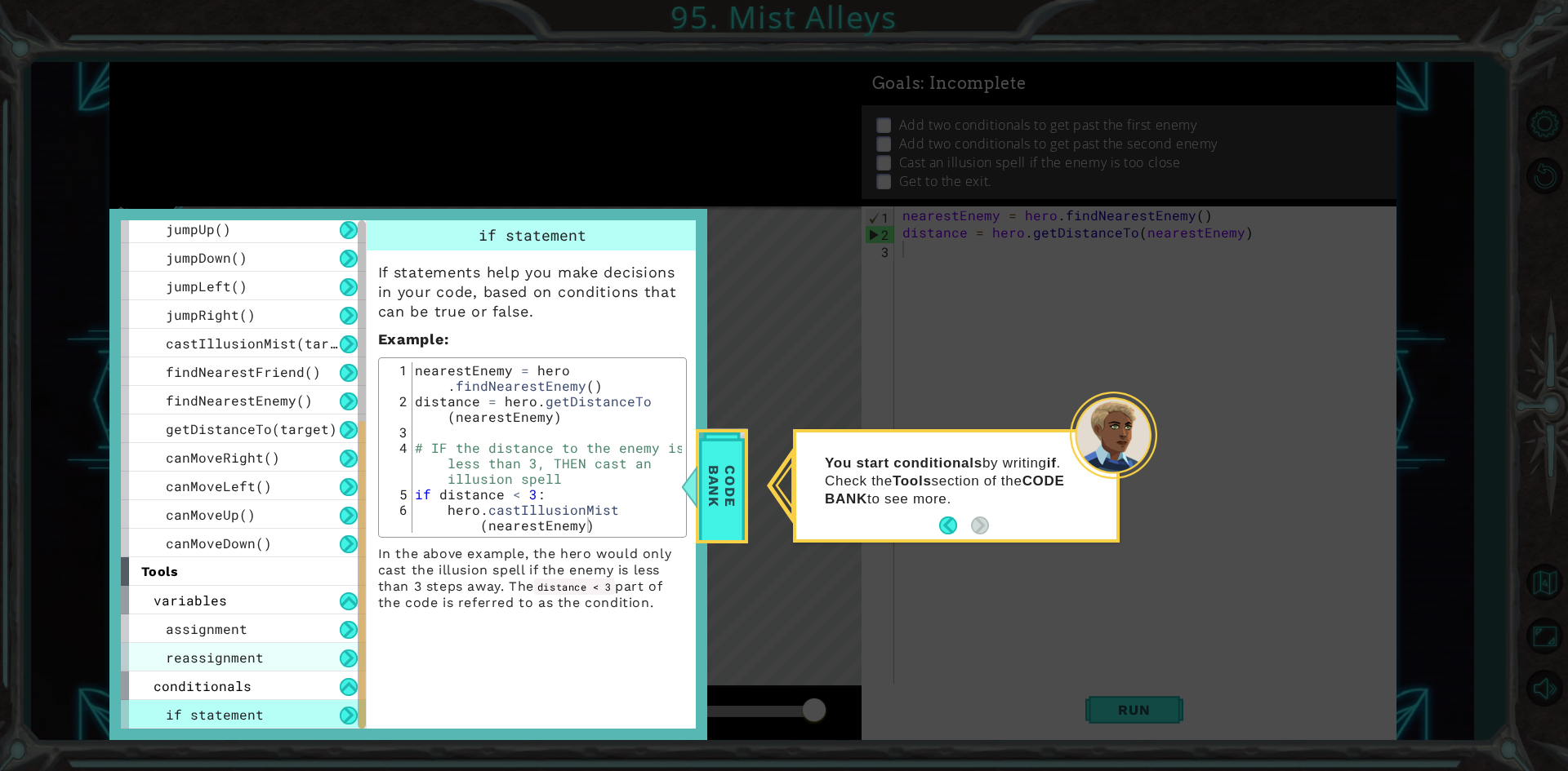
click at [300, 669] on div "reassignment" at bounding box center [243, 657] width 245 height 28
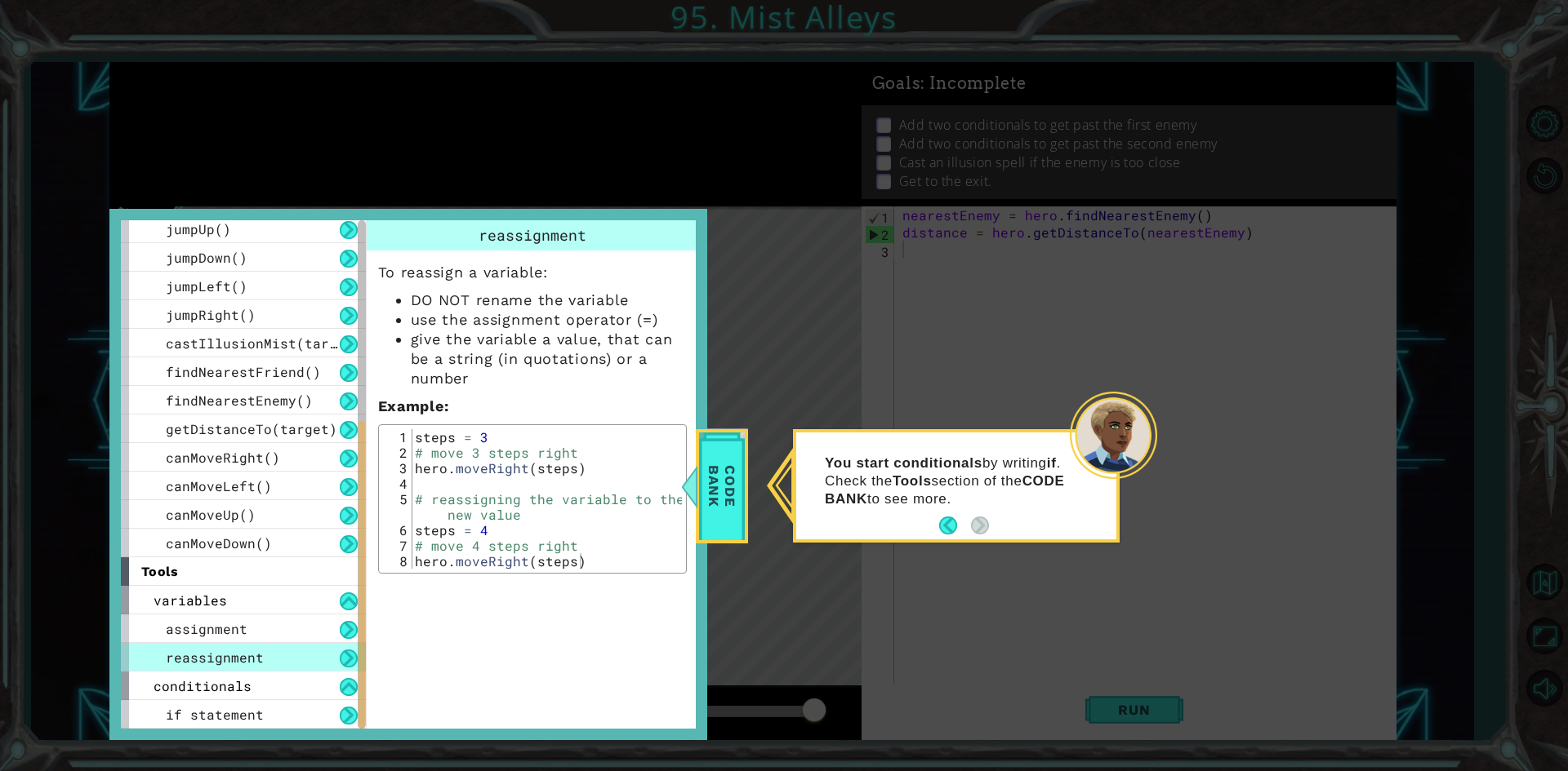
click at [352, 654] on button at bounding box center [348, 658] width 18 height 18
click at [951, 530] on button "Back" at bounding box center [955, 525] width 32 height 18
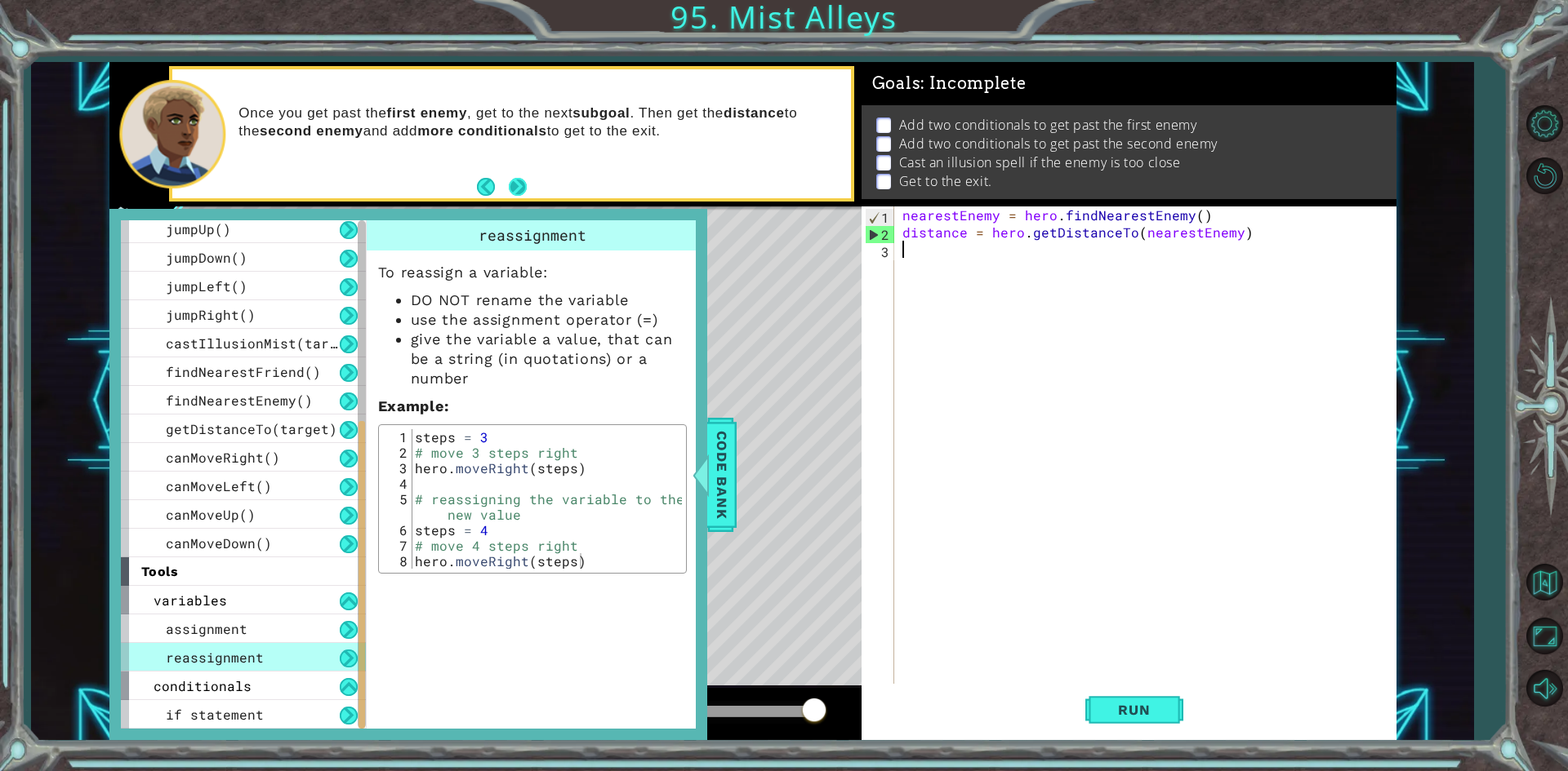
click at [512, 188] on button "Next" at bounding box center [517, 186] width 18 height 18
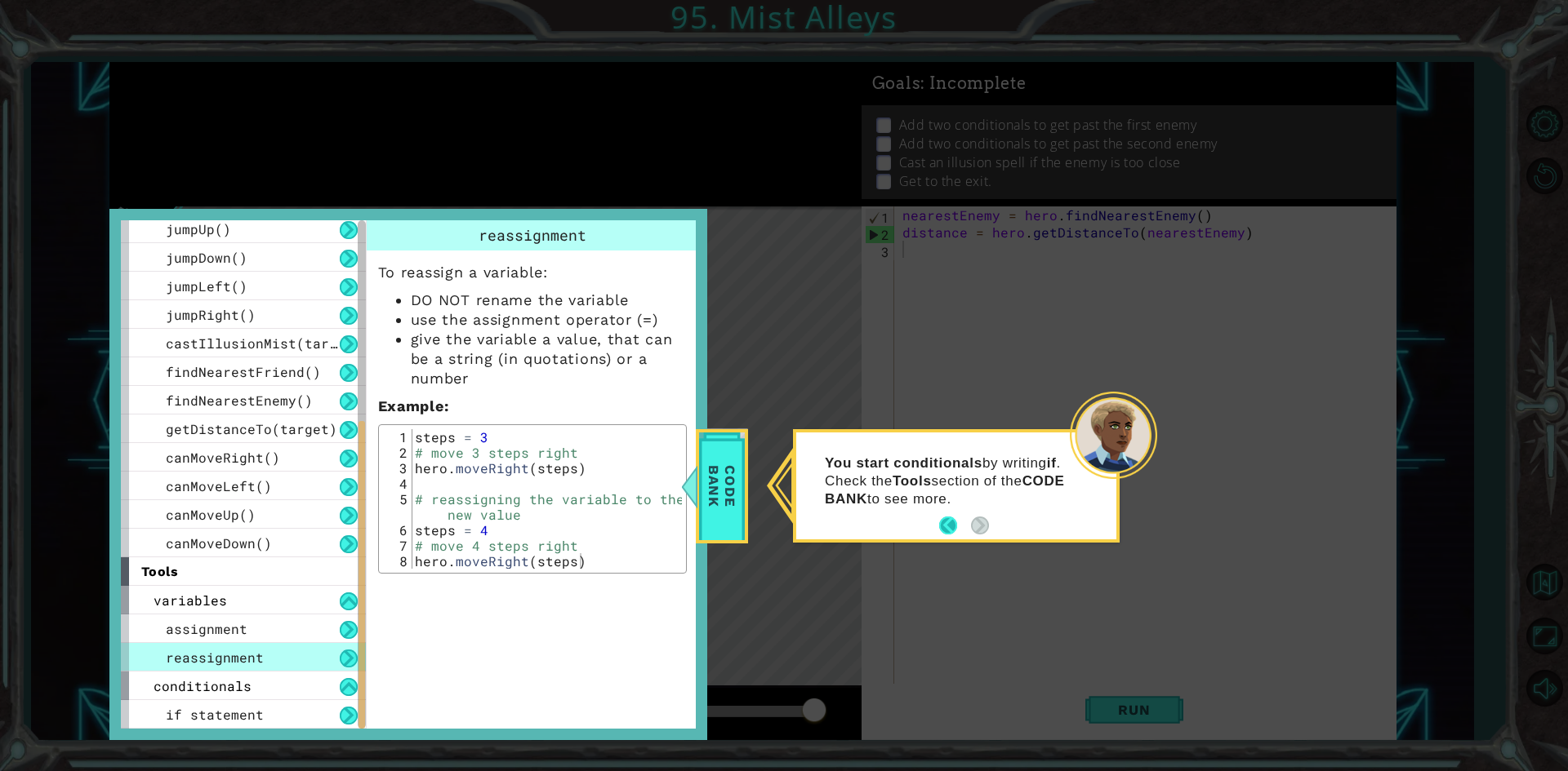
click at [953, 525] on button "Back" at bounding box center [955, 525] width 32 height 18
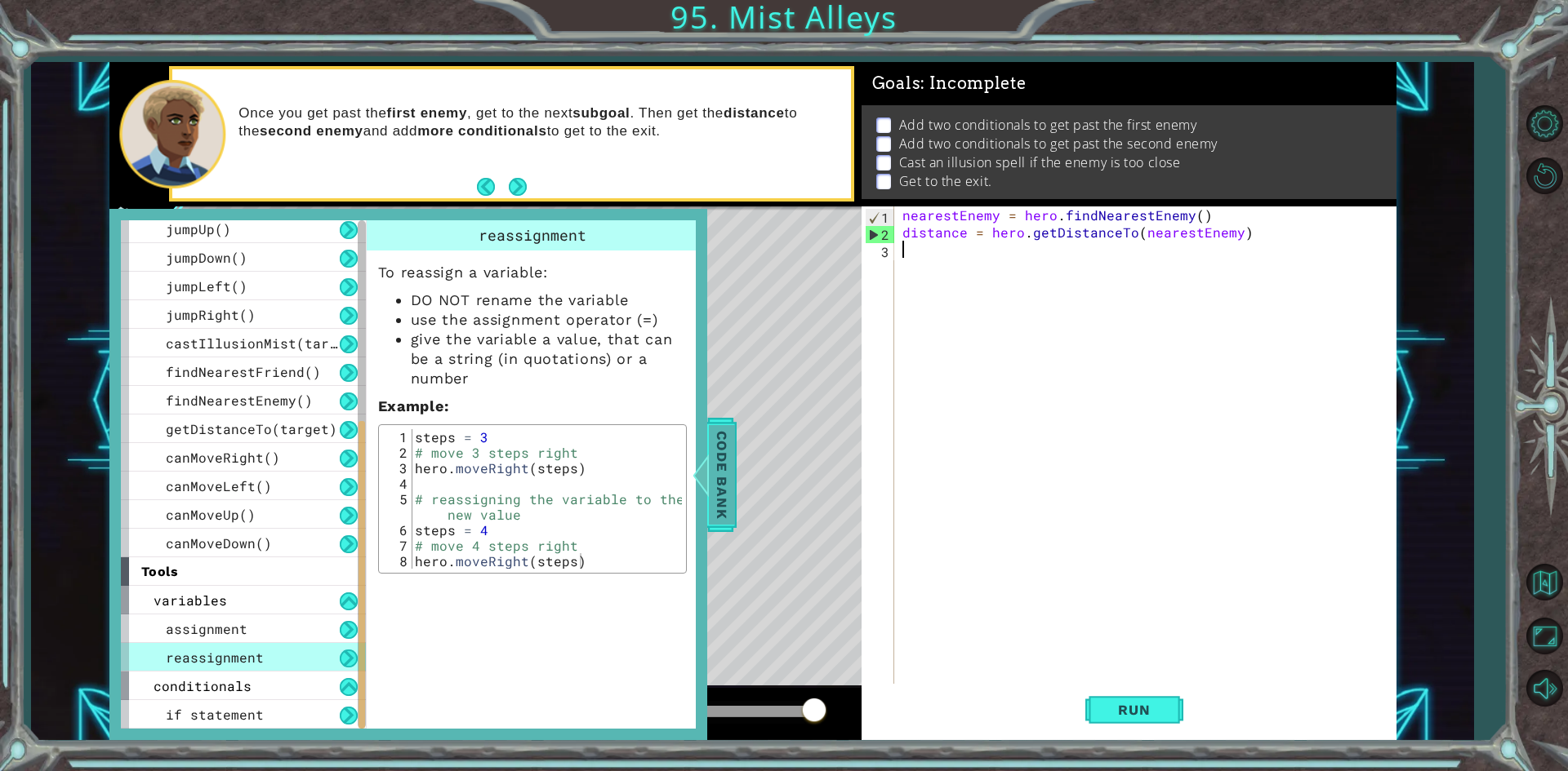
click at [727, 482] on span "Code Bank" at bounding box center [721, 474] width 26 height 99
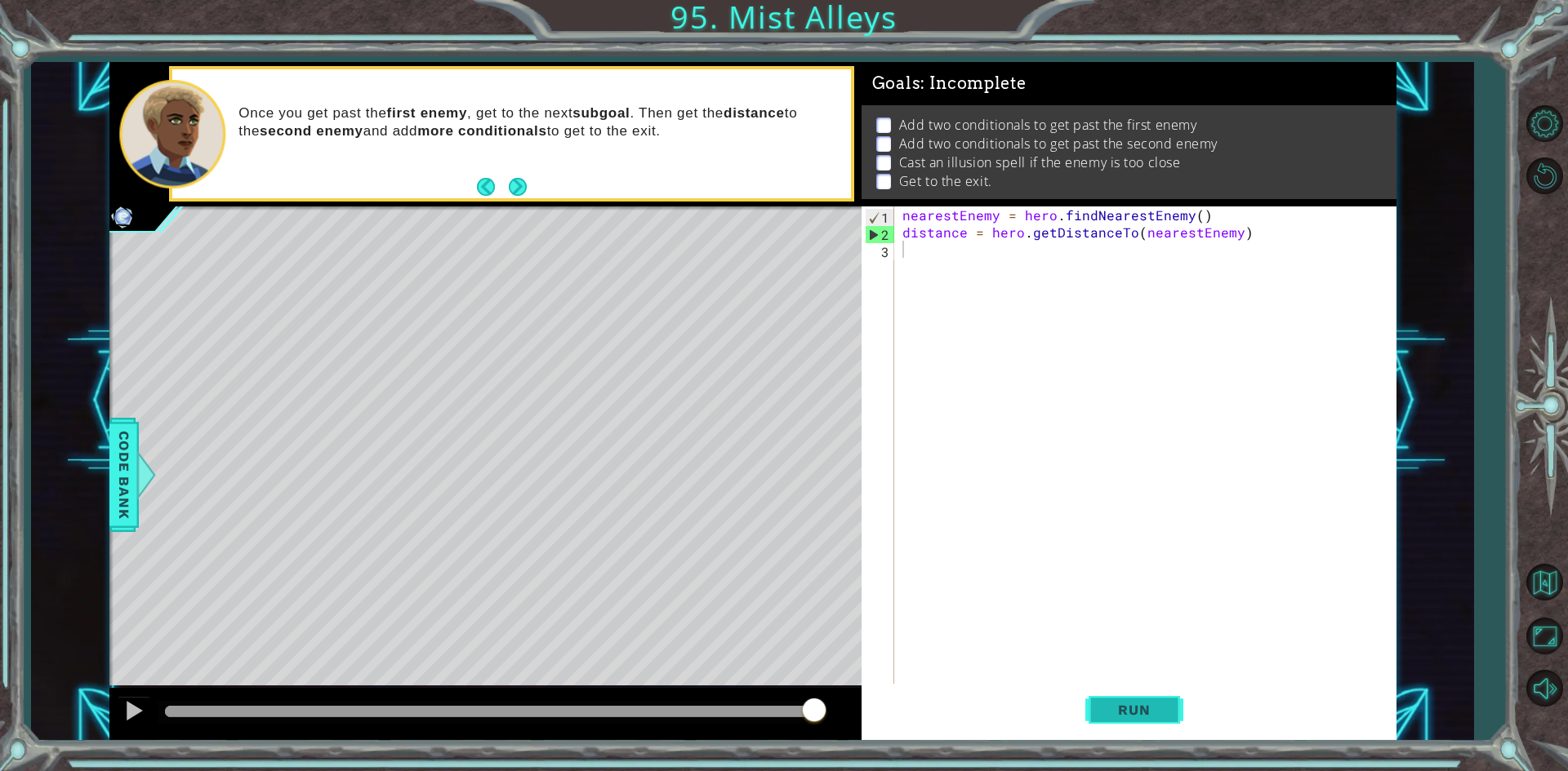
click at [1173, 708] on button "Run" at bounding box center [1133, 710] width 98 height 53
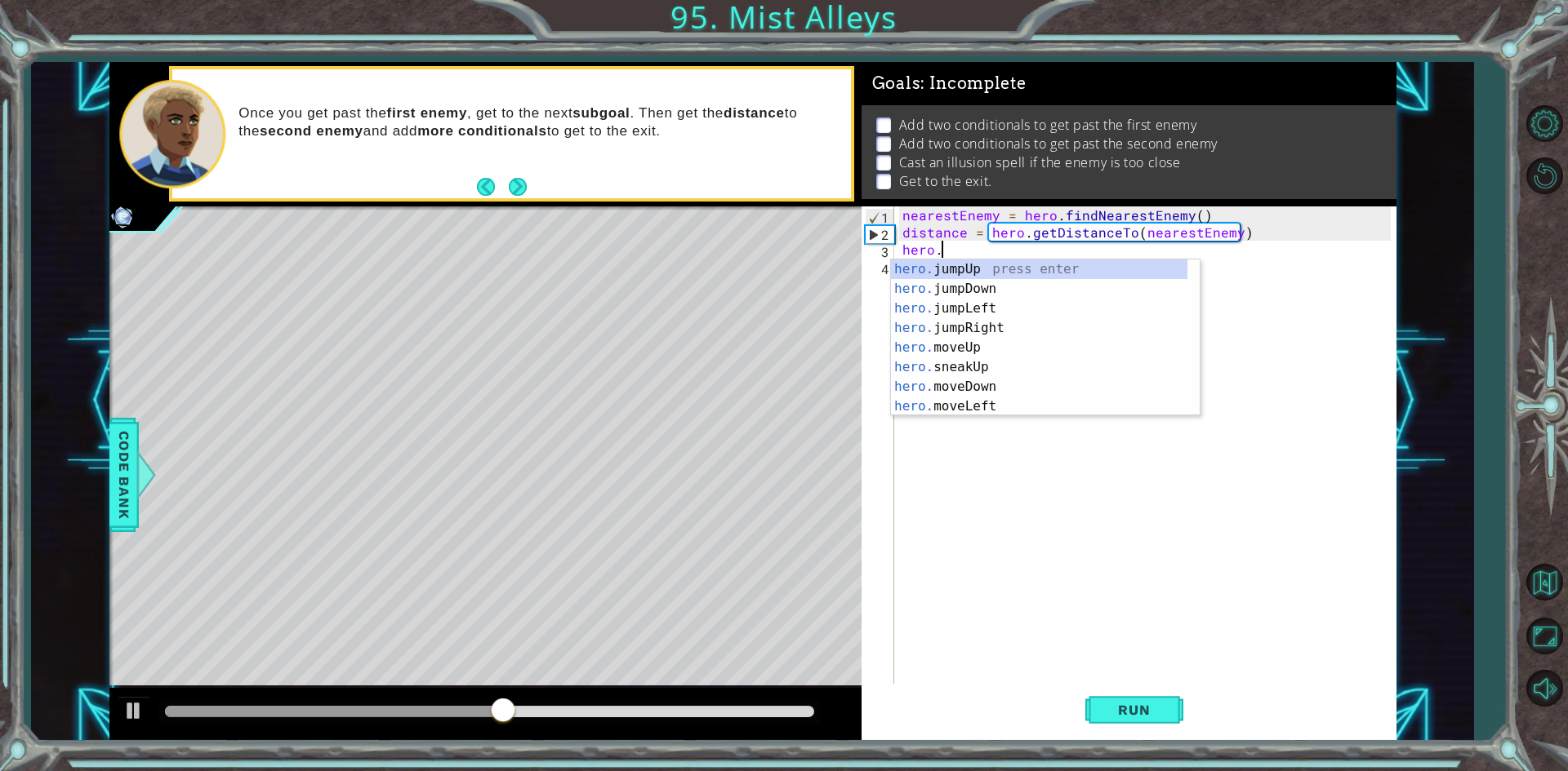
scroll to position [0, 3]
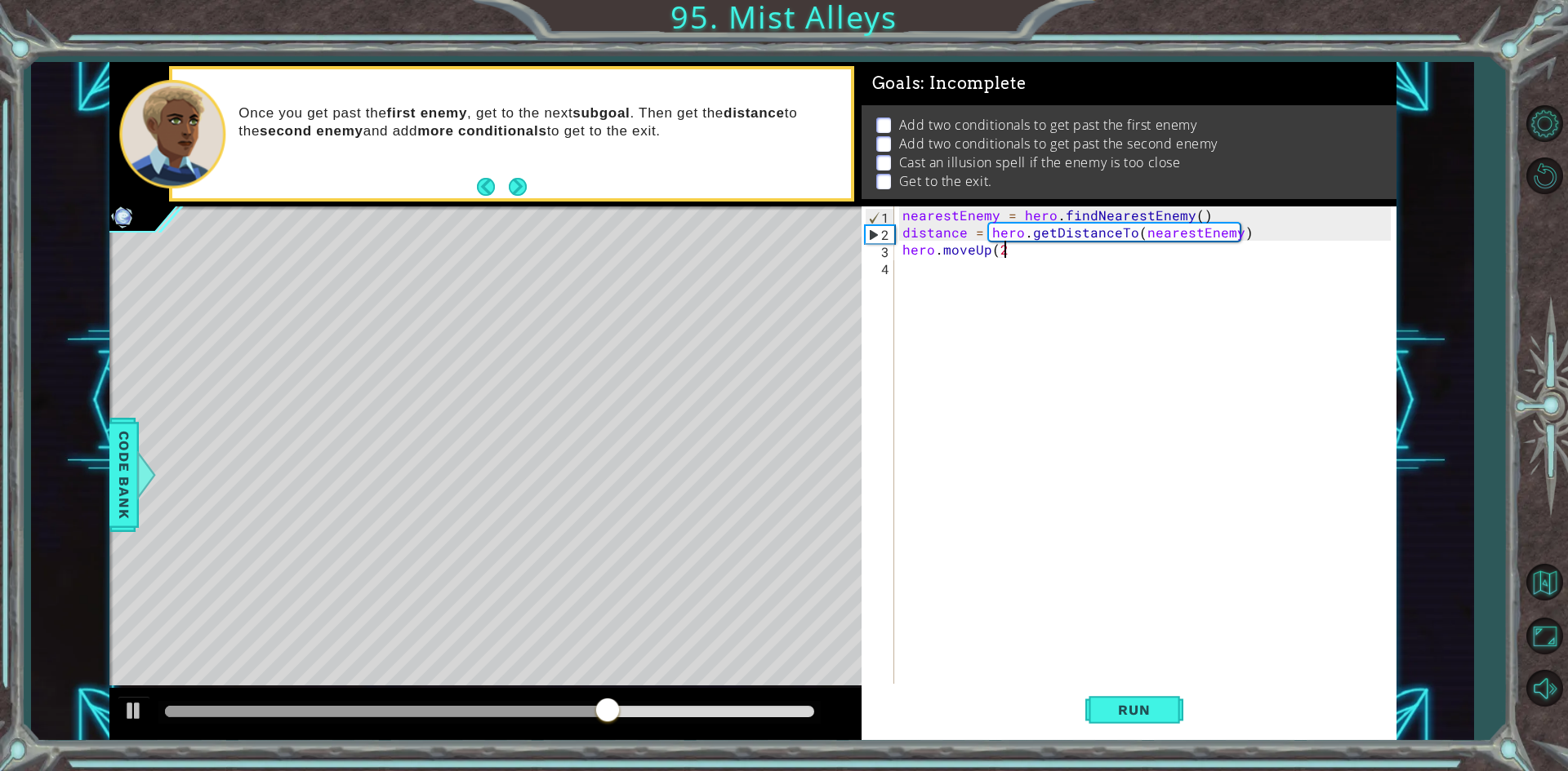
type textarea "hero.moveUp(2)"
click at [1152, 700] on button "Run" at bounding box center [1133, 710] width 98 height 53
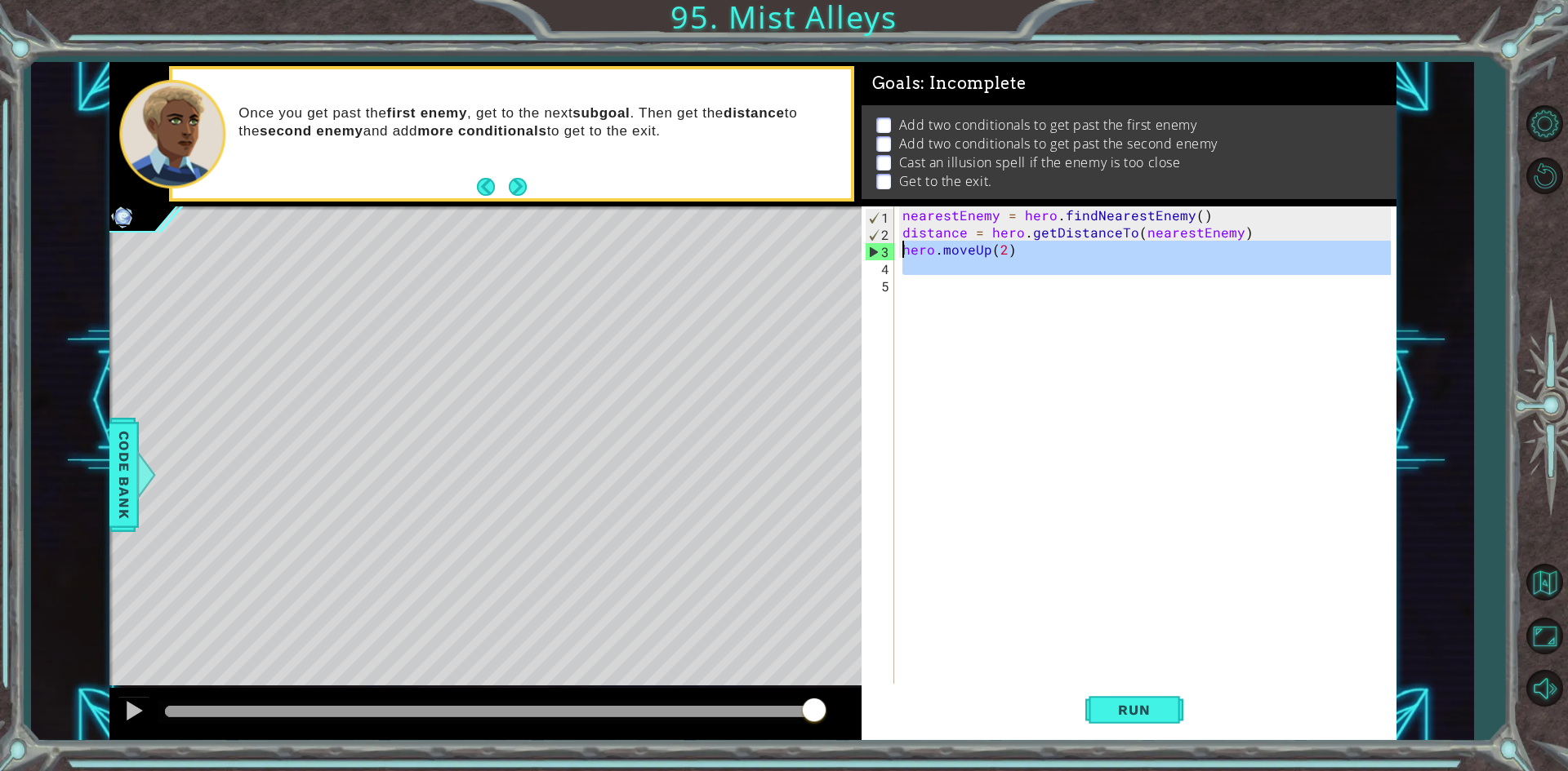
drag, startPoint x: 1015, startPoint y: 283, endPoint x: 894, endPoint y: 250, distance: 125.4
click at [894, 250] on div "1 2 3 4 5 nearestEnemy = hero . findNearestEnemy ( ) distance = hero . getDista…" at bounding box center [1126, 446] width 529 height 479
type textarea "hero.moveUp(2)"
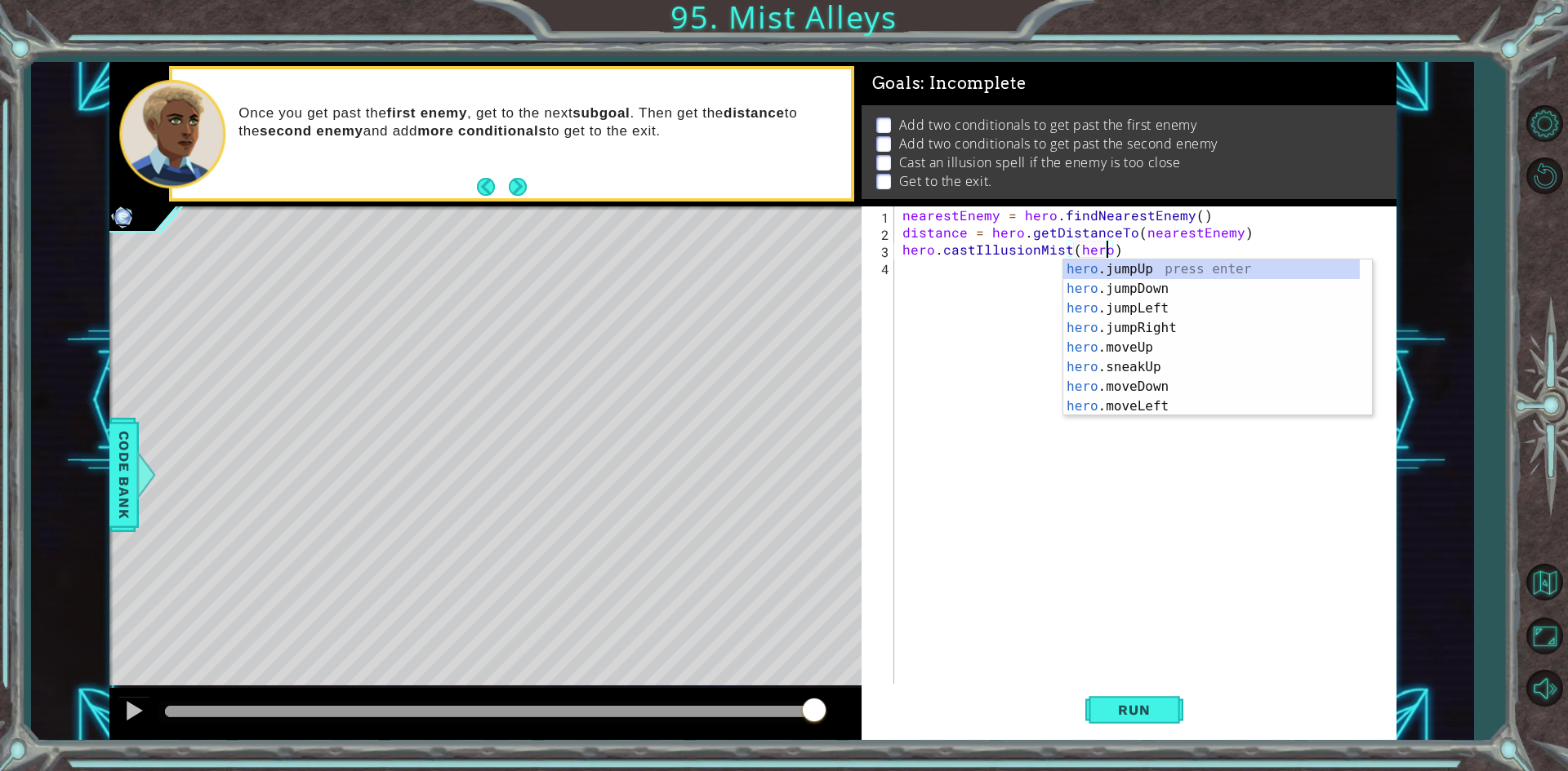
scroll to position [0, 13]
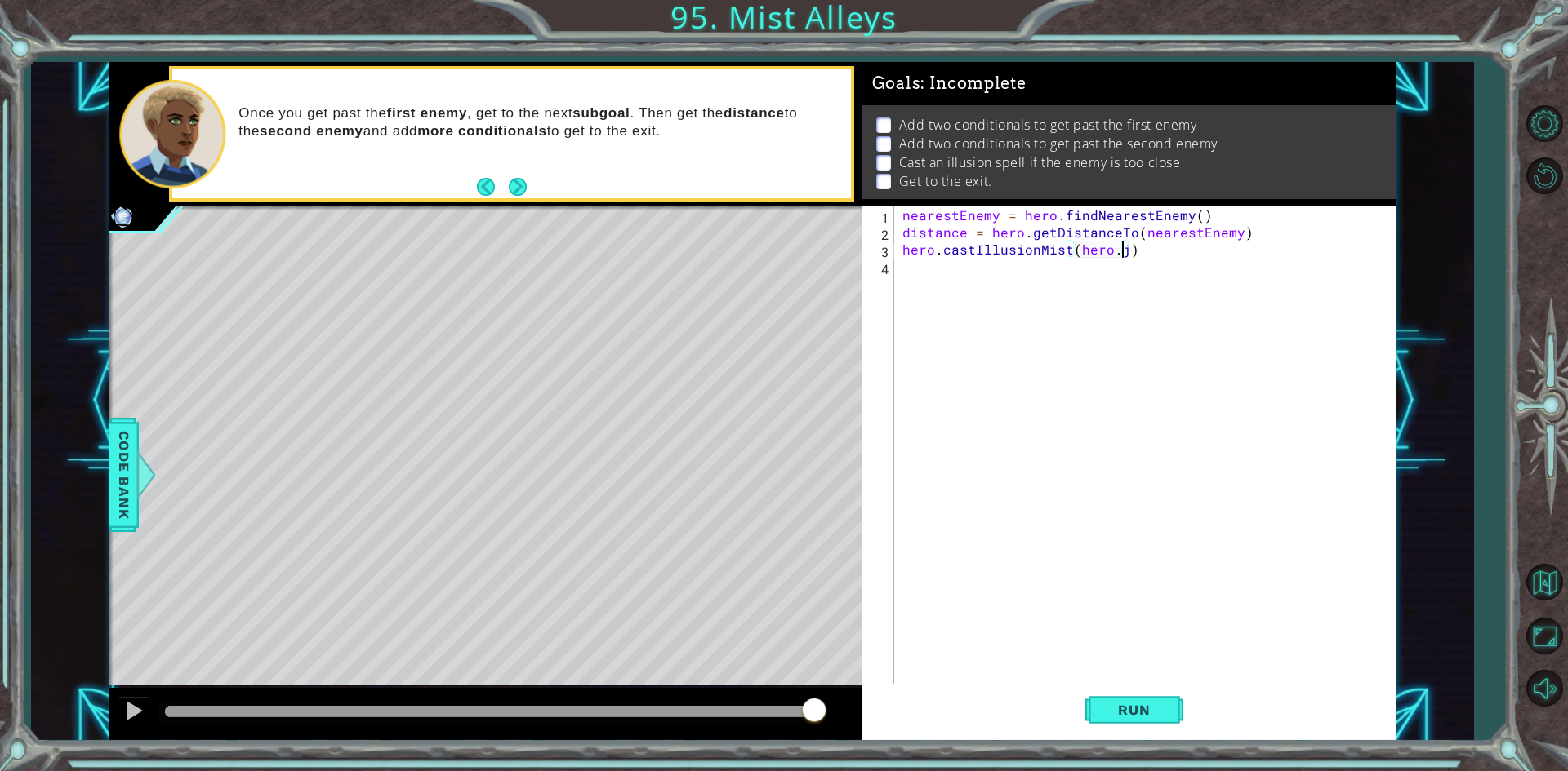
type textarea "hero.castIllusionMist(hero)"
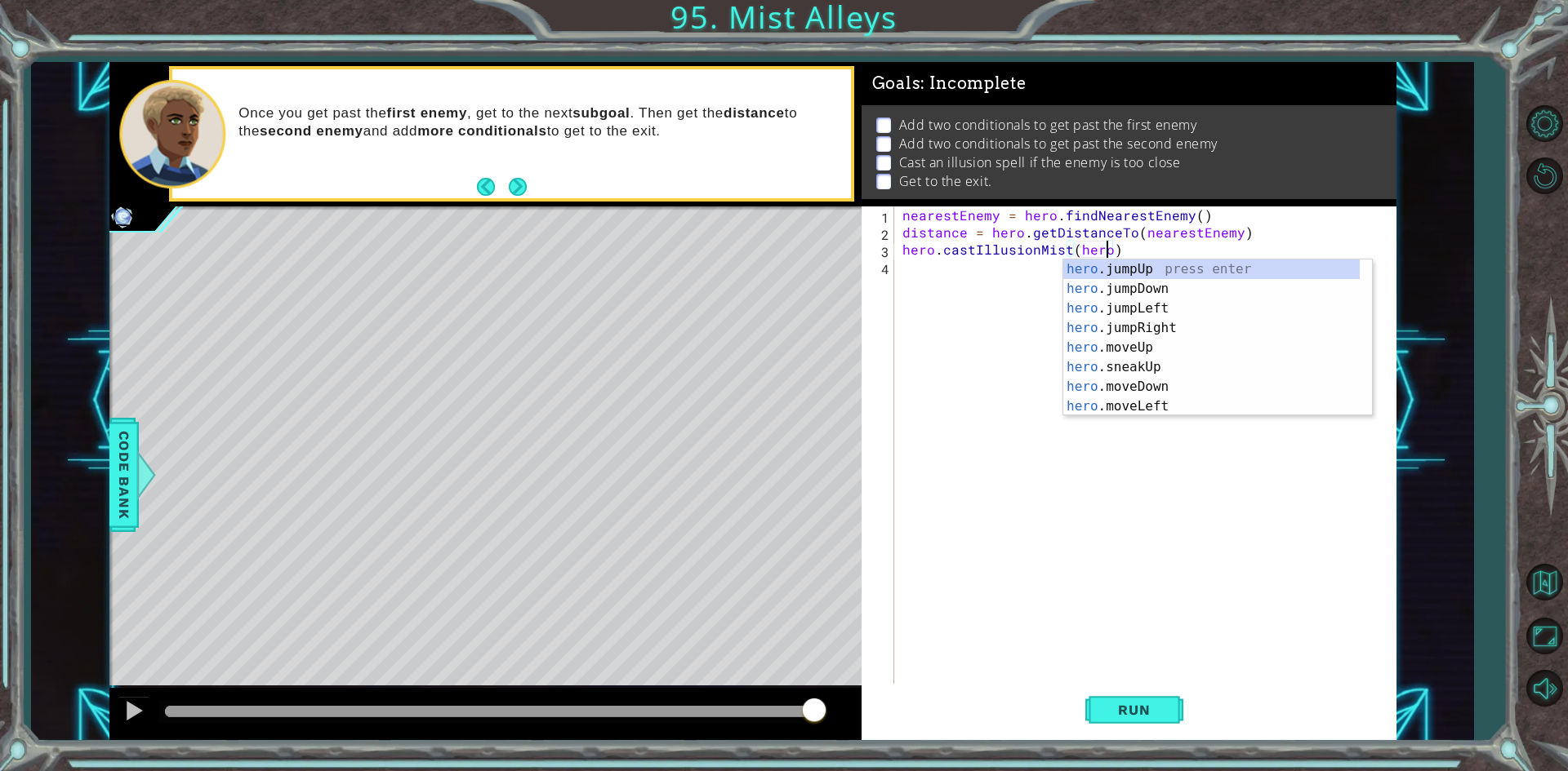
click at [924, 276] on div "nearestEnemy = hero . findNearestEnemy ( ) distance = hero . getDistanceTo ( ne…" at bounding box center [1149, 463] width 500 height 514
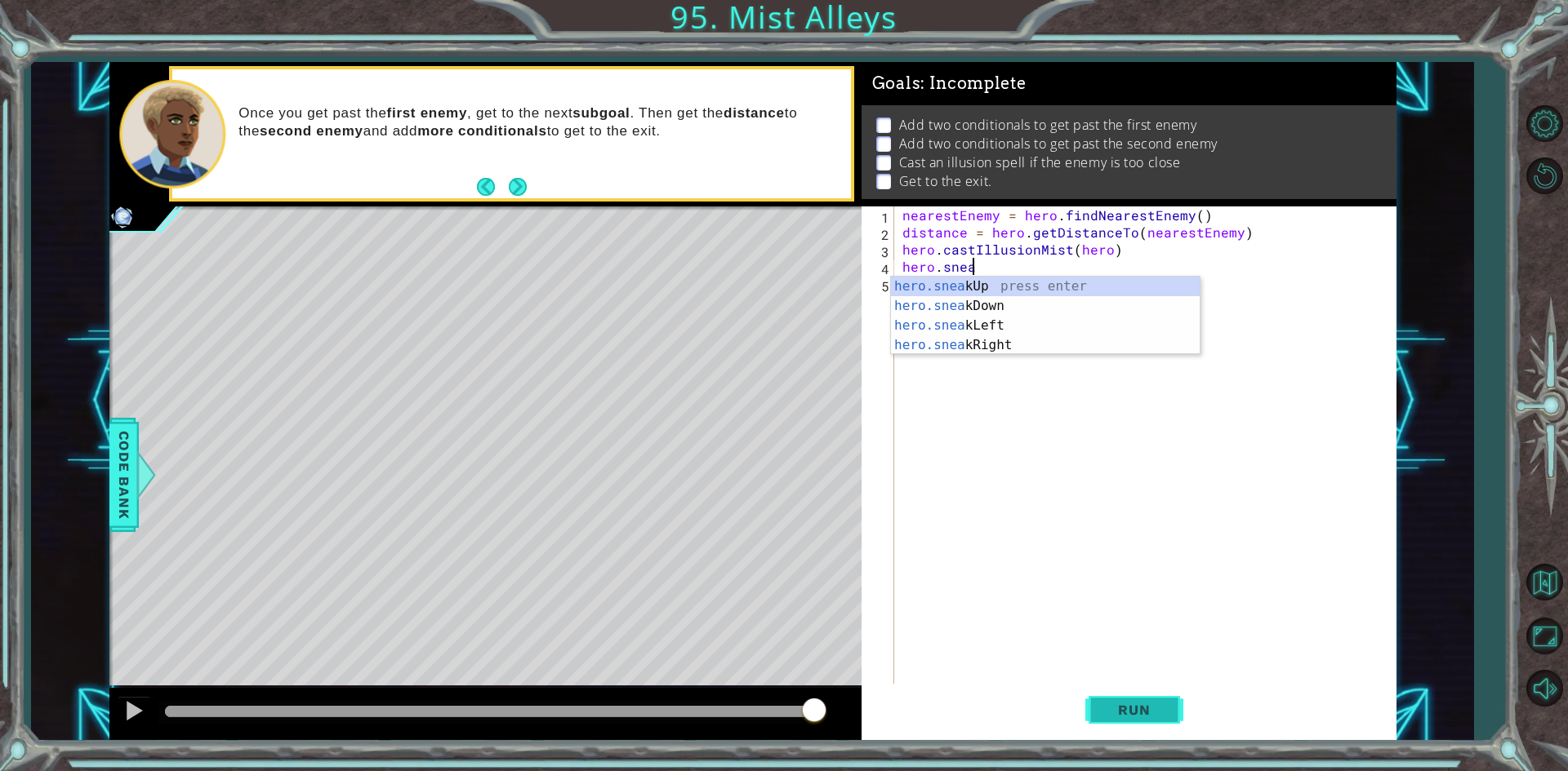
scroll to position [0, 4]
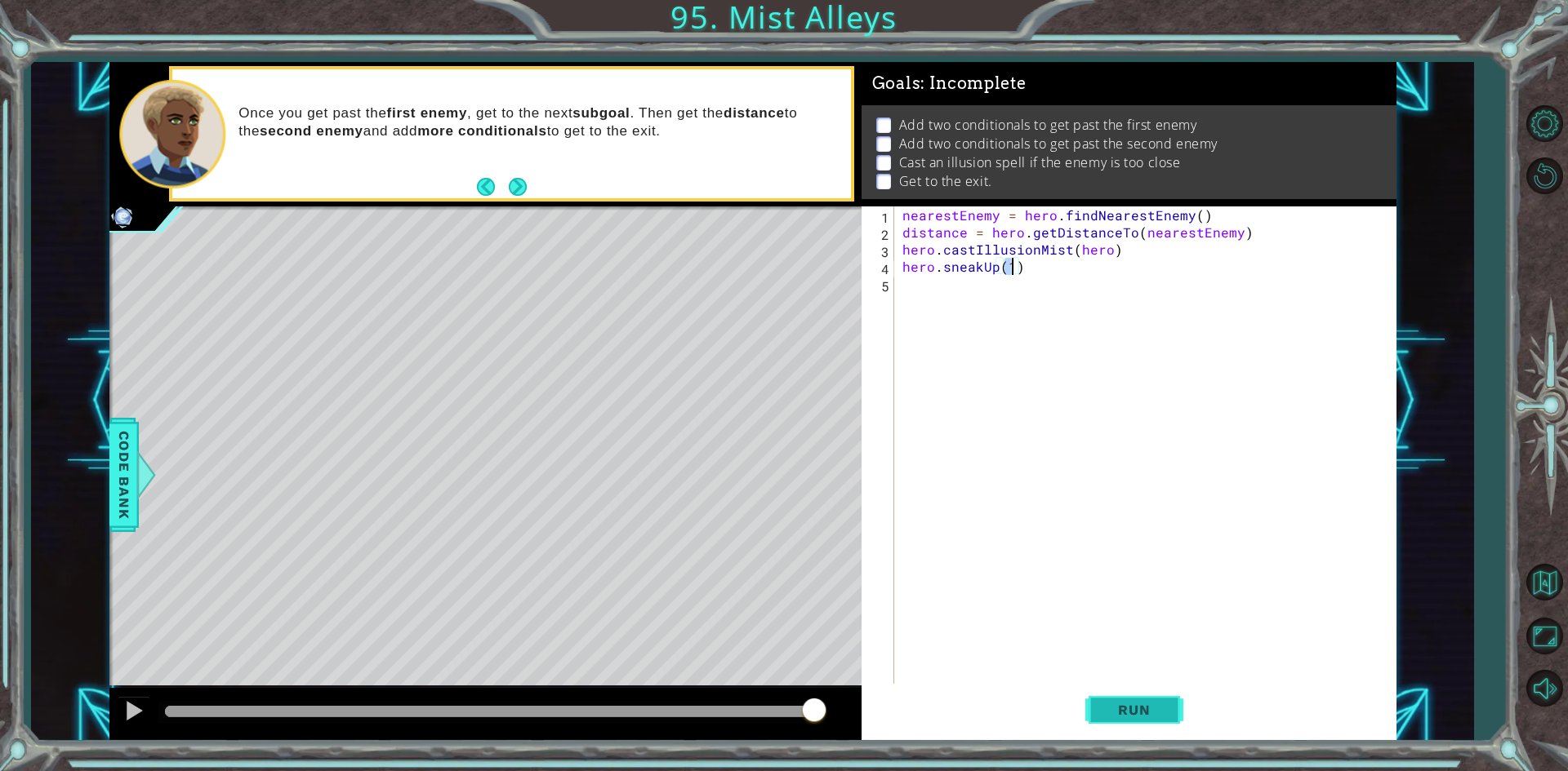
type textarea "hero.sneakUp(2)"
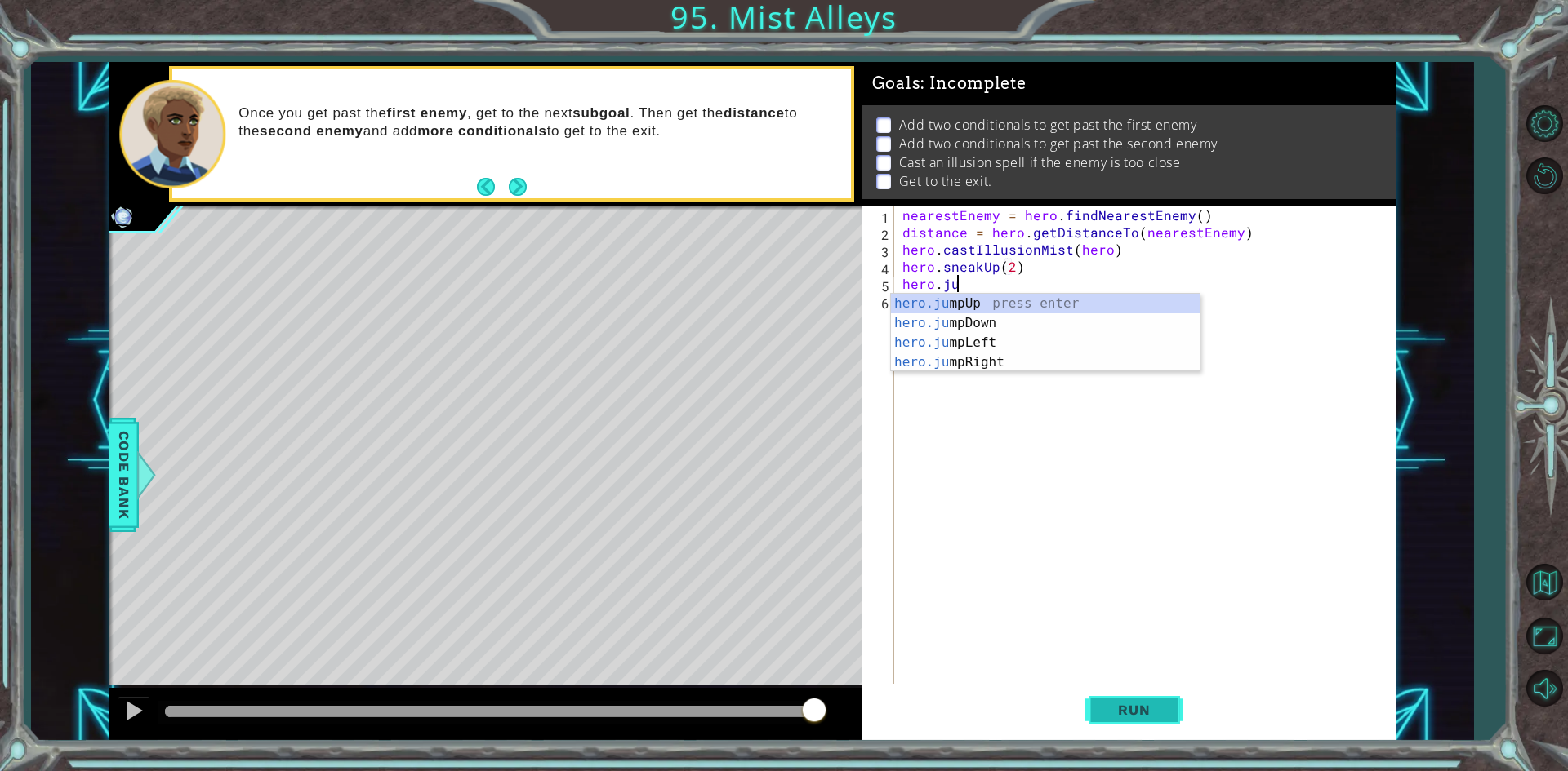
scroll to position [0, 3]
type textarea "hero.jum"
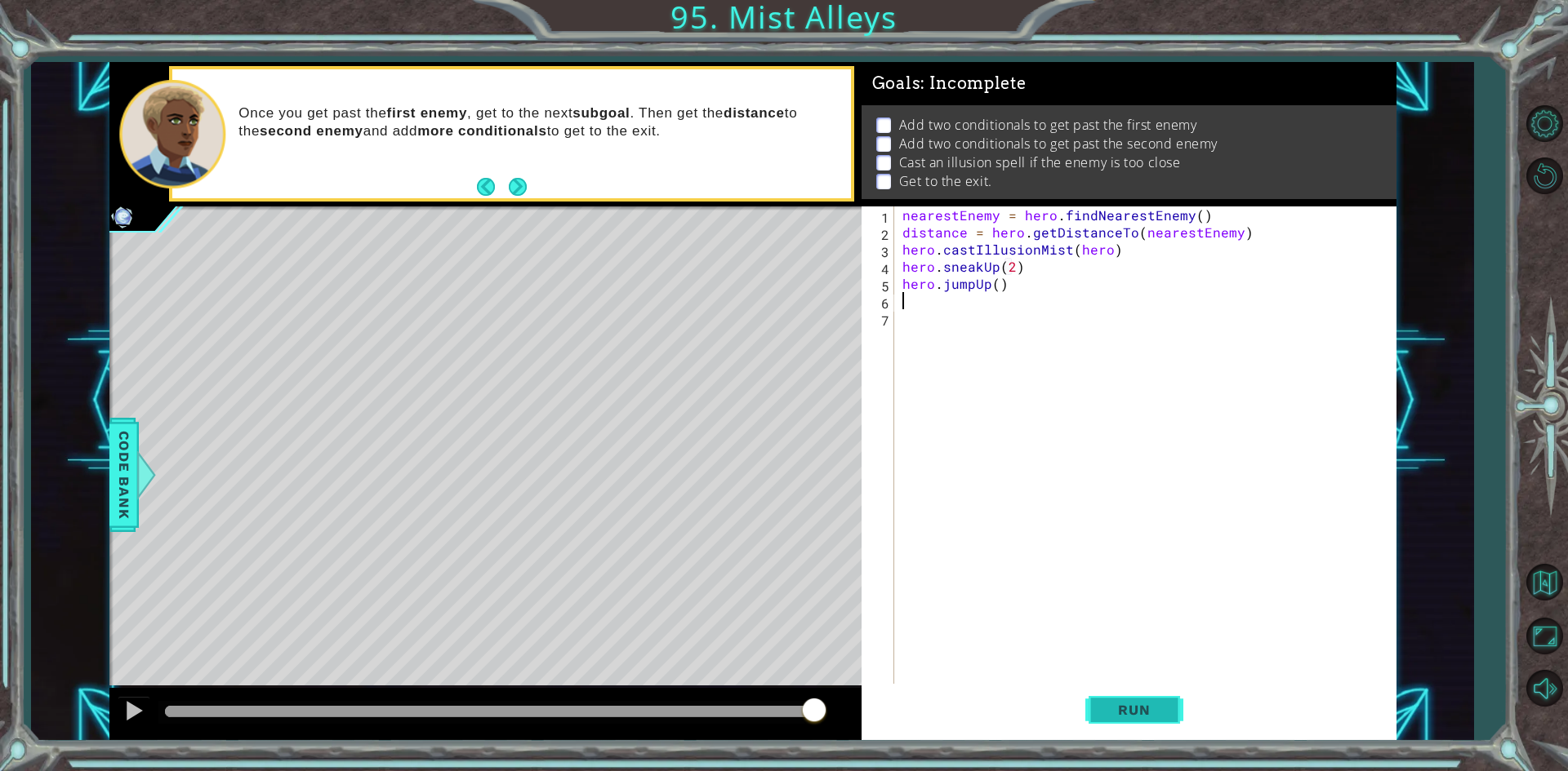
click at [1124, 707] on span "Run" at bounding box center [1133, 710] width 64 height 17
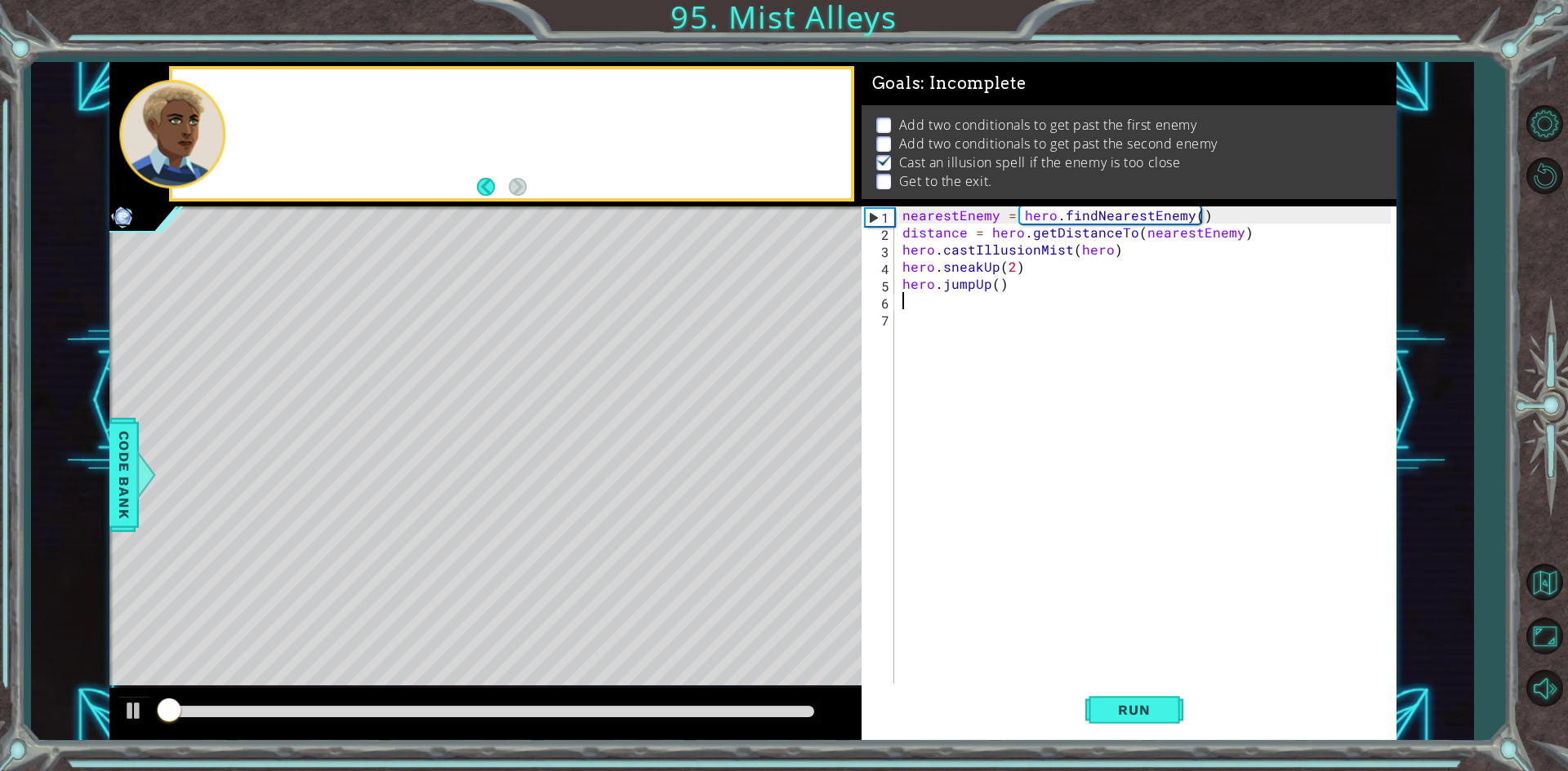
scroll to position [7, 0]
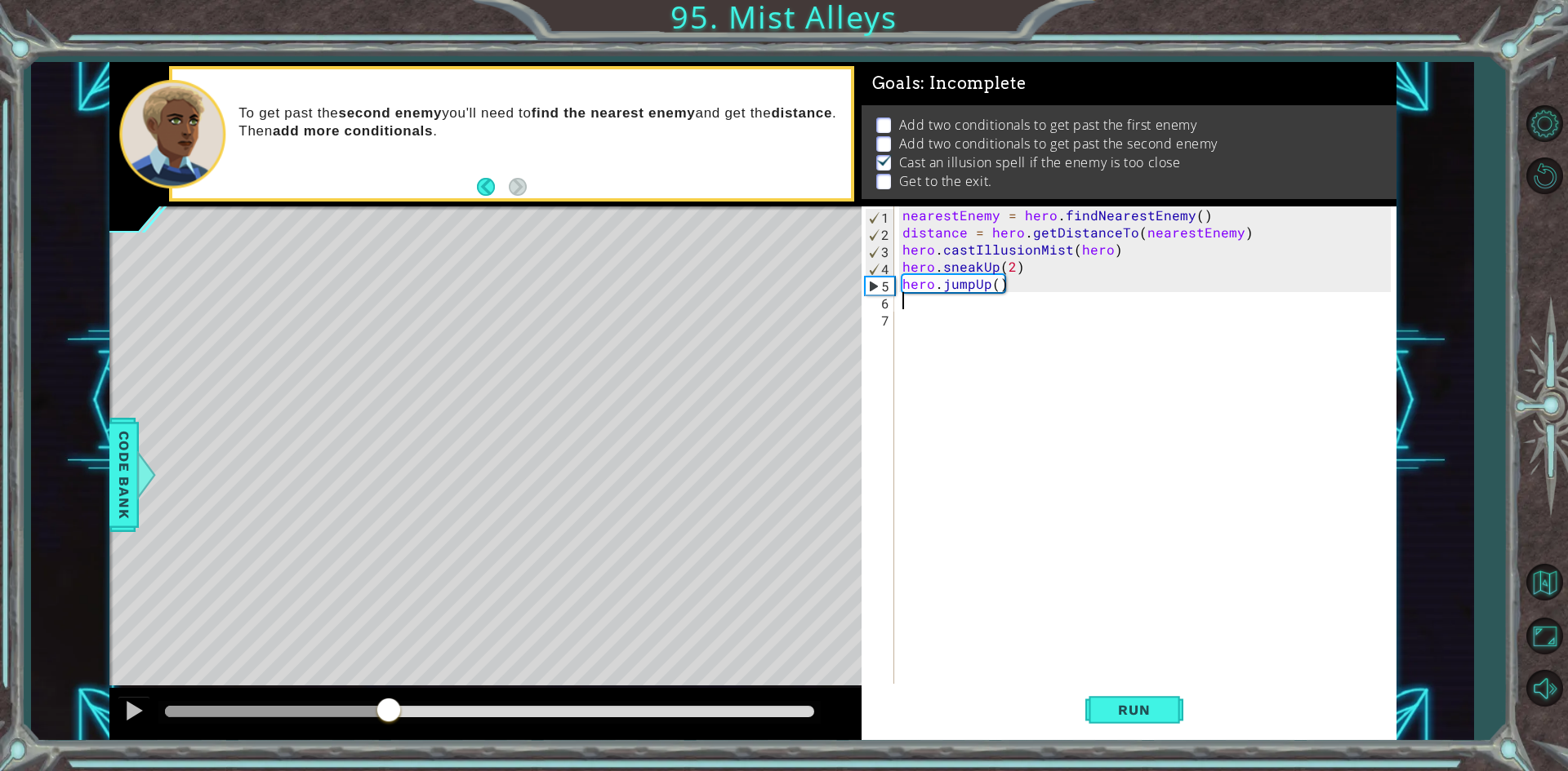
click at [389, 685] on div "methods hero use(thing) moveUp(steps) moveDown(steps) moveLeft(steps) moveRight…" at bounding box center [753, 401] width 1287 height 679
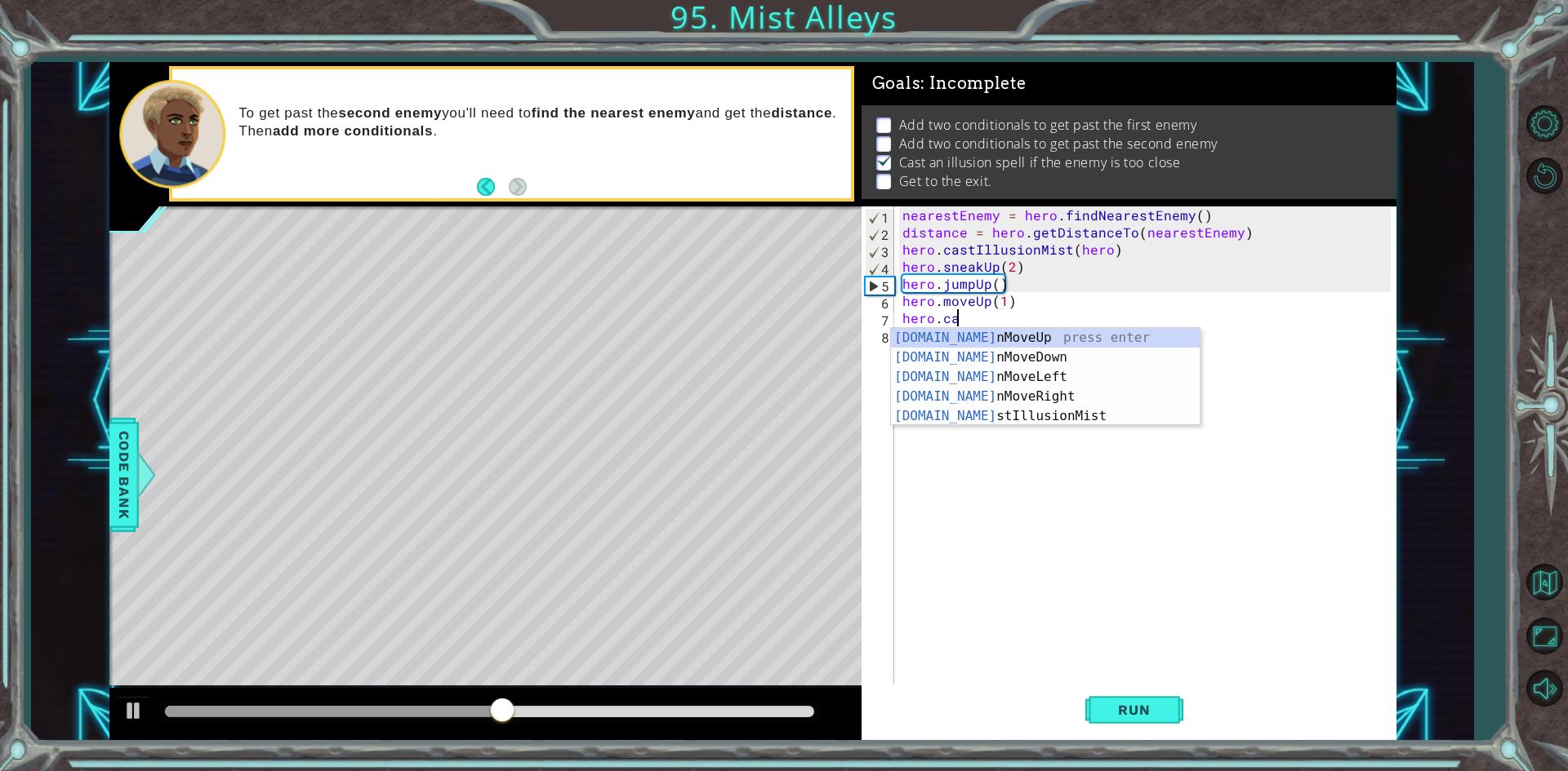
scroll to position [0, 10]
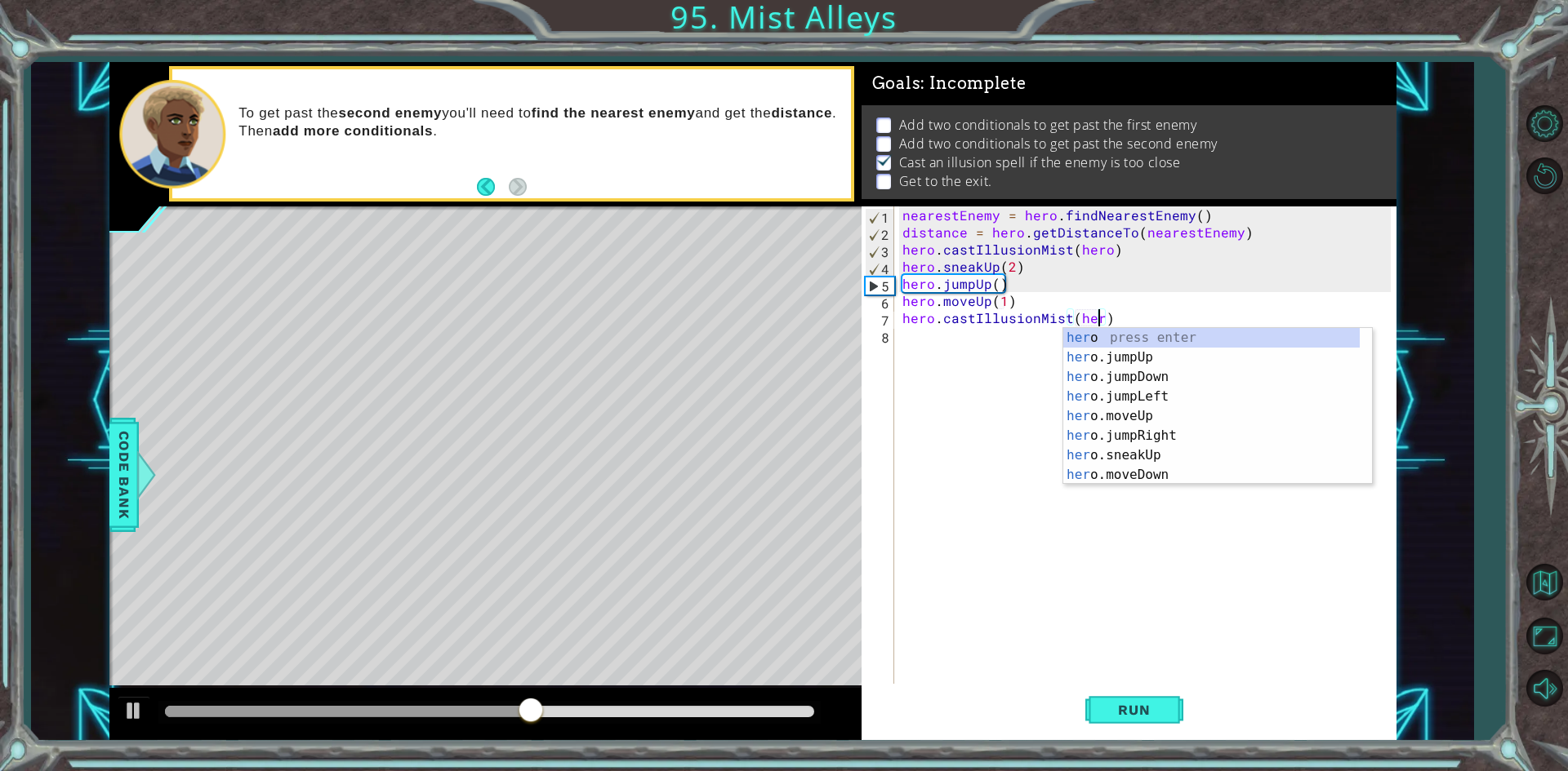
type textarea "hero.castIllusionMist(hero)"
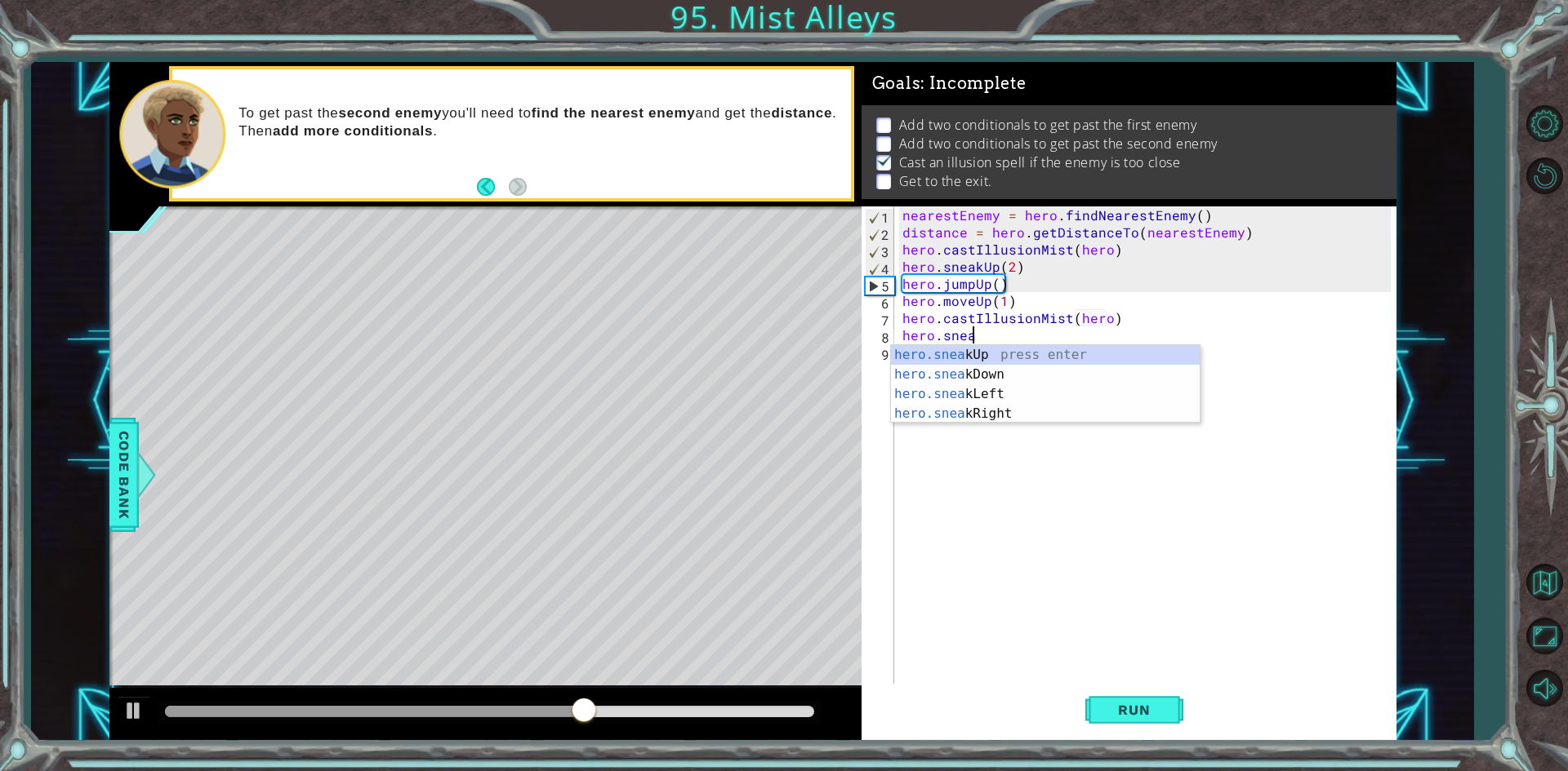
scroll to position [0, 4]
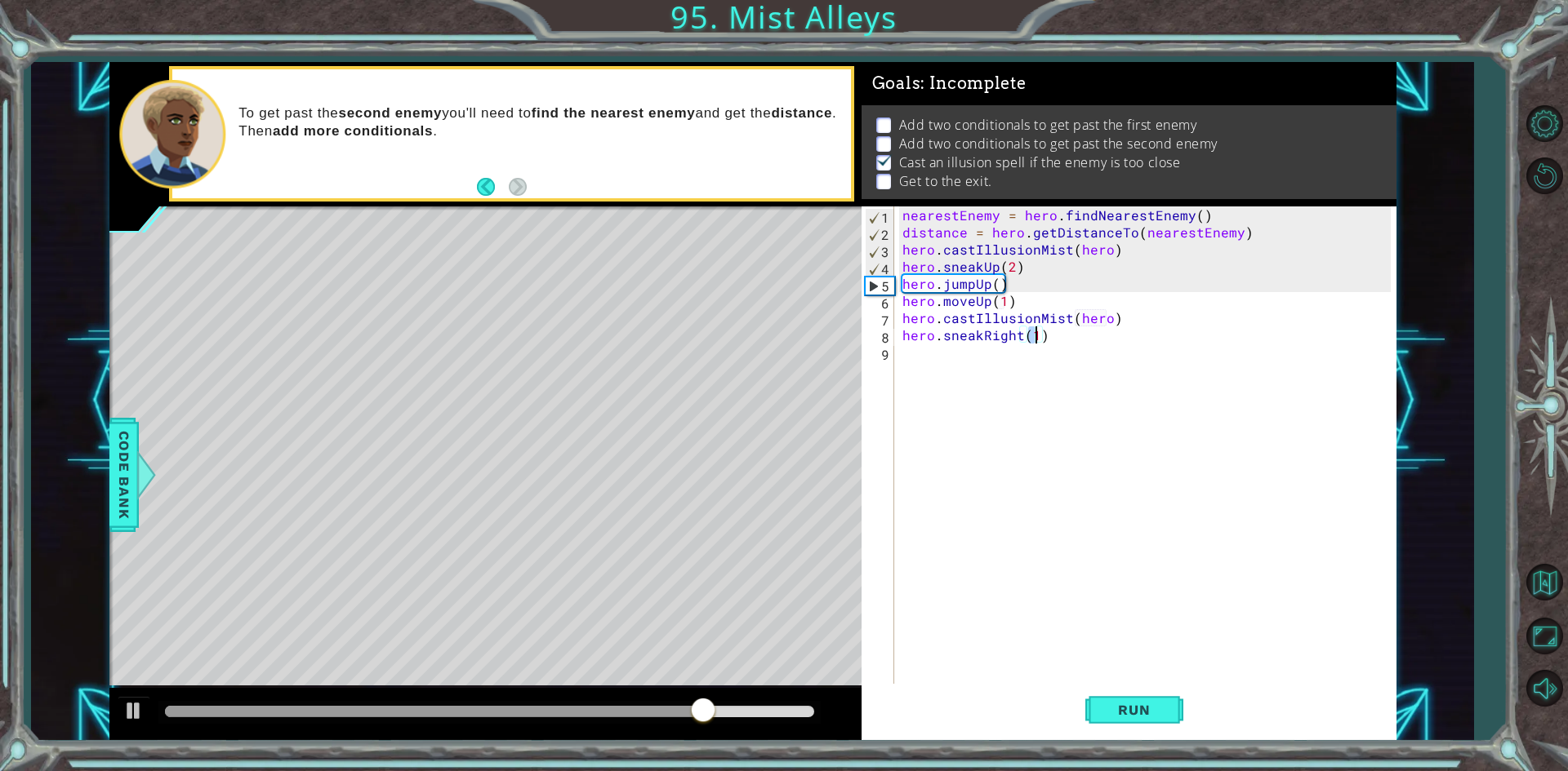
type textarea "hero.sneakRight(3)"
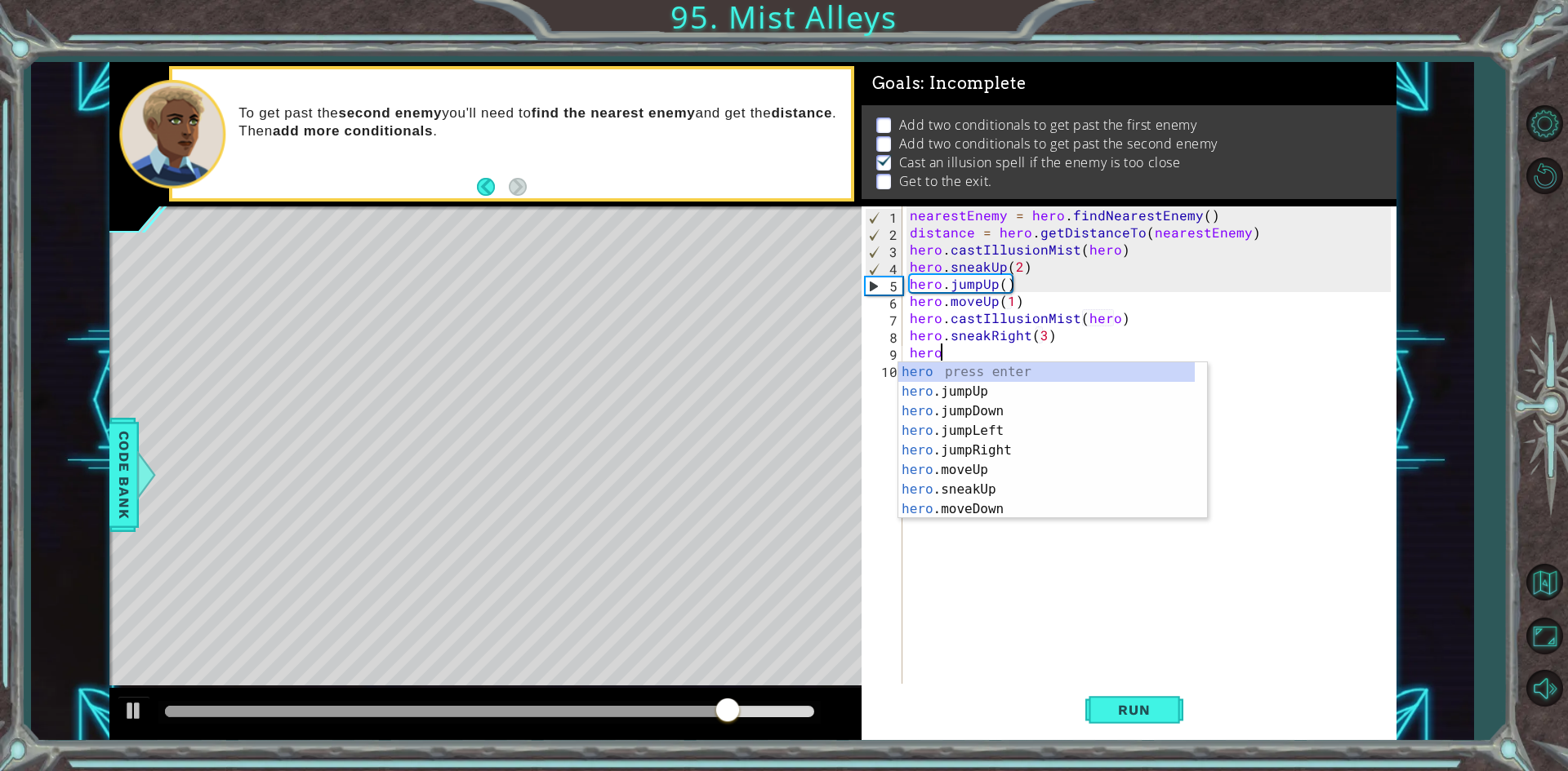
scroll to position [0, 2]
type textarea "hero.j"
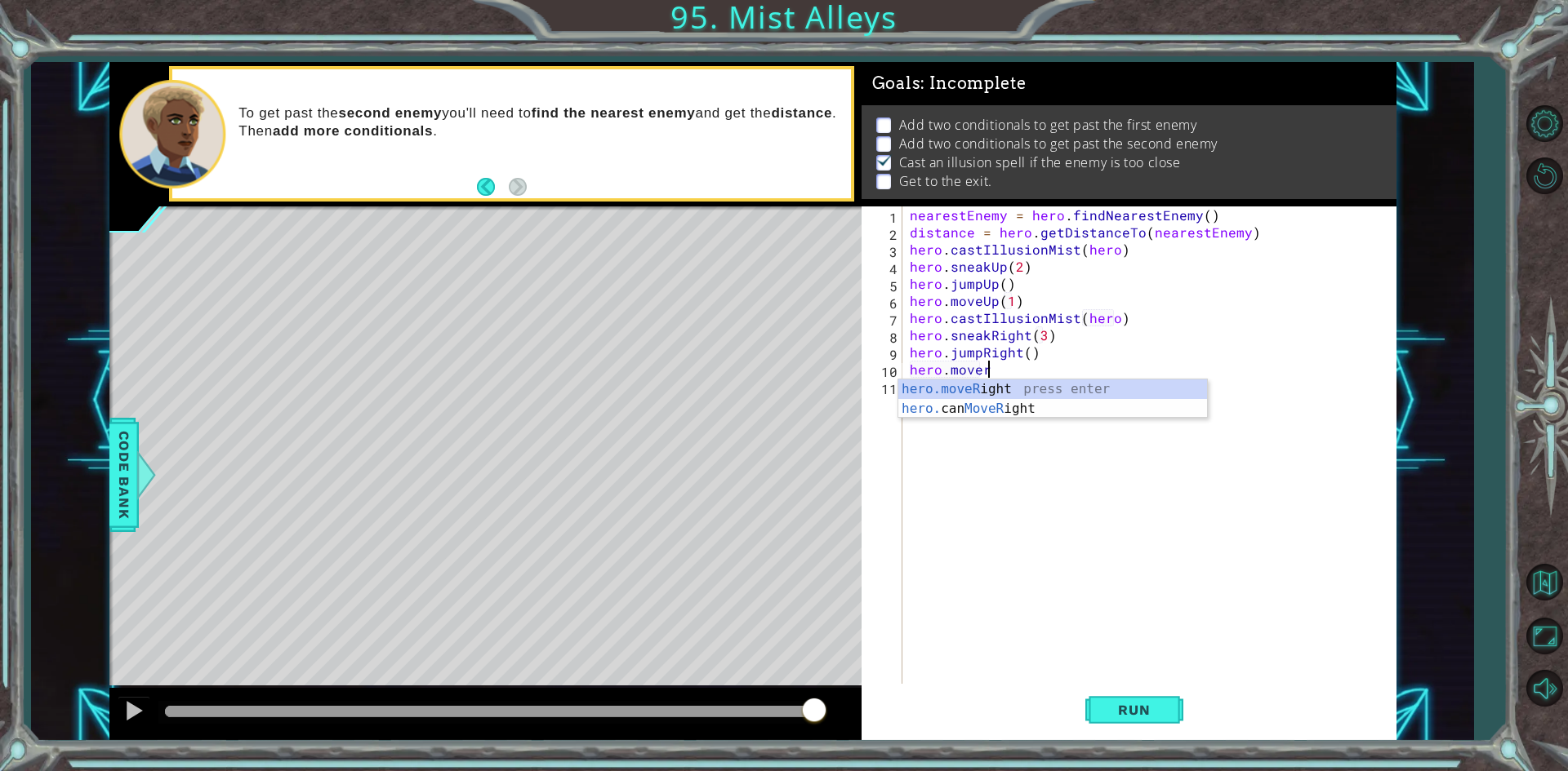
scroll to position [0, 4]
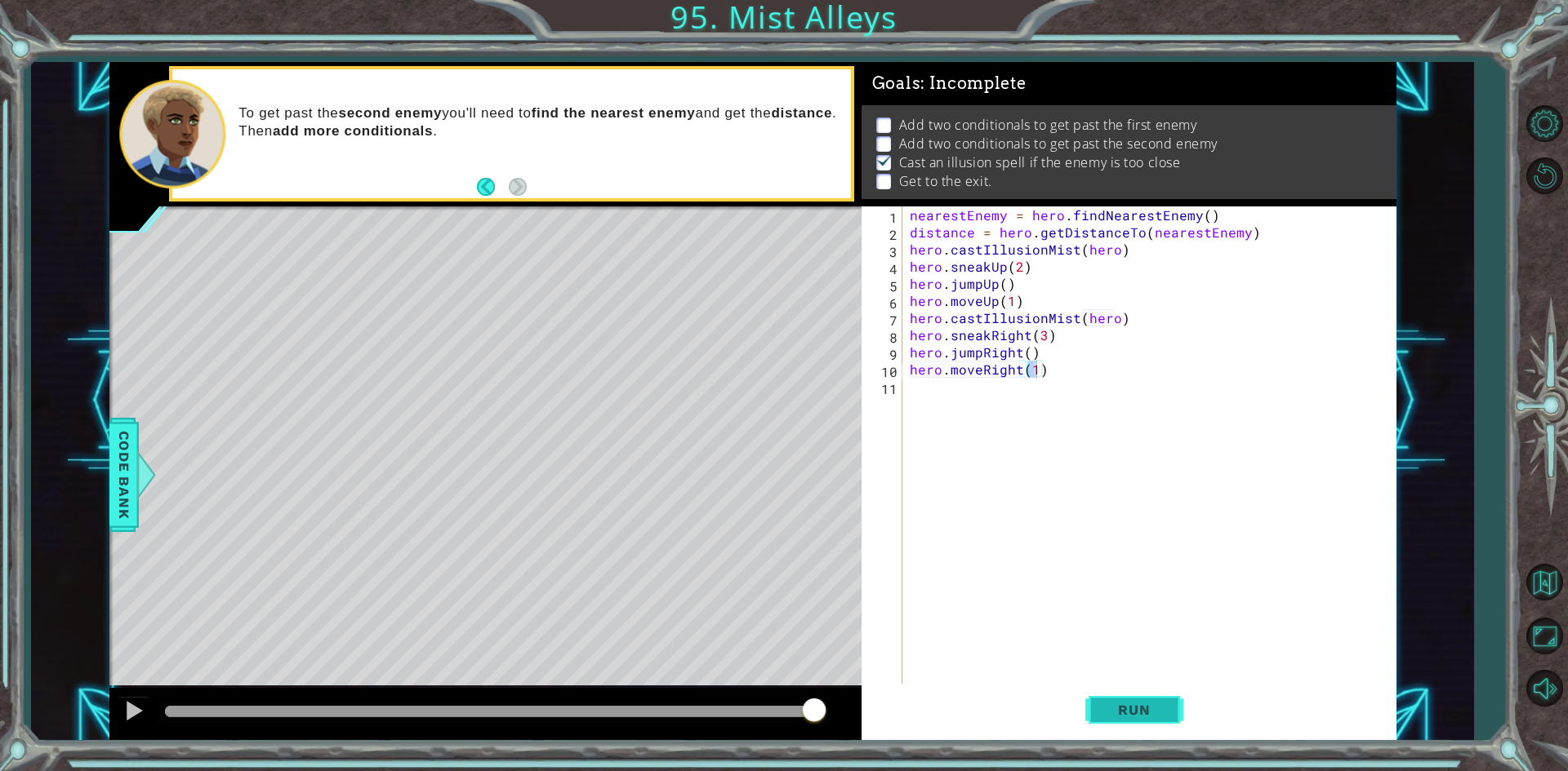
click at [1144, 701] on button "Run" at bounding box center [1133, 710] width 98 height 53
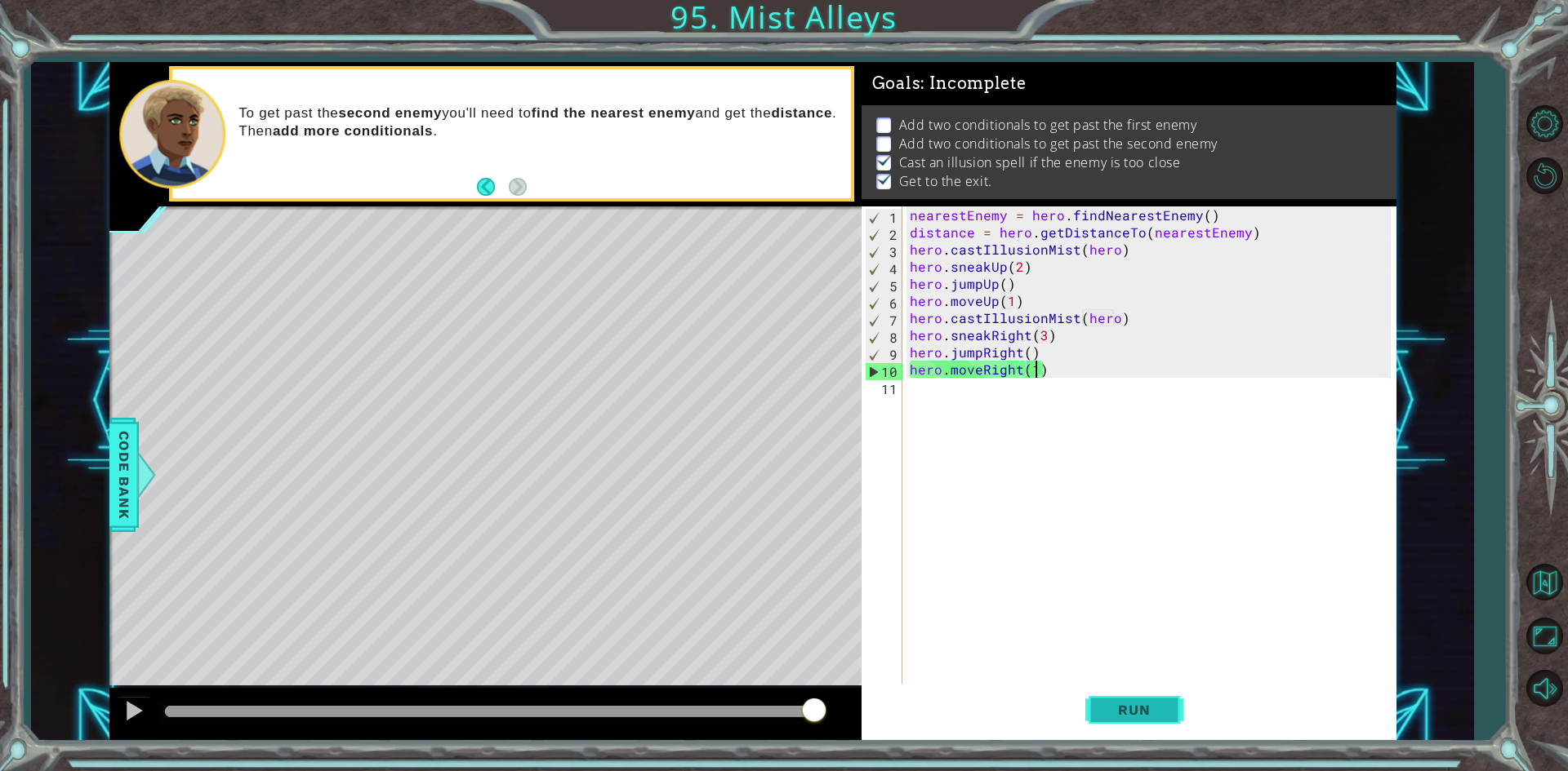
drag, startPoint x: 247, startPoint y: 716, endPoint x: 1137, endPoint y: 731, distance: 890.1
click at [1137, 731] on div "1 ההההההההההההההההההההההההההההההההההההההההההההההההההההההההההההההההההההההההההההה…" at bounding box center [753, 401] width 1287 height 679
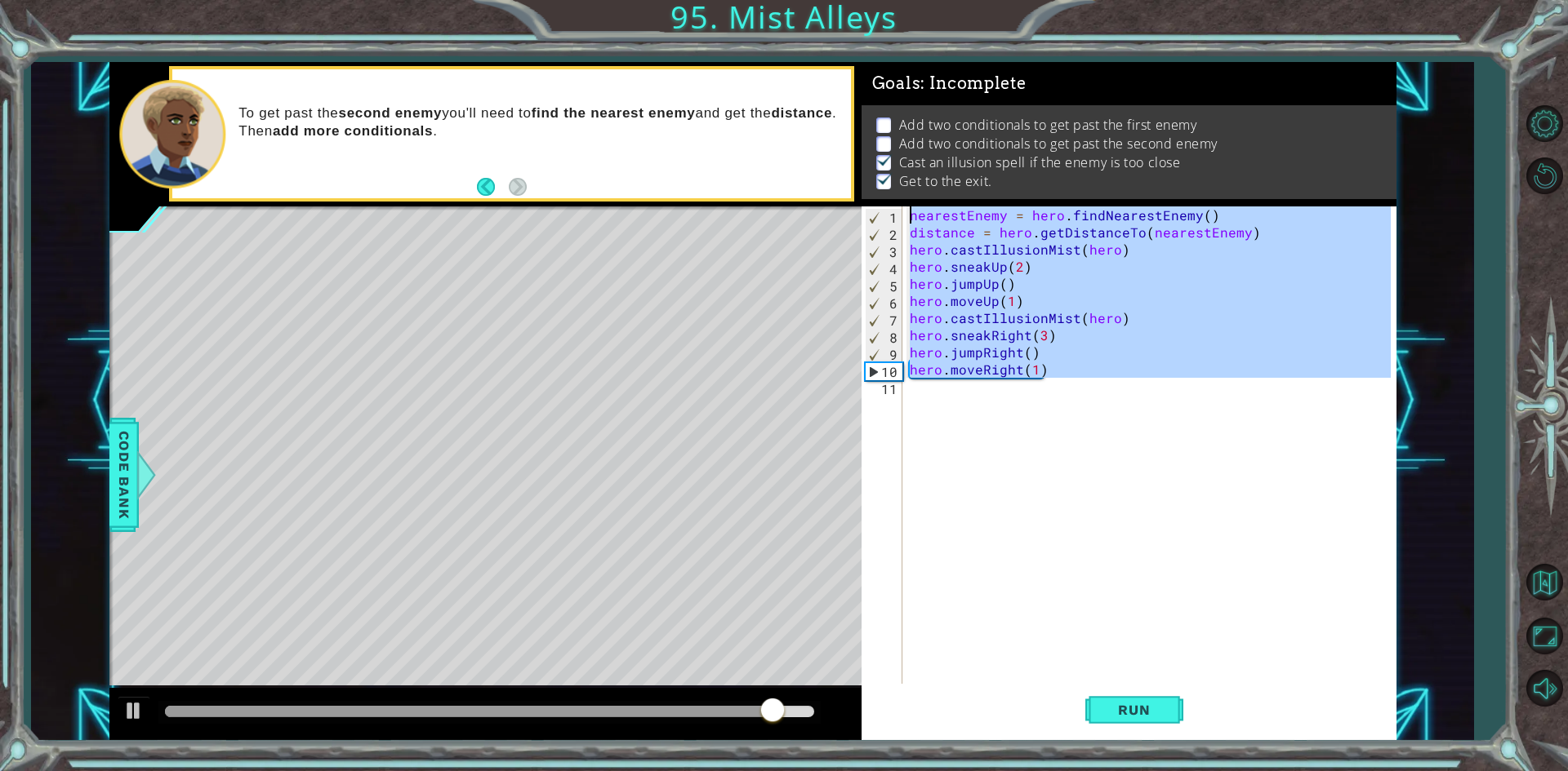
drag, startPoint x: 1040, startPoint y: 399, endPoint x: 792, endPoint y: 185, distance: 327.6
click at [792, 185] on div "1 ההההההההההההההההההההההההההההההההההההההההההההההההההההההההההההההההההההההההההההה…" at bounding box center [753, 401] width 1287 height 679
type textarea "nearestEnemy = hero.findNearestEnemy() distance = hero.getDistanceTo(nearestEne…"
